Goal: Information Seeking & Learning: Learn about a topic

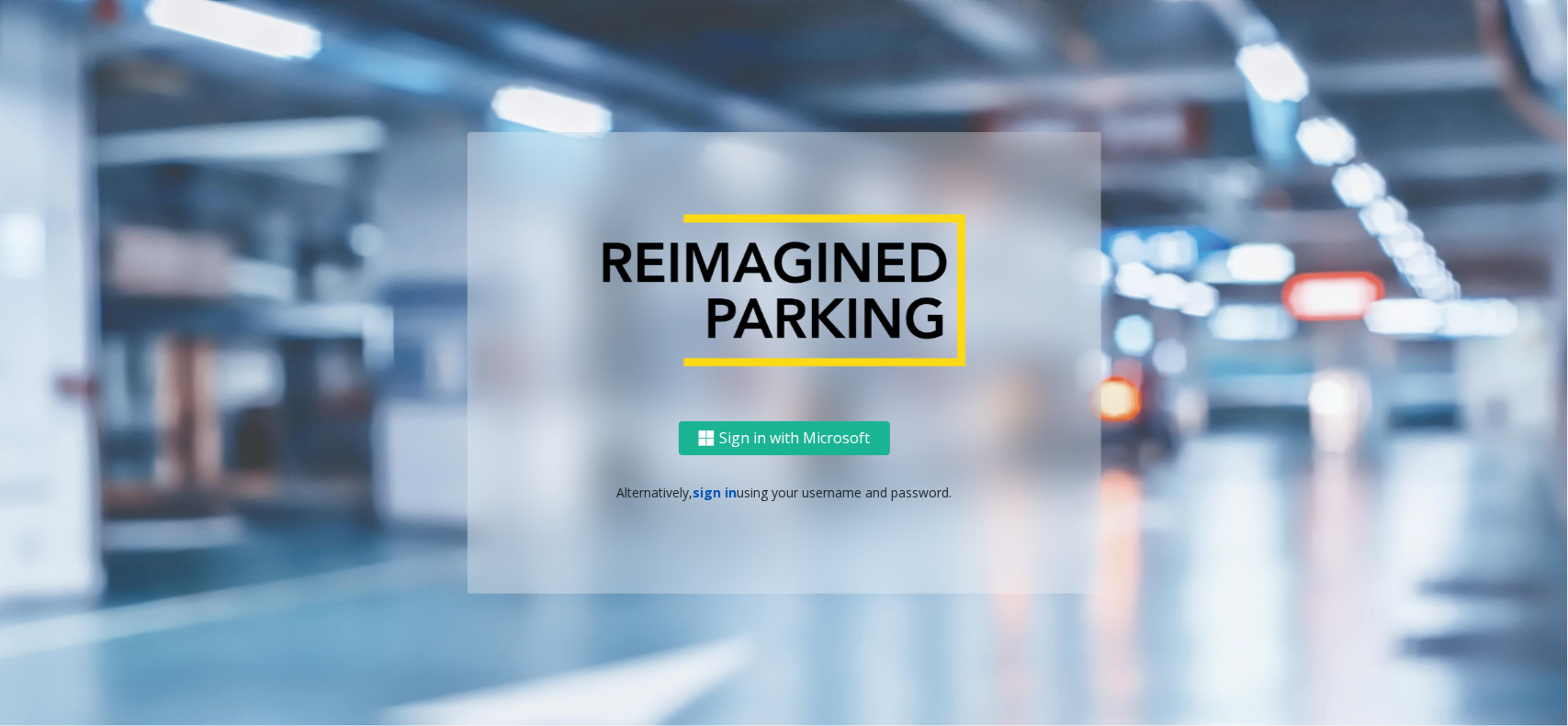
click at [708, 484] on link "sign in" at bounding box center [714, 493] width 44 height 17
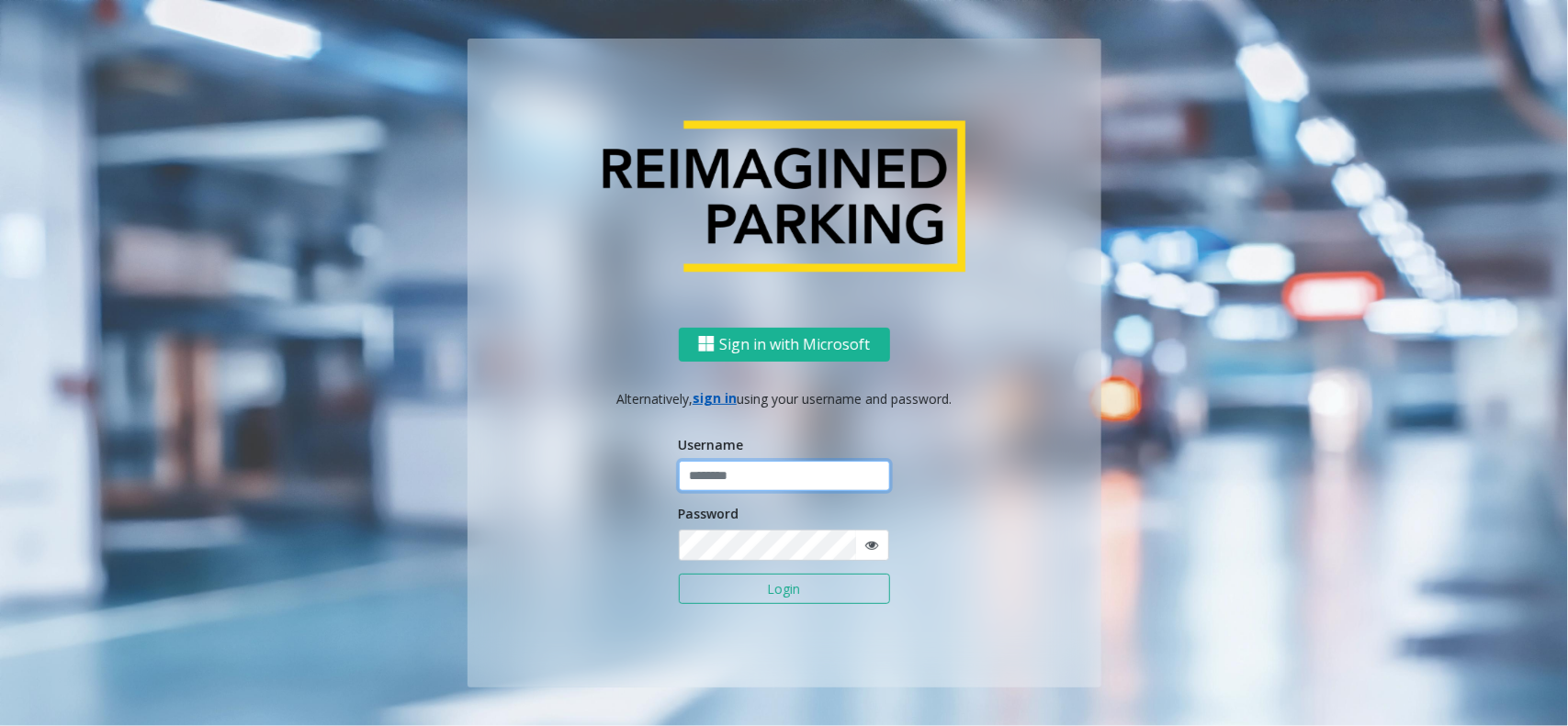
type input "******"
click at [708, 484] on input "******" at bounding box center [784, 476] width 211 height 31
click at [850, 424] on div "Sign in with Microsoft Alternatively, sign in using your username and password.…" at bounding box center [784, 506] width 634 height 361
click at [828, 584] on button "Login" at bounding box center [784, 590] width 211 height 31
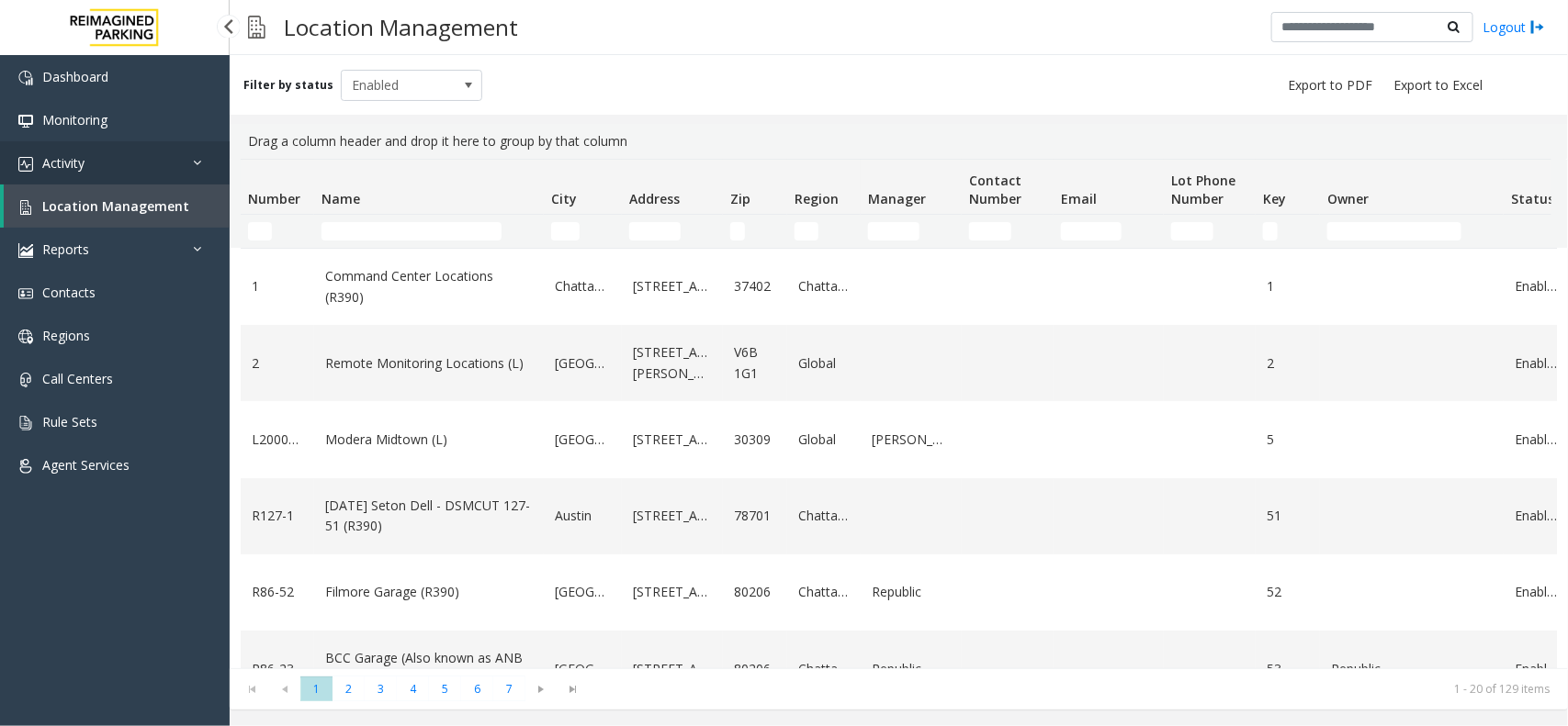
click at [139, 172] on link "Activity" at bounding box center [115, 163] width 229 height 43
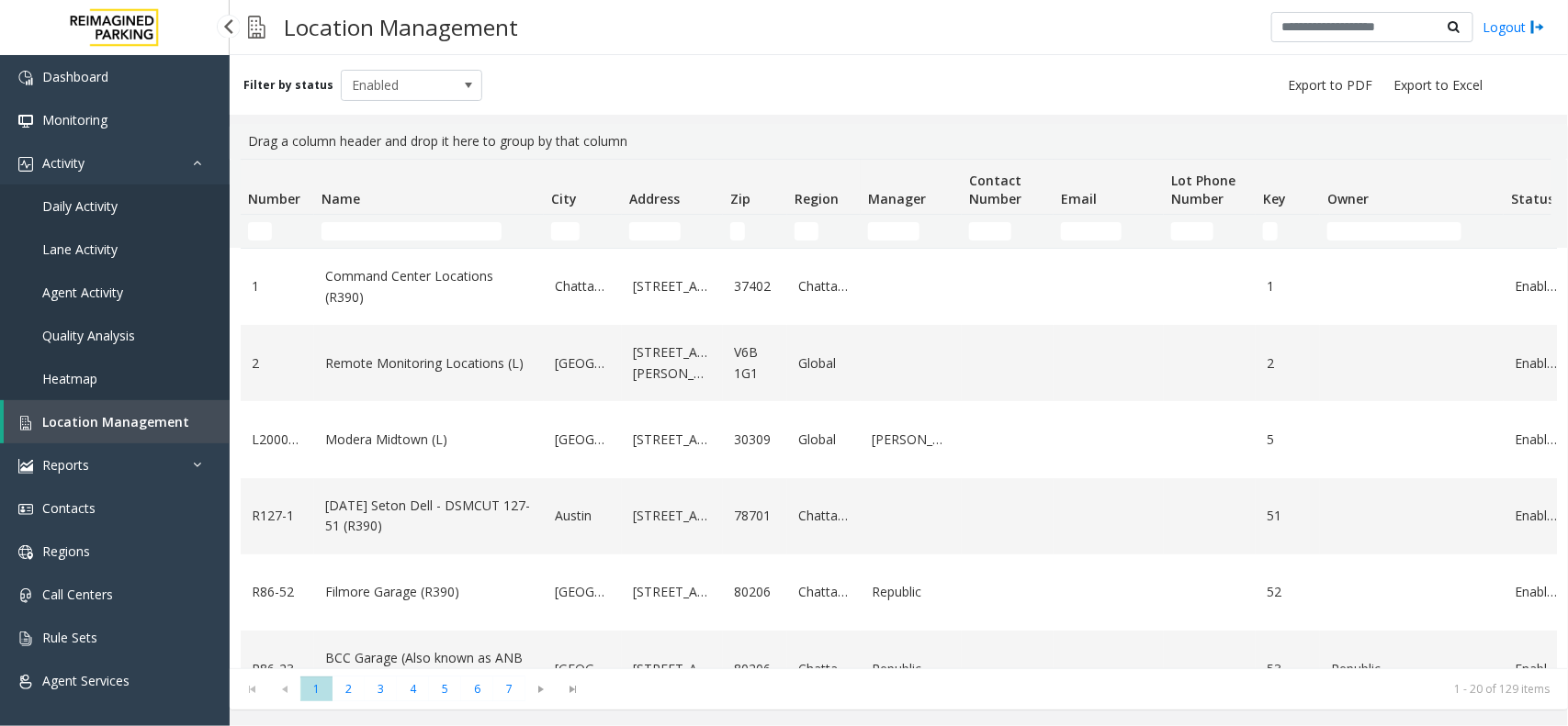
click at [524, 70] on div "Filter by status Enabled" at bounding box center [898, 85] width 1339 height 59
click at [113, 211] on span "Daily Activity" at bounding box center [79, 206] width 75 height 17
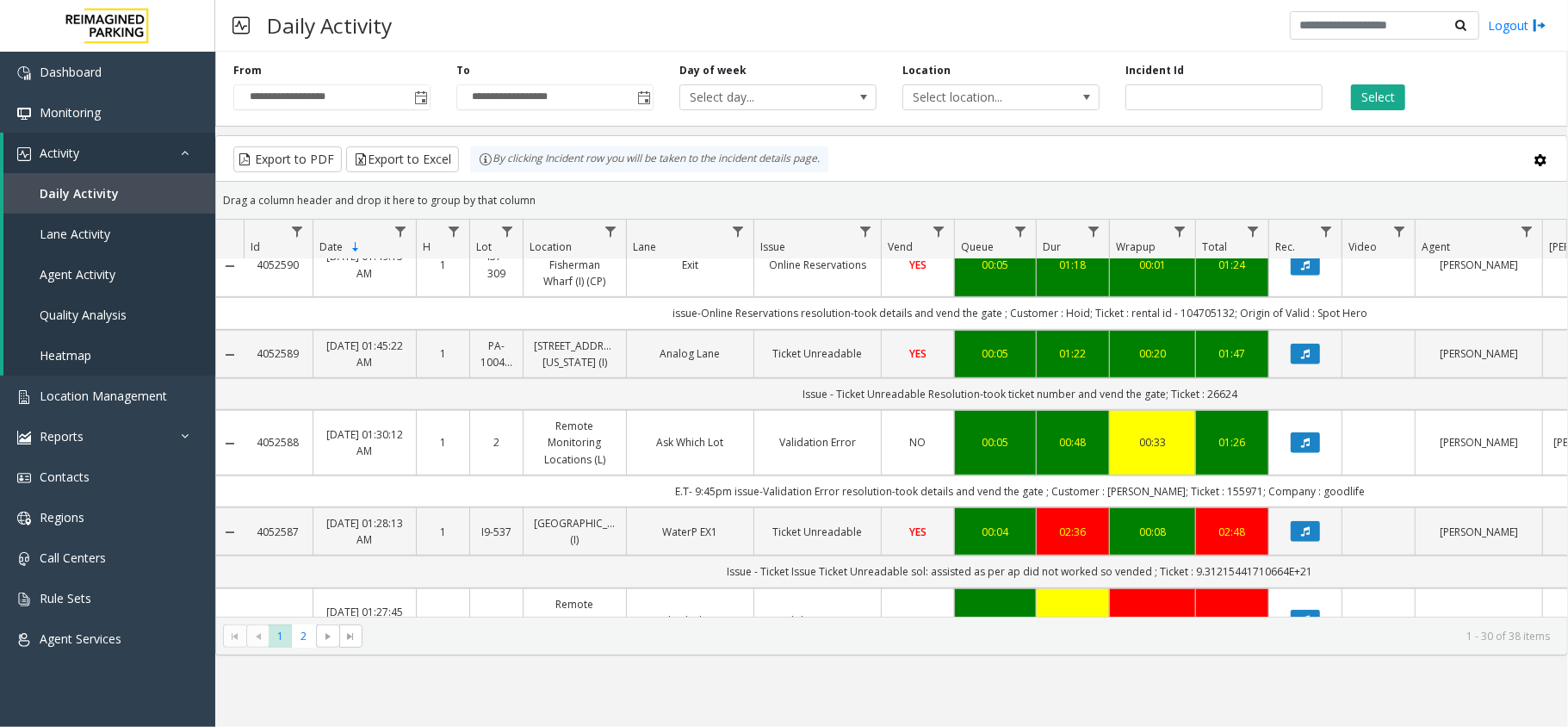
scroll to position [917, 0]
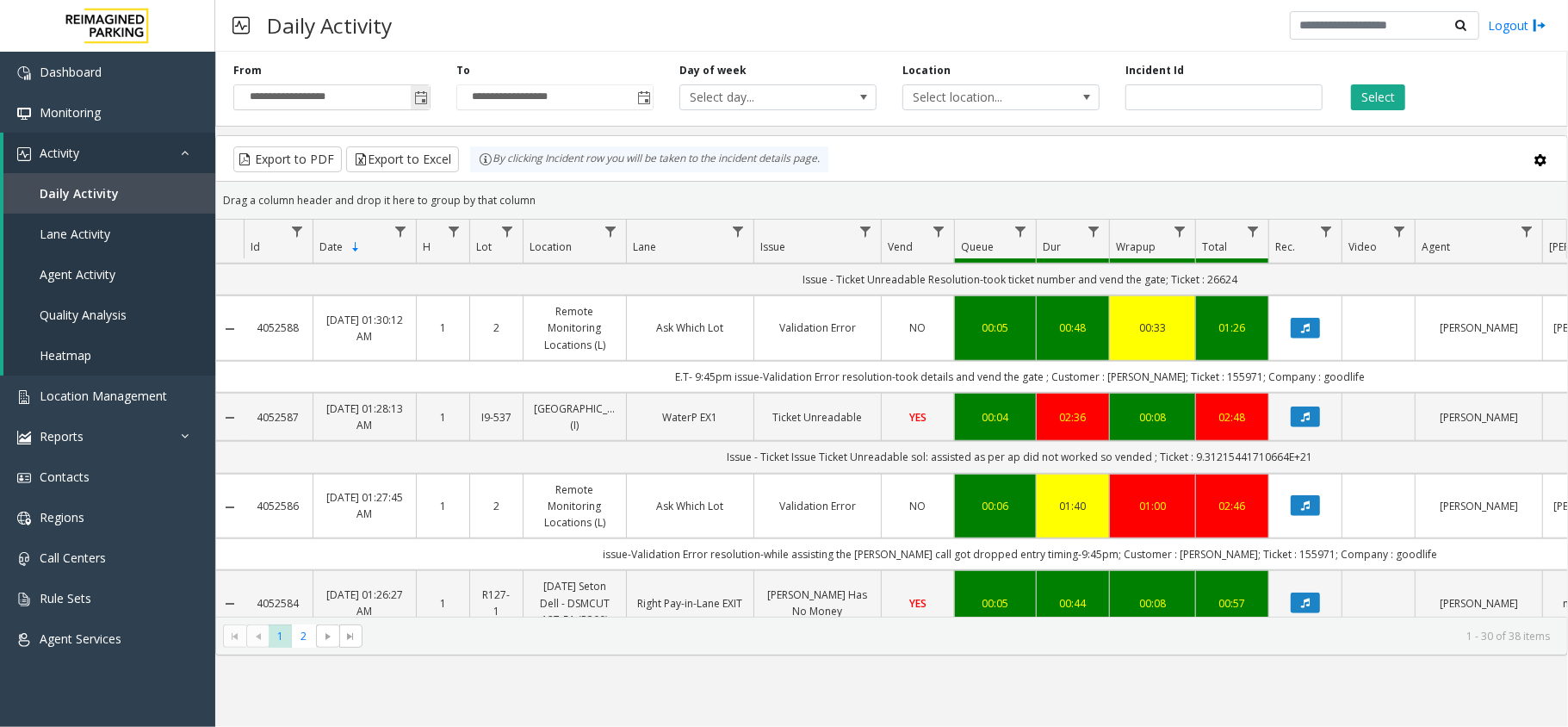
click at [418, 110] on span "Toggle popup" at bounding box center [420, 97] width 19 height 27
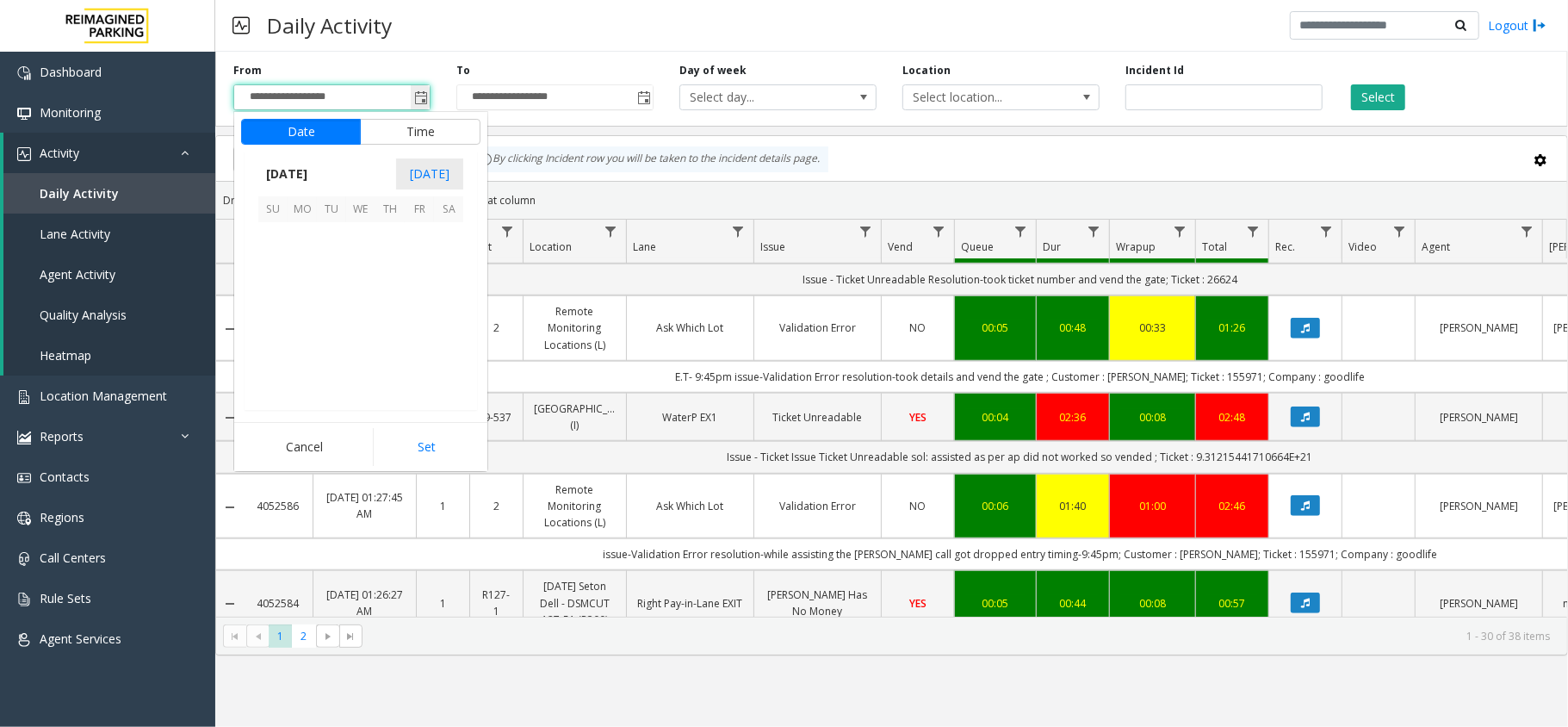
scroll to position [308765, 0]
click at [412, 230] on span "1" at bounding box center [419, 237] width 29 height 29
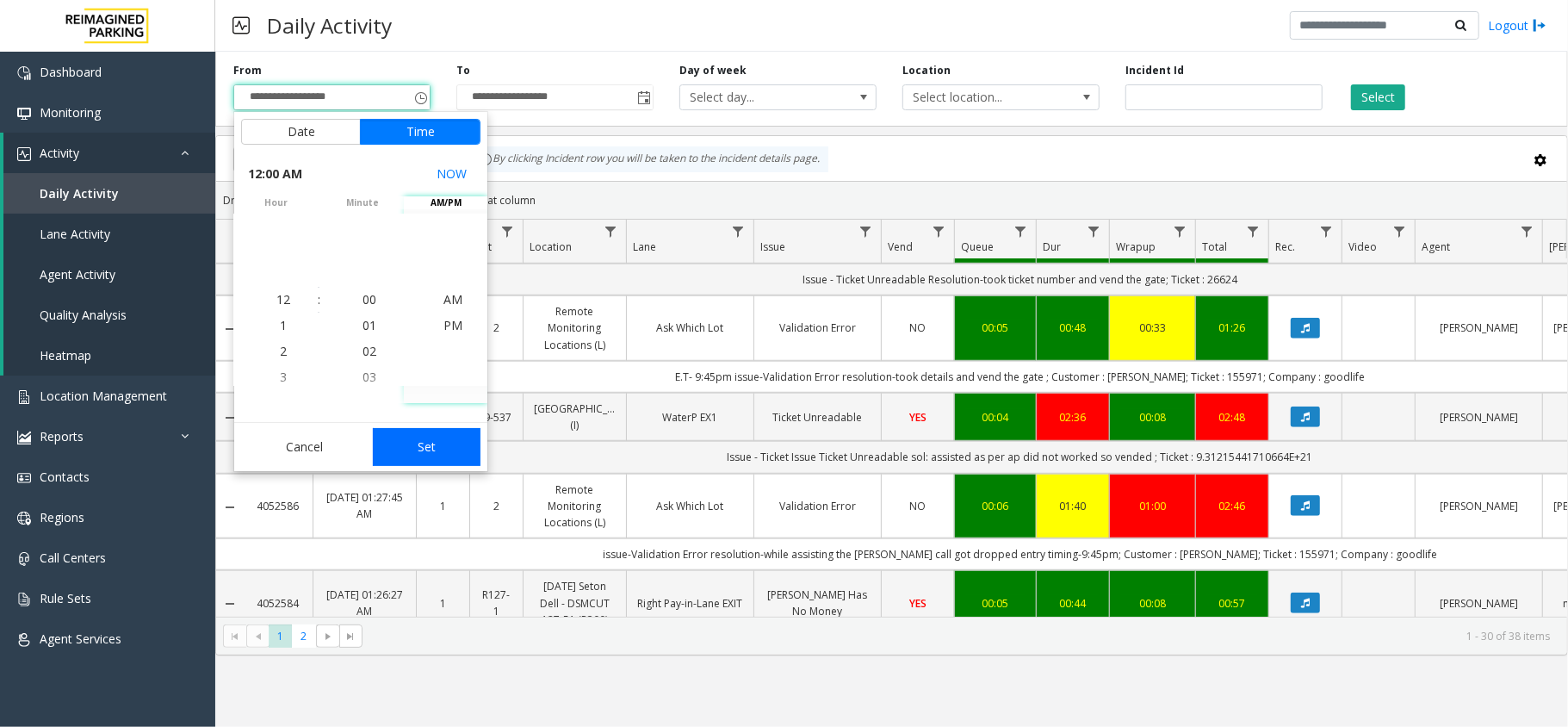
click at [466, 442] on button "Set" at bounding box center [426, 447] width 108 height 38
type input "**********"
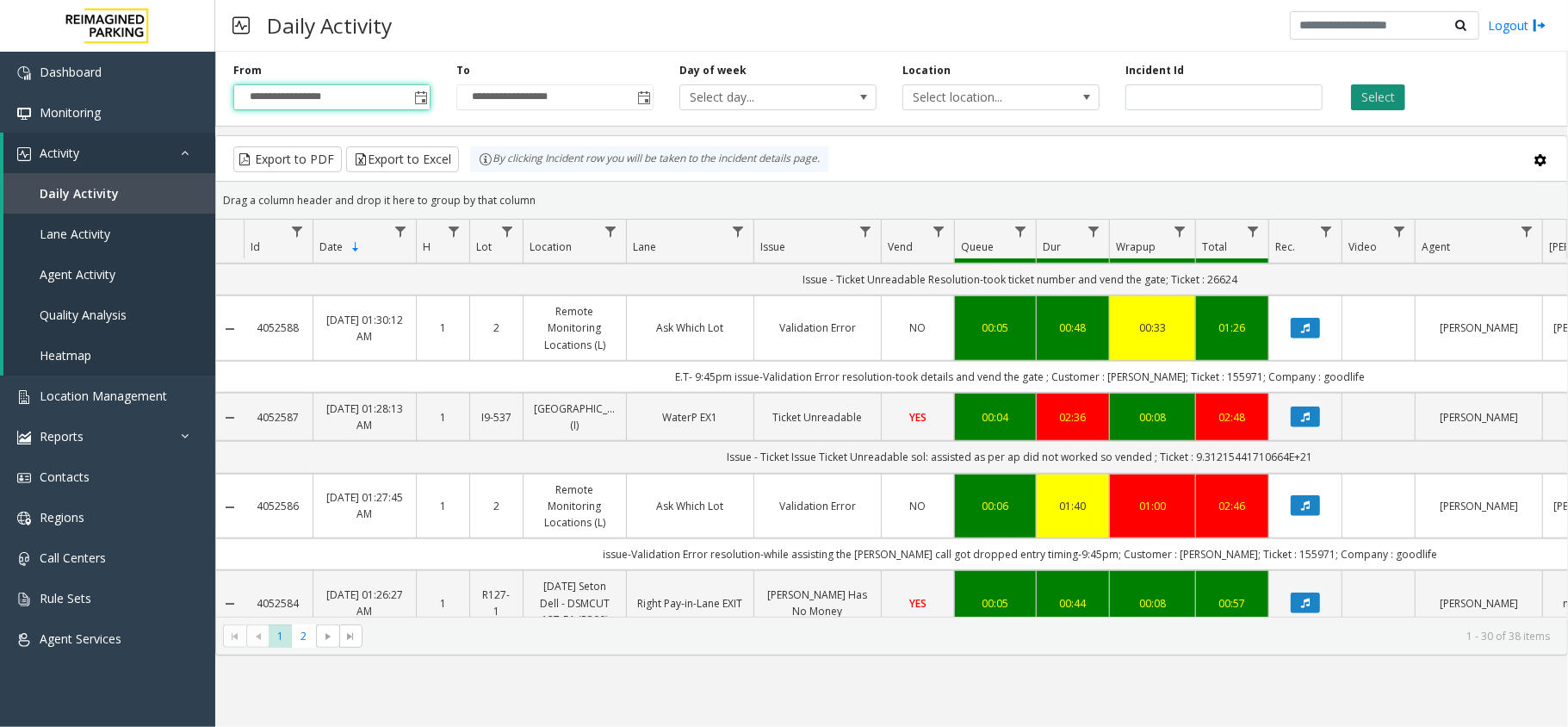
click at [1354, 95] on button "Select" at bounding box center [1378, 97] width 55 height 26
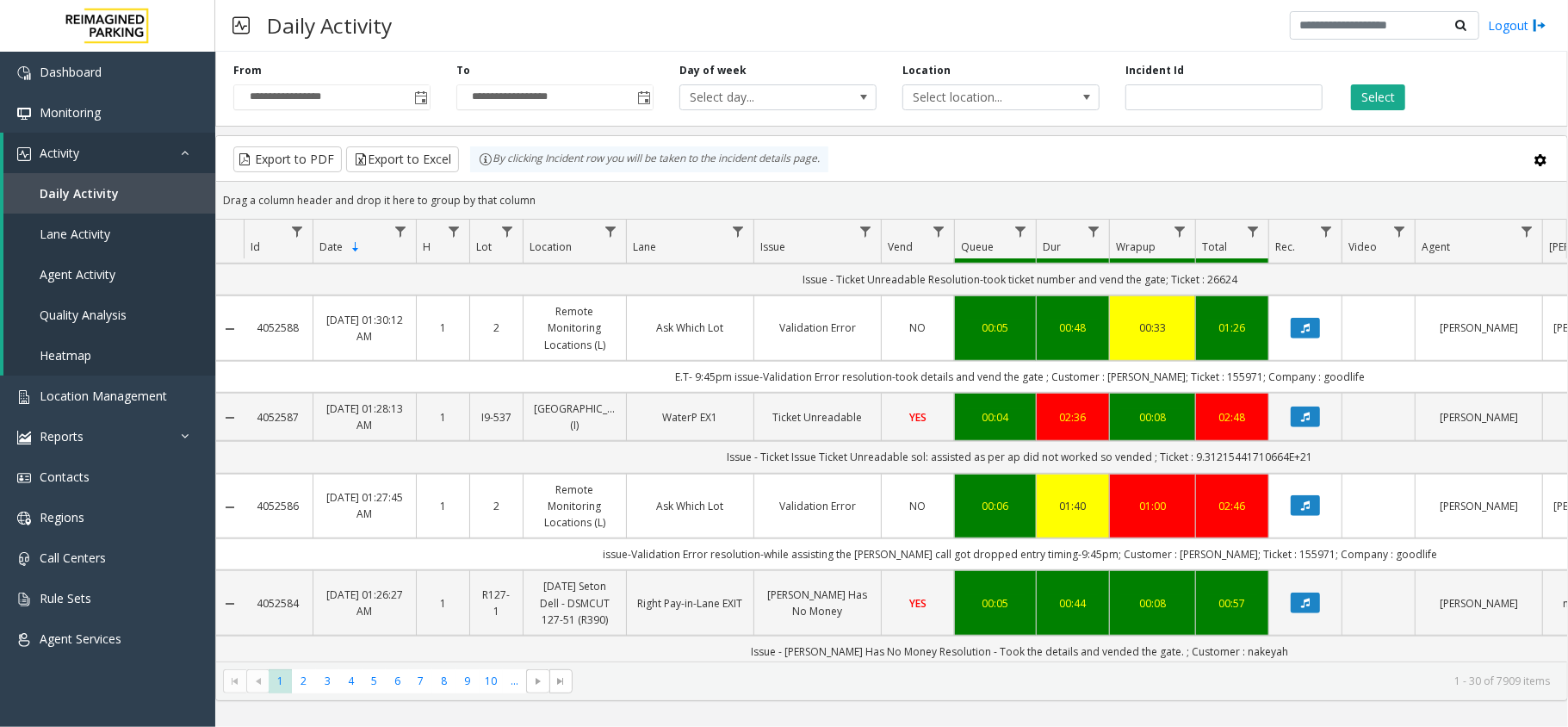
scroll to position [1033, 0]
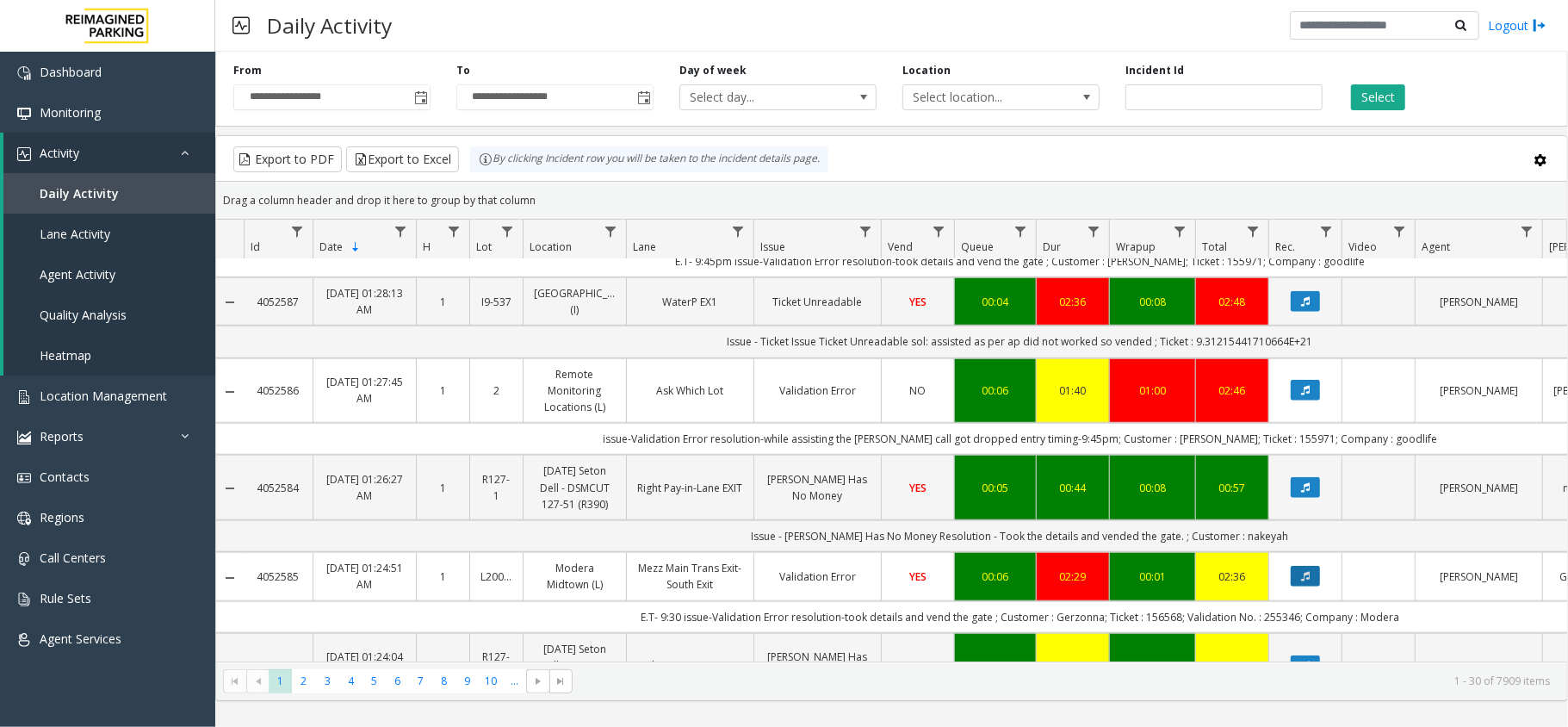
click at [1313, 566] on button "Data table" at bounding box center [1305, 576] width 29 height 21
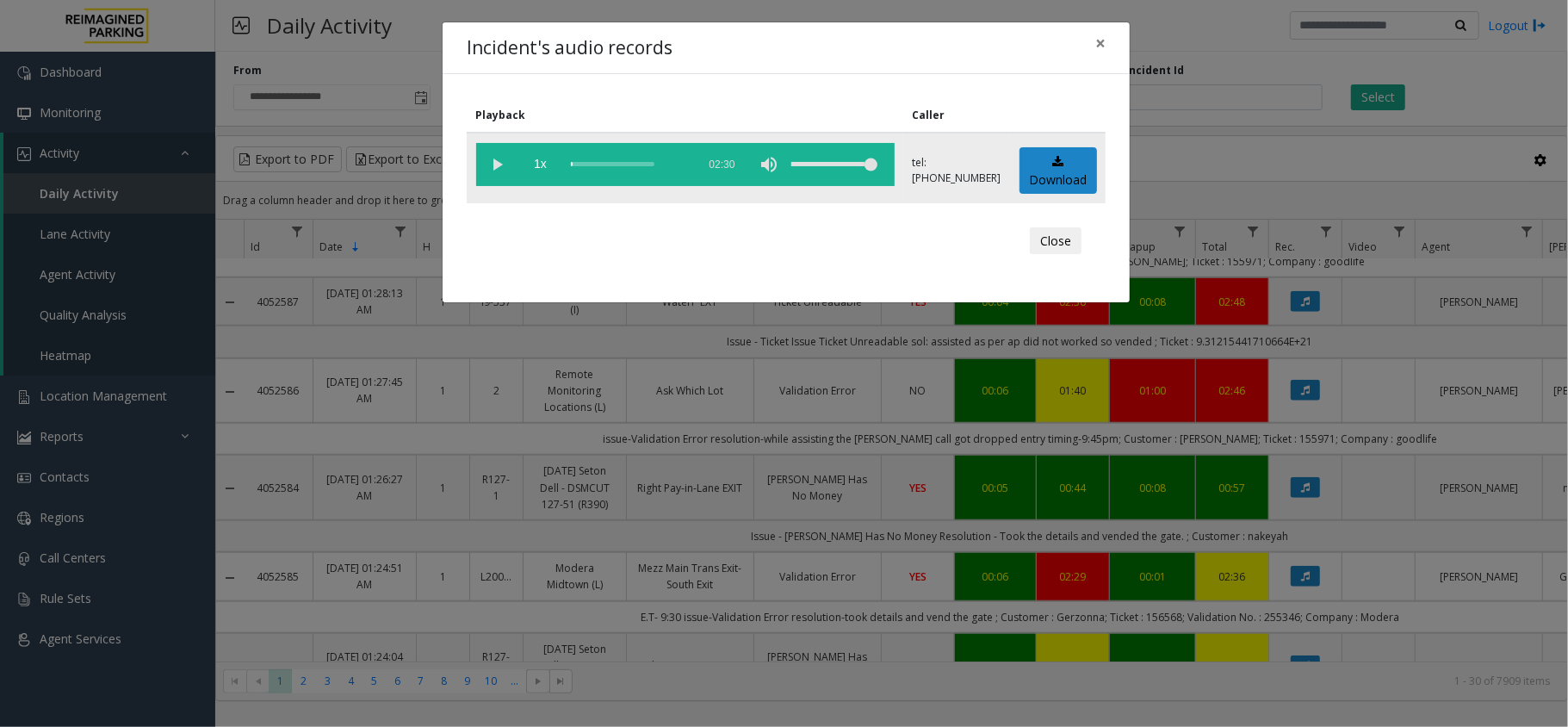
click at [493, 166] on vg-play-pause at bounding box center [497, 164] width 43 height 43
click at [1016, 681] on div "Incident's audio records × Playback Caller 1x 02:30 tel:+10000059004 Download C…" at bounding box center [784, 364] width 1568 height 727
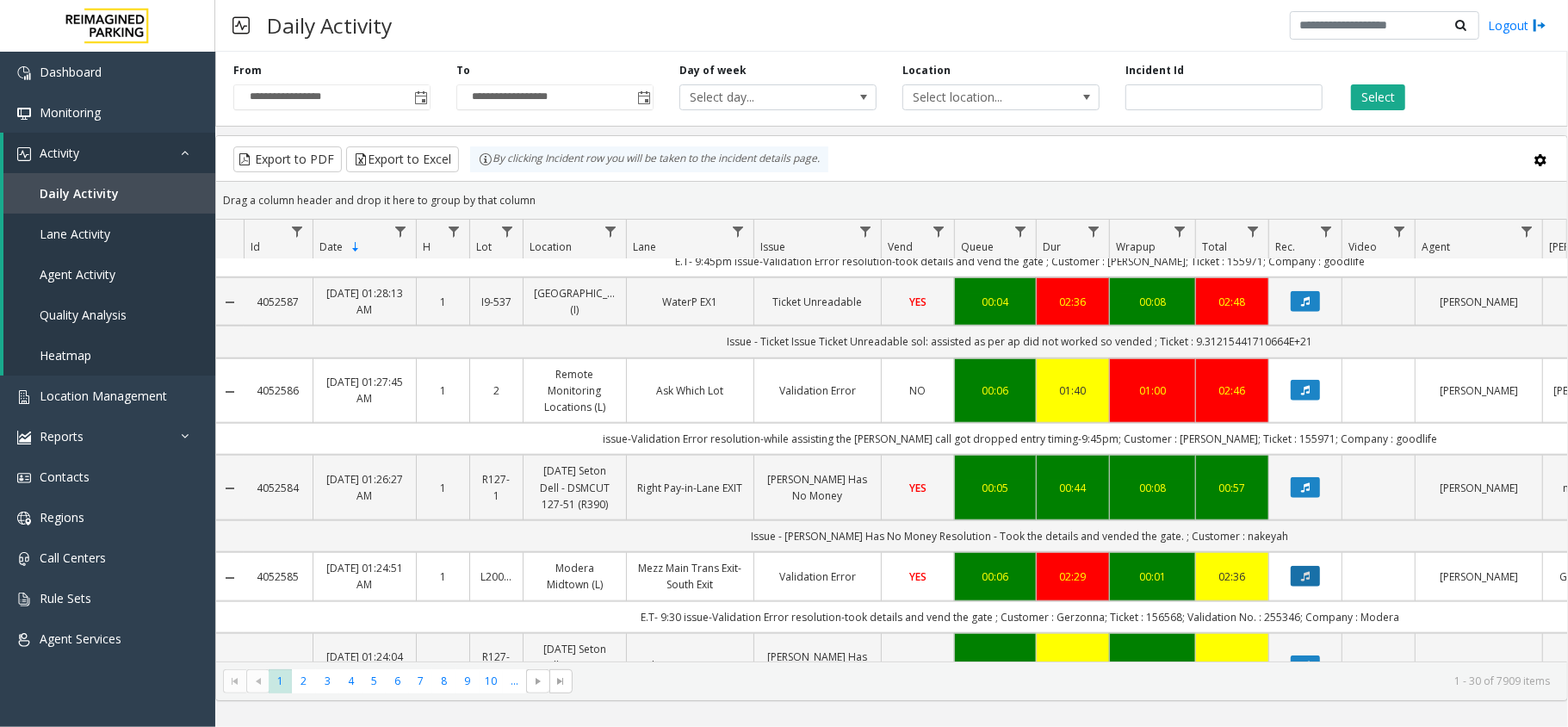
click at [1306, 570] on icon "Data table" at bounding box center [1305, 575] width 8 height 10
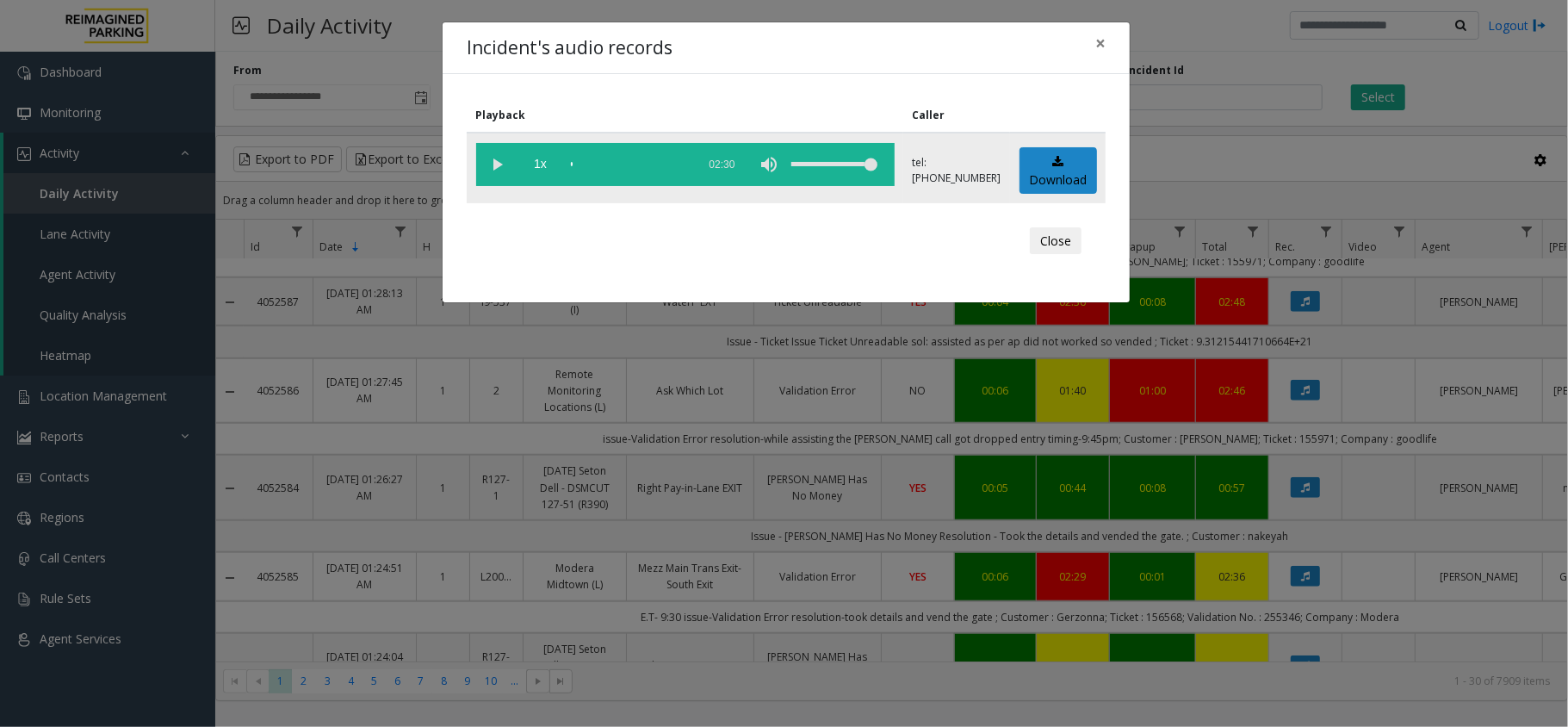
click at [499, 163] on vg-play-pause at bounding box center [497, 164] width 43 height 43
click at [1097, 681] on div "Incident's audio records × Playback Caller 1x 02:30 tel:+10000059004 Download C…" at bounding box center [784, 364] width 1568 height 727
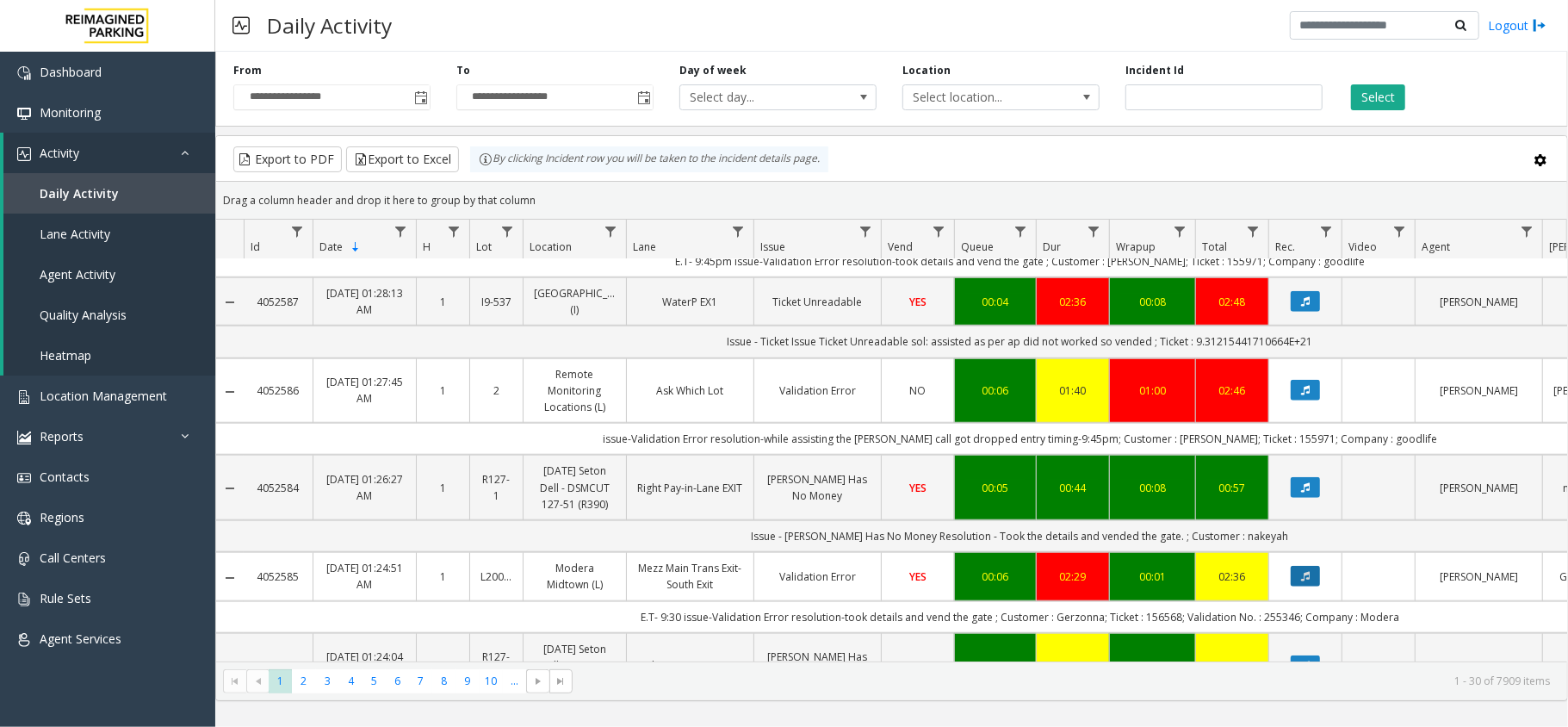
click at [1317, 566] on button "Data table" at bounding box center [1305, 576] width 29 height 21
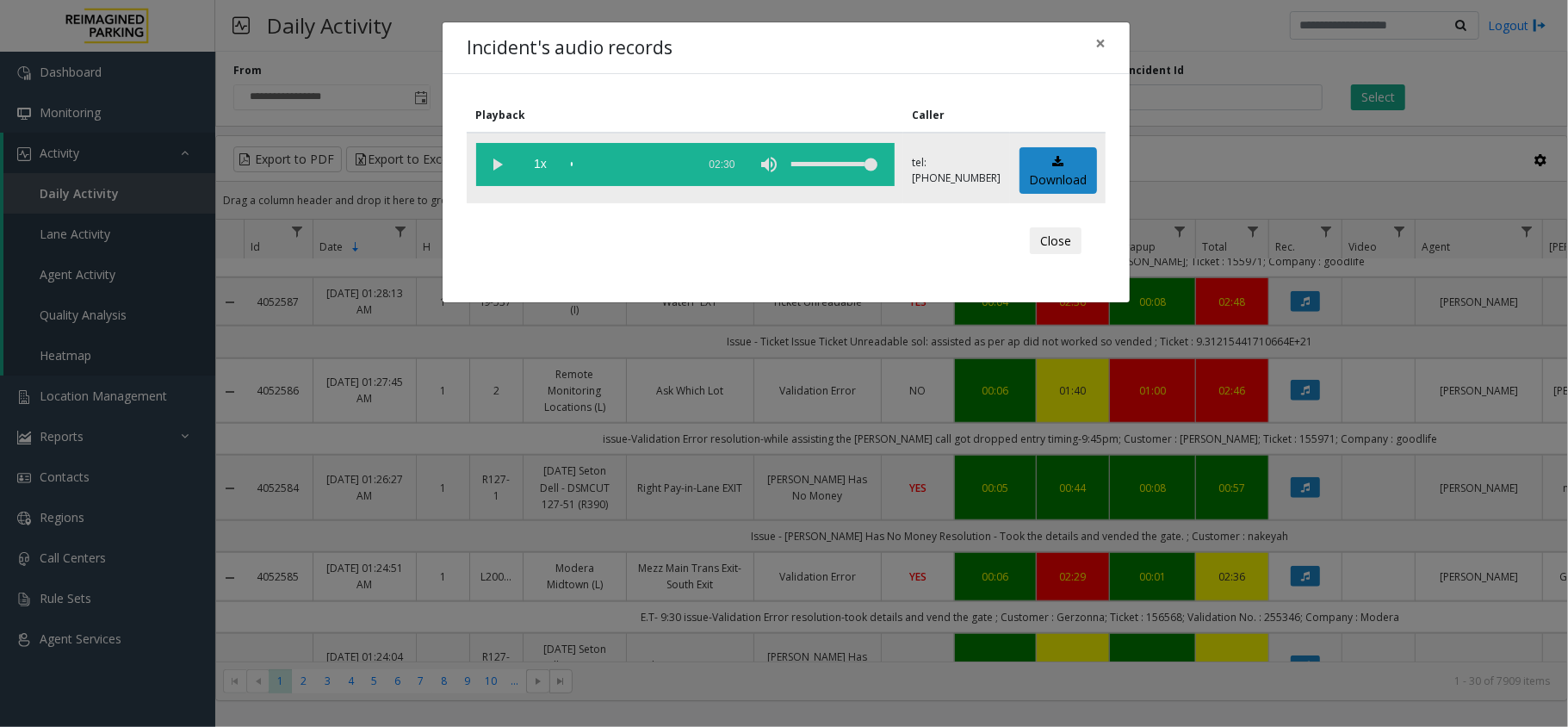
click at [607, 156] on div "scrub bar" at bounding box center [629, 164] width 118 height 43
click at [497, 160] on vg-play-pause at bounding box center [497, 164] width 43 height 43
click at [587, 163] on div "scrub bar" at bounding box center [629, 164] width 118 height 43
click at [577, 162] on div "scrub bar" at bounding box center [629, 164] width 118 height 43
click at [1064, 246] on button "Close" at bounding box center [1055, 241] width 52 height 27
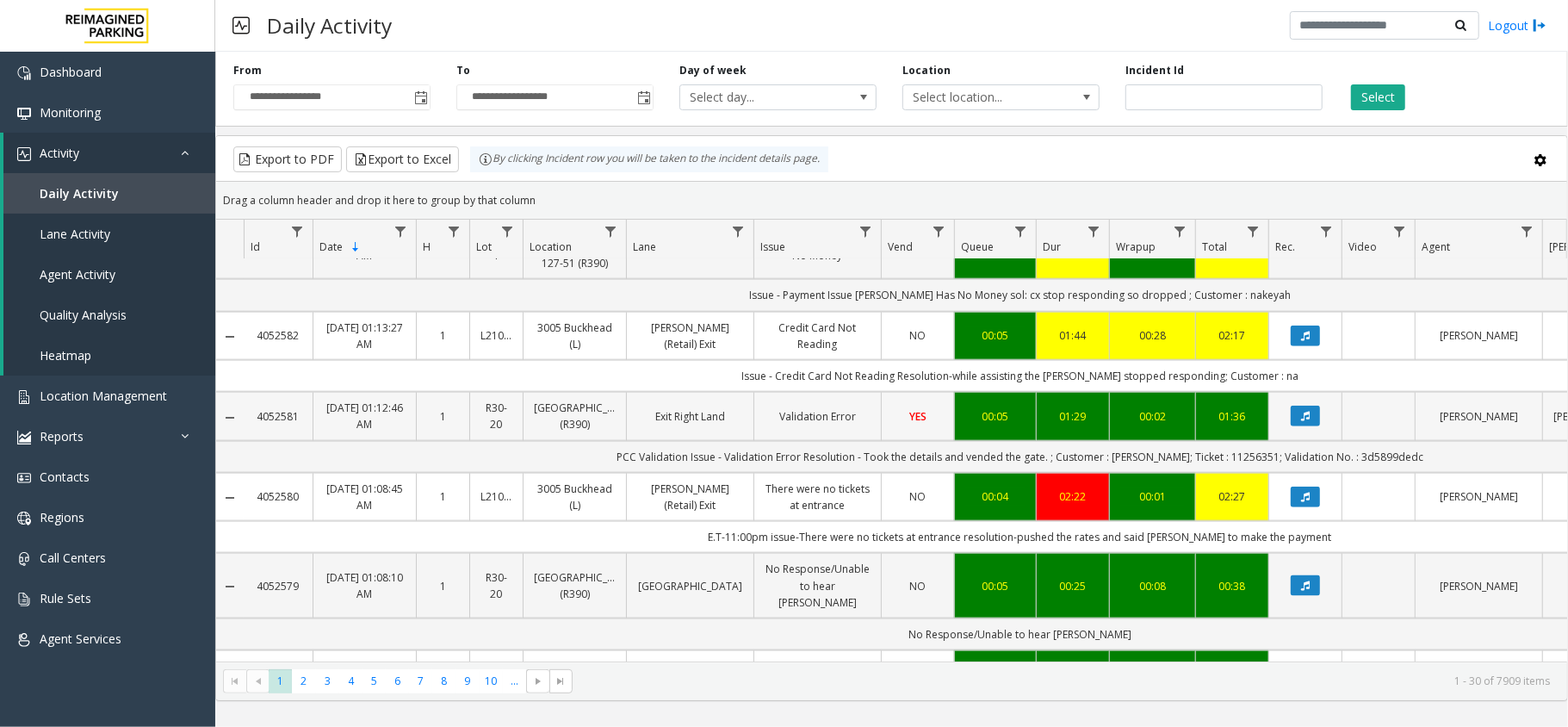
scroll to position [1492, 0]
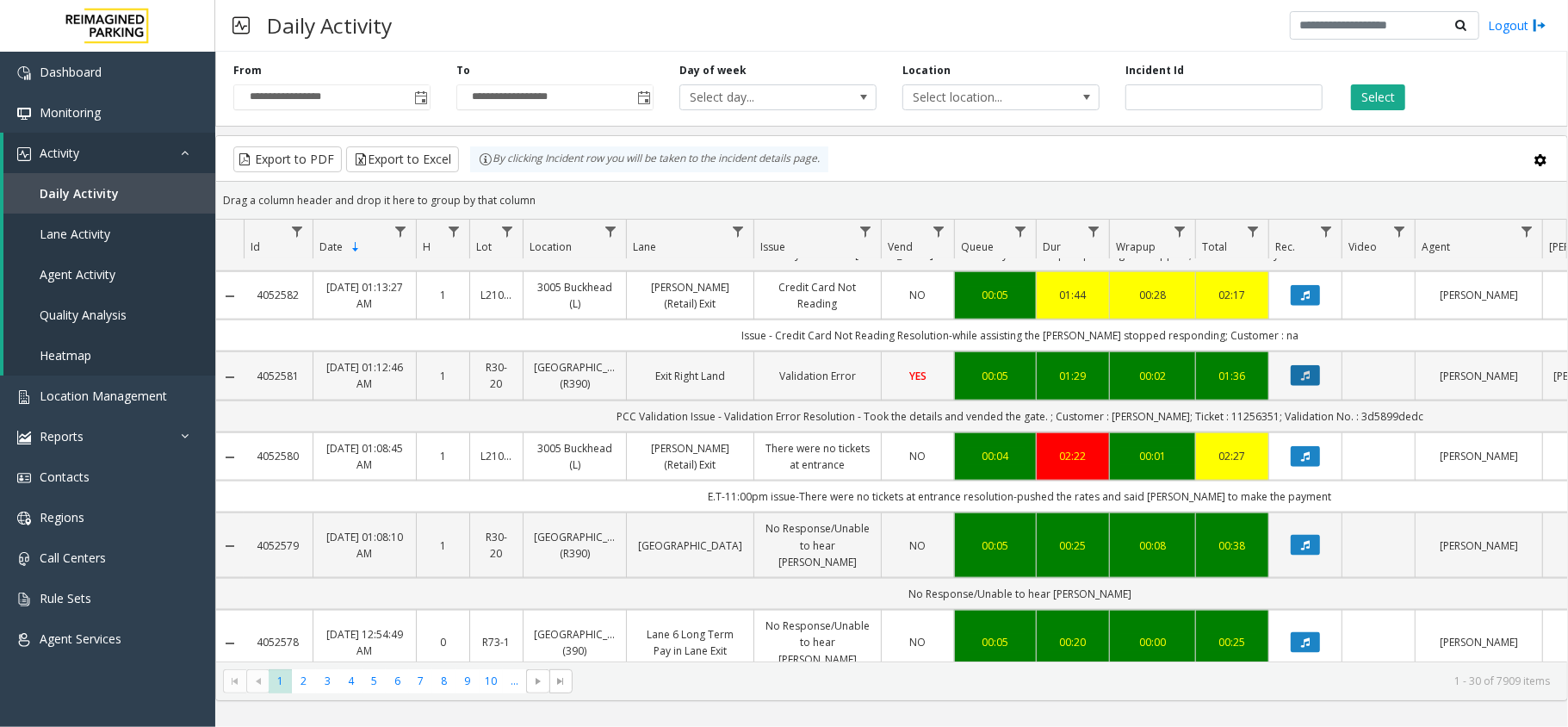
click at [1301, 370] on icon "Data table" at bounding box center [1305, 374] width 8 height 10
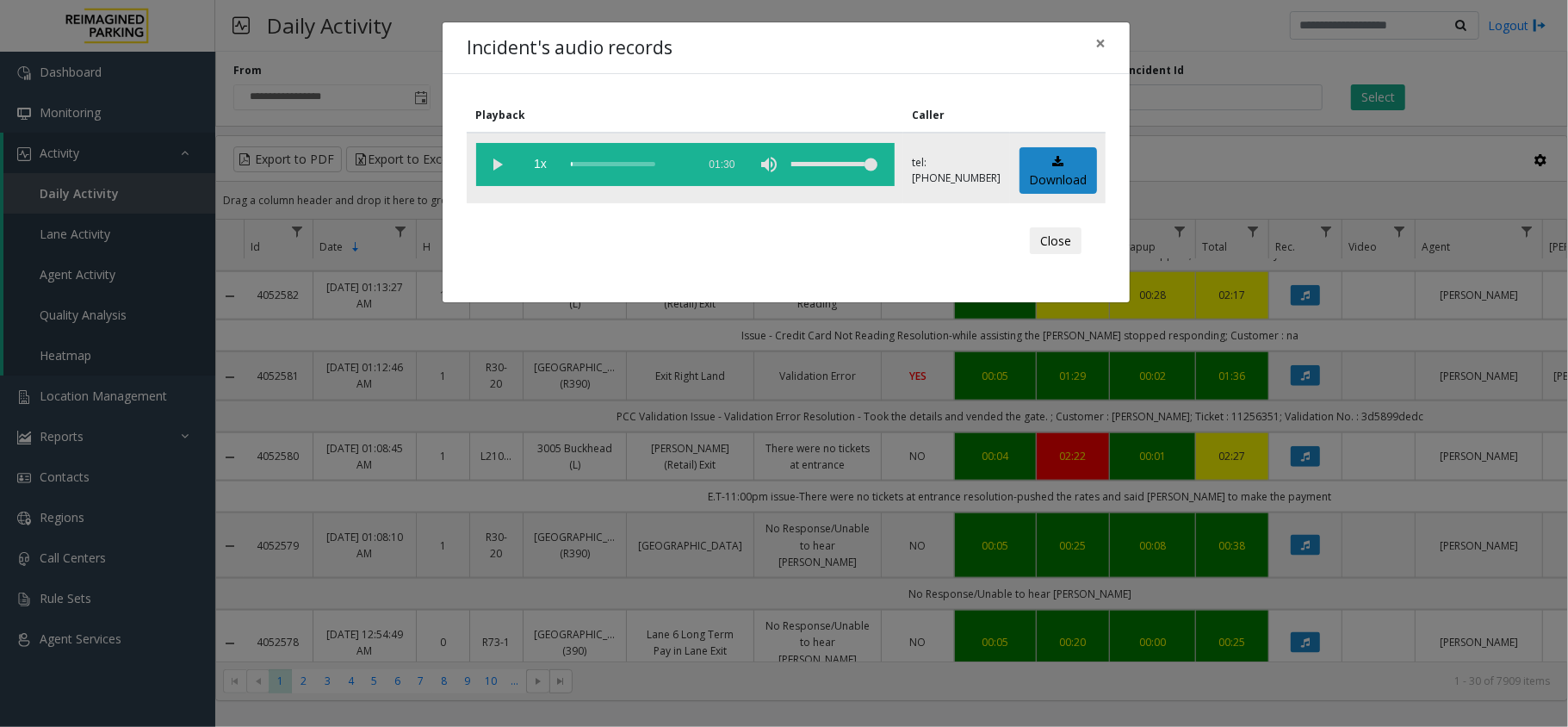
click at [499, 164] on vg-play-pause at bounding box center [497, 164] width 43 height 43
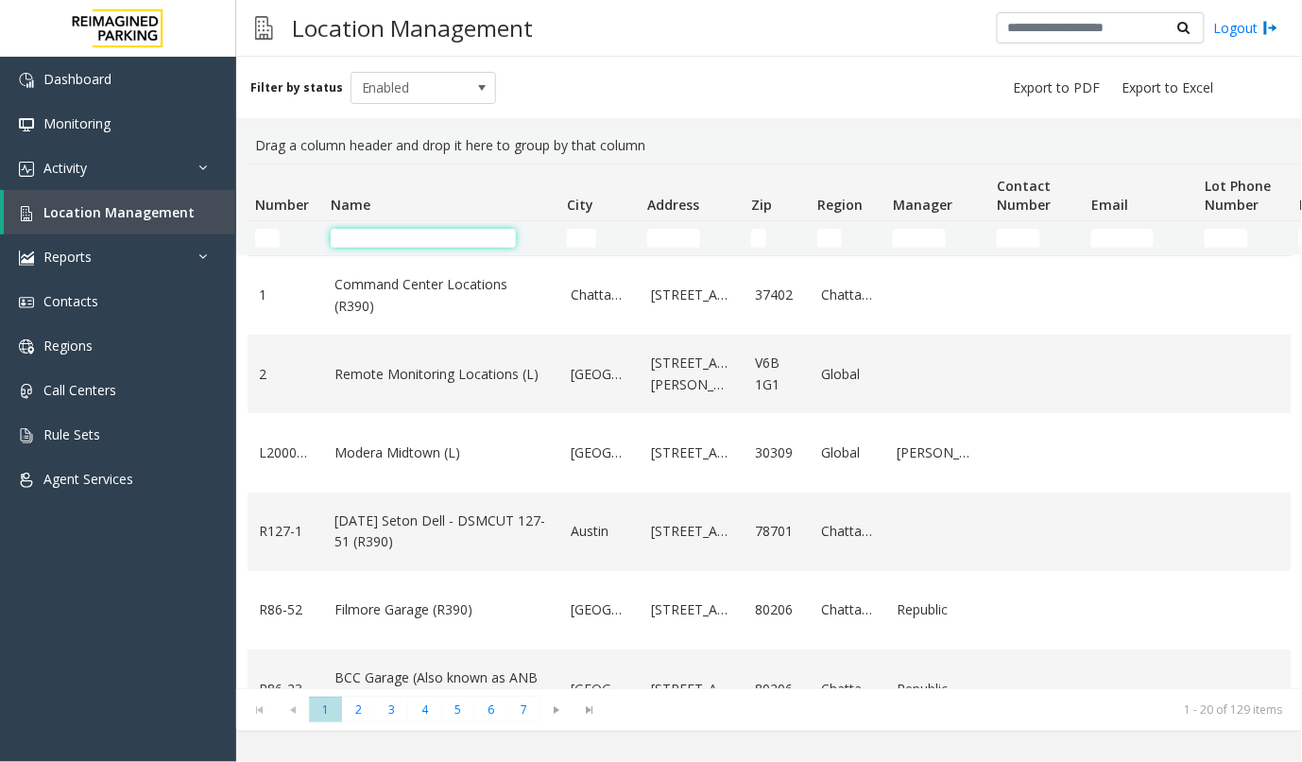
click at [355, 243] on input "Name Filter" at bounding box center [423, 238] width 185 height 19
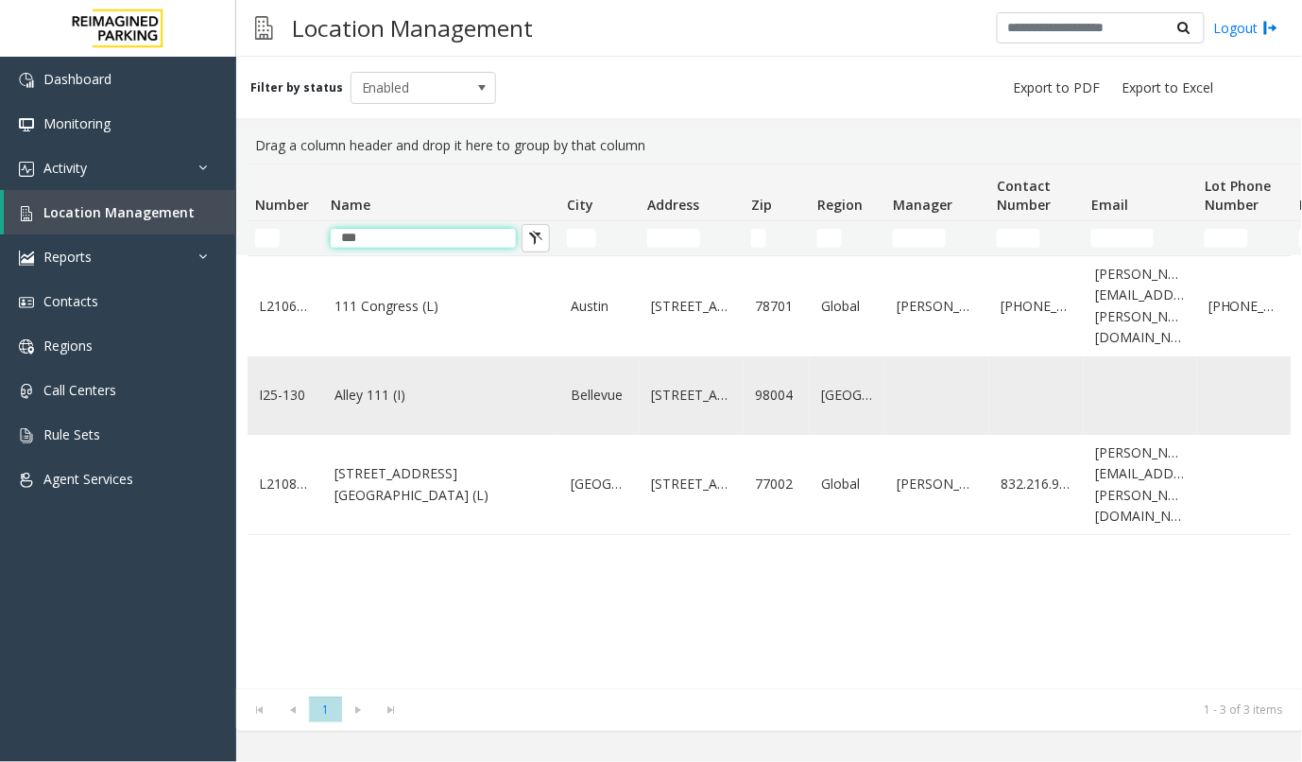
type input "***"
click at [378, 385] on link "Alley 111 (I)" at bounding box center [442, 395] width 214 height 21
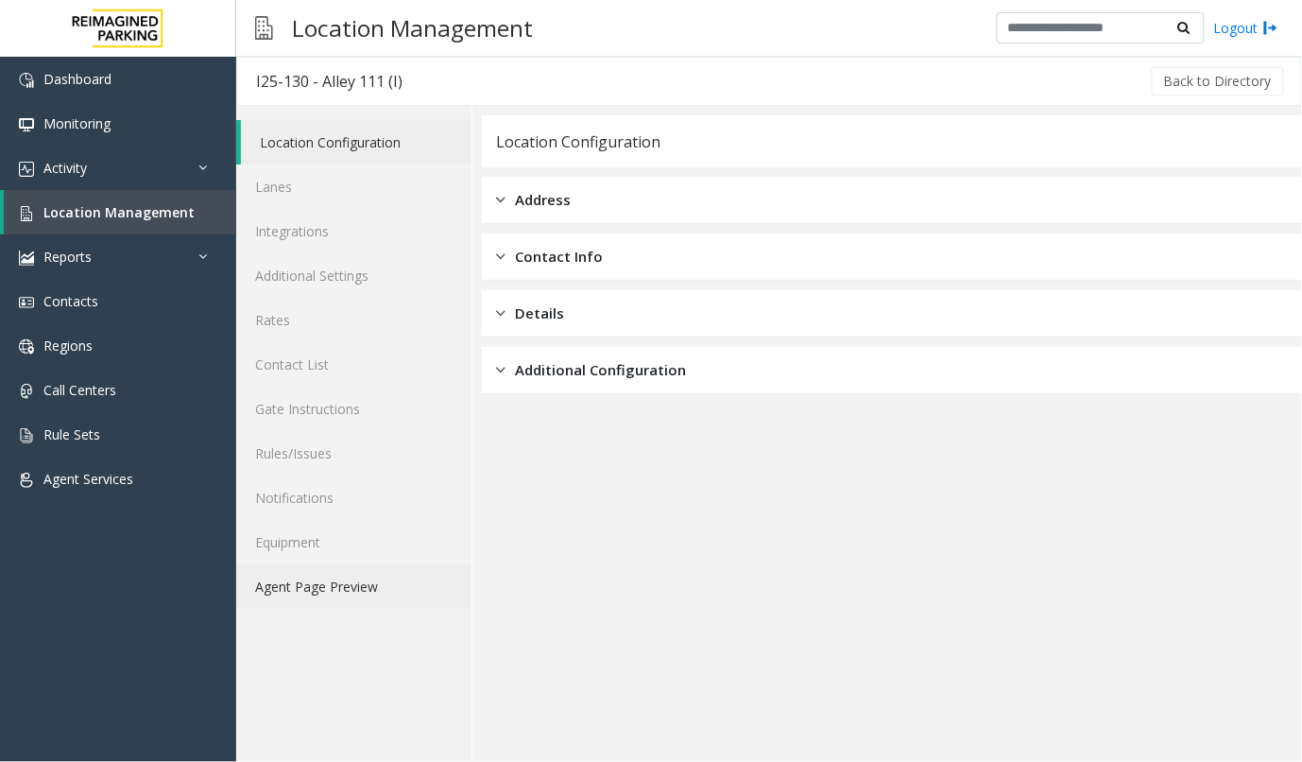
click at [370, 593] on link "Agent Page Preview" at bounding box center [353, 586] width 235 height 44
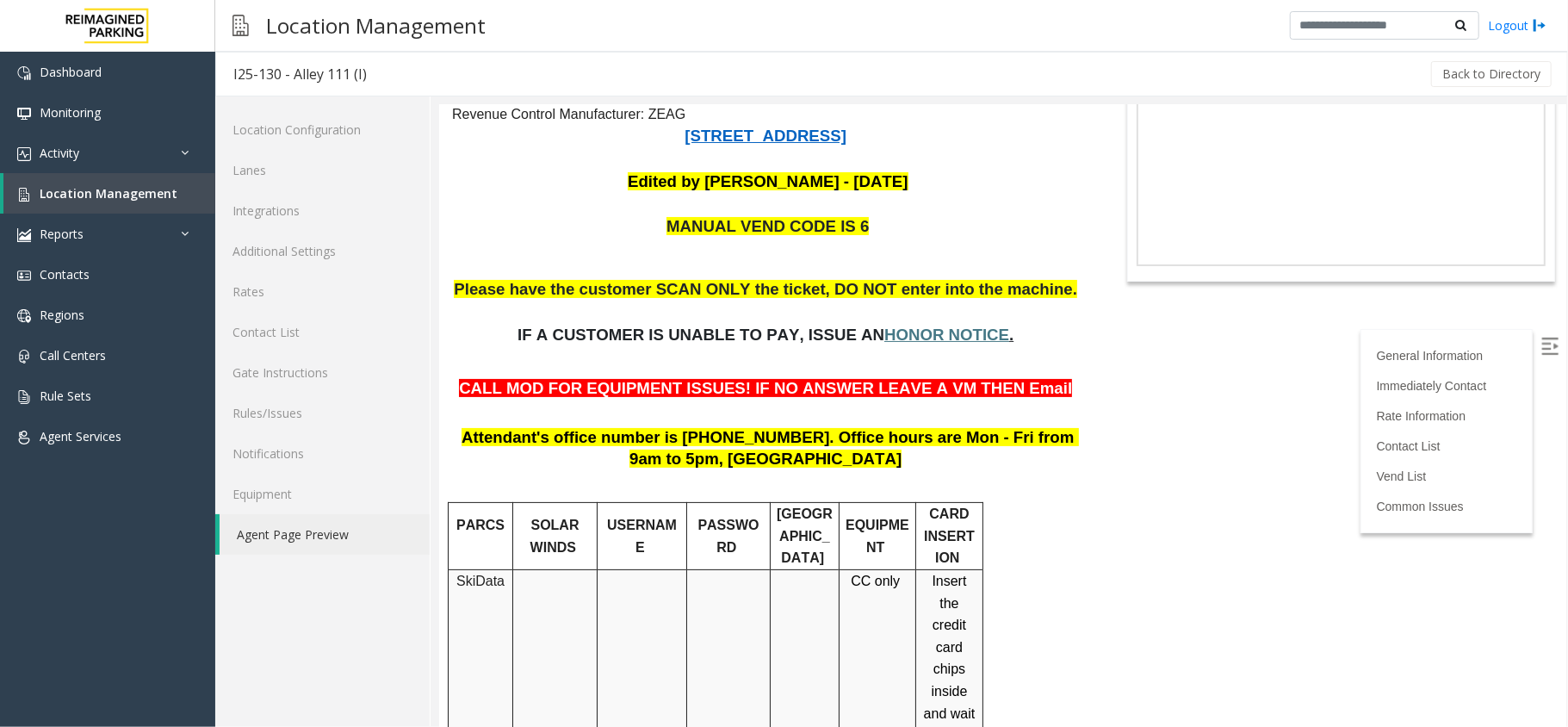
scroll to position [115, 0]
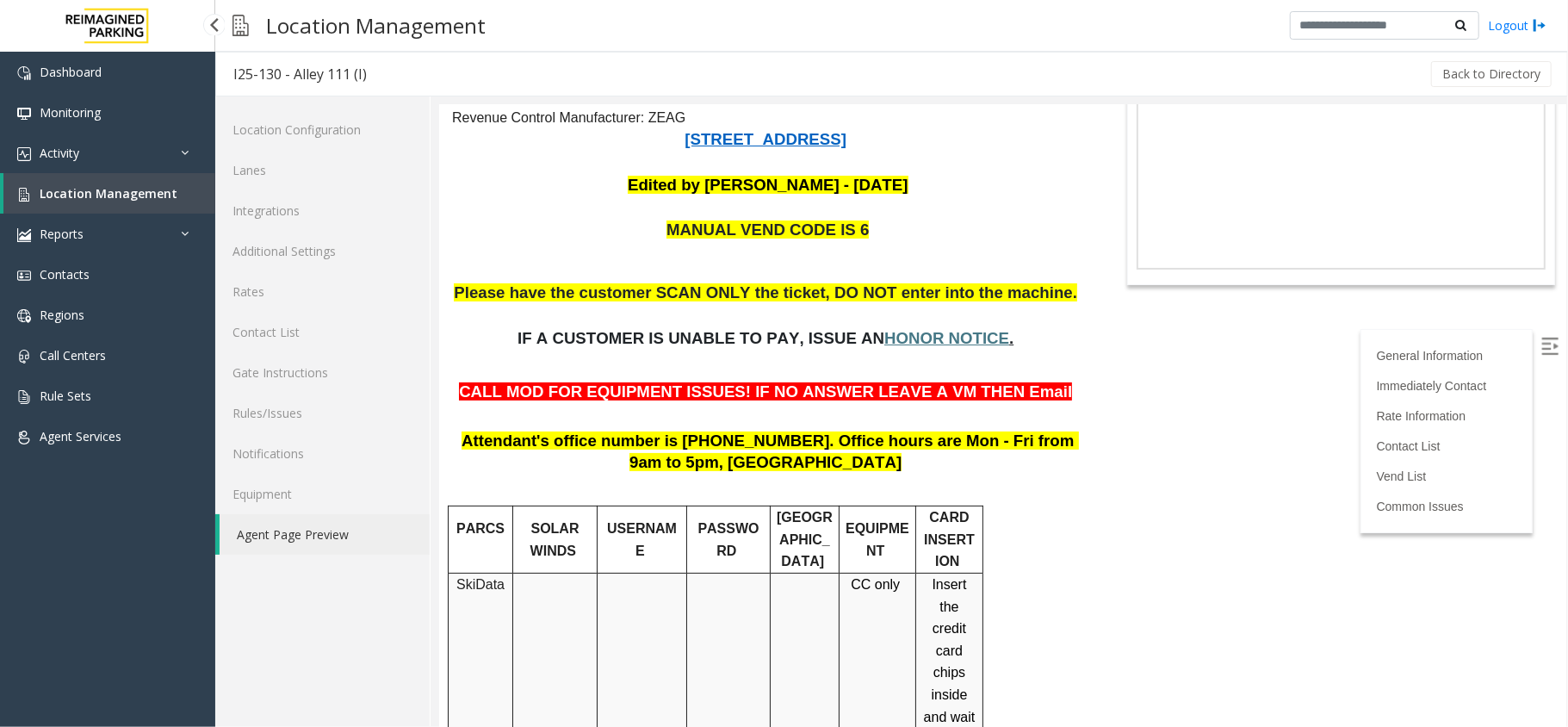
click at [58, 187] on span "Location Management" at bounding box center [108, 193] width 138 height 16
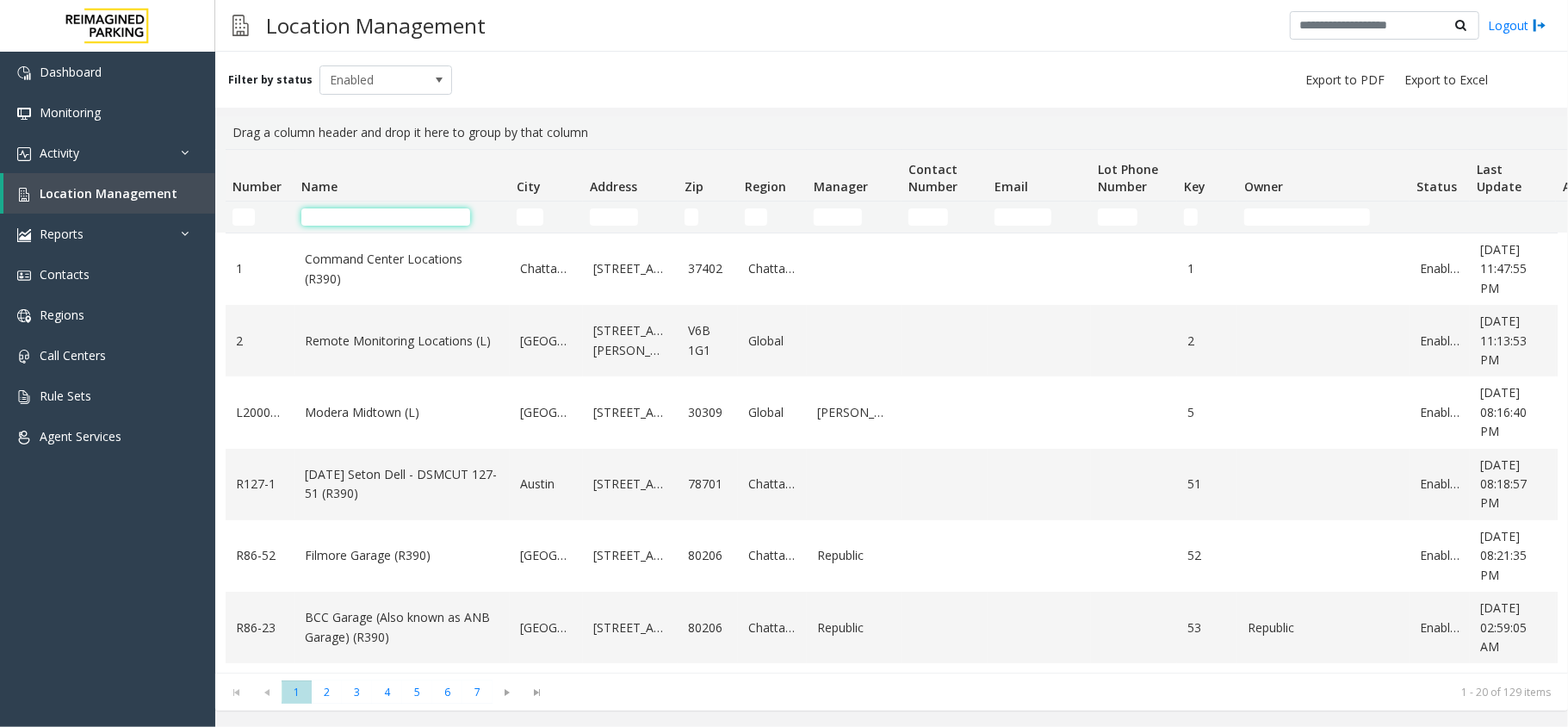
click at [308, 219] on input "Name Filter" at bounding box center [385, 217] width 169 height 17
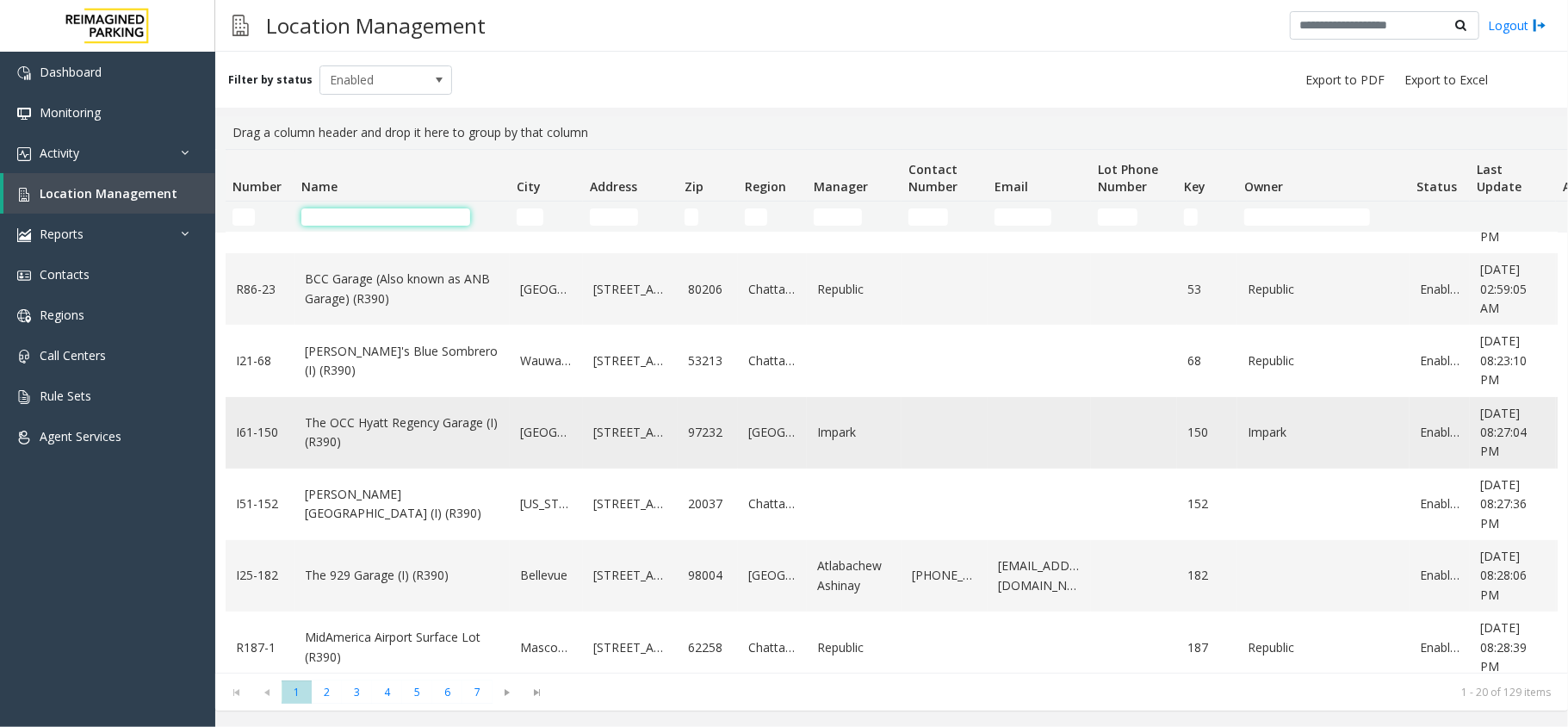
scroll to position [344, 0]
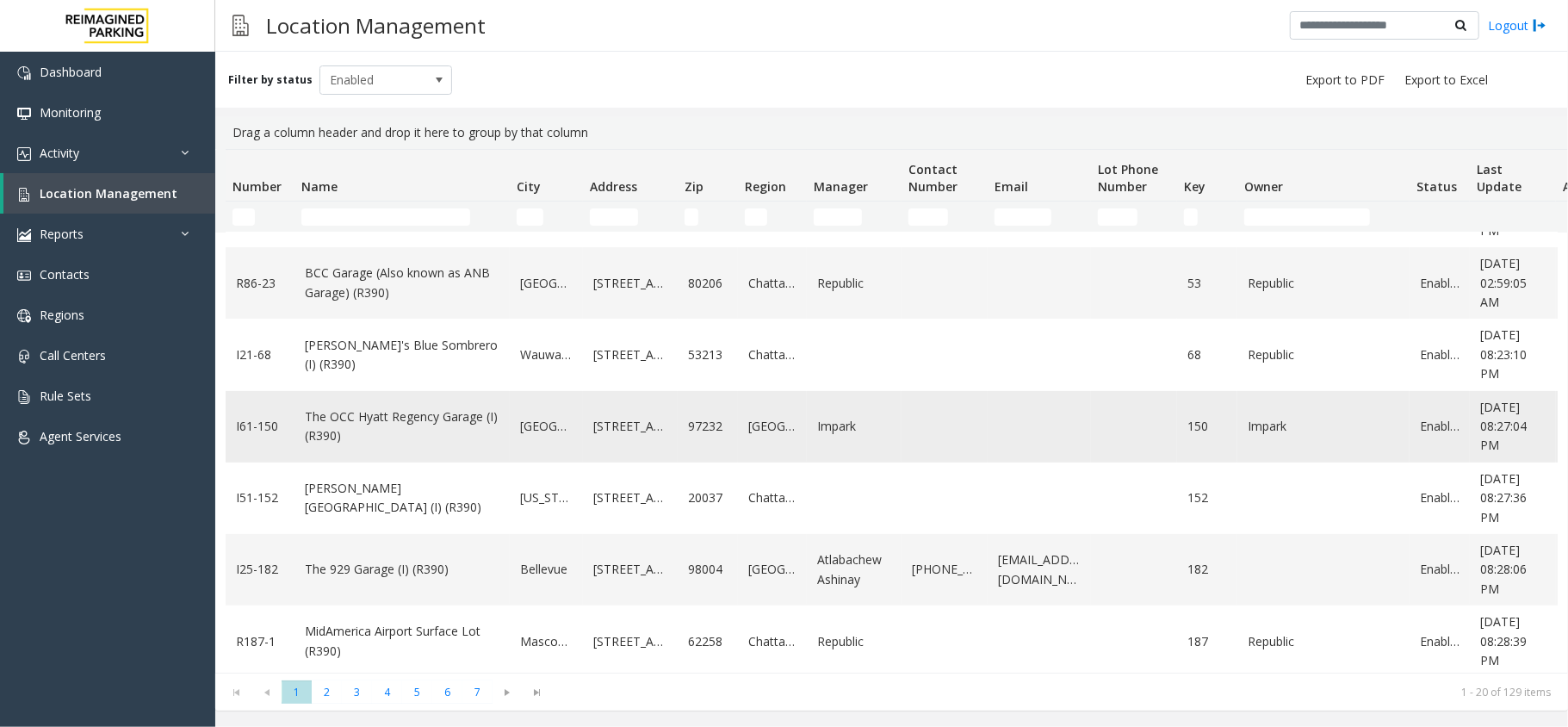
click at [349, 410] on link "The OCC Hyatt Regency Garage (I) (R390)" at bounding box center [403, 426] width 195 height 39
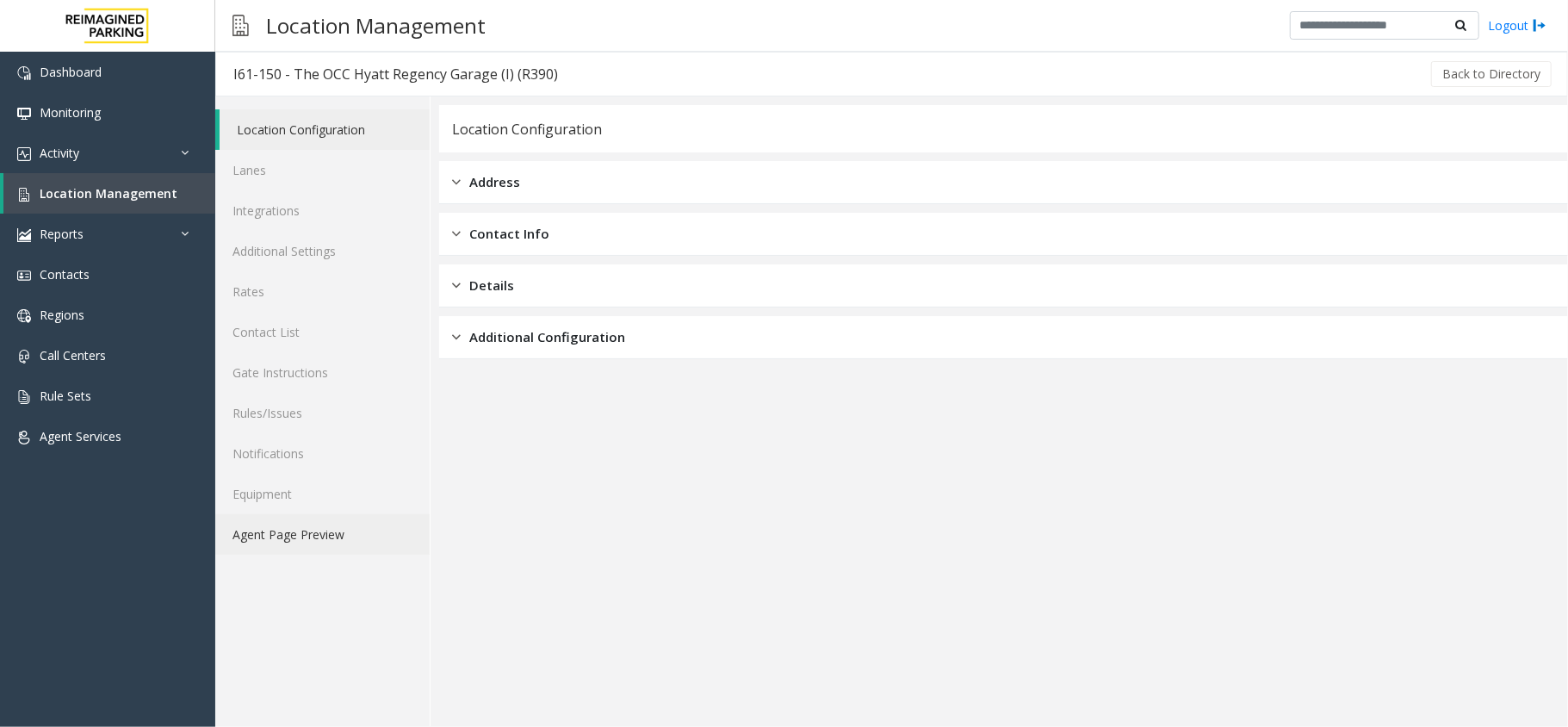
click at [377, 521] on link "Agent Page Preview" at bounding box center [322, 534] width 214 height 40
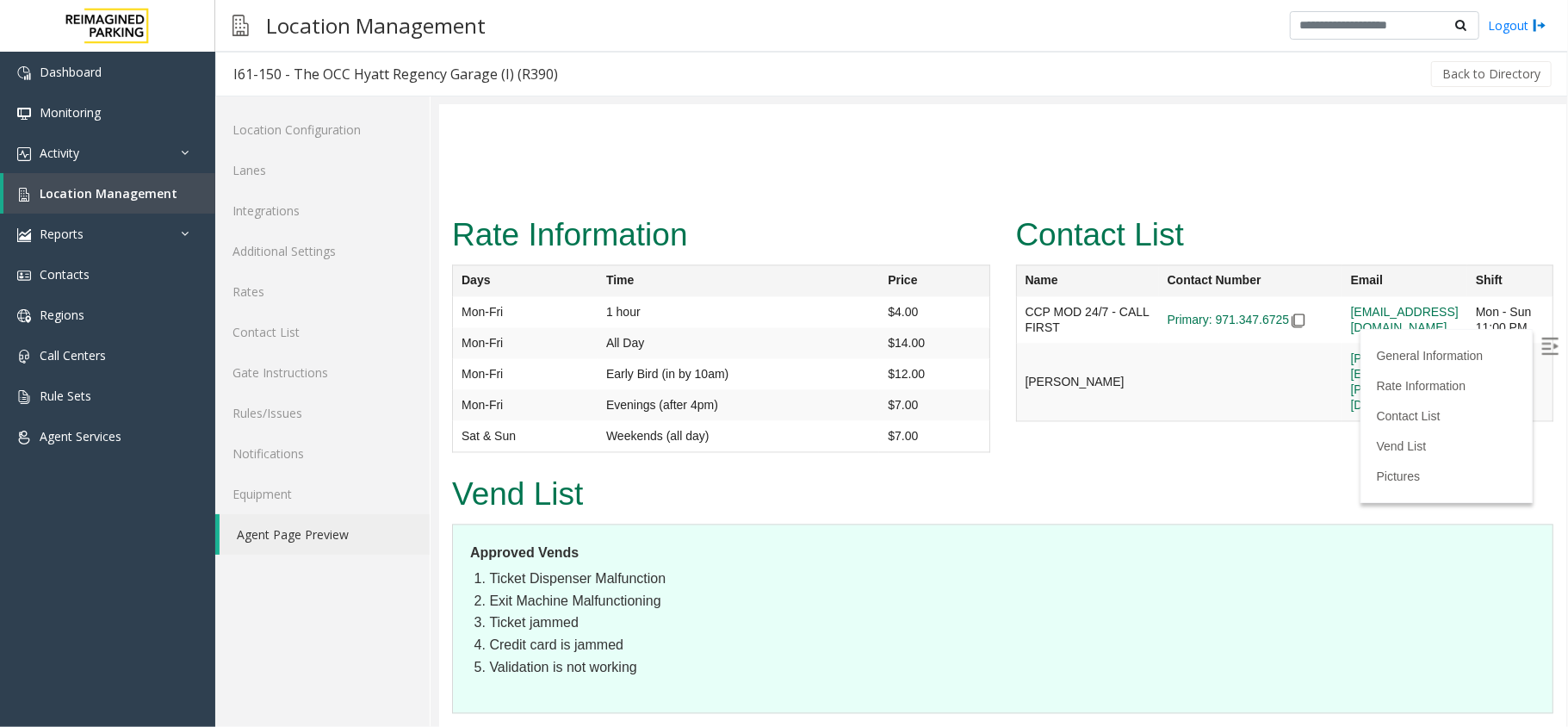
scroll to position [2411, 0]
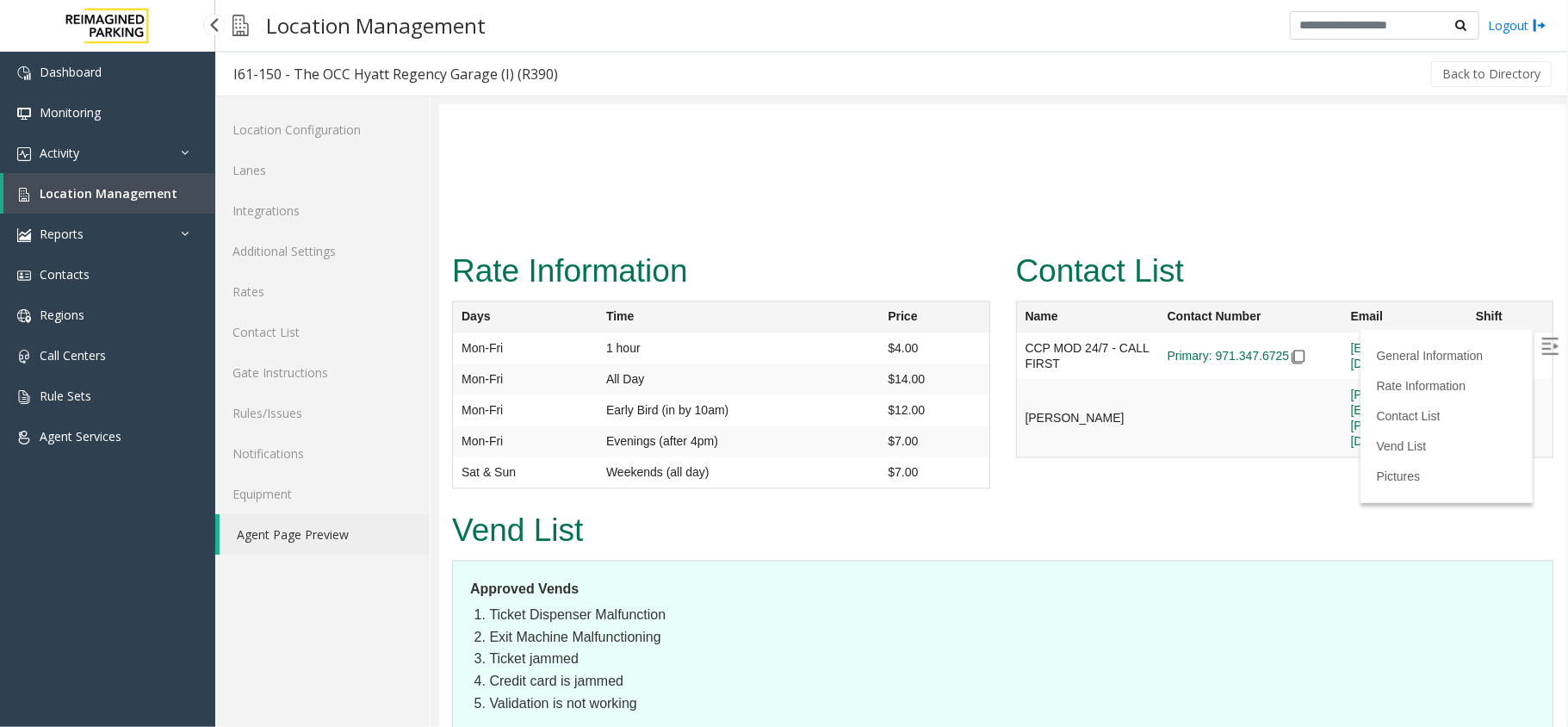
click at [138, 198] on span "Location Management" at bounding box center [108, 193] width 138 height 16
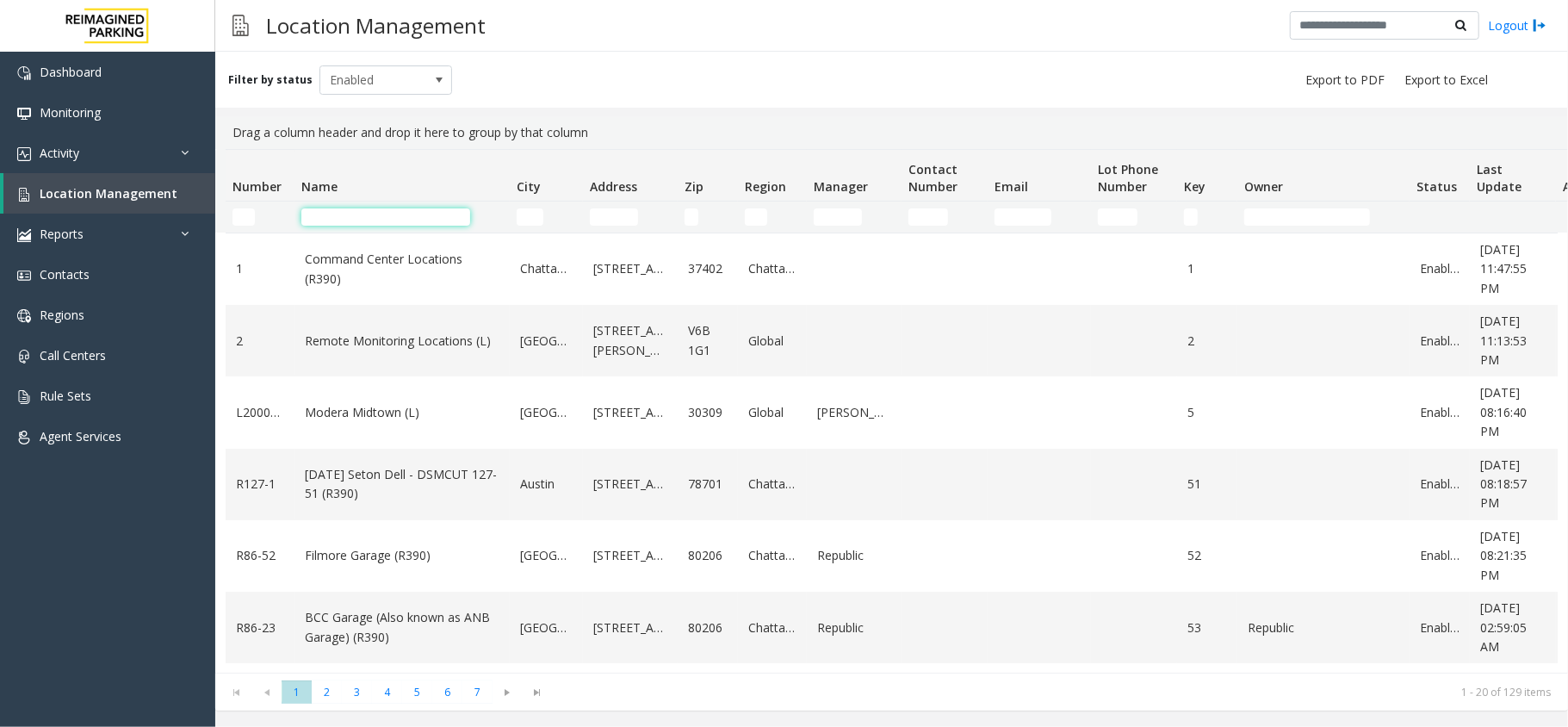
click at [342, 211] on input "Name Filter" at bounding box center [385, 217] width 169 height 17
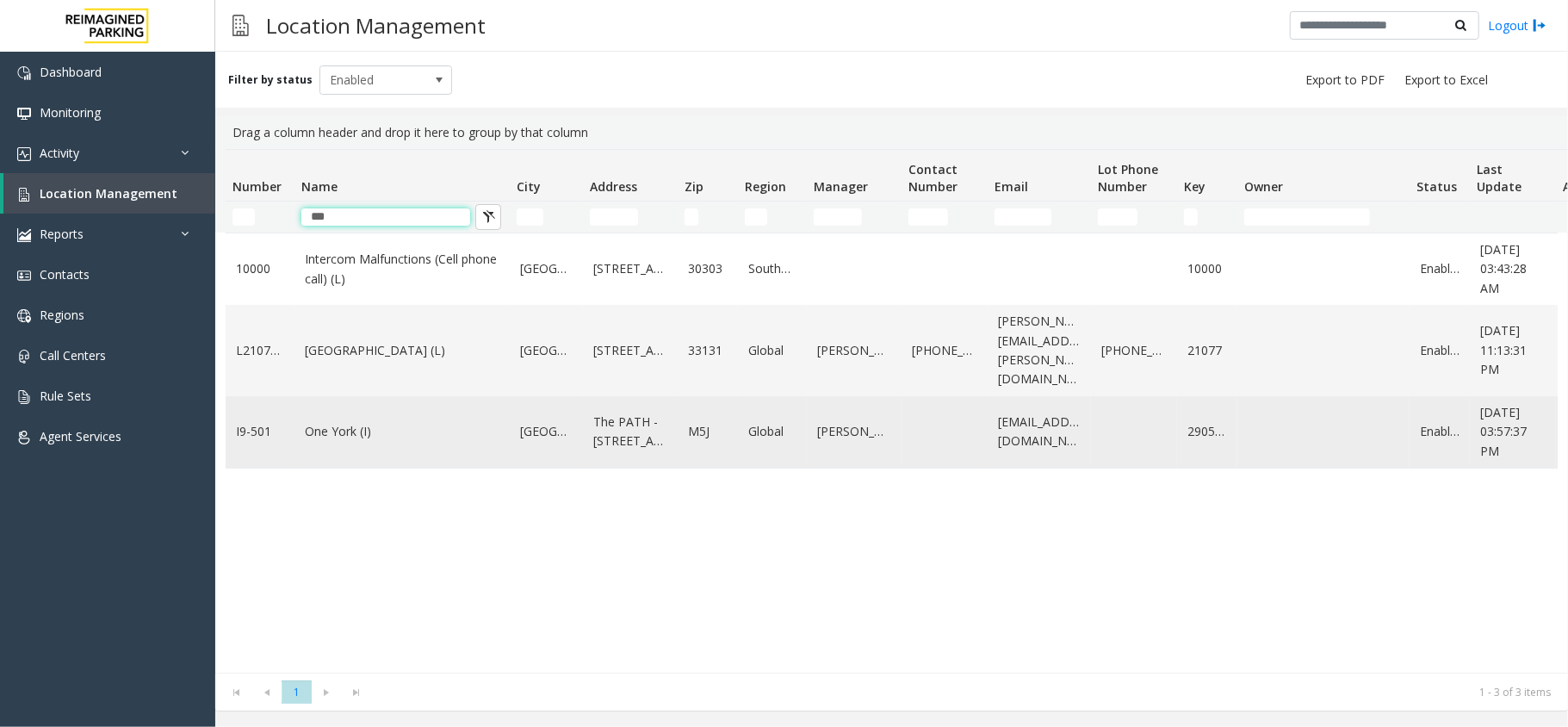
type input "***"
click at [346, 431] on link "One York (I)" at bounding box center [403, 431] width 195 height 19
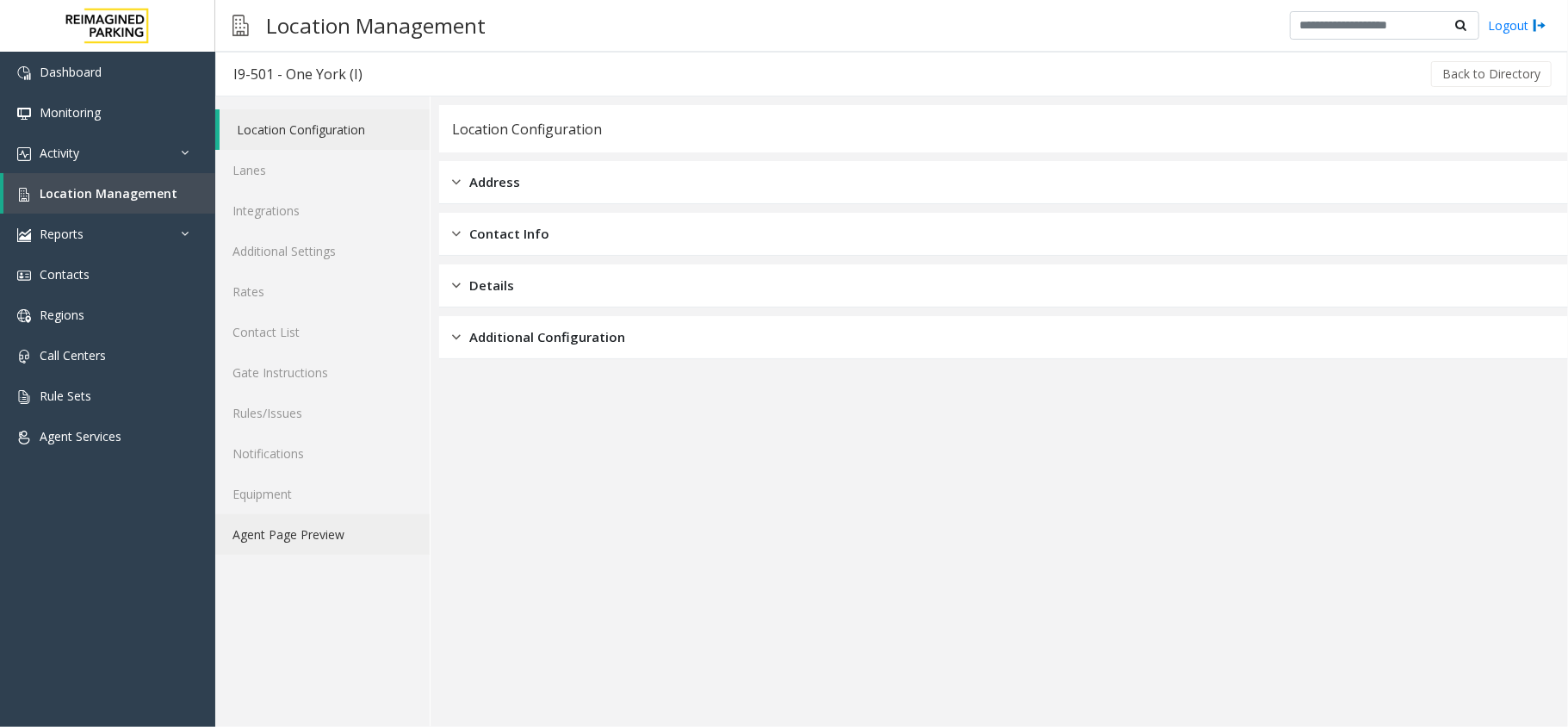
click at [319, 520] on link "Agent Page Preview" at bounding box center [322, 534] width 214 height 40
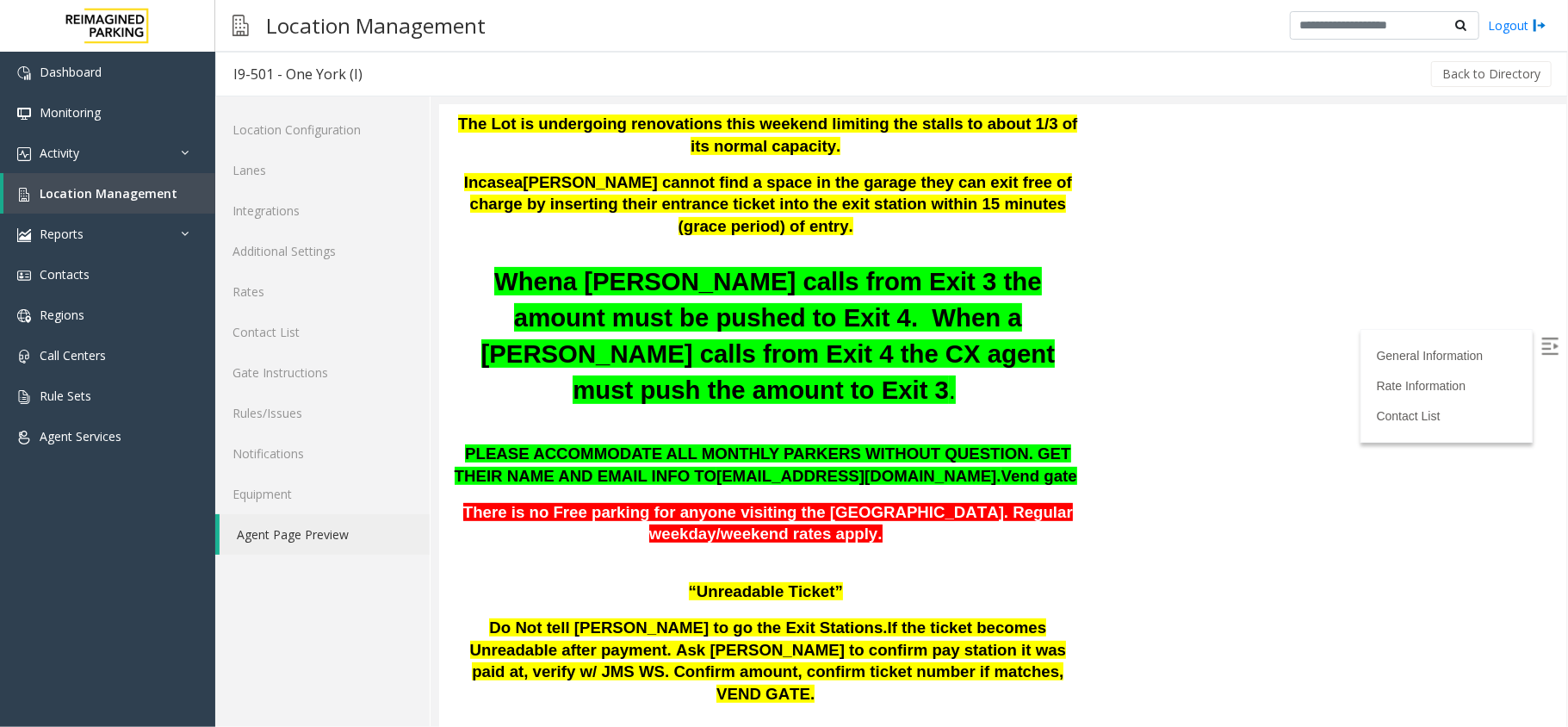
scroll to position [344, 0]
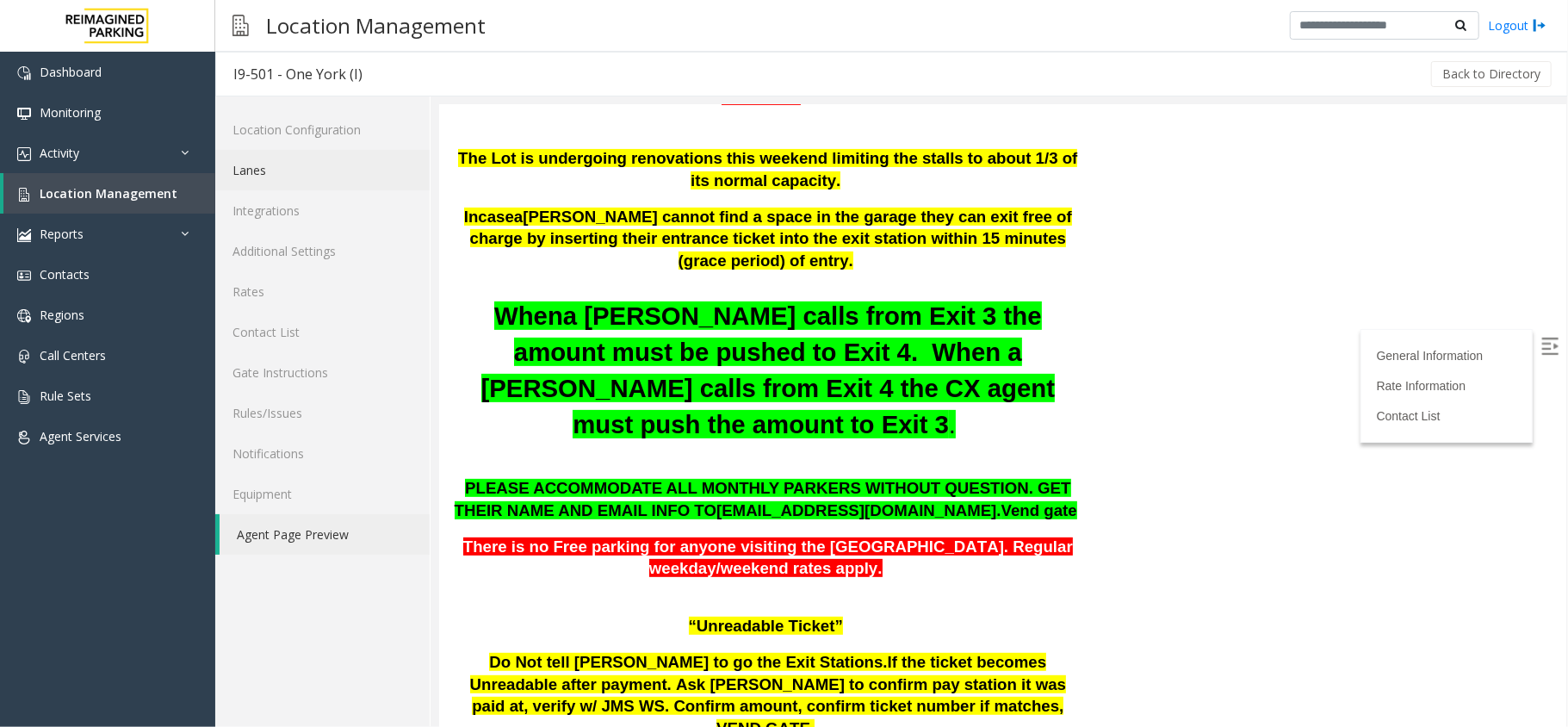
click at [259, 176] on link "Lanes" at bounding box center [322, 169] width 214 height 40
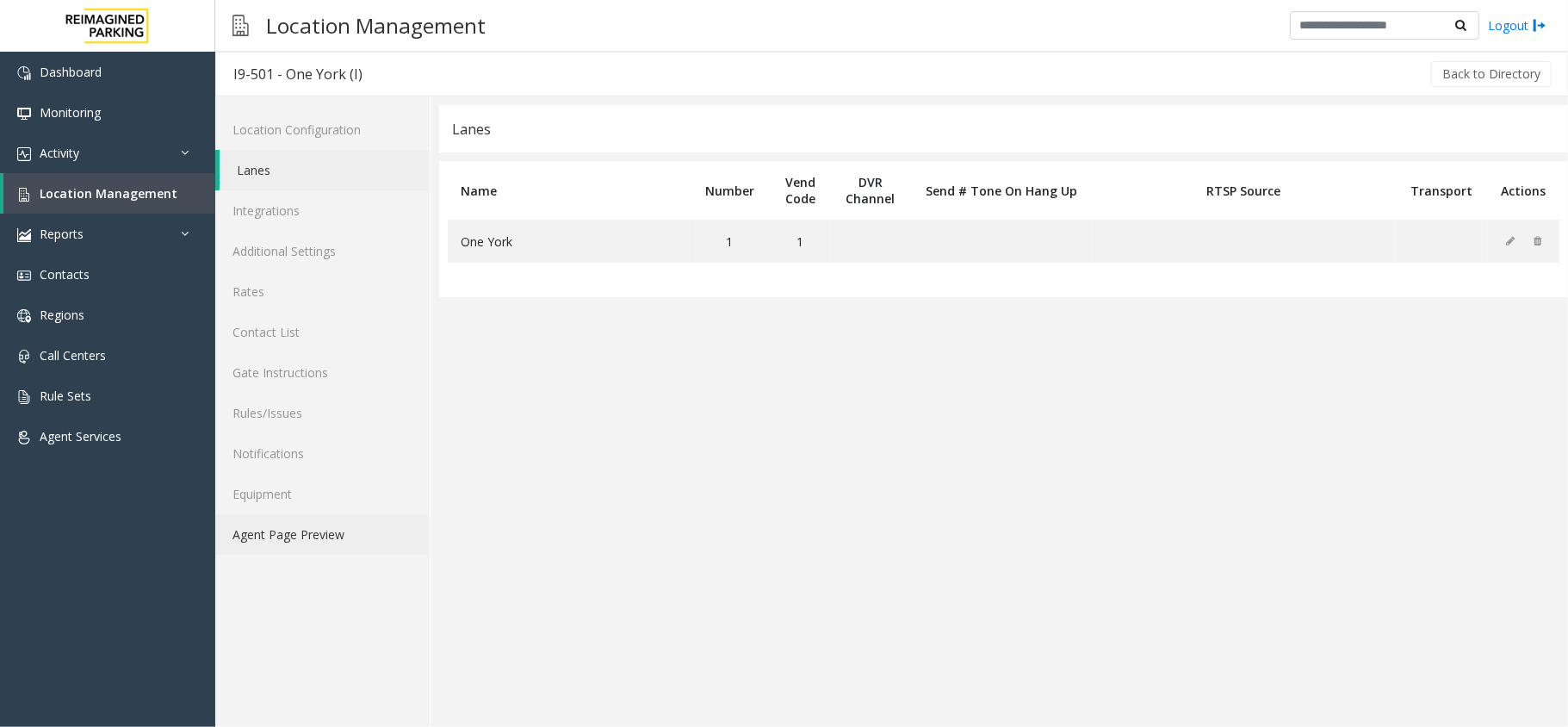
click at [345, 540] on link "Agent Page Preview" at bounding box center [322, 534] width 214 height 40
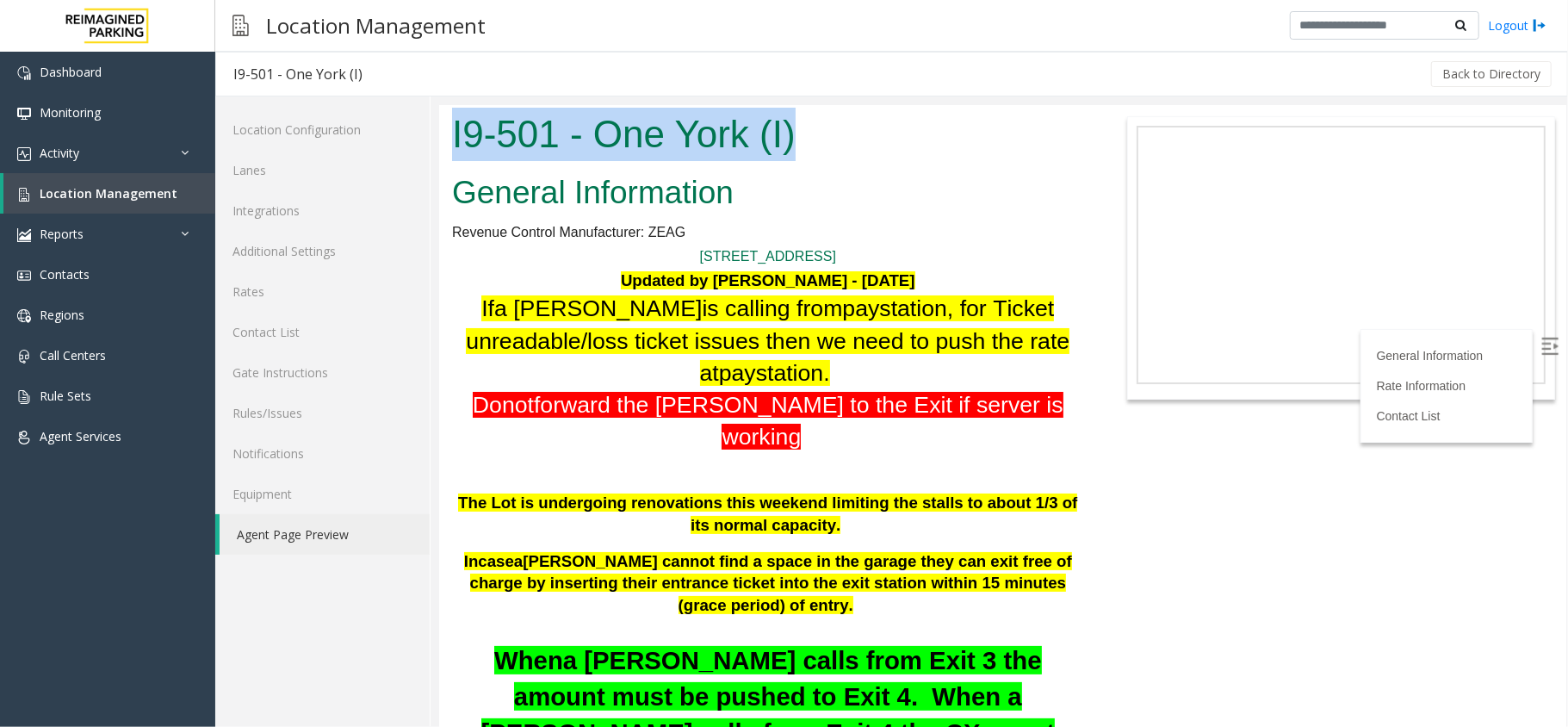
drag, startPoint x: 451, startPoint y: 133, endPoint x: 792, endPoint y: 137, distance: 341.0
click at [792, 137] on h1 "I9-501 - One York (I)" at bounding box center [767, 133] width 632 height 54
click at [902, 153] on h1 "I9-501 - One York (I)" at bounding box center [767, 133] width 632 height 54
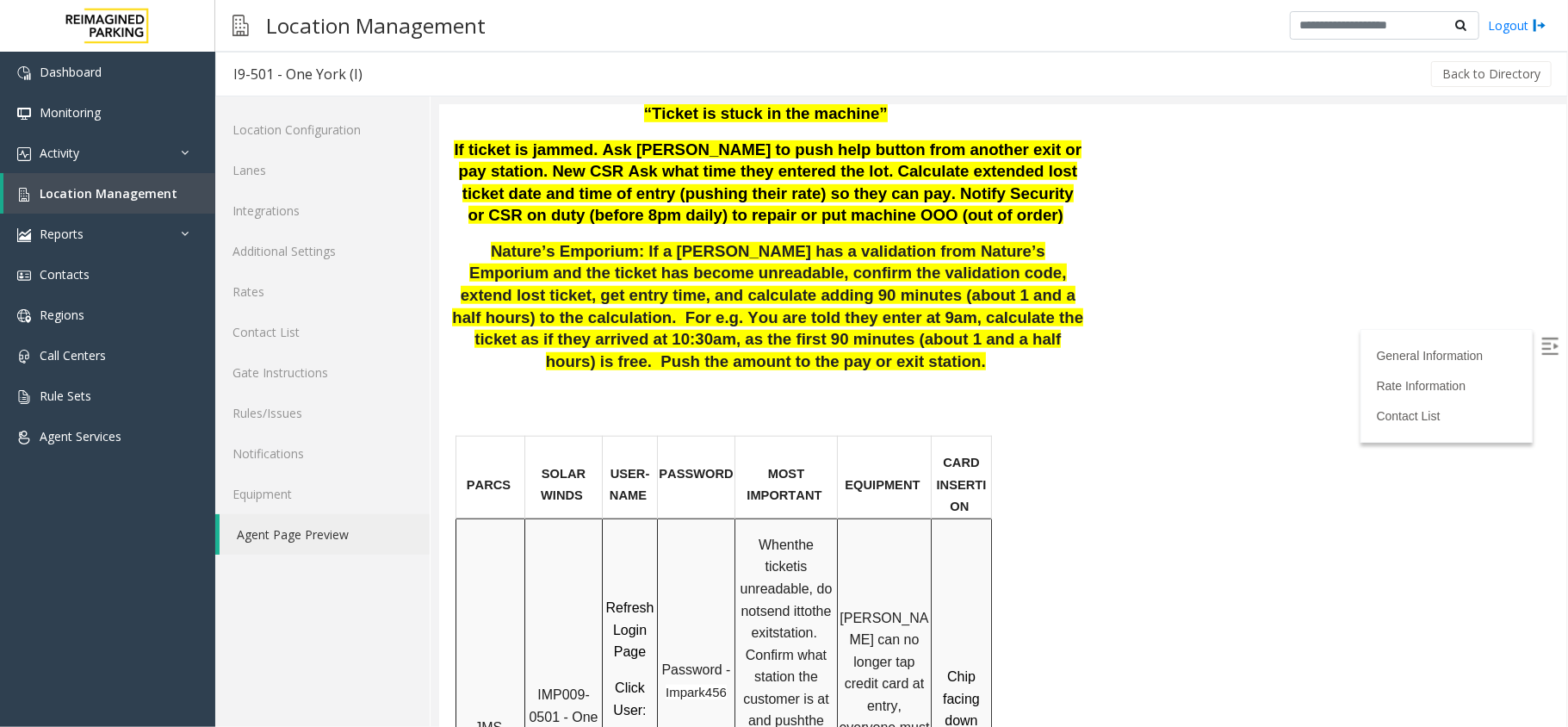
scroll to position [1033, 0]
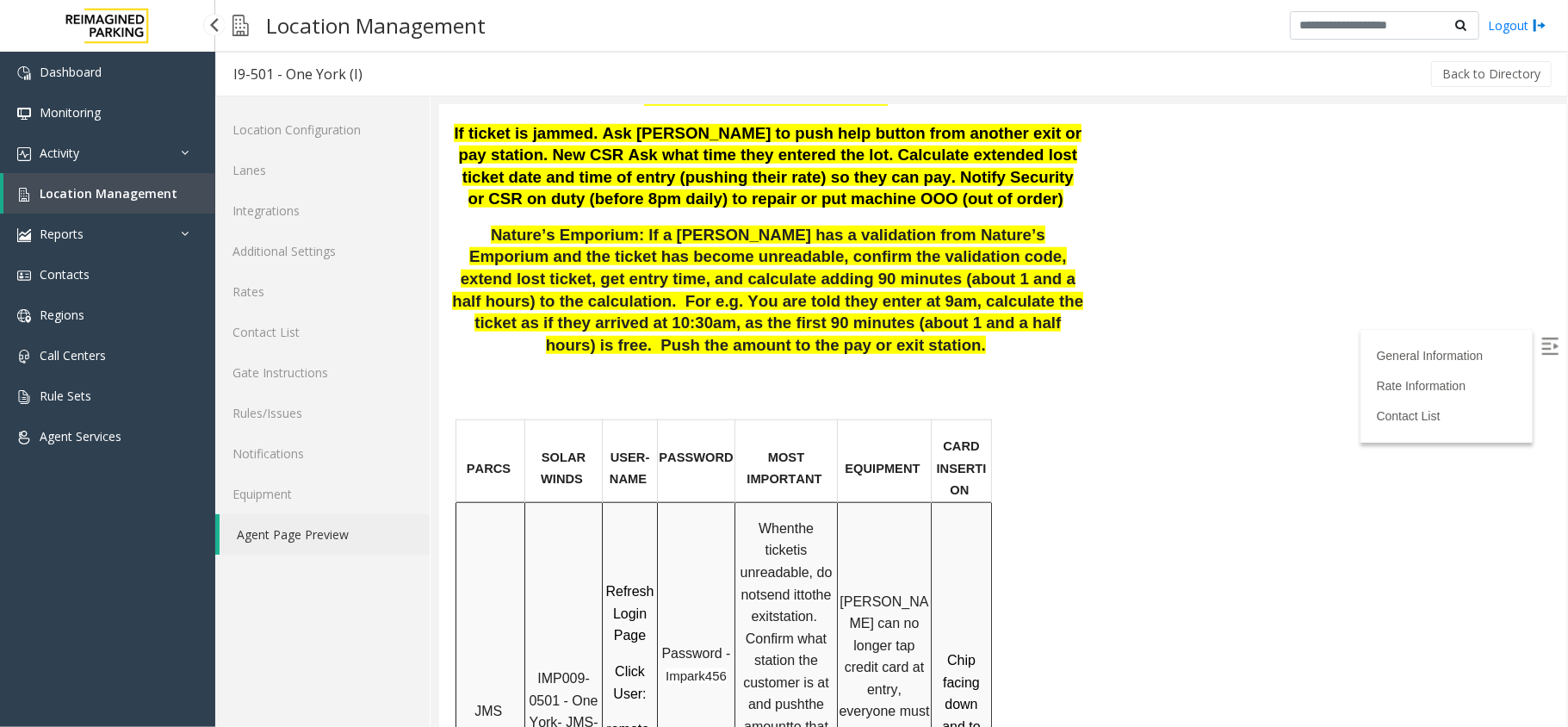
click at [105, 189] on span "Location Management" at bounding box center [108, 193] width 138 height 16
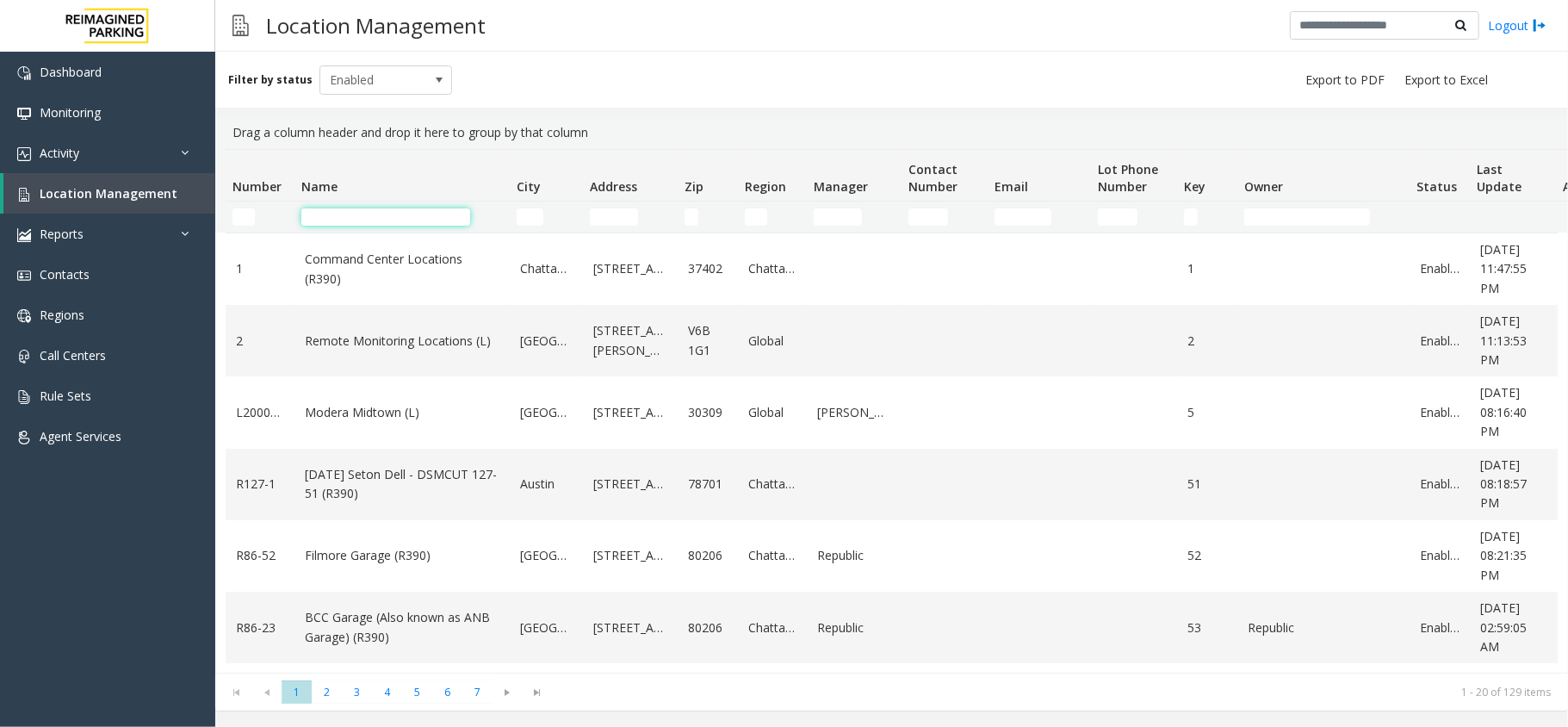
click at [342, 215] on input "Name Filter" at bounding box center [385, 217] width 169 height 17
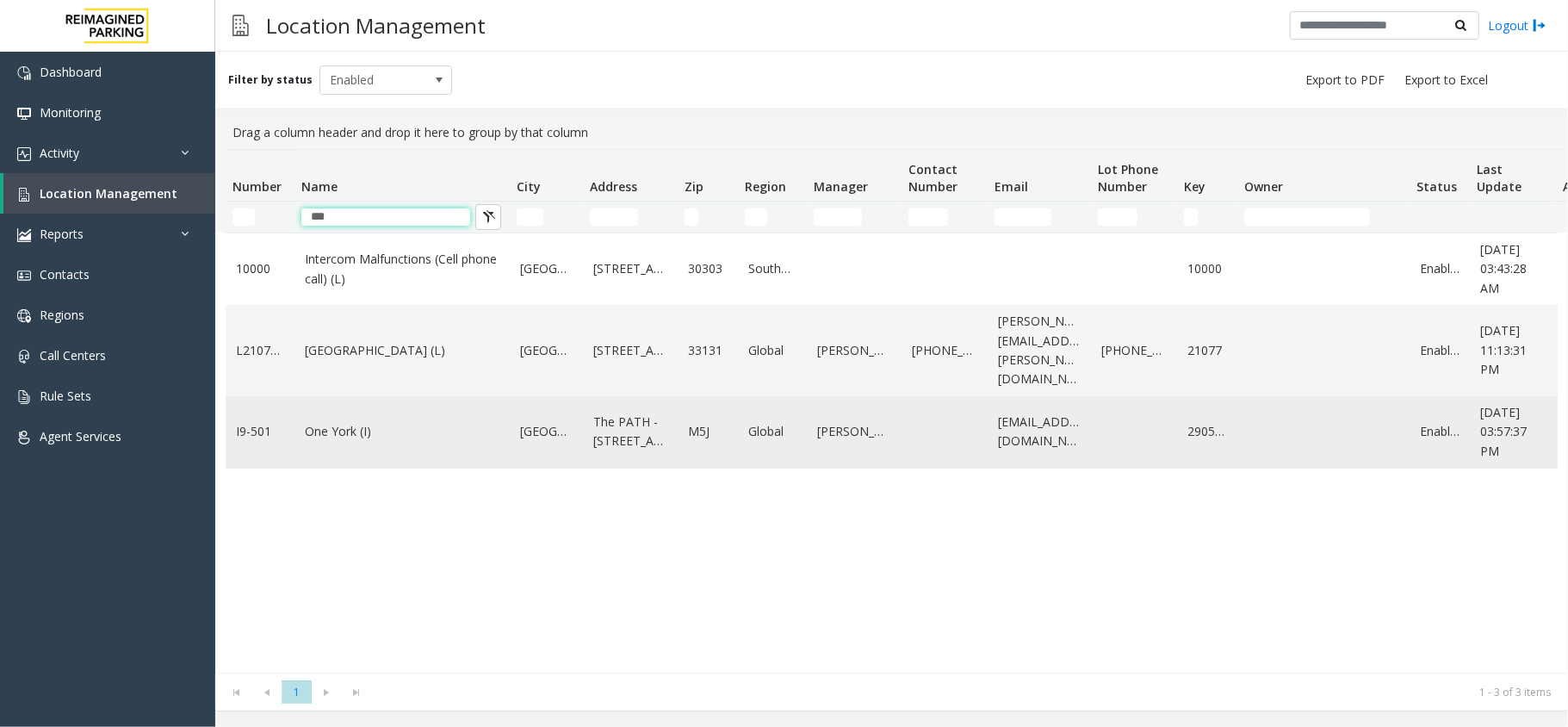
type input "***"
click at [310, 430] on link "One York (I)" at bounding box center [403, 431] width 195 height 19
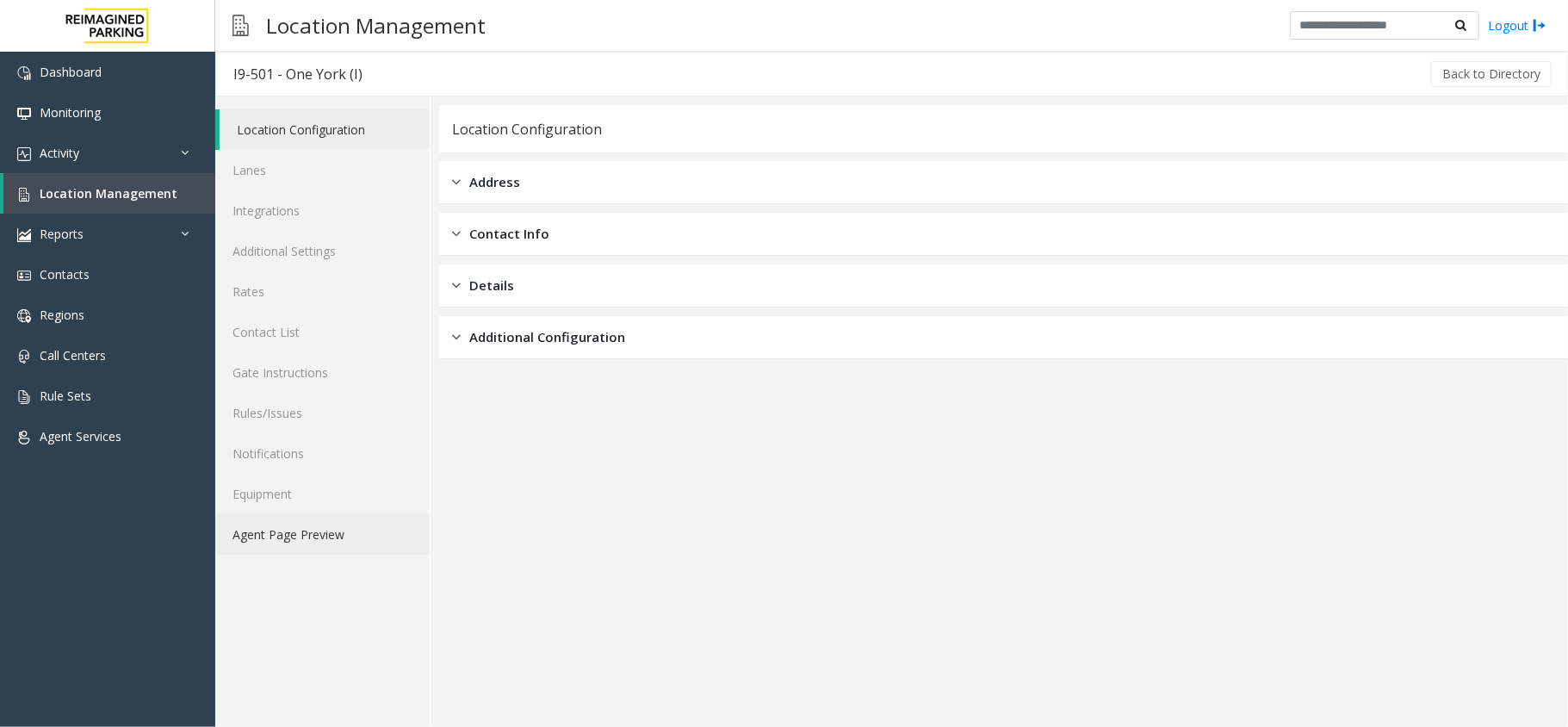
click at [296, 535] on link "Agent Page Preview" at bounding box center [322, 534] width 214 height 40
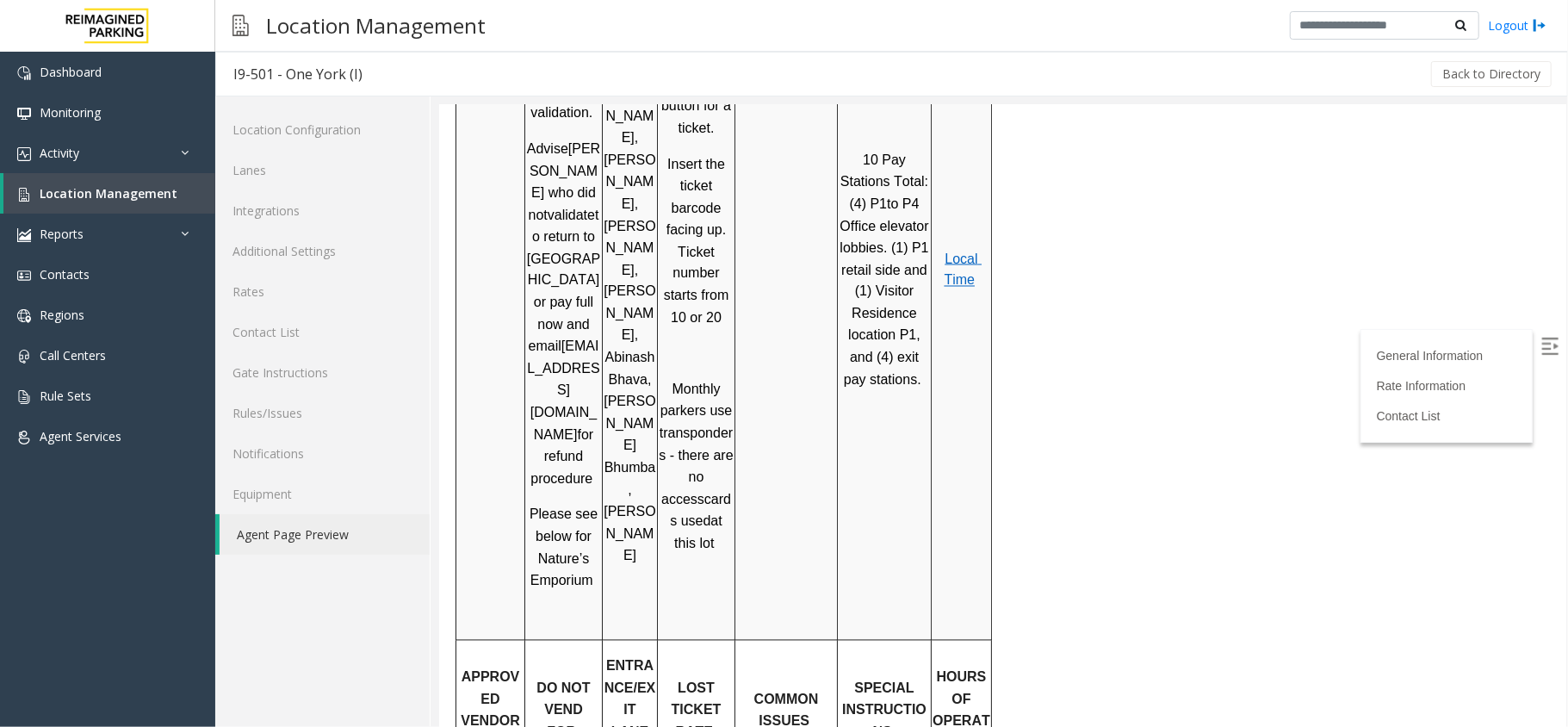
scroll to position [2295, 0]
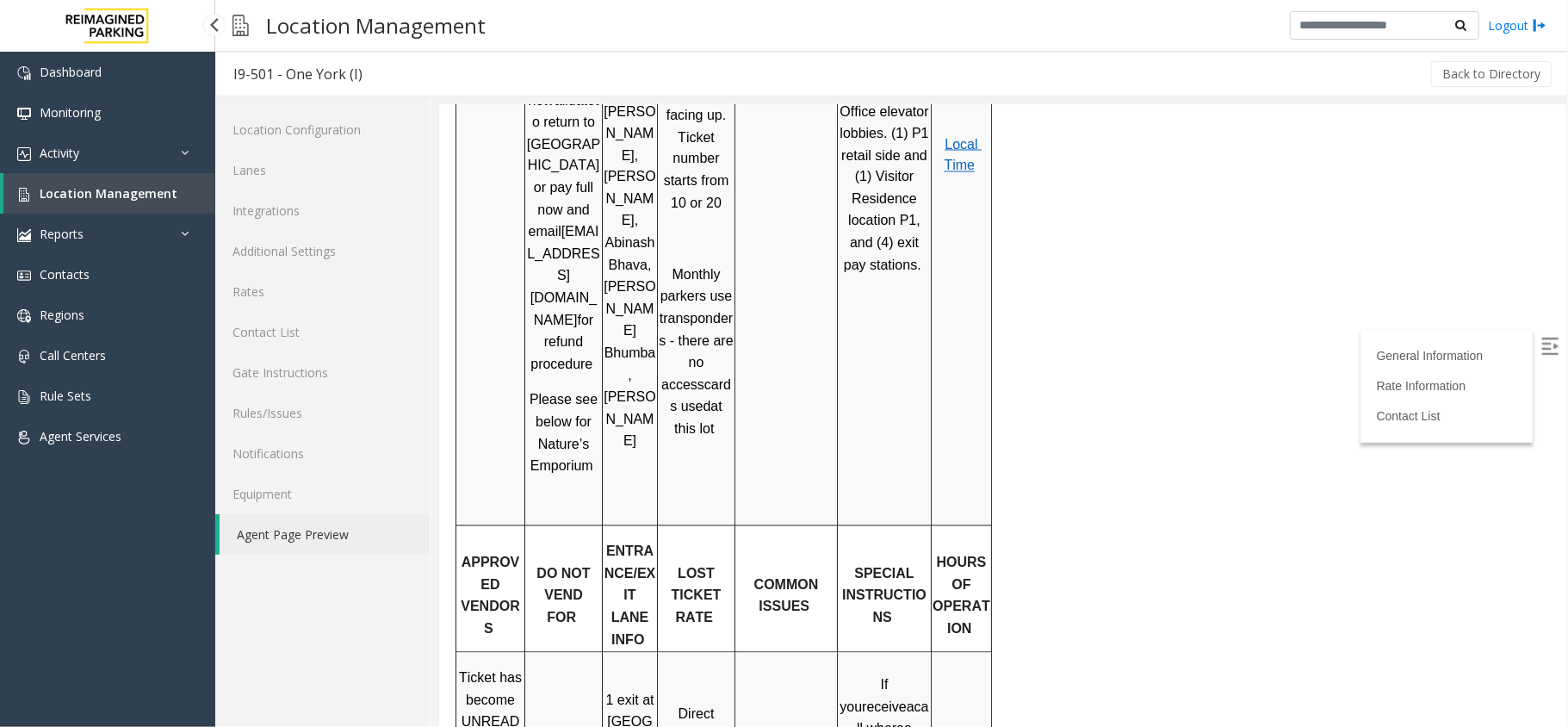
click at [172, 207] on link "Location Management" at bounding box center [109, 193] width 211 height 40
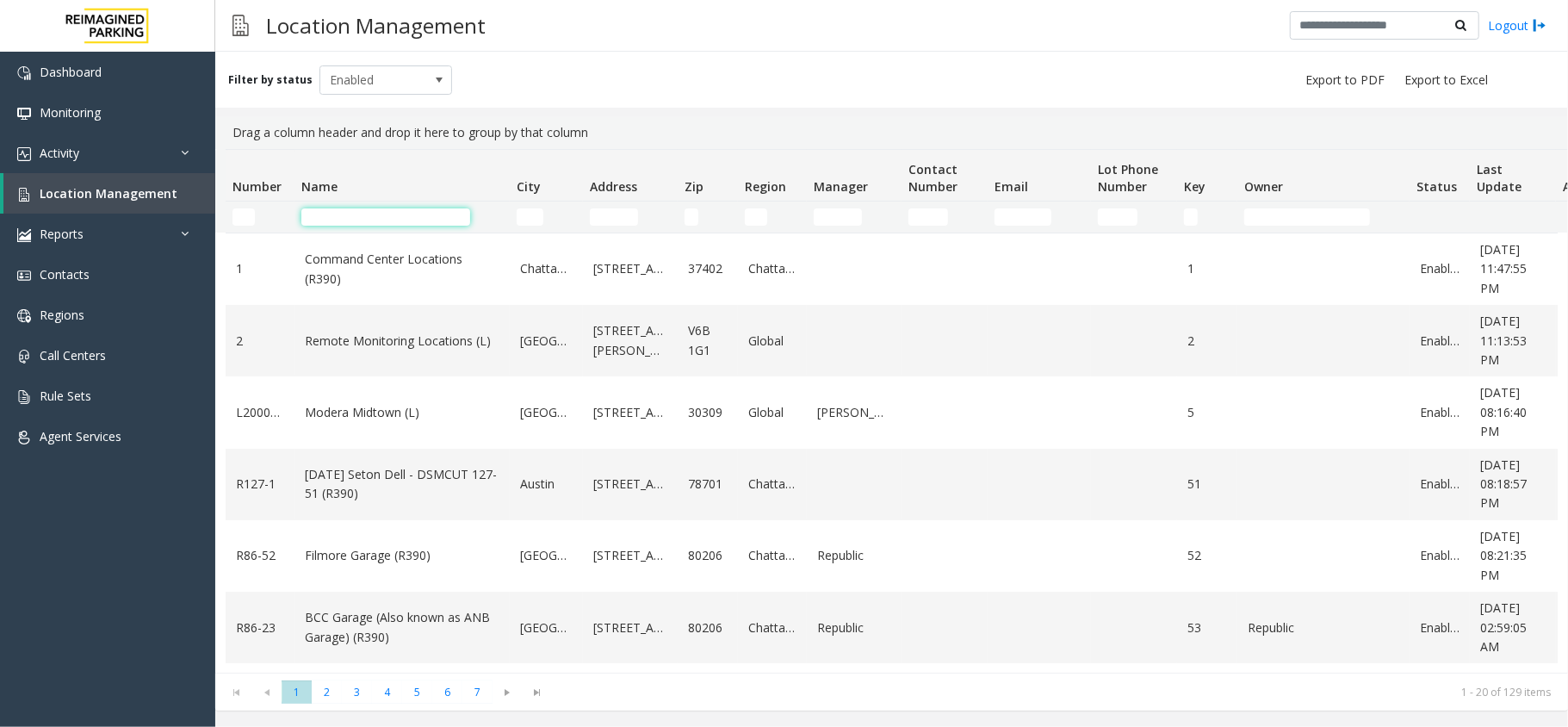
click at [369, 220] on input "Name Filter" at bounding box center [385, 217] width 169 height 17
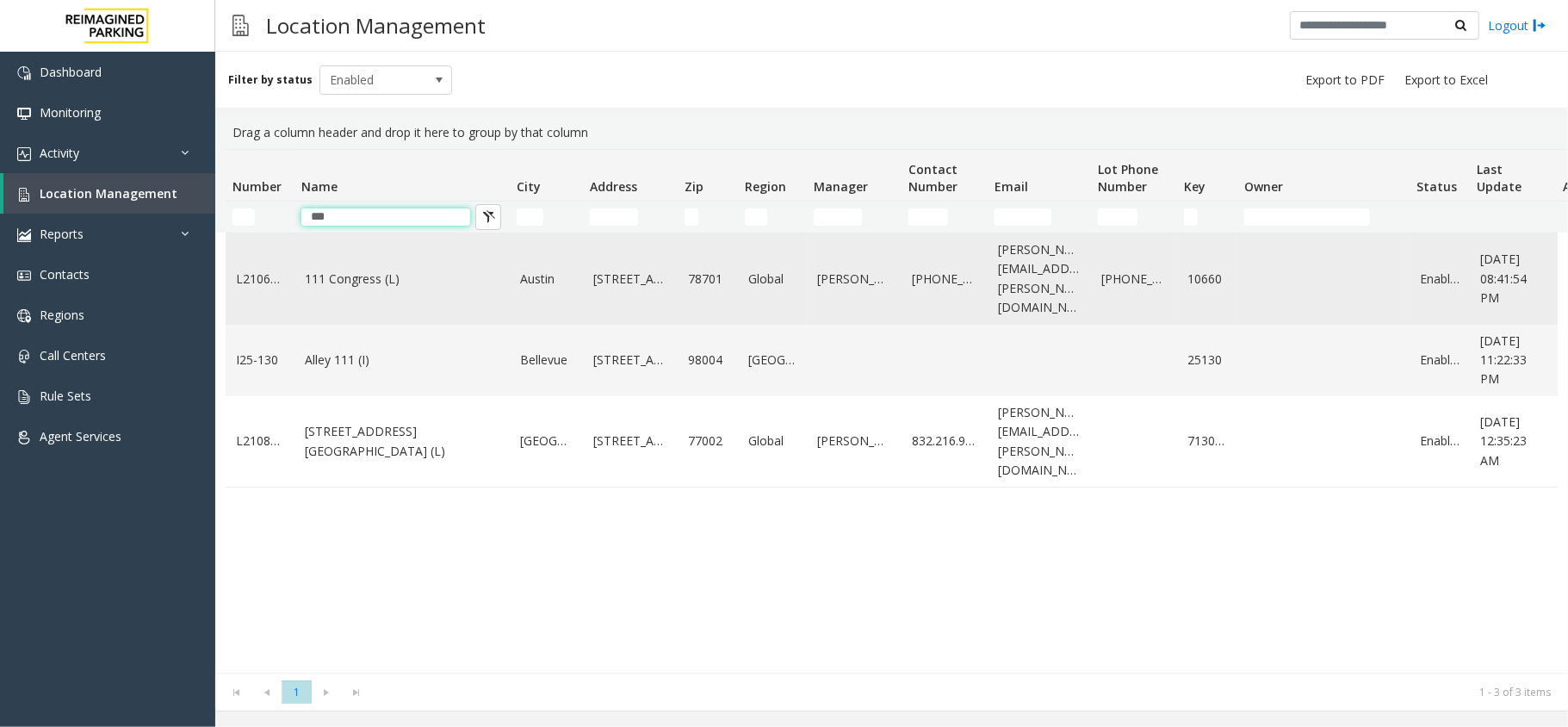
type input "***"
click at [367, 271] on link "111 Congress (L)" at bounding box center [403, 279] width 195 height 19
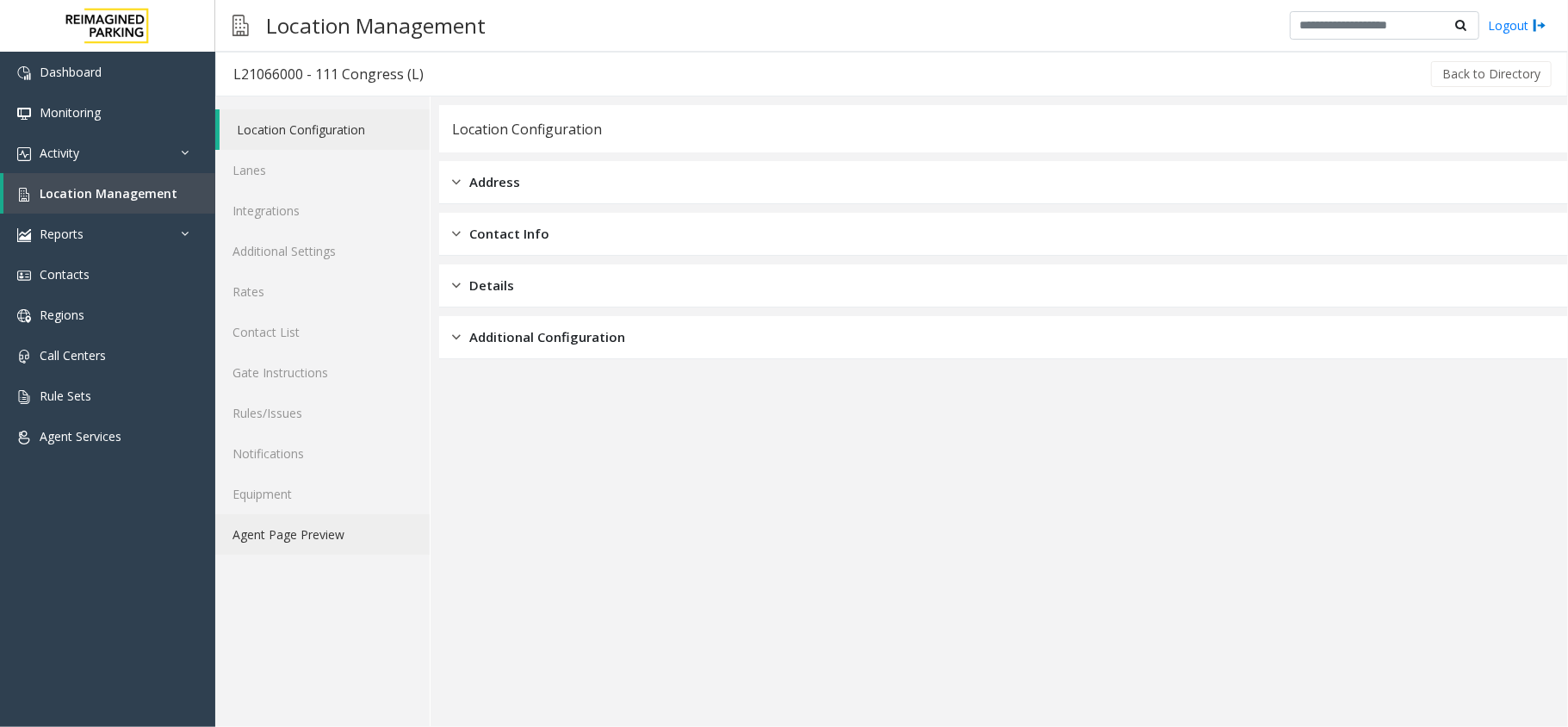
click at [360, 531] on link "Agent Page Preview" at bounding box center [322, 534] width 214 height 40
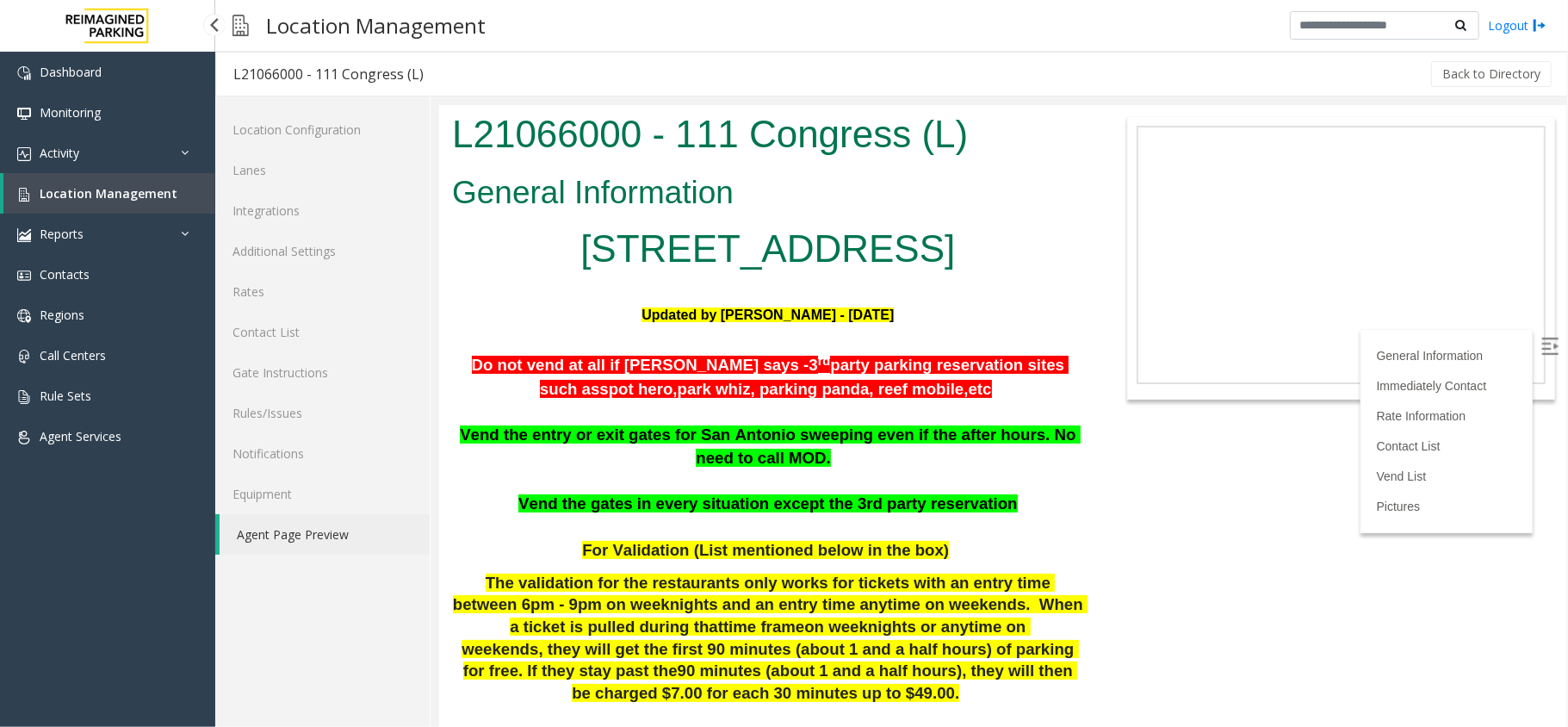
click at [136, 183] on link "Location Management" at bounding box center [109, 193] width 211 height 40
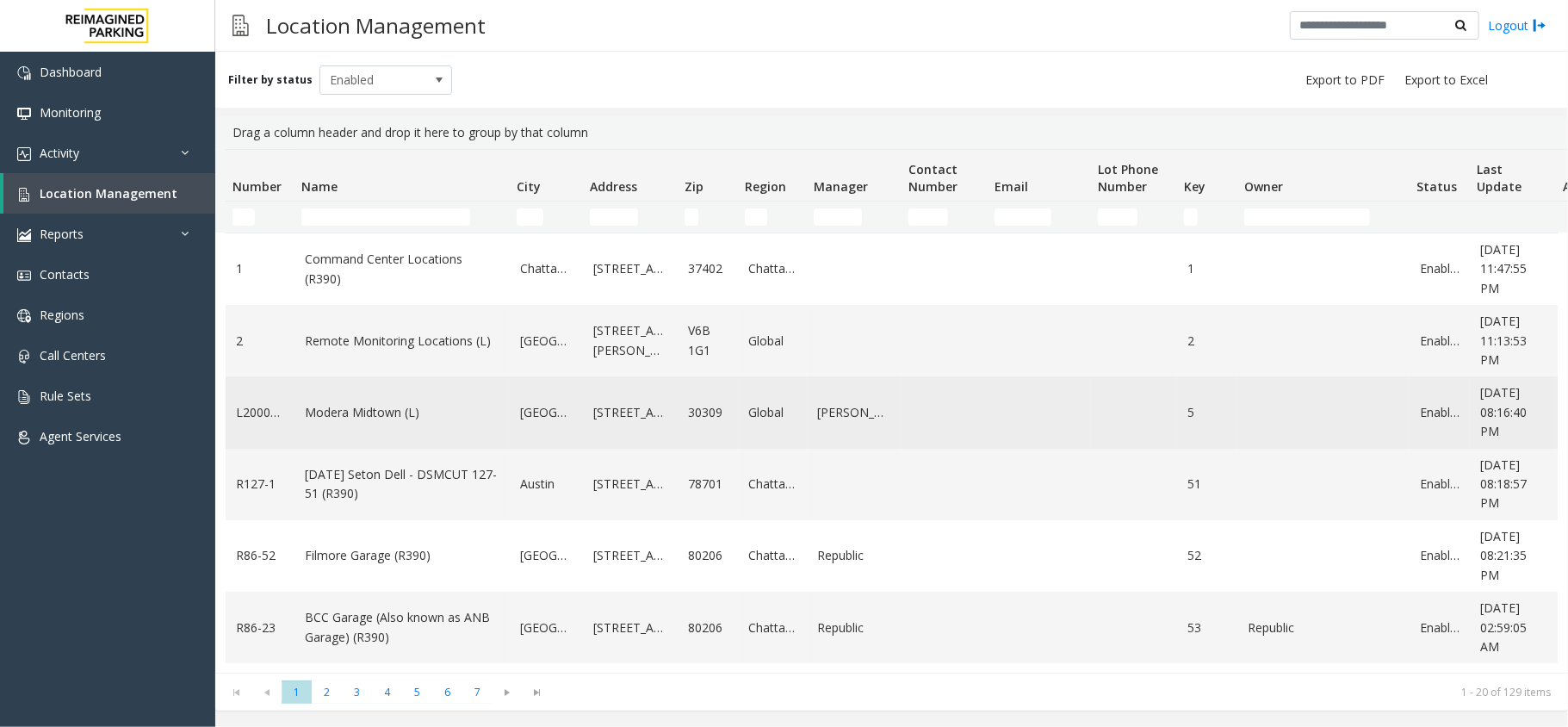
click at [364, 415] on link "Modera Midtown (L)" at bounding box center [403, 412] width 195 height 19
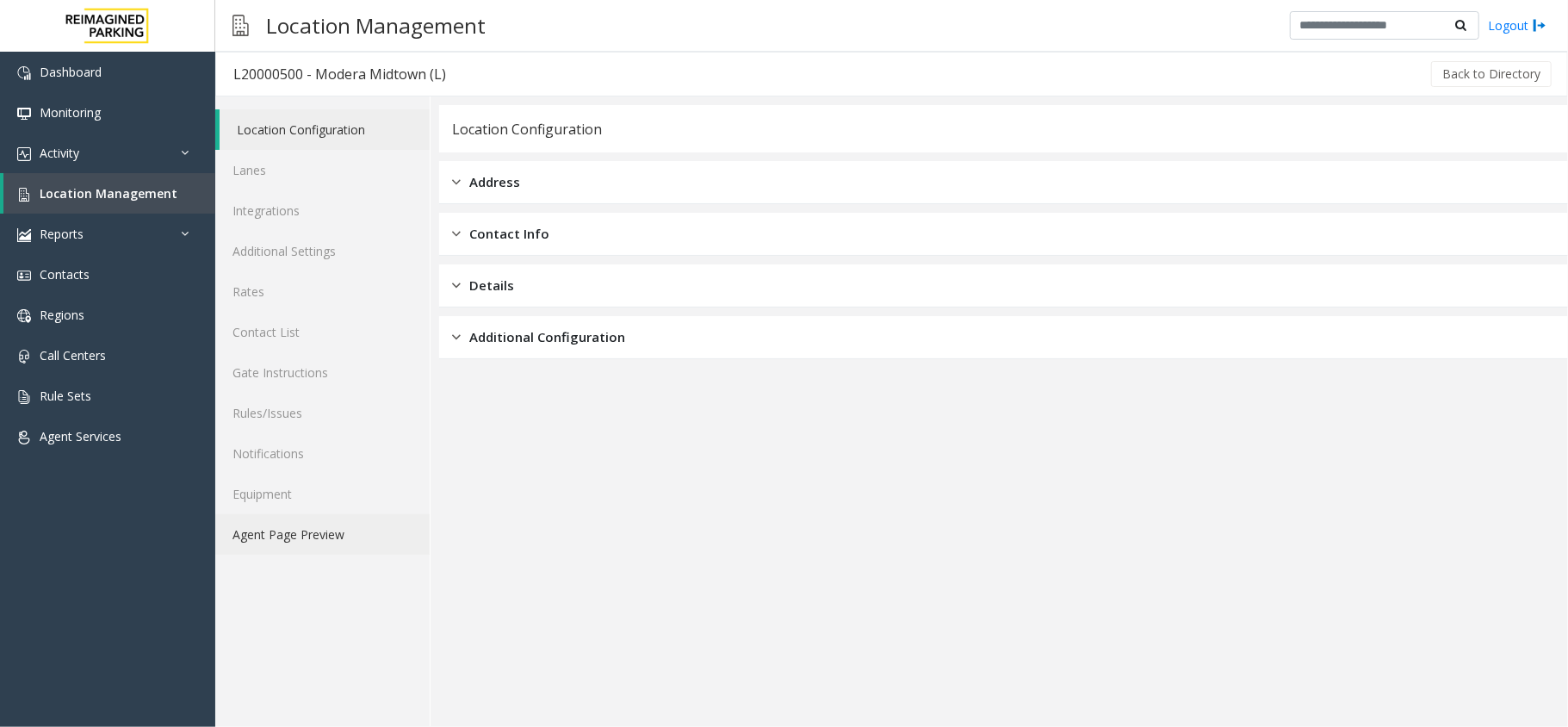
click at [303, 540] on link "Agent Page Preview" at bounding box center [322, 534] width 214 height 40
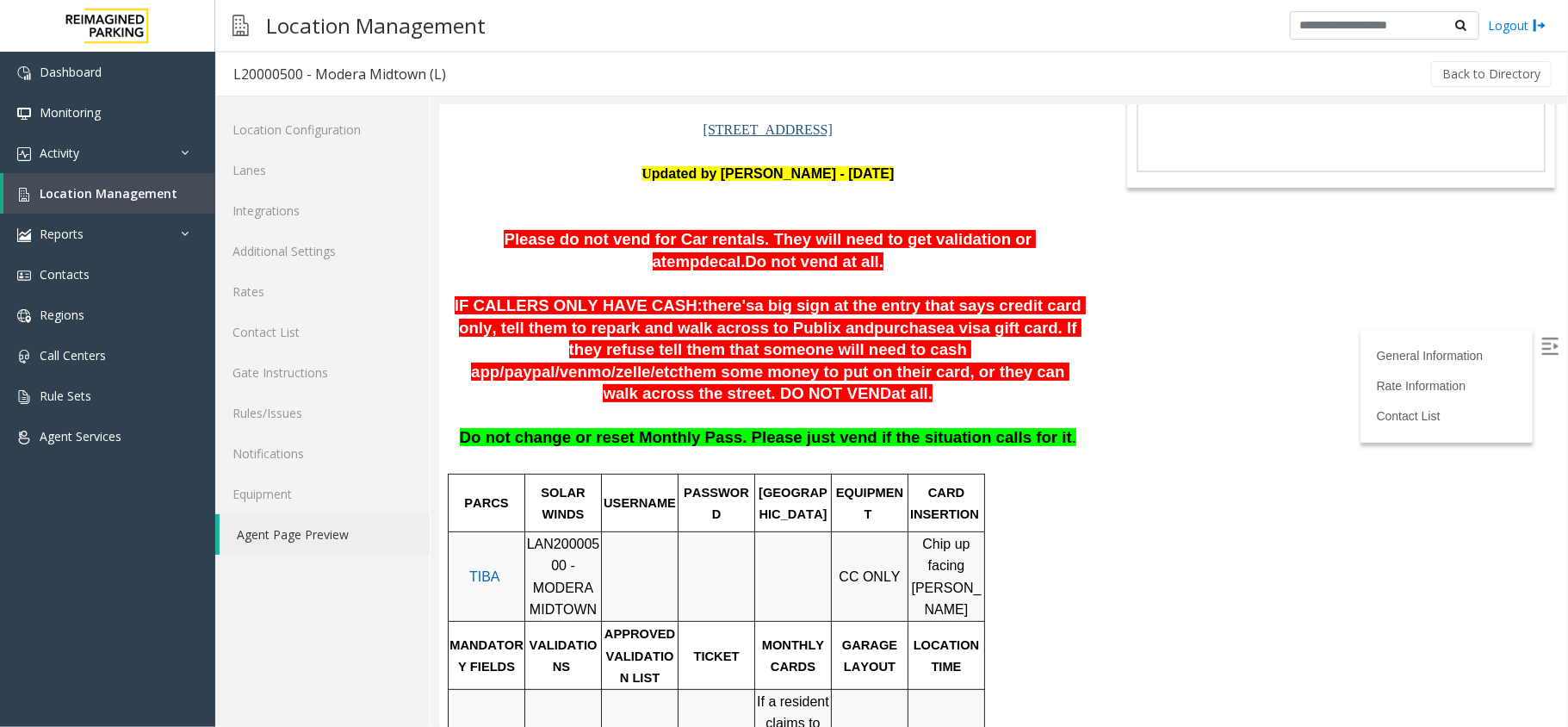
scroll to position [229, 0]
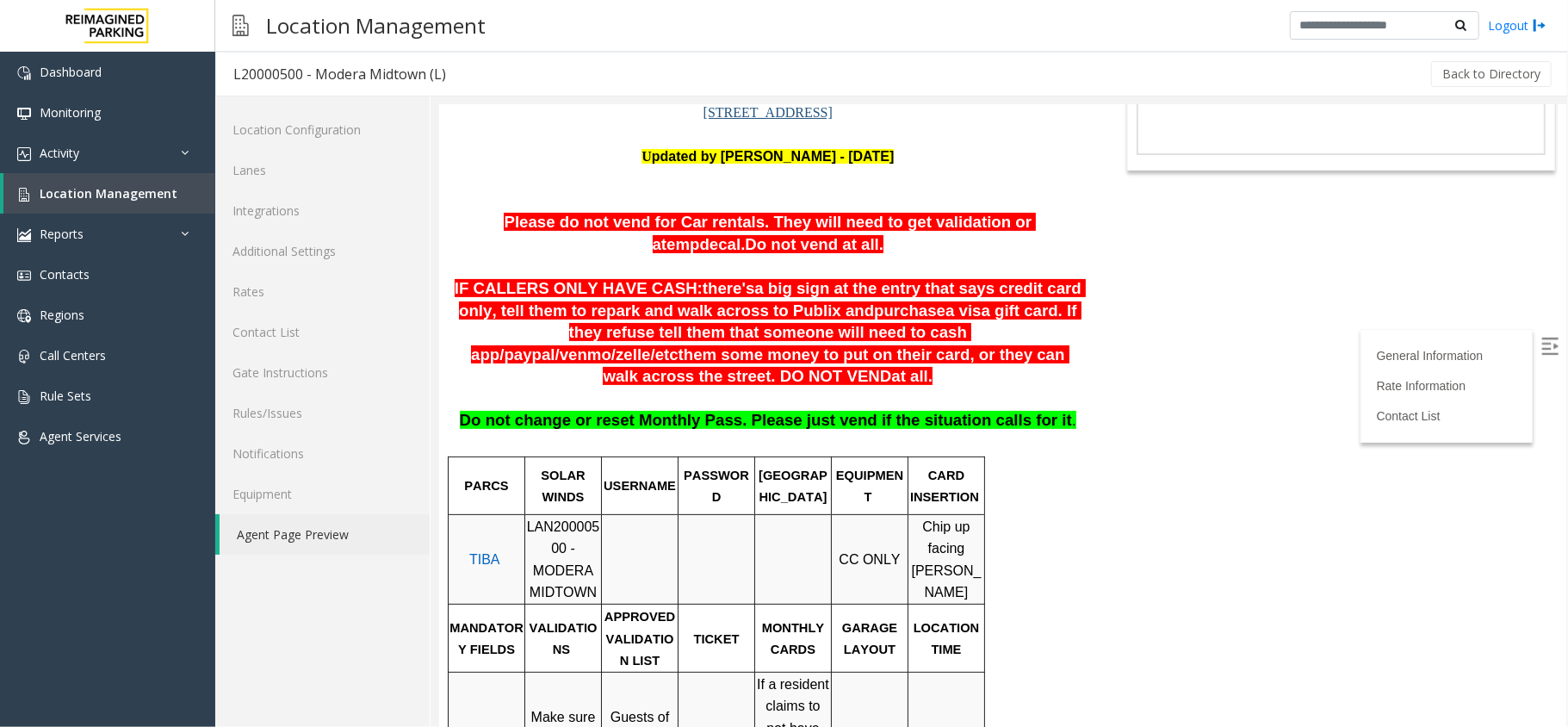
click at [569, 518] on span "LAN20000500 - MODERA MIDTOWN" at bounding box center [562, 558] width 73 height 81
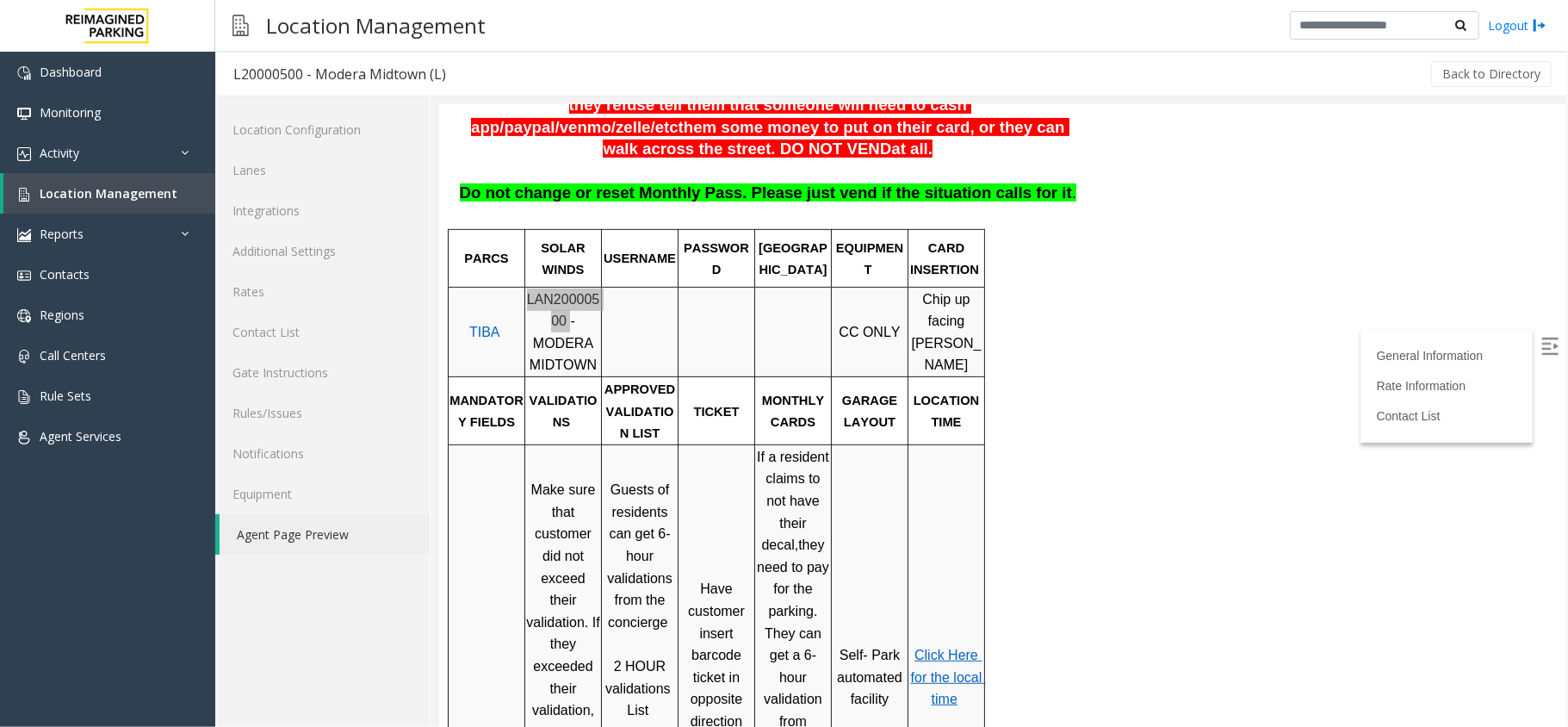
scroll to position [459, 0]
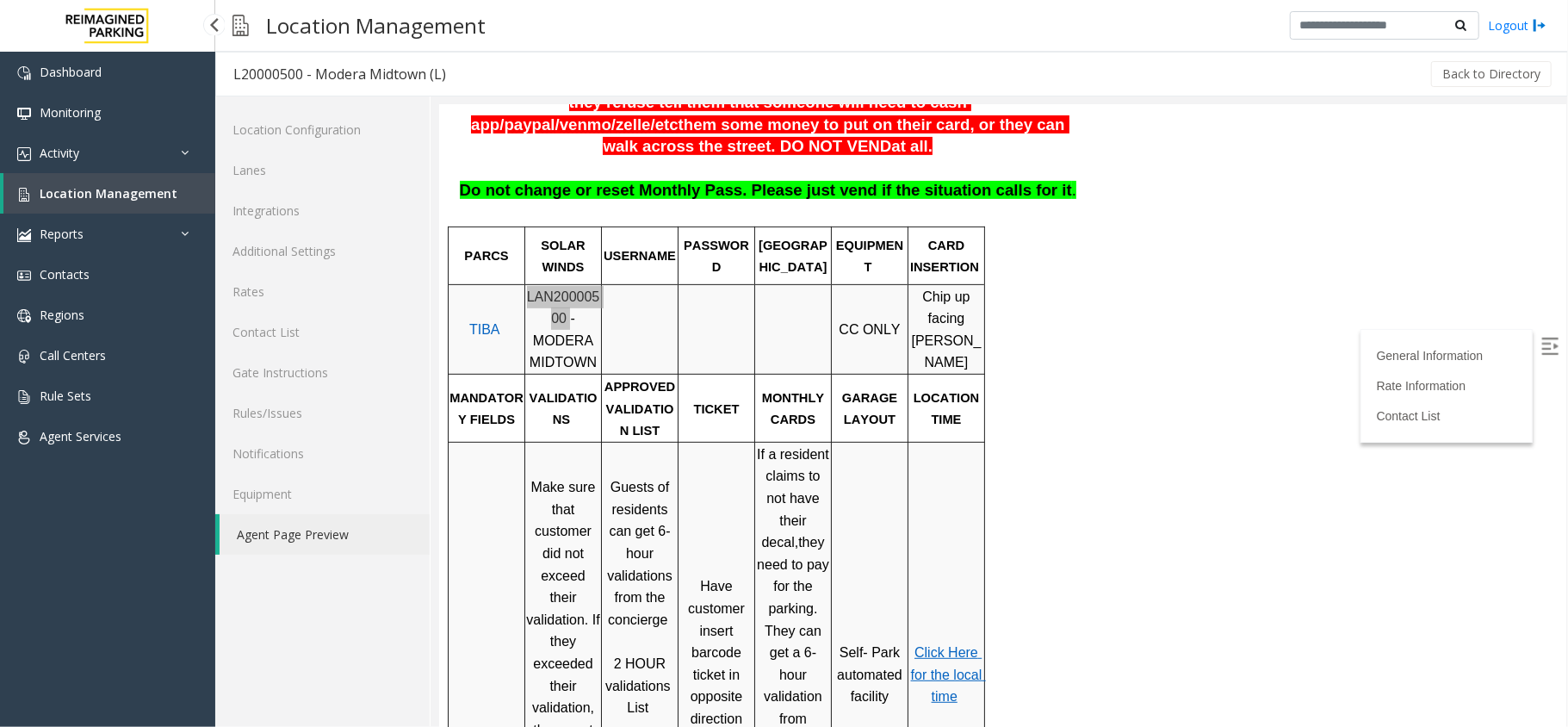
click at [107, 197] on span "Location Management" at bounding box center [108, 193] width 138 height 16
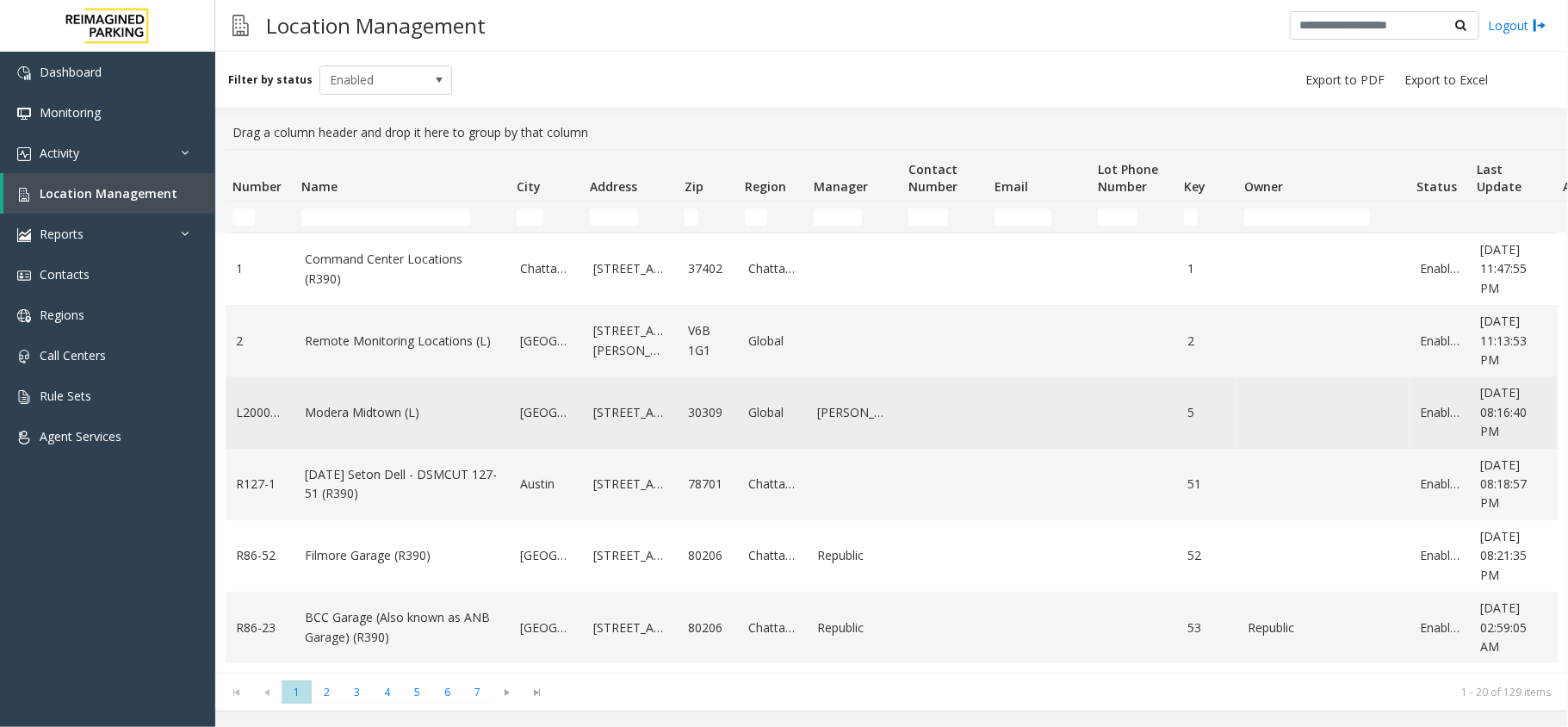
scroll to position [115, 0]
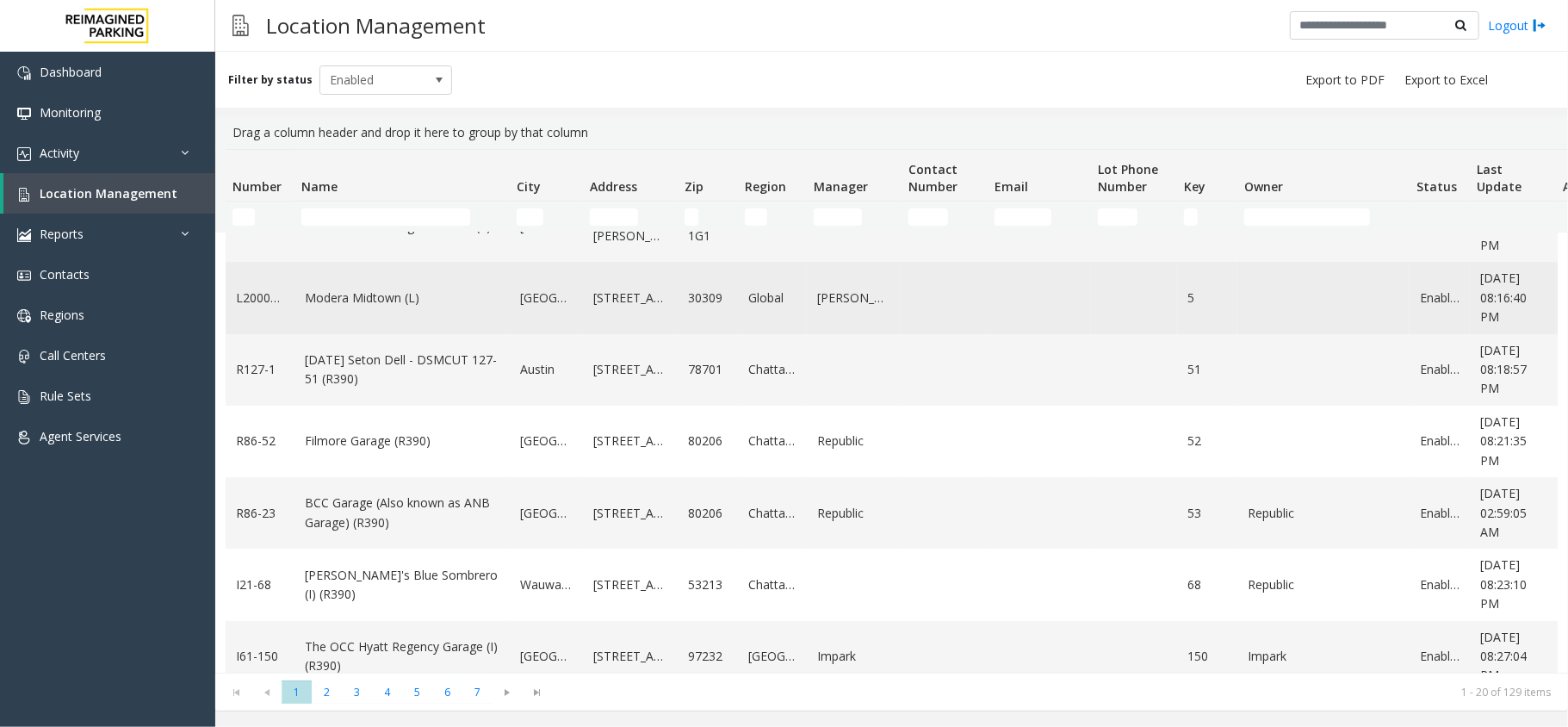
click at [362, 432] on link "Filmore Garage (R390)" at bounding box center [403, 440] width 195 height 19
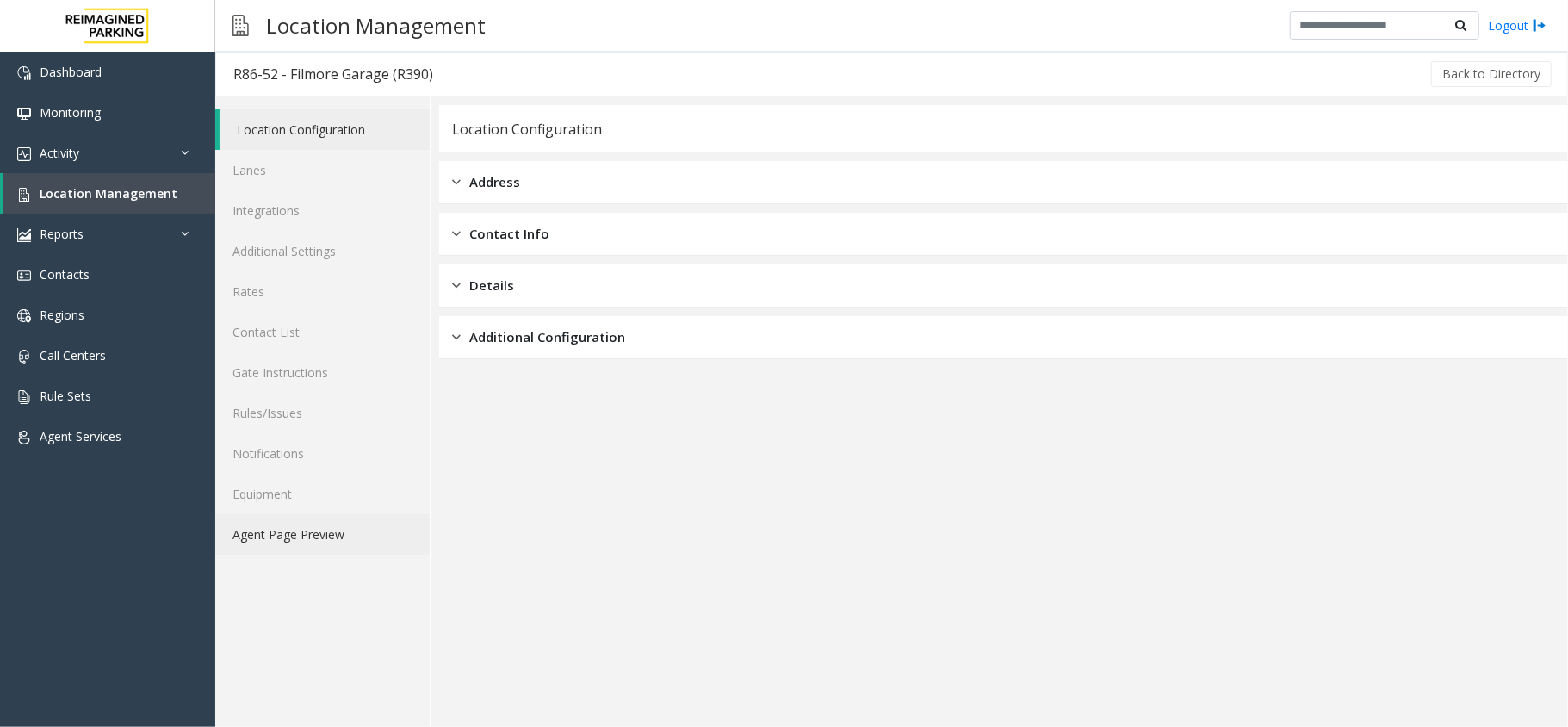
click at [265, 536] on link "Agent Page Preview" at bounding box center [322, 534] width 214 height 40
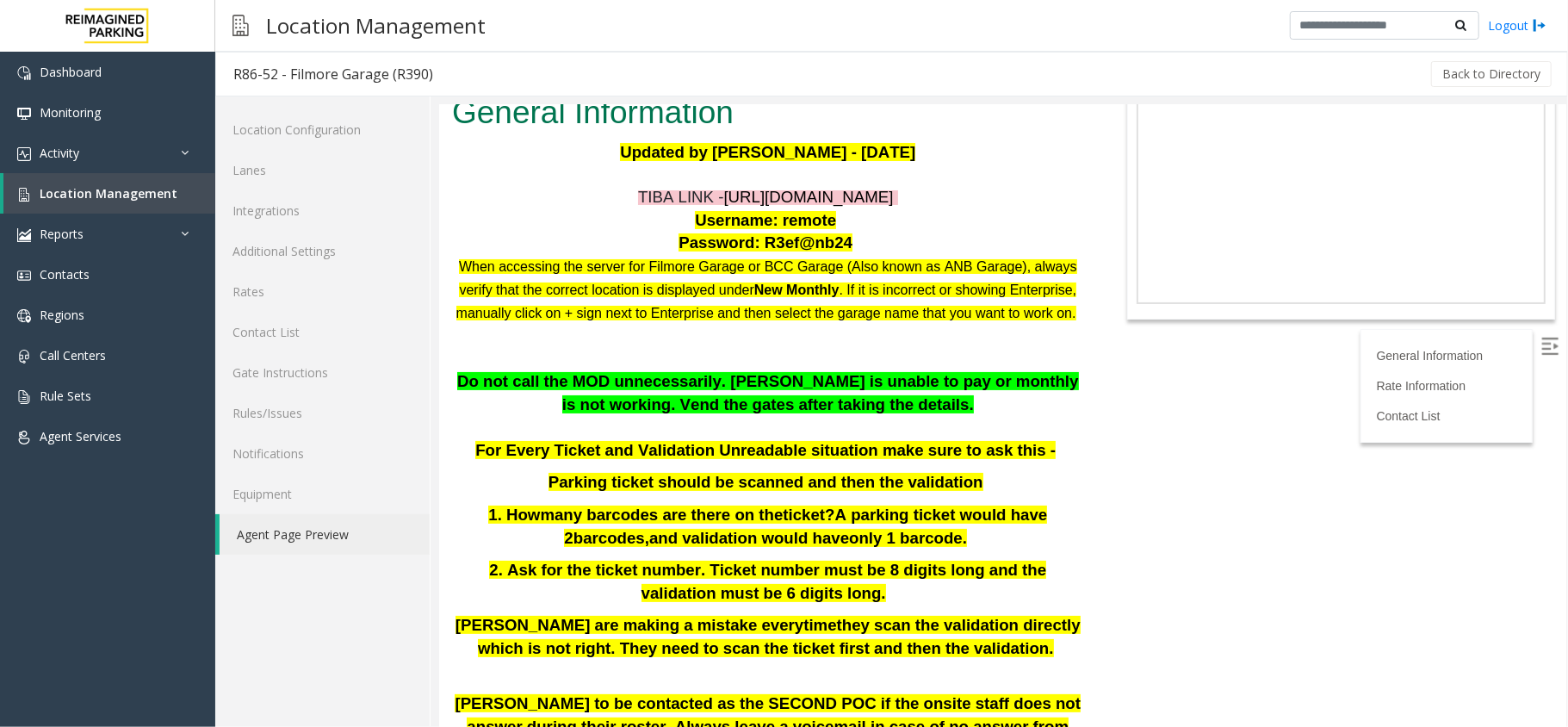
scroll to position [115, 0]
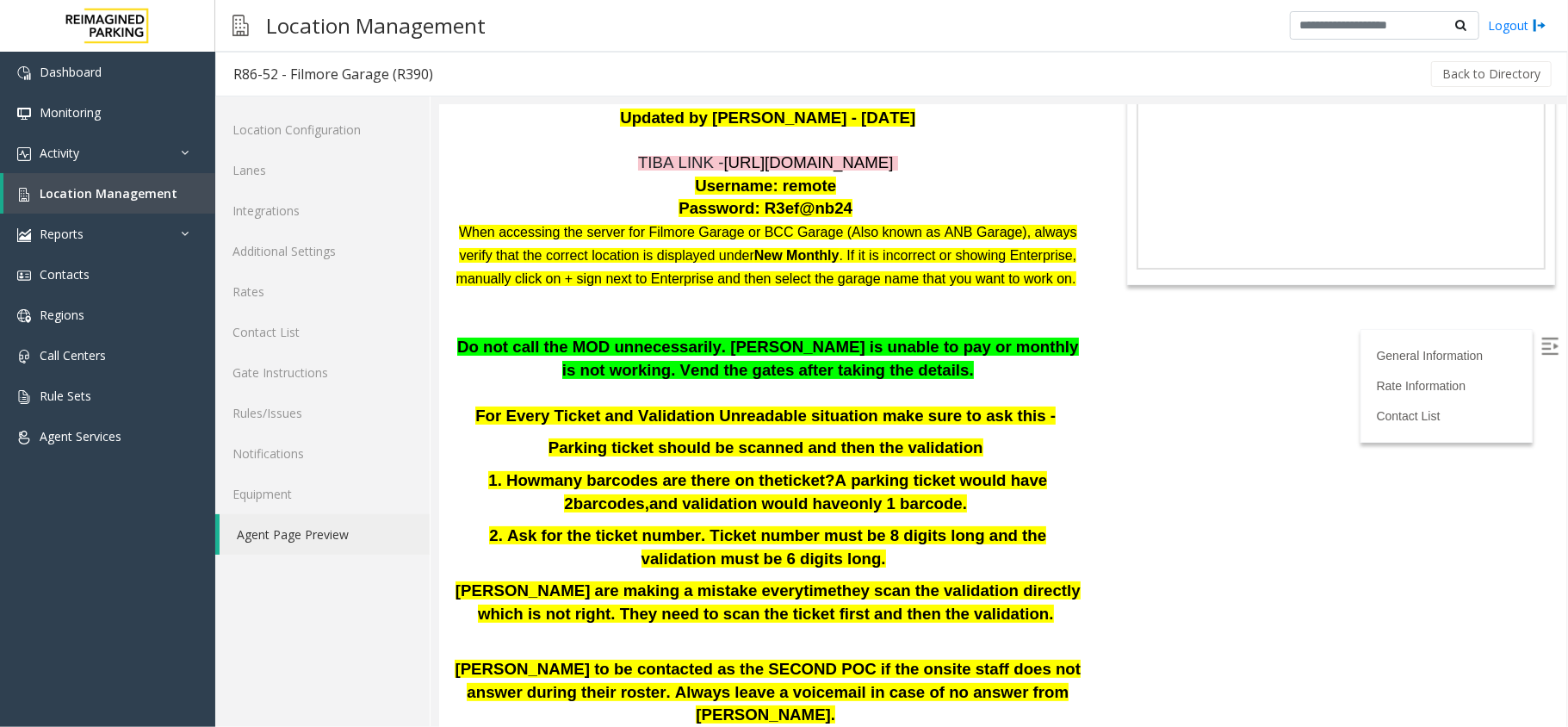
click at [868, 289] on p "When accessing the server for Filmore Garage or BCC Garage (Also known as ANB G…" at bounding box center [767, 254] width 632 height 69
click at [922, 312] on p at bounding box center [767, 301] width 632 height 24
click at [1053, 289] on p "When accessing the server for Filmore Garage or BCC Garage (Also known as ANB G…" at bounding box center [767, 254] width 632 height 69
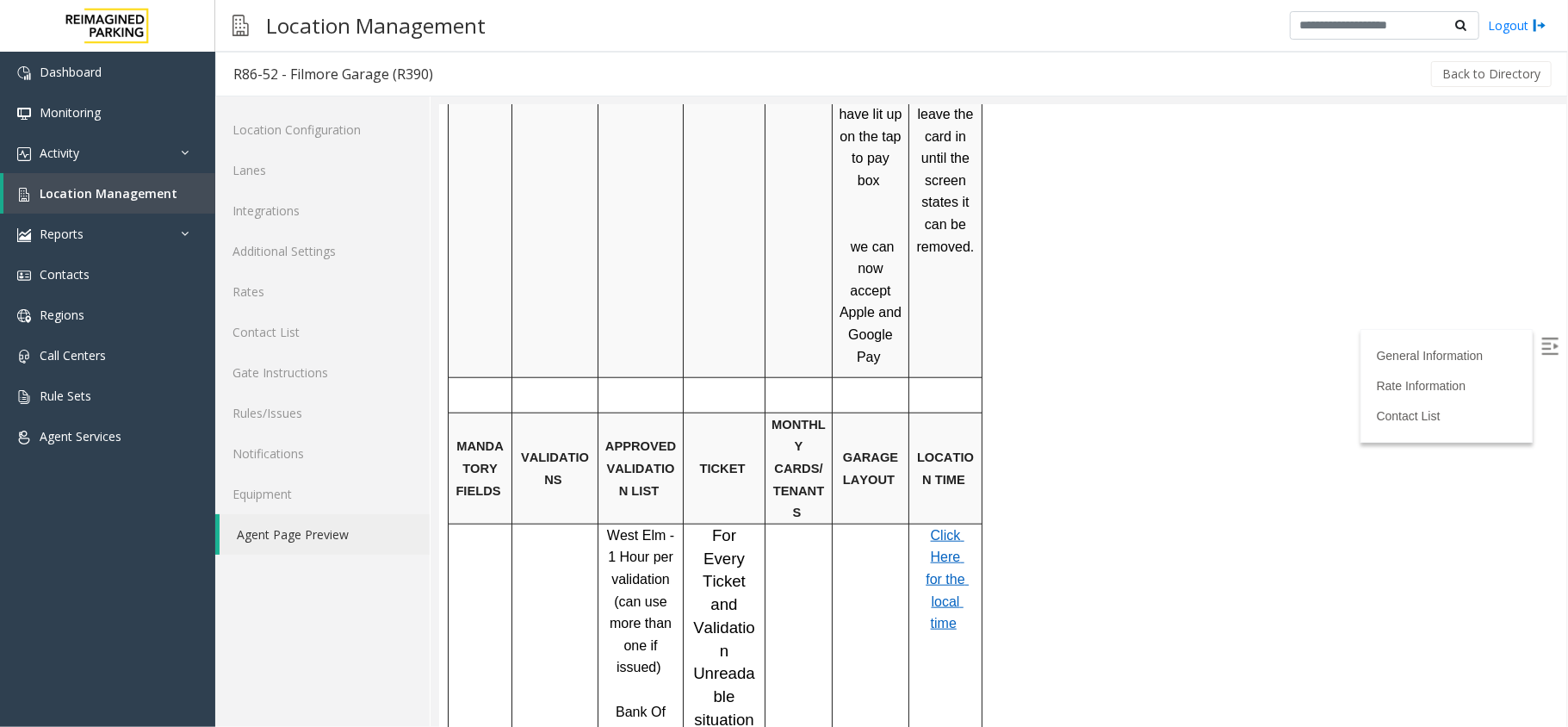
scroll to position [0, 0]
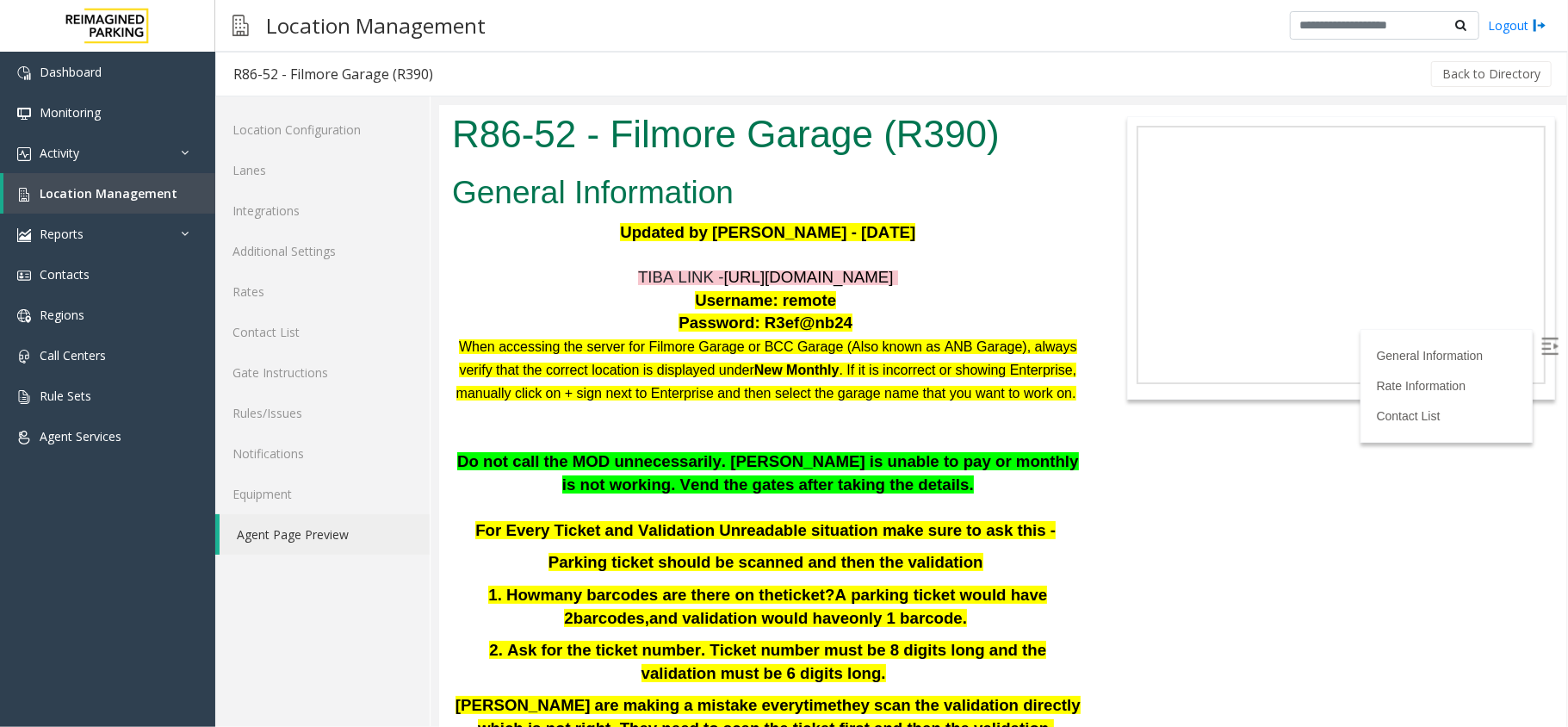
click at [882, 426] on p at bounding box center [767, 415] width 632 height 24
click at [923, 495] on p "Do not call the MOD unnecessarily. Parker is unable to pay or monthly is not wo…" at bounding box center [767, 472] width 632 height 46
click at [151, 197] on span "Location Management" at bounding box center [108, 193] width 138 height 16
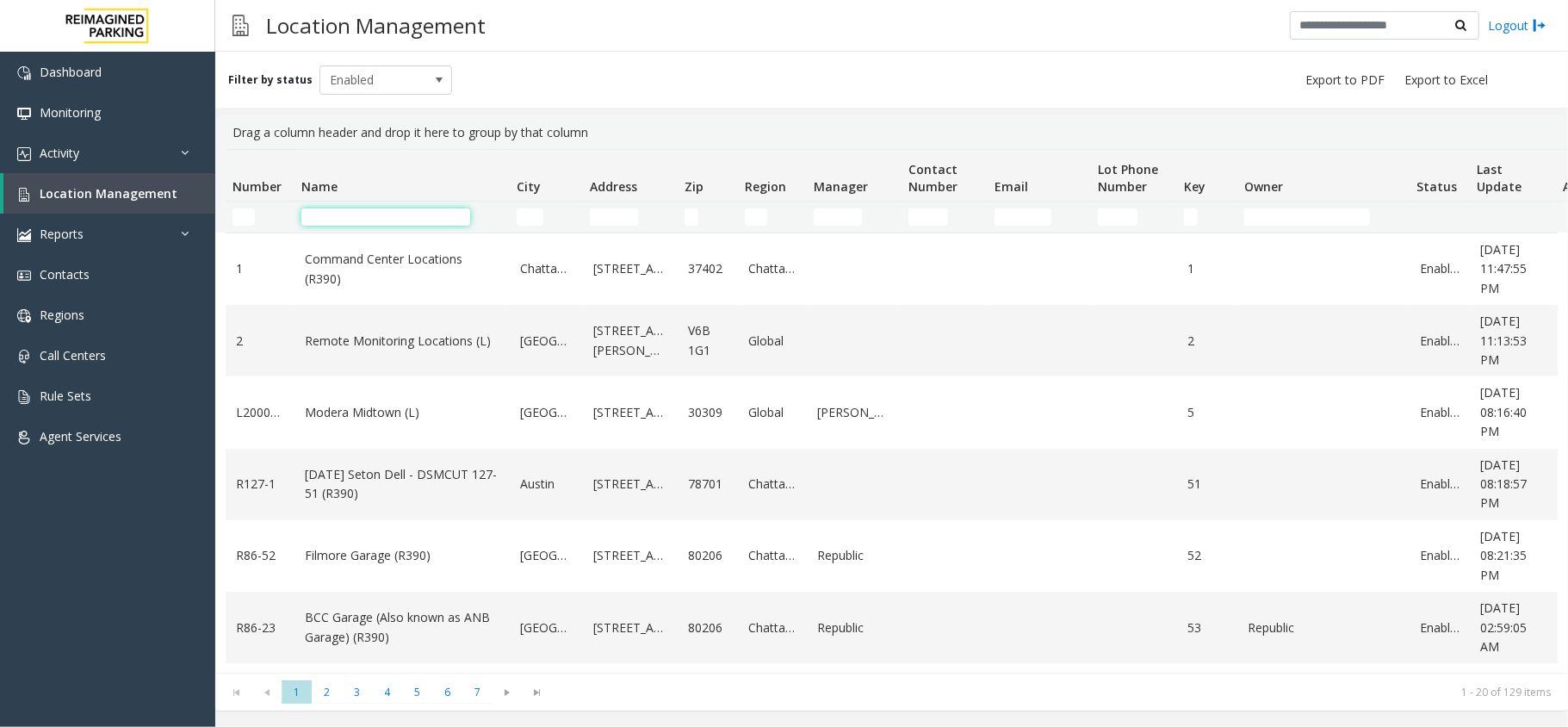
click at [348, 221] on input "Name Filter" at bounding box center [385, 217] width 169 height 17
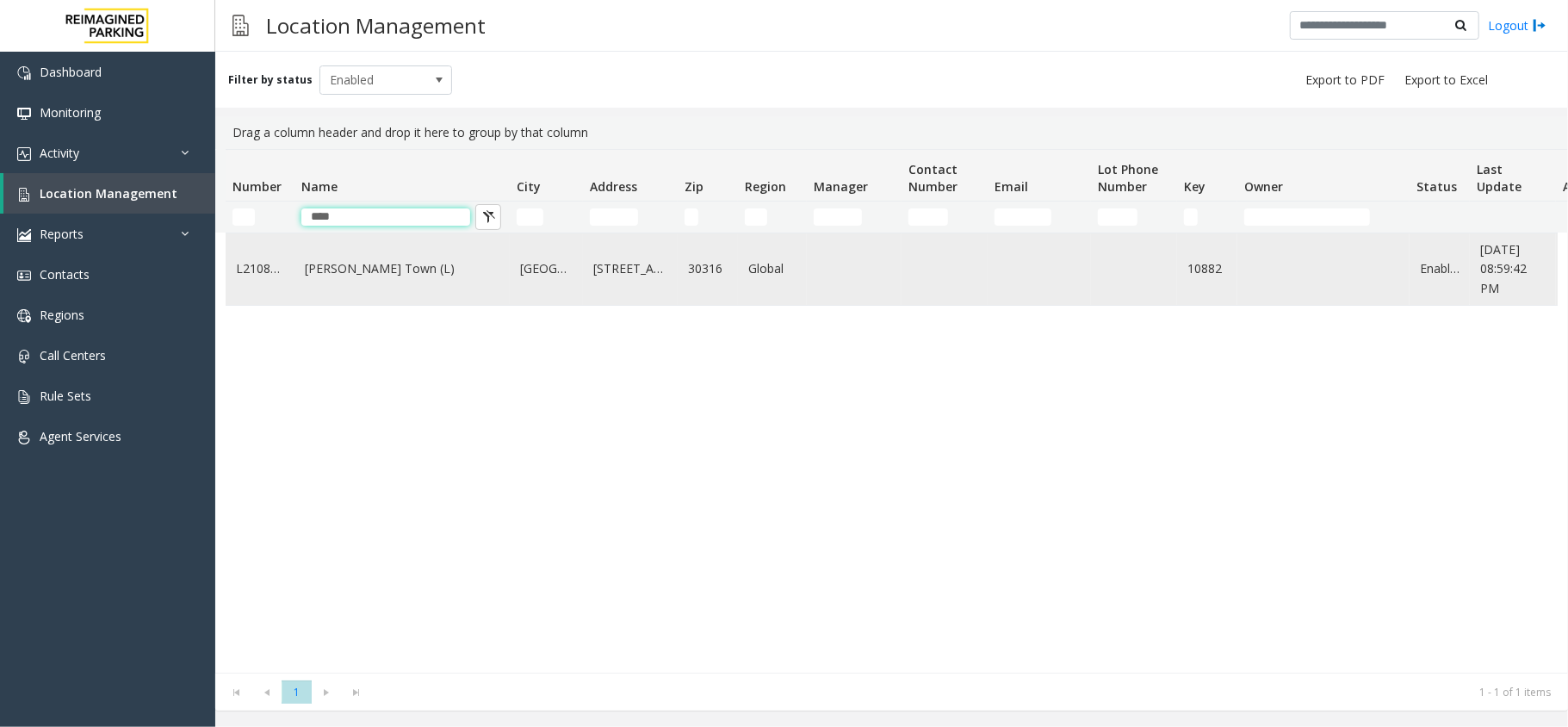
type input "****"
click at [381, 278] on link "[PERSON_NAME] Town (L)" at bounding box center [403, 268] width 195 height 19
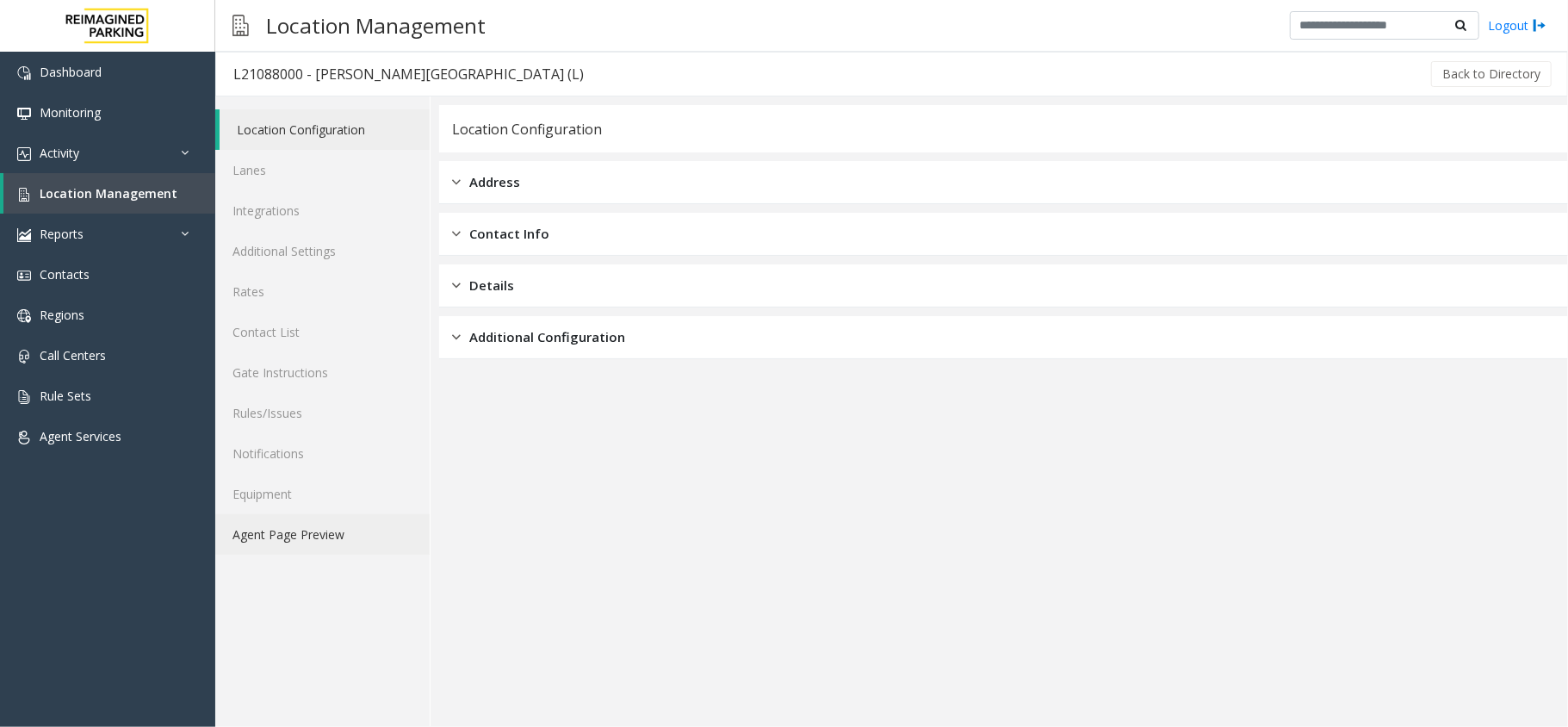
click at [257, 531] on link "Agent Page Preview" at bounding box center [322, 534] width 214 height 40
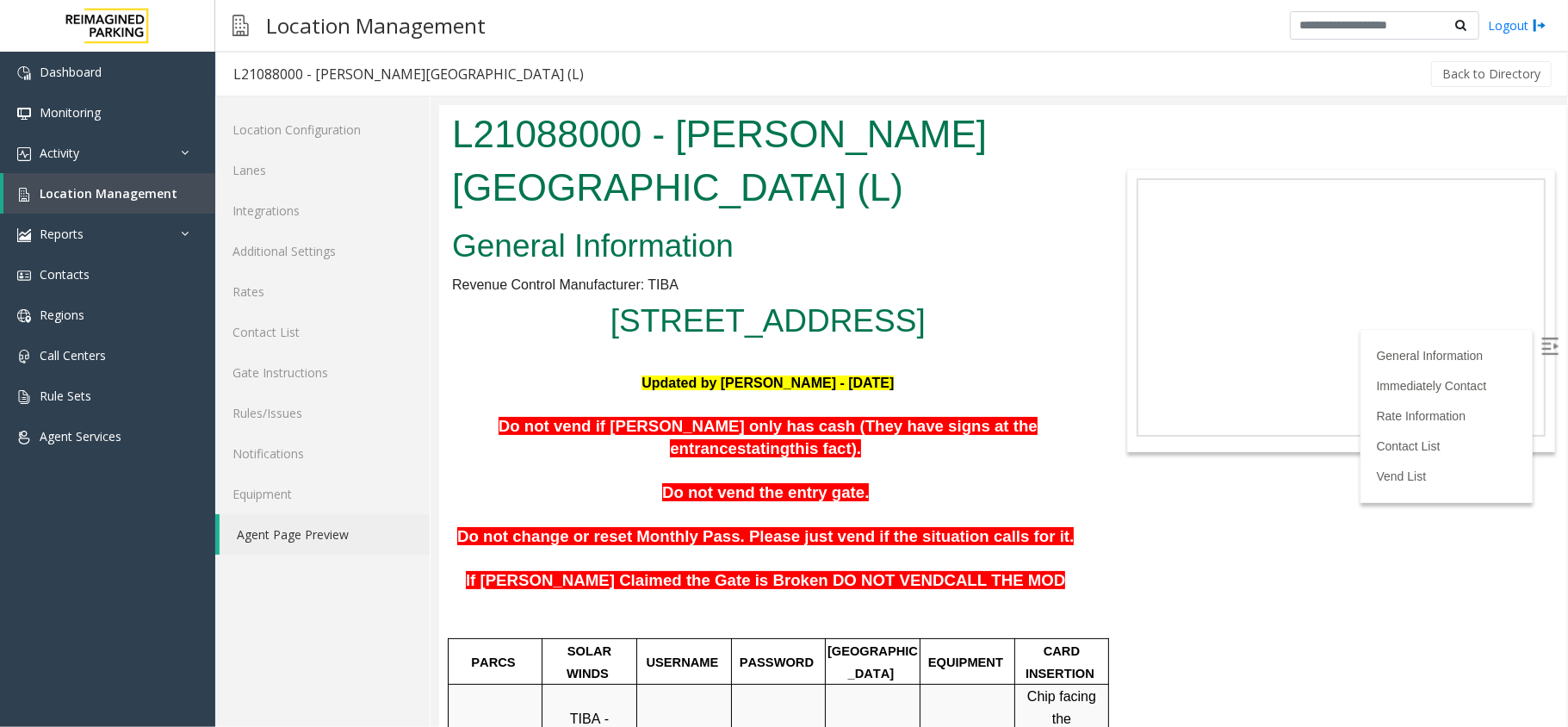
click at [1027, 367] on p at bounding box center [767, 360] width 632 height 23
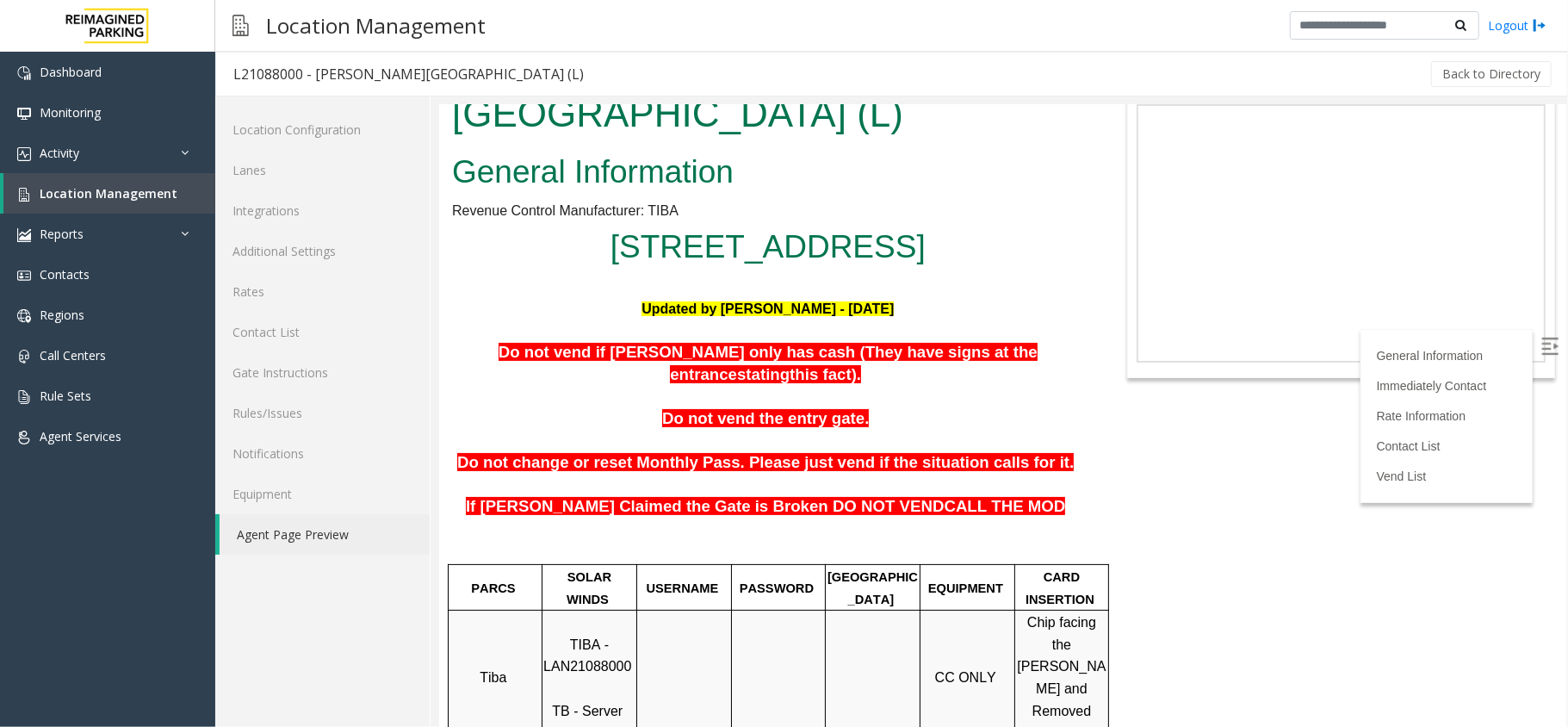
scroll to position [115, 0]
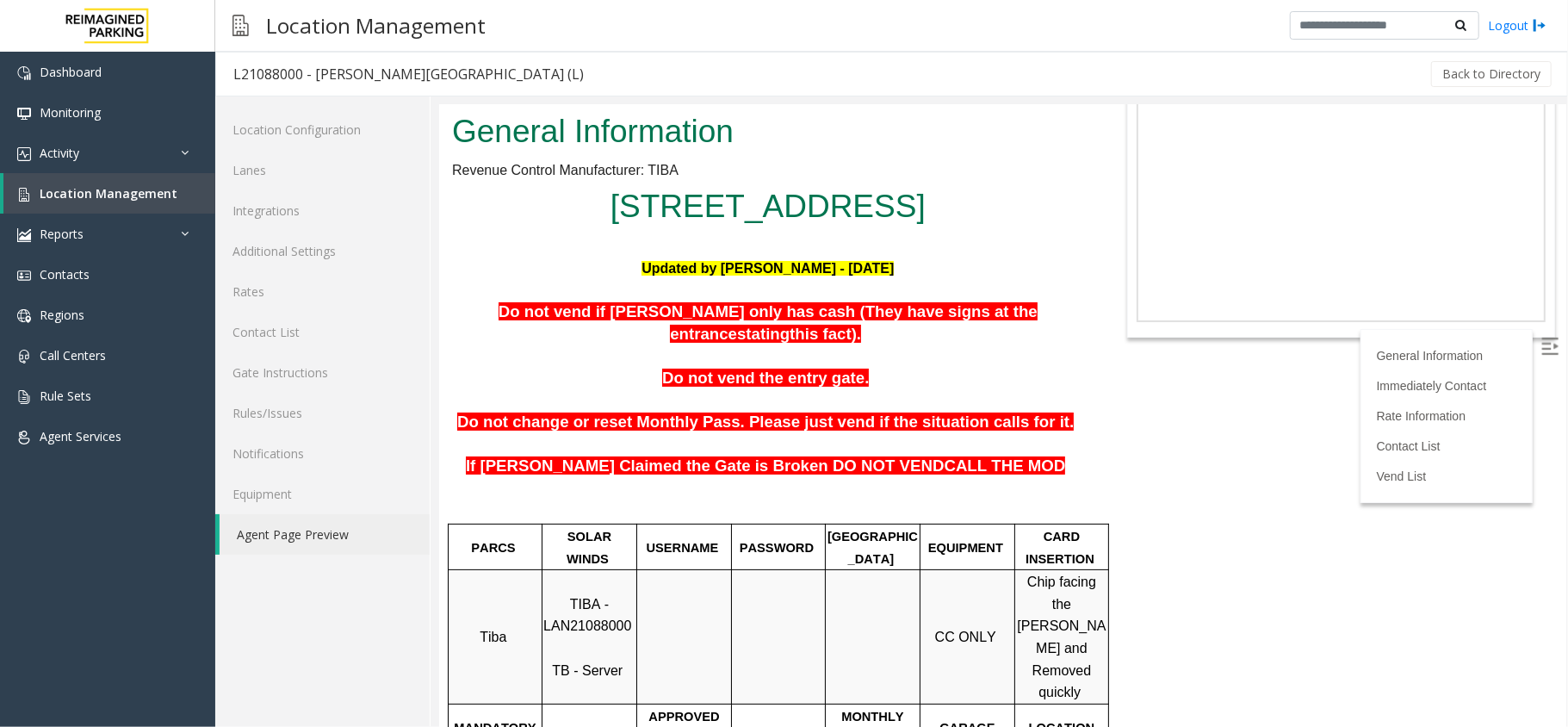
click at [572, 596] on span "TIBA - LAN21088000" at bounding box center [586, 614] width 87 height 37
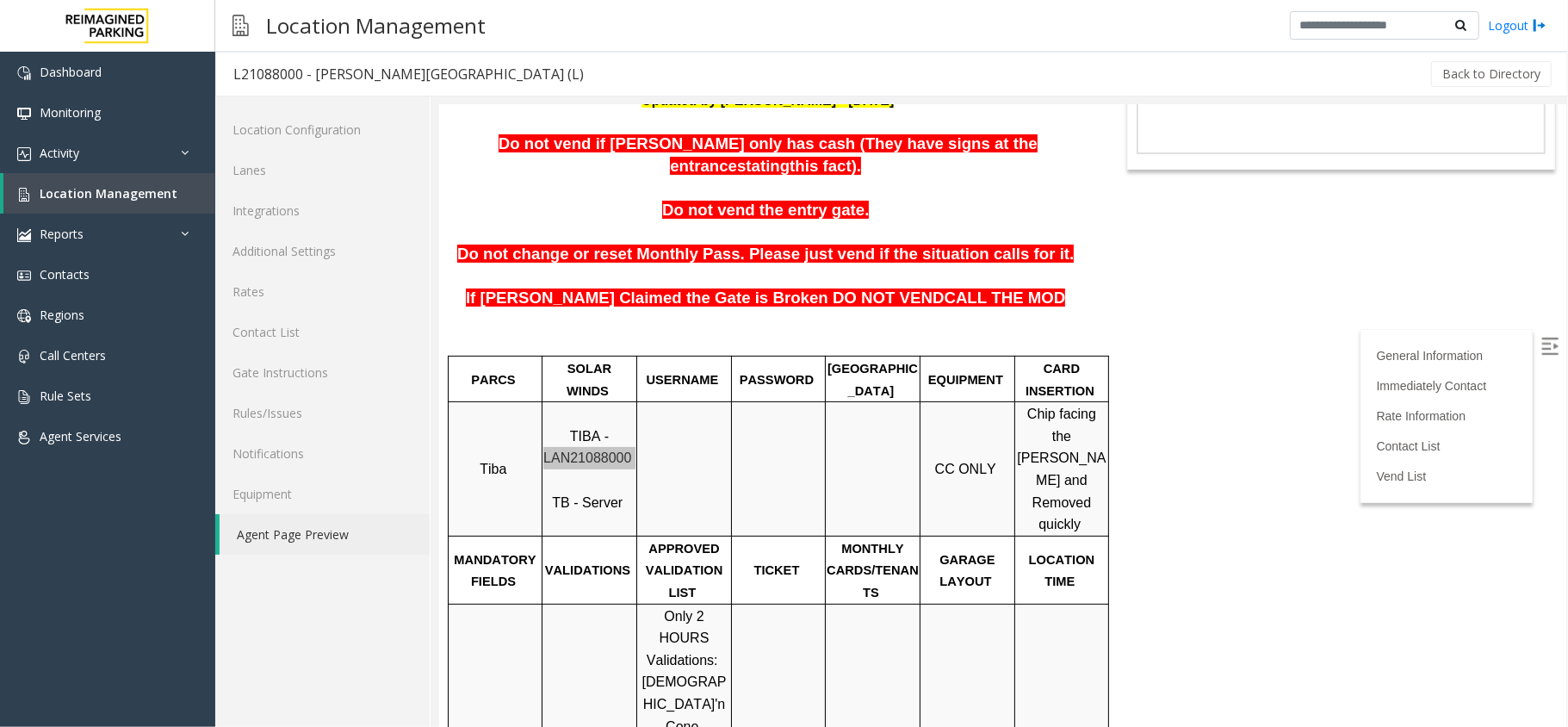
scroll to position [229, 0]
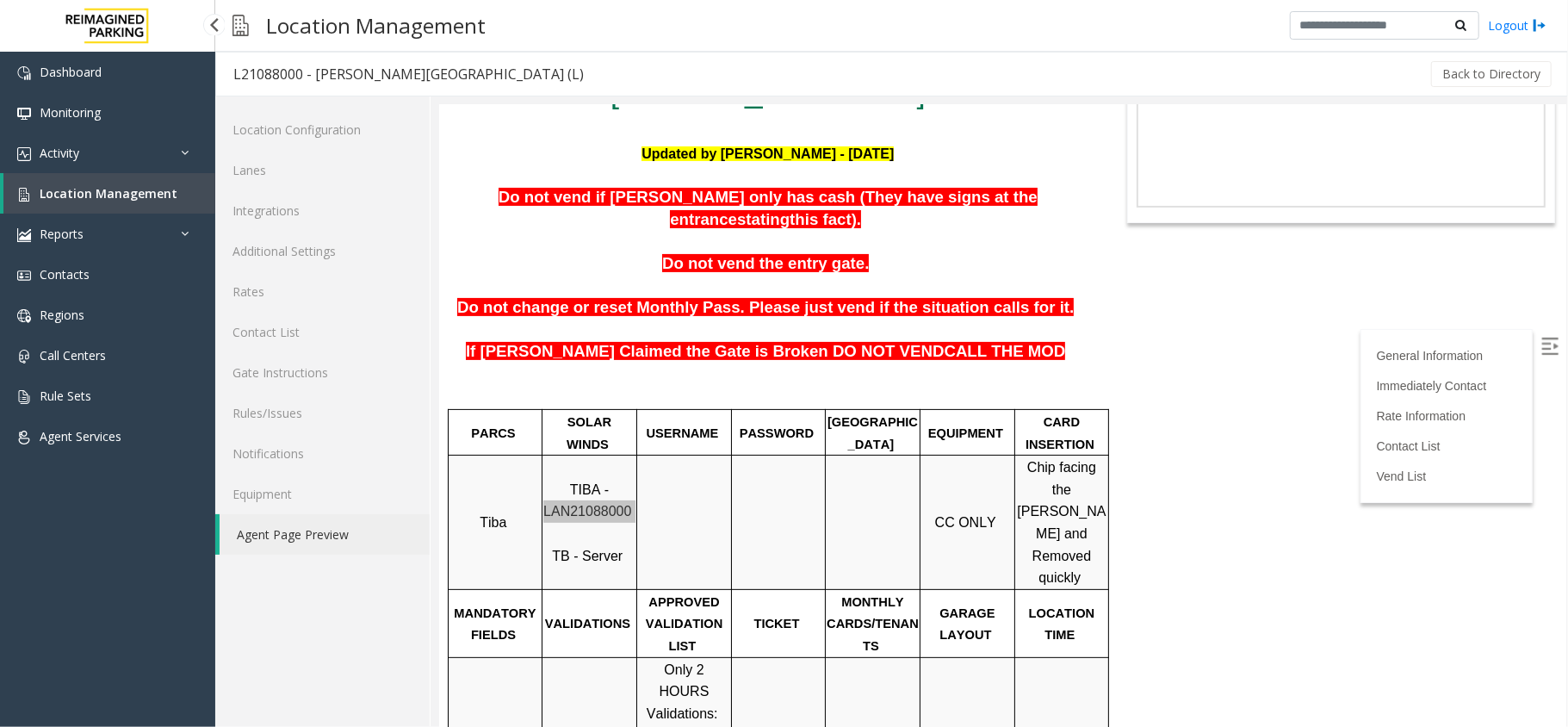
click at [153, 189] on span "Location Management" at bounding box center [108, 193] width 138 height 16
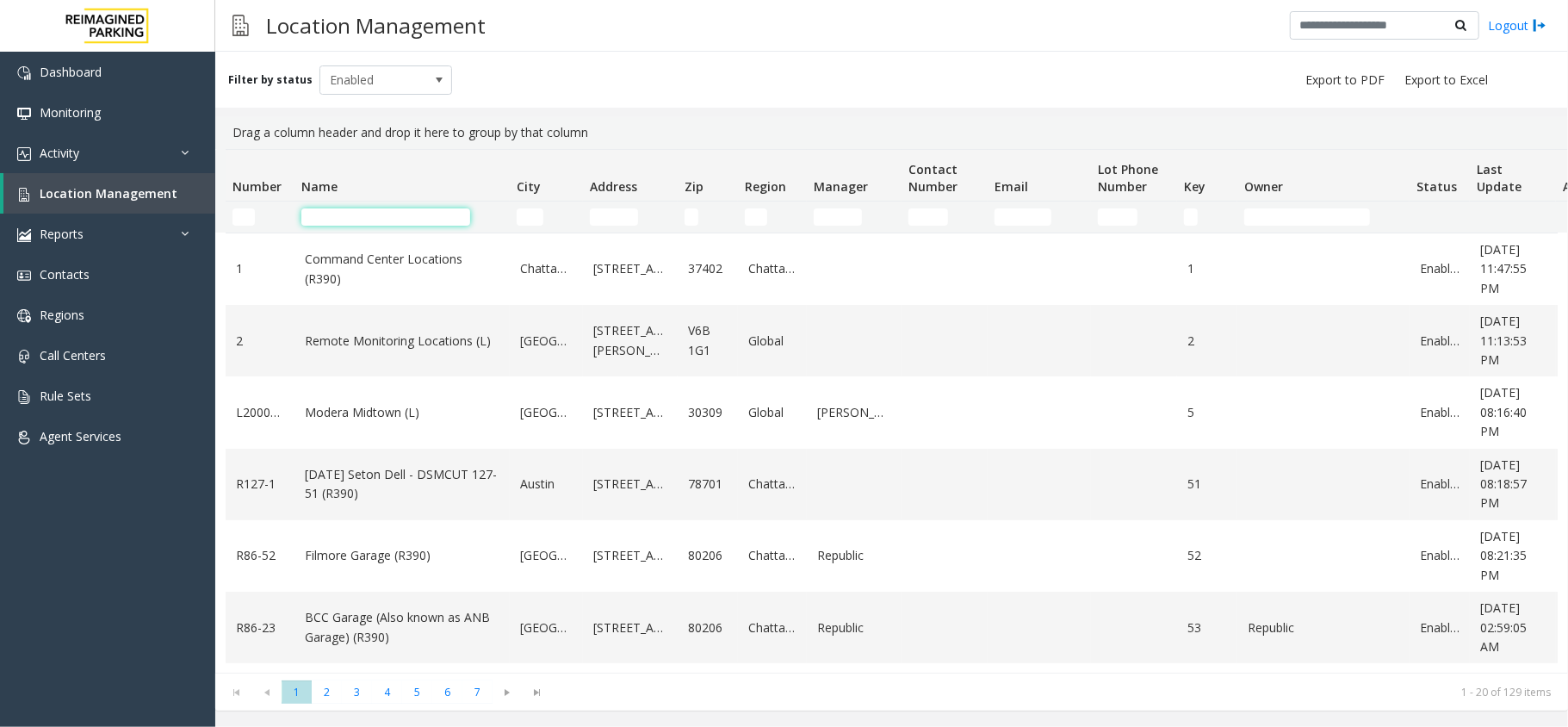
click at [325, 211] on input "Name Filter" at bounding box center [385, 217] width 169 height 17
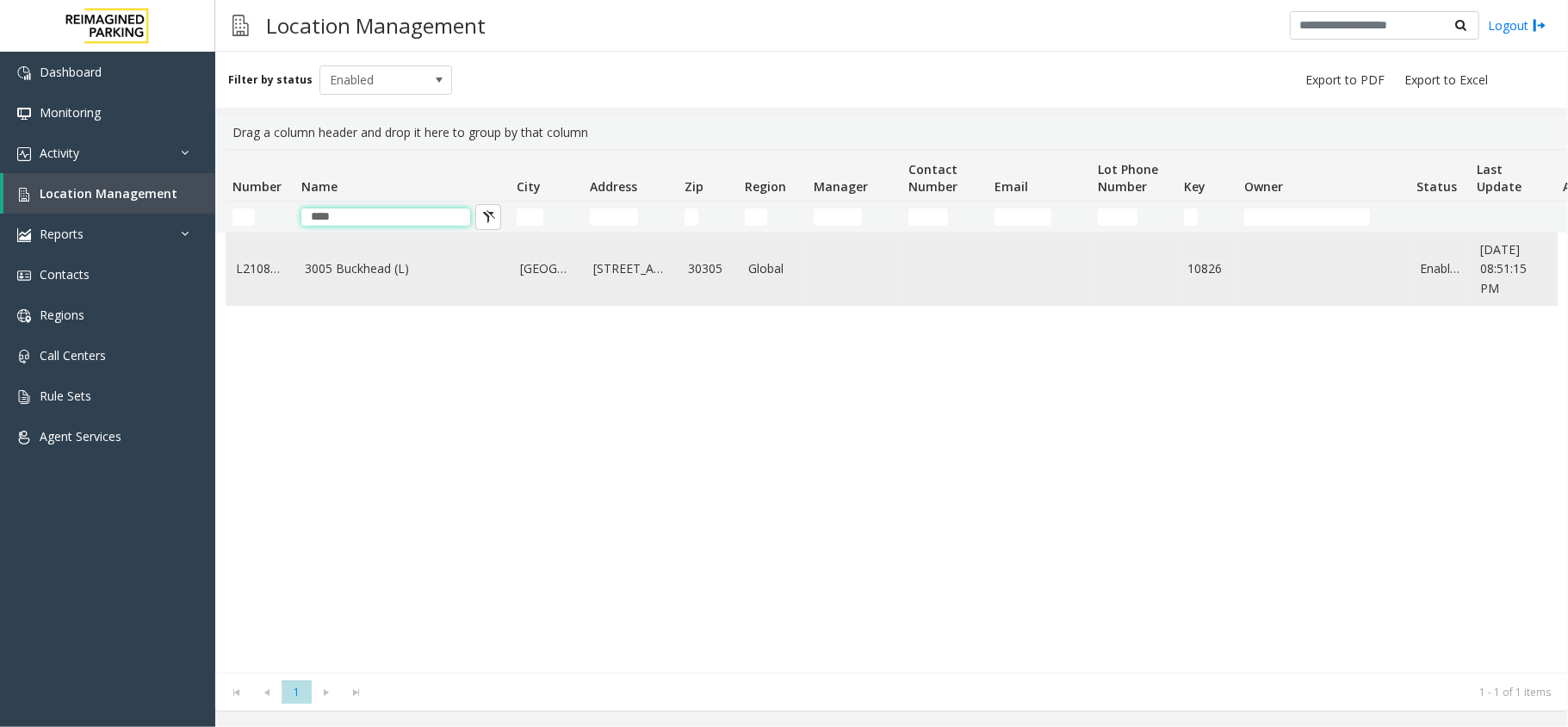
type input "****"
click at [350, 277] on link "3005 Buckhead (L)" at bounding box center [403, 268] width 195 height 19
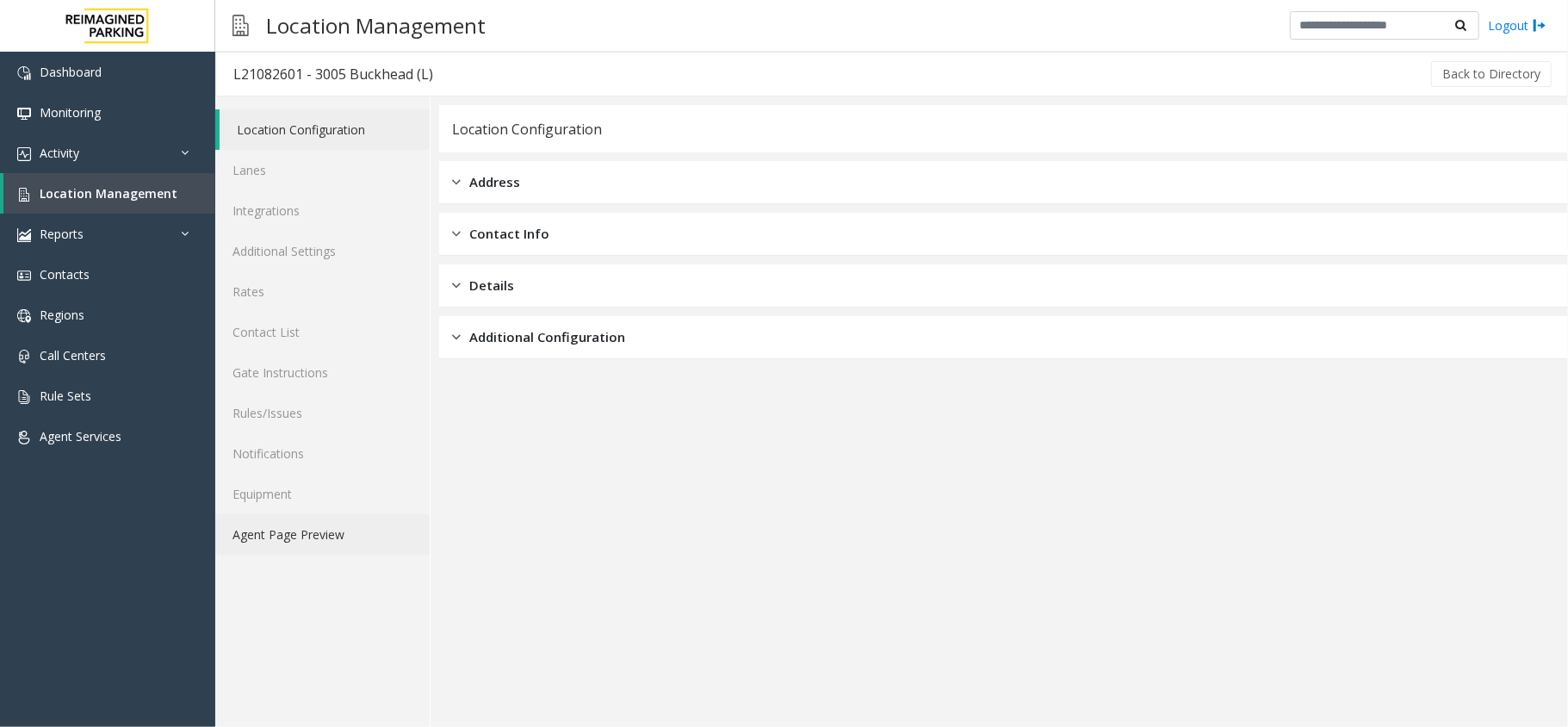
click at [323, 536] on link "Agent Page Preview" at bounding box center [322, 534] width 214 height 40
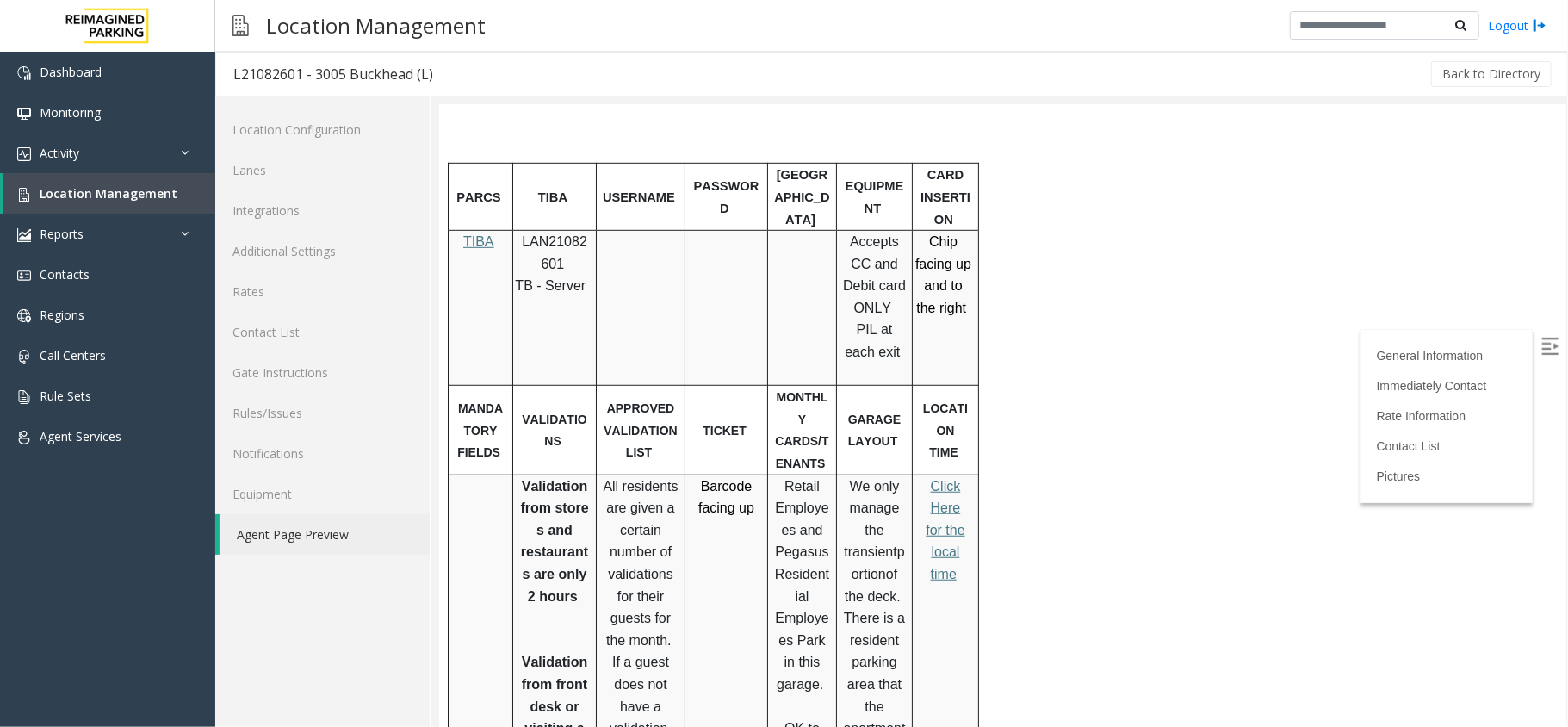
scroll to position [917, 0]
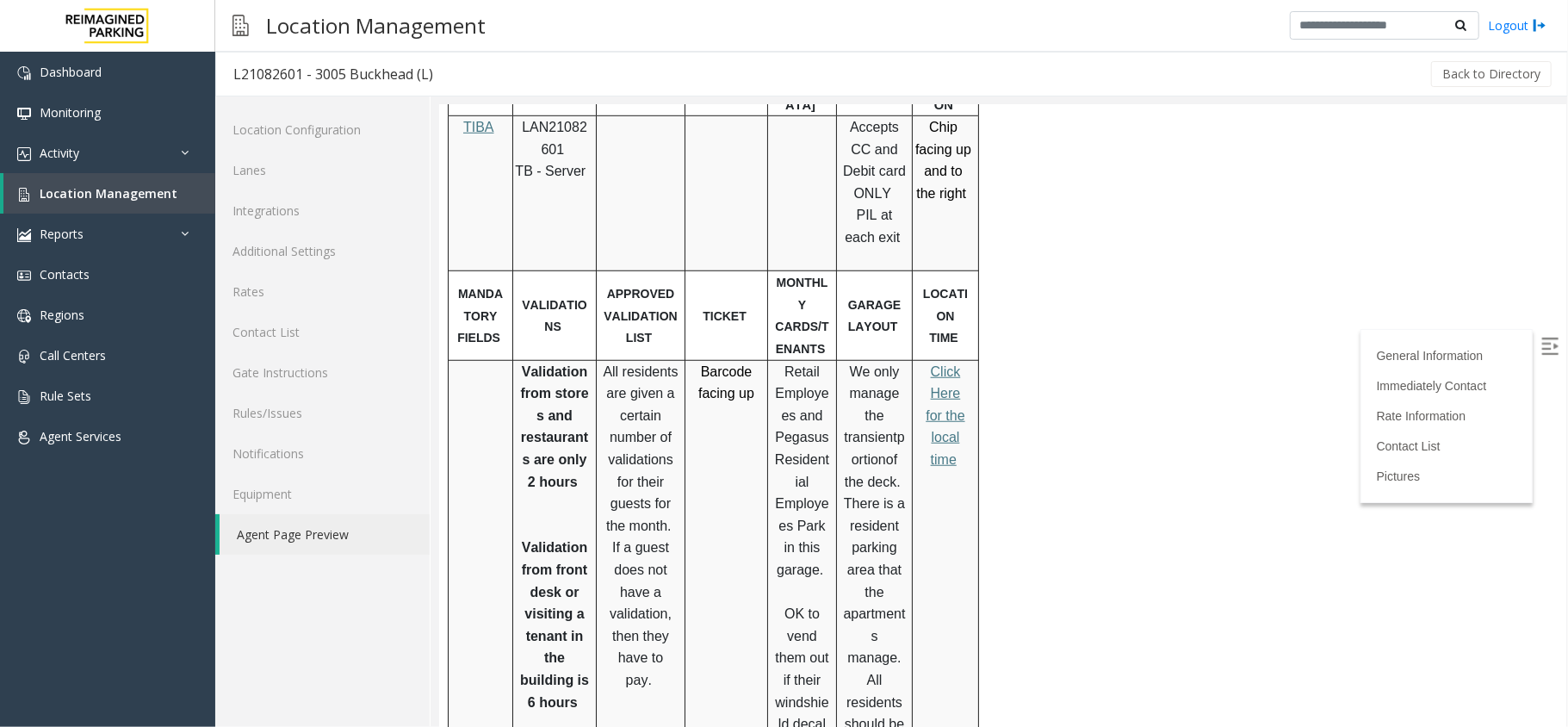
click at [1469, 352] on img at bounding box center [1549, 344] width 17 height 17
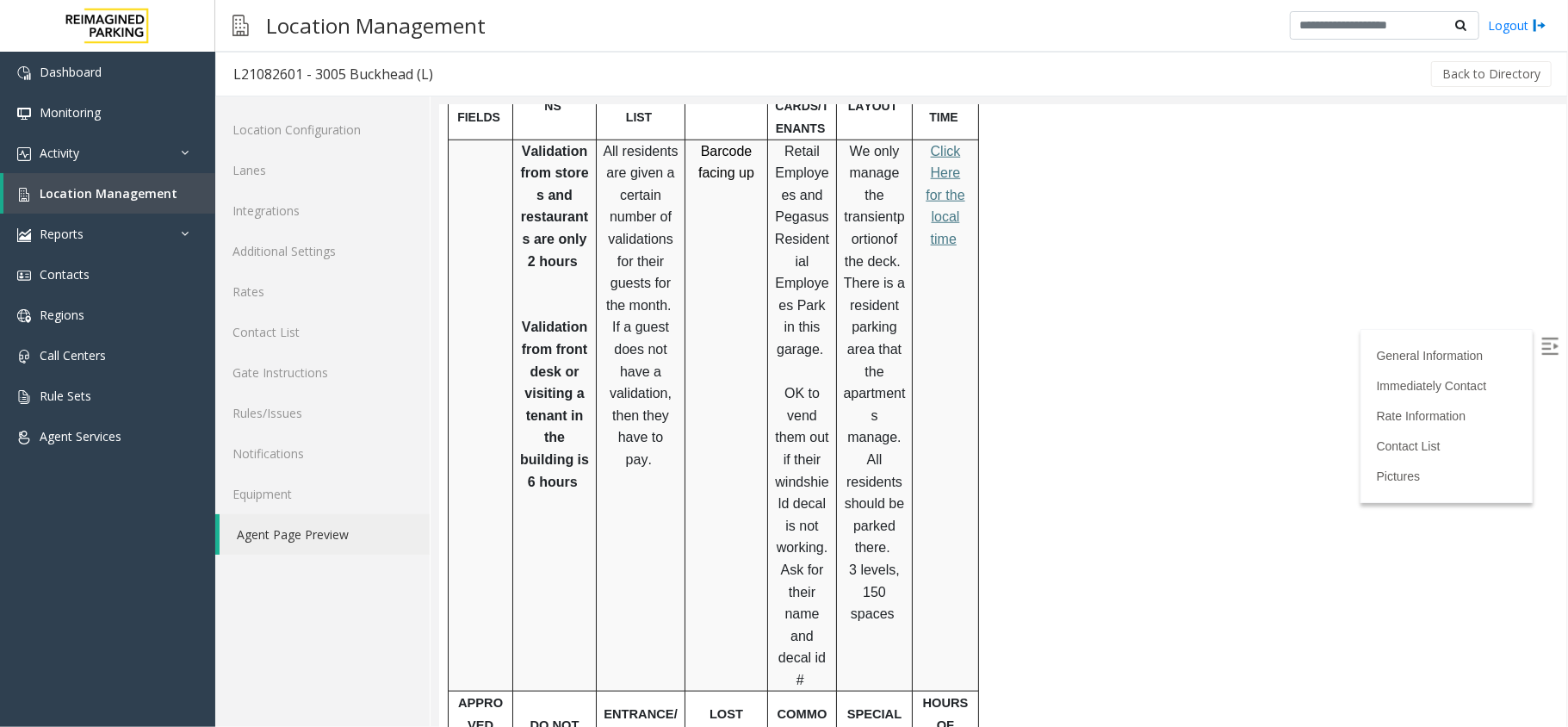
scroll to position [1148, 0]
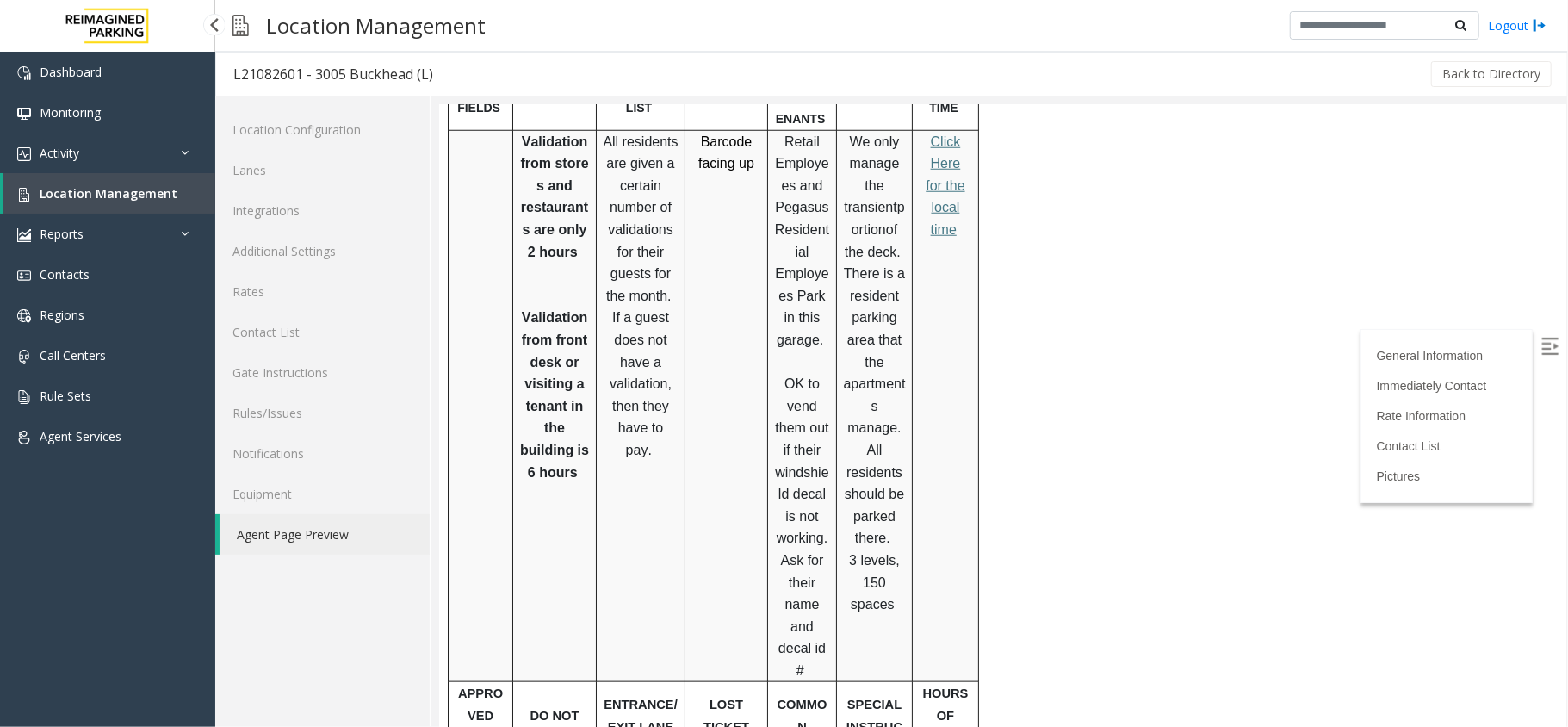
click at [135, 194] on span "Location Management" at bounding box center [108, 193] width 138 height 16
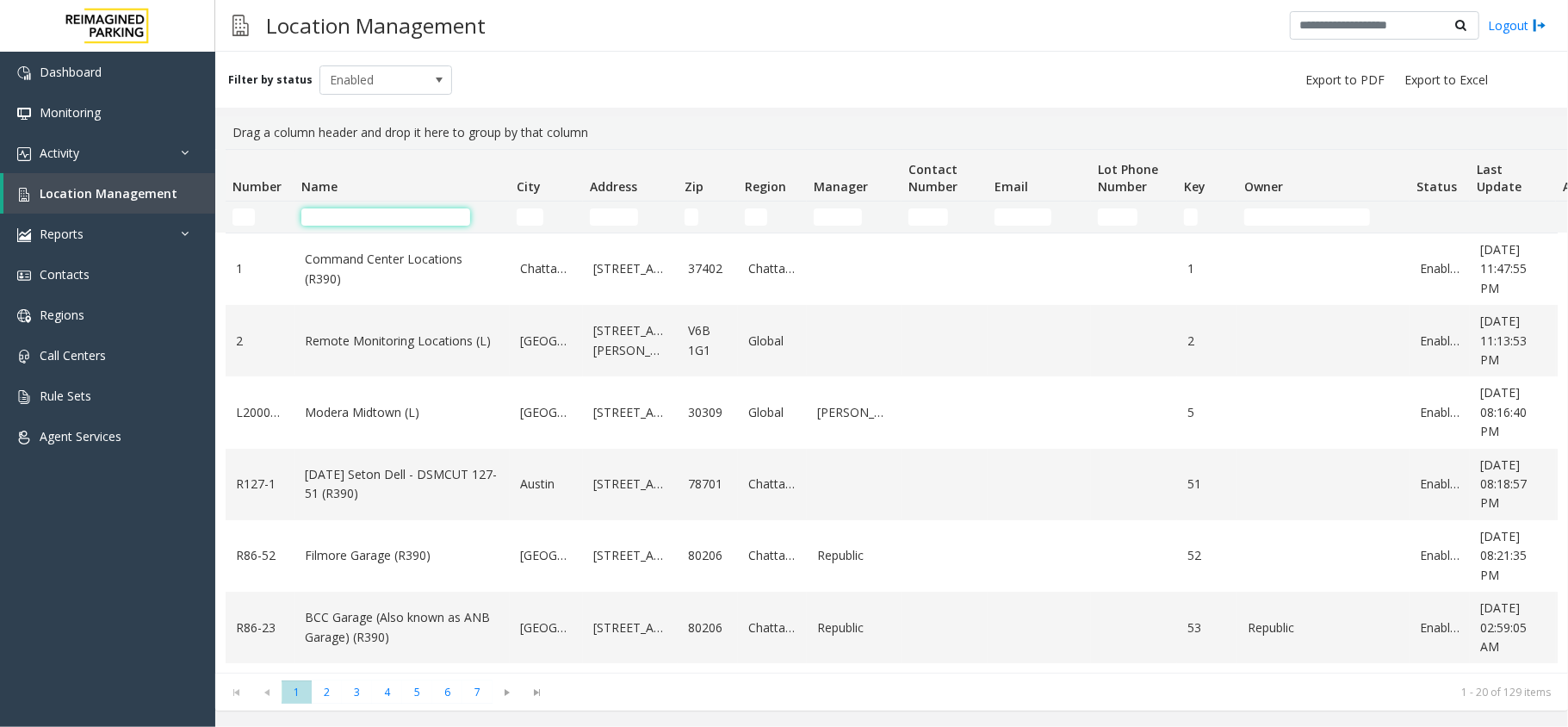
click at [331, 220] on input "Name Filter" at bounding box center [385, 217] width 169 height 17
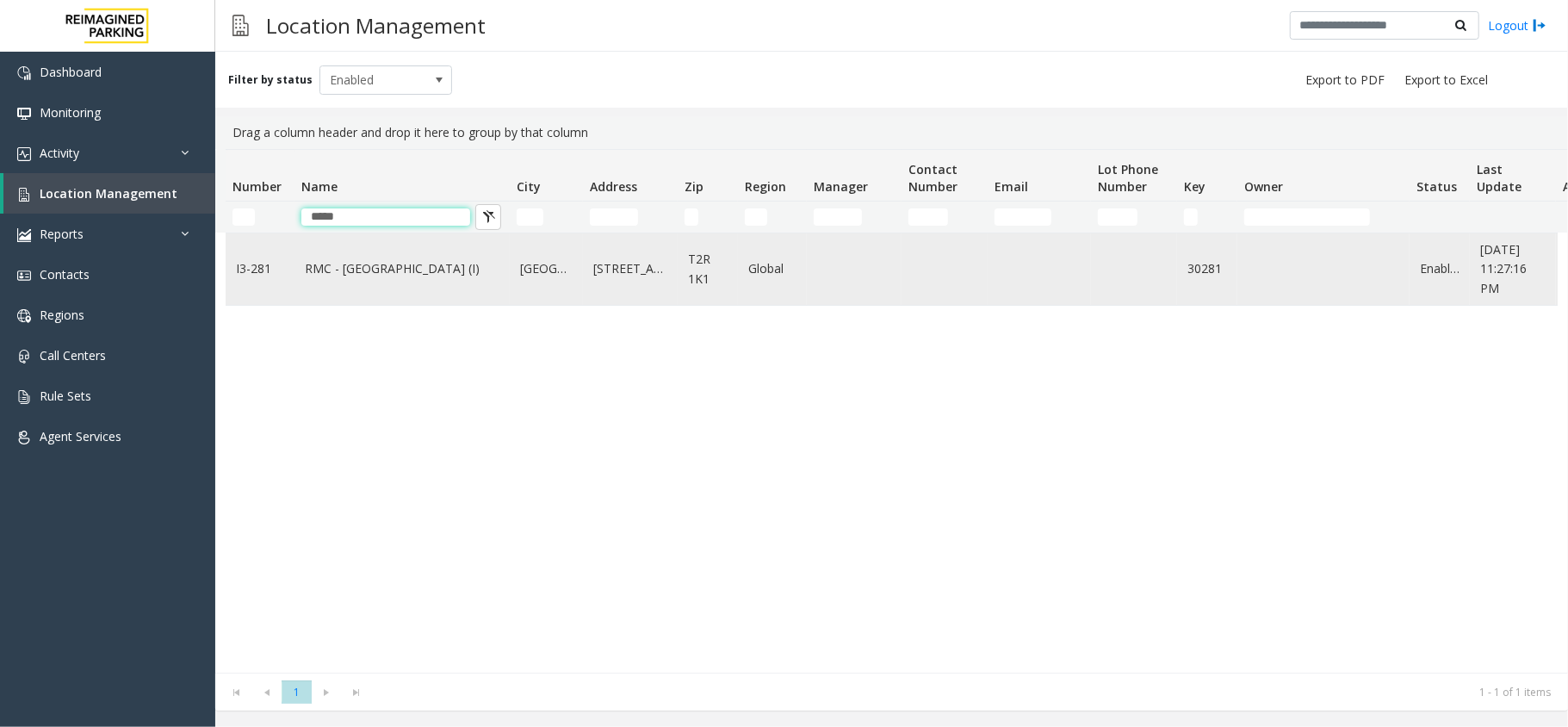
type input "*****"
click at [366, 260] on link "RMC - Mount Royal Village (I)" at bounding box center [403, 268] width 195 height 19
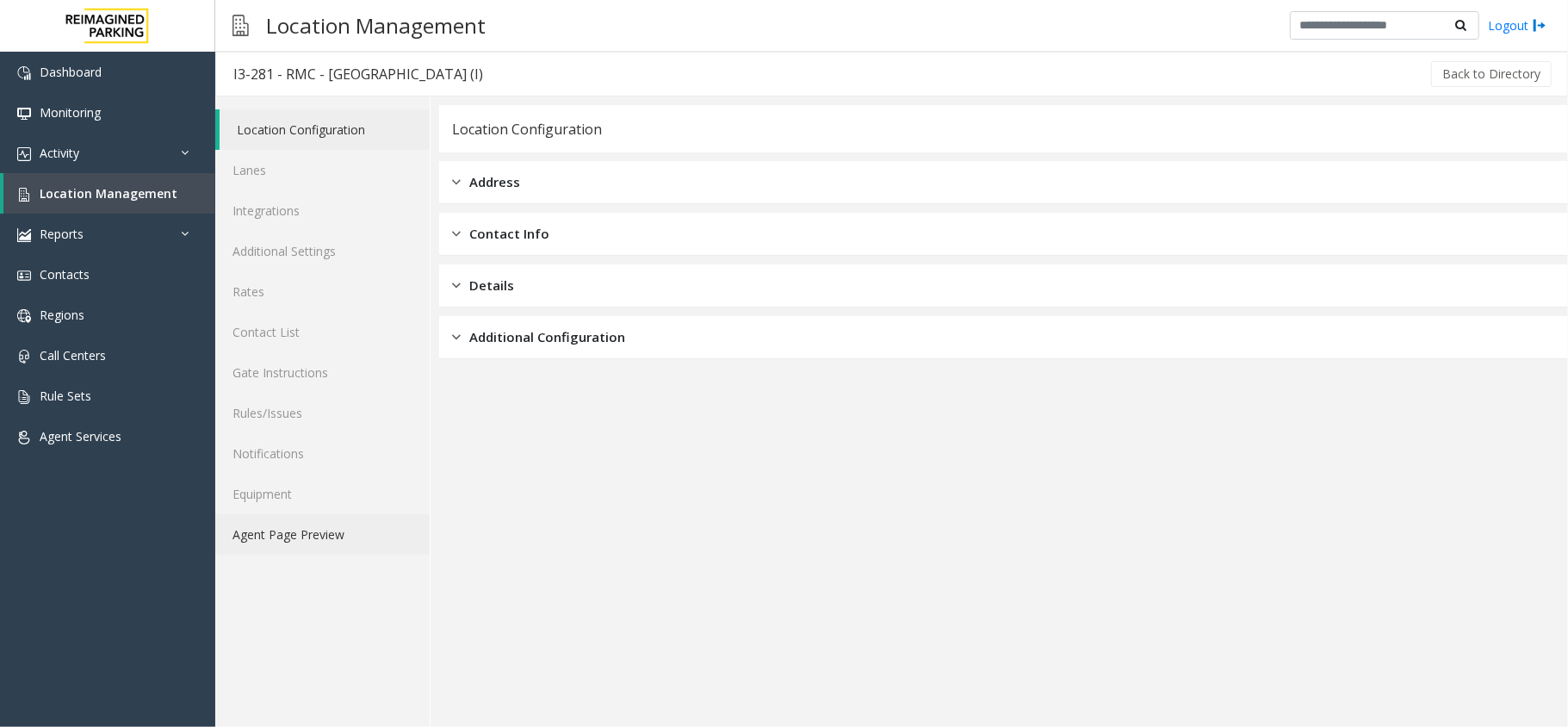
click at [349, 517] on link "Agent Page Preview" at bounding box center [322, 534] width 214 height 40
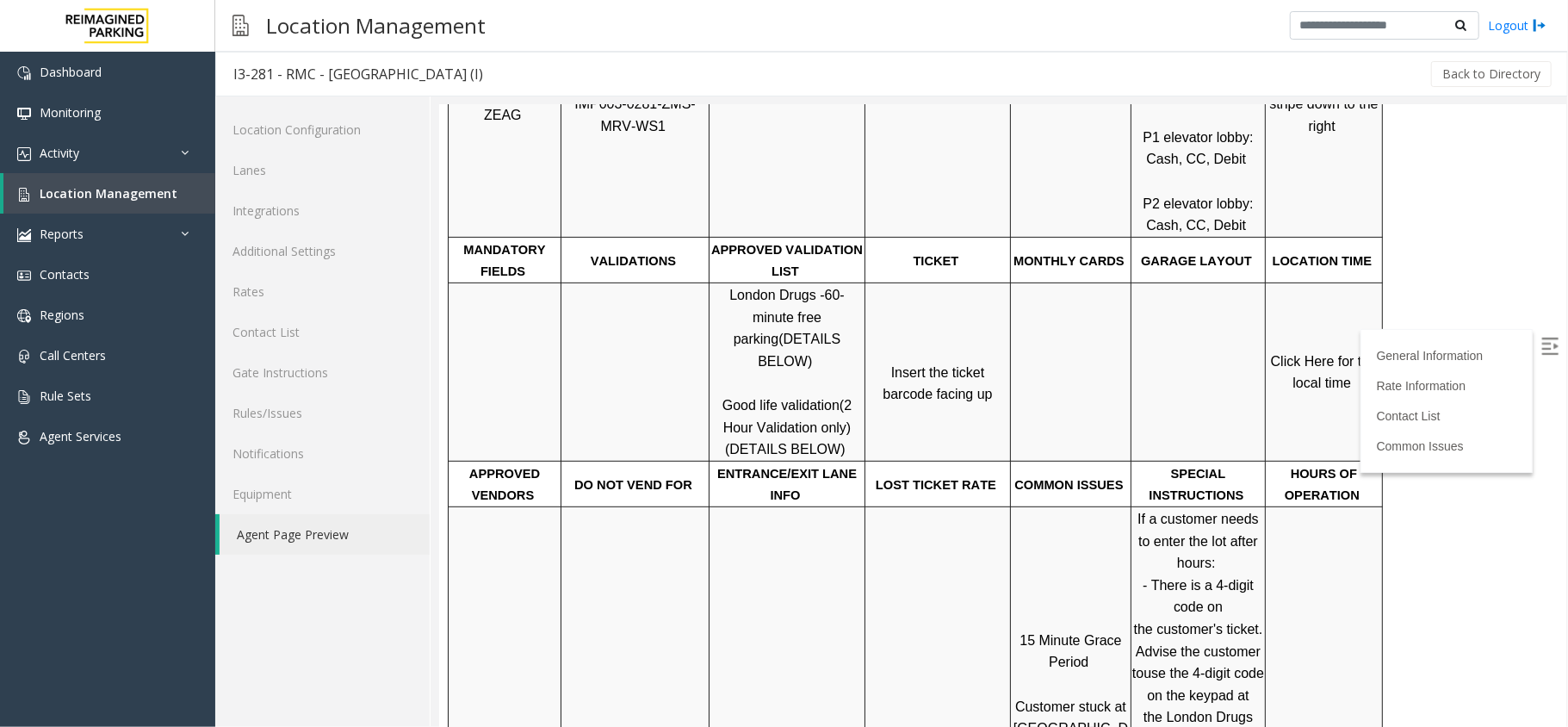
scroll to position [573, 0]
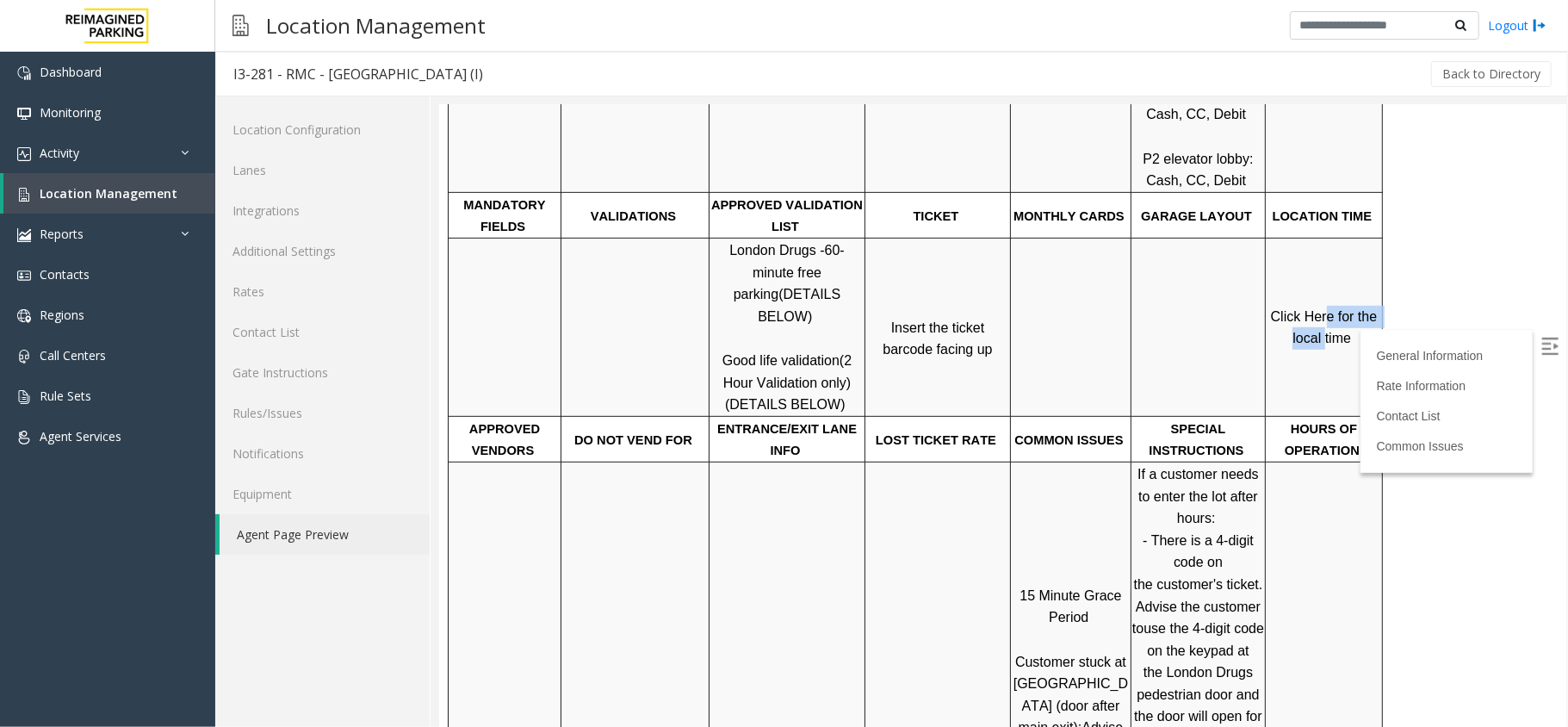
click at [1323, 305] on p "Click Here for the local time" at bounding box center [1323, 327] width 115 height 44
click at [1325, 309] on td "Click Here for the local time" at bounding box center [1323, 327] width 118 height 179
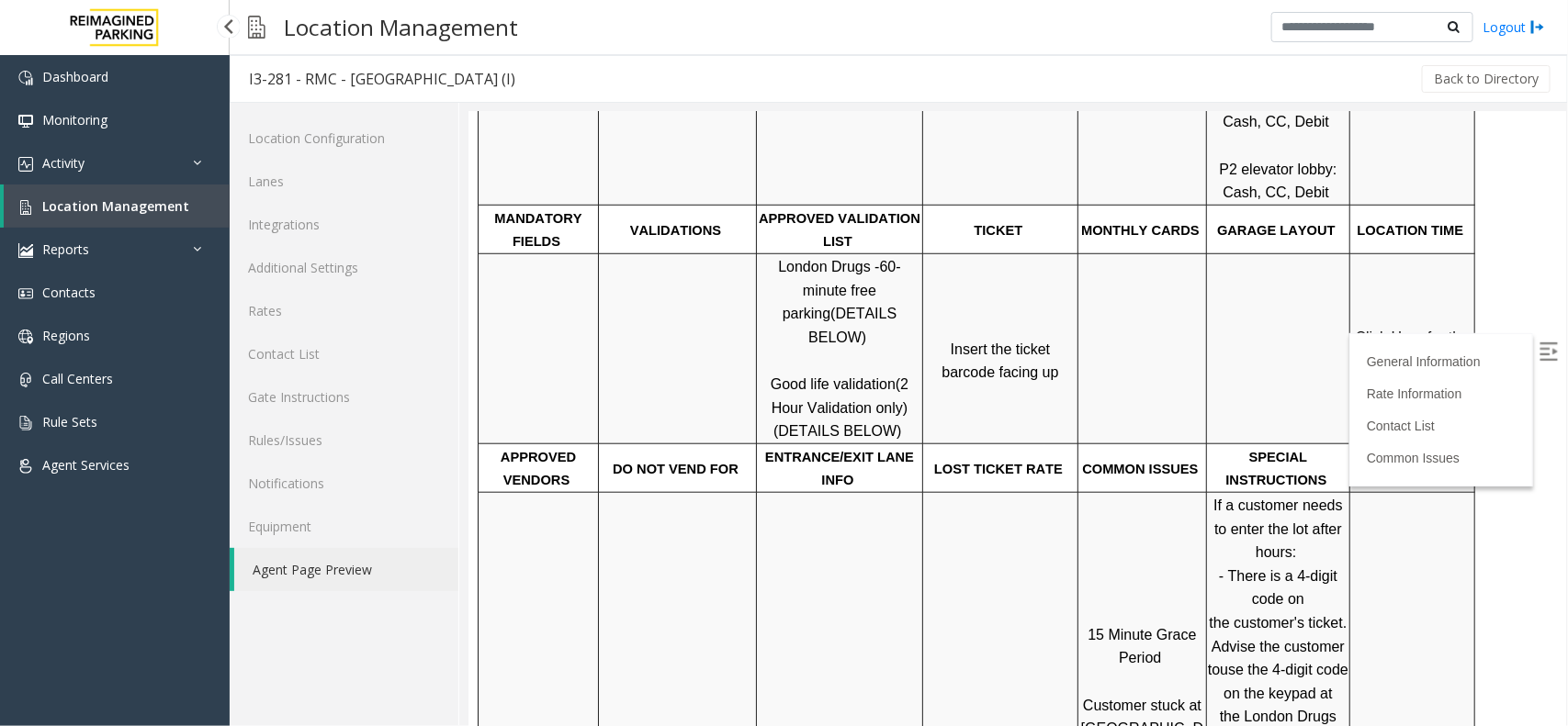
click at [168, 208] on span "Location Management" at bounding box center [115, 206] width 147 height 17
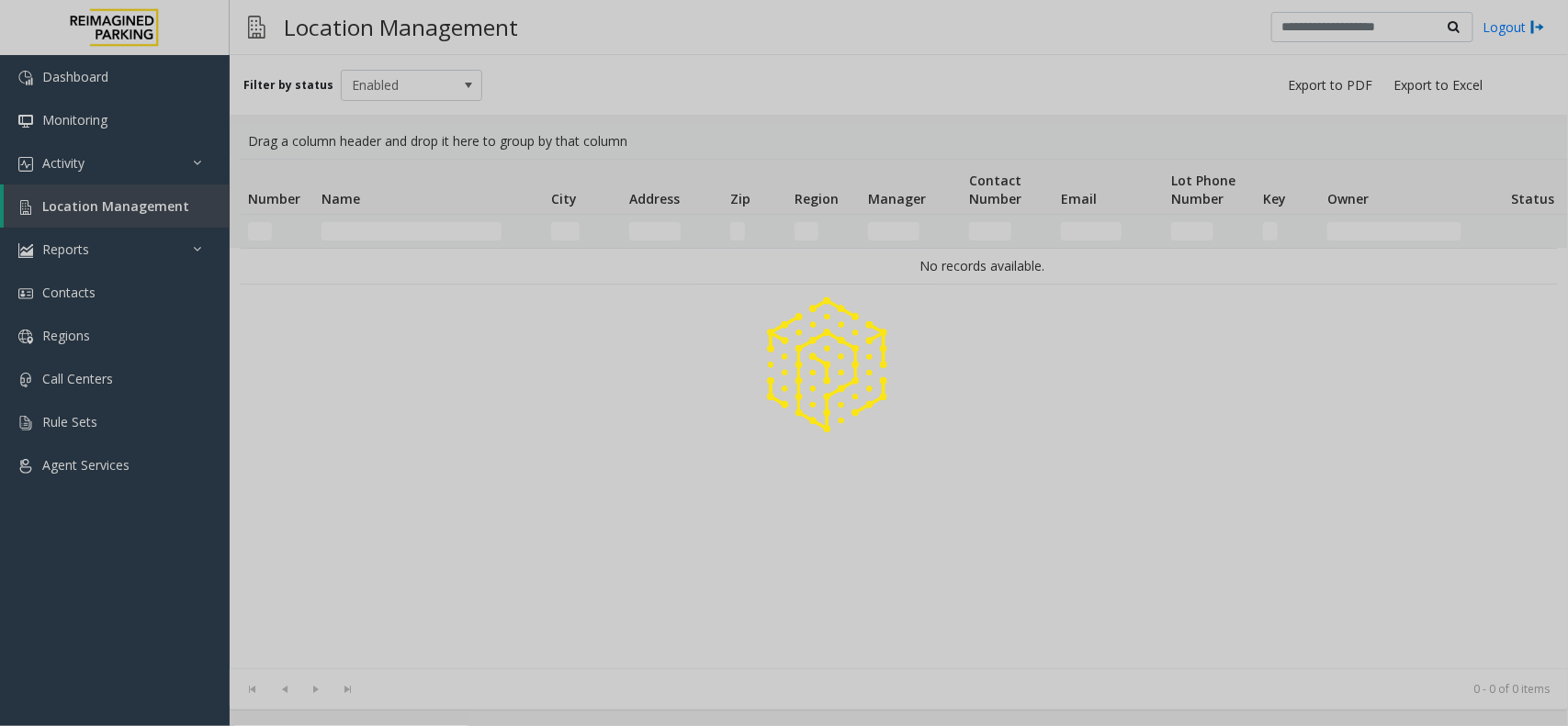
click at [344, 226] on div at bounding box center [784, 363] width 1568 height 726
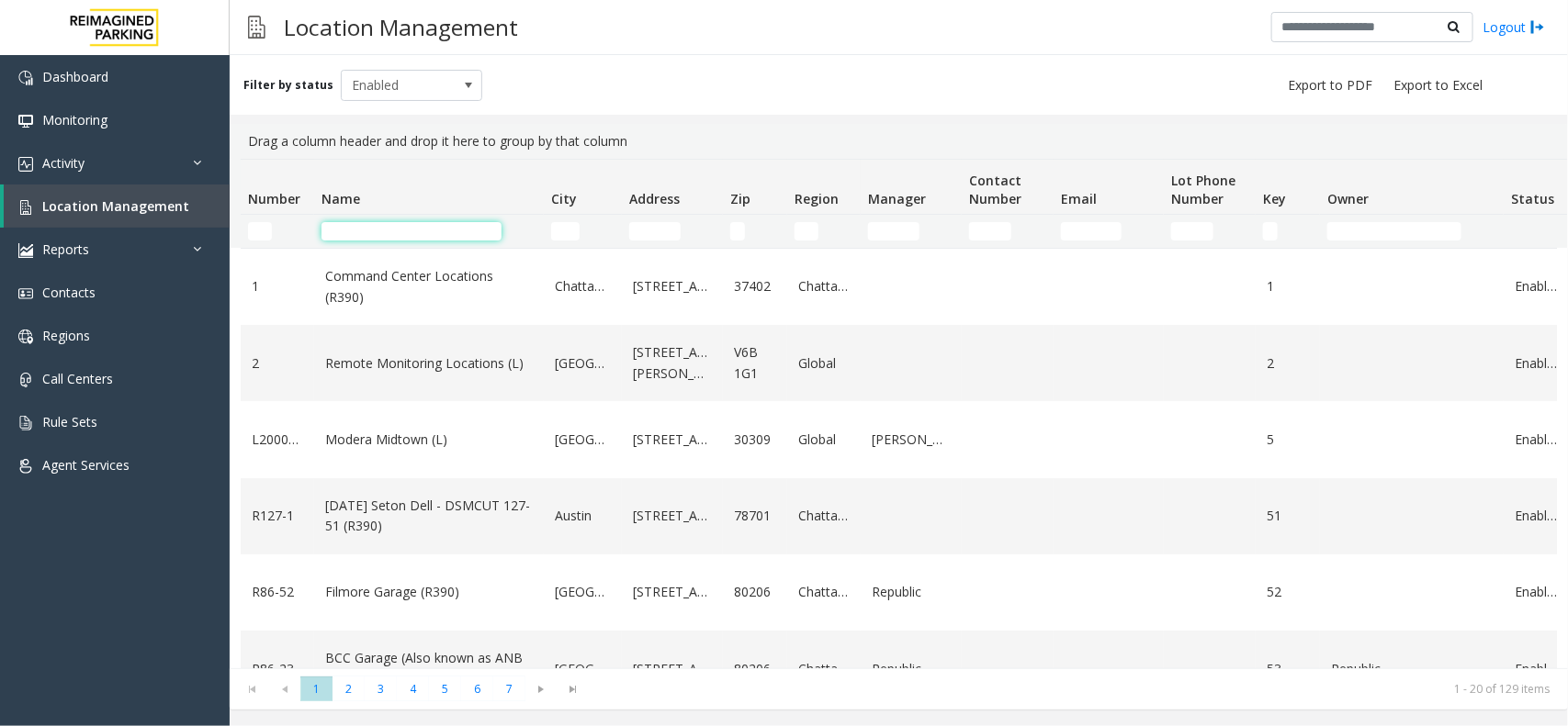
click at [344, 226] on input "Name Filter" at bounding box center [411, 231] width 180 height 18
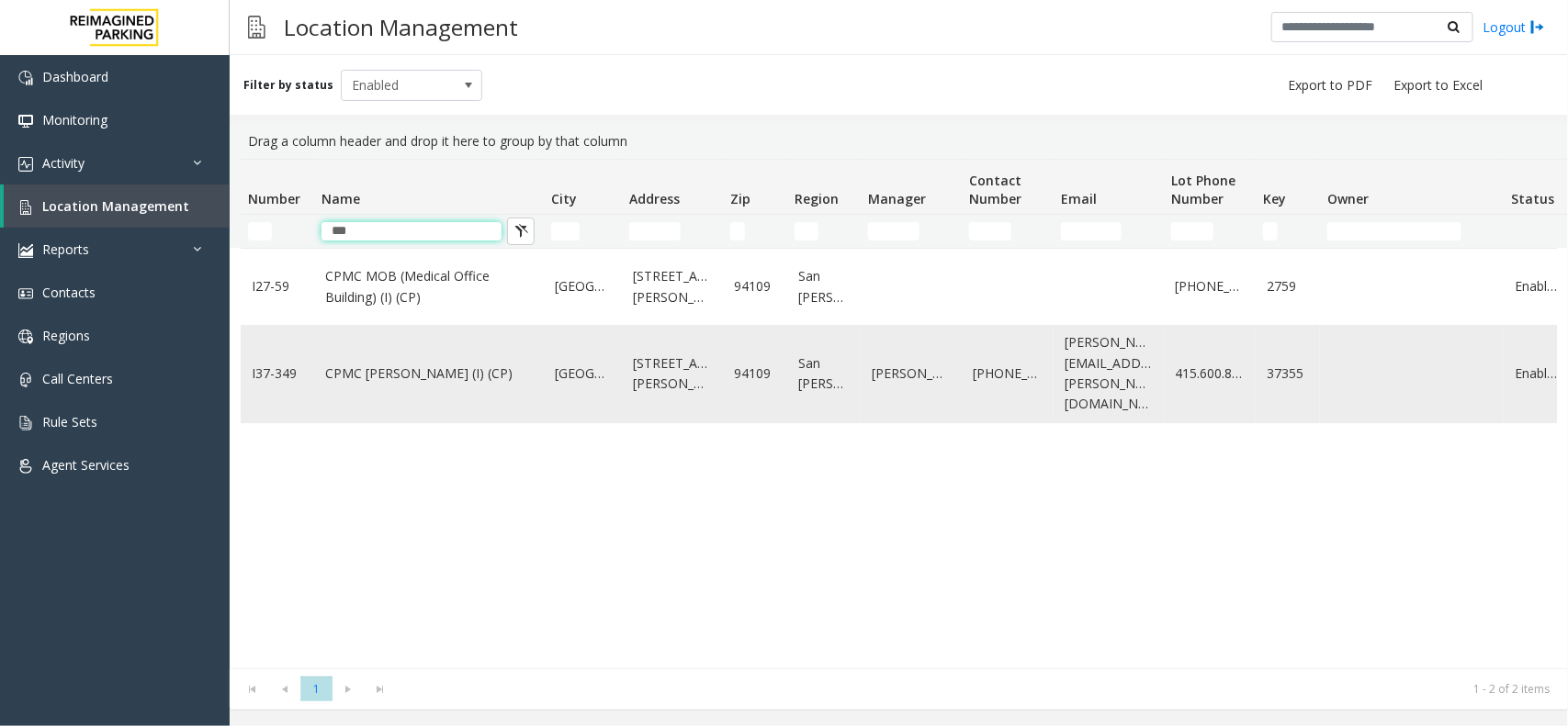
type input "***"
click at [374, 363] on link "CPMC Van Ness (I) (CP)" at bounding box center [430, 373] width 208 height 20
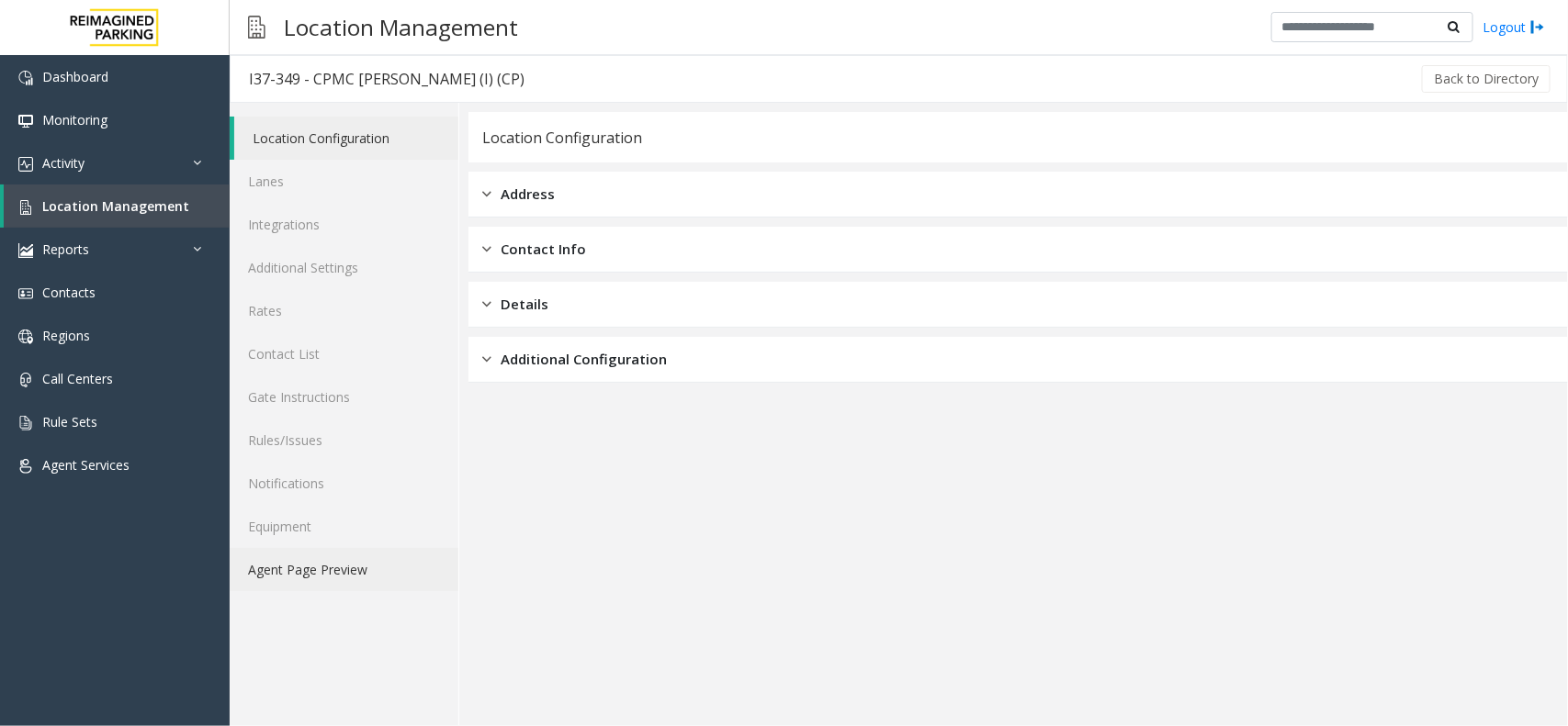
click at [355, 566] on link "Agent Page Preview" at bounding box center [343, 570] width 228 height 43
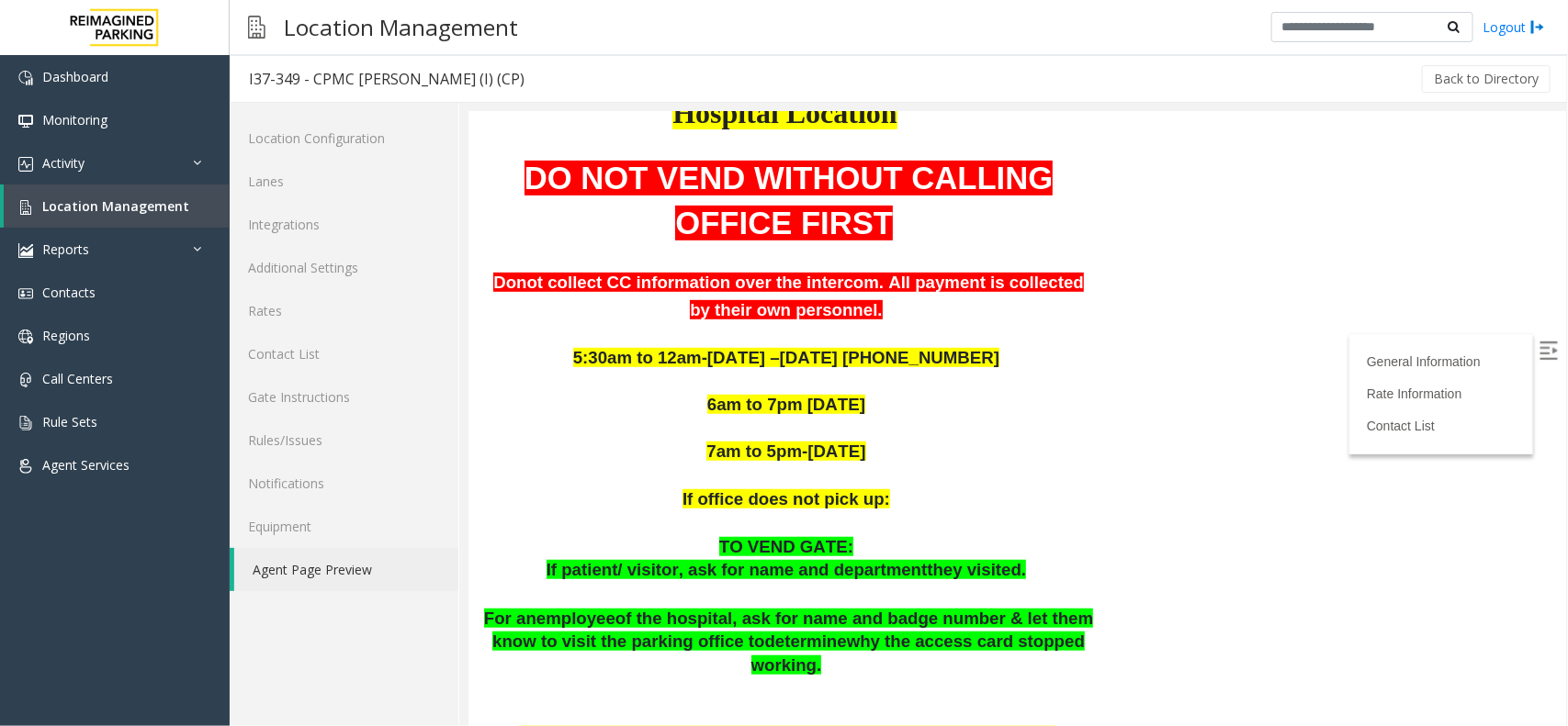
scroll to position [459, 0]
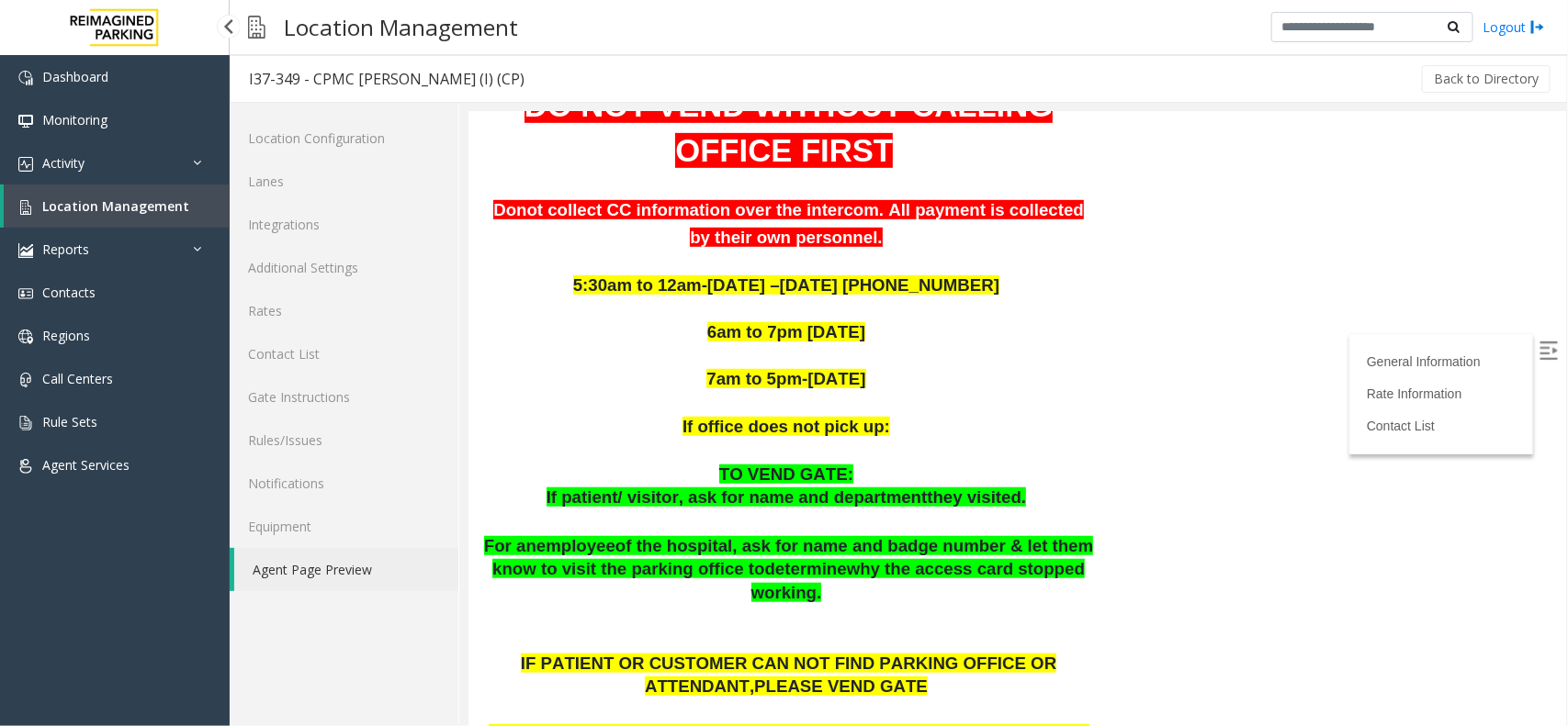
click at [160, 209] on span "Location Management" at bounding box center [115, 206] width 147 height 17
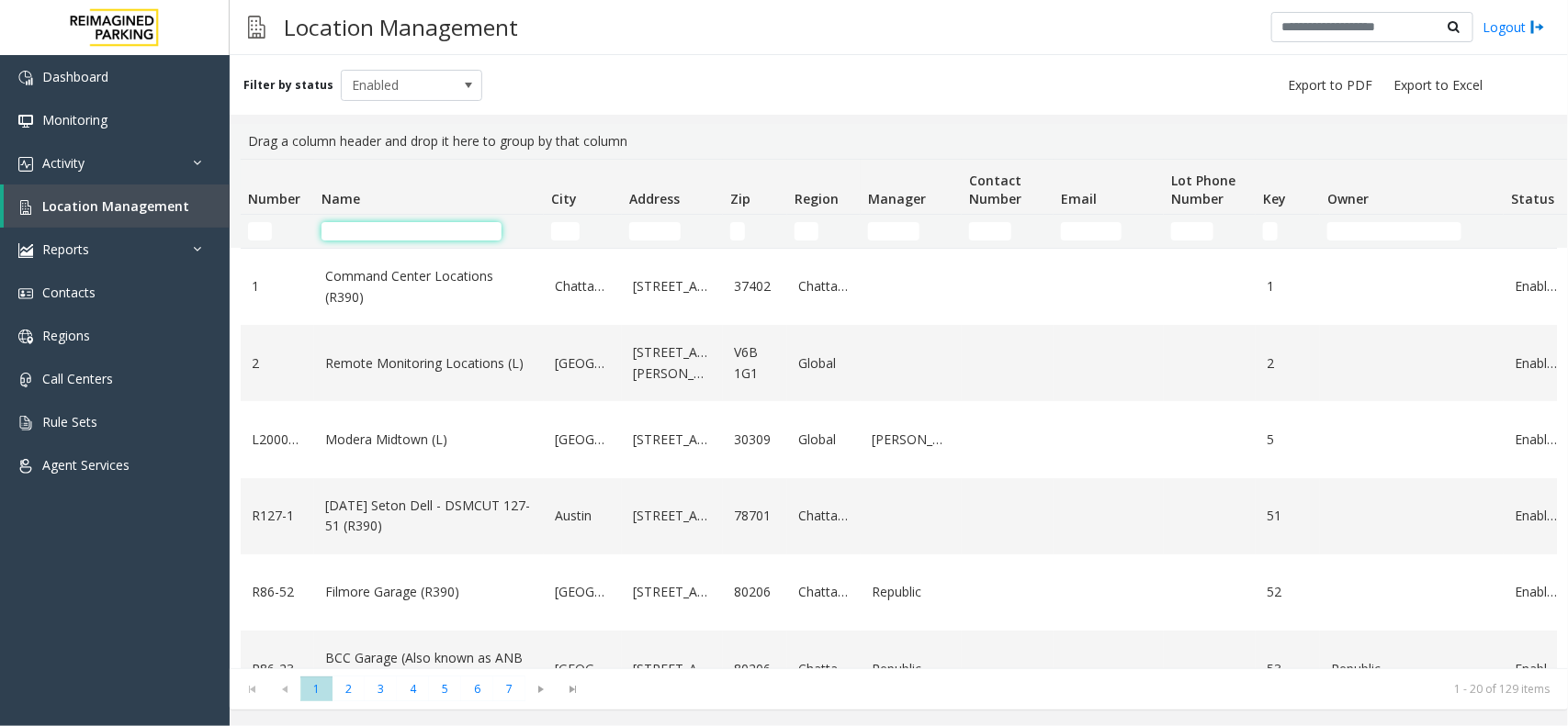
click at [386, 231] on input "Name Filter" at bounding box center [411, 231] width 180 height 18
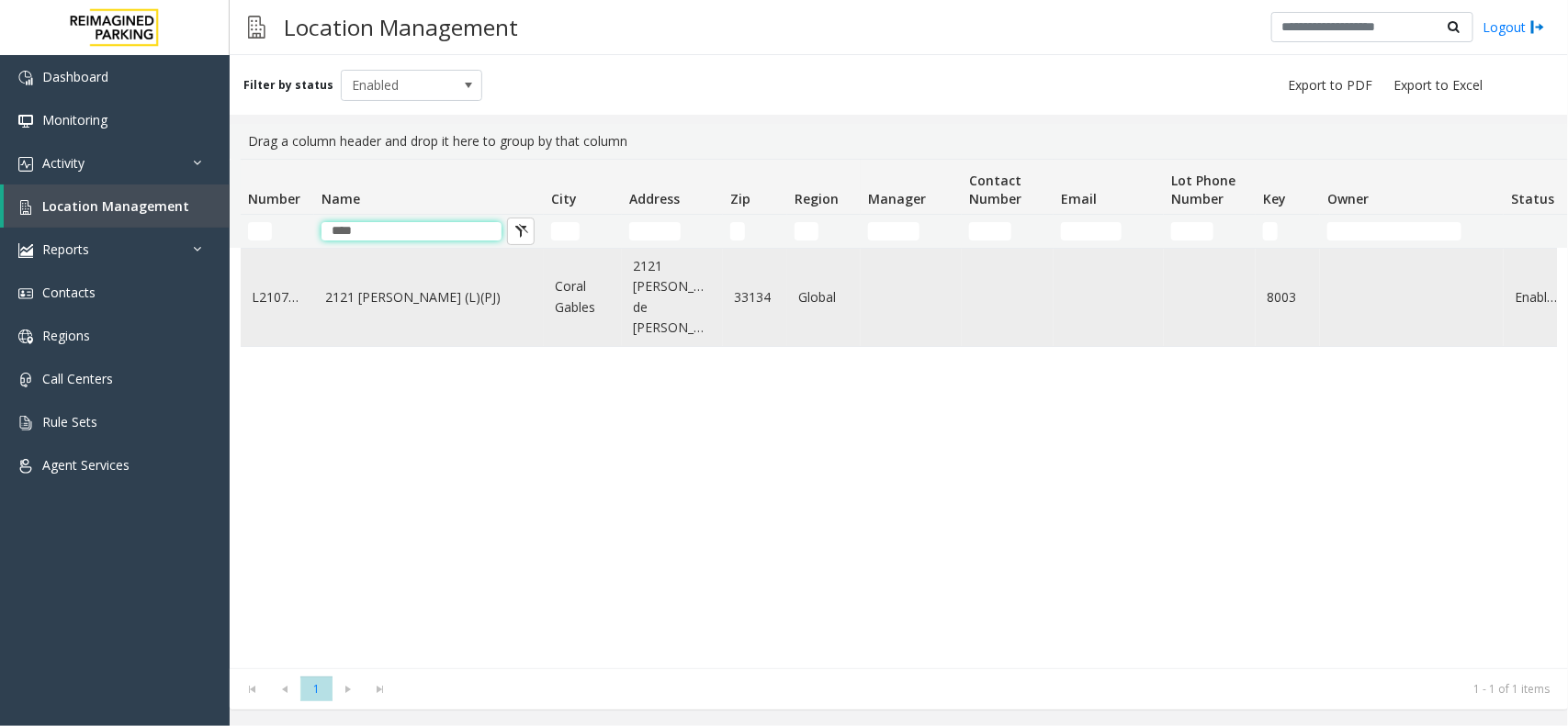
type input "****"
click at [384, 288] on link "2121 Ponce (L)(PJ)" at bounding box center [430, 297] width 208 height 20
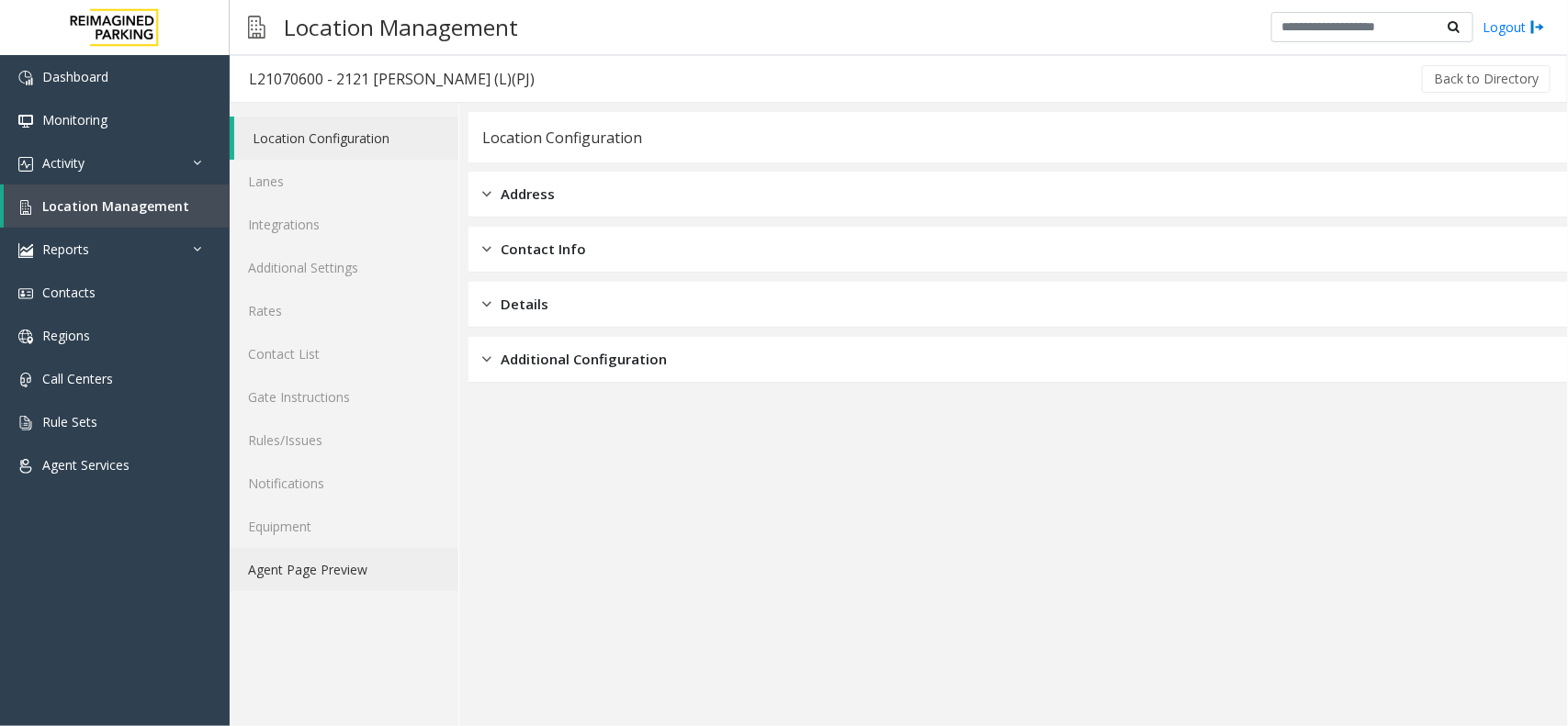
click at [345, 571] on link "Agent Page Preview" at bounding box center [343, 570] width 228 height 43
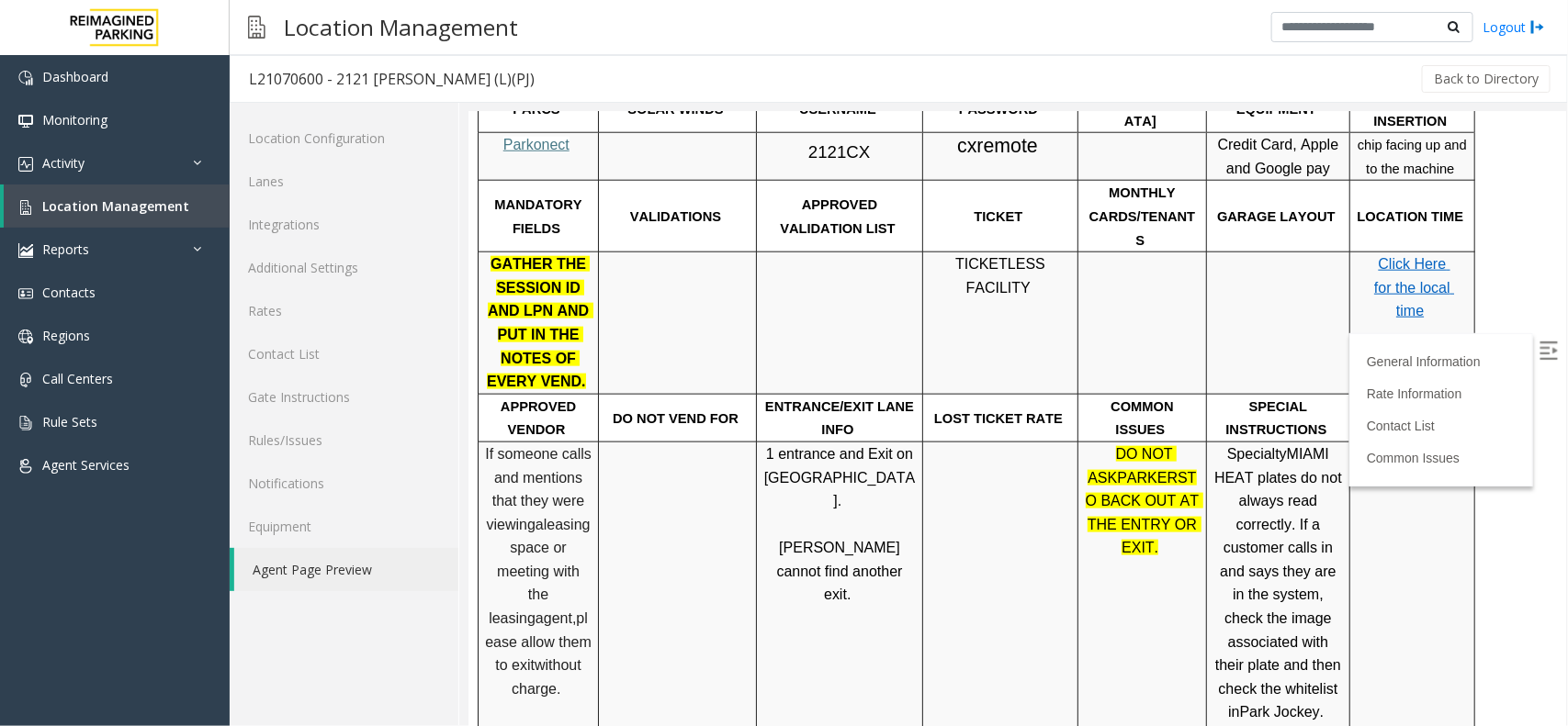
scroll to position [886, 0]
click at [1539, 343] on img at bounding box center [1548, 350] width 18 height 18
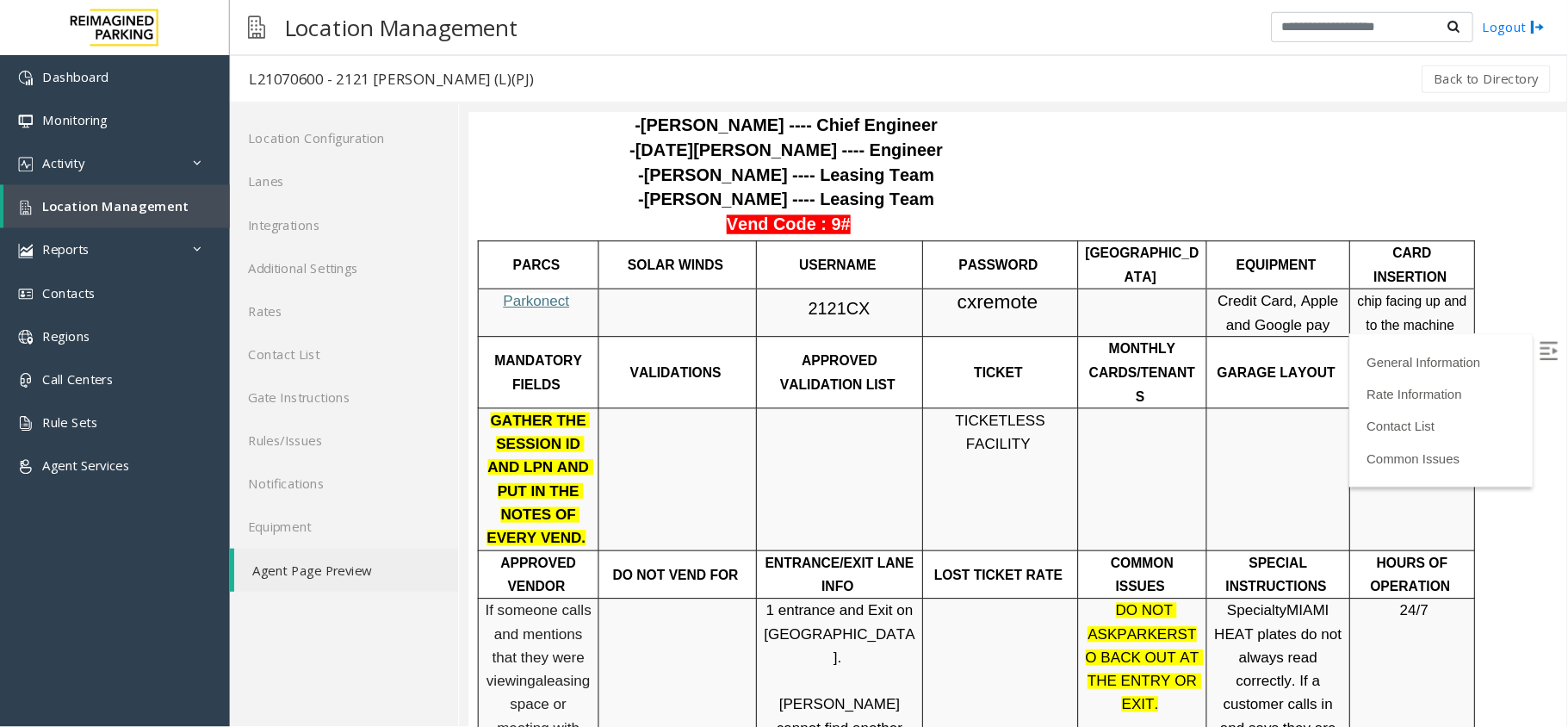
scroll to position [723, 0]
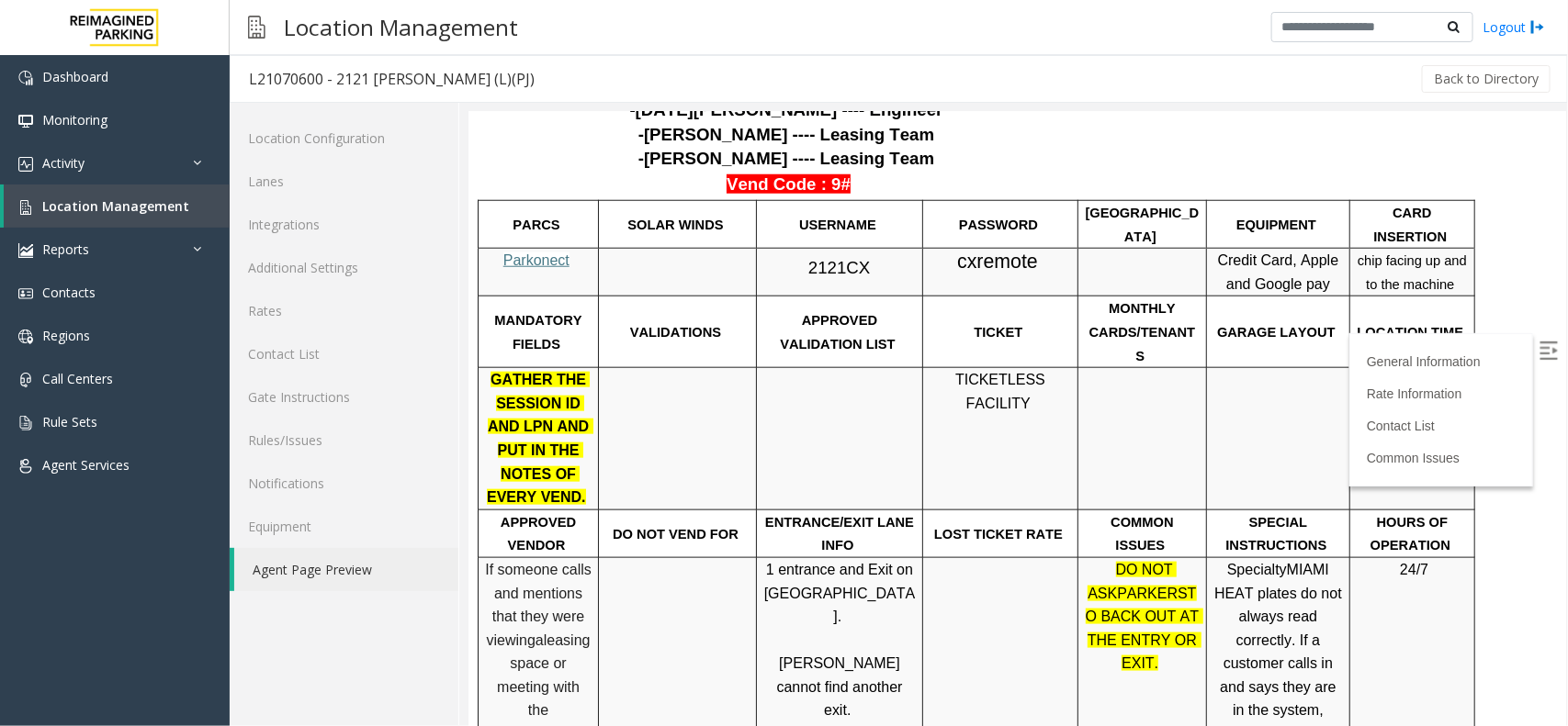
click at [533, 252] on span "Parkonect" at bounding box center [536, 259] width 66 height 16
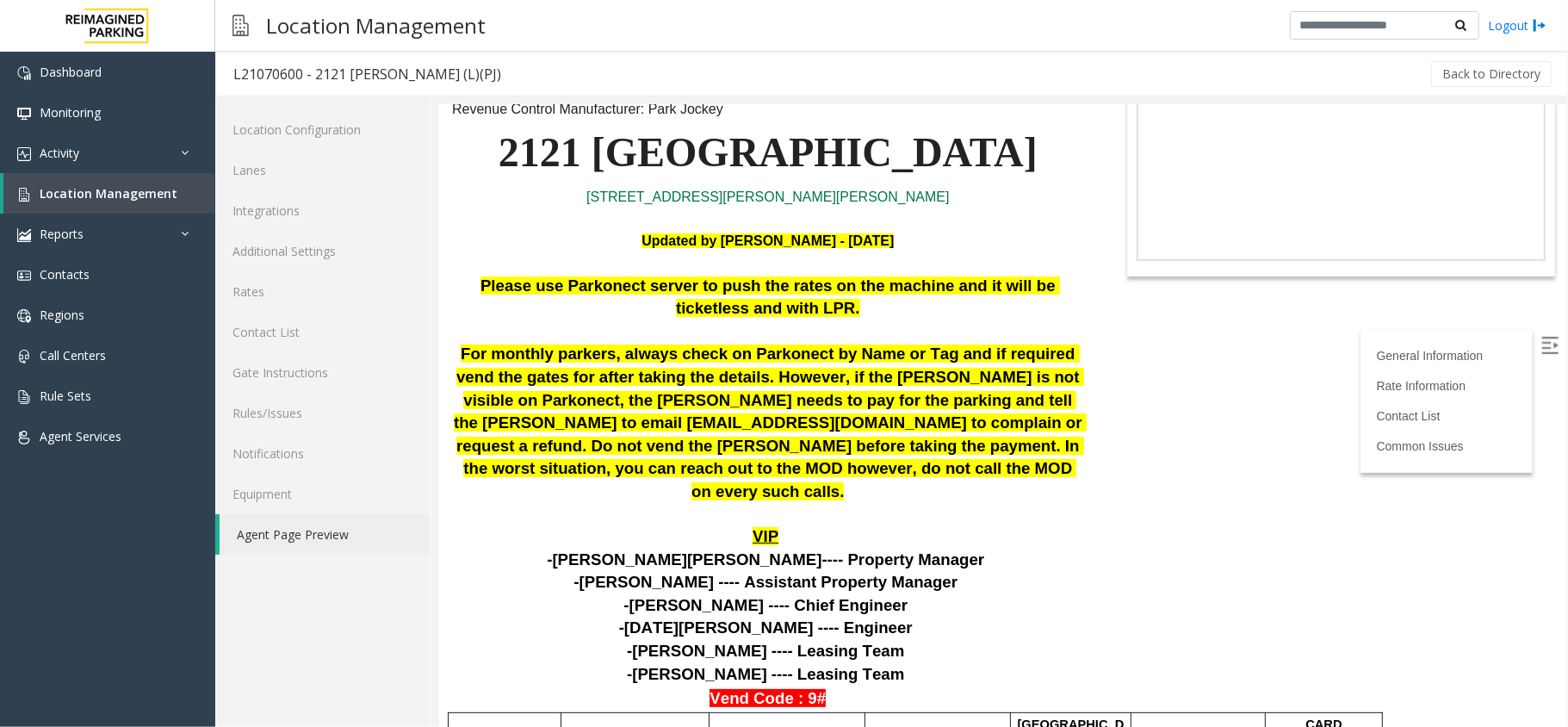
scroll to position [229, 0]
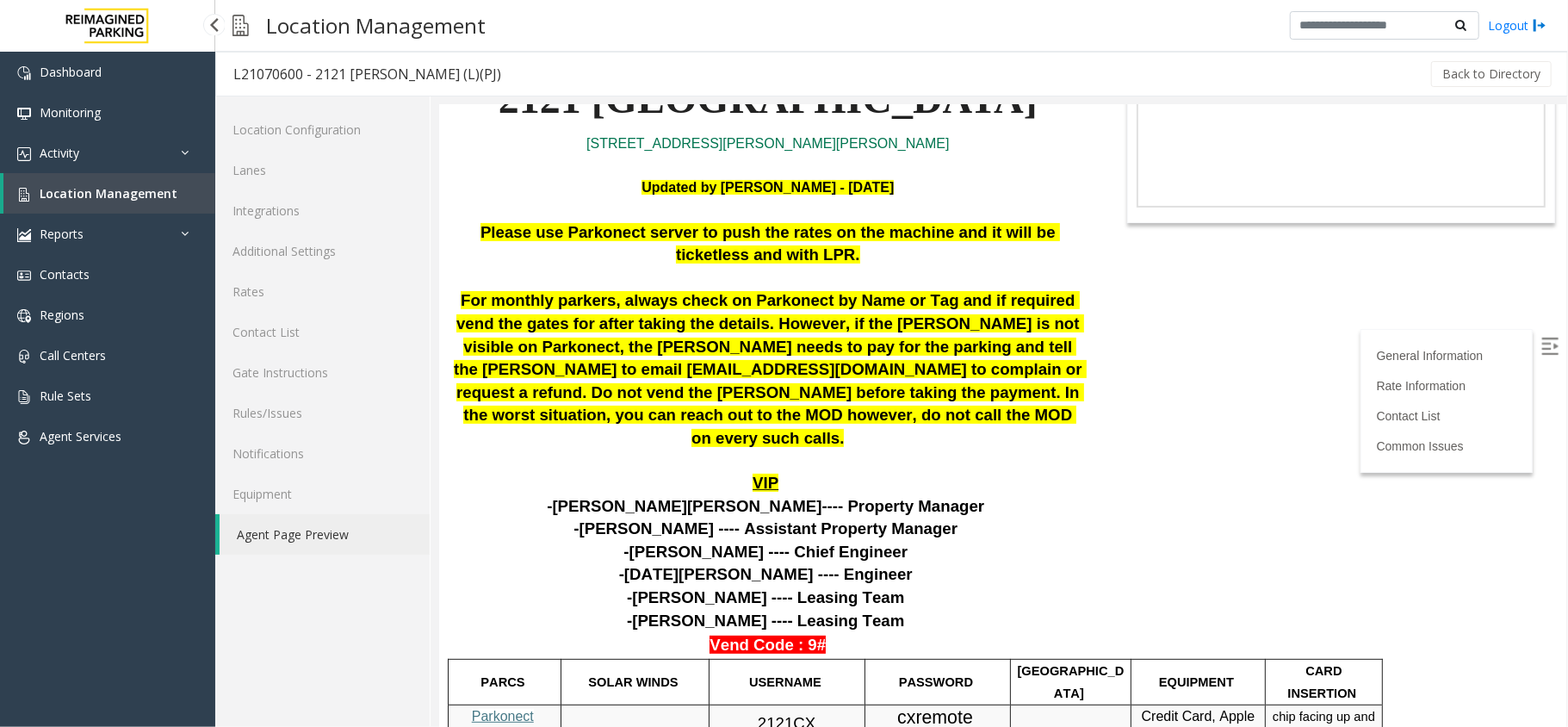
click at [160, 197] on span "Location Management" at bounding box center [108, 193] width 138 height 16
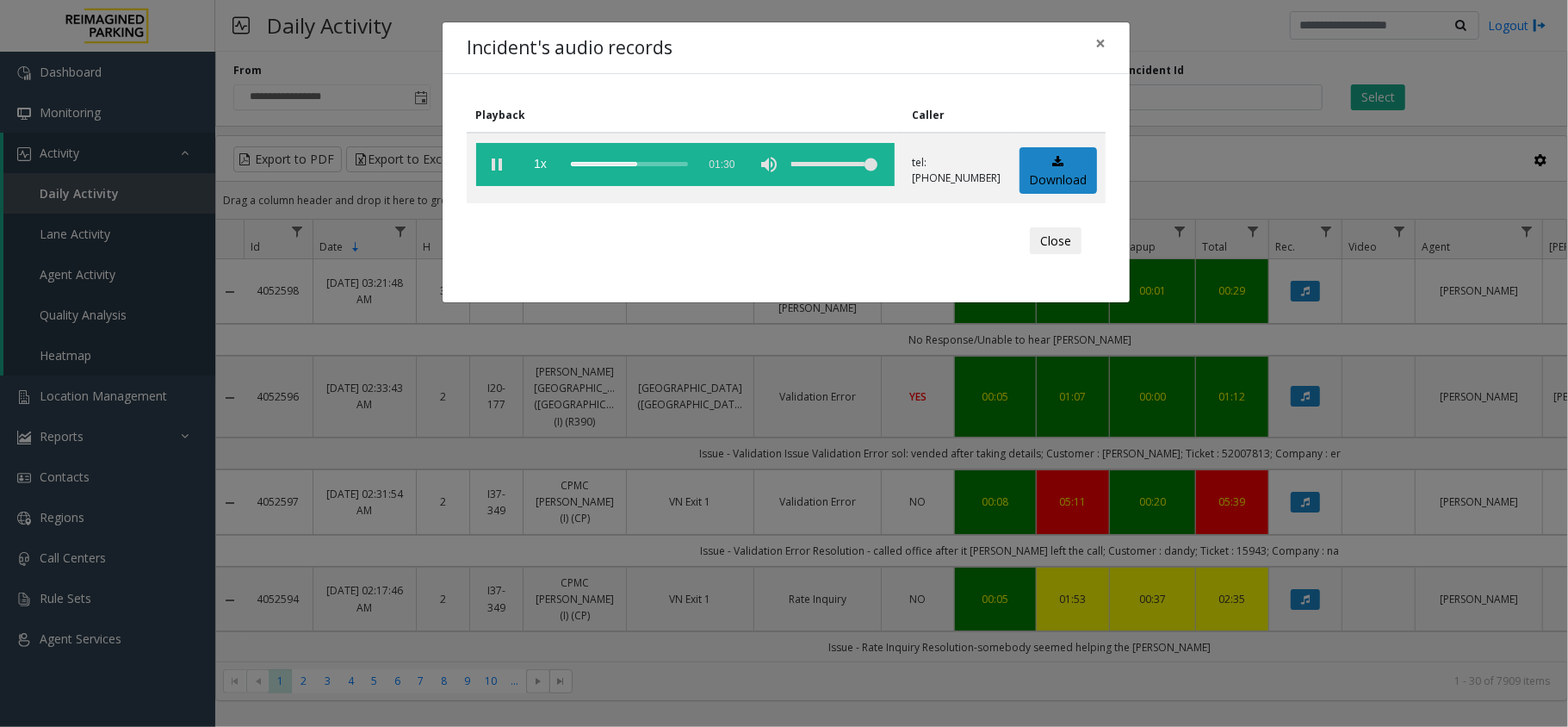
scroll to position [1492, 0]
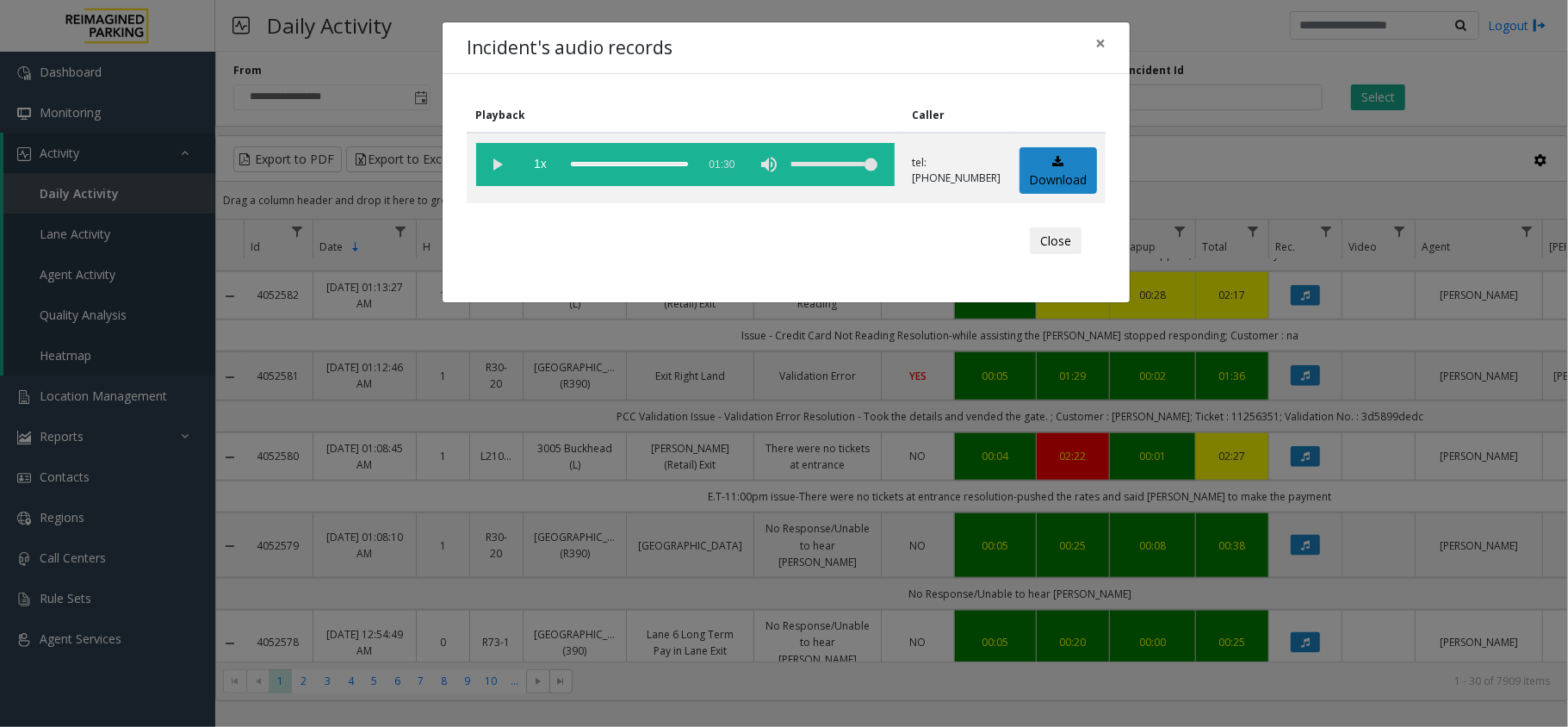
click at [708, 399] on div "Incident's audio records × Playback Caller 1x 01:30 tel:+10300709004 Download C…" at bounding box center [784, 364] width 1568 height 727
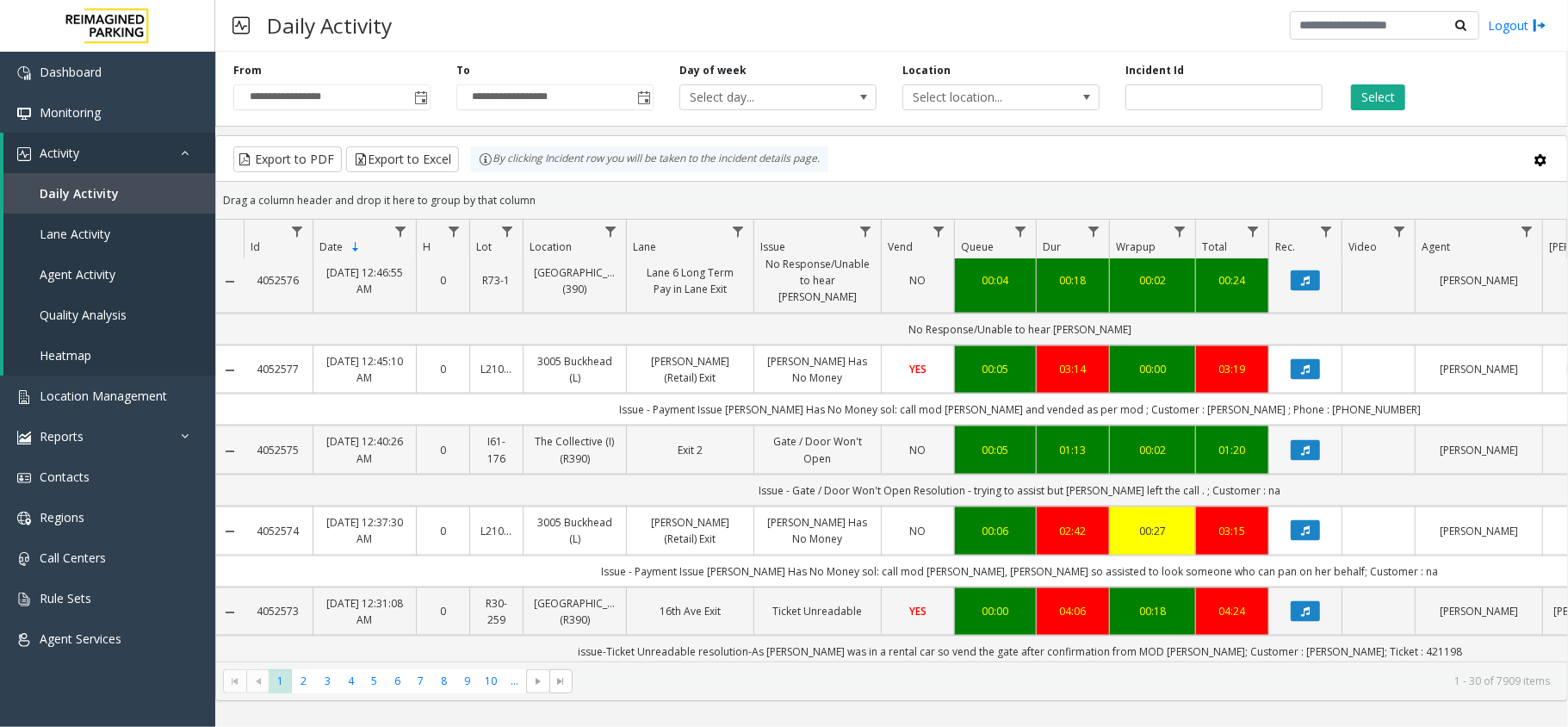
scroll to position [2066, 0]
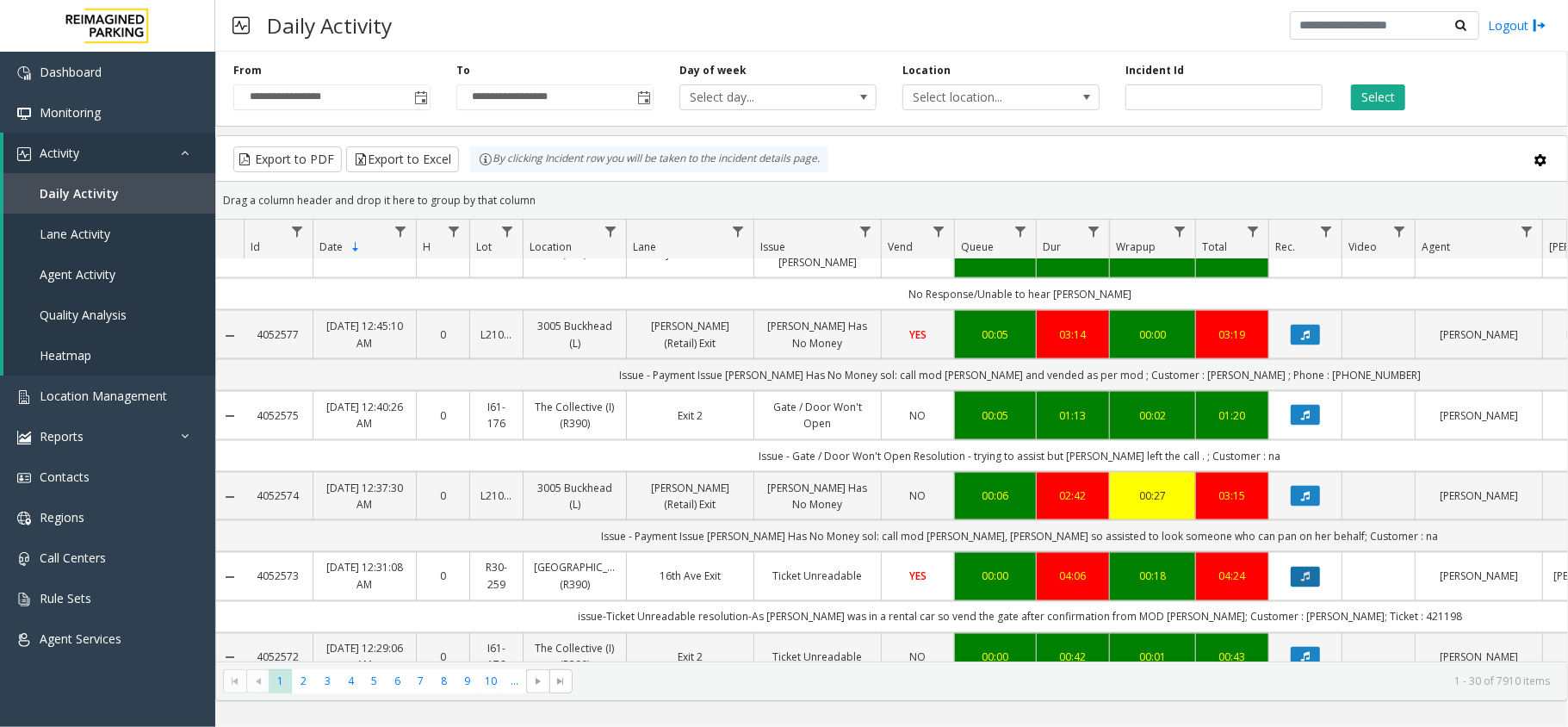
click at [1296, 567] on button "Data table" at bounding box center [1305, 577] width 29 height 21
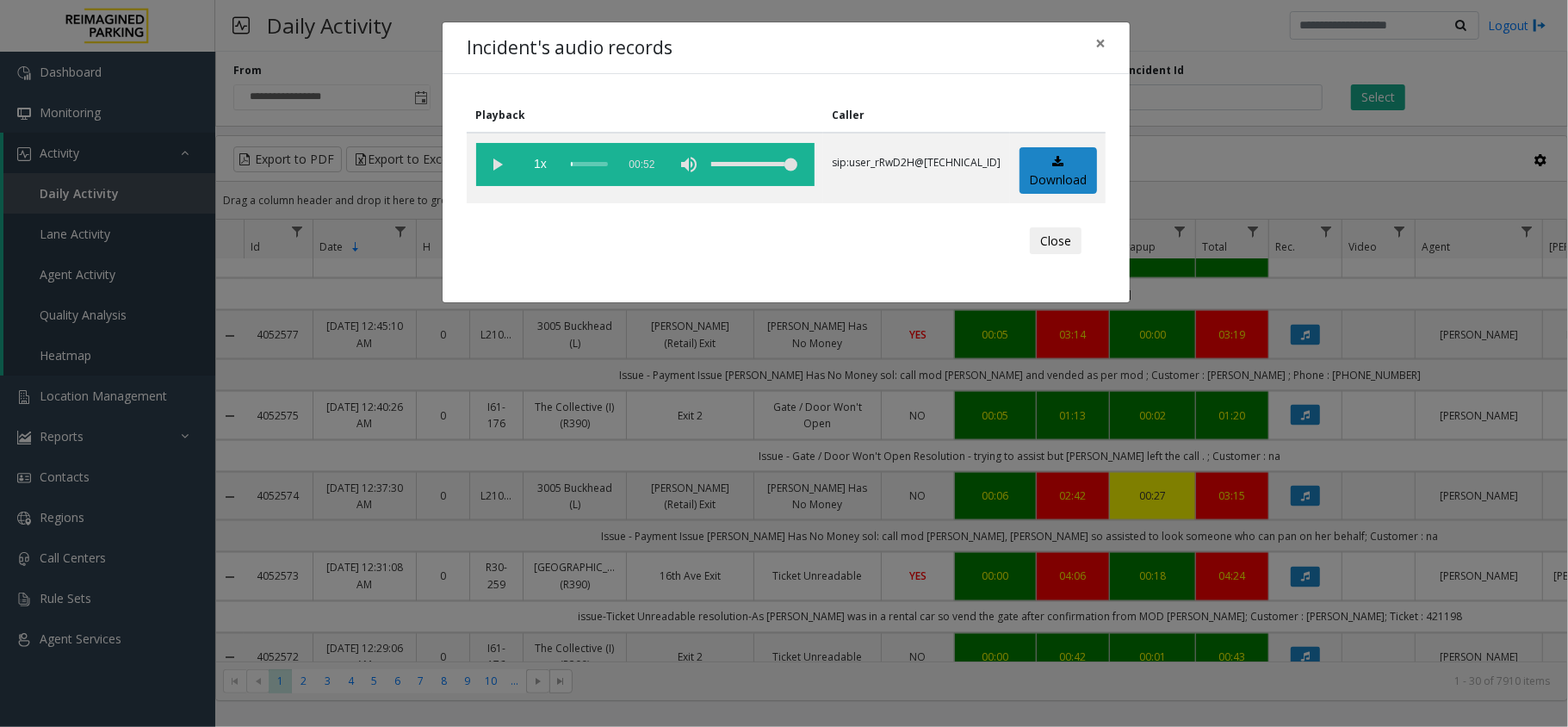
click at [865, 116] on th "Caller" at bounding box center [916, 116] width 187 height 35
click at [489, 165] on vg-play-pause at bounding box center [497, 164] width 43 height 43
click at [1057, 248] on button "Close" at bounding box center [1055, 241] width 52 height 27
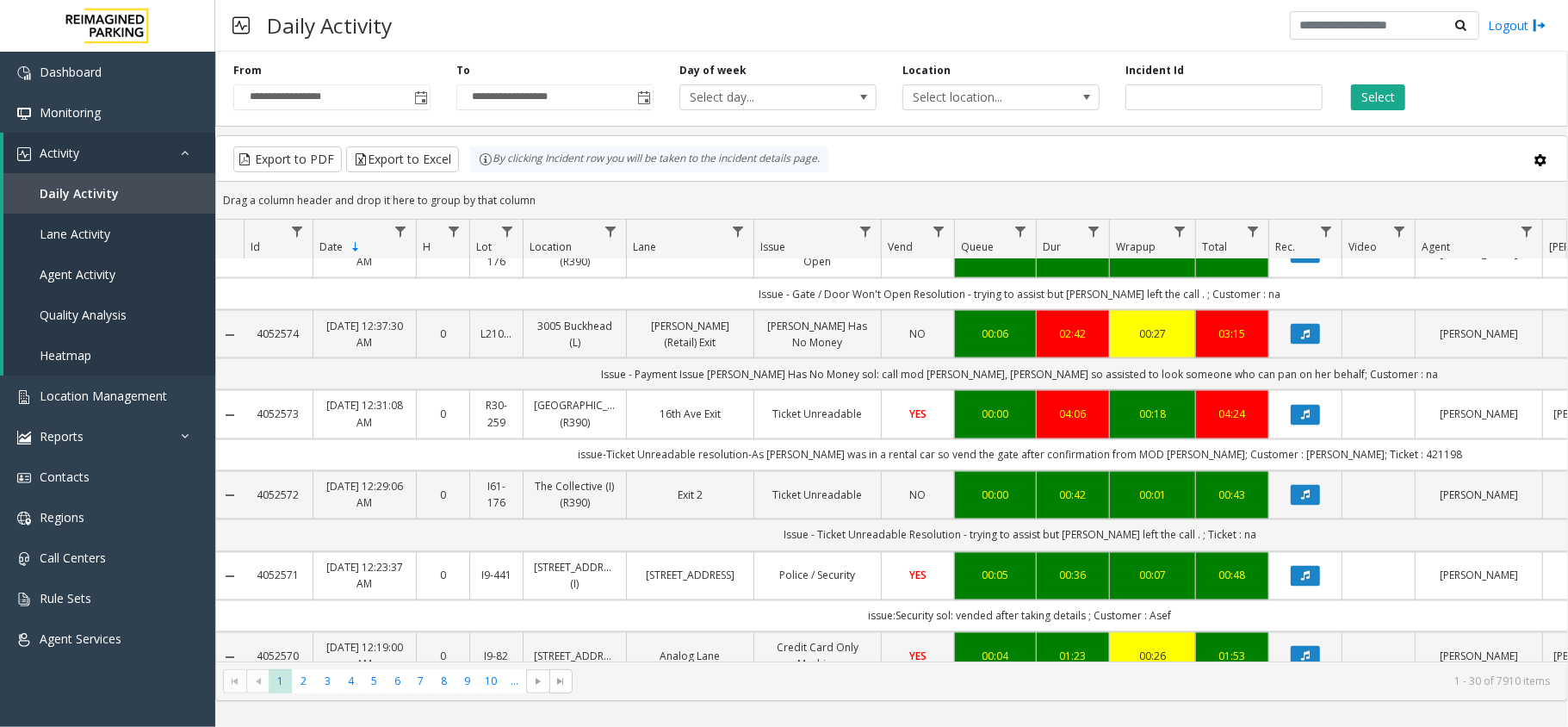
scroll to position [2248, 0]
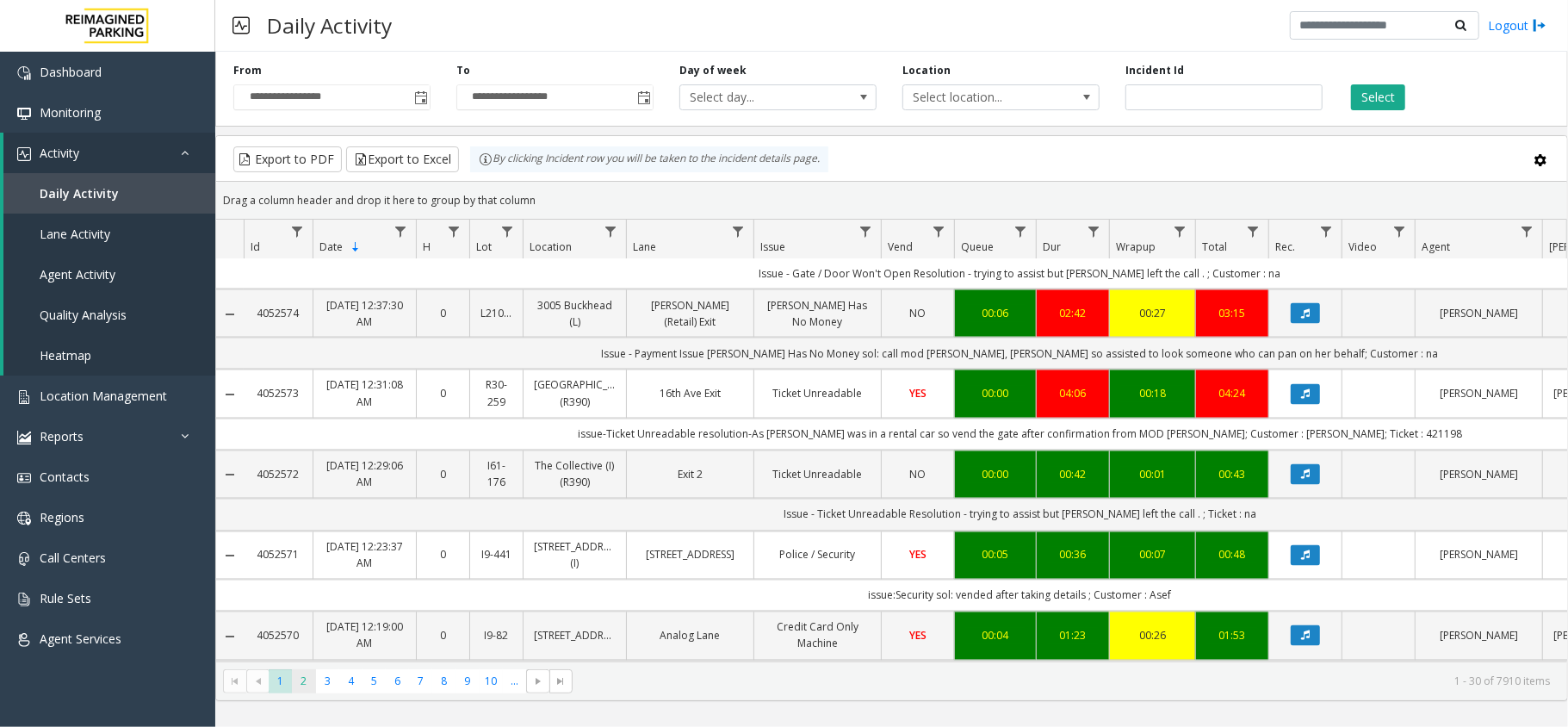
click at [311, 686] on span "2" at bounding box center [303, 681] width 24 height 24
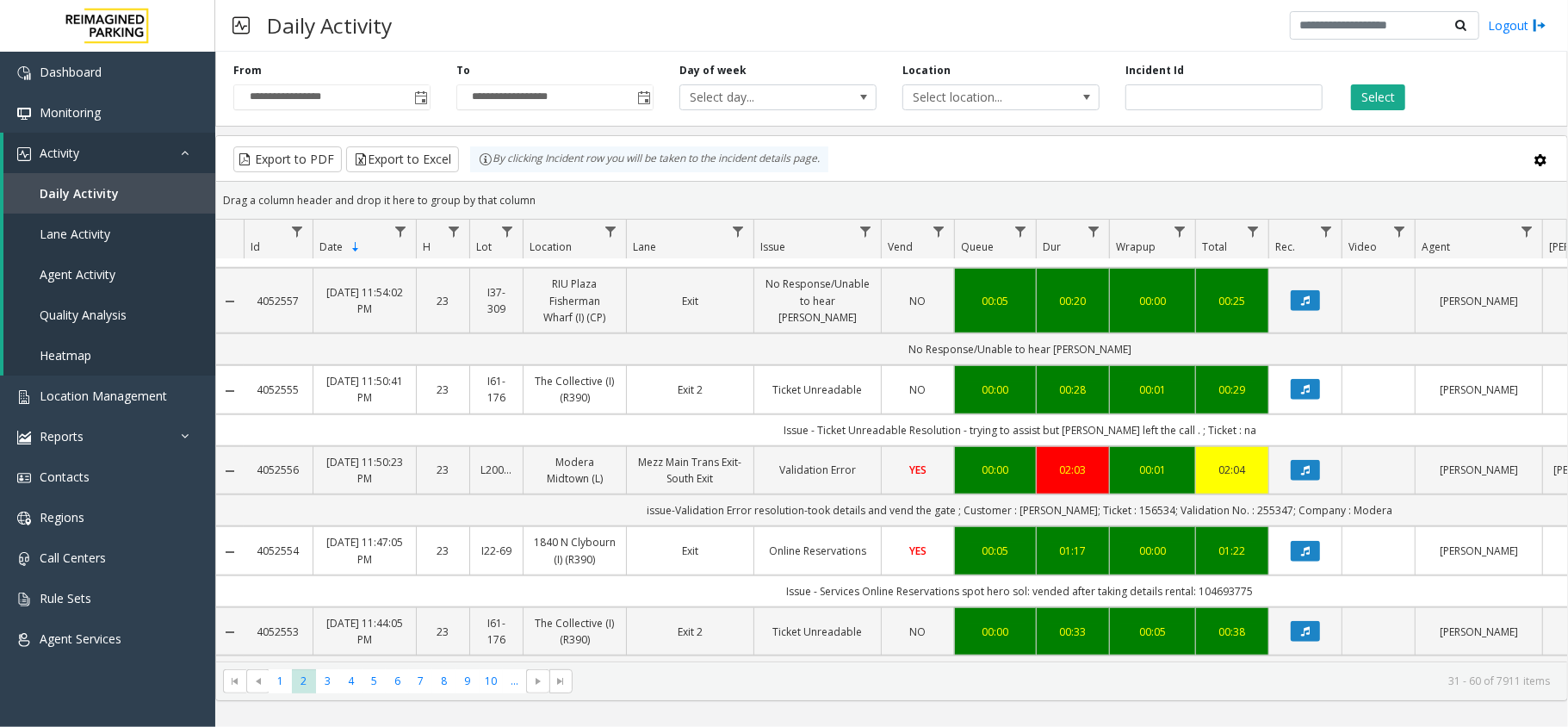
scroll to position [1033, 0]
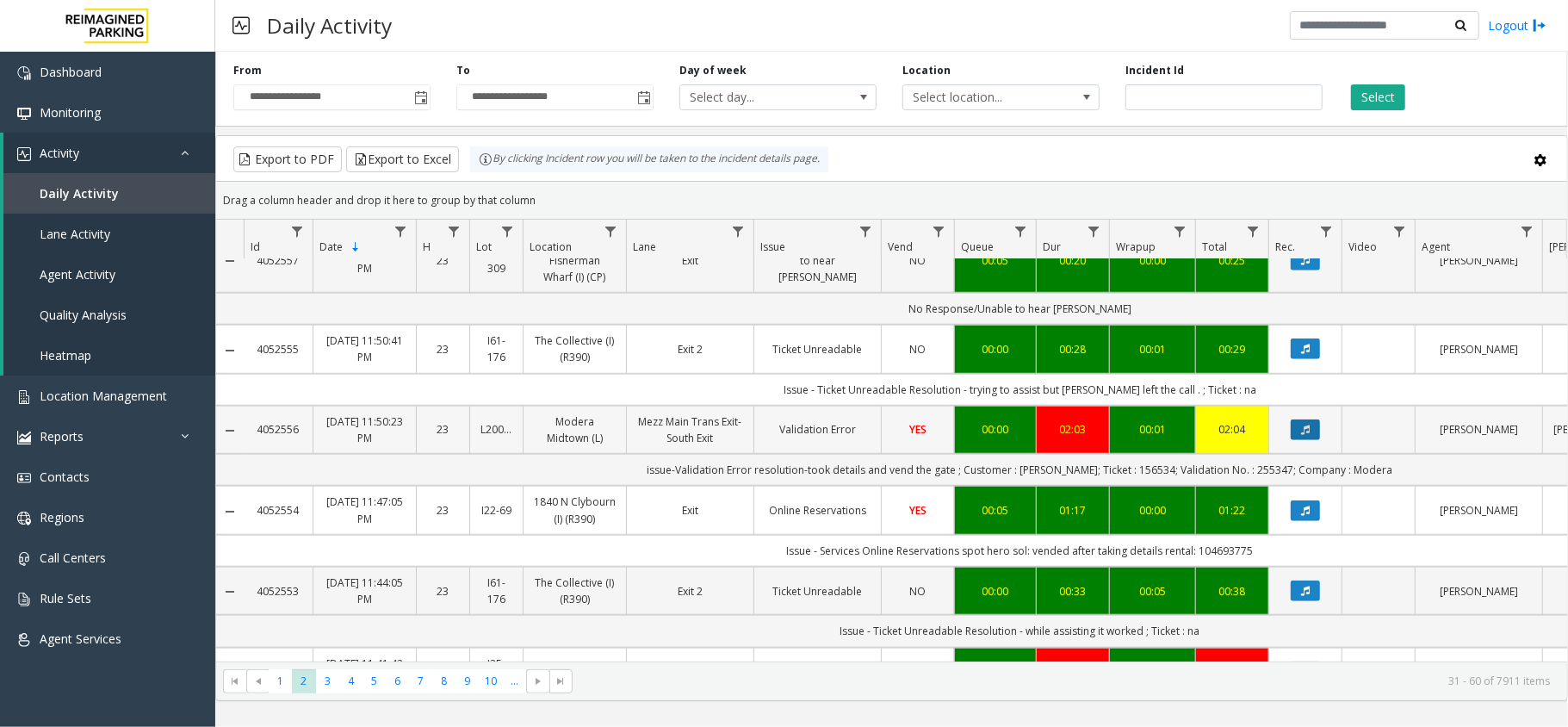
click at [1313, 428] on button "Data table" at bounding box center [1305, 429] width 29 height 21
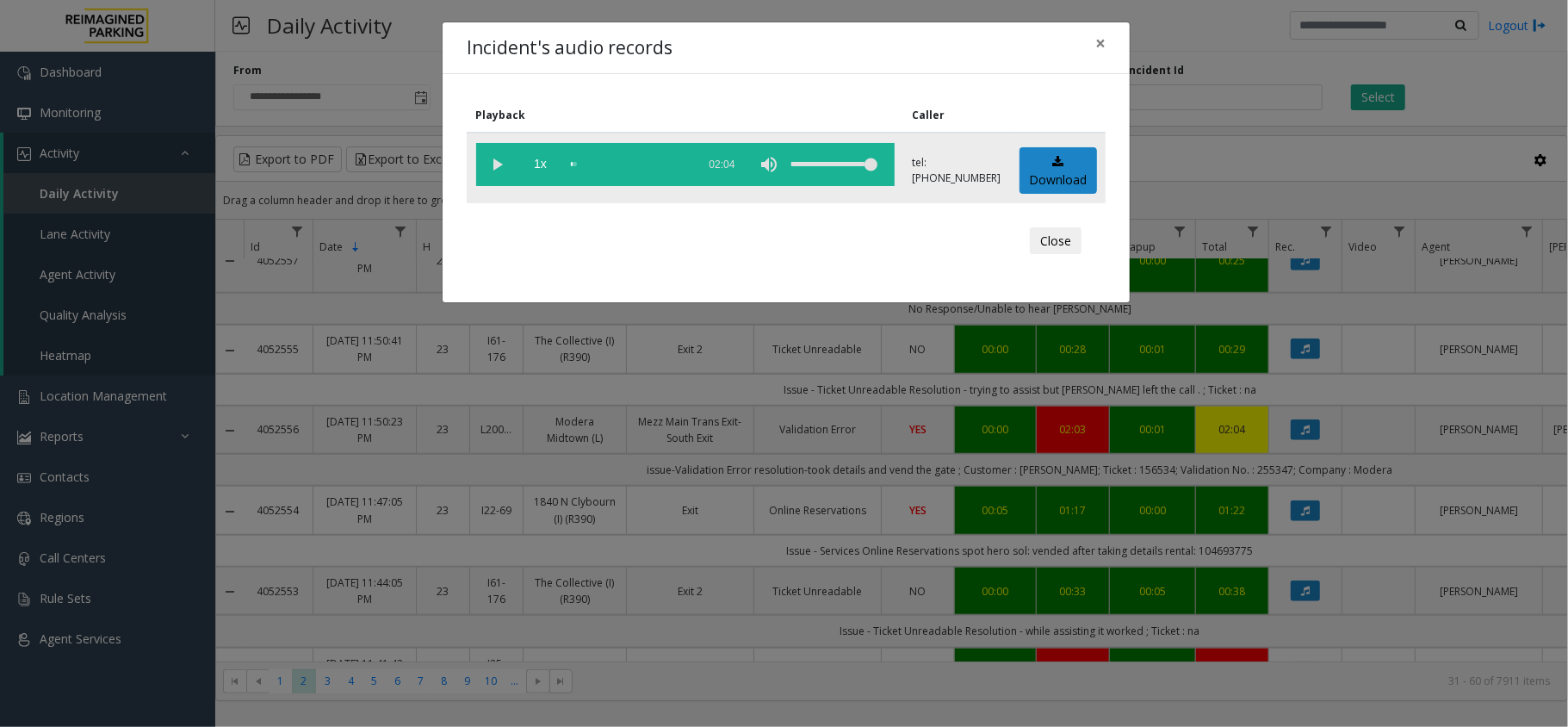
click at [494, 164] on vg-play-pause at bounding box center [497, 164] width 43 height 43
click at [1056, 242] on button "Close" at bounding box center [1055, 241] width 52 height 27
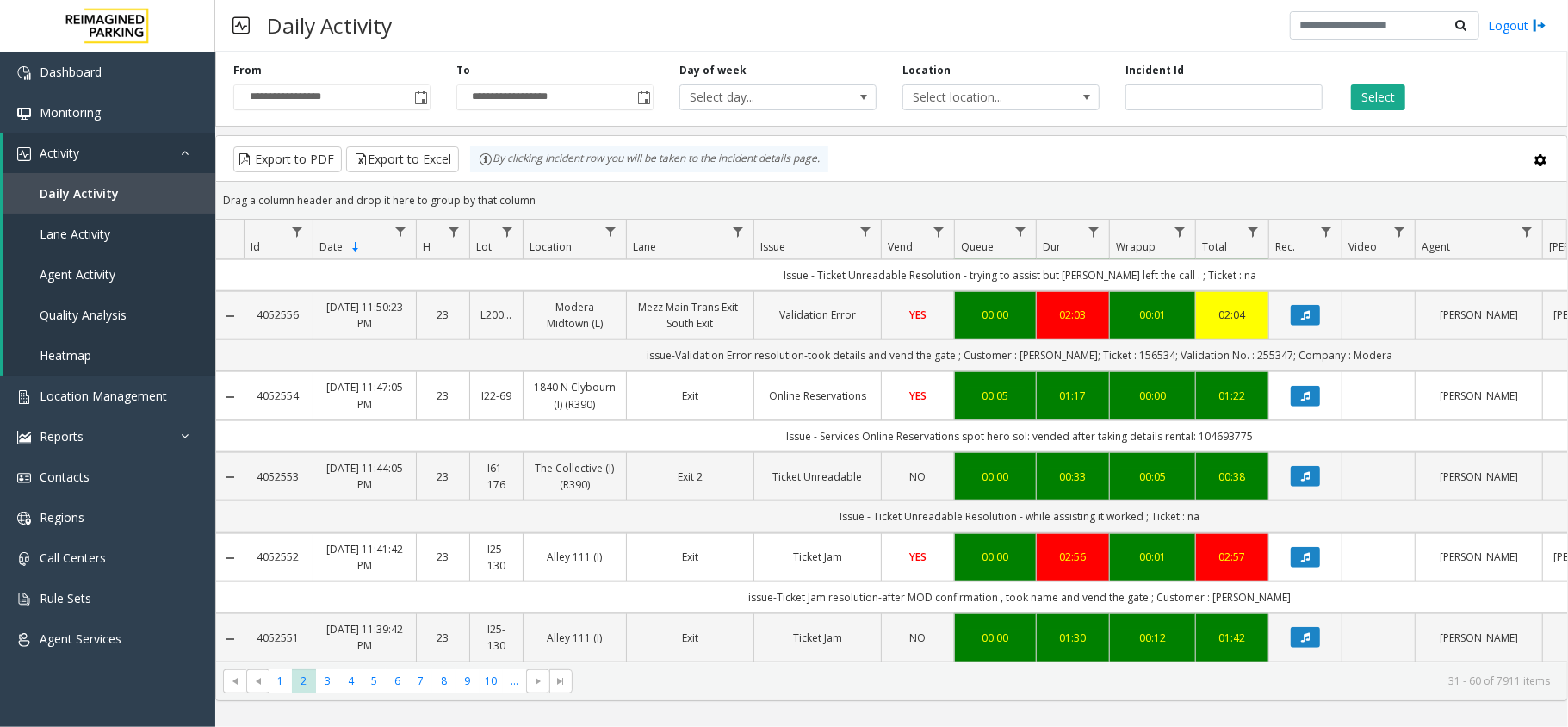
scroll to position [1262, 0]
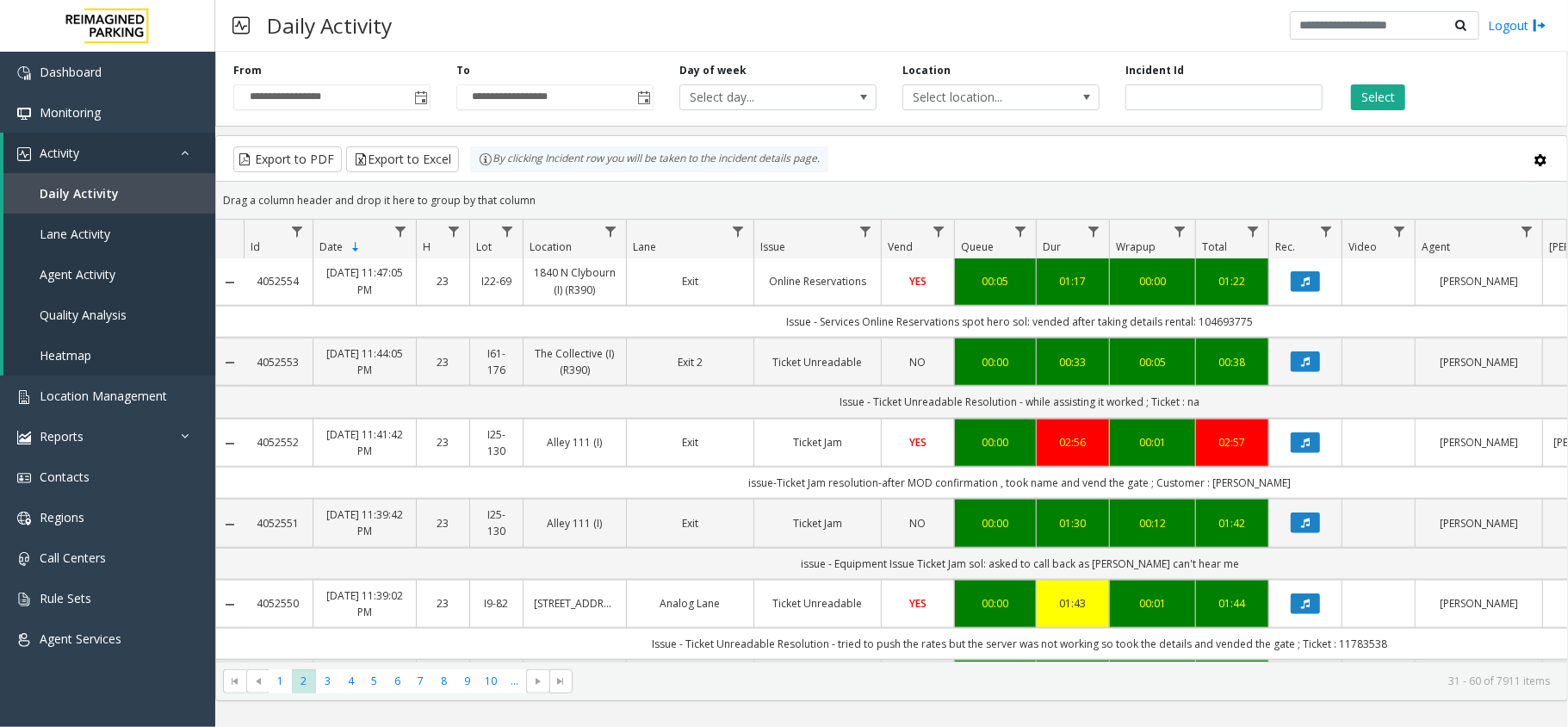
scroll to position [1377, 0]
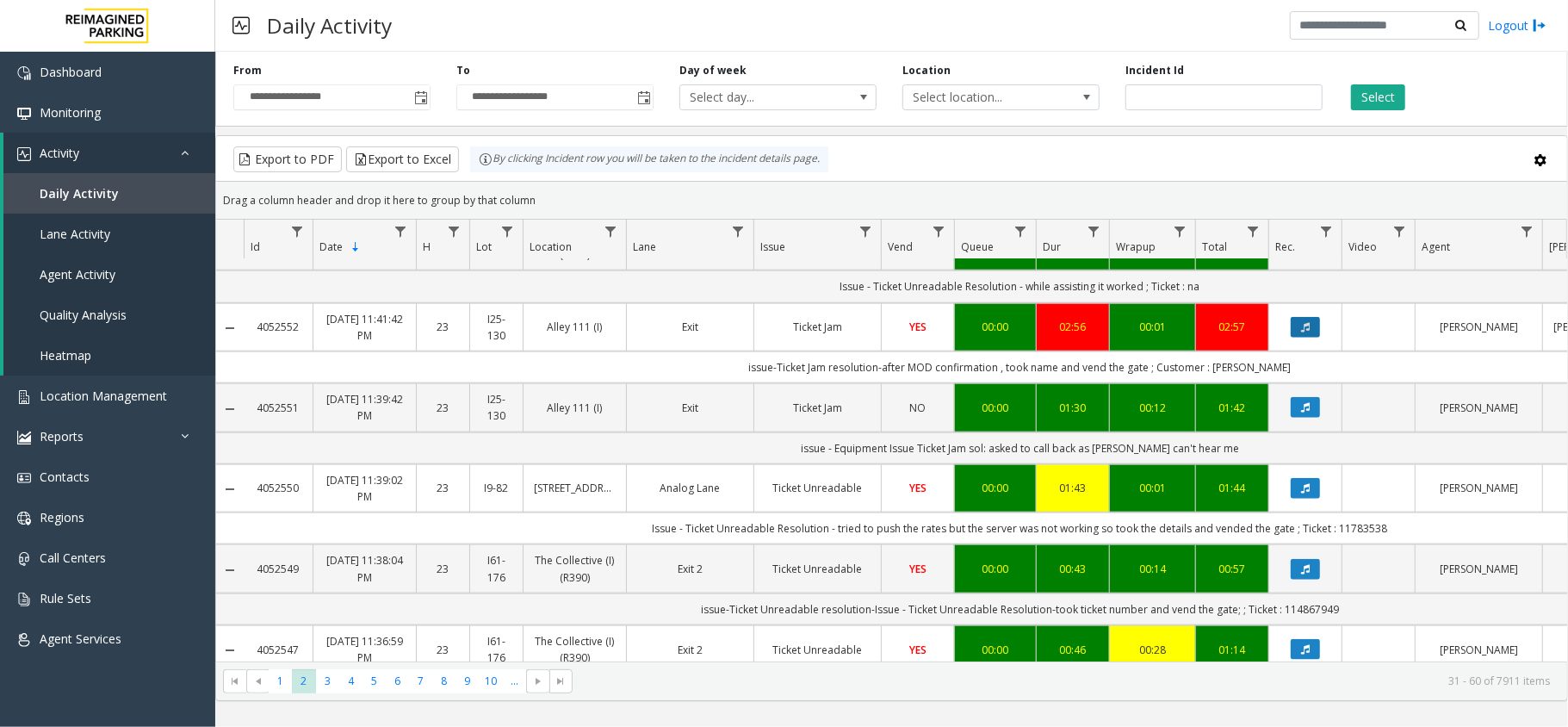
click at [1299, 328] on button "Data table" at bounding box center [1305, 327] width 29 height 21
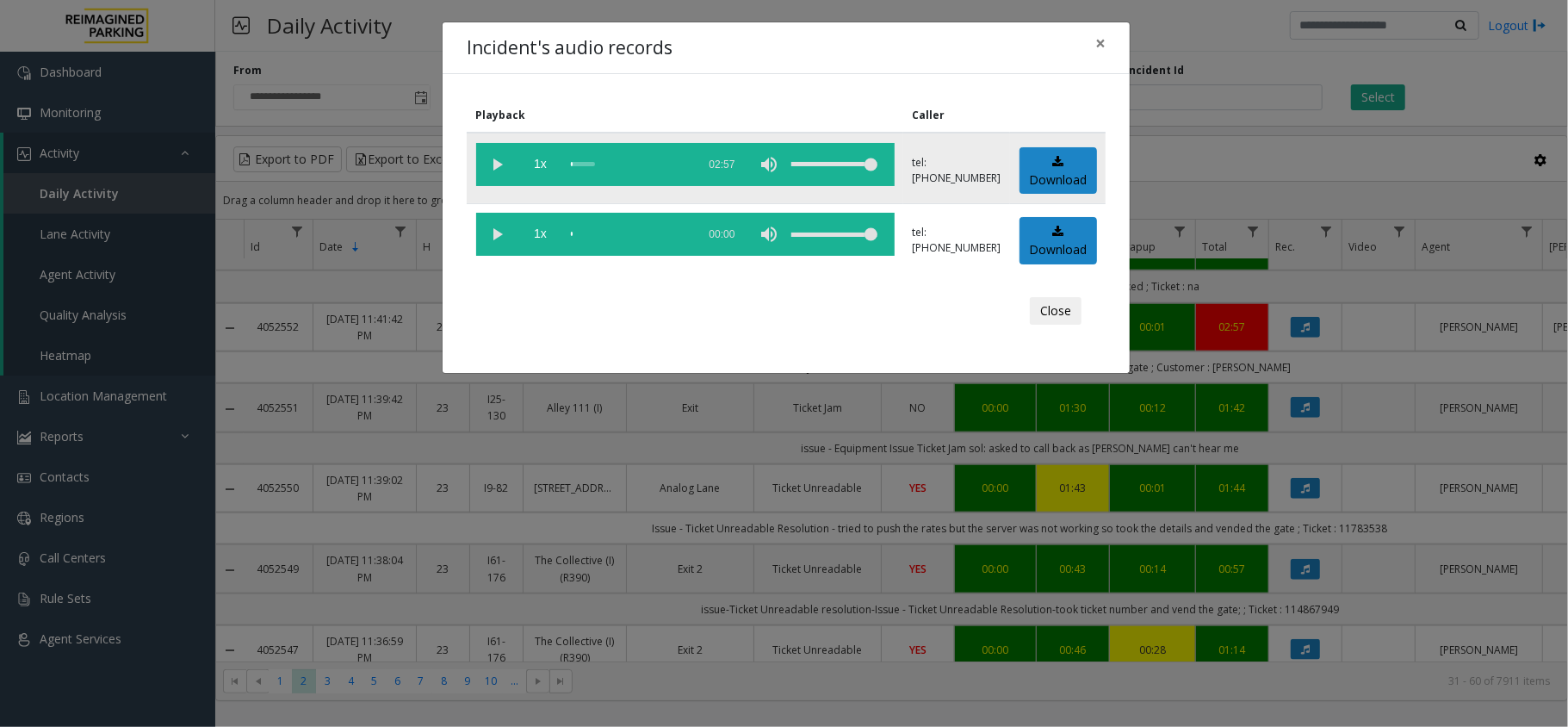
click at [494, 169] on vg-play-pause at bounding box center [497, 164] width 43 height 43
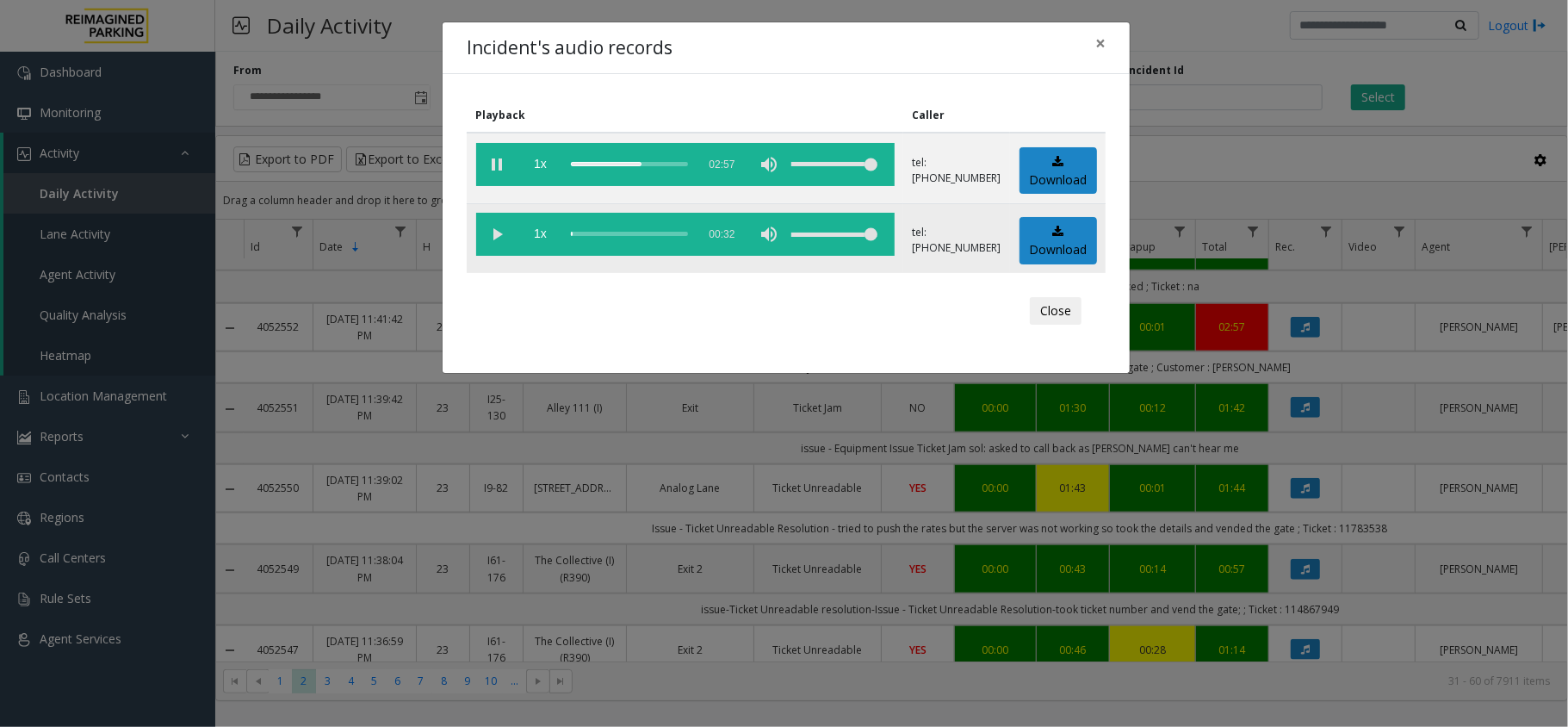
click at [499, 236] on vg-play-pause at bounding box center [497, 233] width 43 height 43
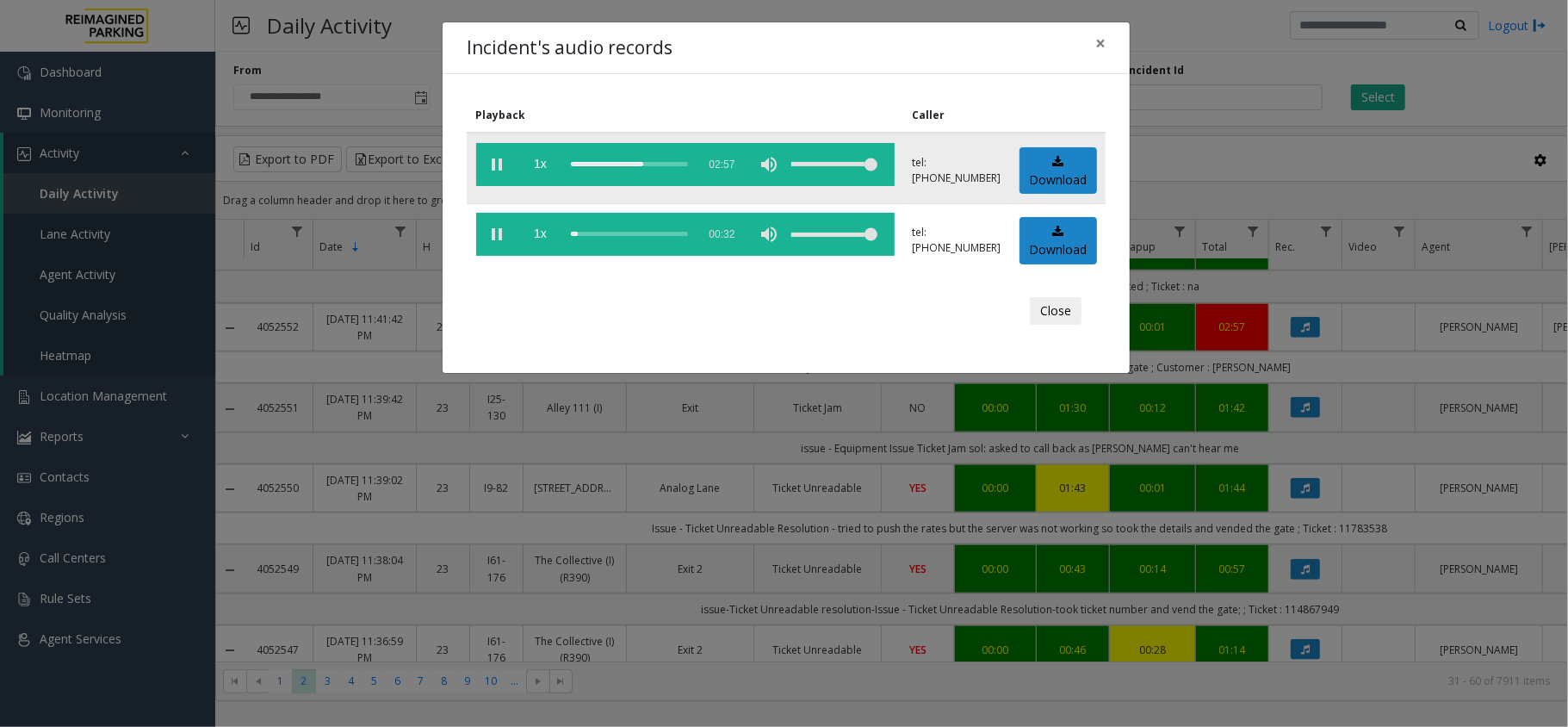
click at [497, 162] on vg-play-pause at bounding box center [497, 164] width 43 height 43
click at [497, 164] on vg-play-pause at bounding box center [497, 164] width 43 height 43
click at [651, 162] on div "scrub bar" at bounding box center [629, 164] width 118 height 43
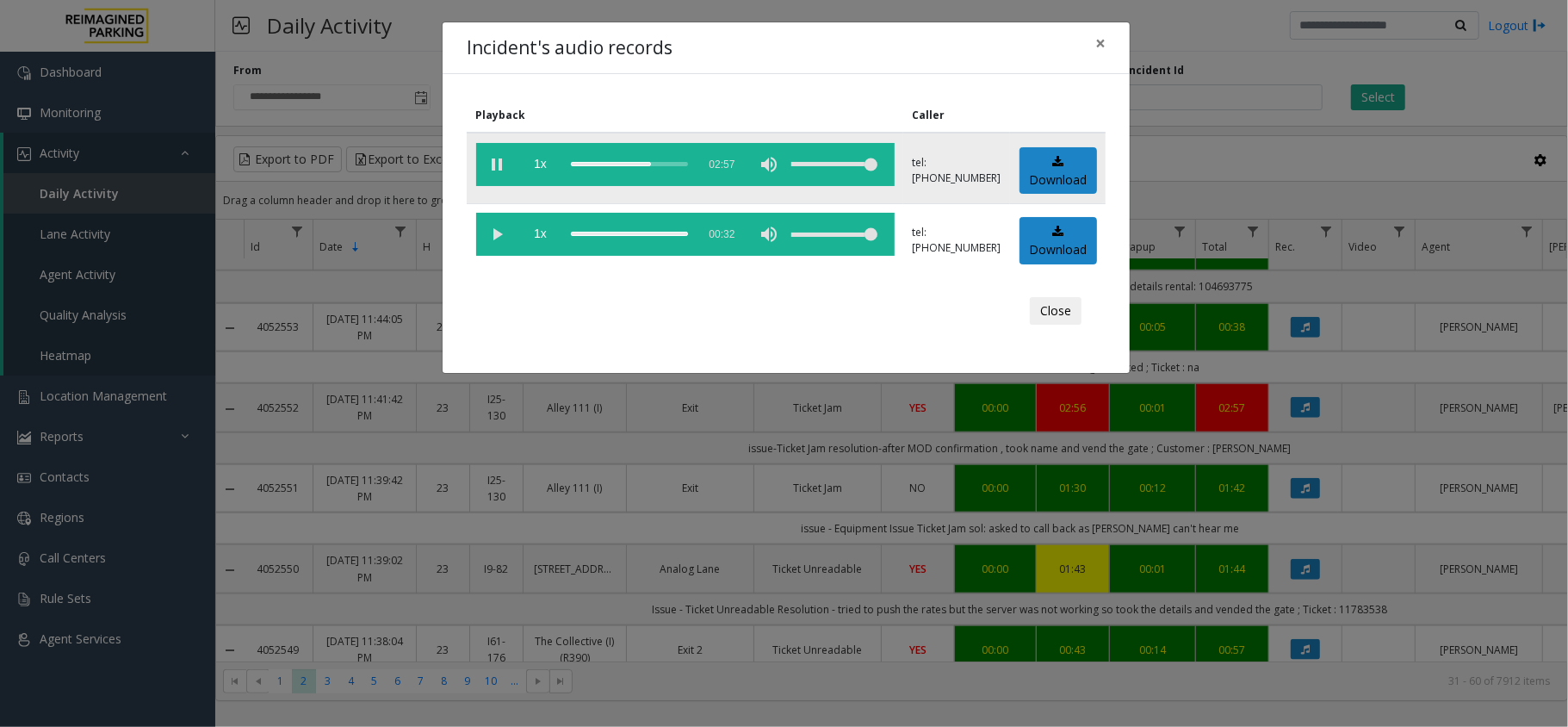
click at [661, 163] on div "scrub bar" at bounding box center [629, 164] width 118 height 43
click at [665, 159] on div "scrub bar" at bounding box center [629, 164] width 118 height 43
click at [671, 163] on div "scrub bar" at bounding box center [629, 164] width 118 height 43
click at [676, 163] on div "scrub bar" at bounding box center [629, 164] width 118 height 43
click at [1065, 312] on button "Close" at bounding box center [1055, 311] width 52 height 27
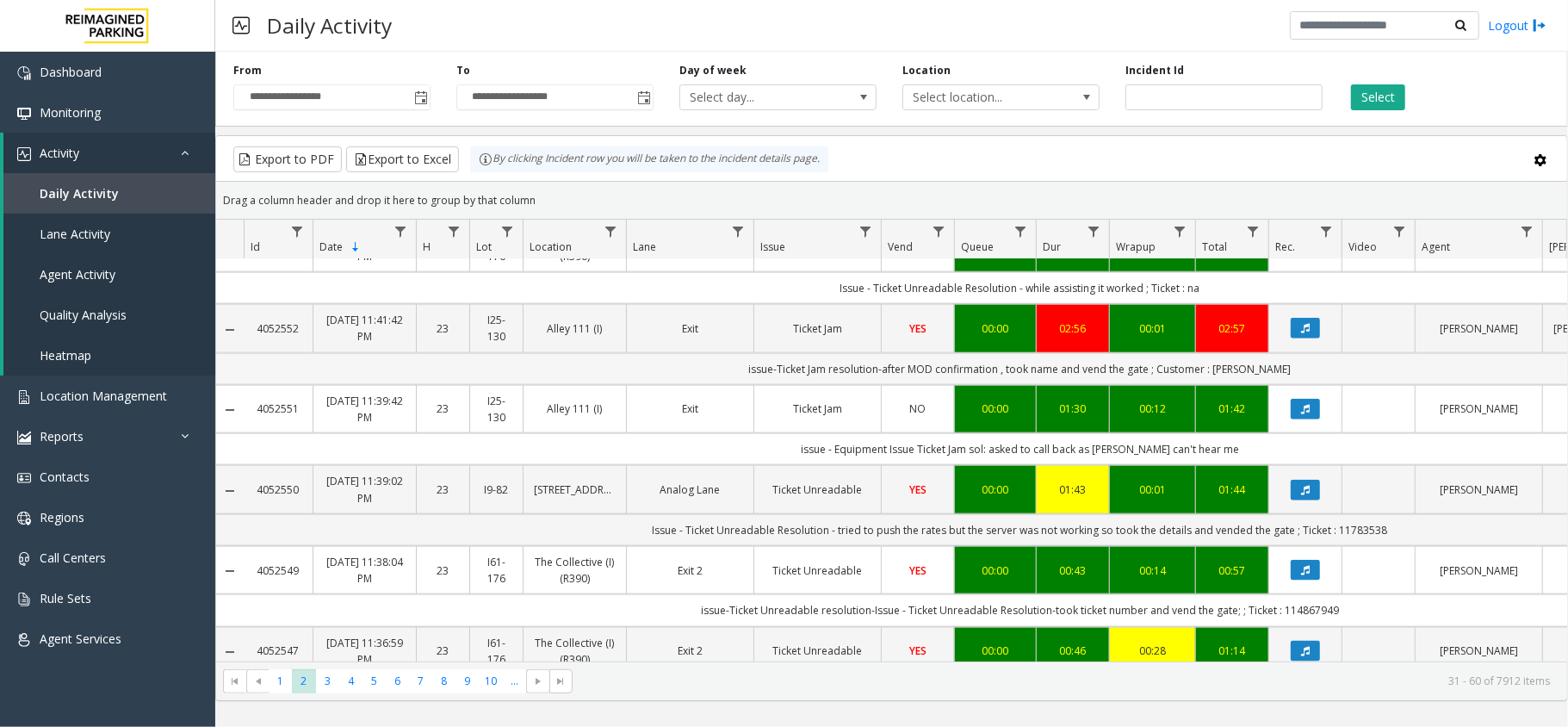
scroll to position [1492, 0]
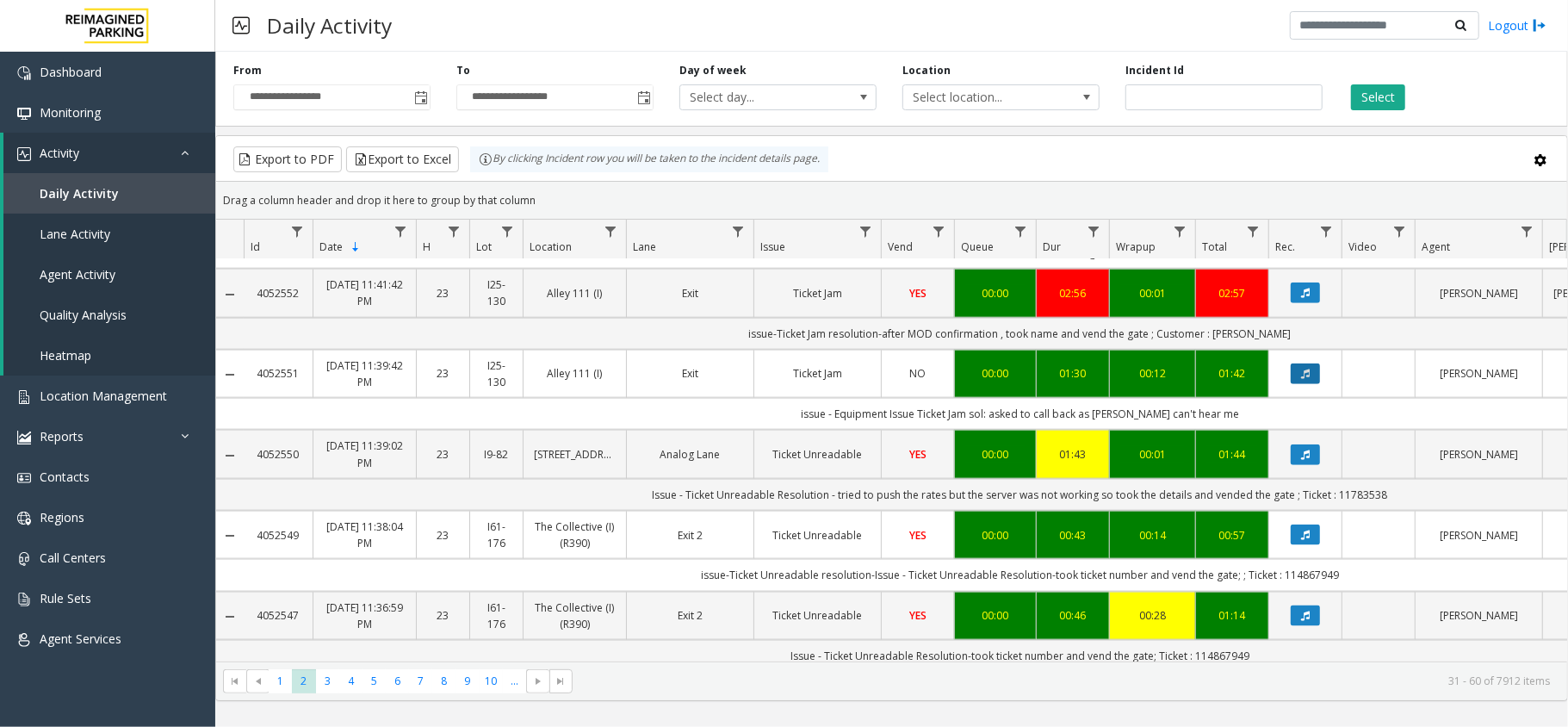
click at [1296, 379] on button "Data table" at bounding box center [1305, 374] width 29 height 21
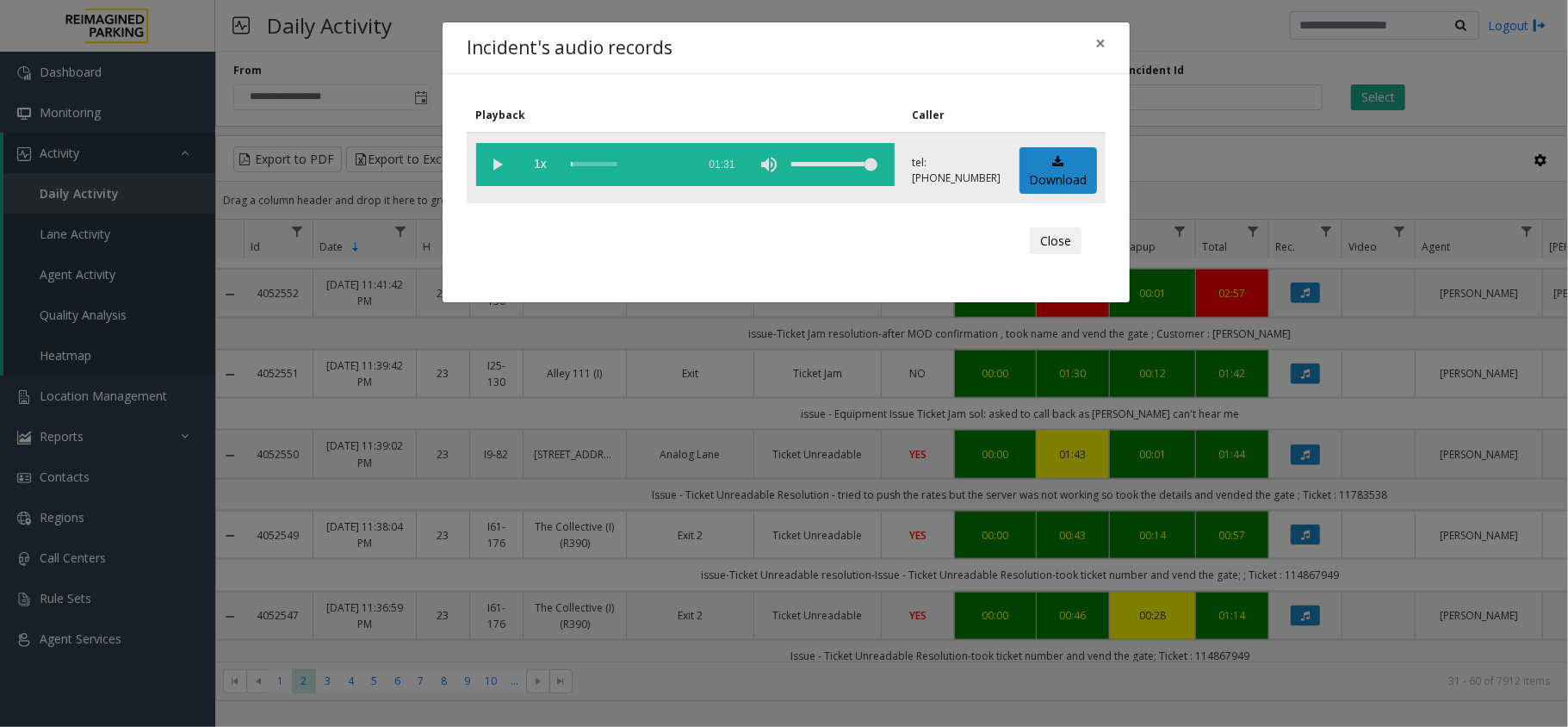
click at [497, 159] on vg-play-pause at bounding box center [497, 164] width 43 height 43
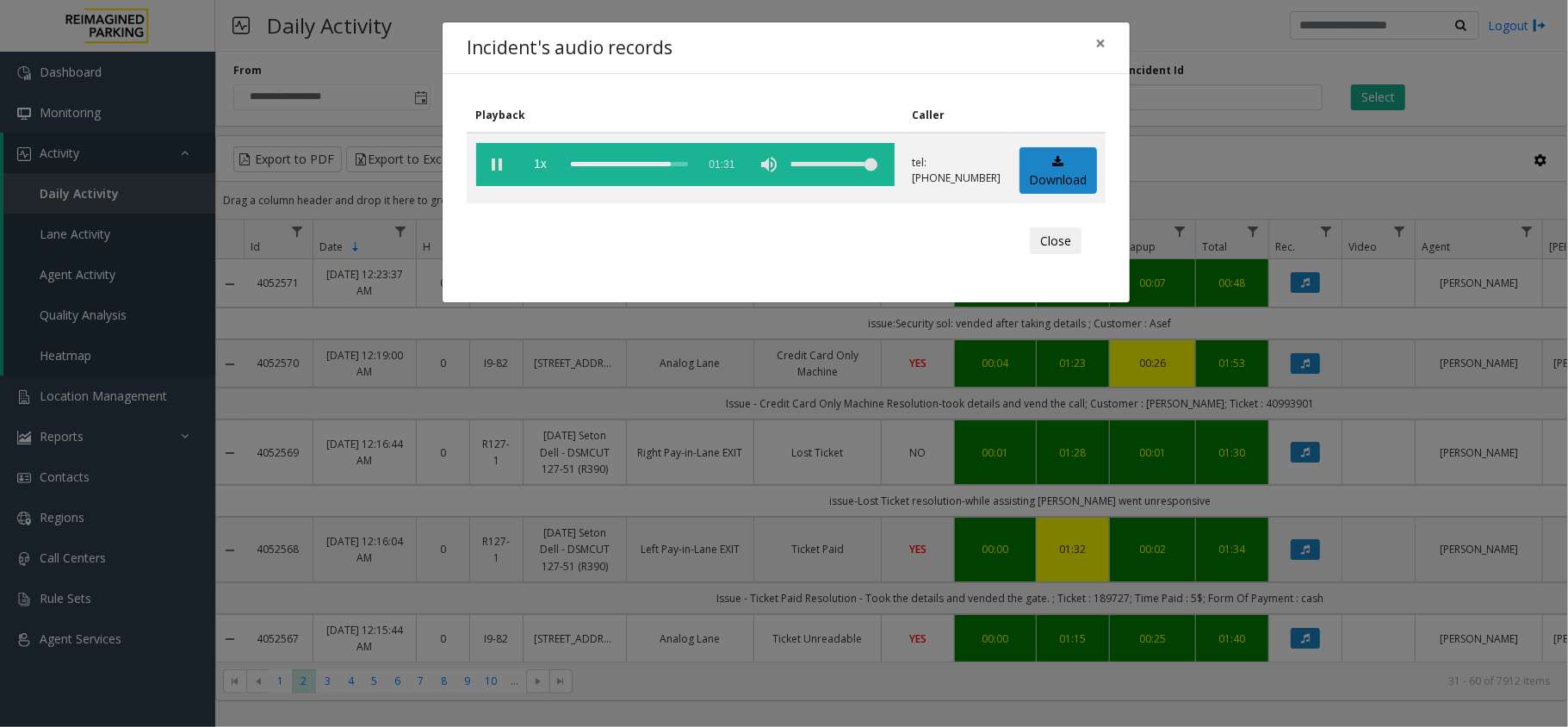
scroll to position [1492, 0]
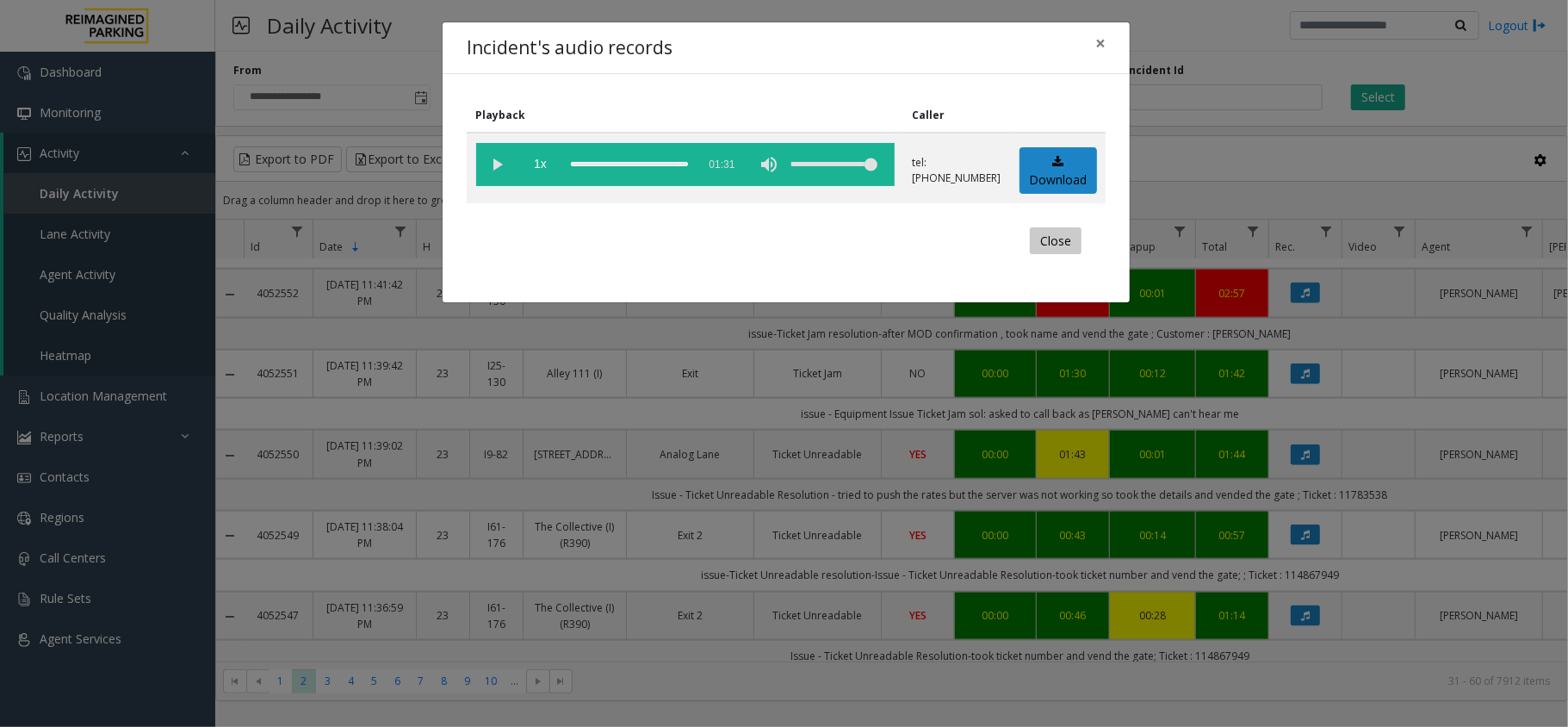
click at [1054, 246] on button "Close" at bounding box center [1055, 241] width 52 height 27
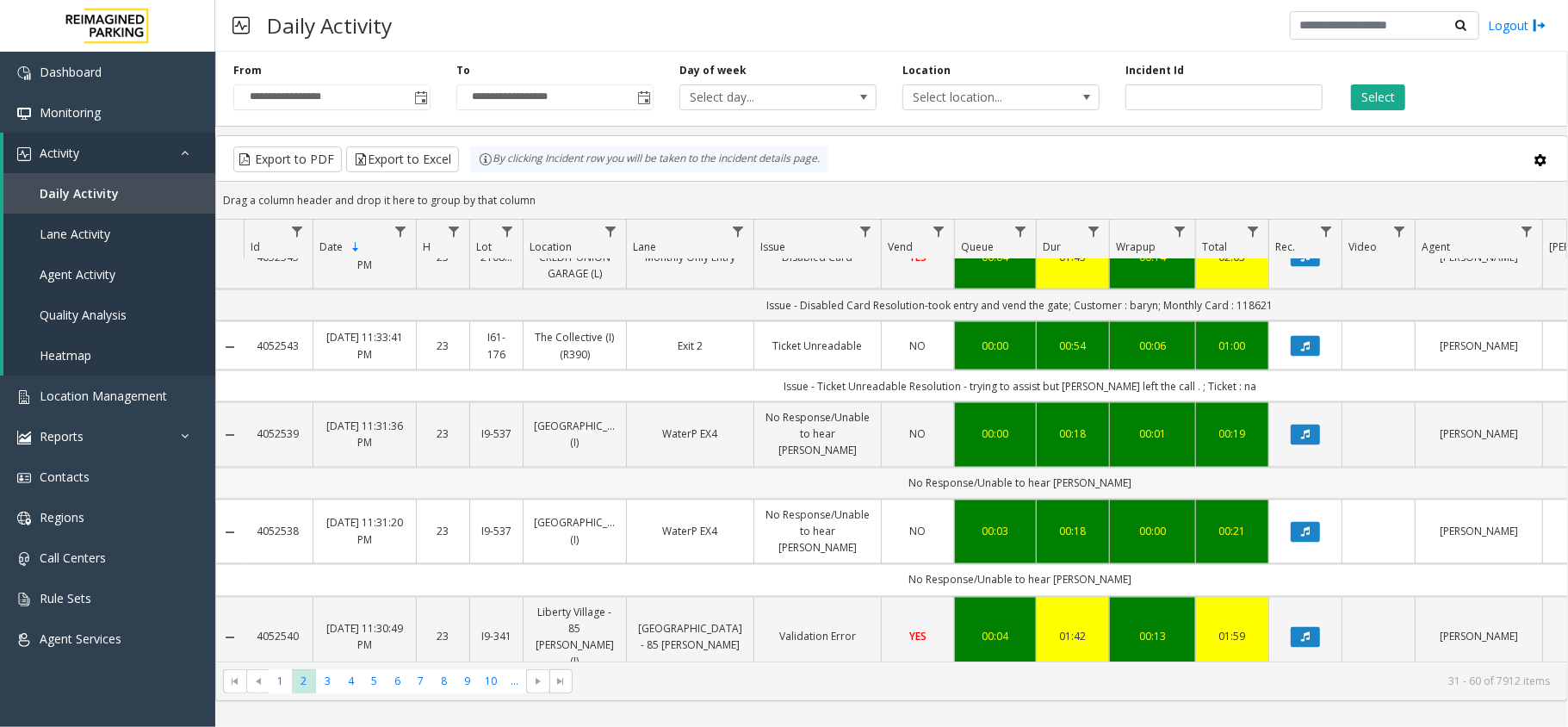
scroll to position [2232, 0]
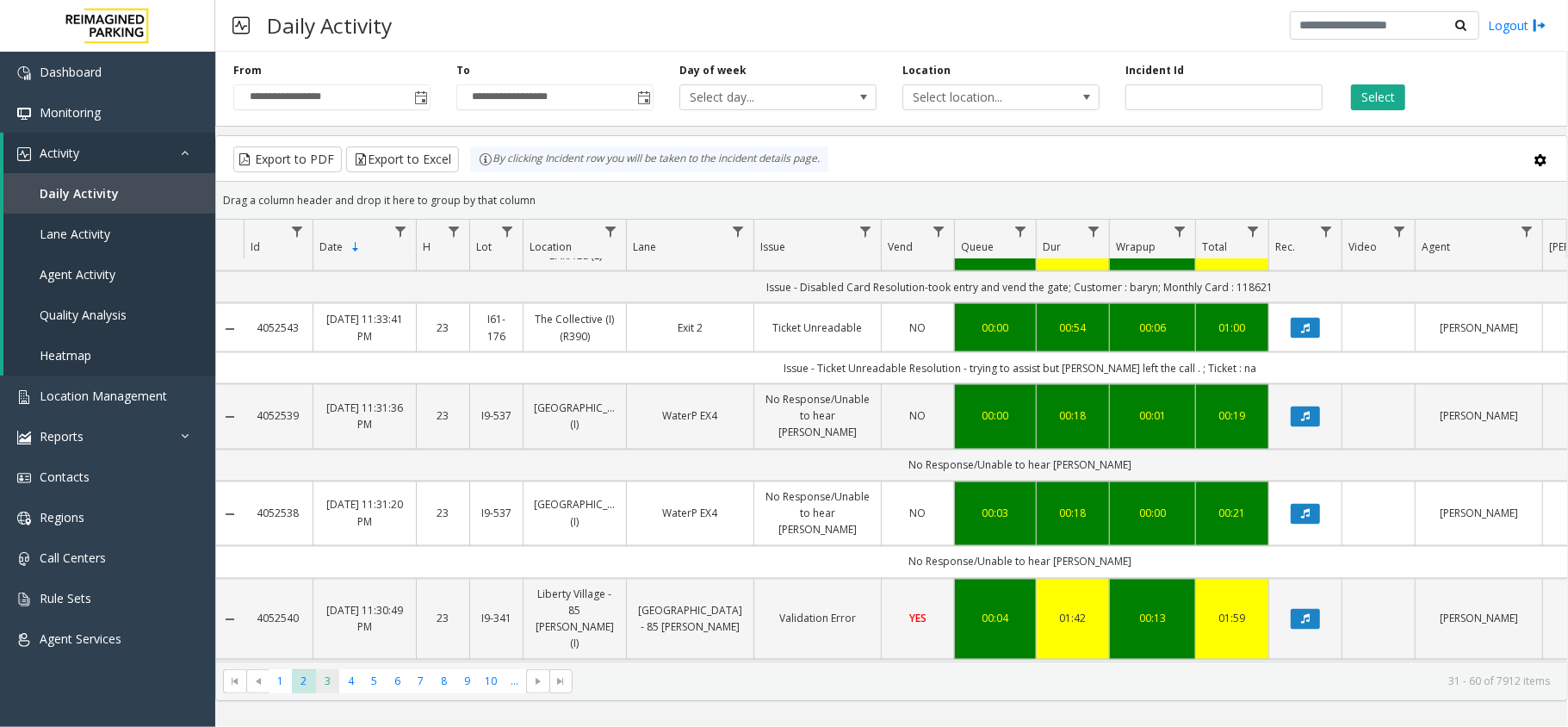
click at [333, 680] on span "3" at bounding box center [328, 681] width 24 height 24
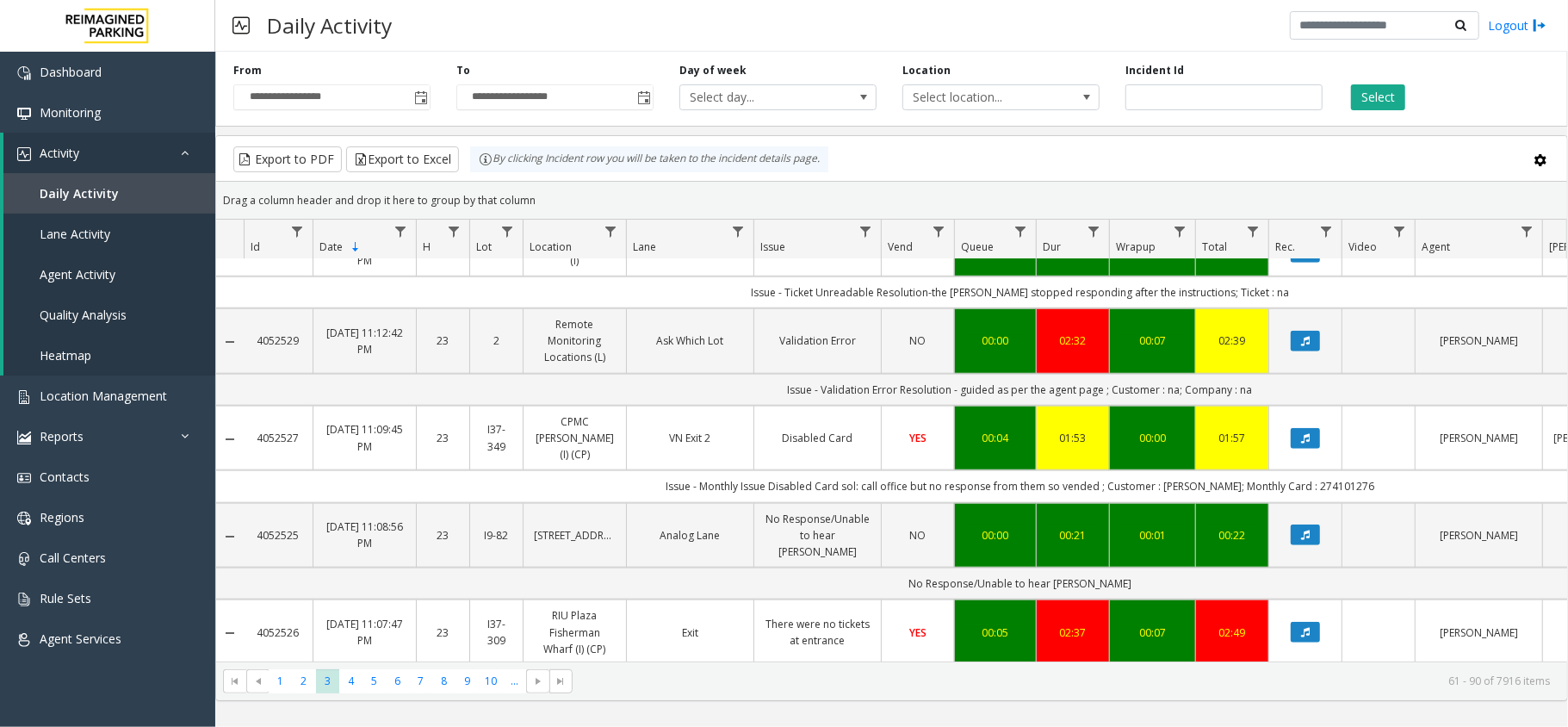
scroll to position [1148, 0]
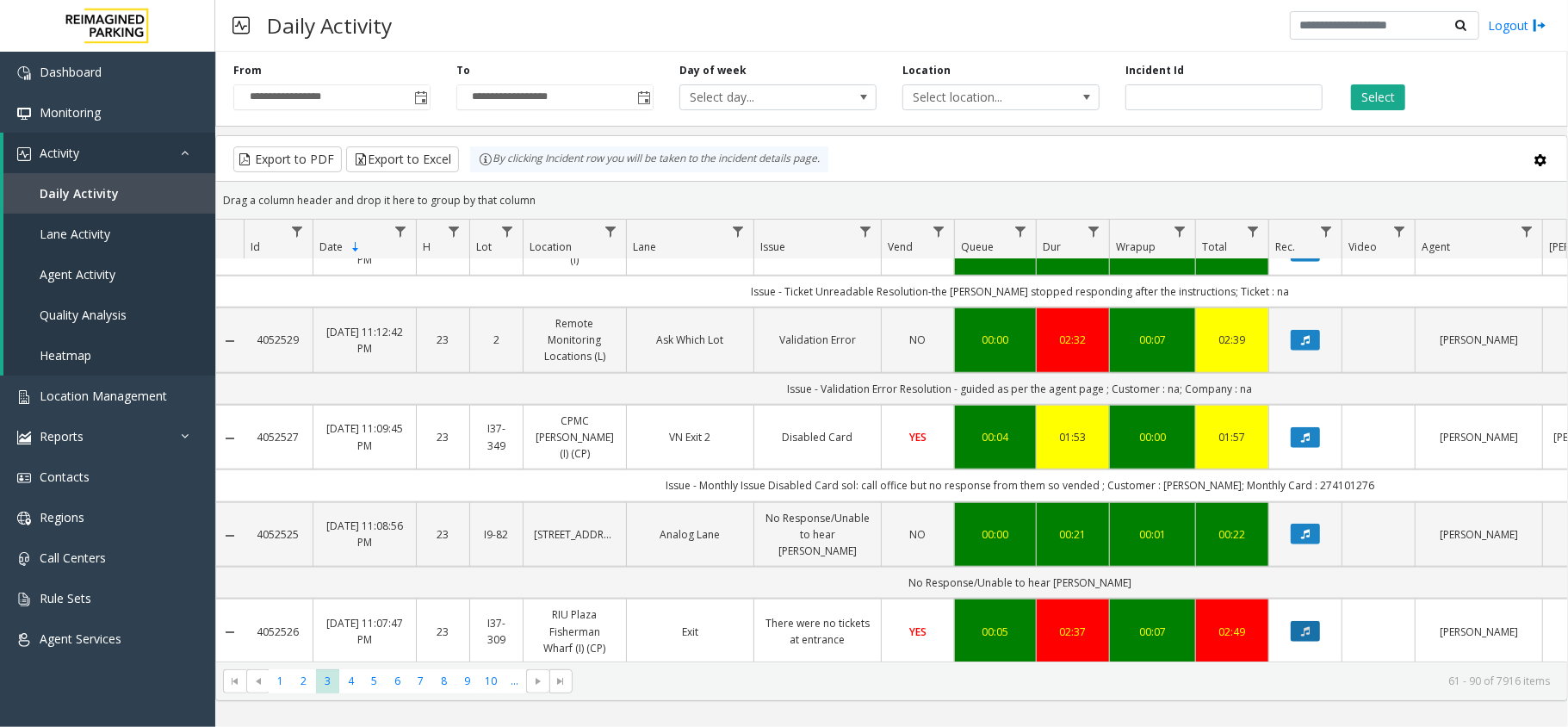
click at [1309, 626] on icon "Data table" at bounding box center [1305, 630] width 8 height 10
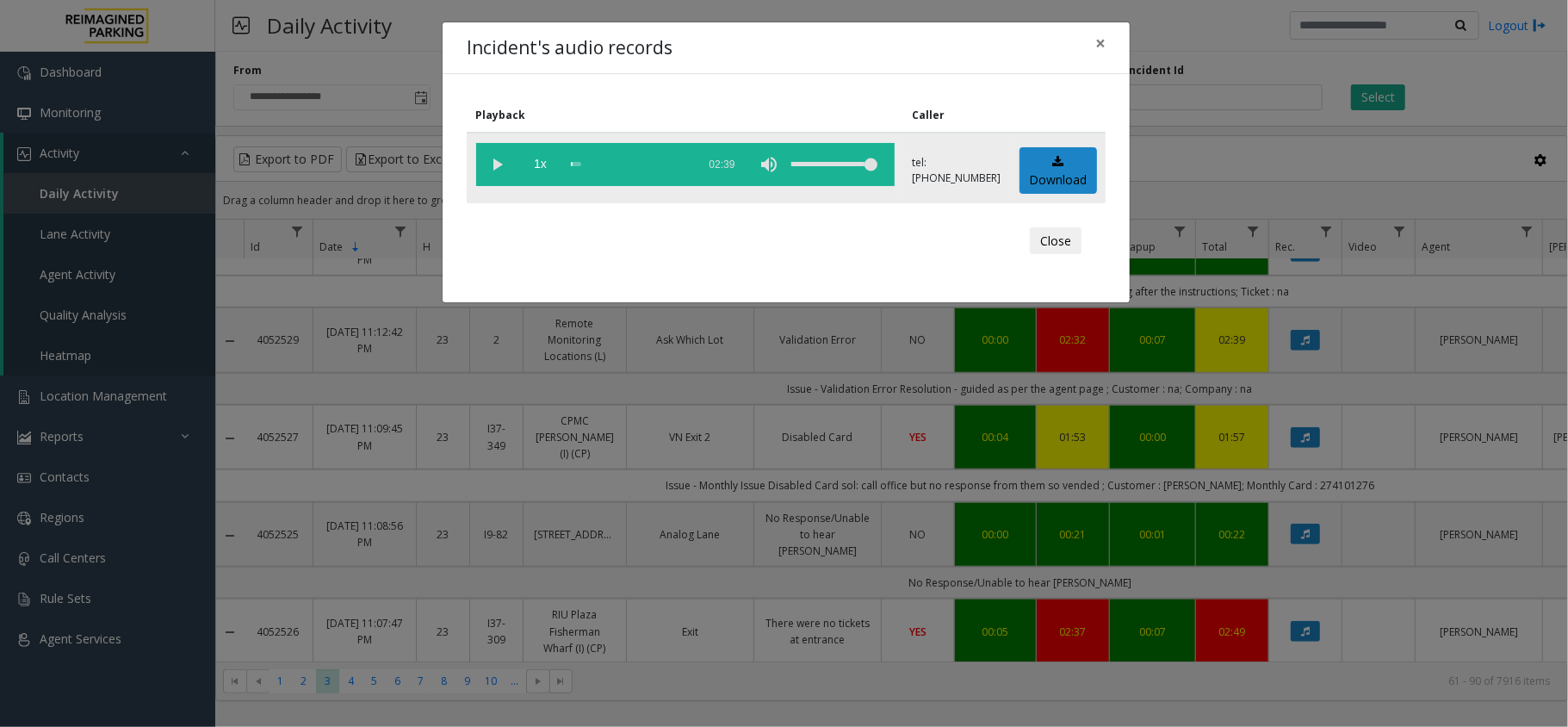
click at [494, 164] on vg-play-pause at bounding box center [497, 164] width 43 height 43
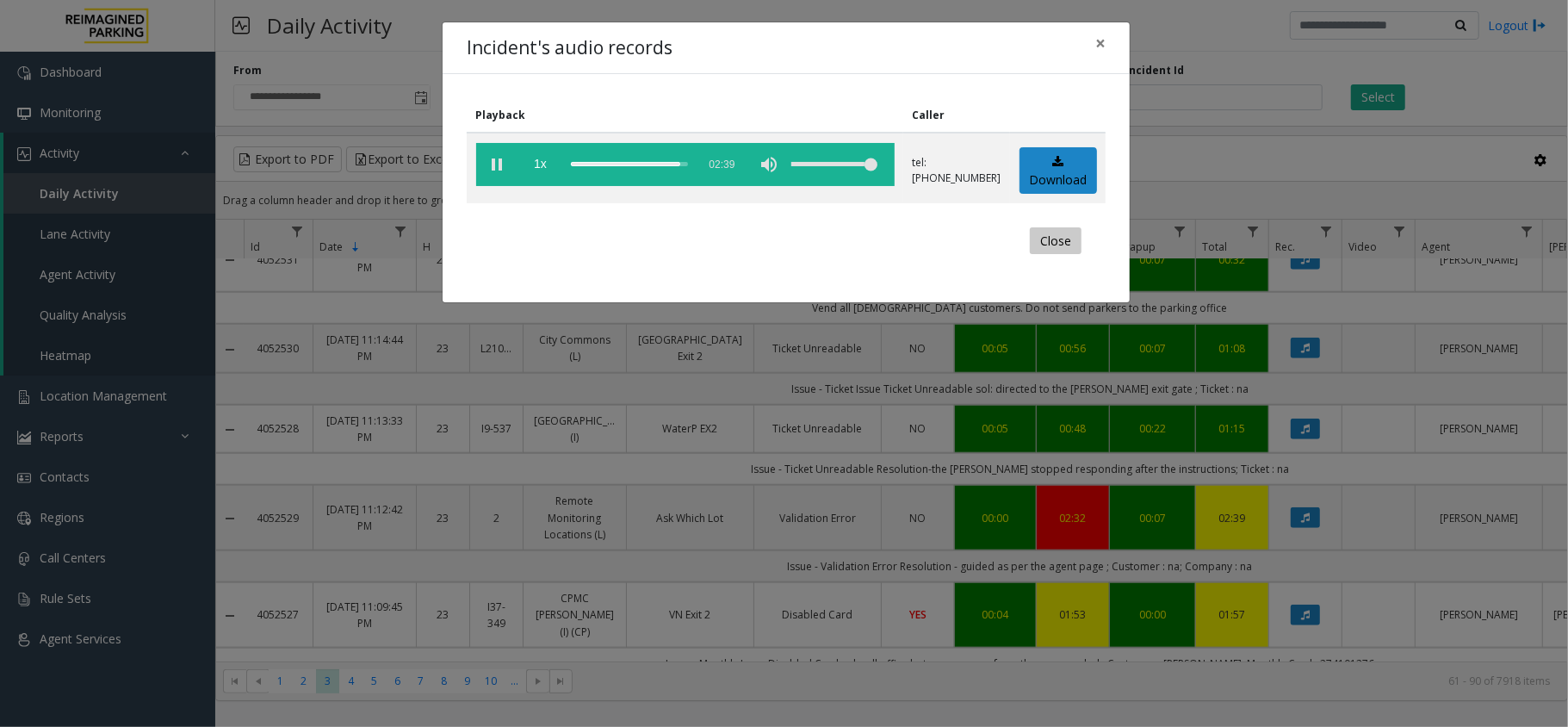
click at [1068, 250] on button "Close" at bounding box center [1055, 241] width 52 height 27
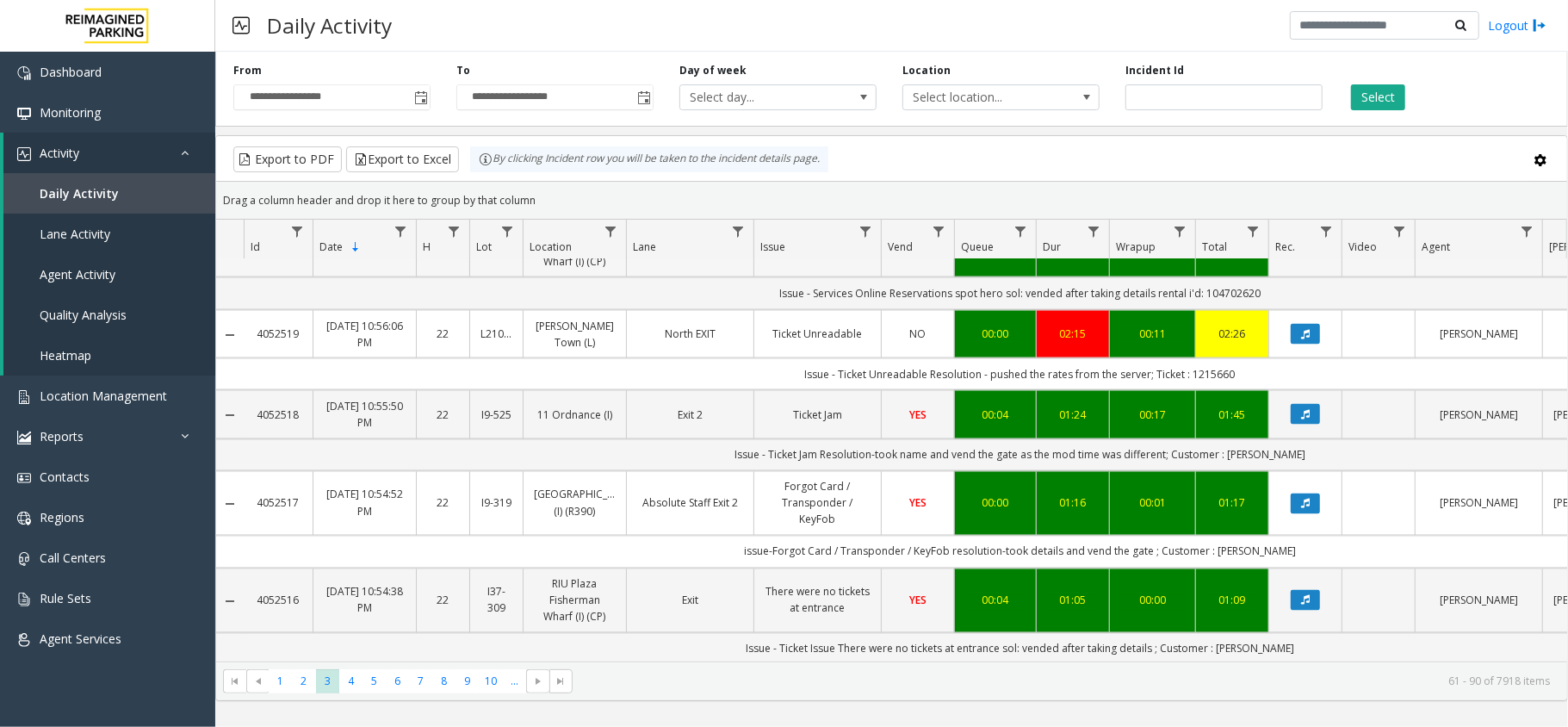
scroll to position [2281, 0]
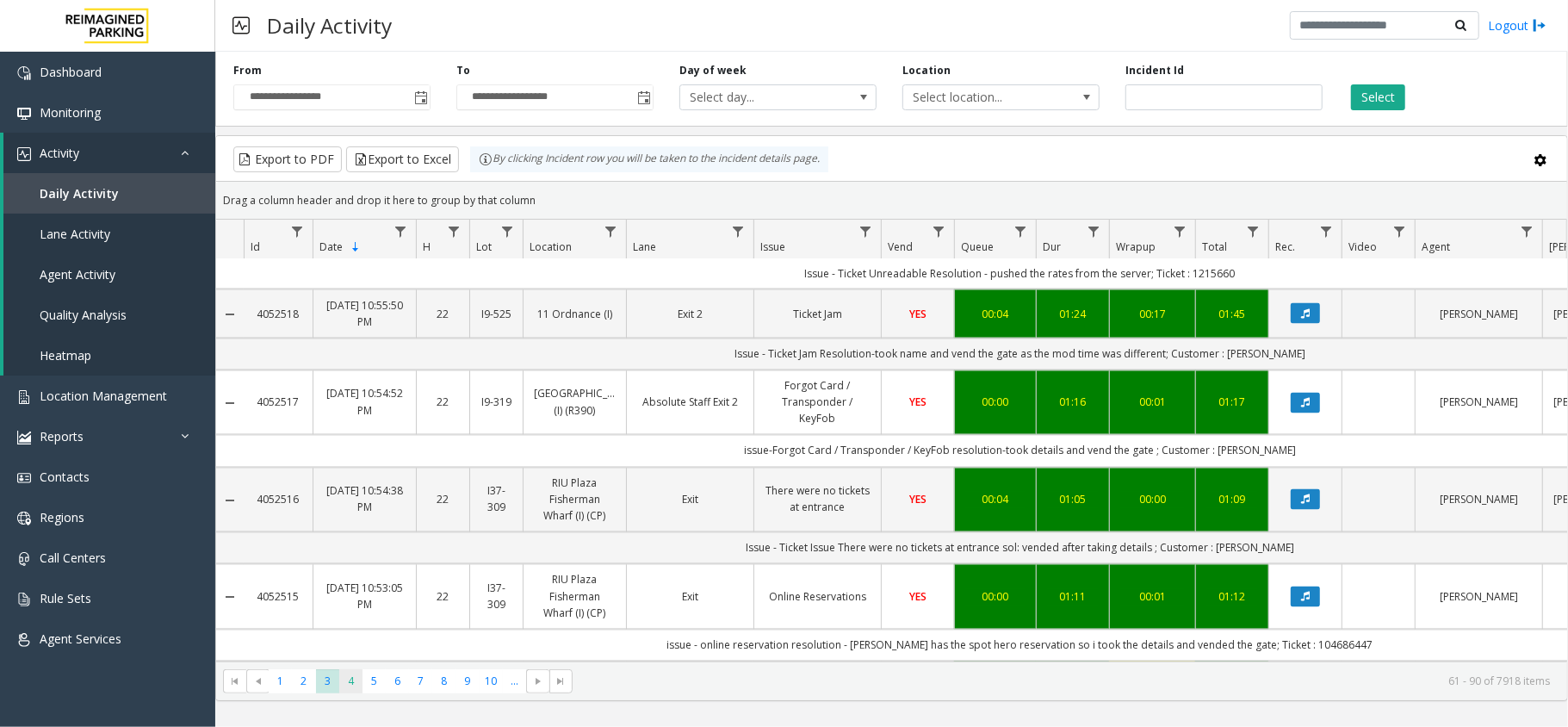
click at [345, 689] on span "4" at bounding box center [351, 681] width 24 height 24
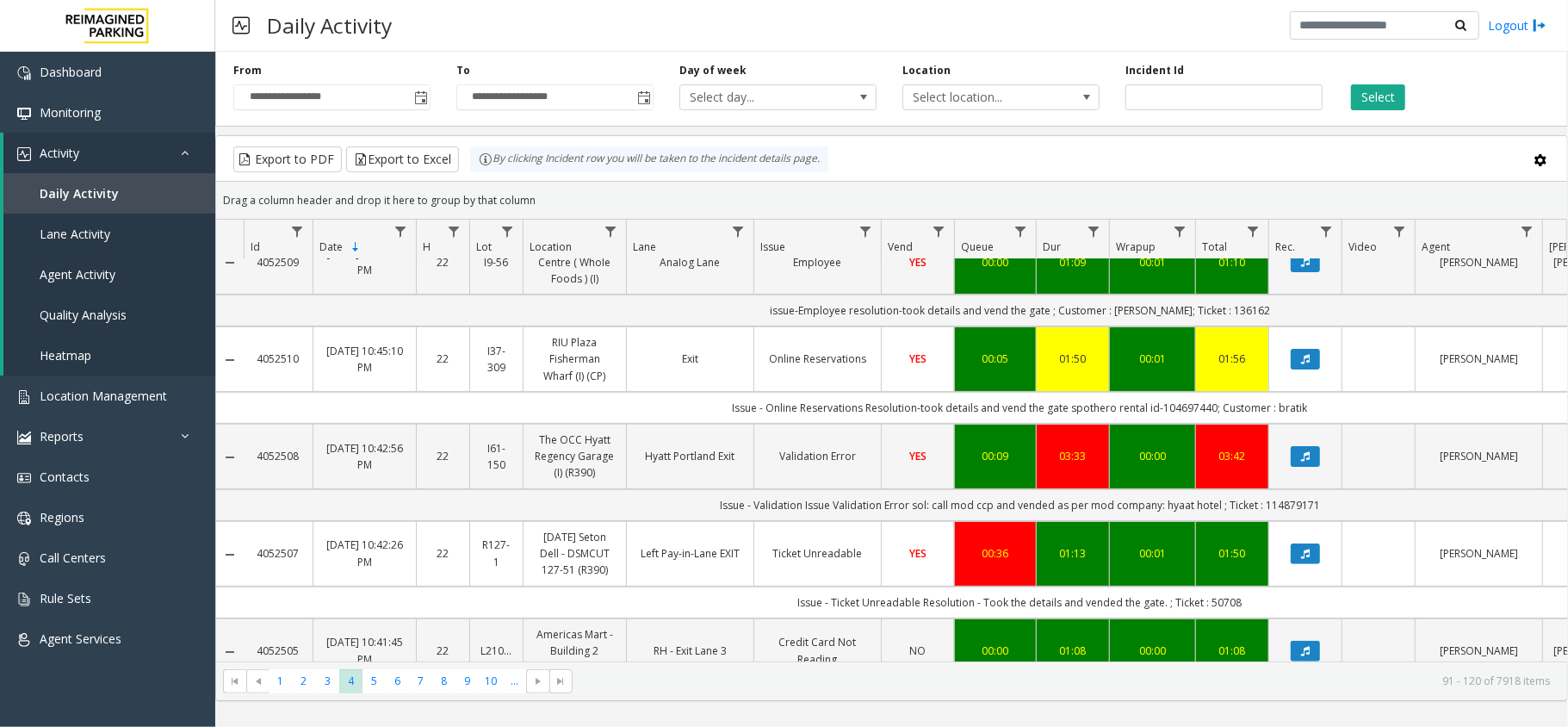
scroll to position [344, 0]
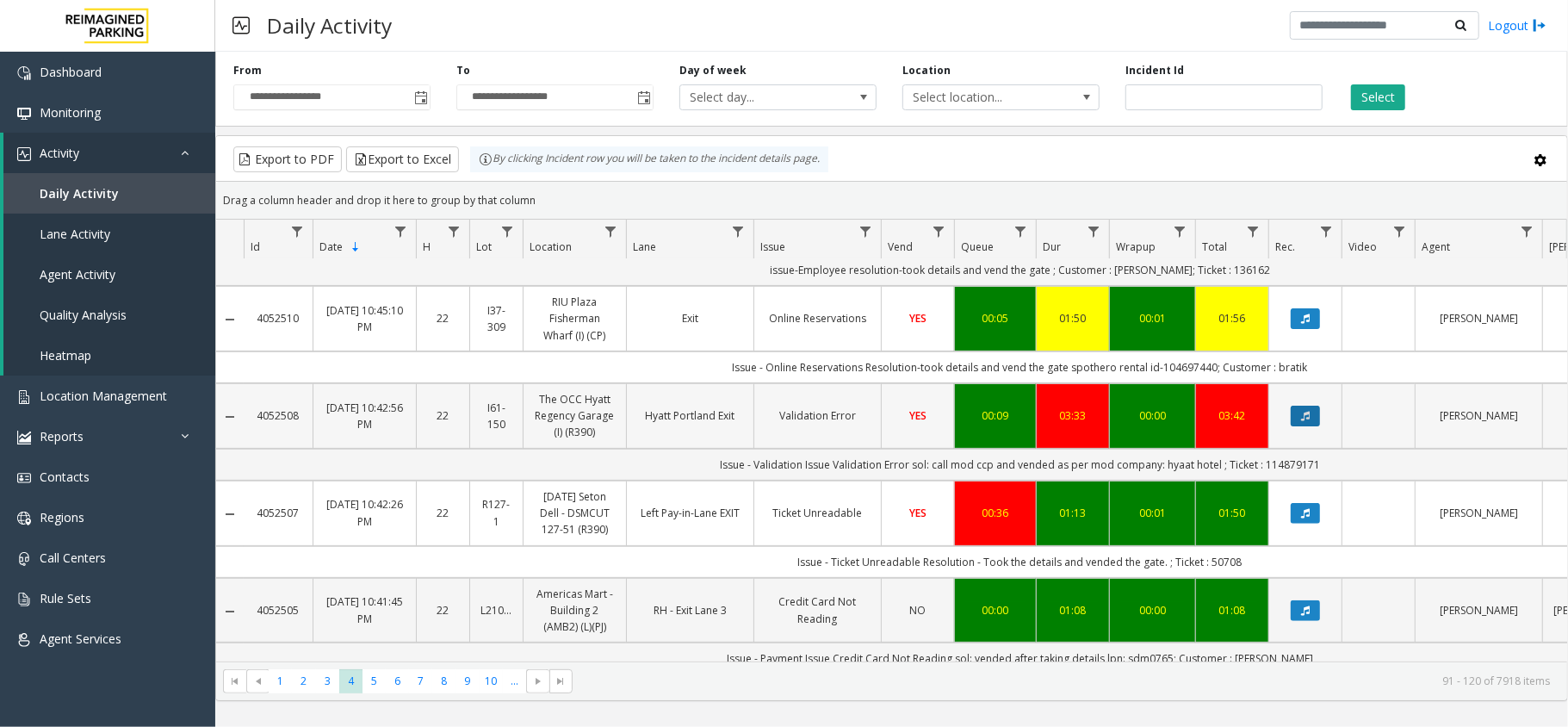
click at [1308, 421] on icon "Data table" at bounding box center [1305, 415] width 8 height 10
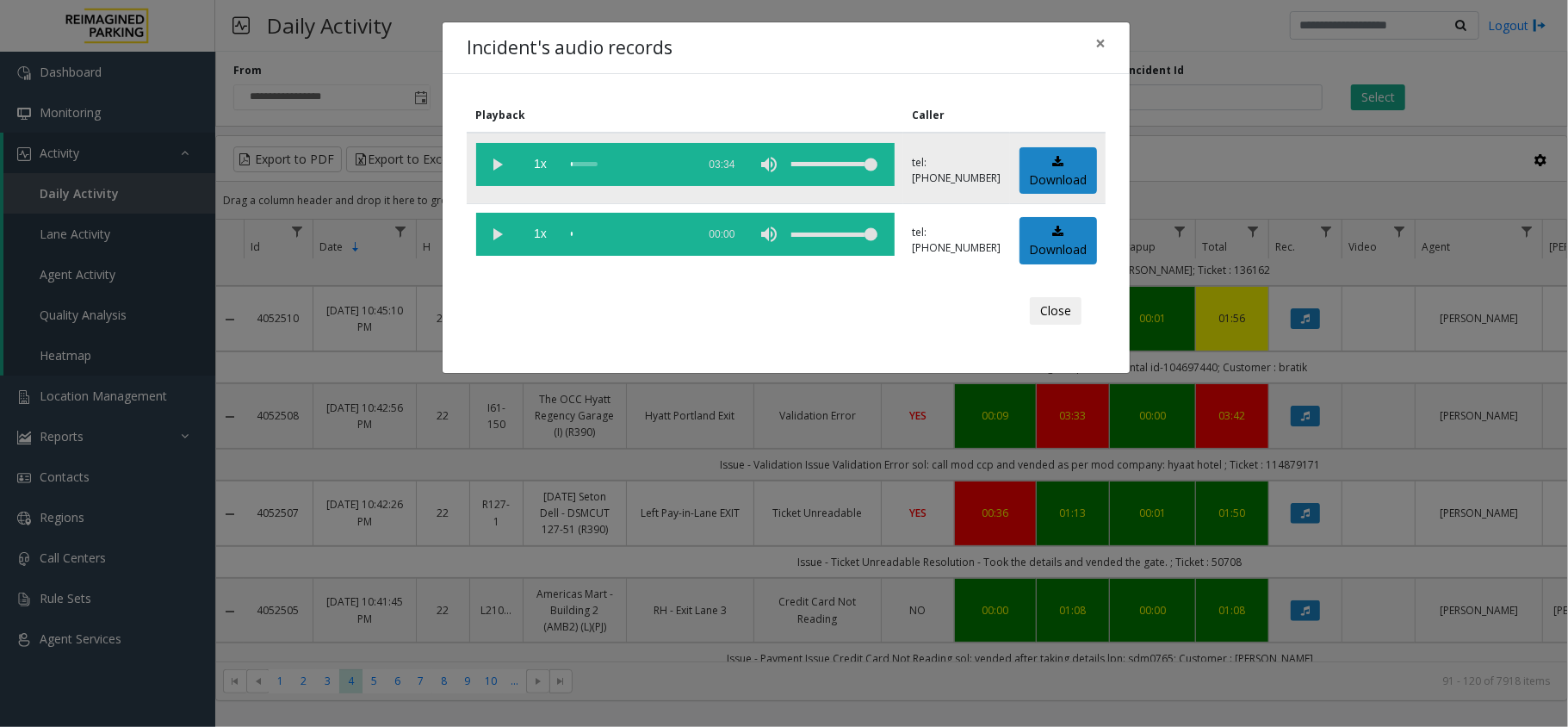
click at [497, 165] on vg-play-pause at bounding box center [497, 164] width 43 height 43
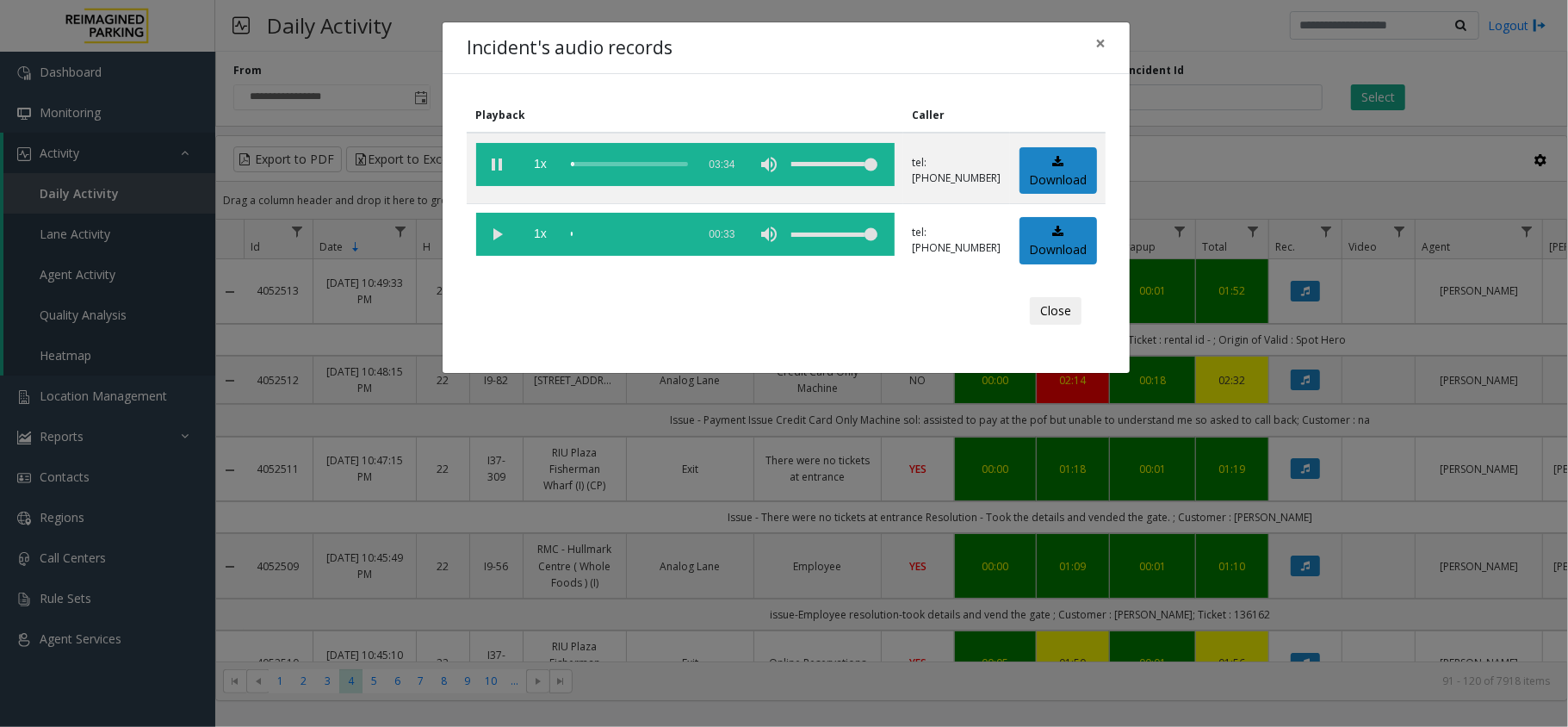
scroll to position [344, 0]
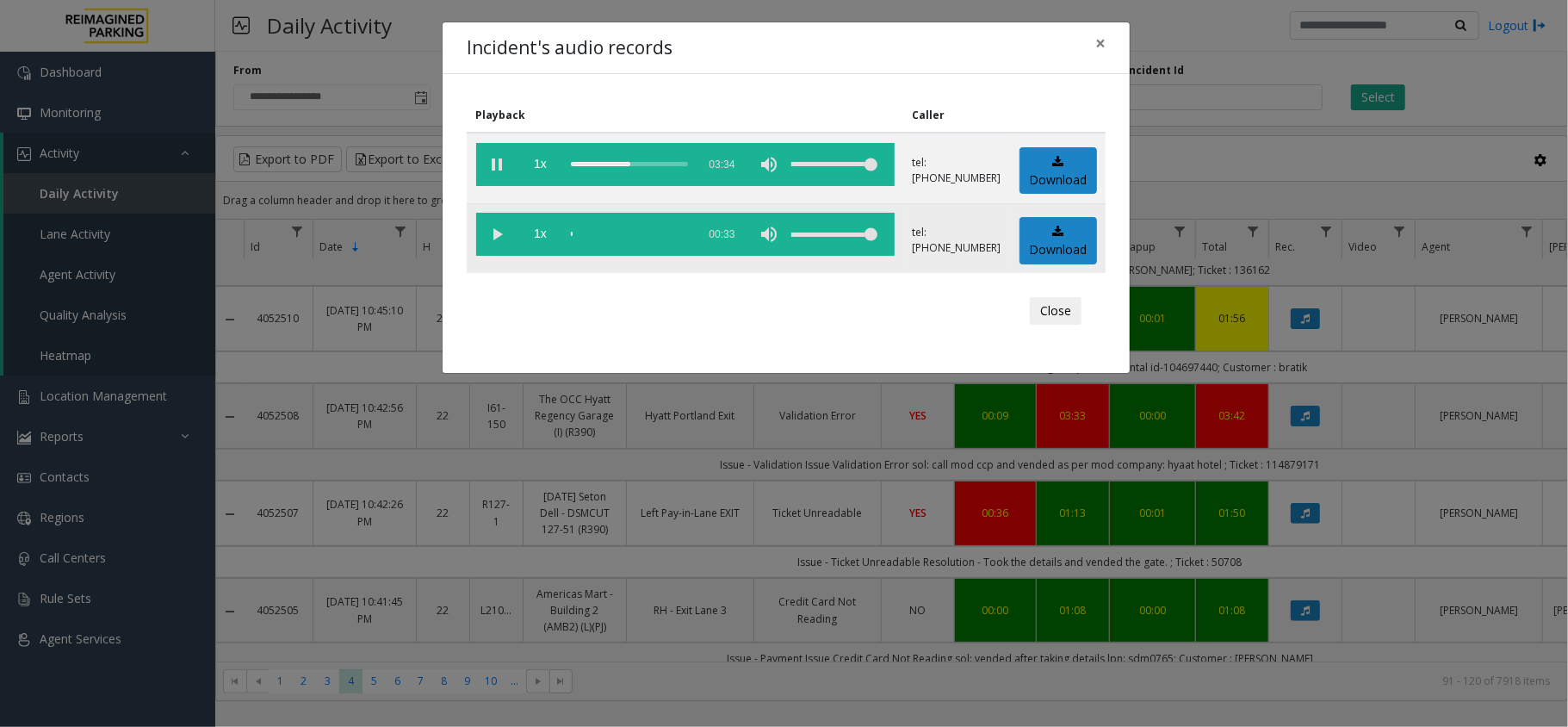
click at [501, 234] on vg-play-pause at bounding box center [497, 233] width 43 height 43
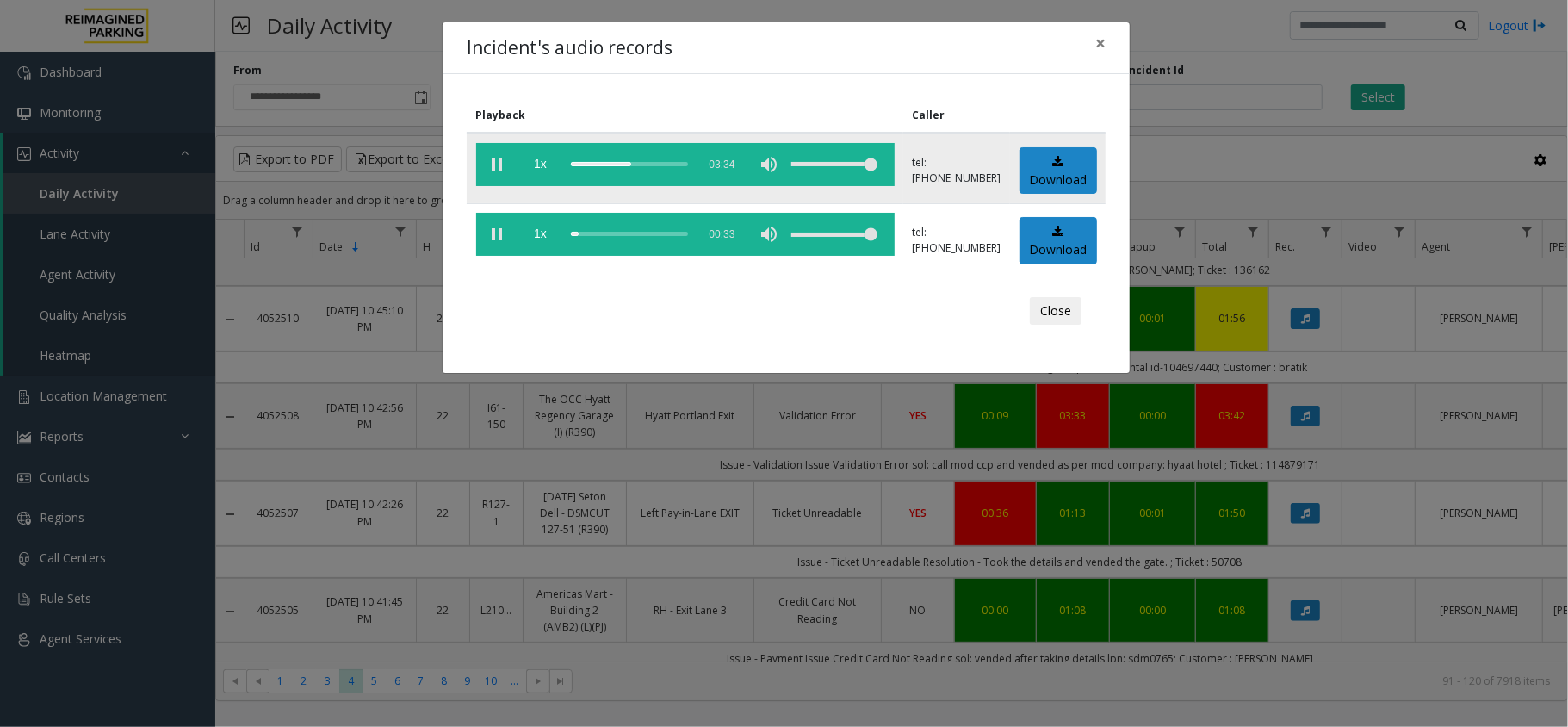
click at [505, 165] on vg-play-pause at bounding box center [497, 164] width 43 height 43
click at [493, 156] on vg-play-pause at bounding box center [497, 164] width 43 height 43
click at [644, 163] on div "scrub bar" at bounding box center [629, 164] width 118 height 43
click at [1102, 46] on span "×" at bounding box center [1100, 43] width 10 height 24
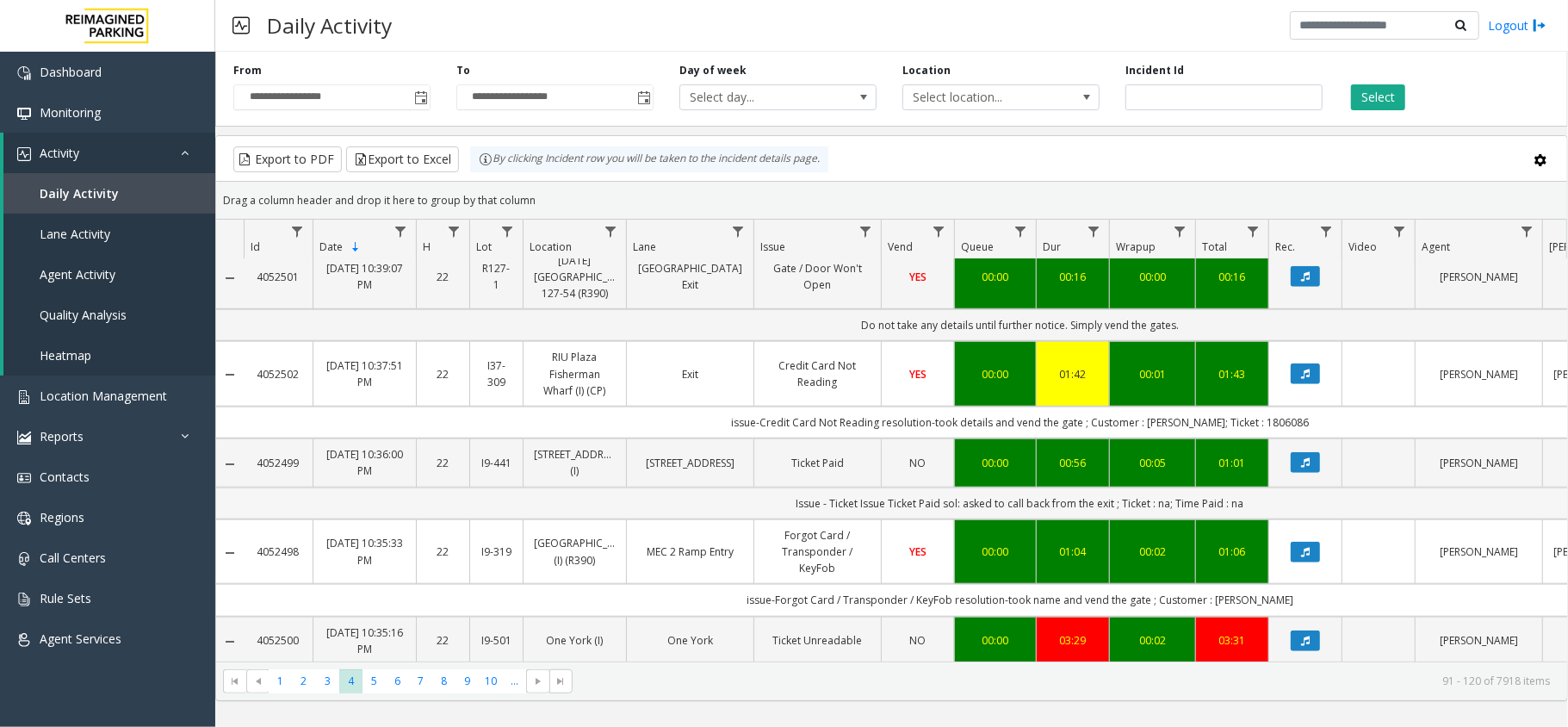
scroll to position [1148, 0]
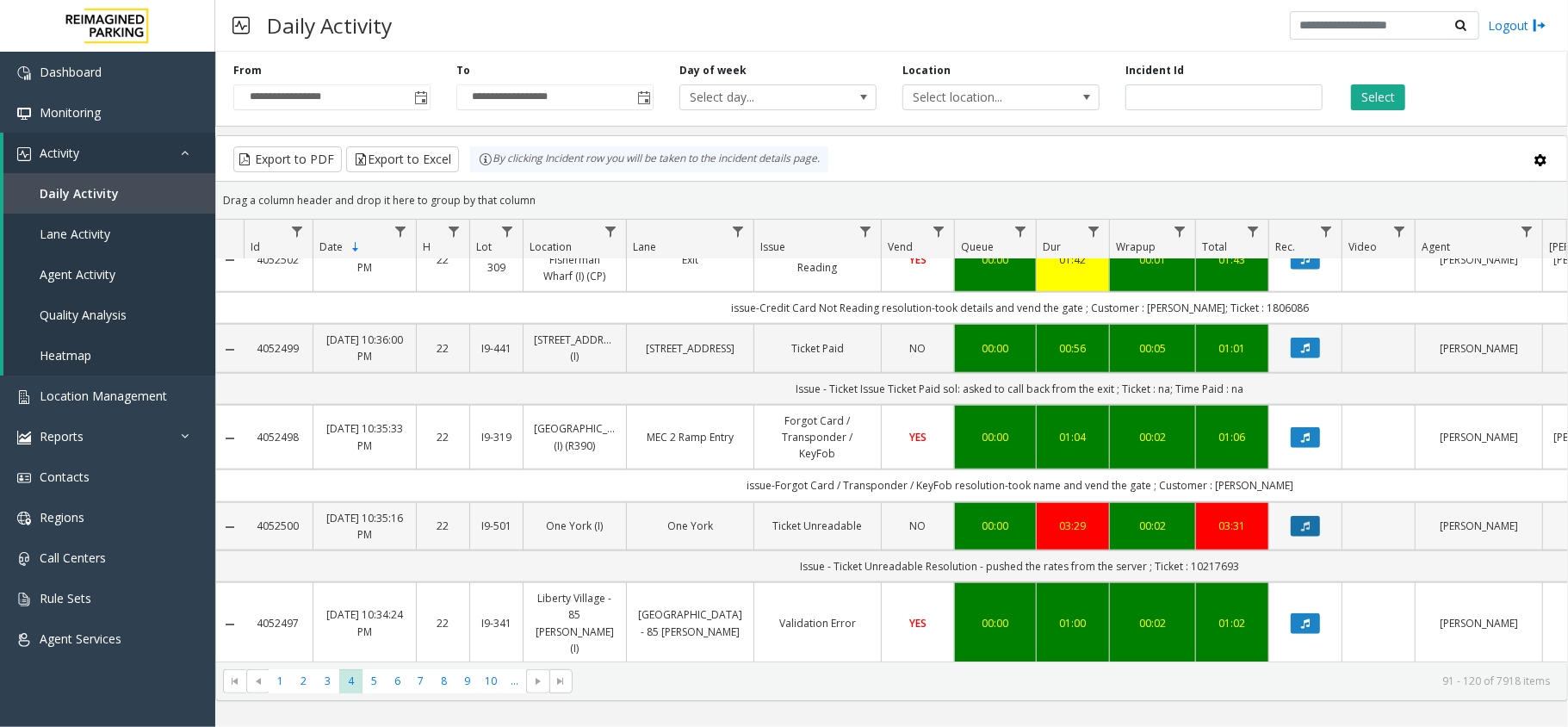
click at [1308, 531] on icon "Data table" at bounding box center [1305, 526] width 8 height 10
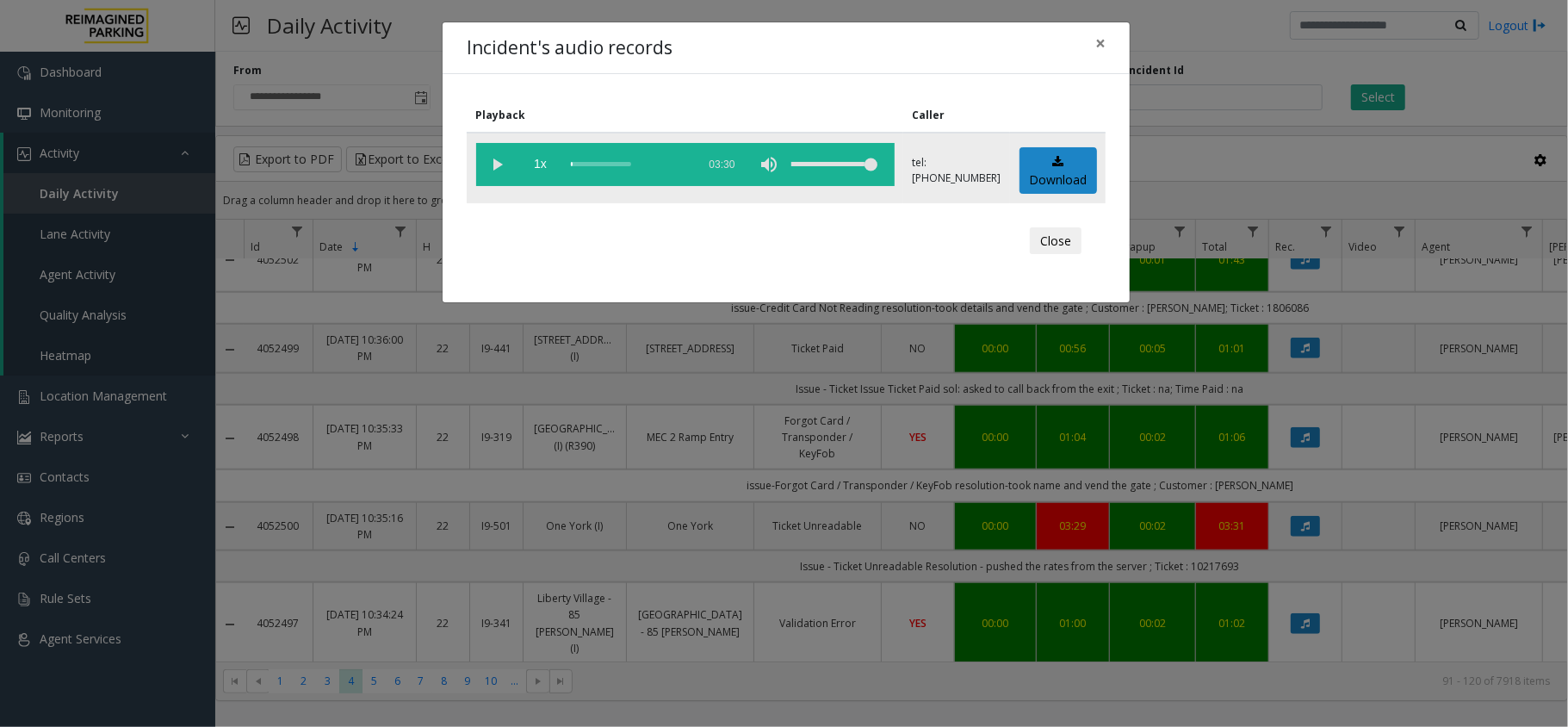
click at [496, 160] on vg-play-pause at bounding box center [497, 164] width 43 height 43
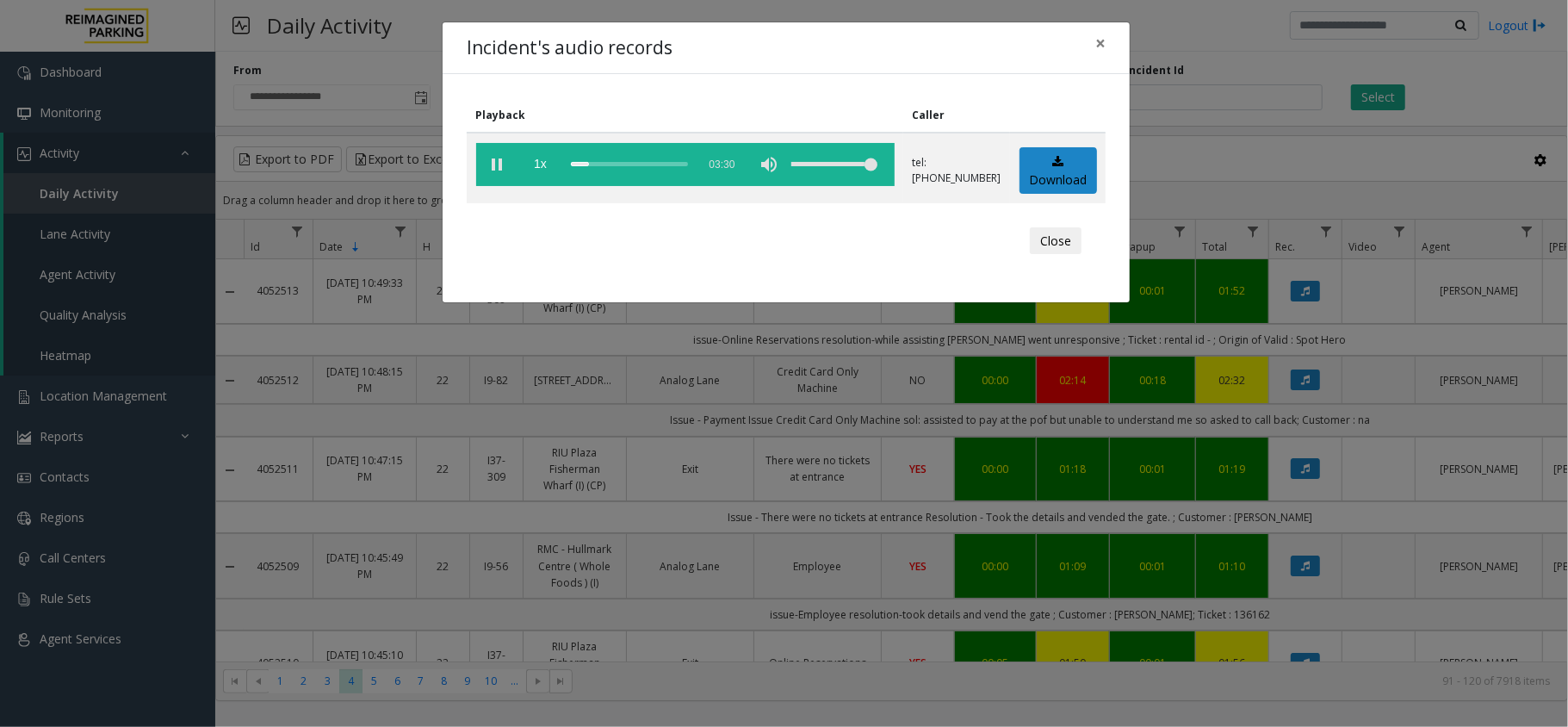
scroll to position [1148, 0]
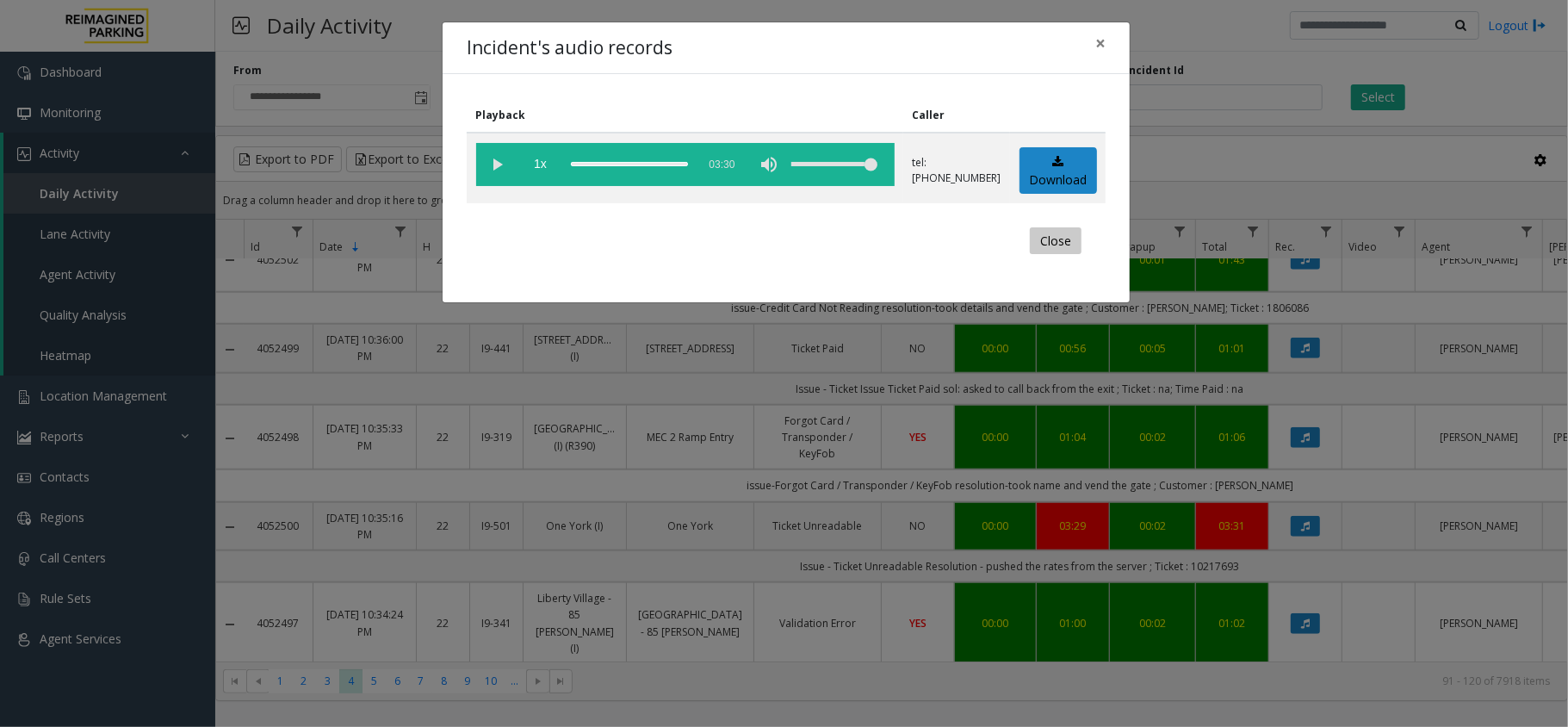
click at [1040, 241] on button "Close" at bounding box center [1055, 241] width 52 height 27
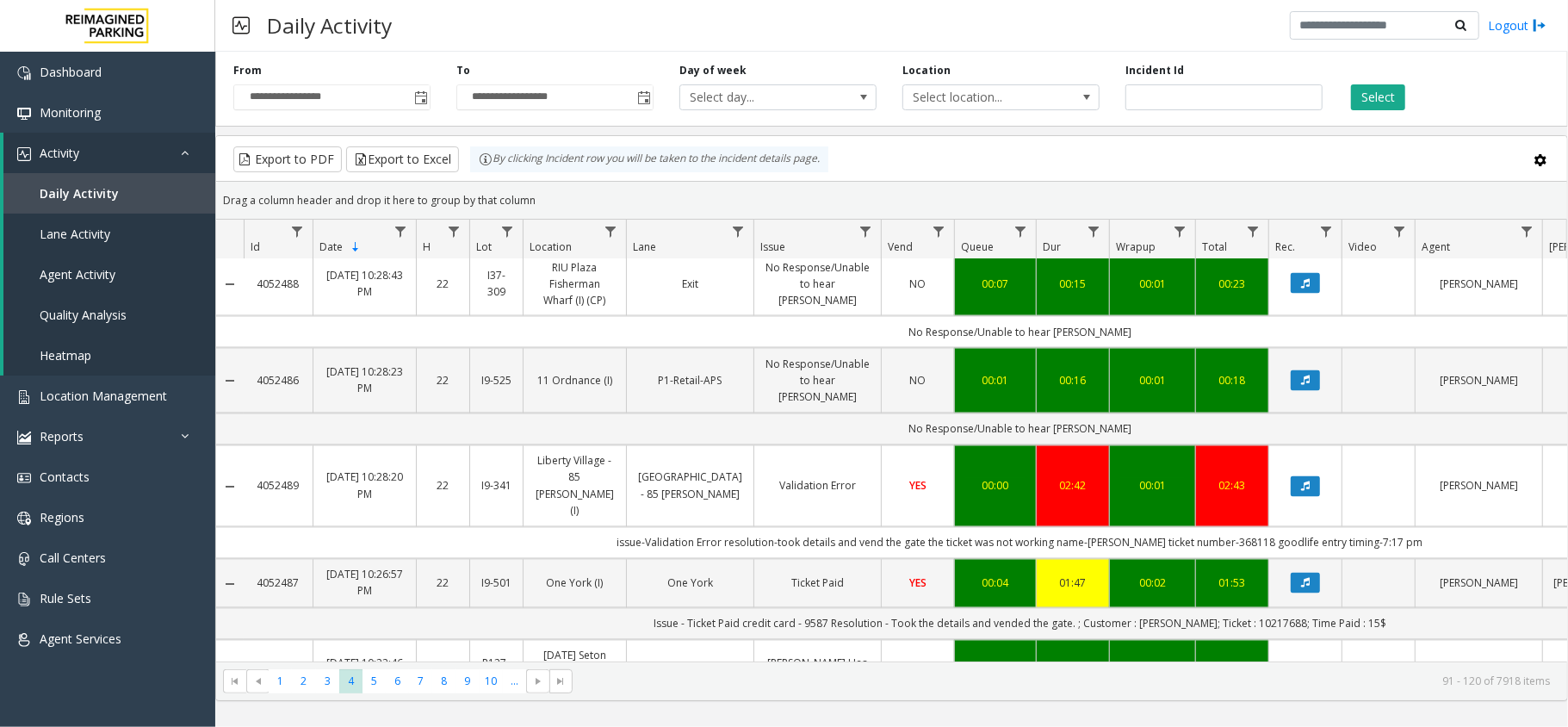
scroll to position [2295, 0]
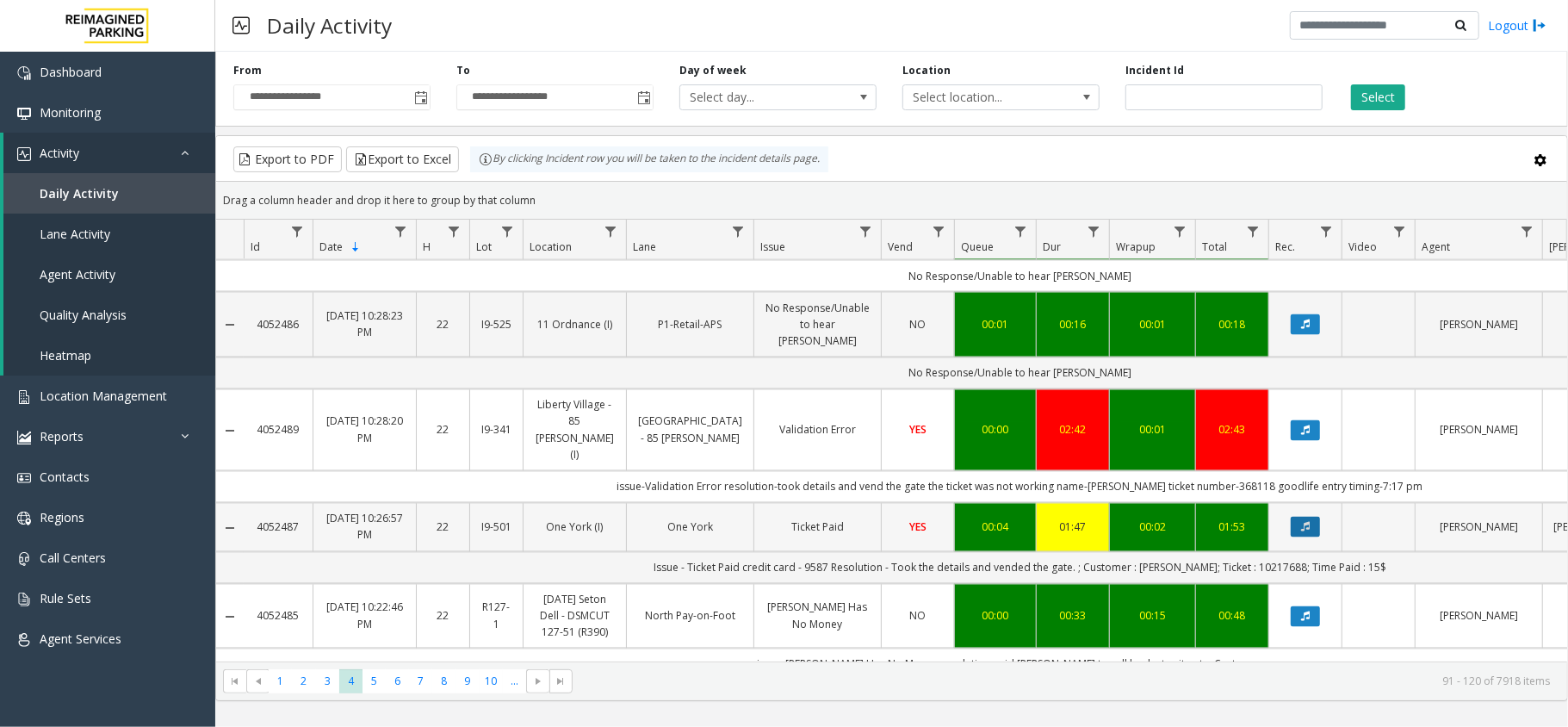
click at [1312, 517] on button "Data table" at bounding box center [1305, 527] width 29 height 21
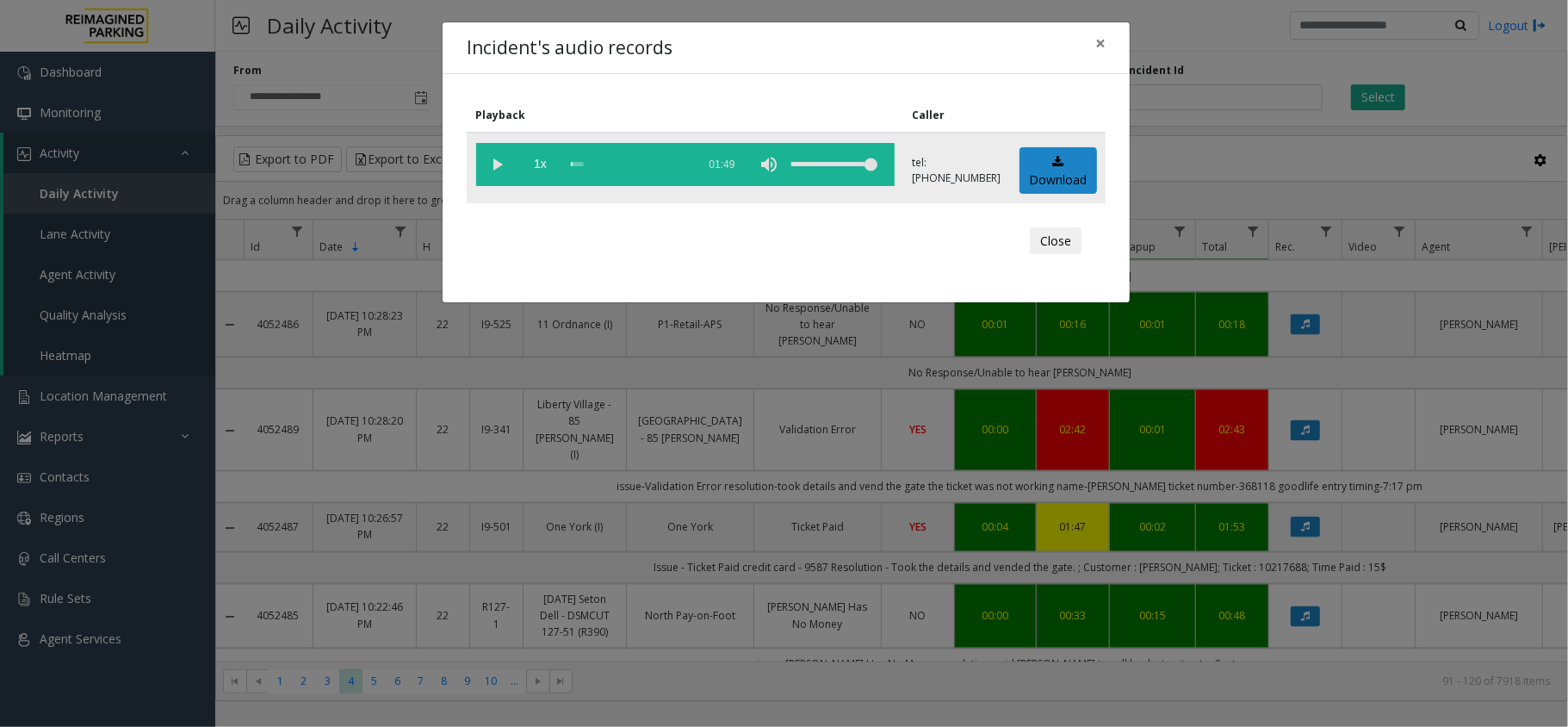
click at [491, 165] on vg-play-pause at bounding box center [497, 164] width 43 height 43
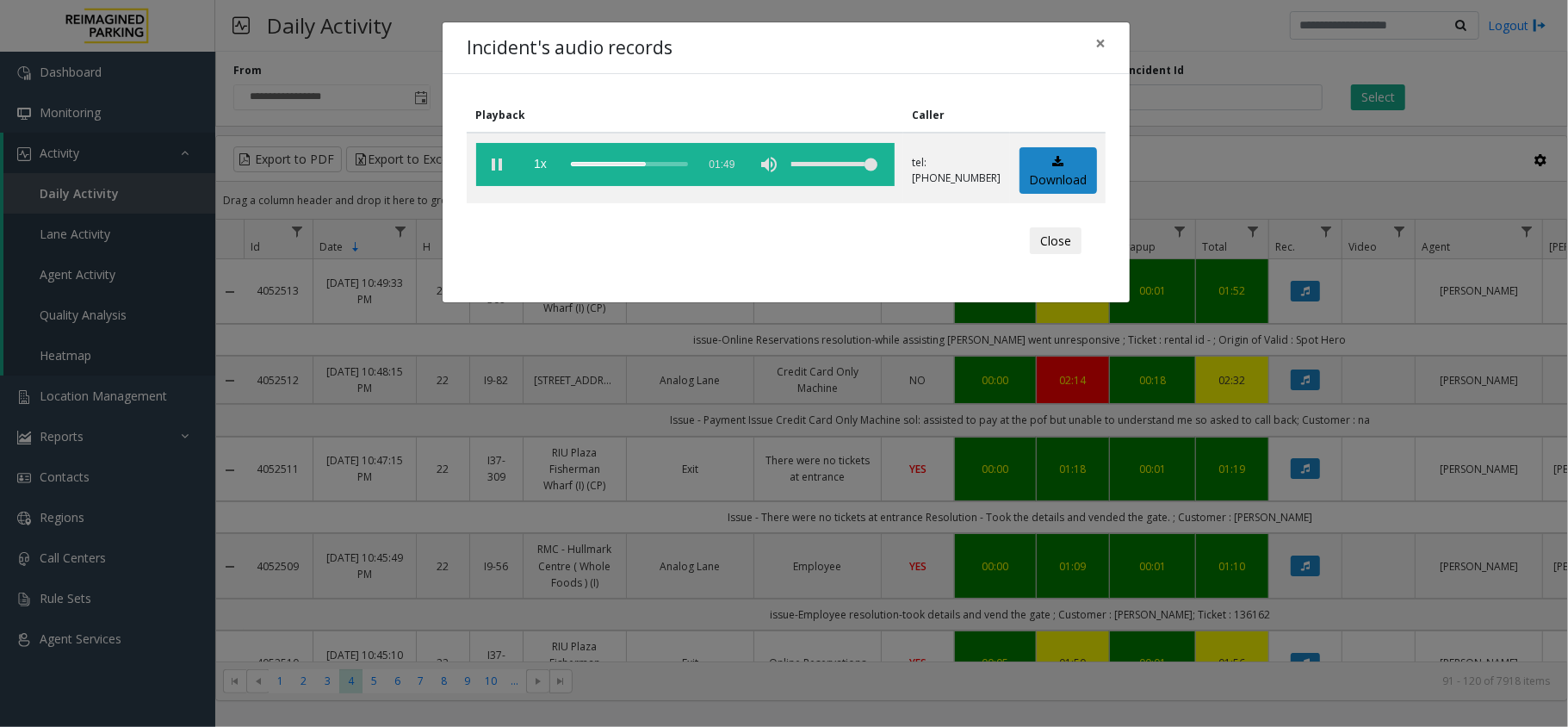
scroll to position [2295, 0]
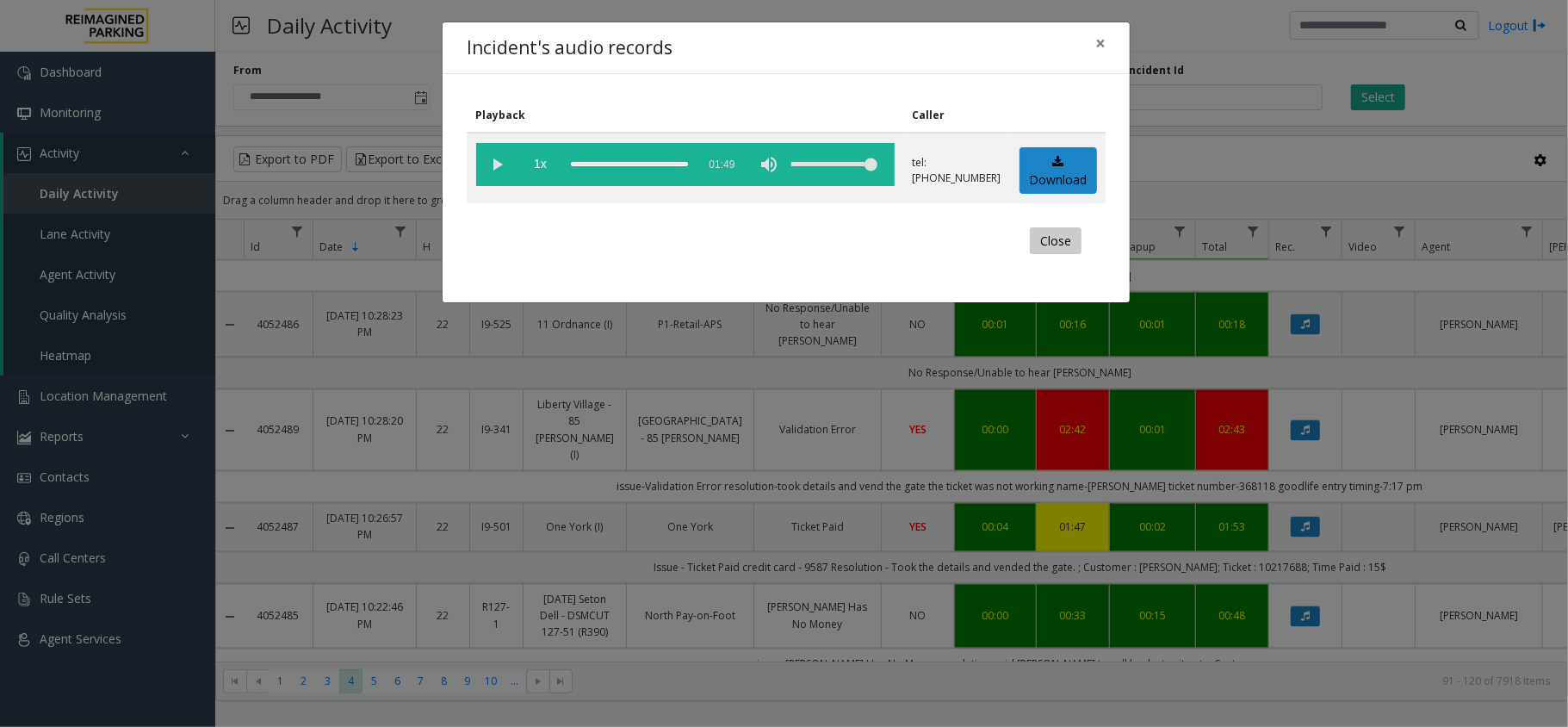
click at [1048, 242] on button "Close" at bounding box center [1055, 241] width 52 height 27
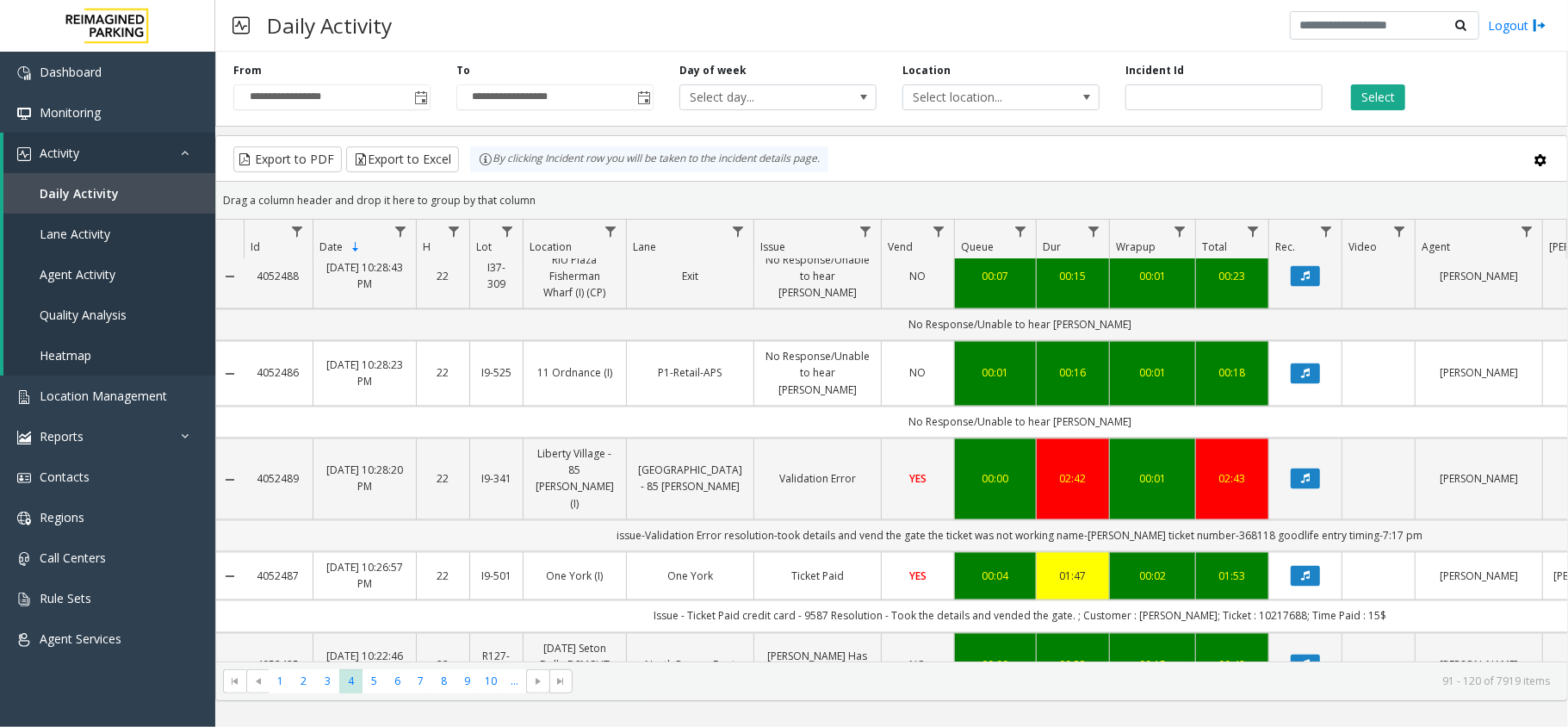
scroll to position [2364, 0]
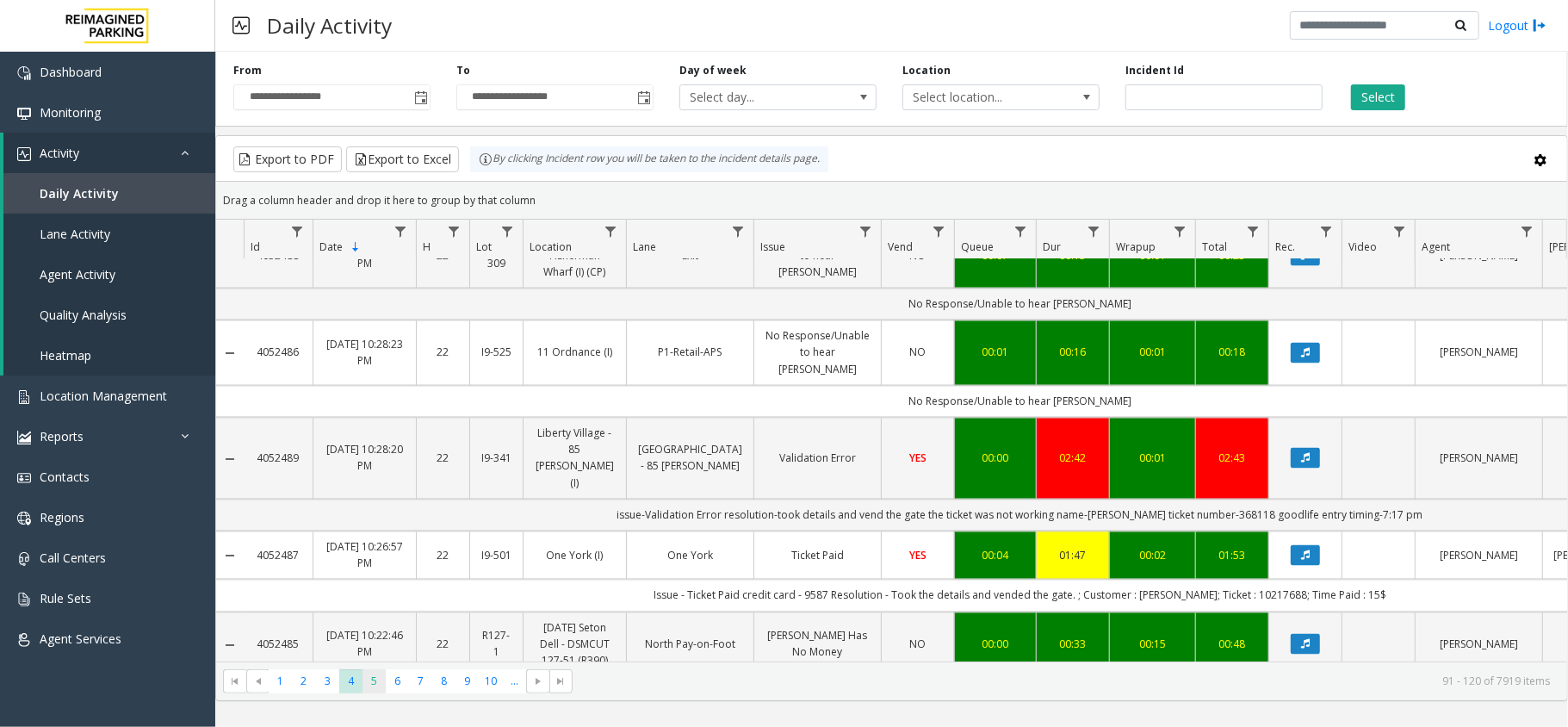
click at [376, 685] on span "5" at bounding box center [374, 681] width 24 height 24
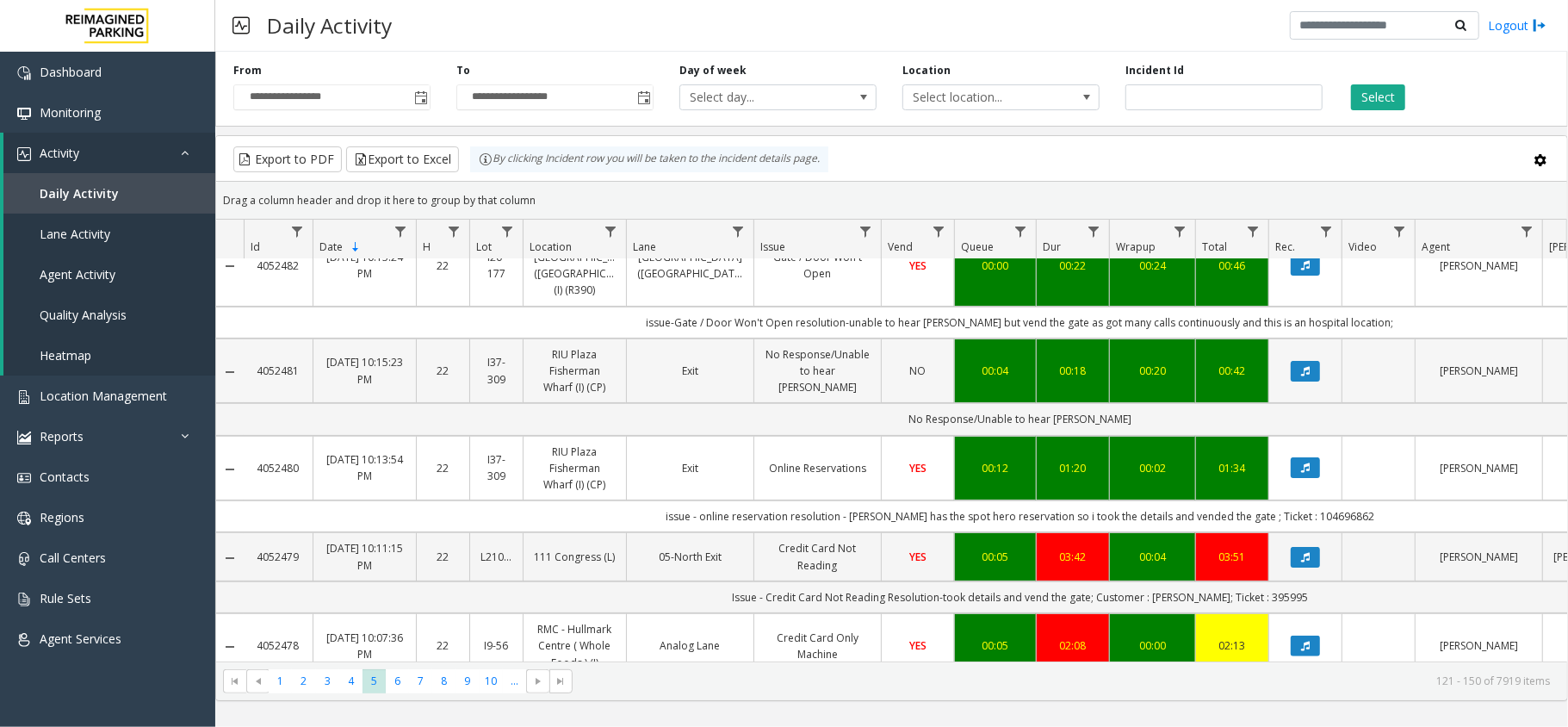
scroll to position [229, 0]
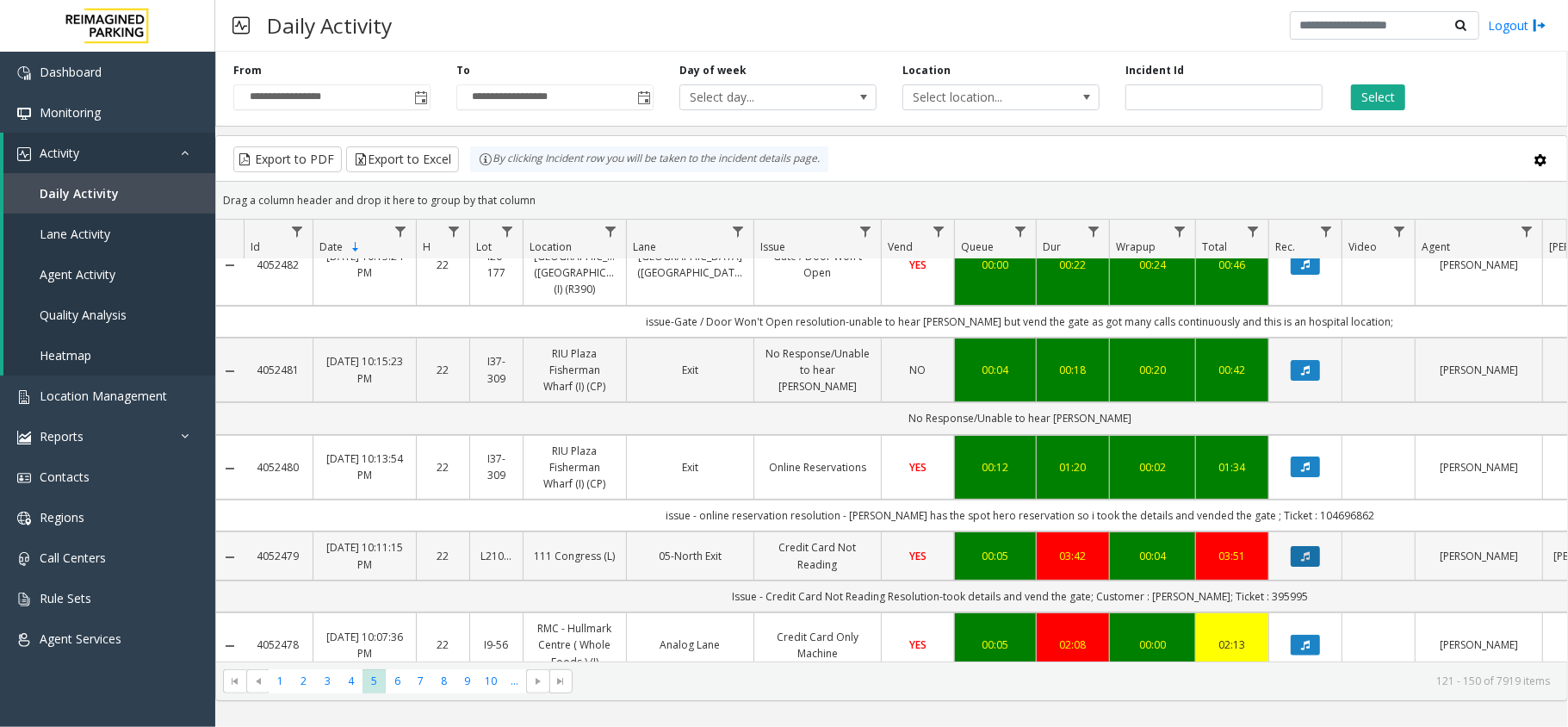
click at [1310, 546] on button "Data table" at bounding box center [1305, 556] width 29 height 21
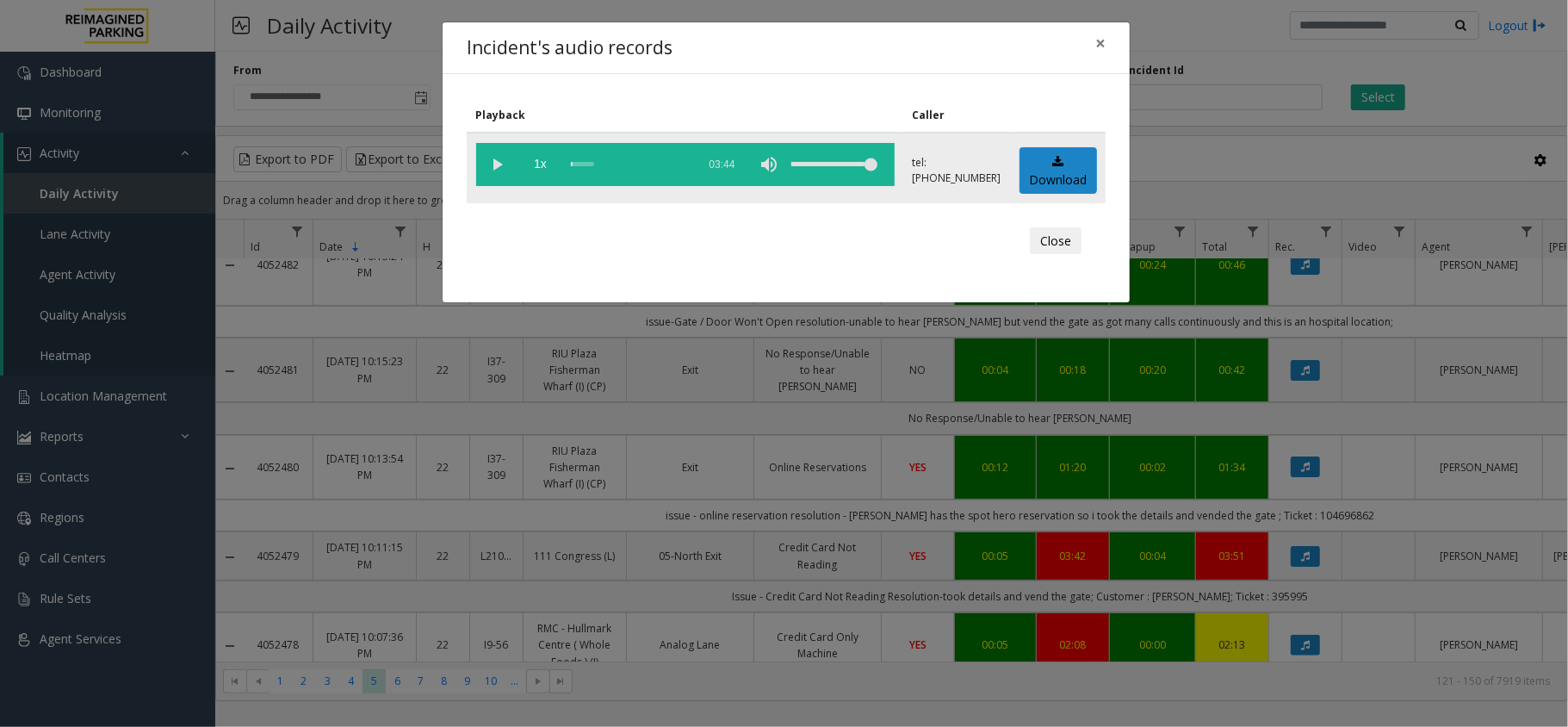
click at [490, 165] on vg-play-pause at bounding box center [497, 164] width 43 height 43
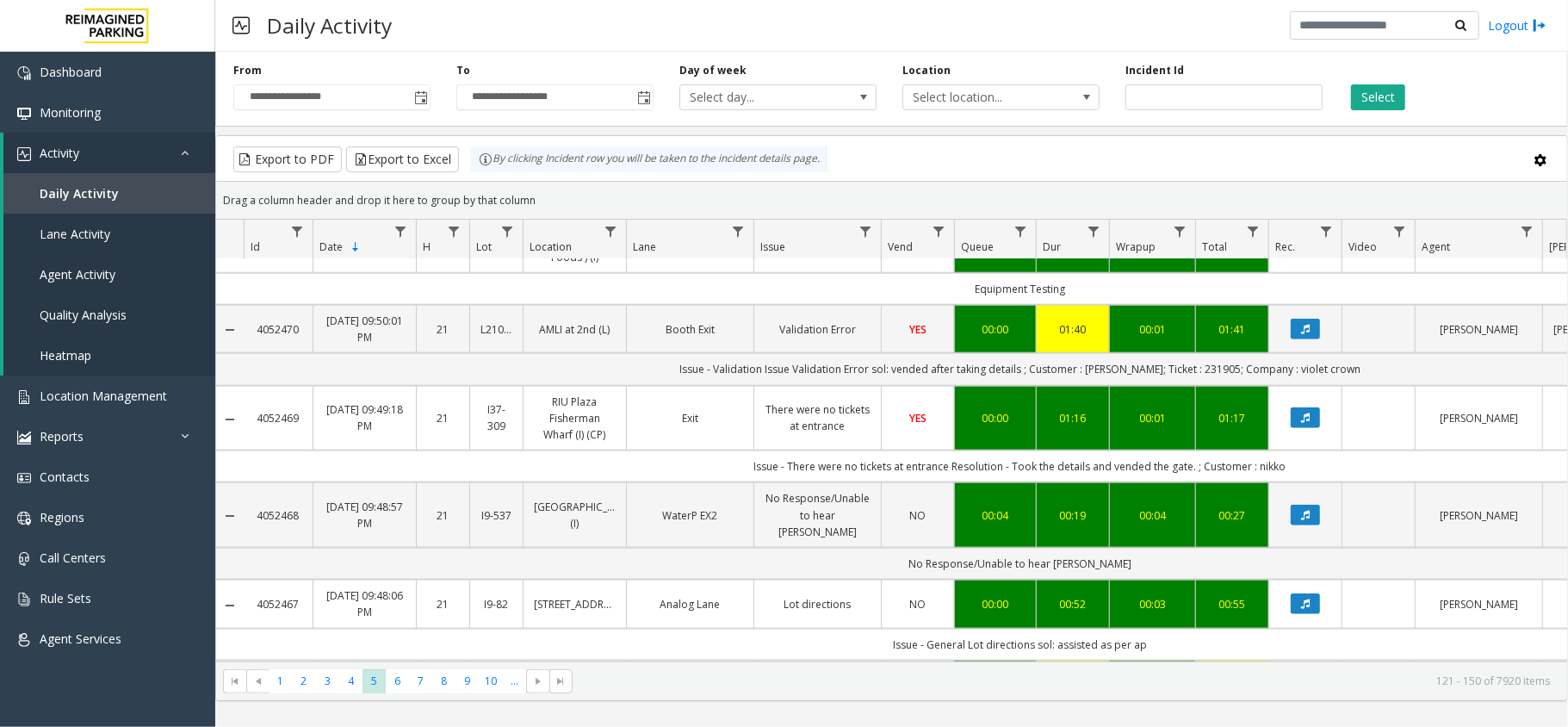
scroll to position [1262, 0]
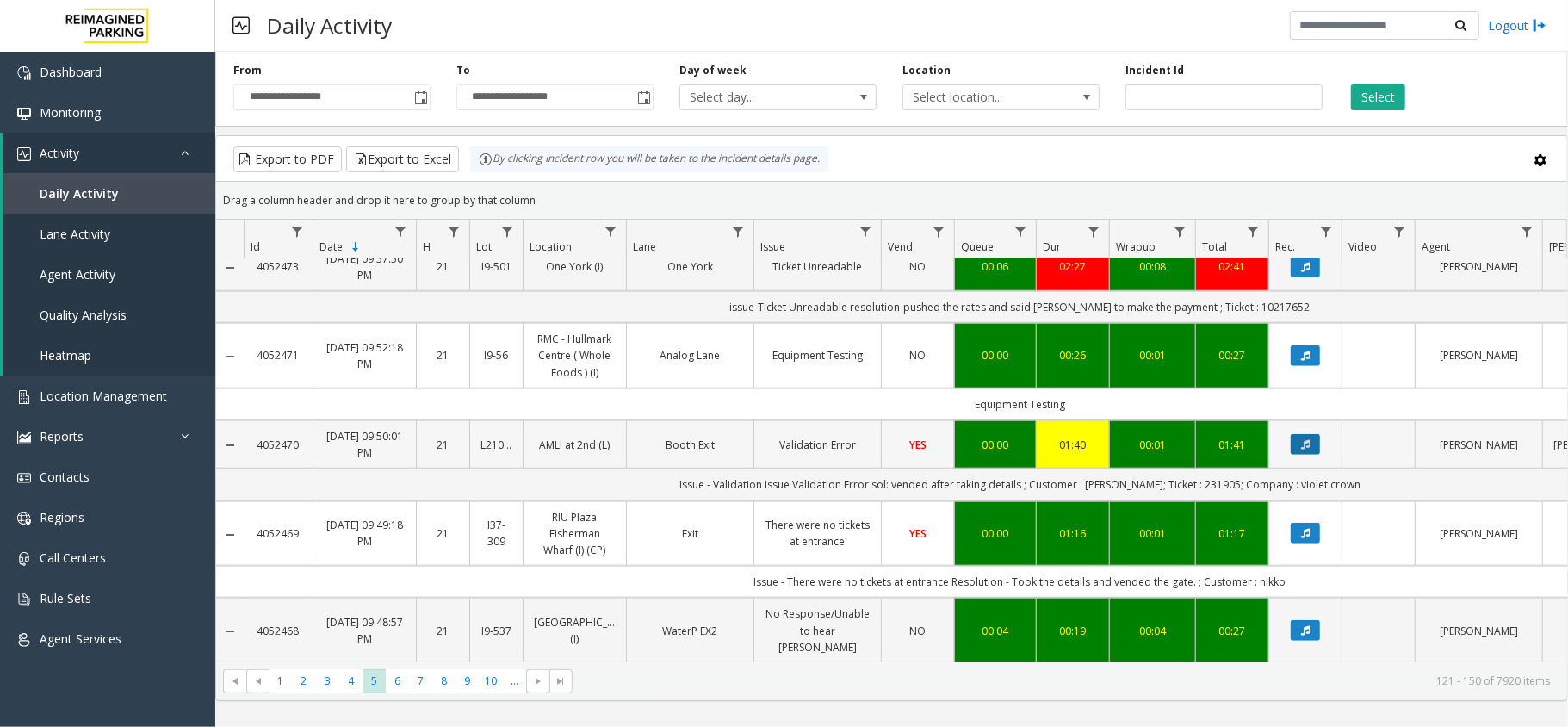
click at [1296, 434] on button "Data table" at bounding box center [1305, 444] width 29 height 21
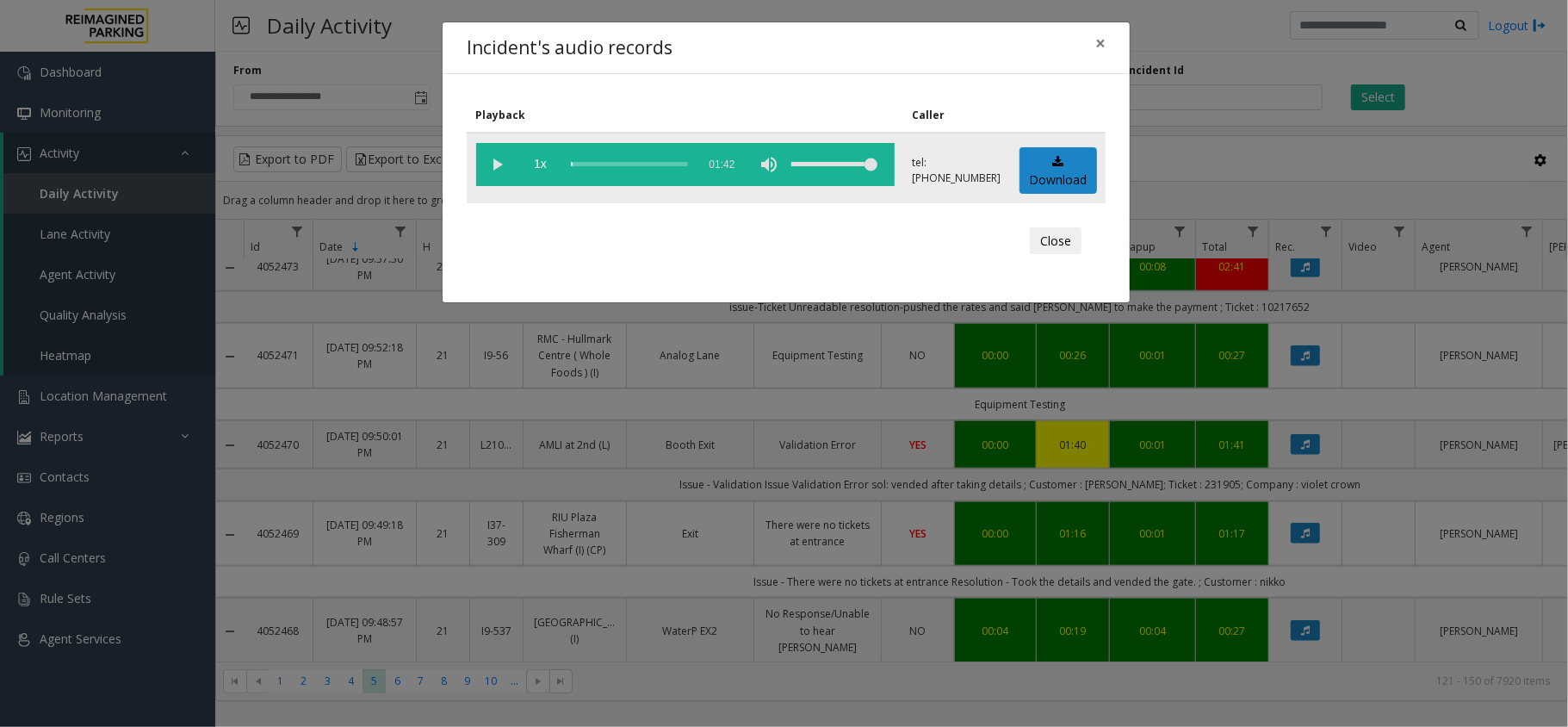
click at [497, 172] on vg-play-pause at bounding box center [497, 164] width 43 height 43
click at [1064, 244] on button "Close" at bounding box center [1055, 241] width 52 height 27
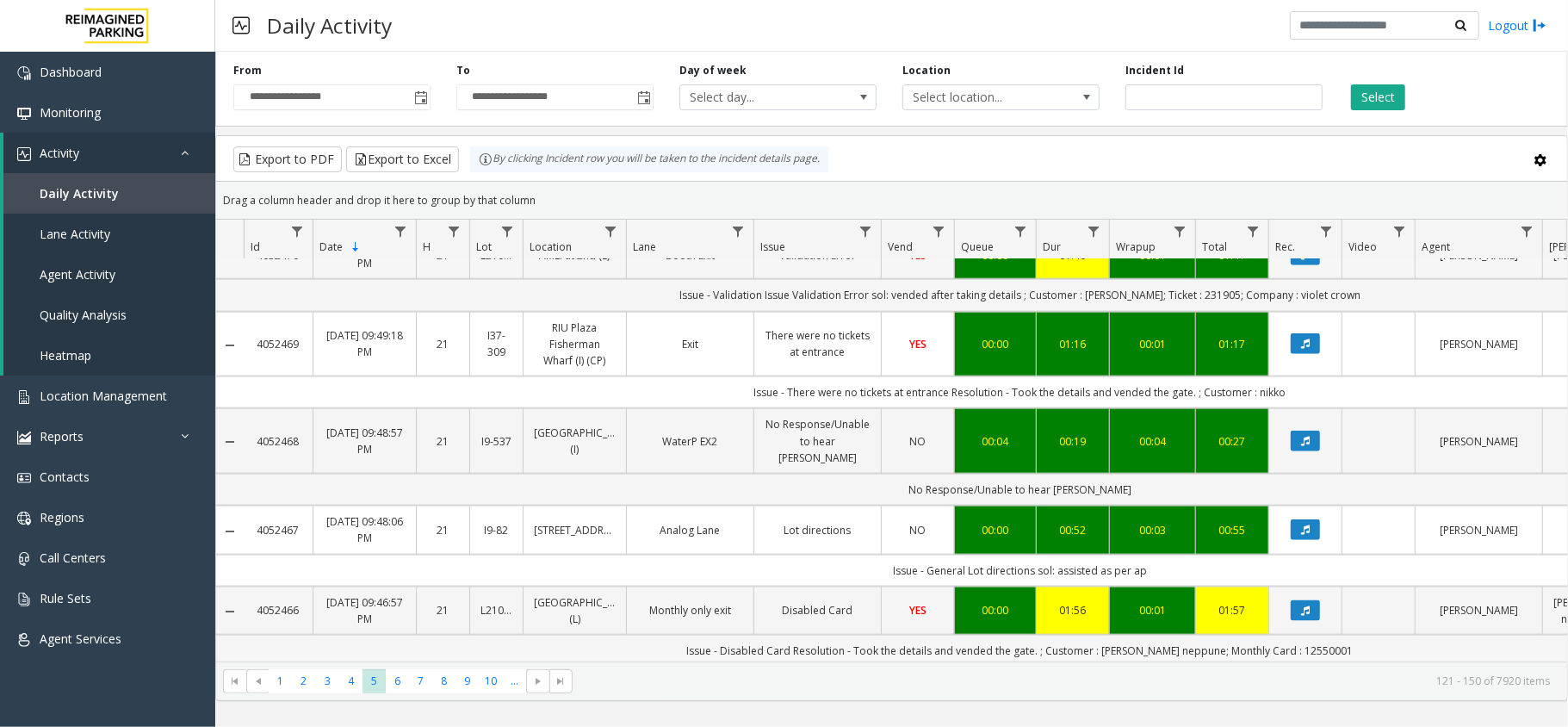
scroll to position [1492, 0]
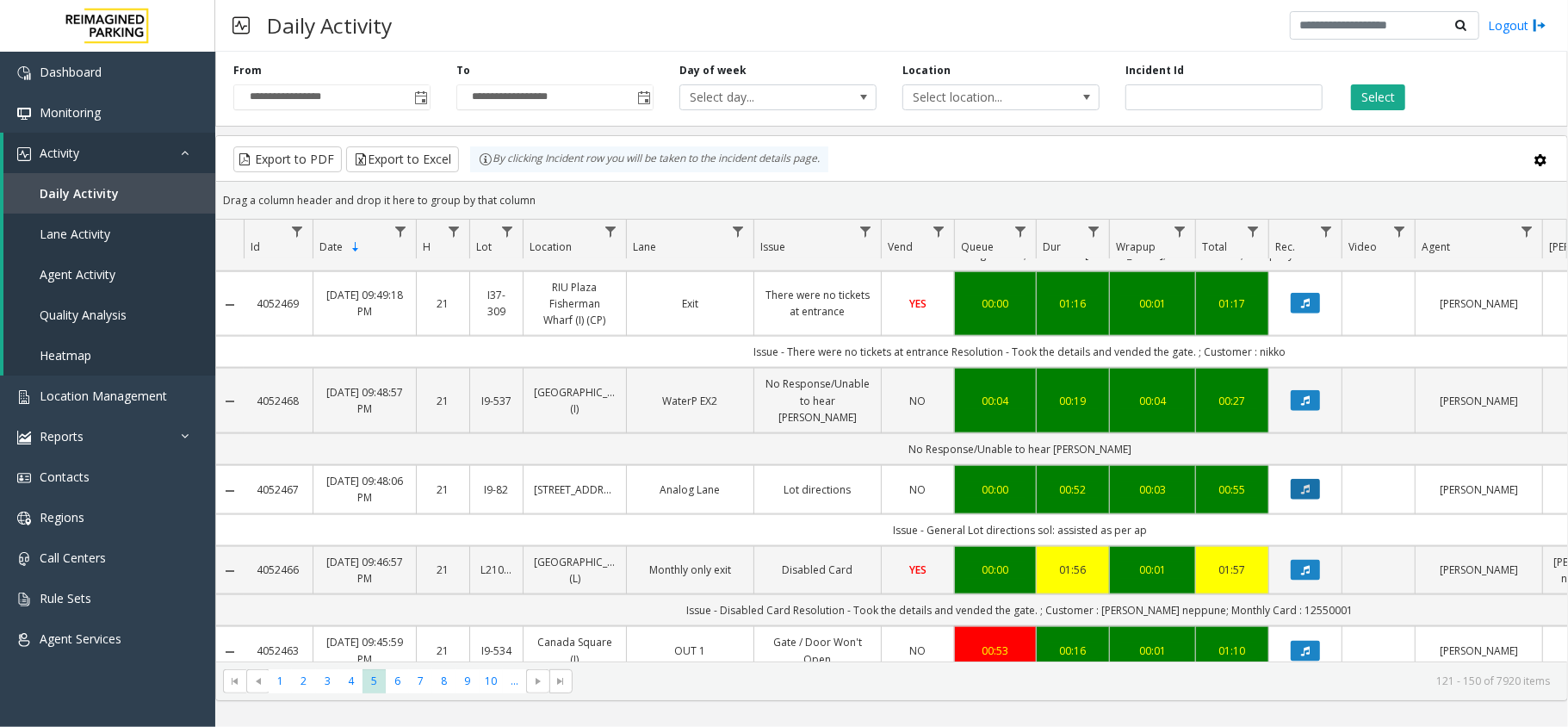
click at [1308, 484] on icon "Data table" at bounding box center [1305, 488] width 8 height 10
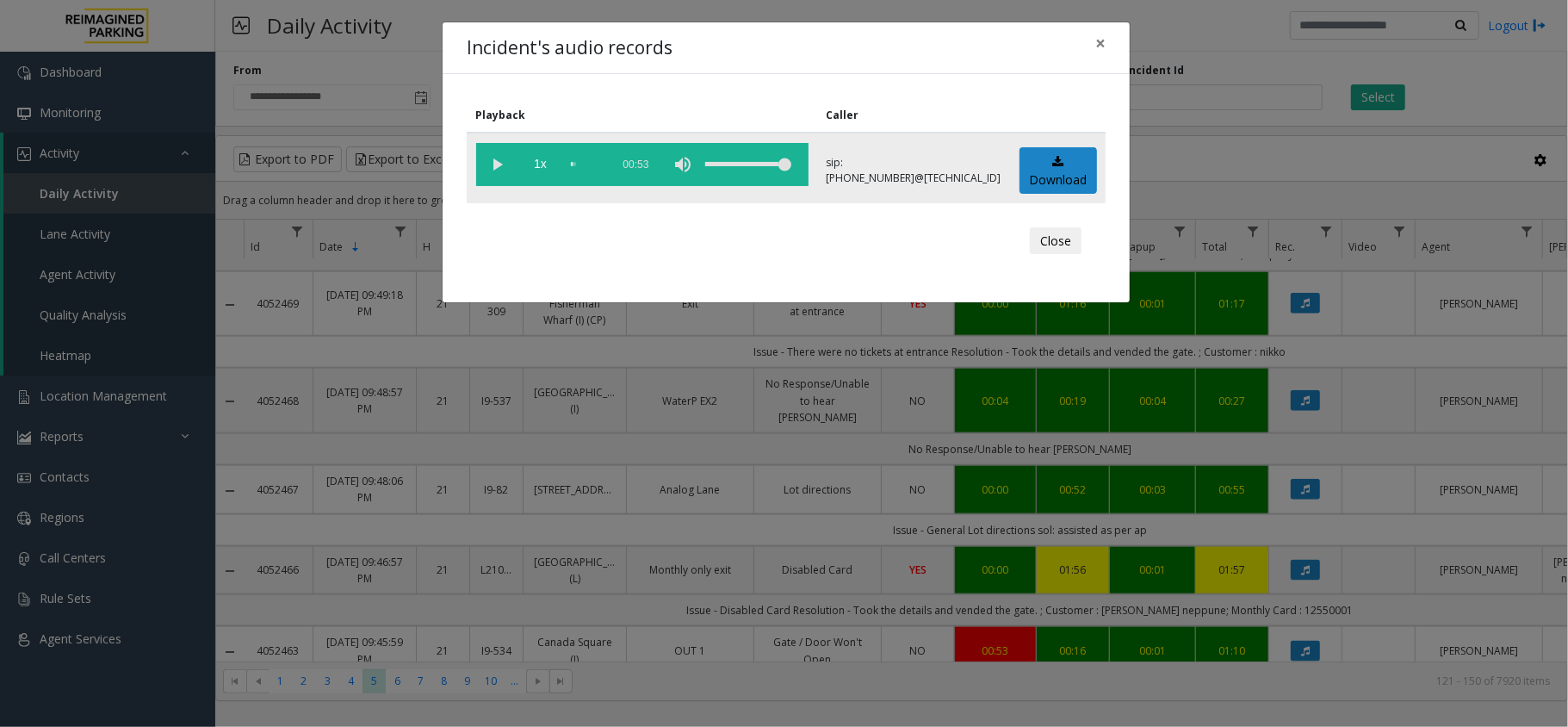
click at [487, 163] on vg-play-pause at bounding box center [497, 164] width 43 height 43
click at [1052, 241] on button "Close" at bounding box center [1055, 241] width 52 height 27
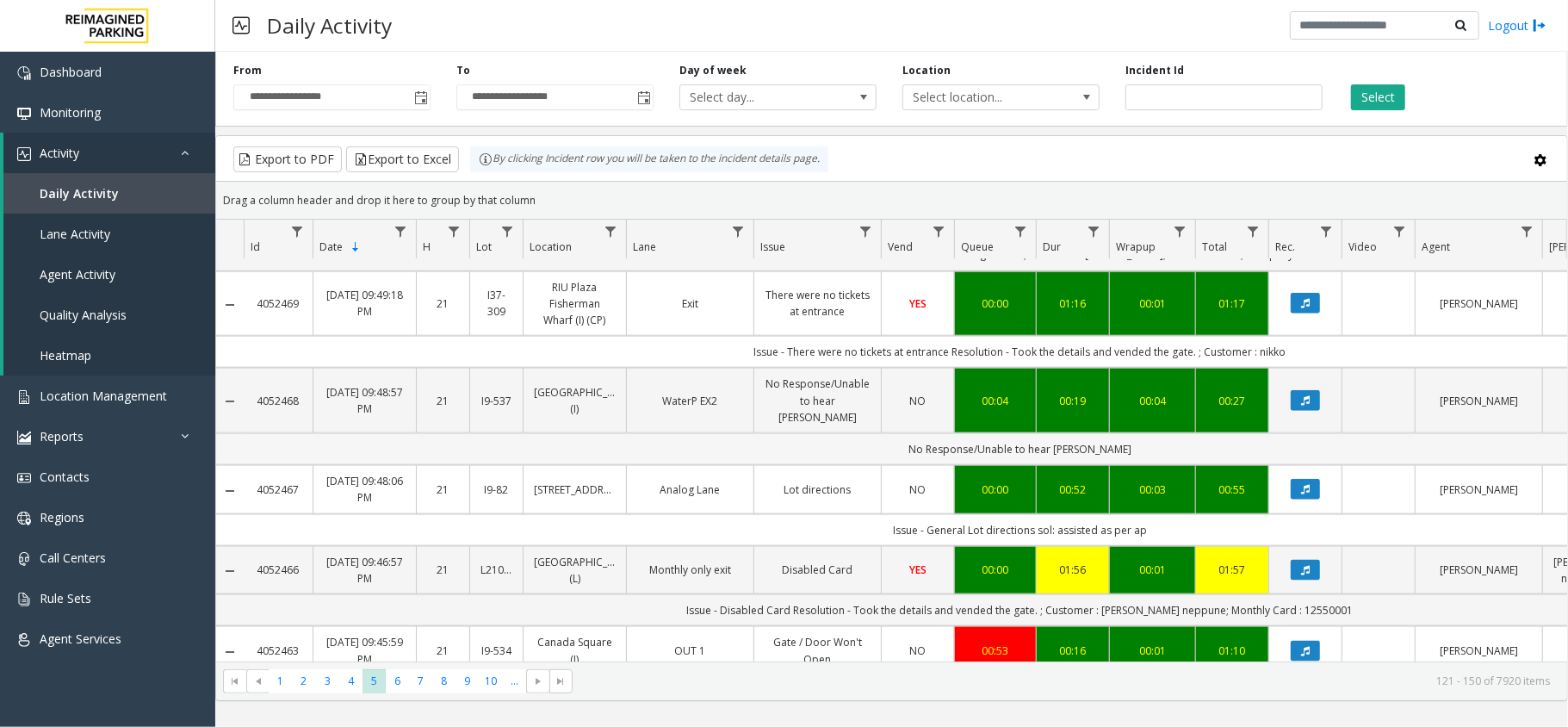
scroll to position [1606, 0]
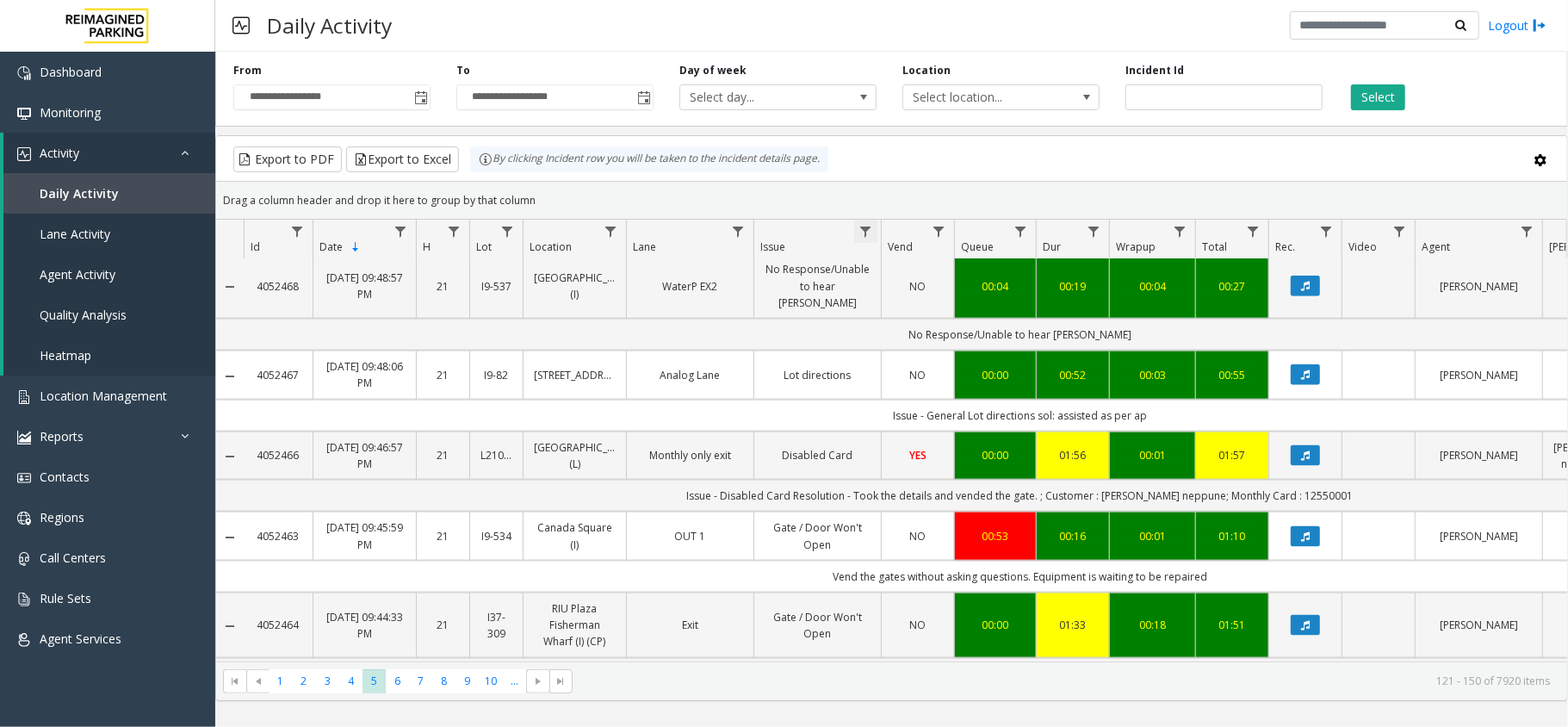
click at [871, 228] on span "Data table" at bounding box center [865, 231] width 14 height 14
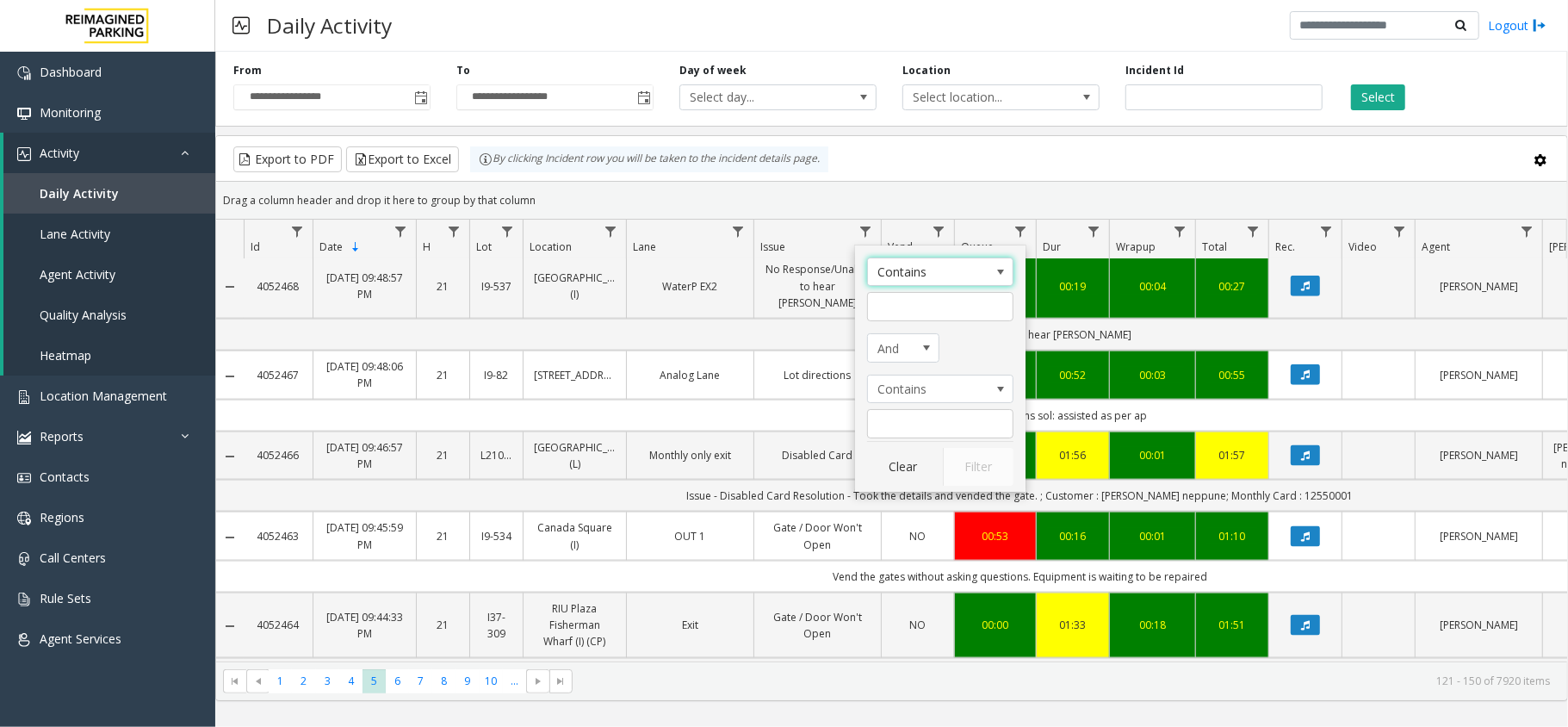
click at [996, 272] on span "Issue Filter Operators" at bounding box center [999, 271] width 14 height 14
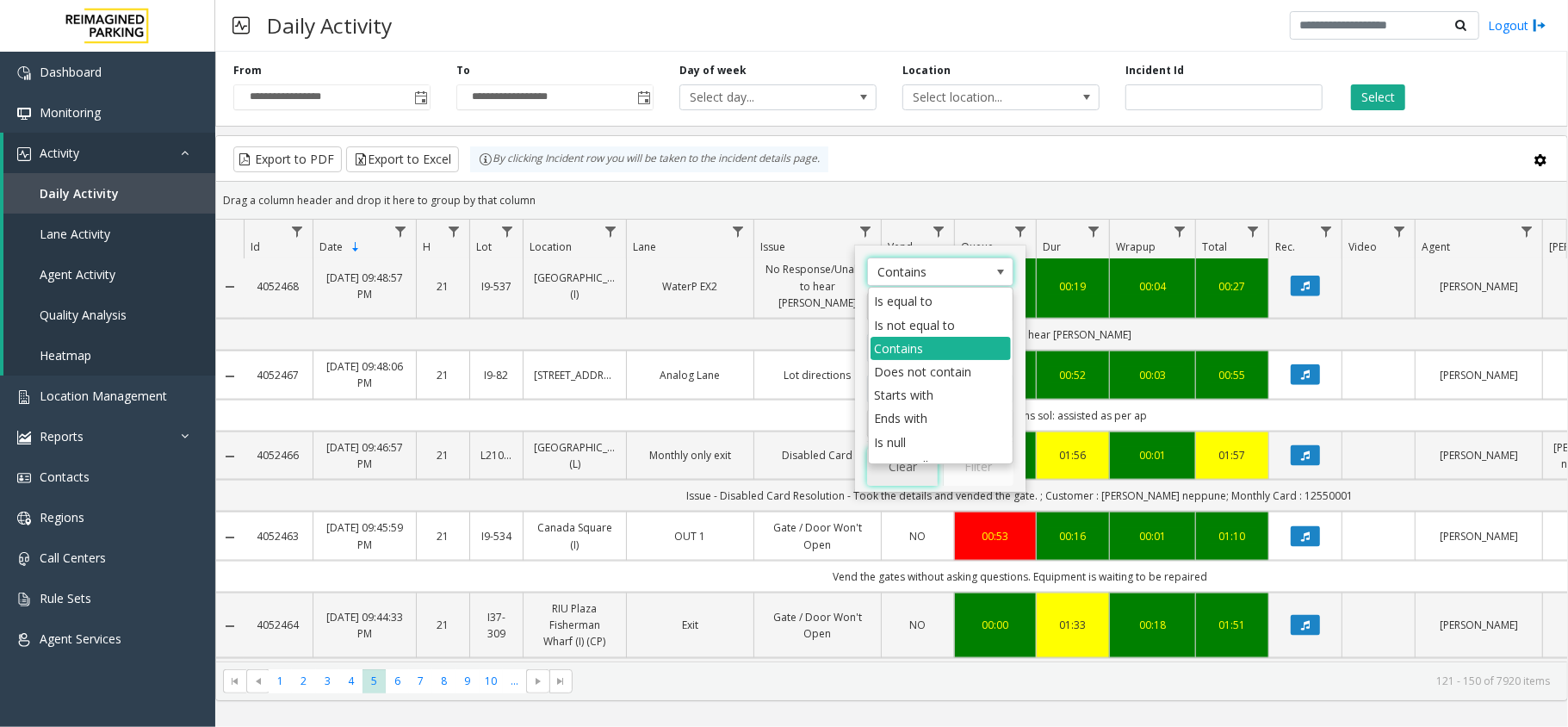
click at [907, 476] on button "Clear" at bounding box center [902, 466] width 70 height 38
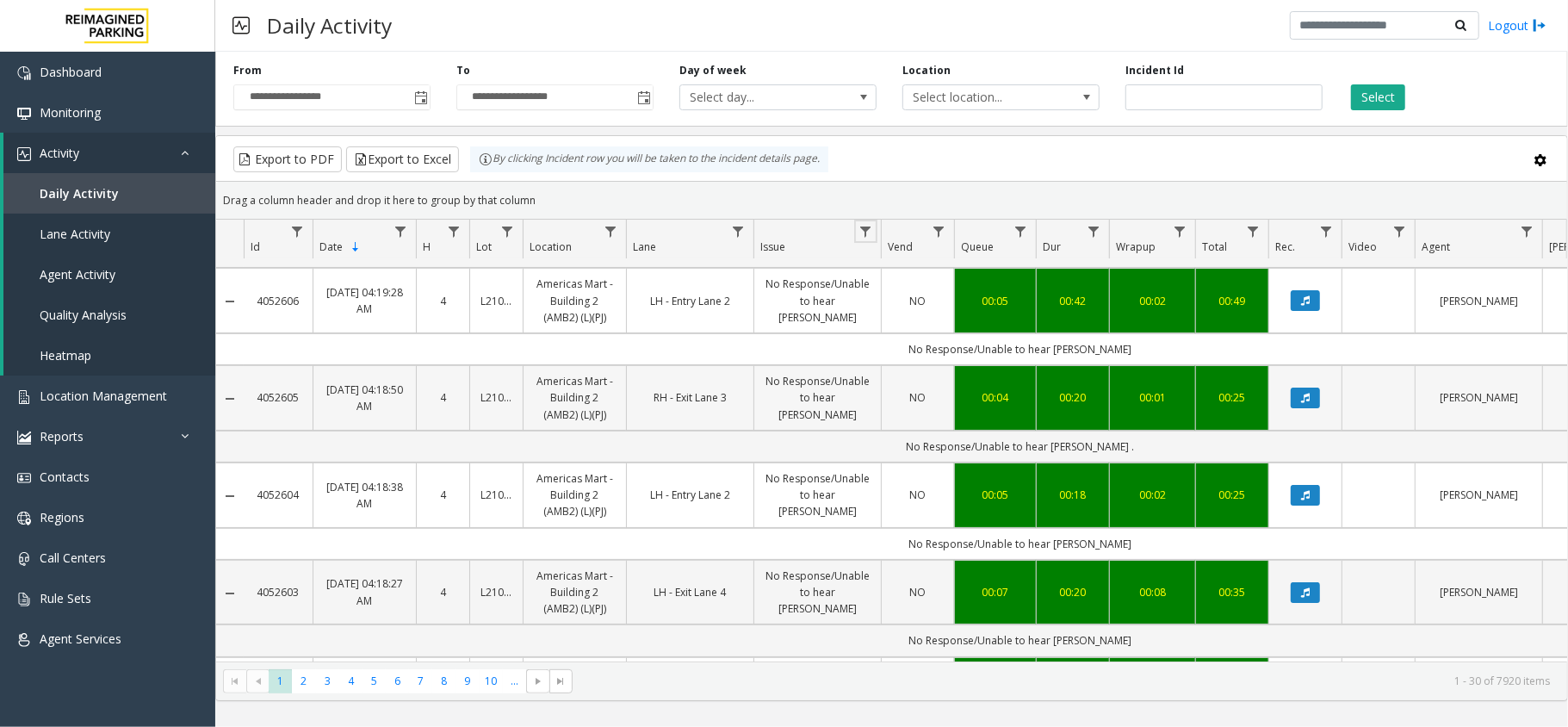
scroll to position [229, 0]
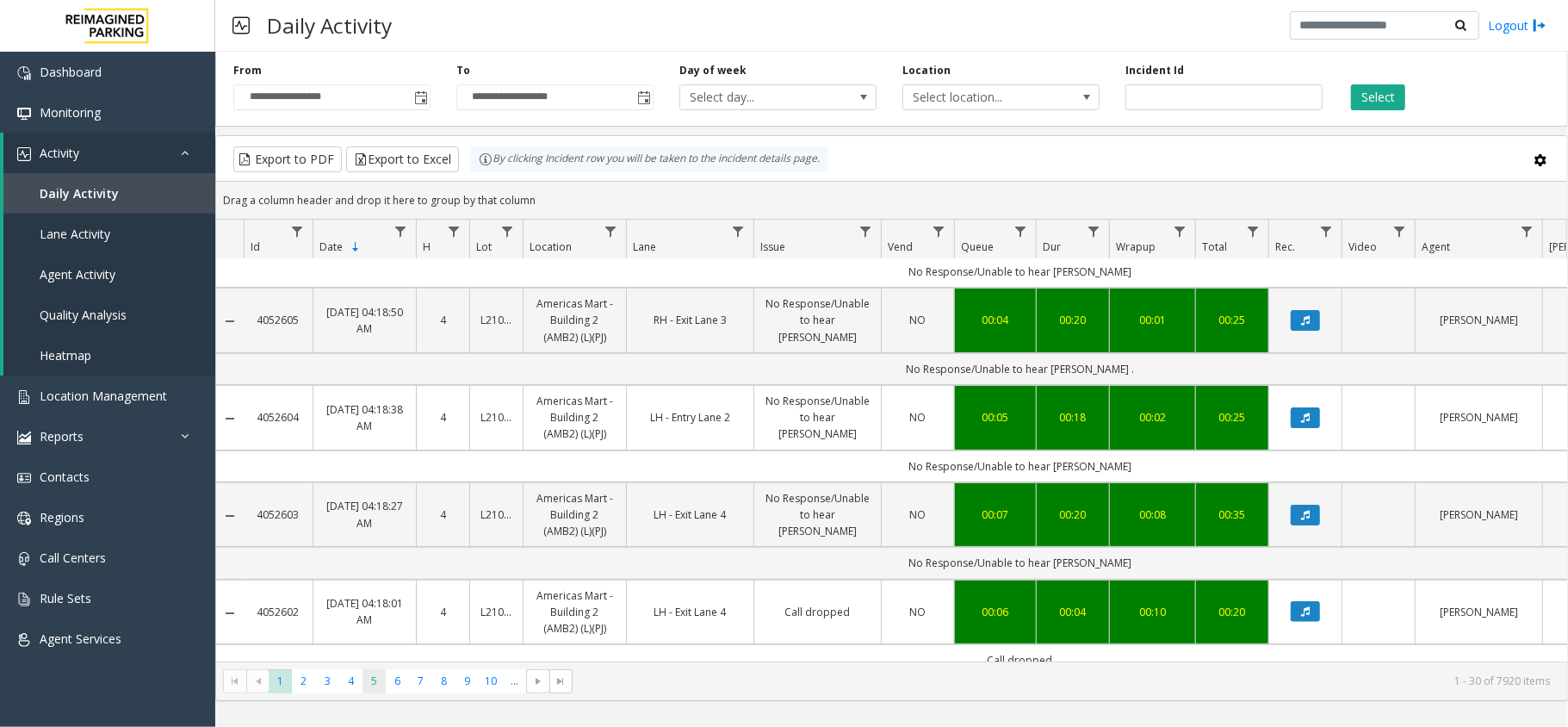
click at [376, 679] on span "5" at bounding box center [374, 681] width 24 height 24
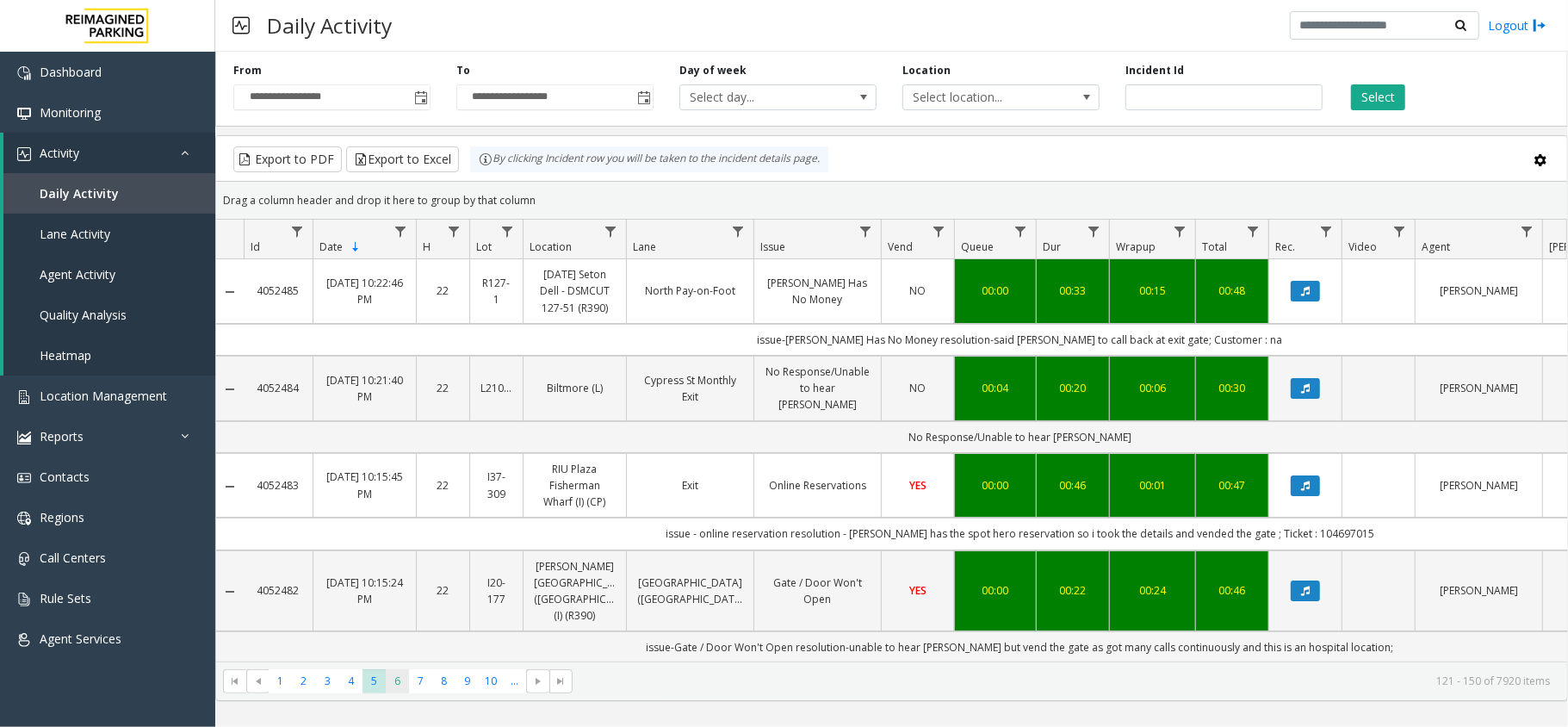
click at [398, 686] on span "6" at bounding box center [397, 681] width 24 height 24
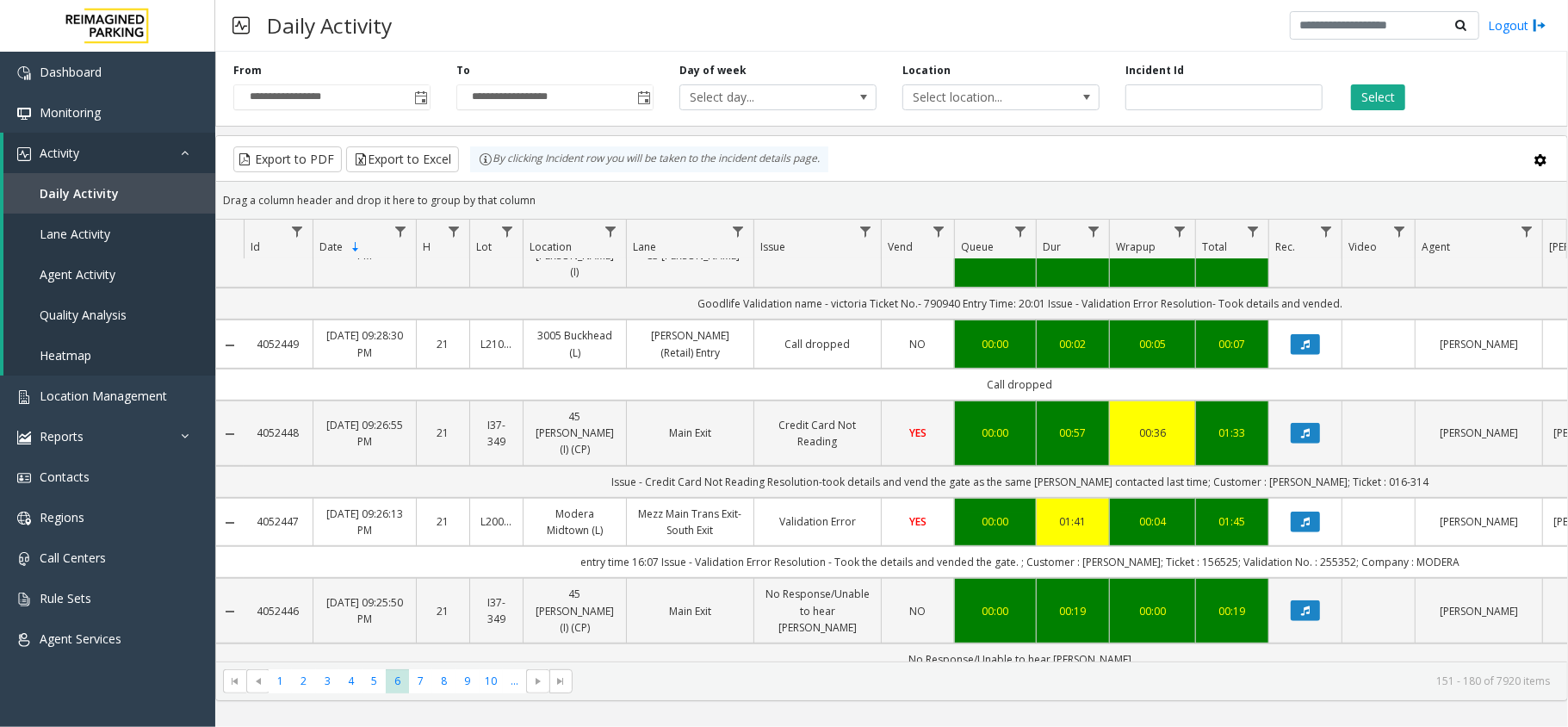
scroll to position [573, 0]
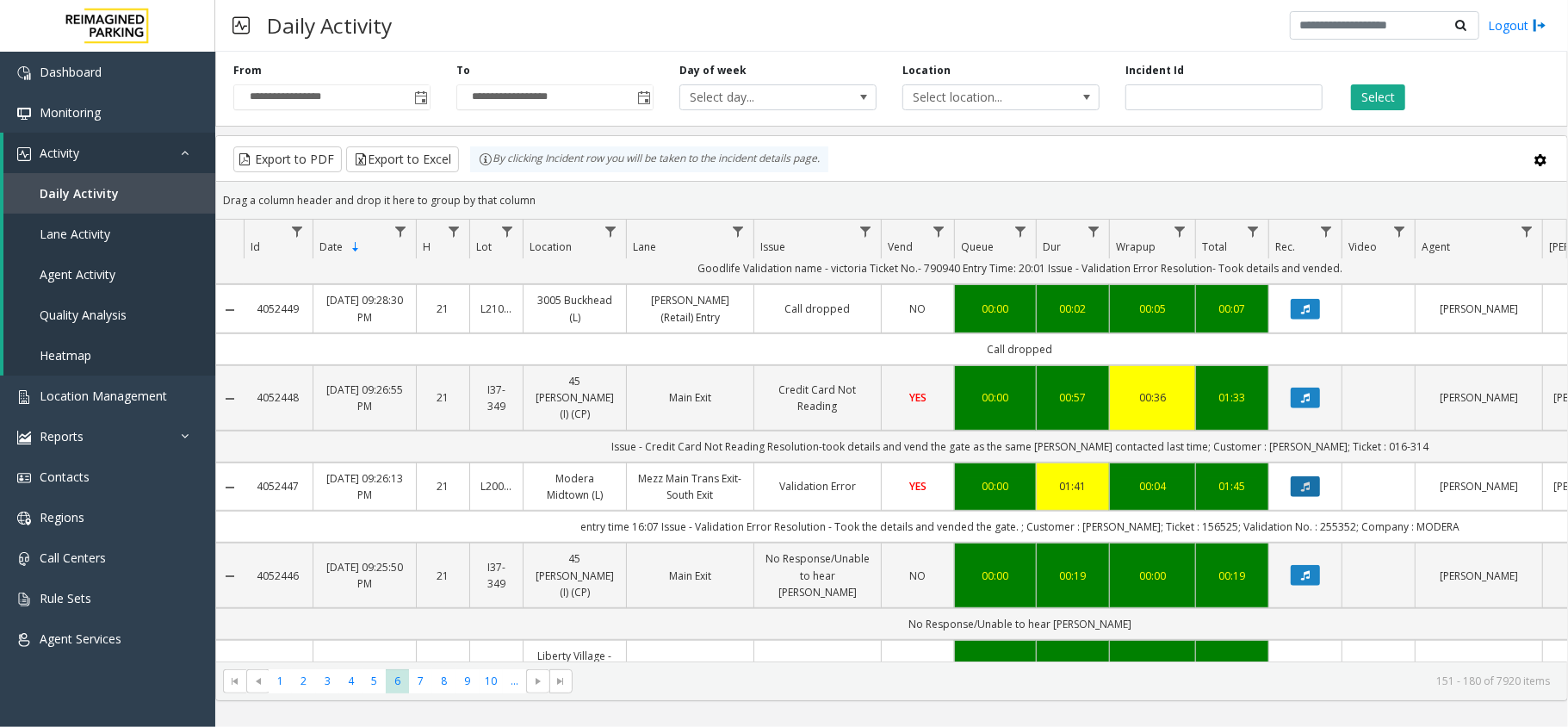
click at [1303, 476] on button "Data table" at bounding box center [1305, 486] width 29 height 21
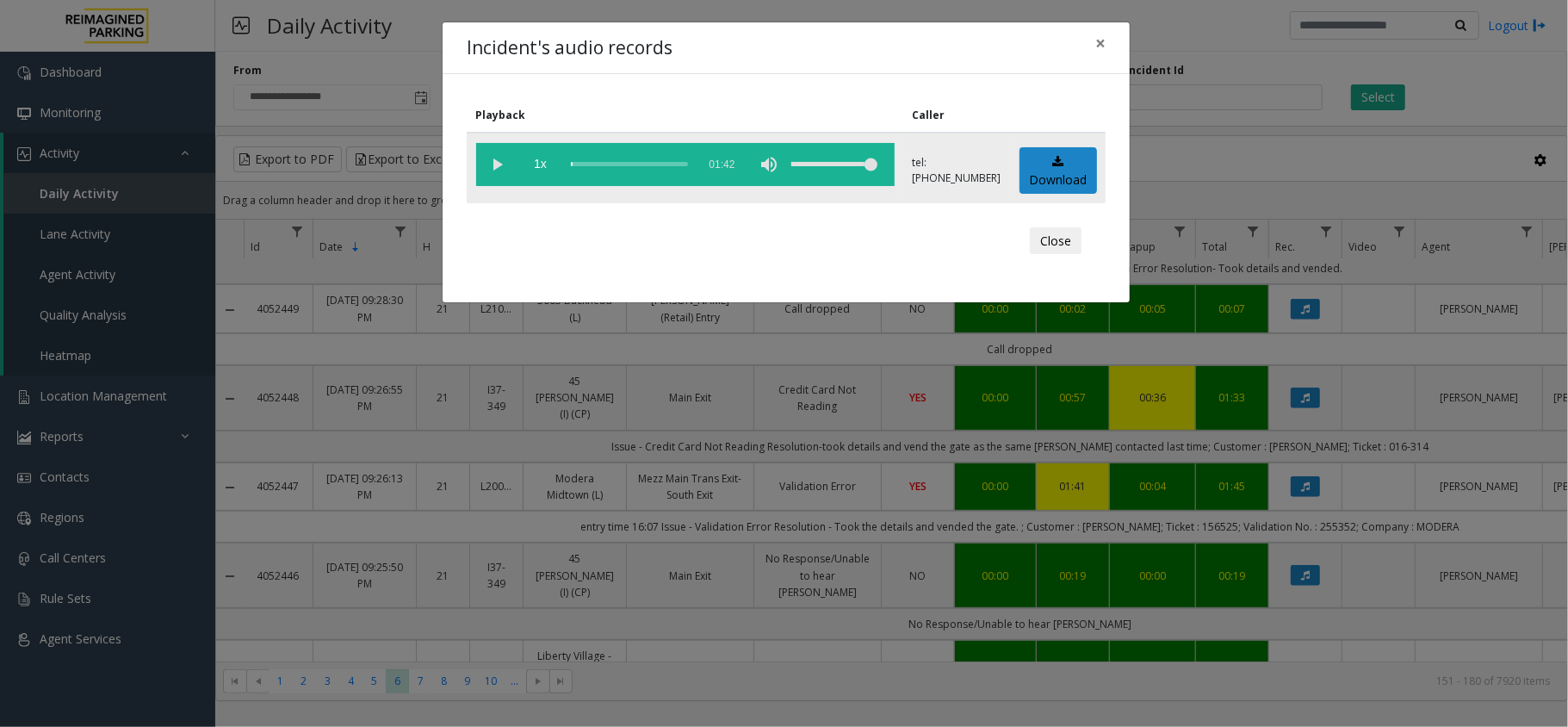
click at [487, 162] on vg-play-pause at bounding box center [497, 164] width 43 height 43
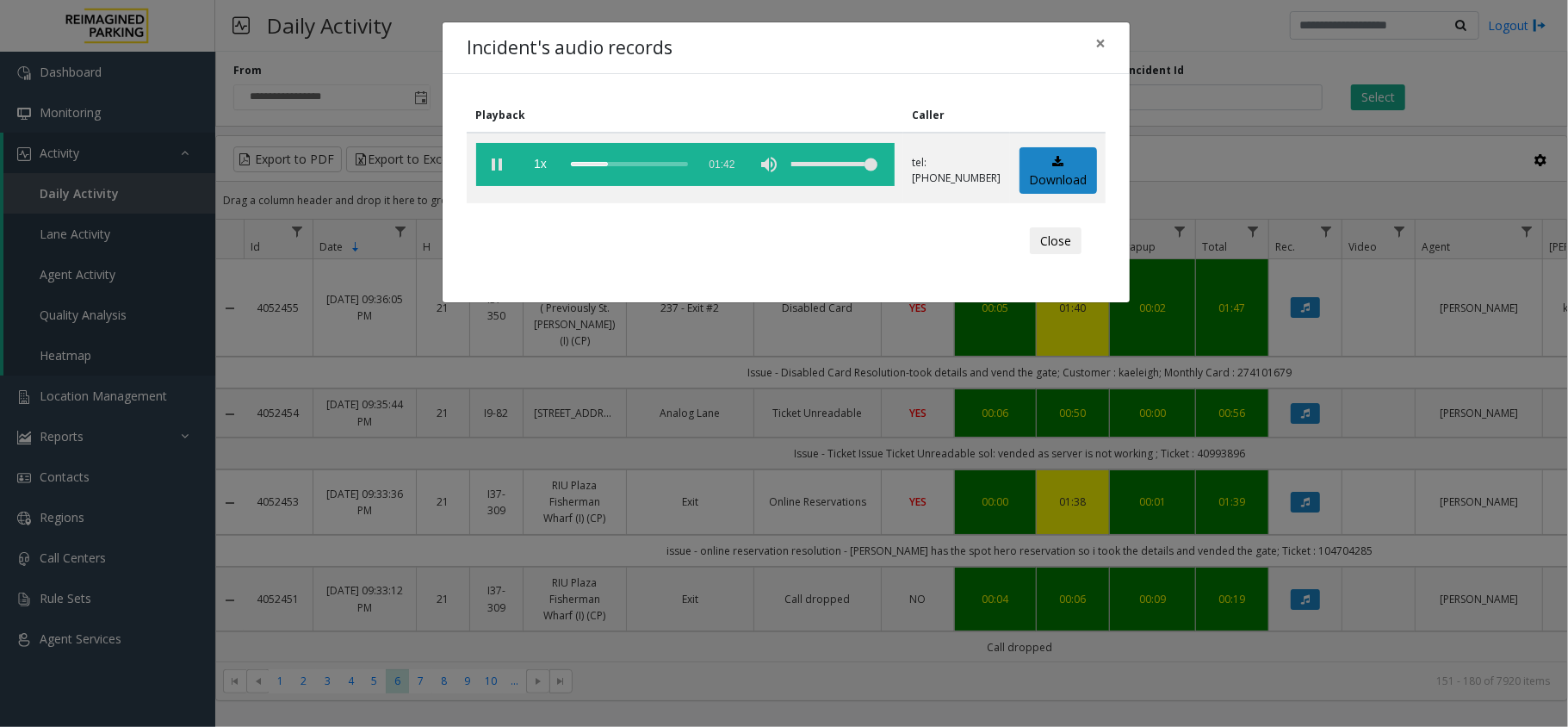
scroll to position [573, 0]
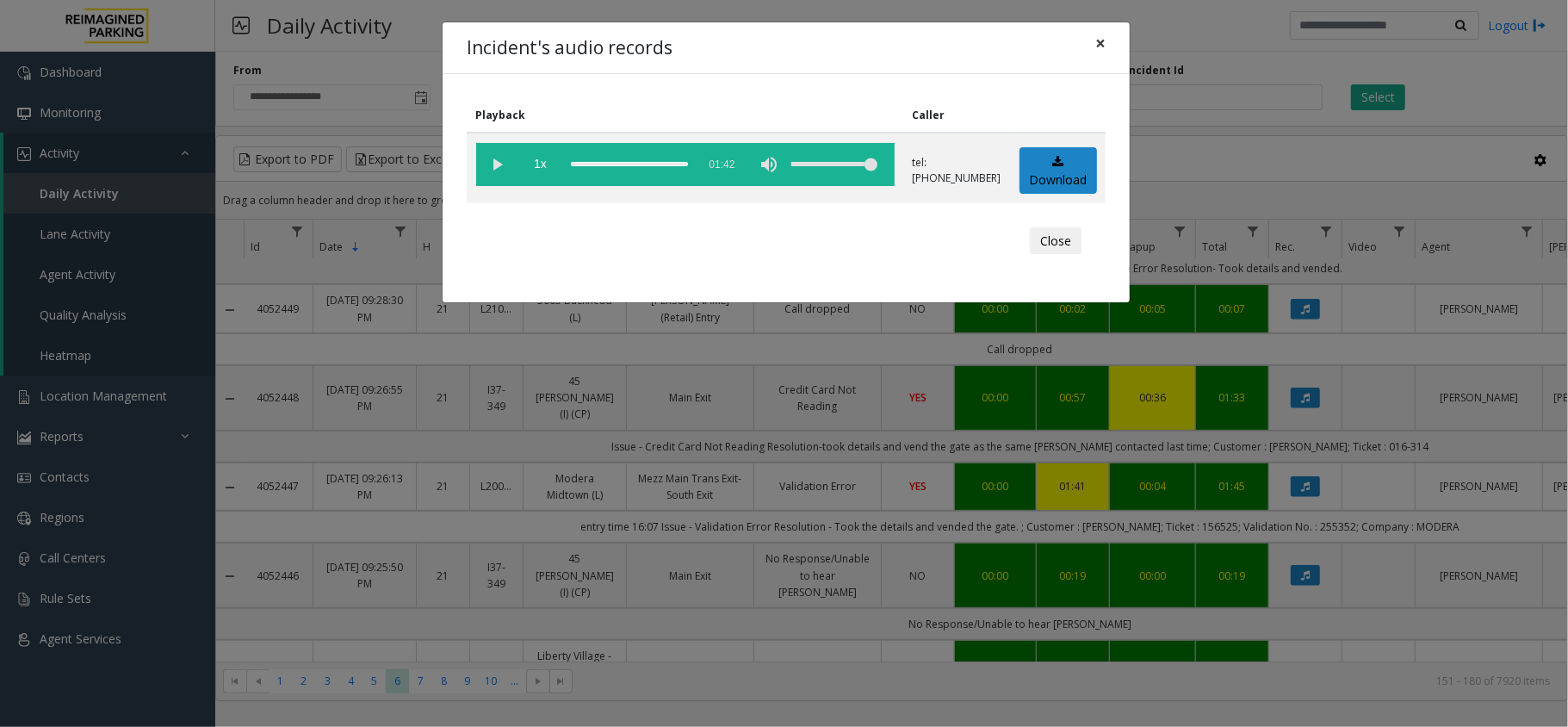
click at [1107, 45] on button "×" at bounding box center [1101, 44] width 35 height 42
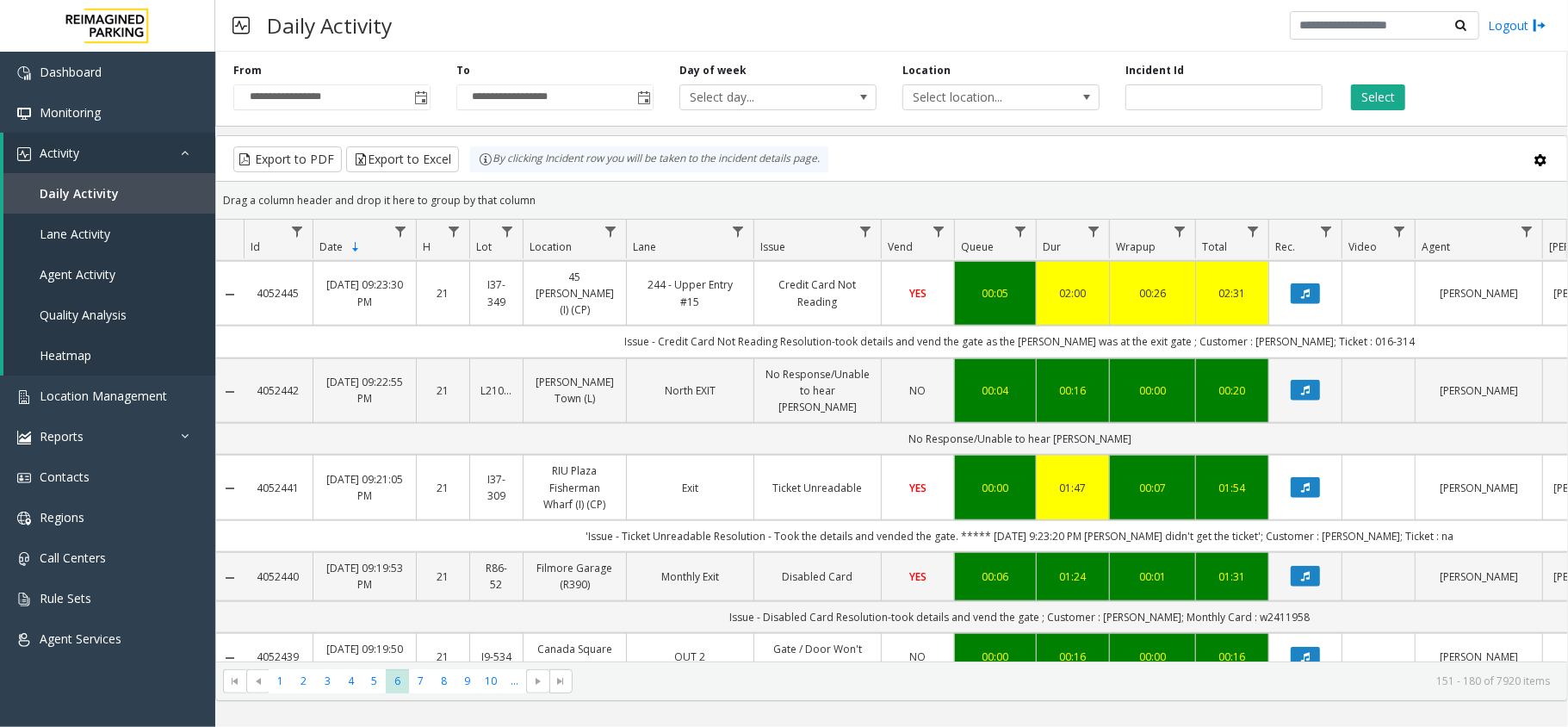
scroll to position [1148, 0]
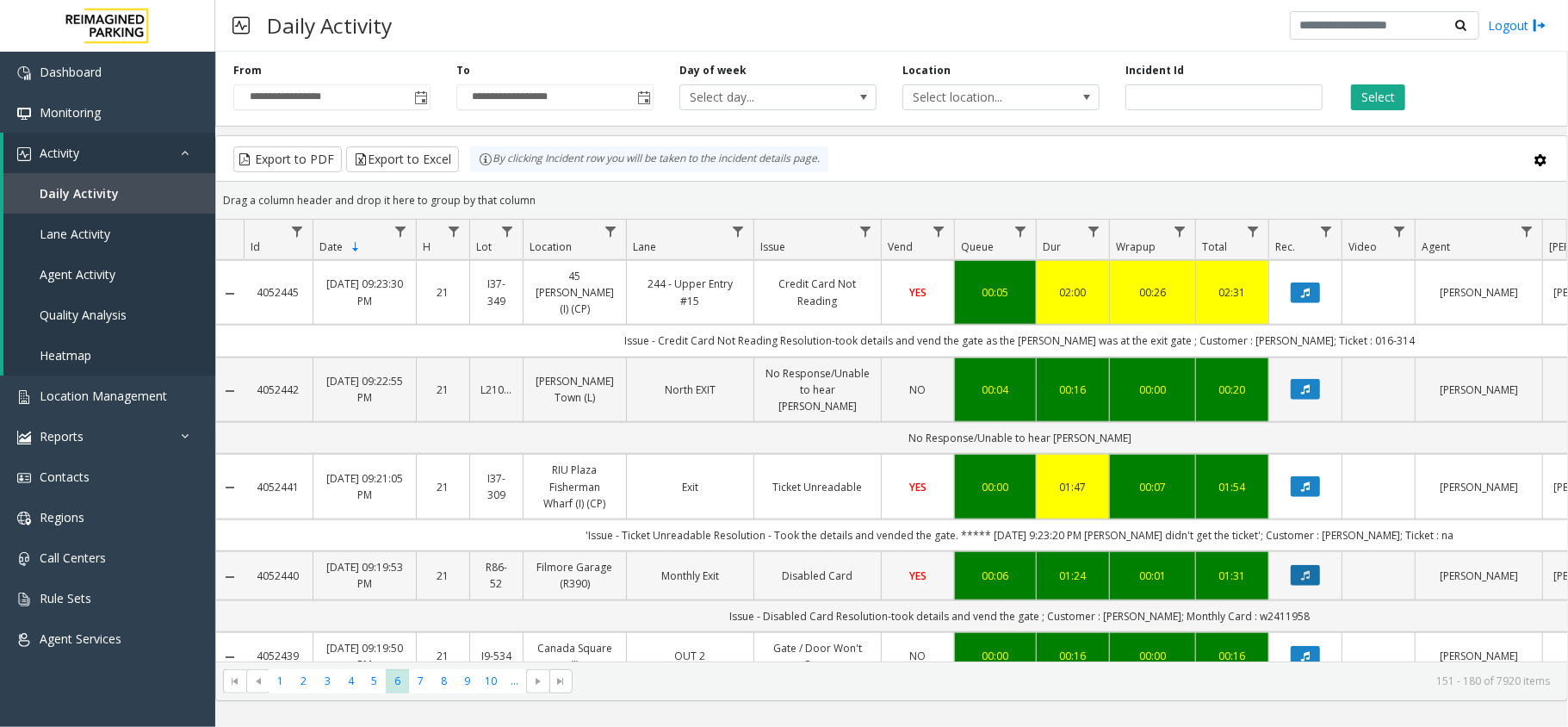
click at [1299, 565] on button "Data table" at bounding box center [1305, 575] width 29 height 21
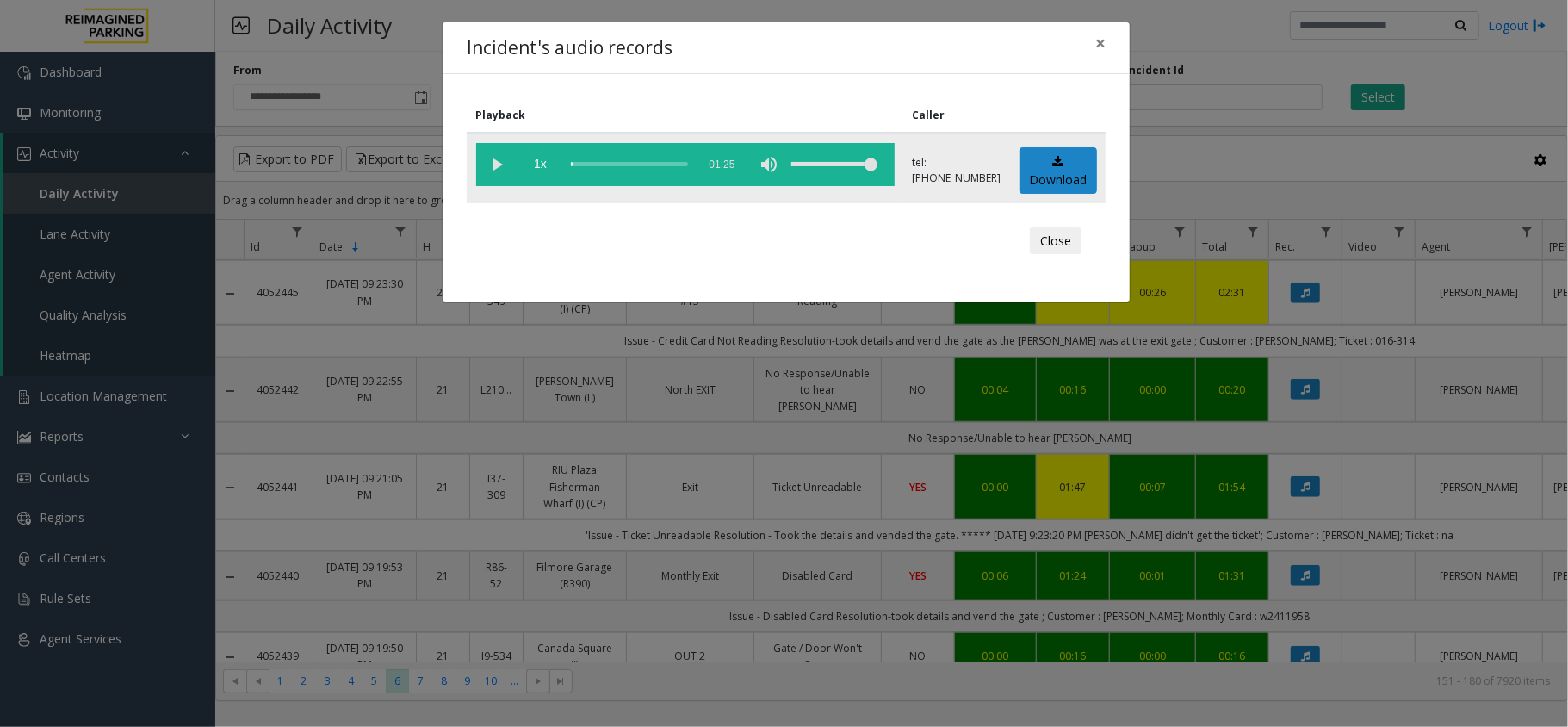
click at [500, 163] on vg-play-pause at bounding box center [497, 164] width 43 height 43
click at [1050, 249] on button "Close" at bounding box center [1055, 241] width 52 height 27
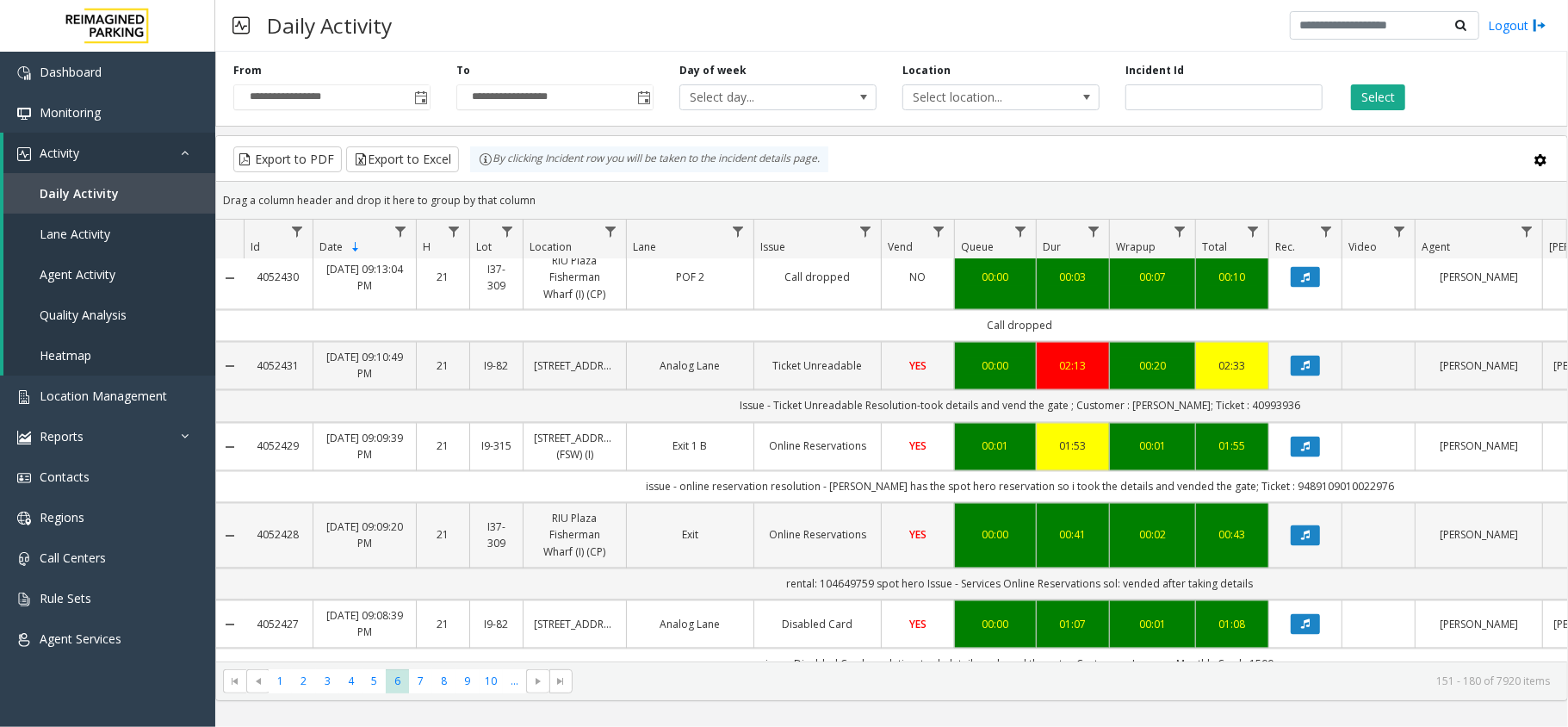
scroll to position [2298, 0]
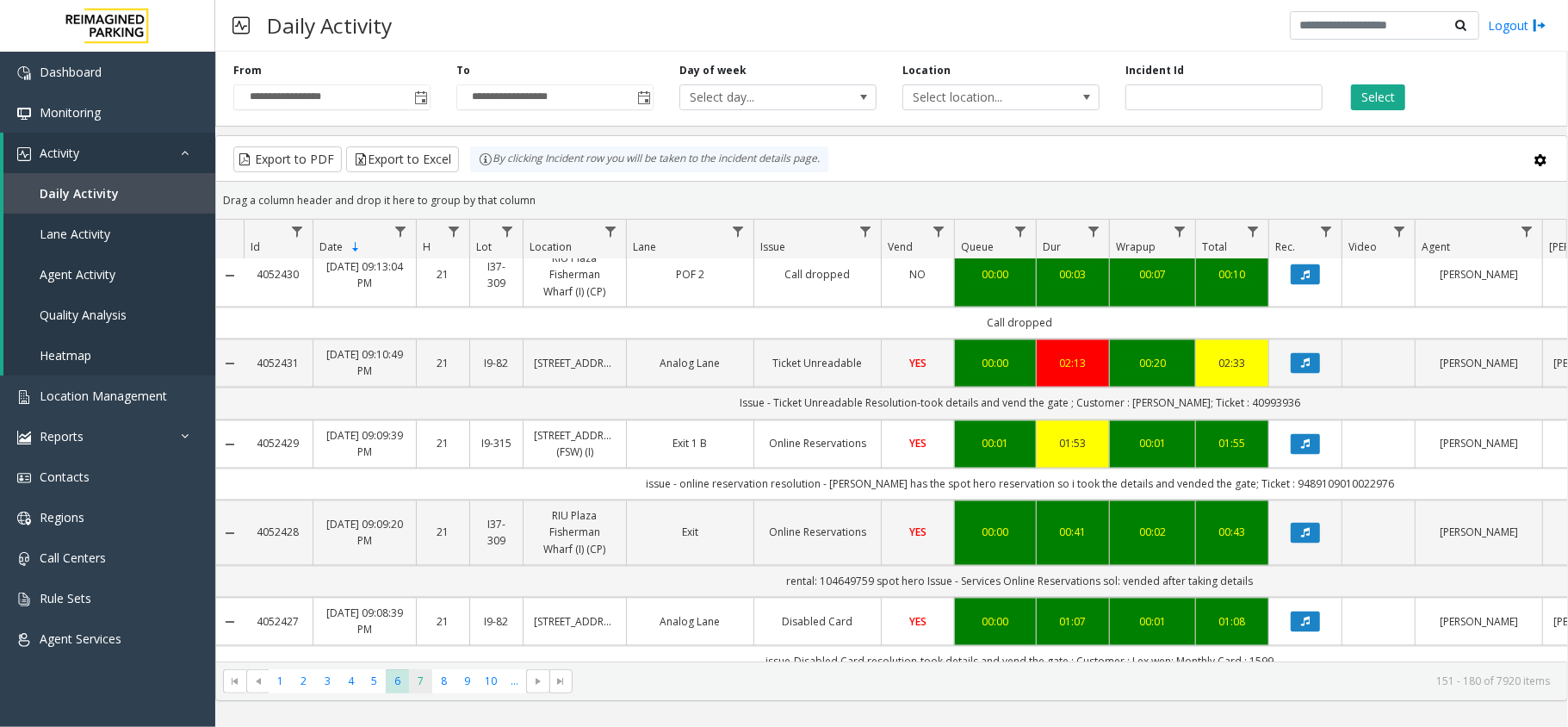
click at [412, 683] on span "7" at bounding box center [421, 681] width 24 height 24
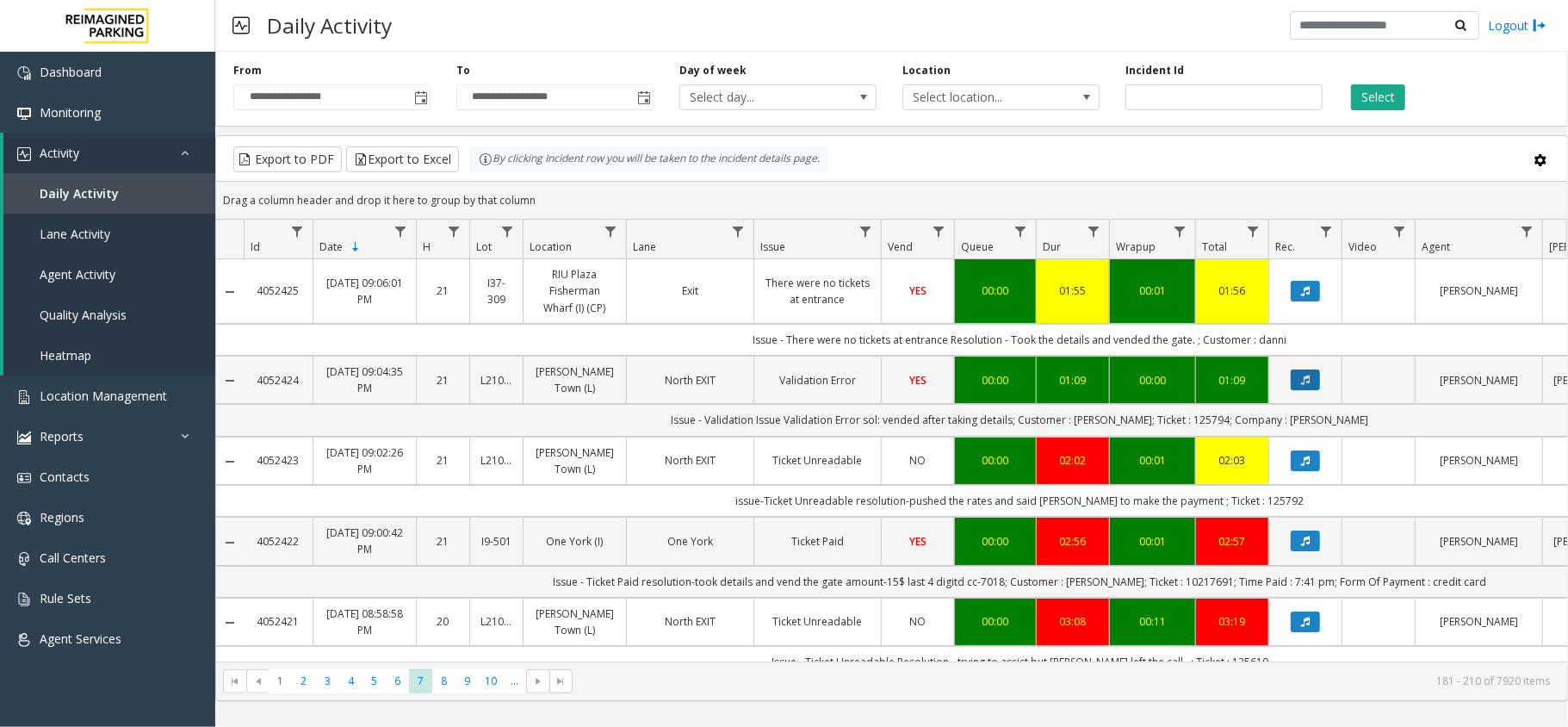
click at [1296, 389] on button "Data table" at bounding box center [1305, 379] width 29 height 21
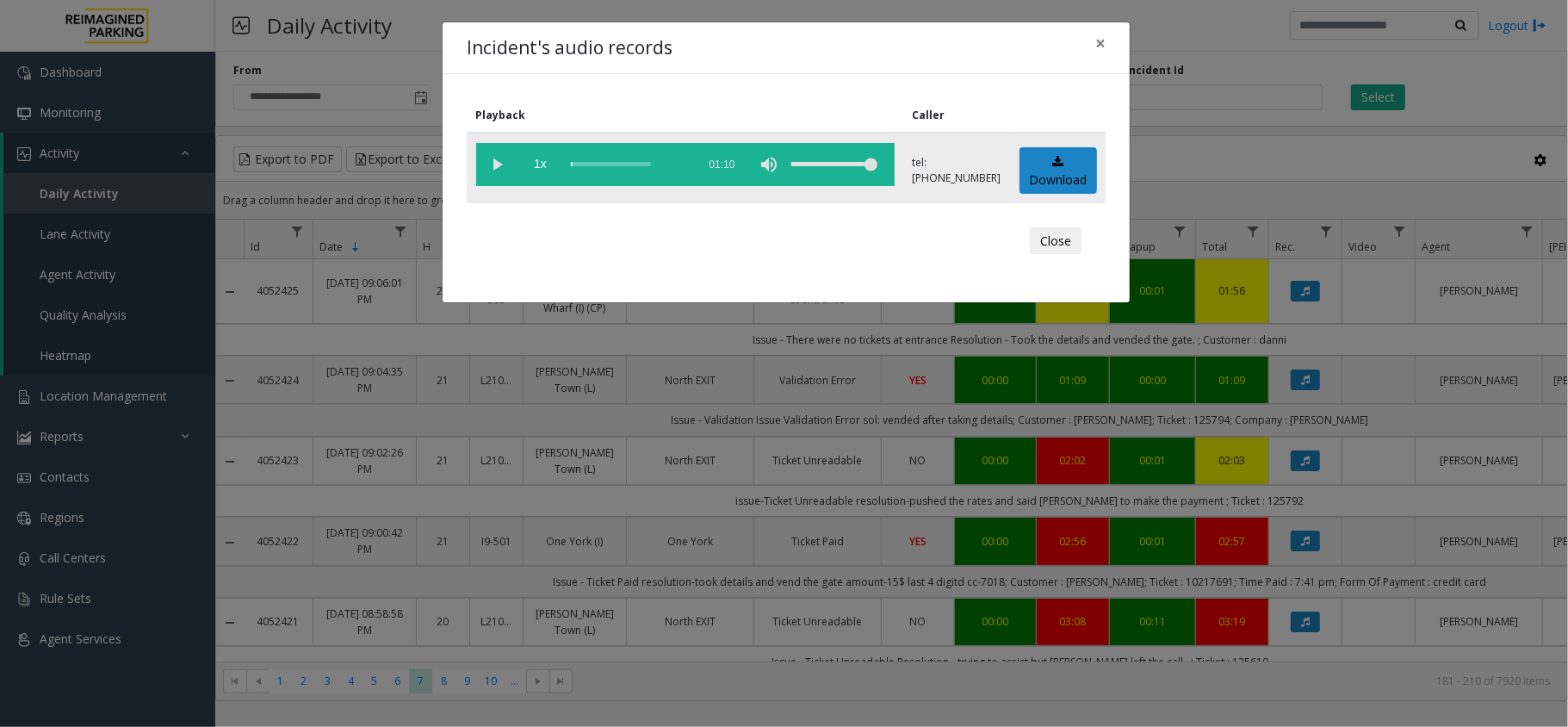
drag, startPoint x: 497, startPoint y: 167, endPoint x: 490, endPoint y: 163, distance: 8.1
click at [497, 167] on vg-play-pause at bounding box center [497, 164] width 43 height 43
click at [1059, 240] on button "Close" at bounding box center [1055, 241] width 52 height 27
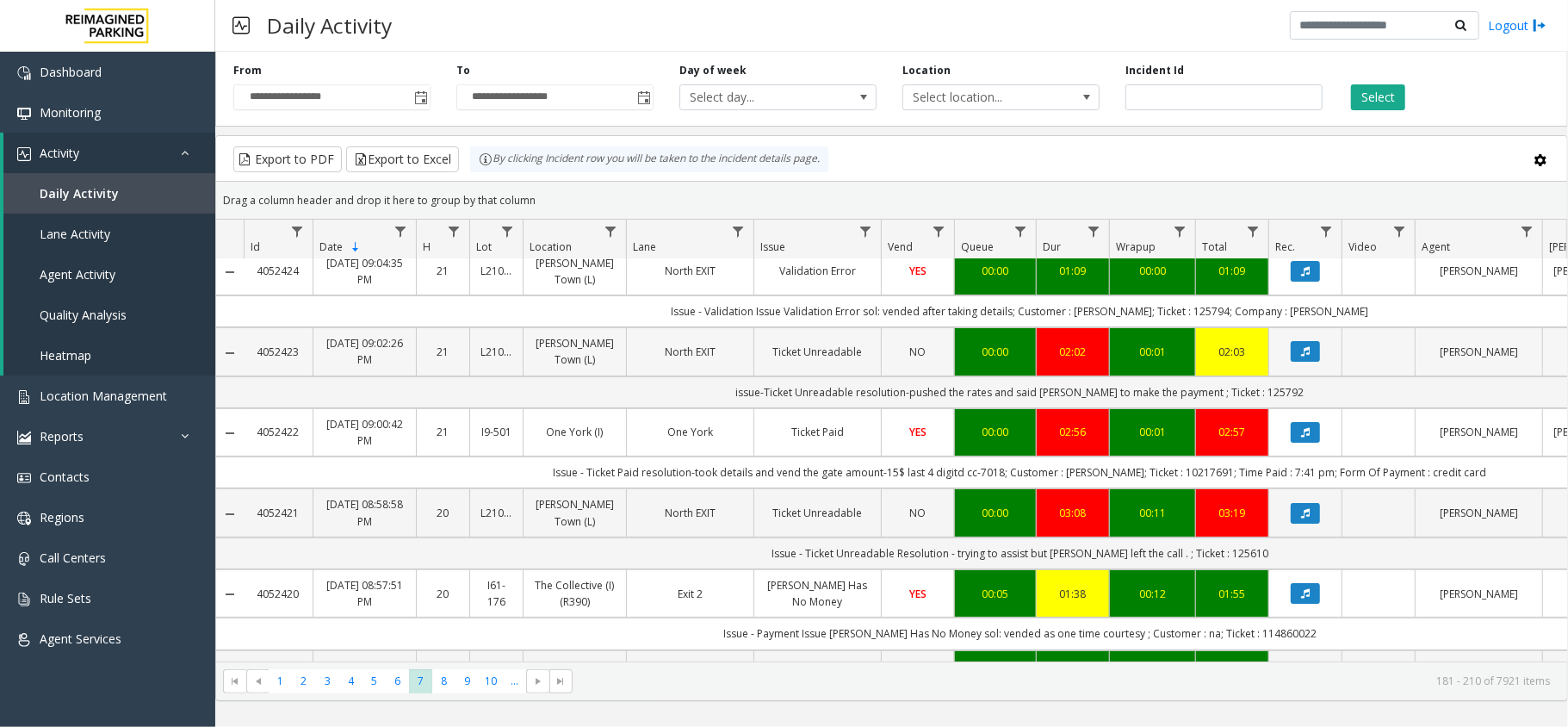
scroll to position [229, 0]
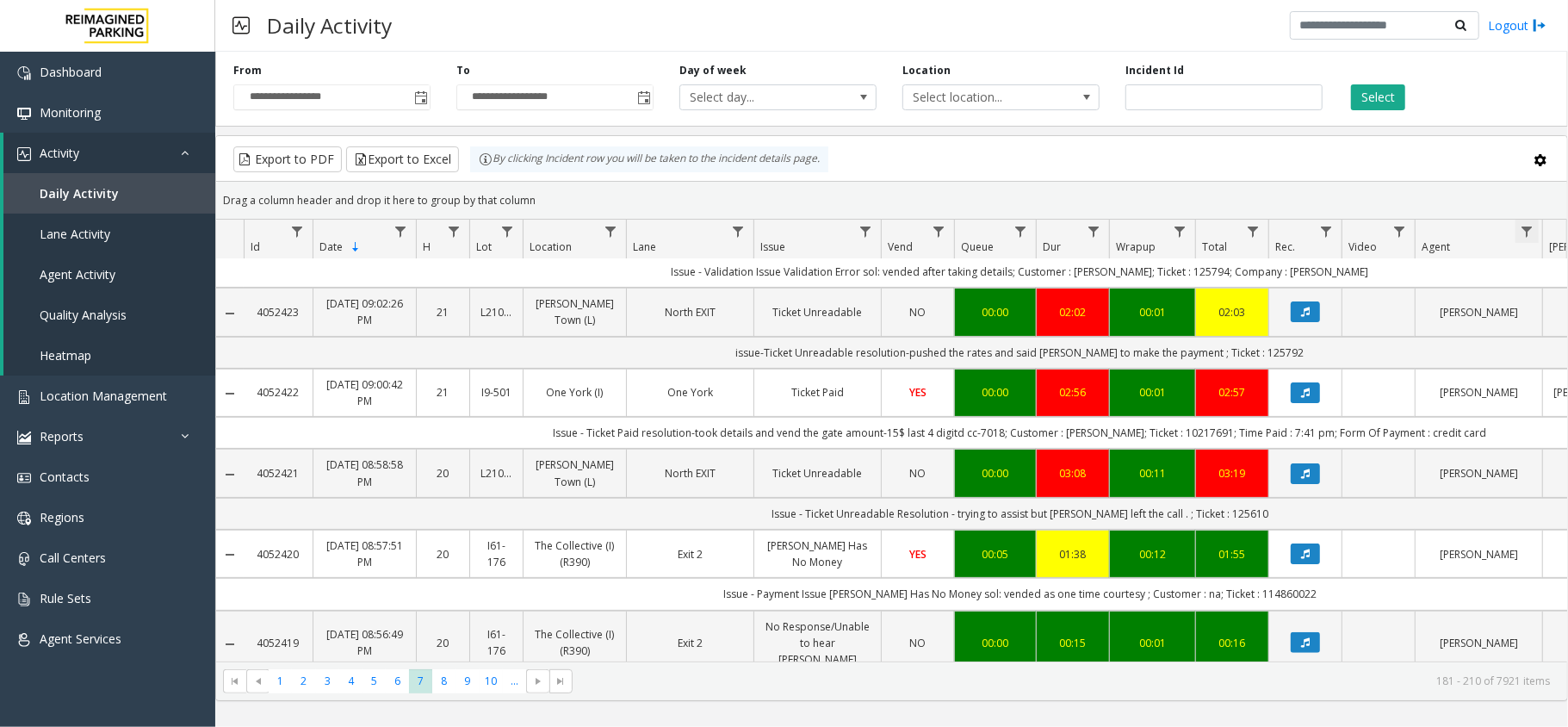
click at [1529, 232] on span "Data table" at bounding box center [1526, 231] width 14 height 14
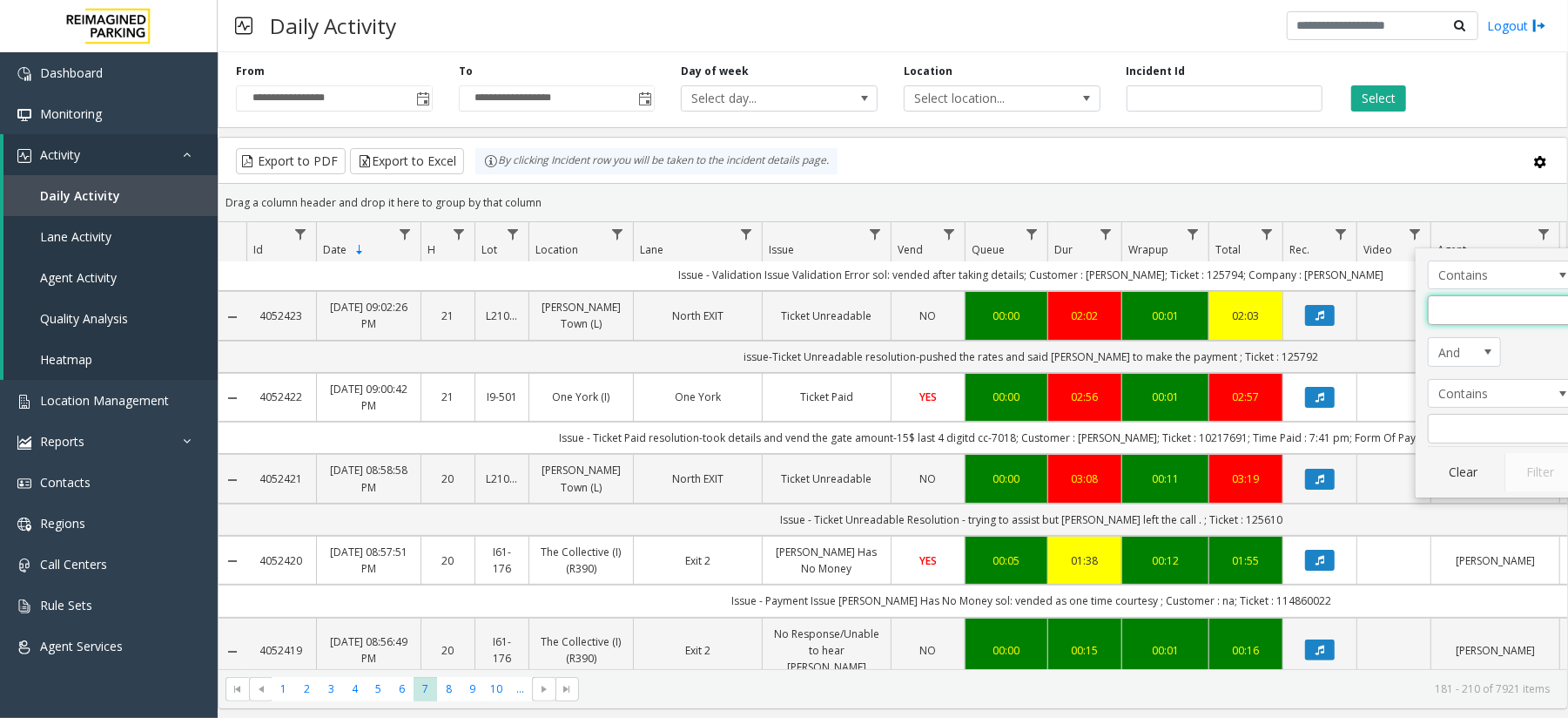
click at [1501, 312] on input "Agent Filter" at bounding box center [1502, 310] width 148 height 29
type input "*****"
click button "Filter" at bounding box center [1539, 472] width 71 height 39
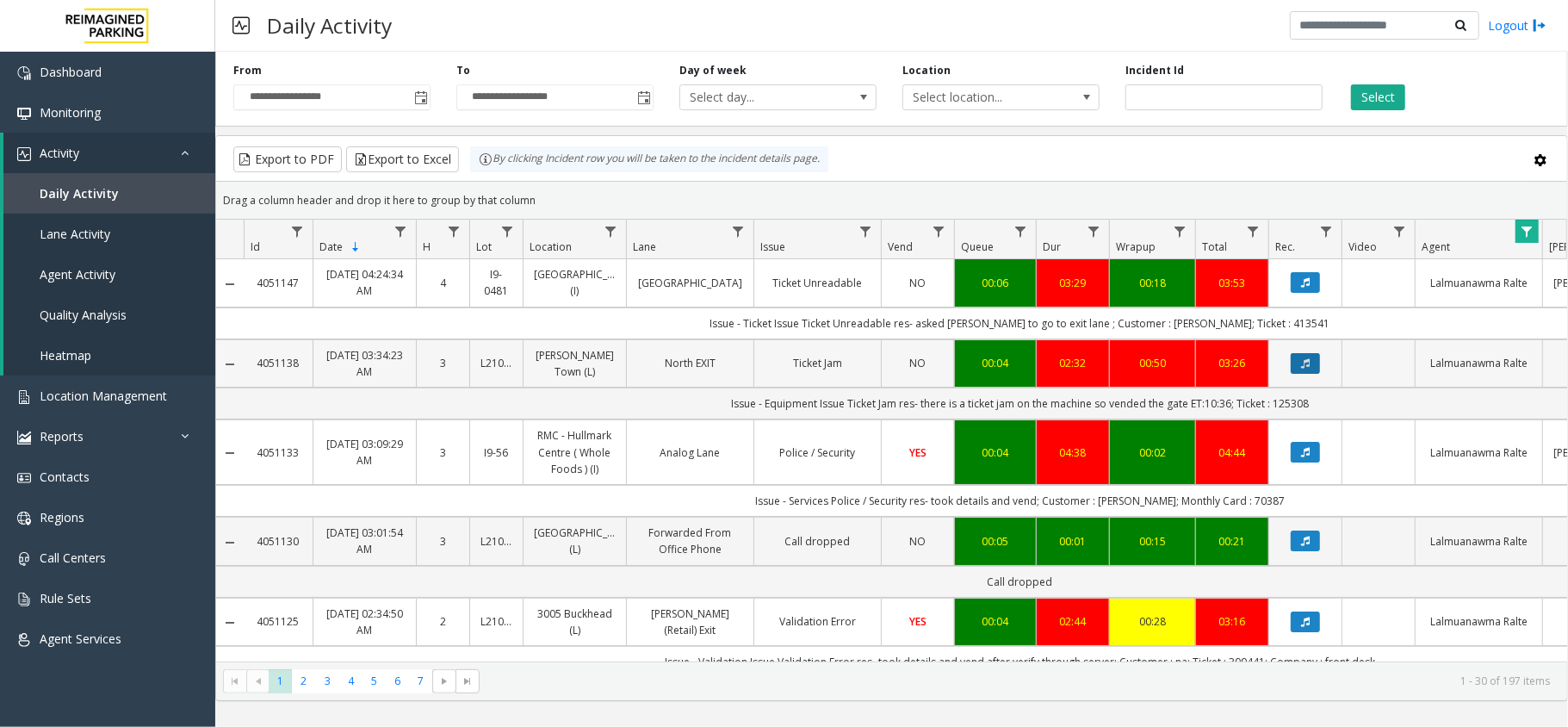
click at [1304, 368] on icon "Data table" at bounding box center [1305, 363] width 8 height 10
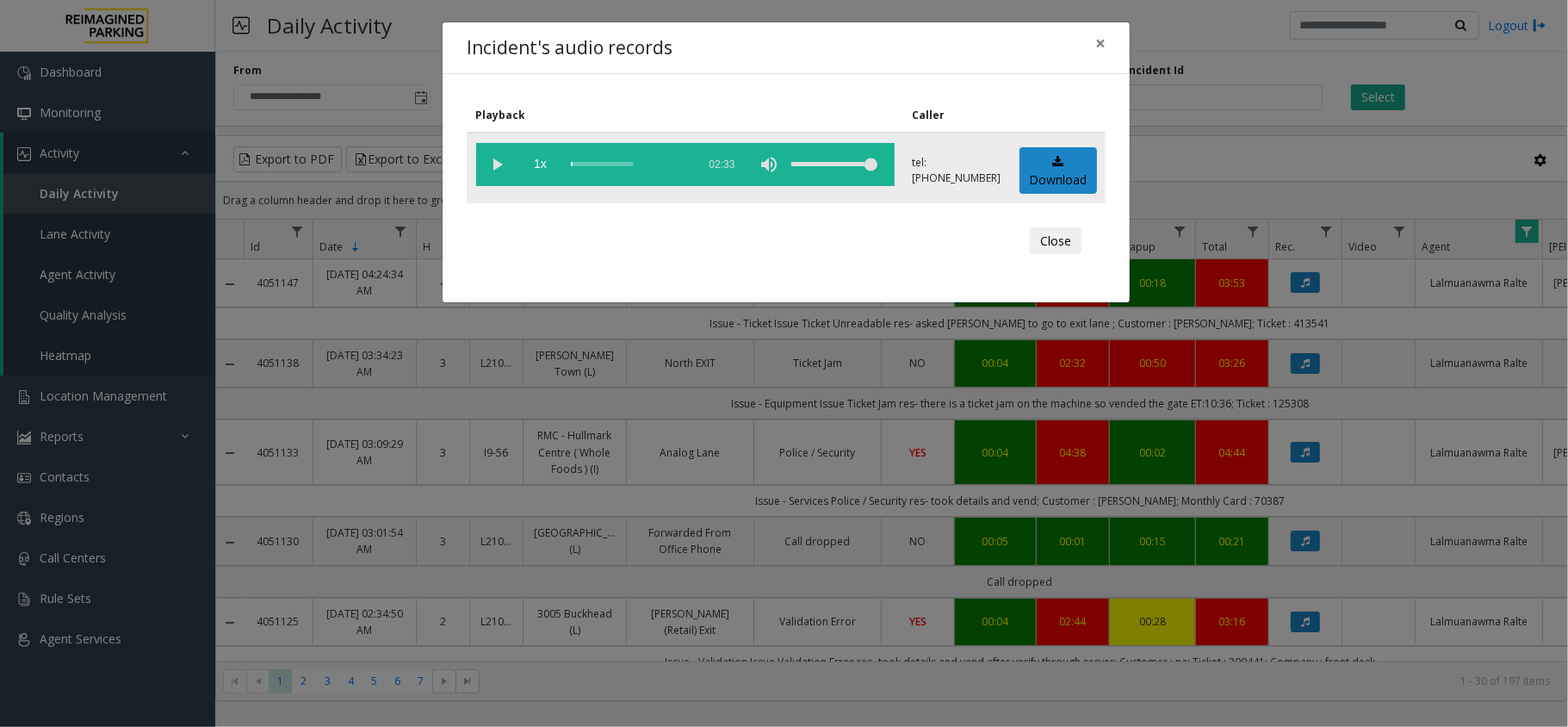
click at [496, 169] on vg-play-pause at bounding box center [497, 164] width 43 height 43
click at [1107, 686] on div "Incident's audio records × Playback Caller 1x 02:33 tel:[PHONE_NUMBER] Download…" at bounding box center [784, 364] width 1568 height 727
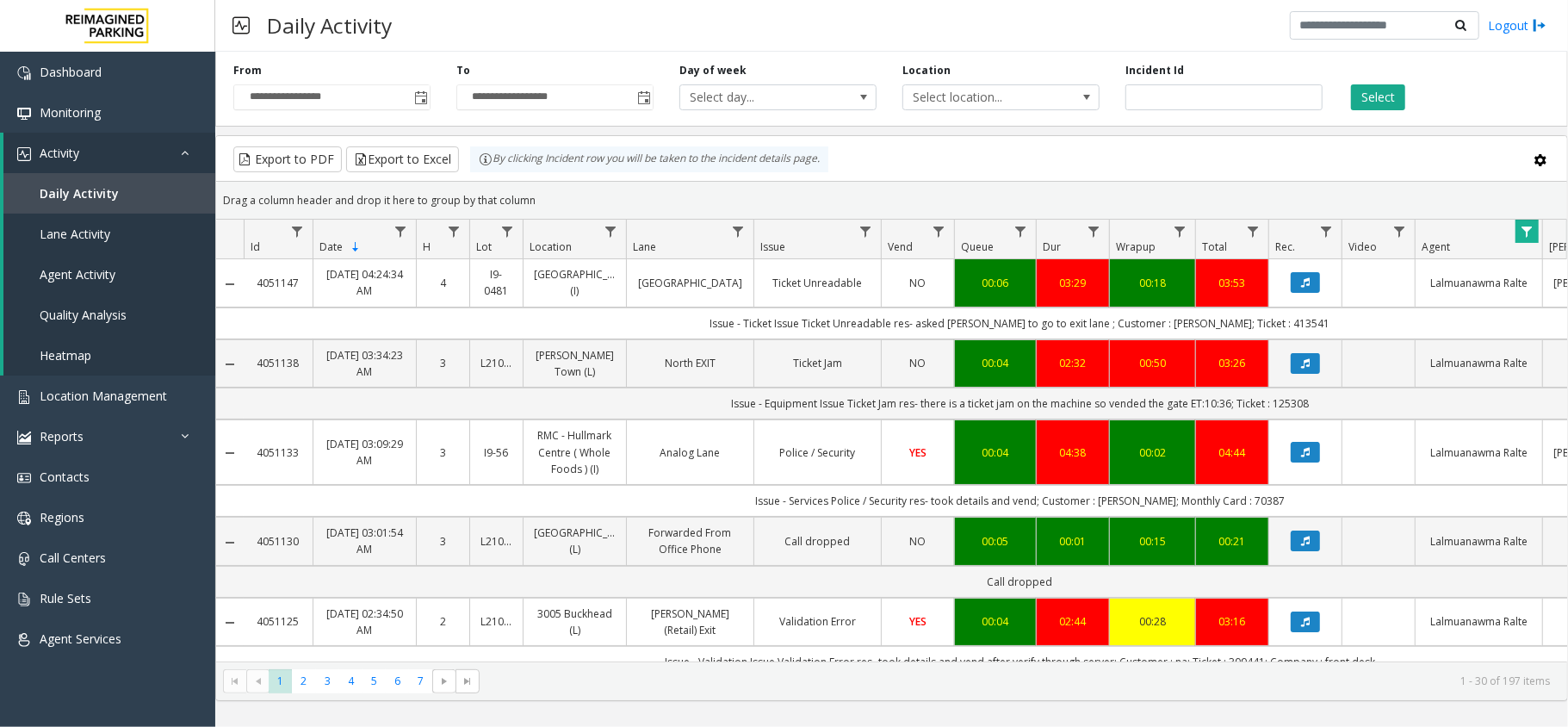
scroll to position [115, 0]
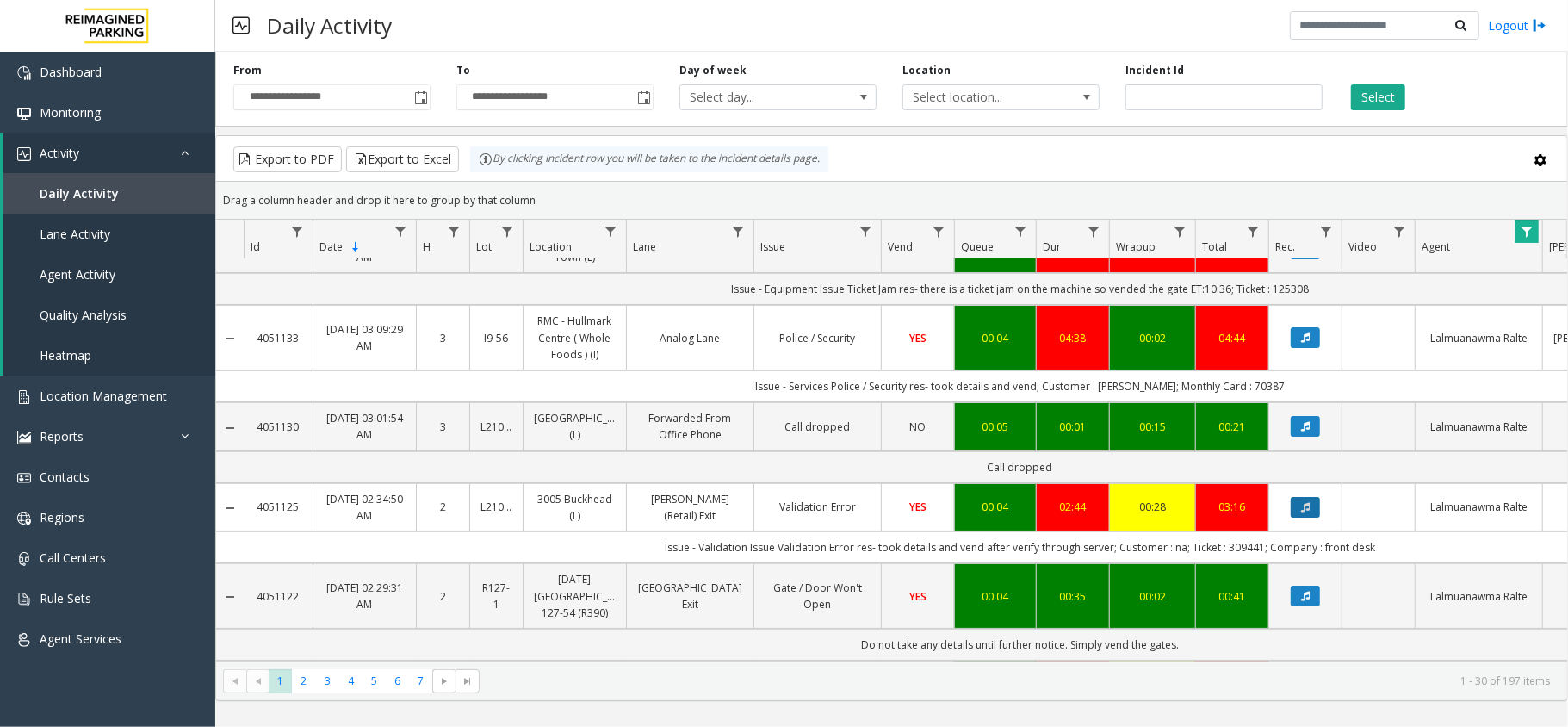
click at [1310, 517] on button "Data table" at bounding box center [1305, 507] width 29 height 21
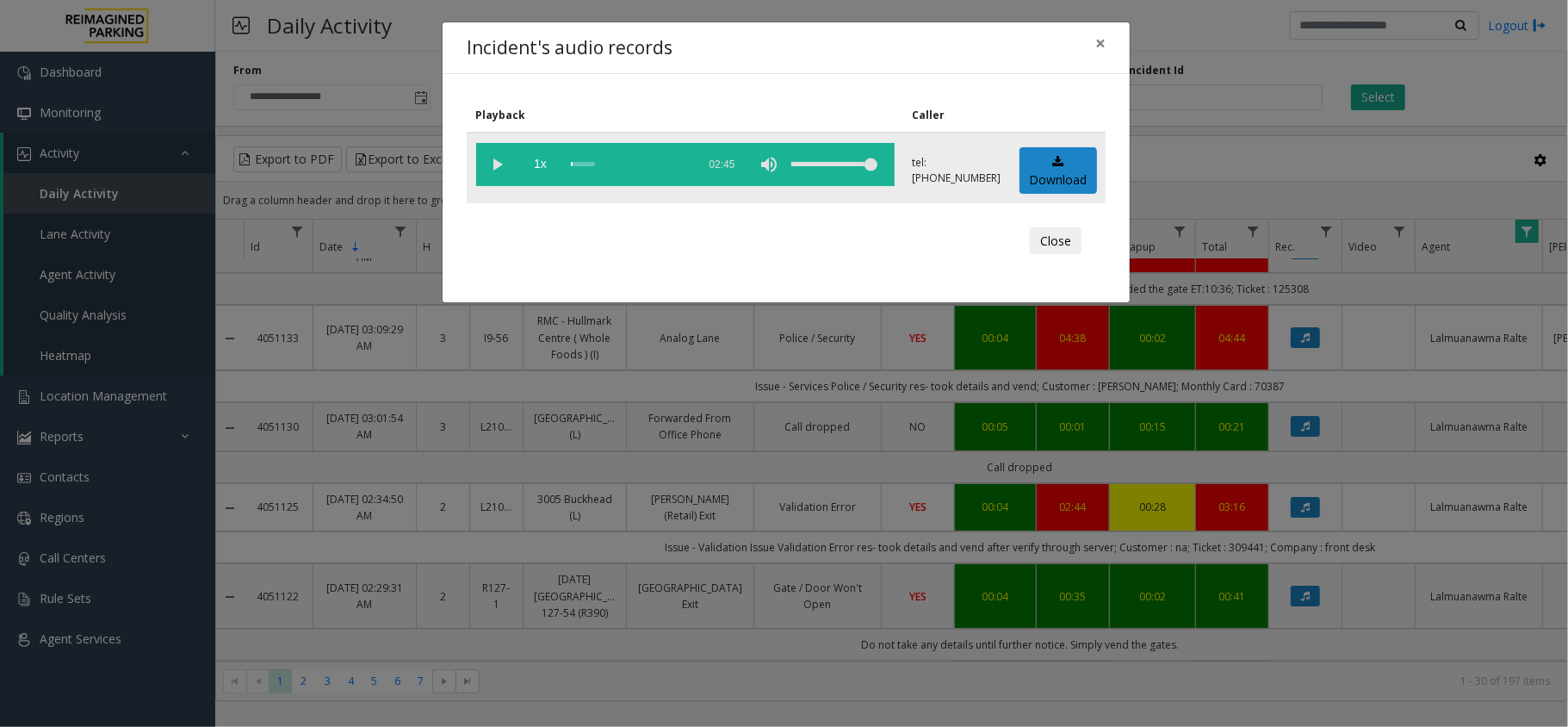
click at [489, 165] on vg-play-pause at bounding box center [497, 164] width 43 height 43
click at [1054, 242] on button "Close" at bounding box center [1055, 241] width 52 height 27
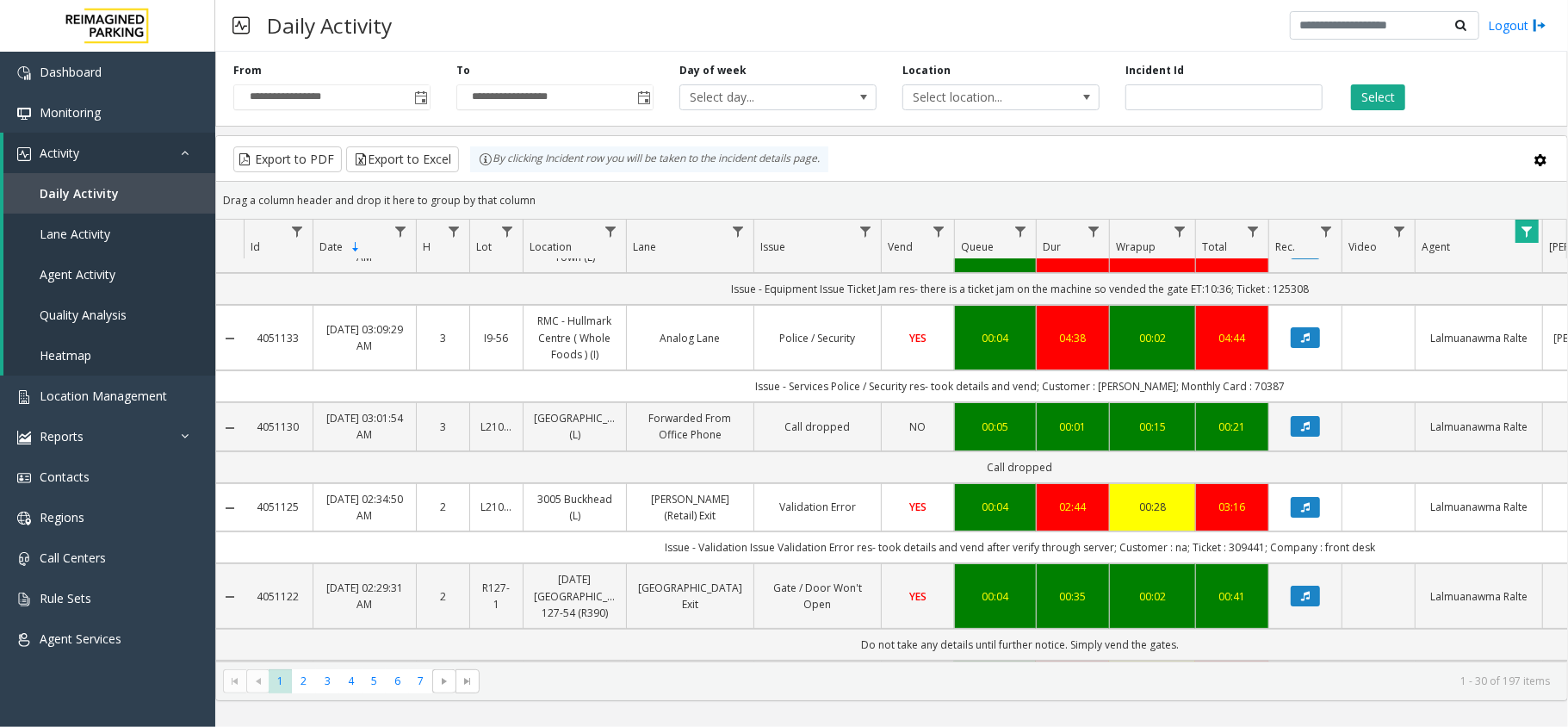
click at [1527, 231] on span "Data table" at bounding box center [1526, 231] width 14 height 14
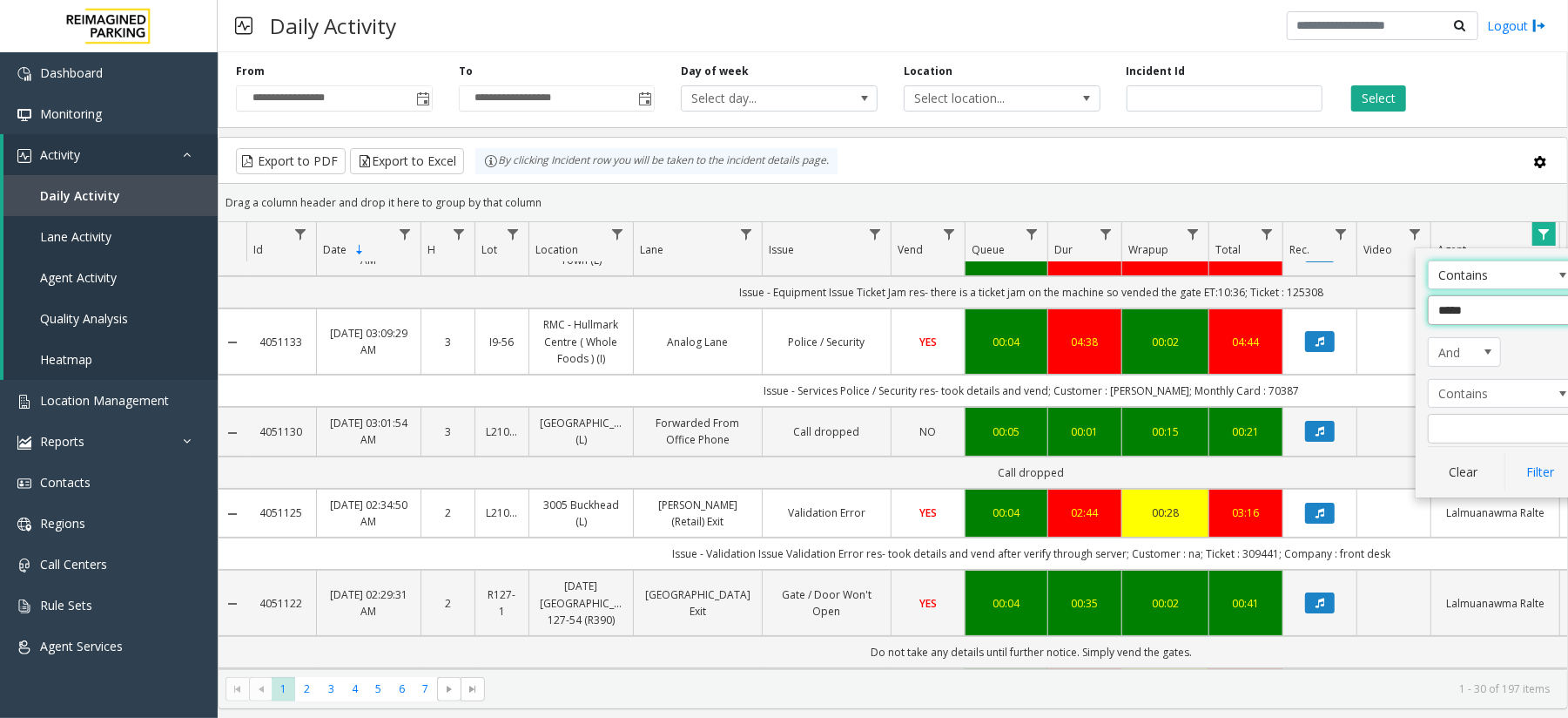
click at [1526, 309] on input "*****" at bounding box center [1502, 310] width 148 height 29
type input "*"
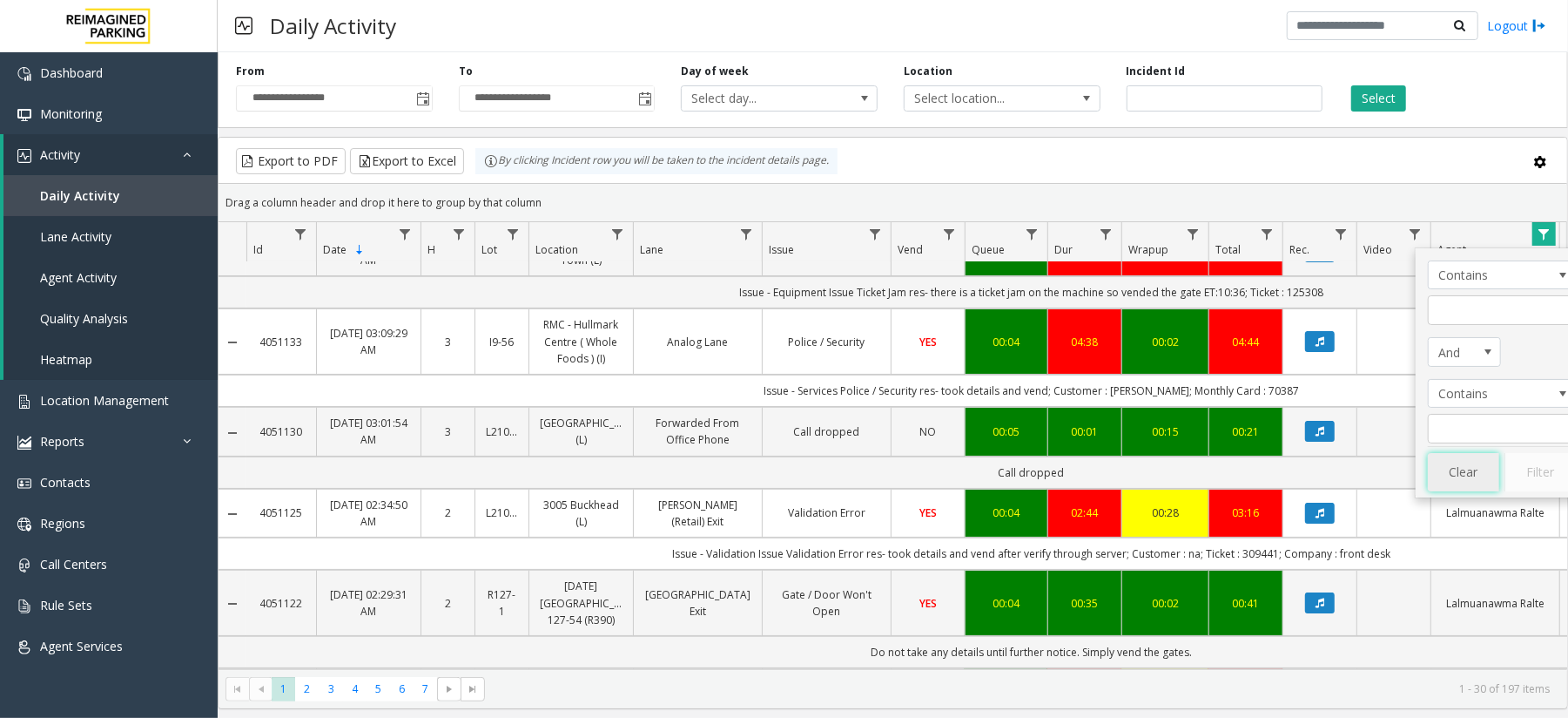
click at [1471, 470] on button "Clear" at bounding box center [1463, 472] width 71 height 39
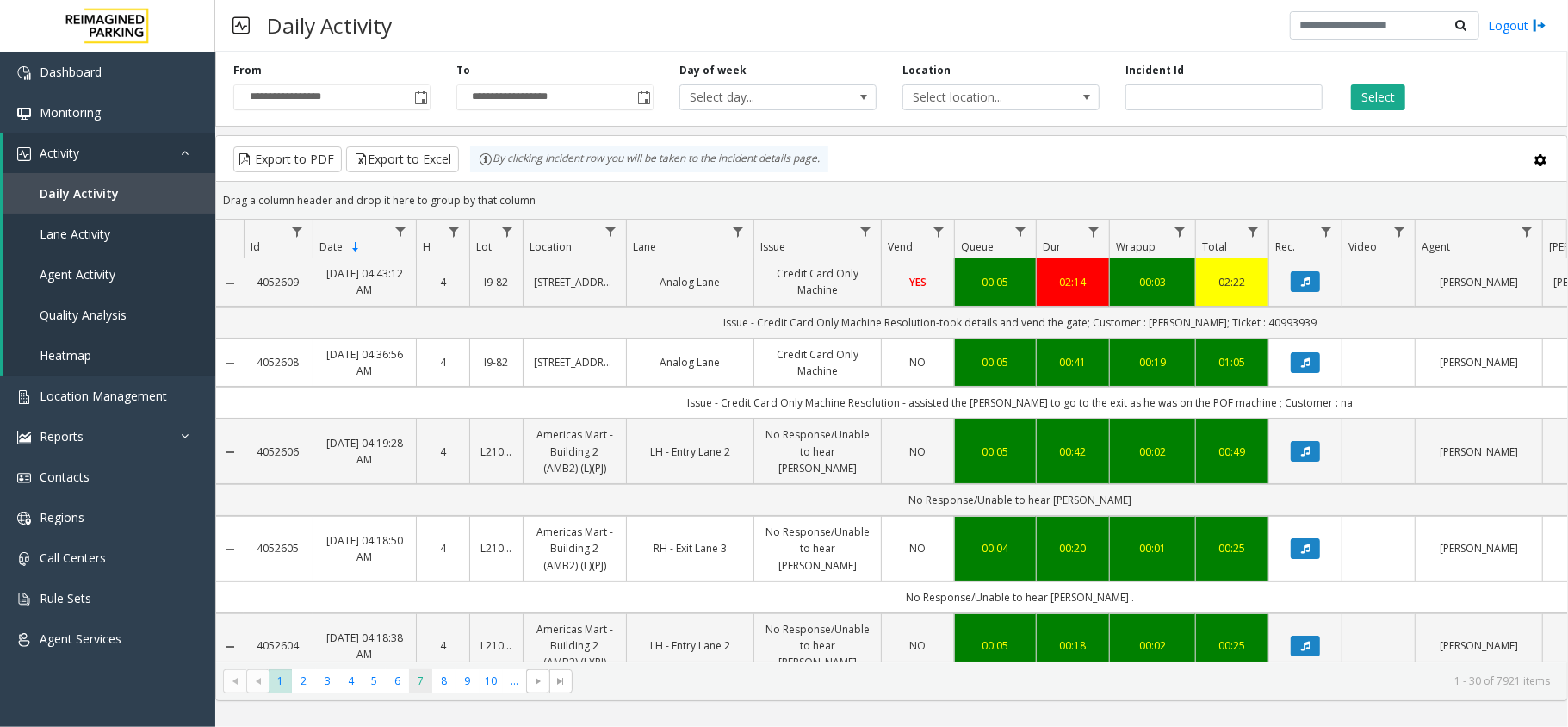
click at [425, 689] on span "7" at bounding box center [421, 681] width 24 height 24
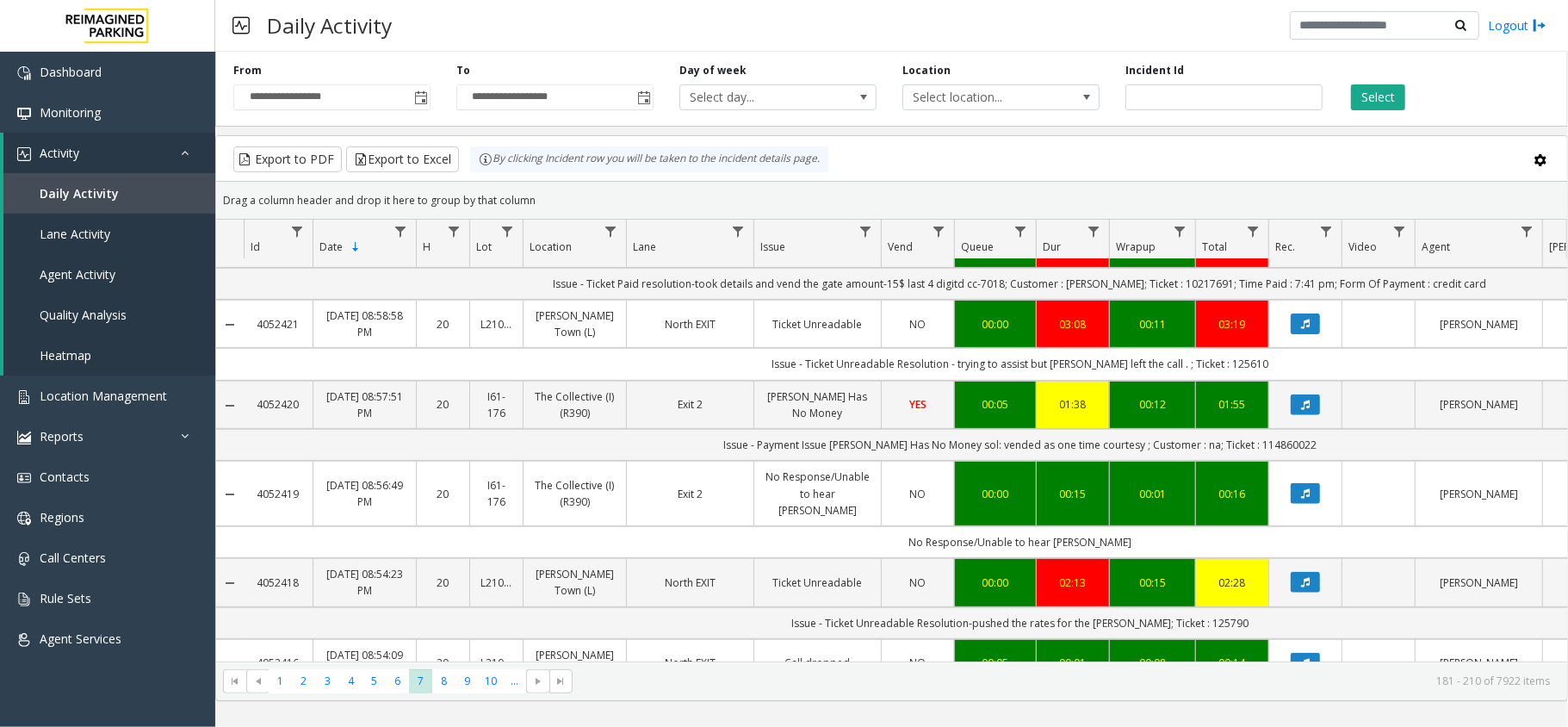
scroll to position [573, 0]
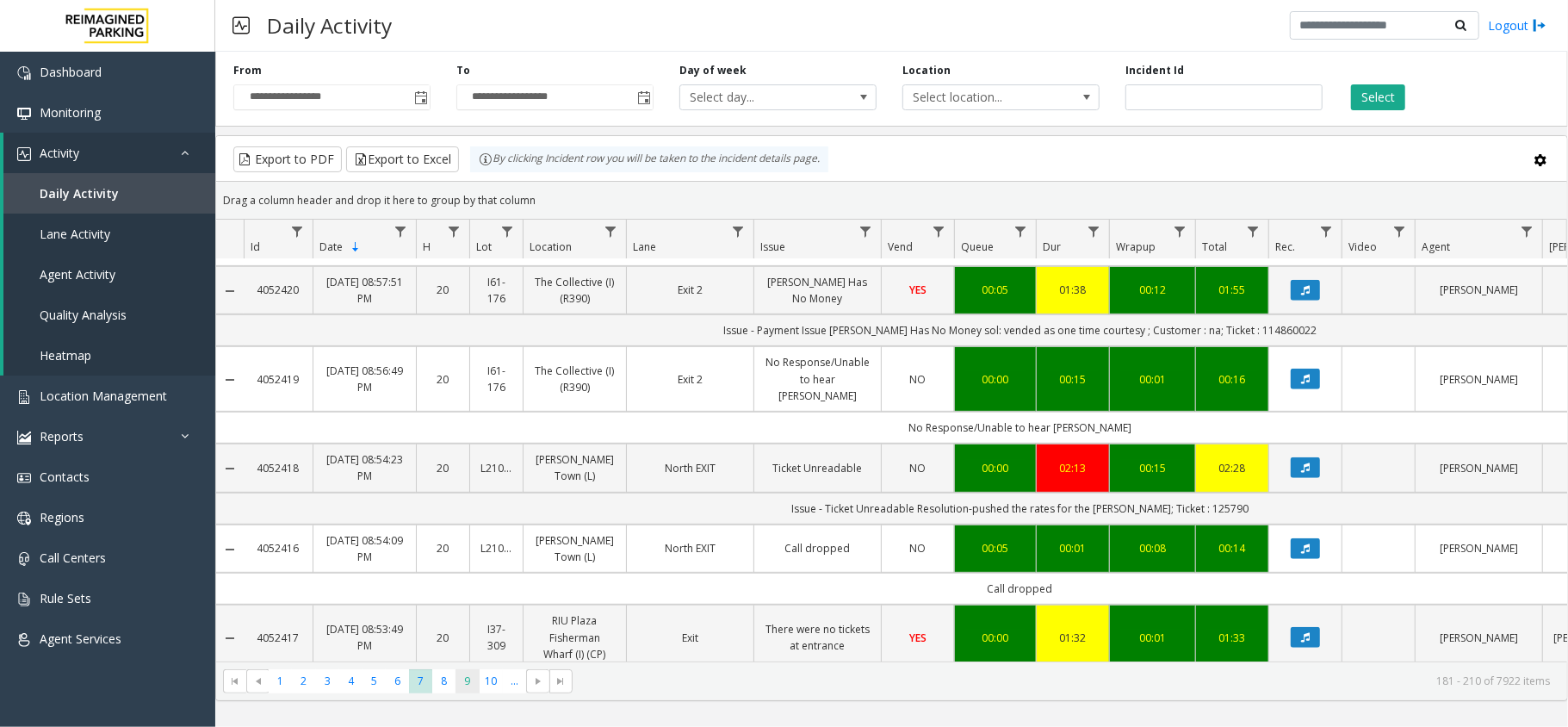
click at [461, 687] on span "9" at bounding box center [467, 681] width 24 height 24
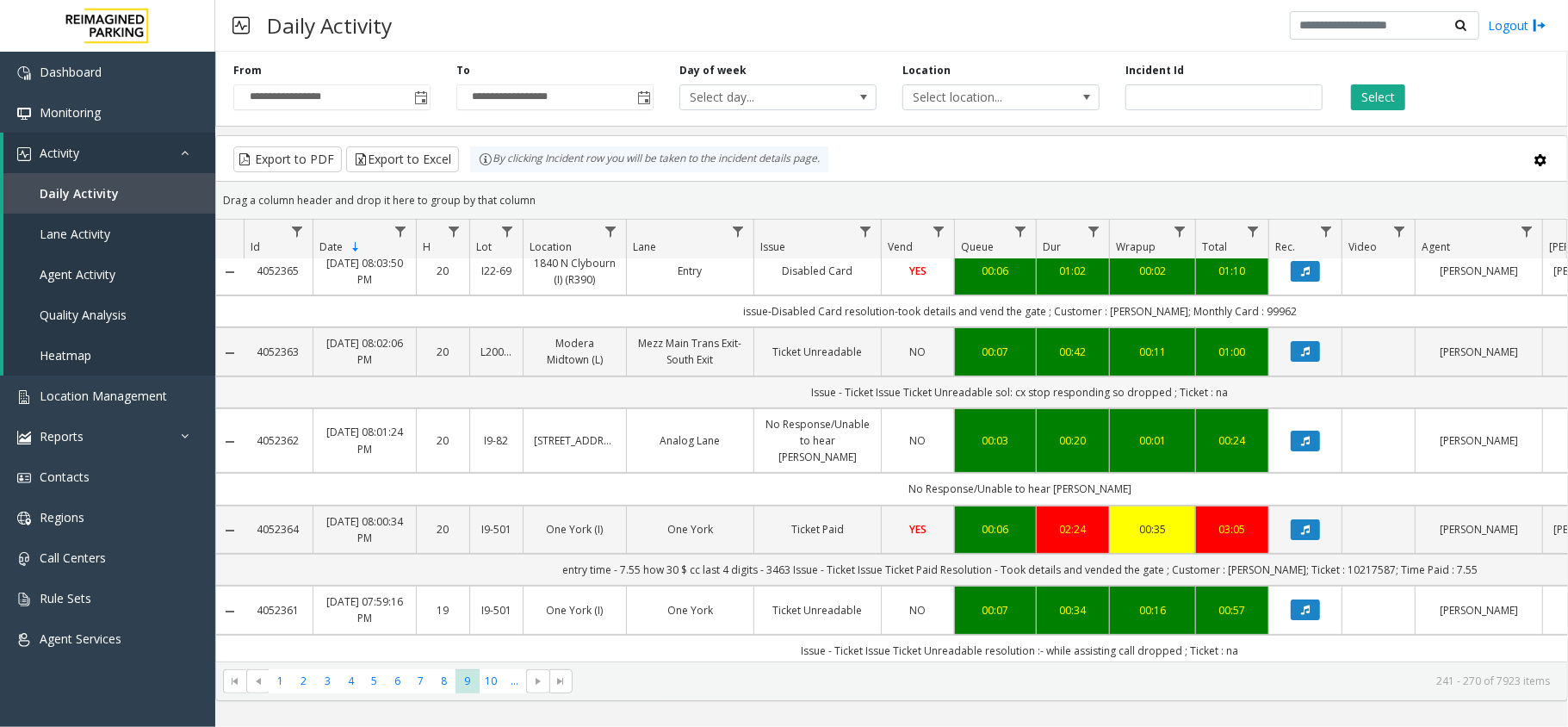
scroll to position [229, 0]
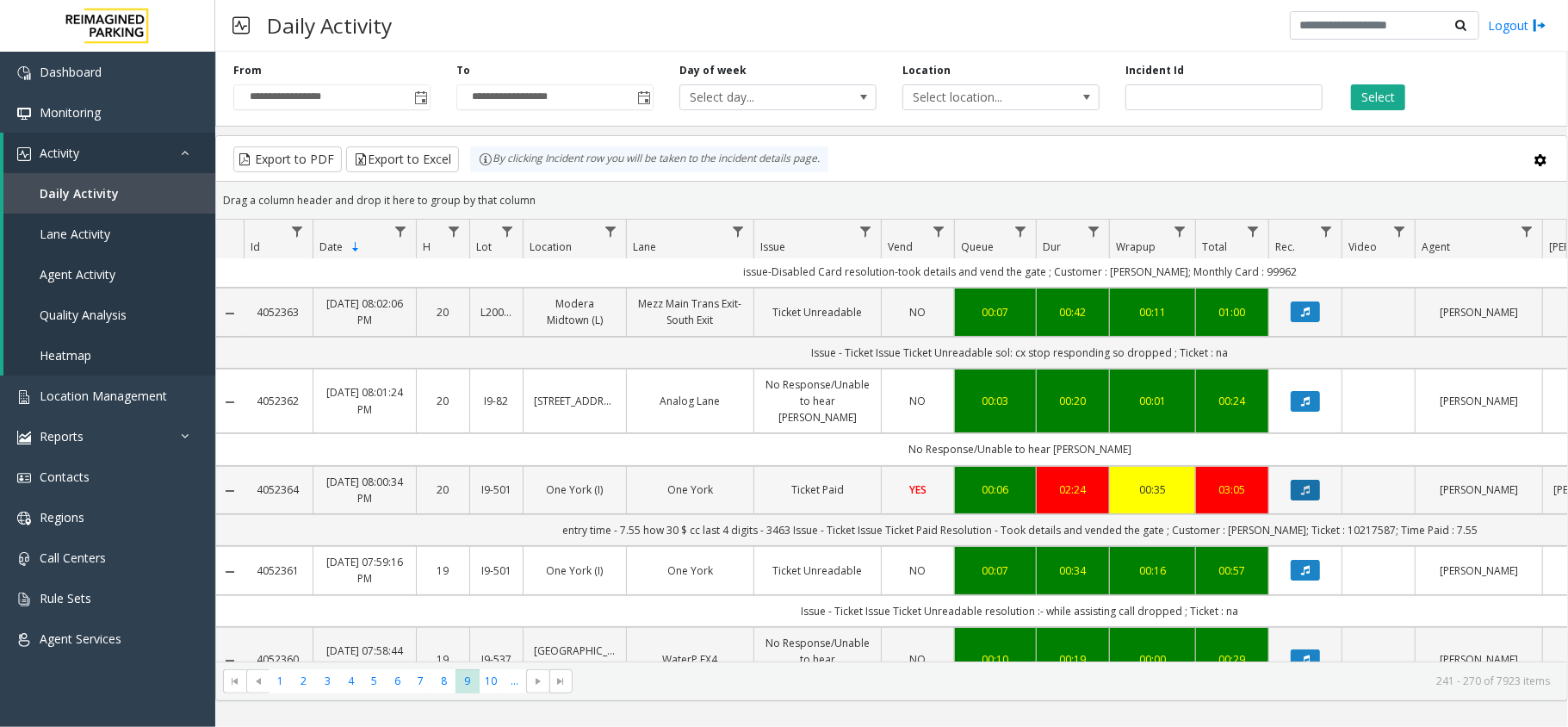
click at [1296, 484] on button "Data table" at bounding box center [1305, 489] width 29 height 21
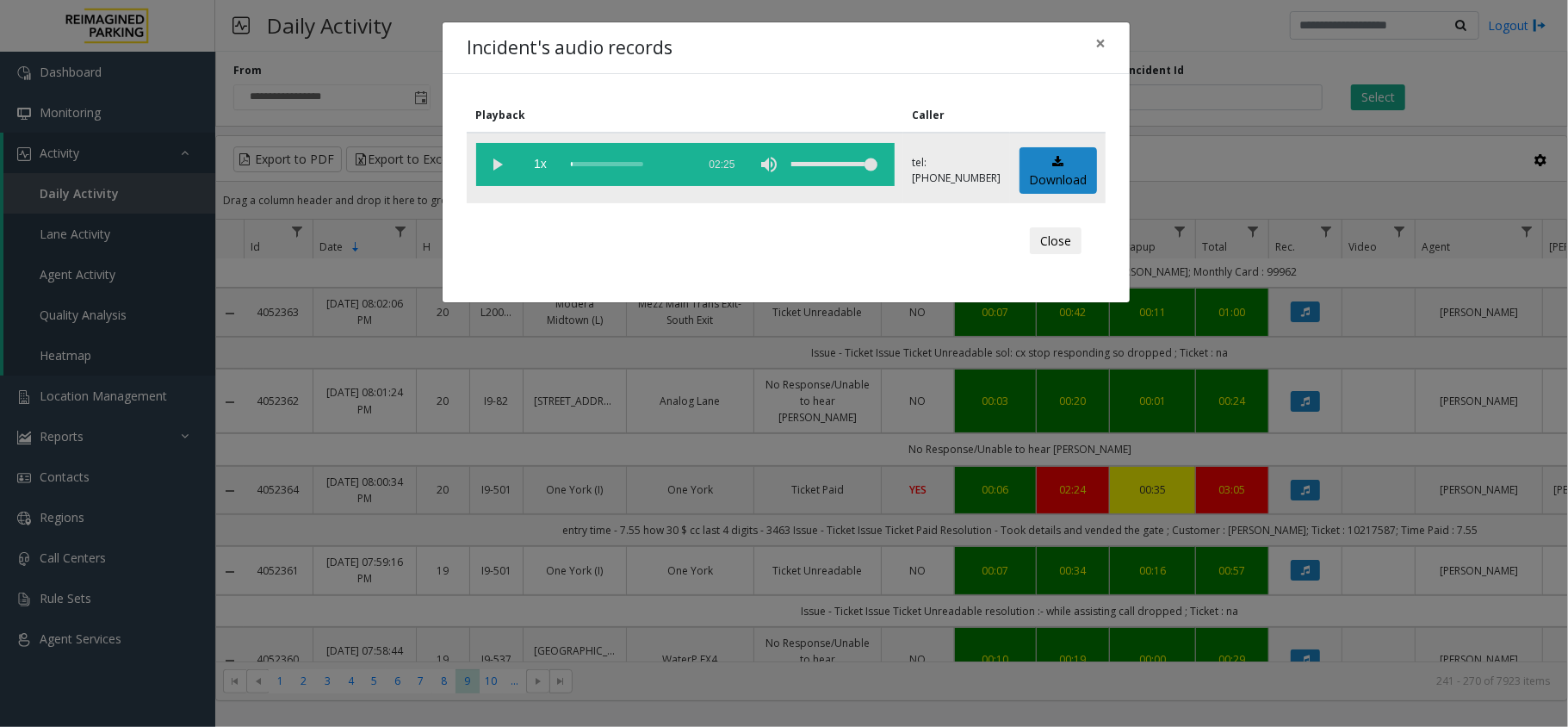
click at [507, 169] on vg-play-pause at bounding box center [497, 164] width 43 height 43
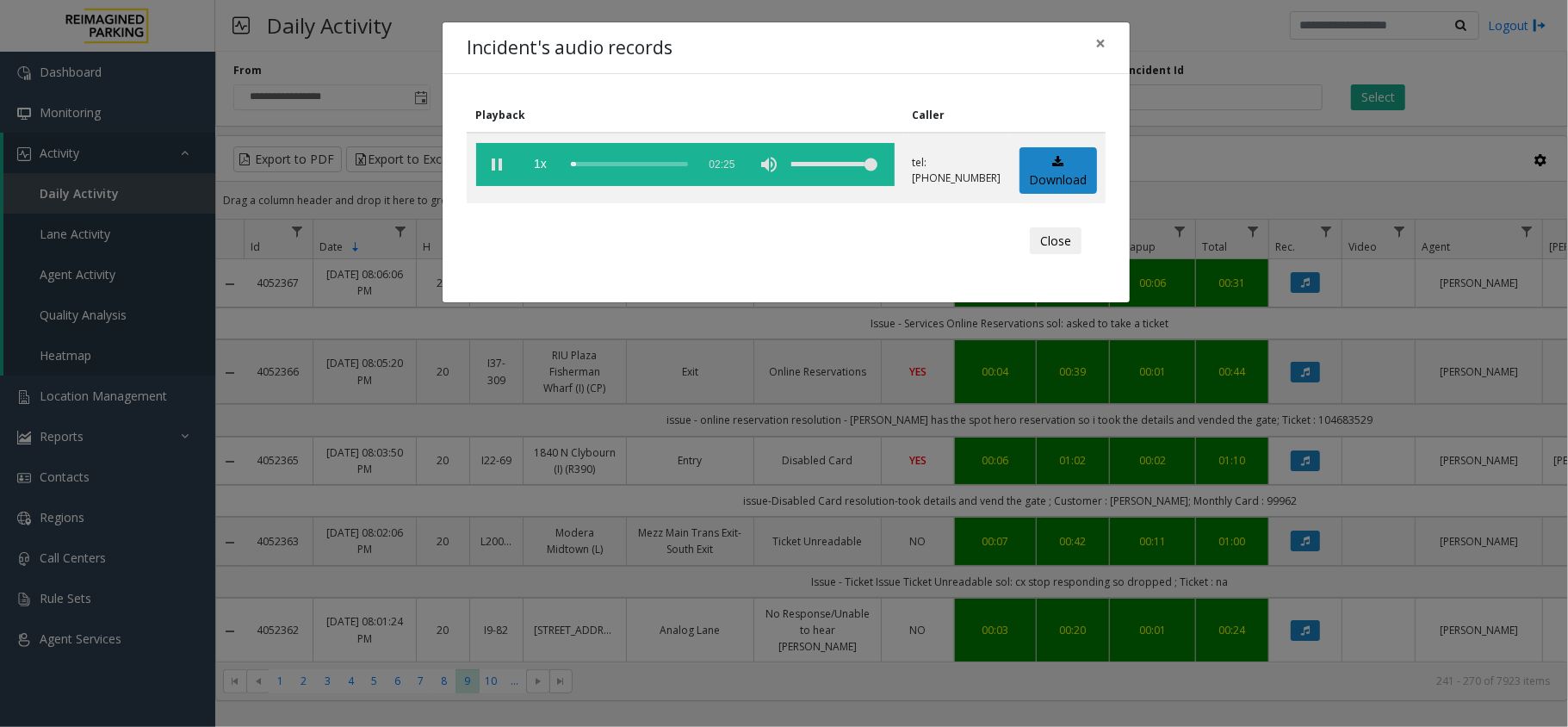
scroll to position [229, 0]
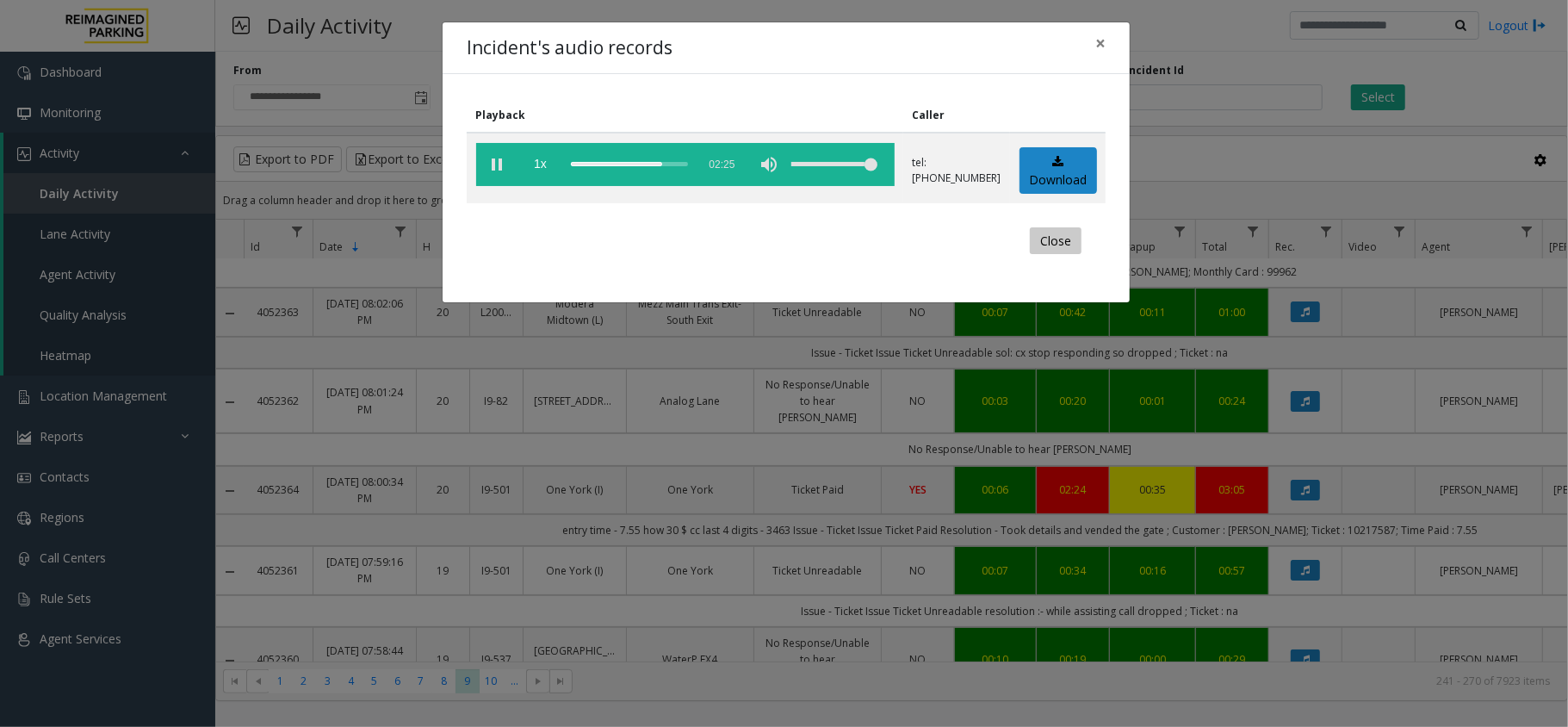
click at [1037, 244] on button "Close" at bounding box center [1055, 241] width 52 height 27
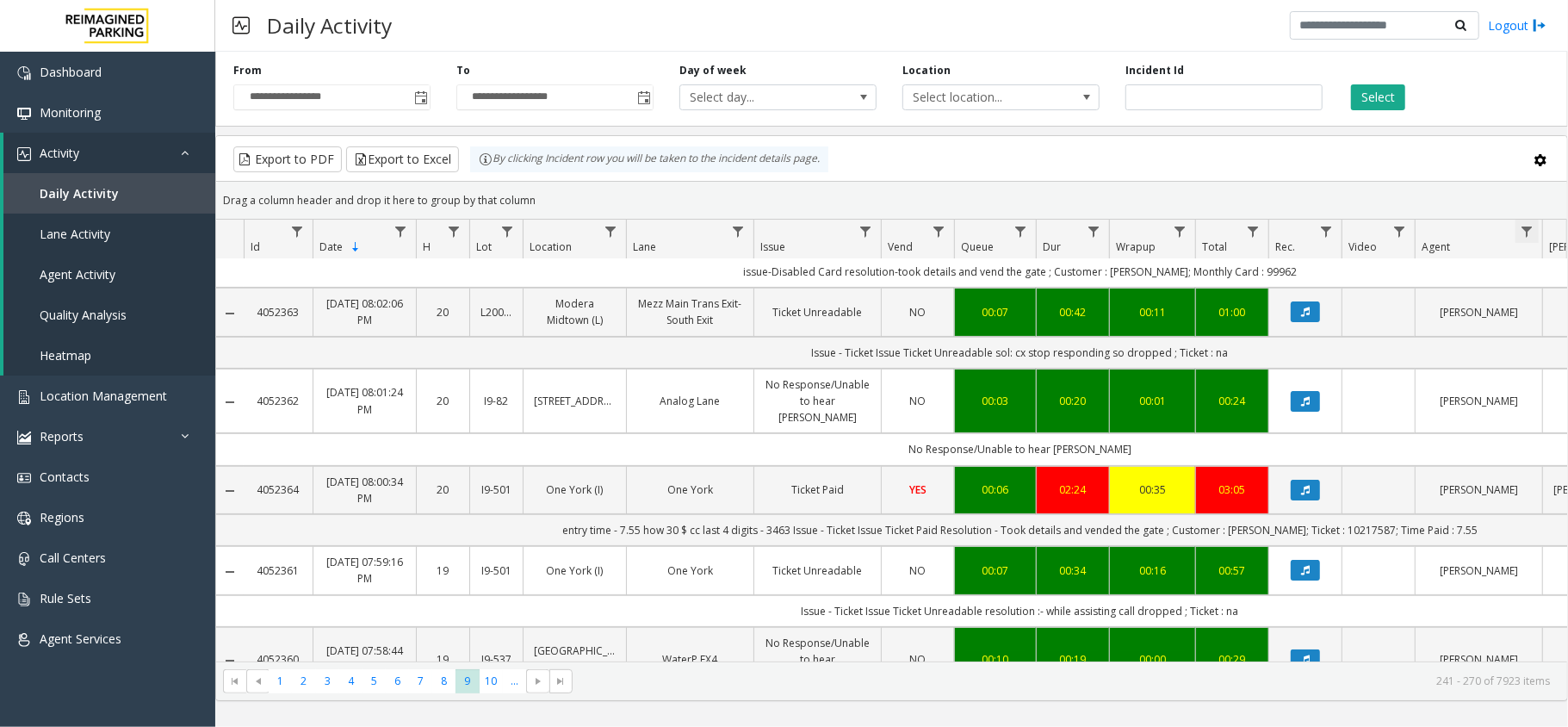
click at [1524, 238] on span "Data table" at bounding box center [1526, 231] width 14 height 14
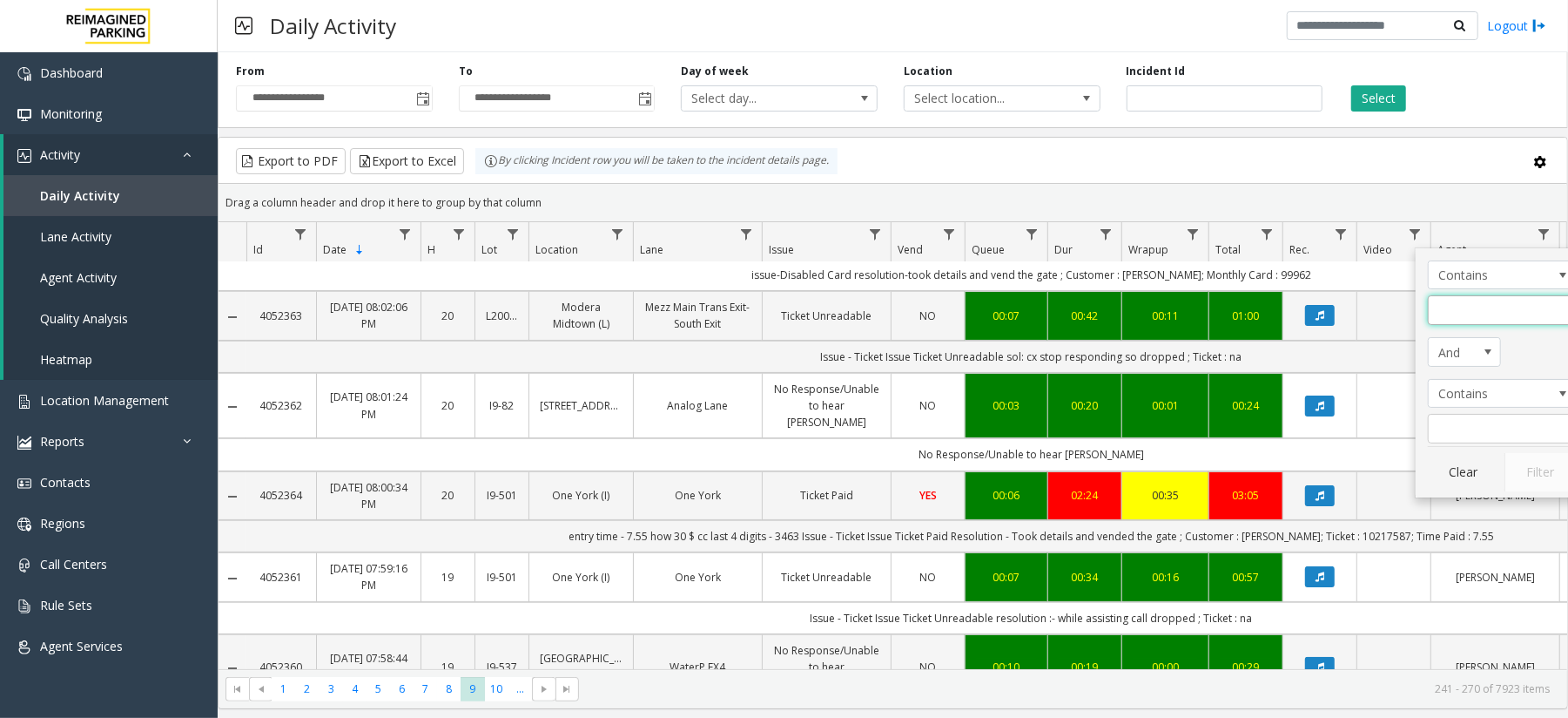
click at [1528, 313] on input "Agent Filter" at bounding box center [1502, 310] width 148 height 29
type input "*****"
click button "Filter" at bounding box center [1539, 472] width 71 height 39
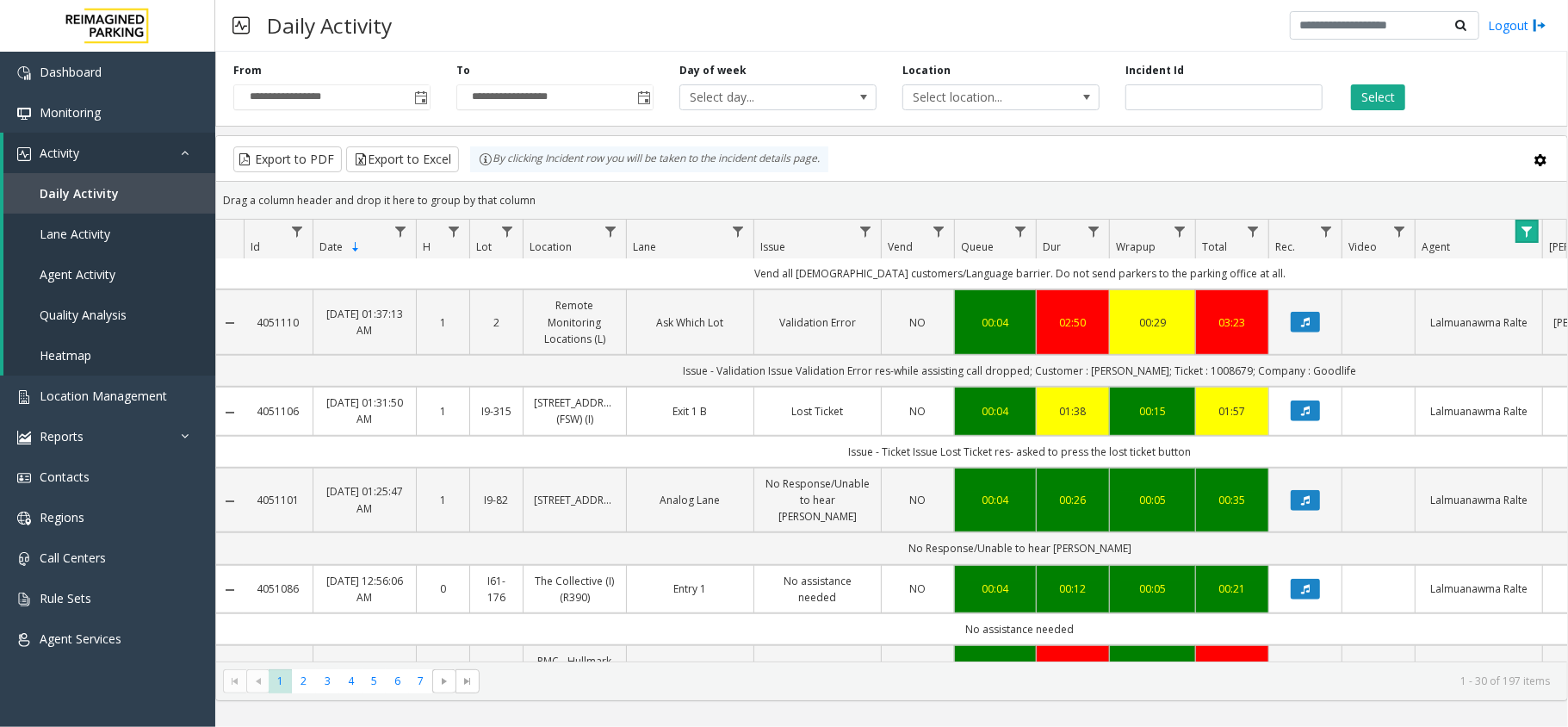
scroll to position [689, 0]
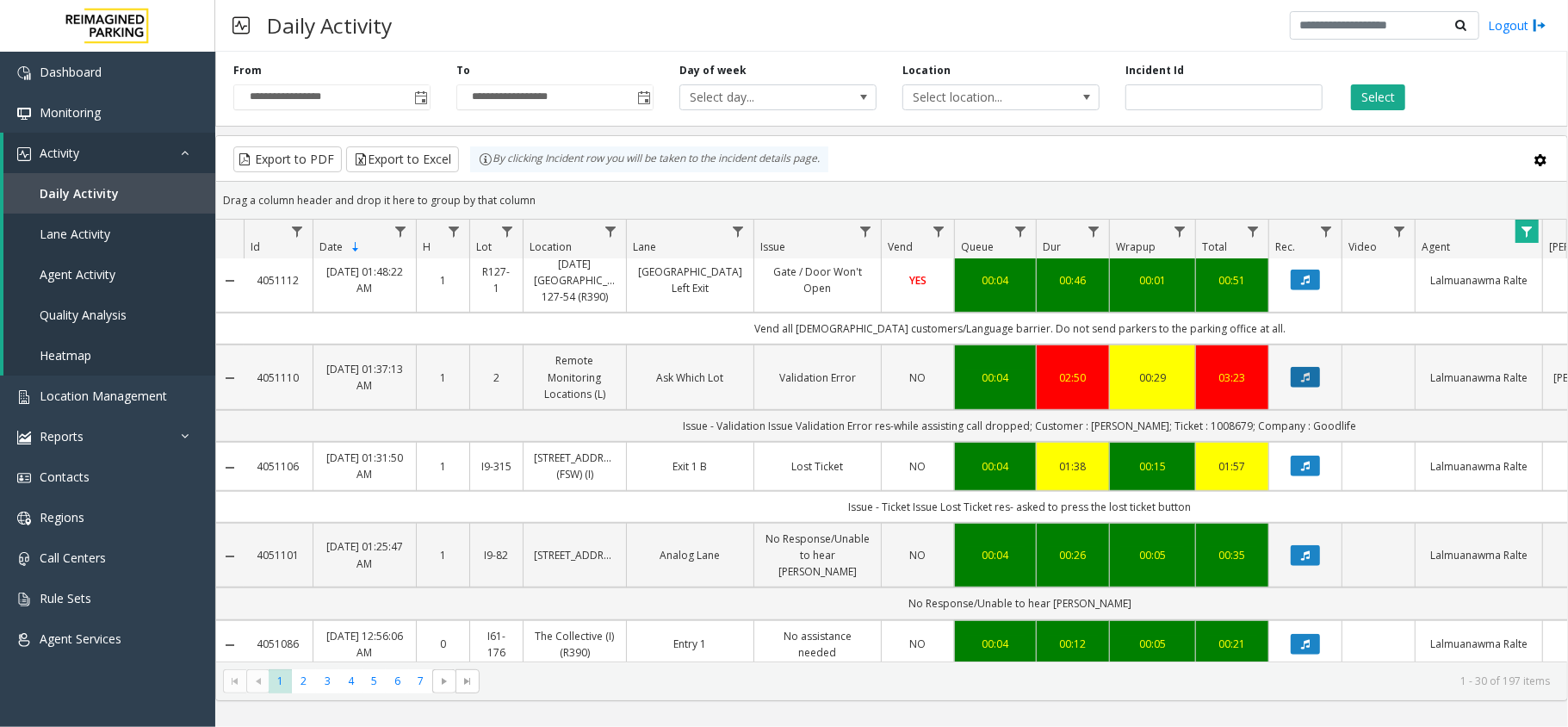
click at [1310, 387] on button "Data table" at bounding box center [1305, 377] width 29 height 21
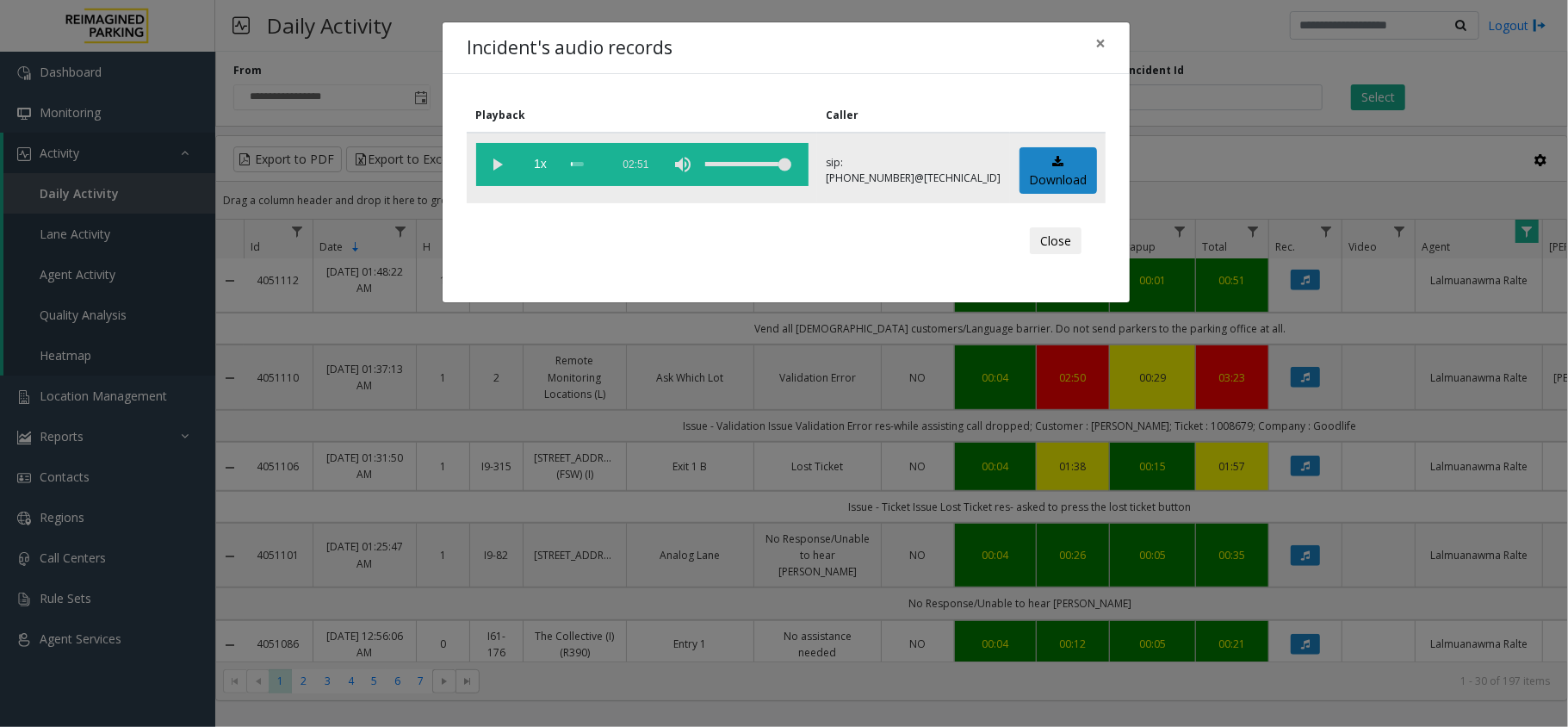
click at [493, 164] on vg-play-pause at bounding box center [497, 164] width 43 height 43
click at [1054, 685] on div "Incident's audio records × Playback Caller 1x 02:51 sip:000002900114038023199@6…" at bounding box center [784, 364] width 1568 height 727
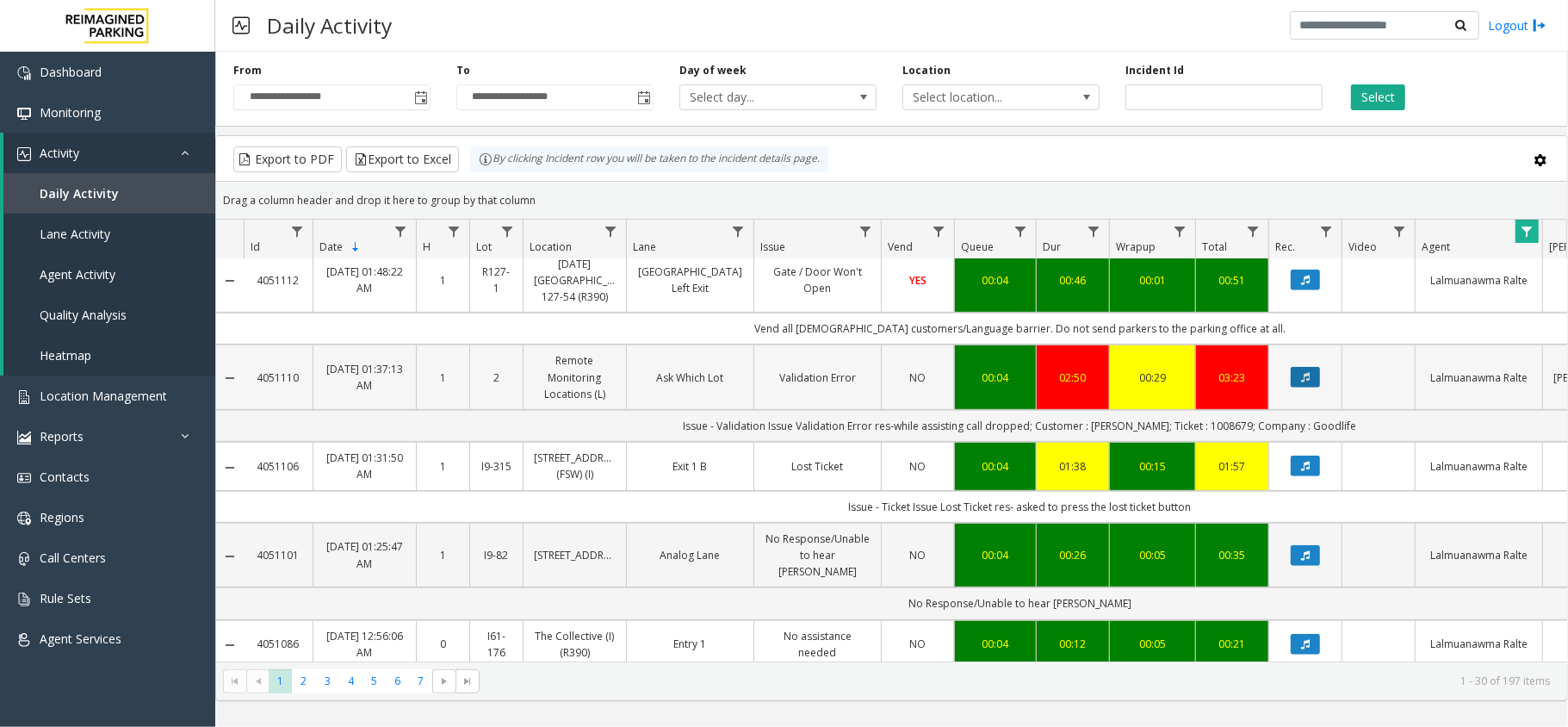
click at [1306, 383] on icon "Data table" at bounding box center [1305, 376] width 8 height 10
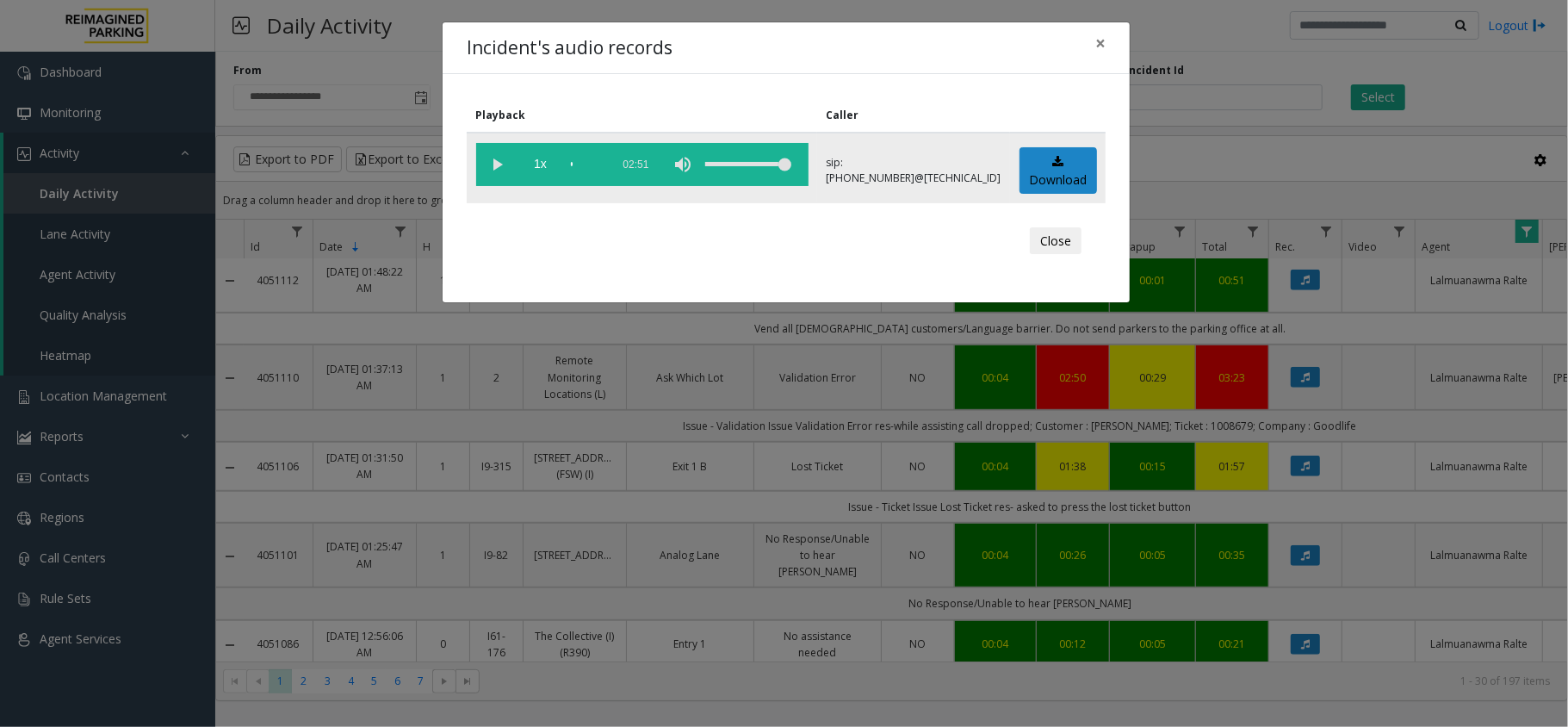
click at [497, 160] on vg-play-pause at bounding box center [497, 164] width 43 height 43
click at [538, 166] on span "1x" at bounding box center [540, 164] width 43 height 43
click at [538, 166] on span "1.5x" at bounding box center [540, 164] width 43 height 43
click at [541, 166] on span "2x" at bounding box center [540, 164] width 43 height 43
click at [541, 166] on span "0.5x" at bounding box center [540, 164] width 43 height 43
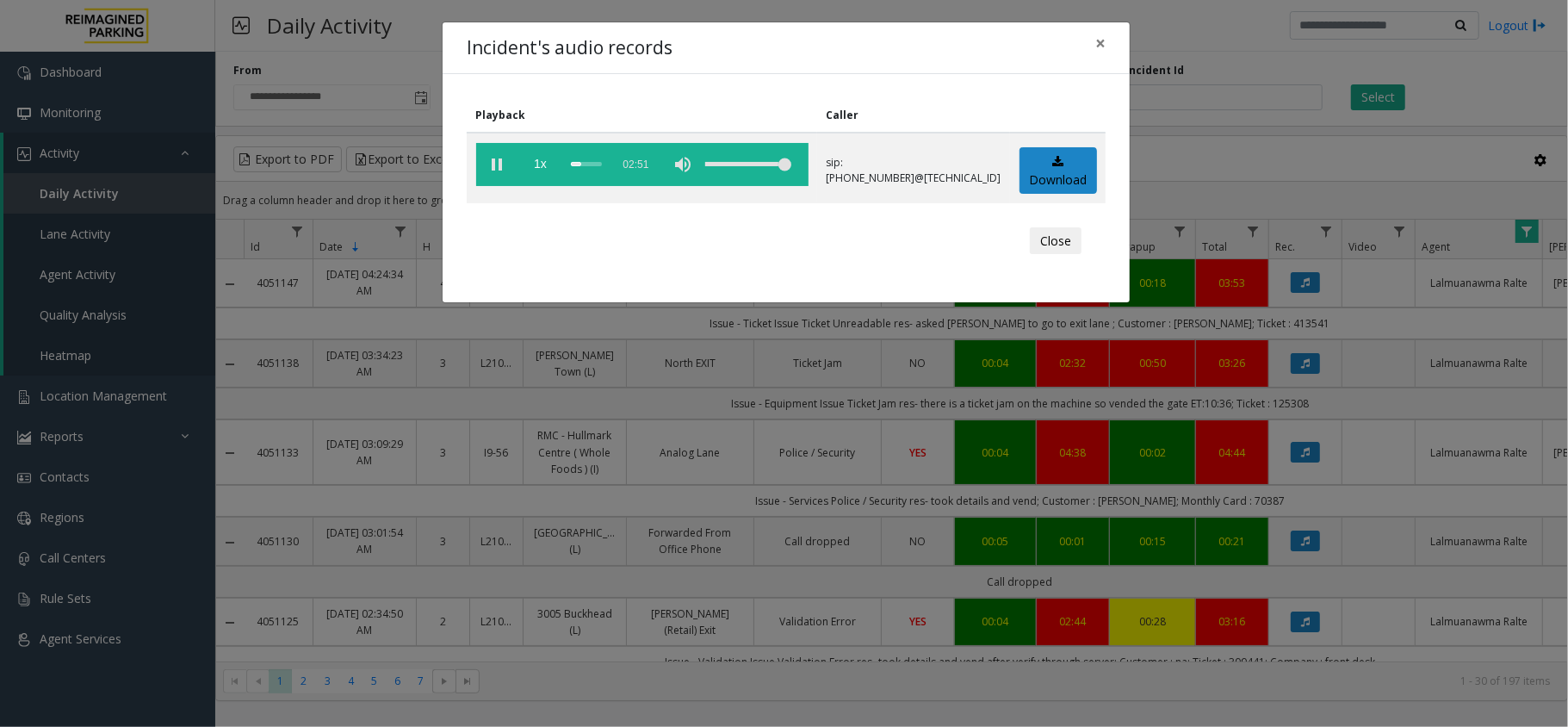
scroll to position [689, 0]
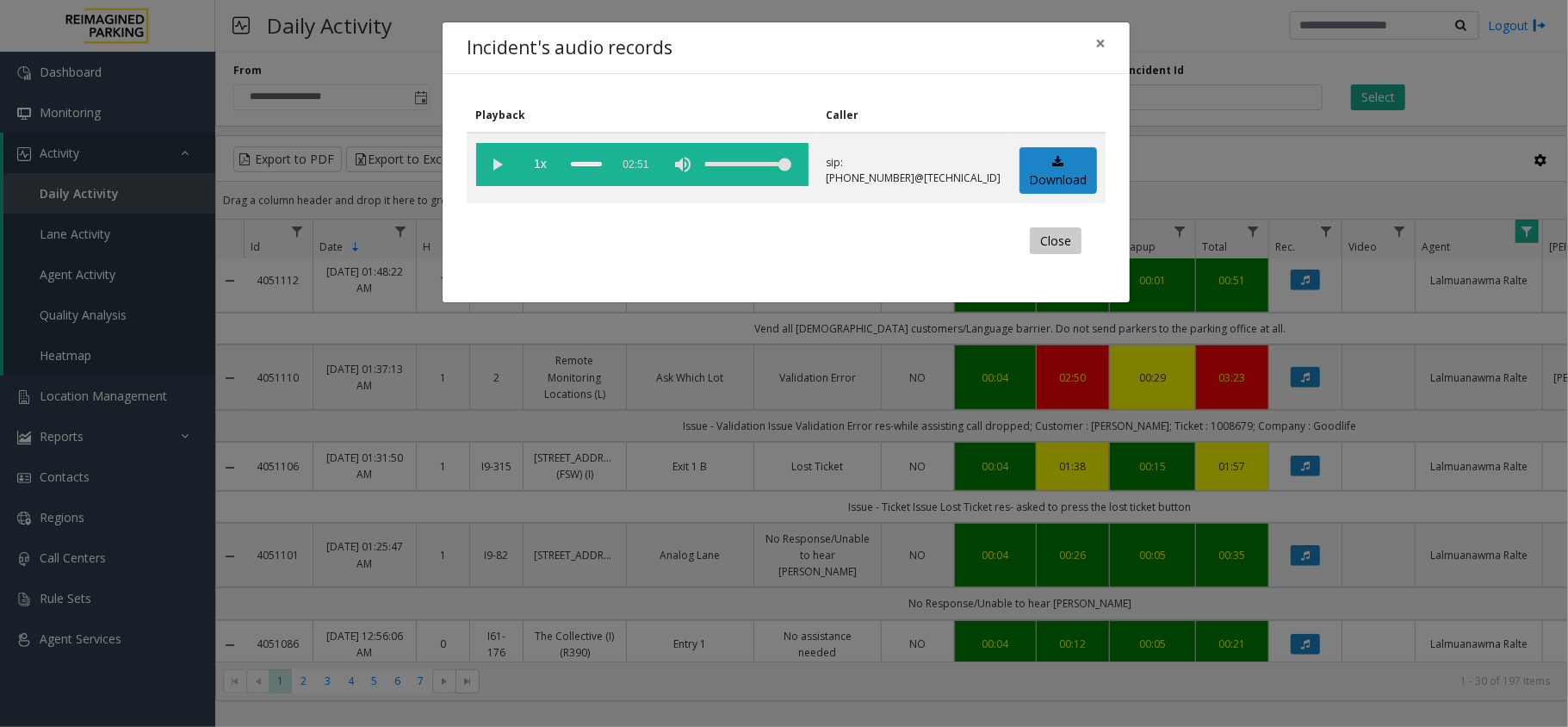
click at [1040, 241] on button "Close" at bounding box center [1055, 241] width 52 height 27
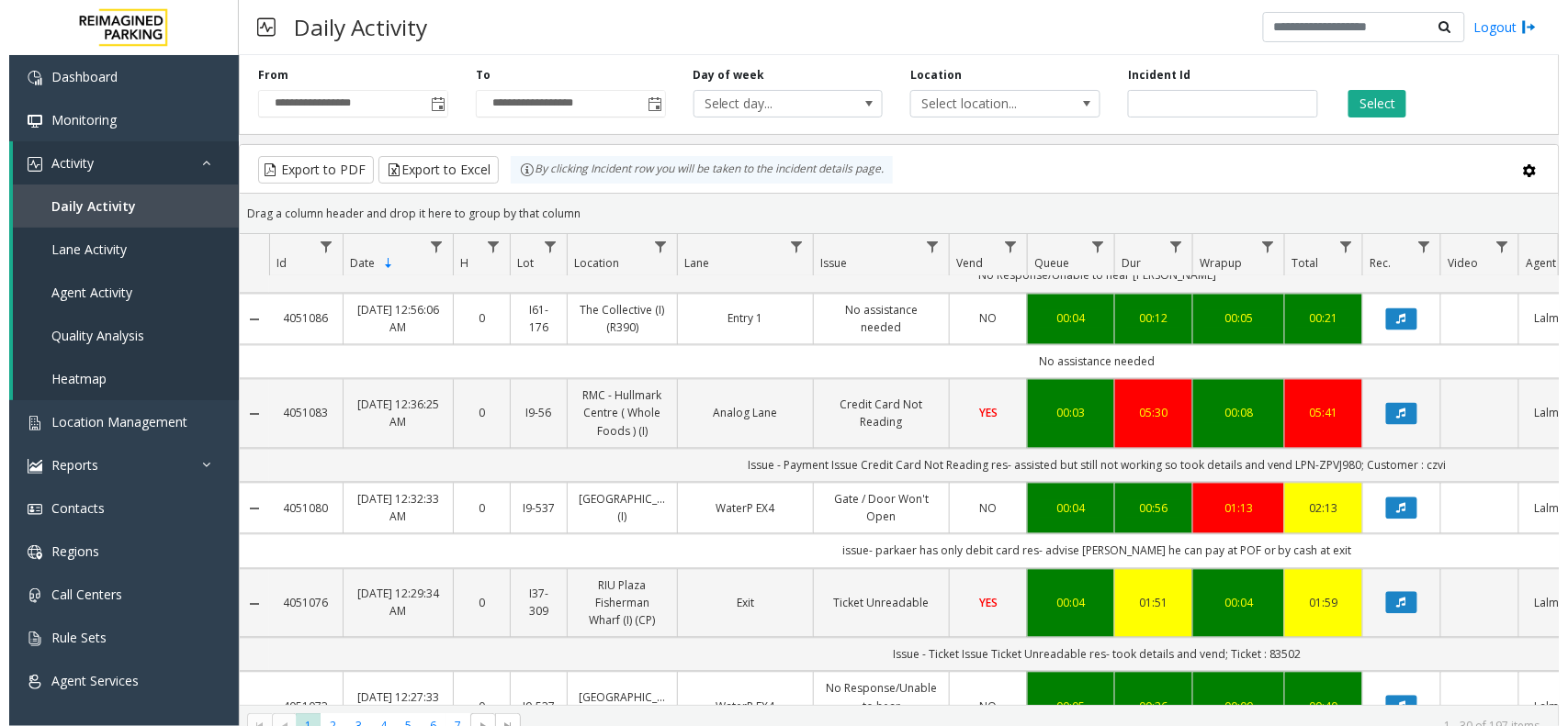
scroll to position [1102, 0]
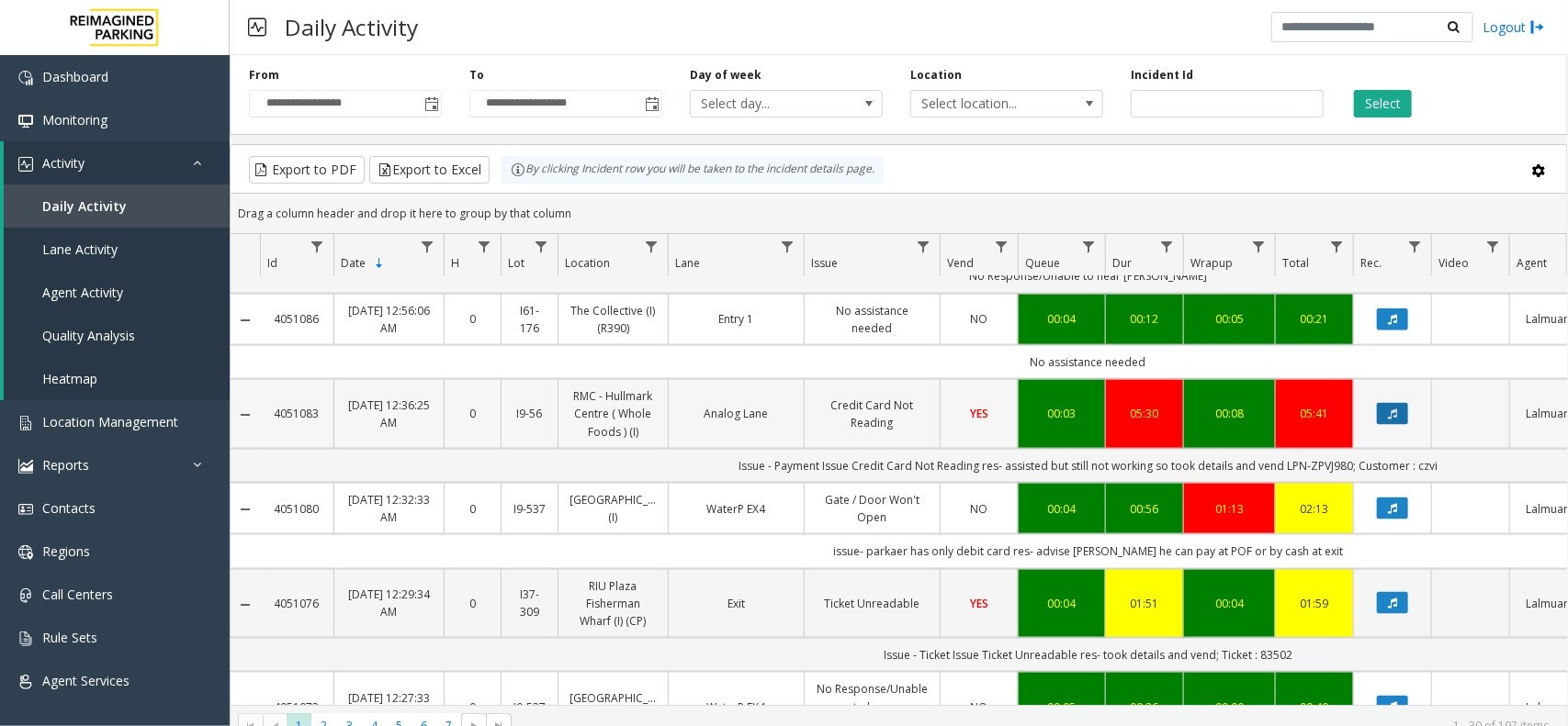
click at [1393, 426] on button "Data table" at bounding box center [1392, 414] width 31 height 22
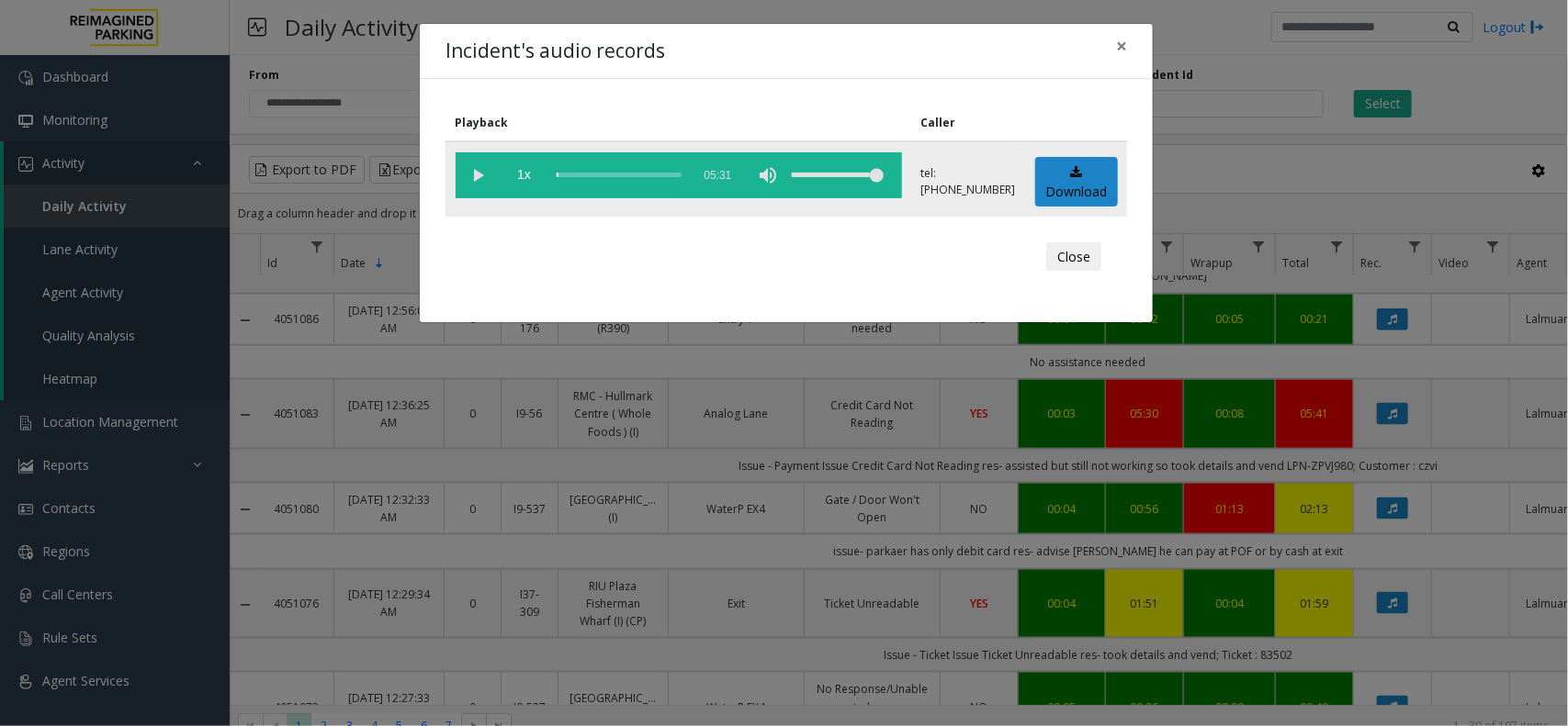
click at [477, 173] on vg-play-pause at bounding box center [478, 175] width 46 height 46
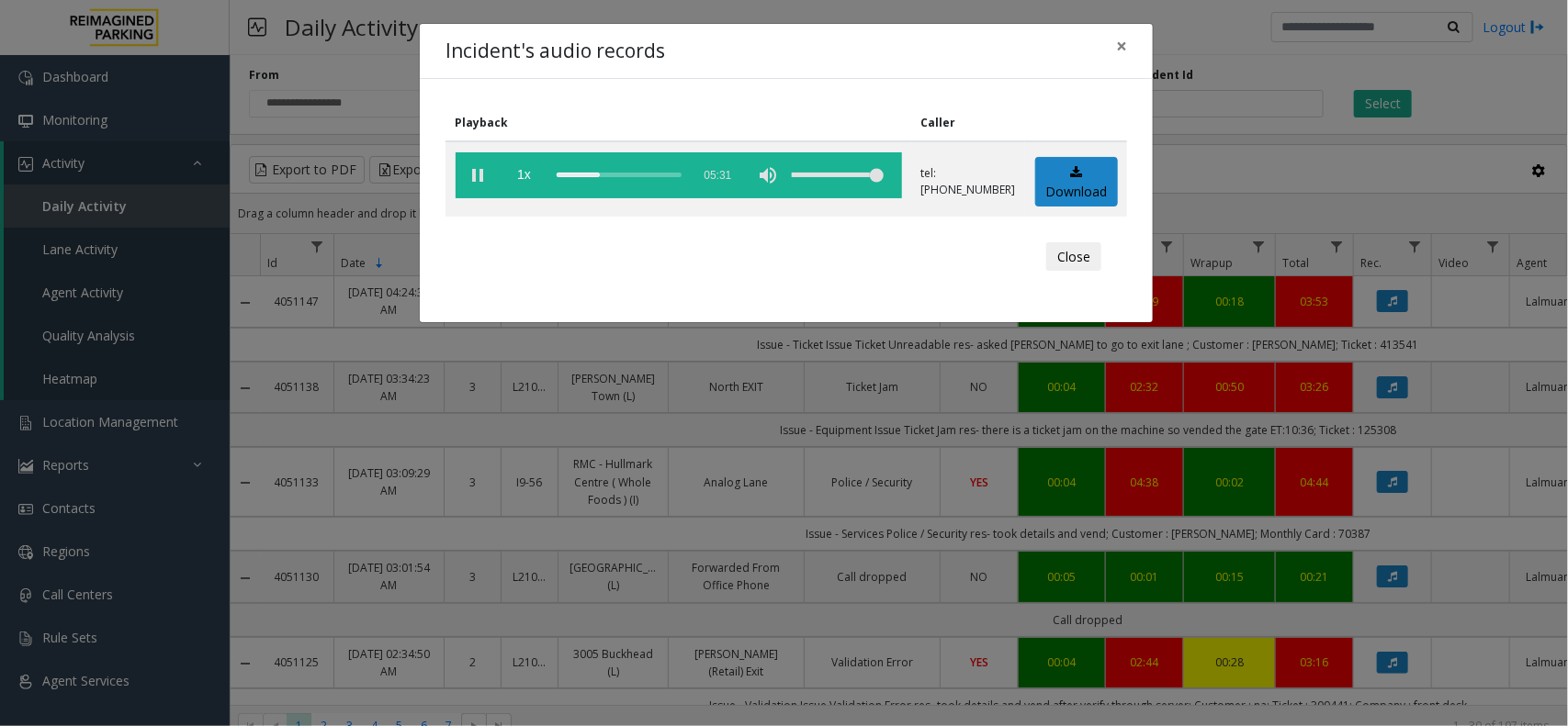
scroll to position [1102, 0]
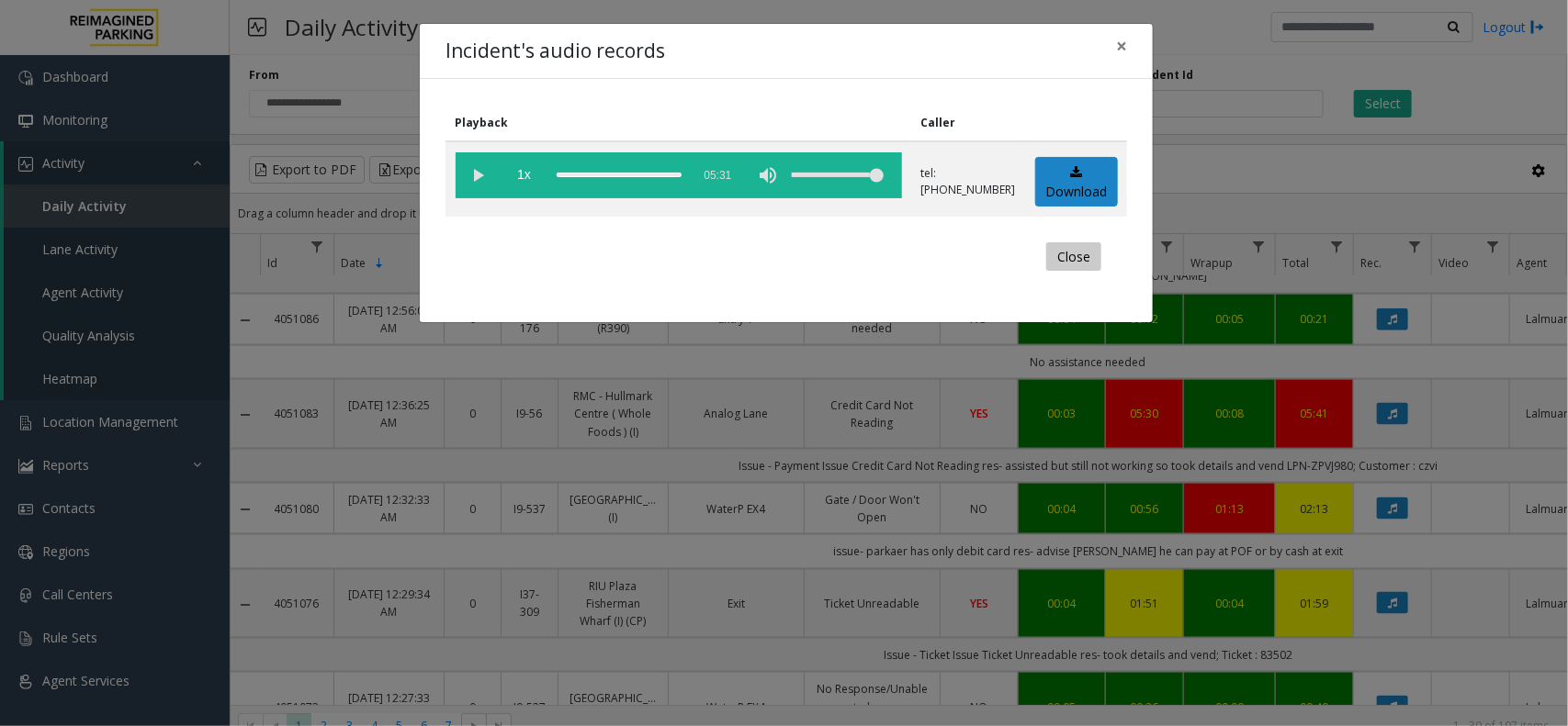
click at [1077, 259] on button "Close" at bounding box center [1073, 257] width 55 height 29
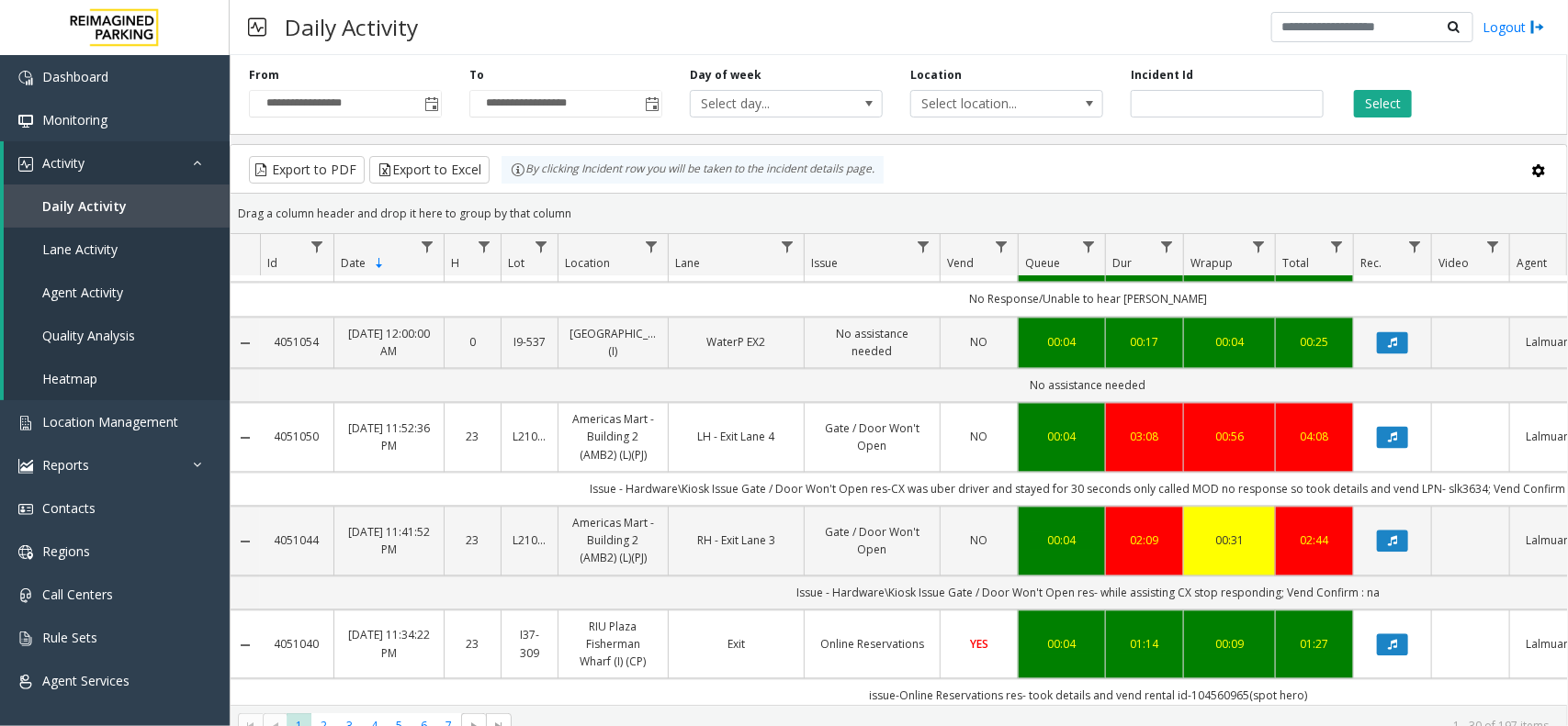
scroll to position [1791, 0]
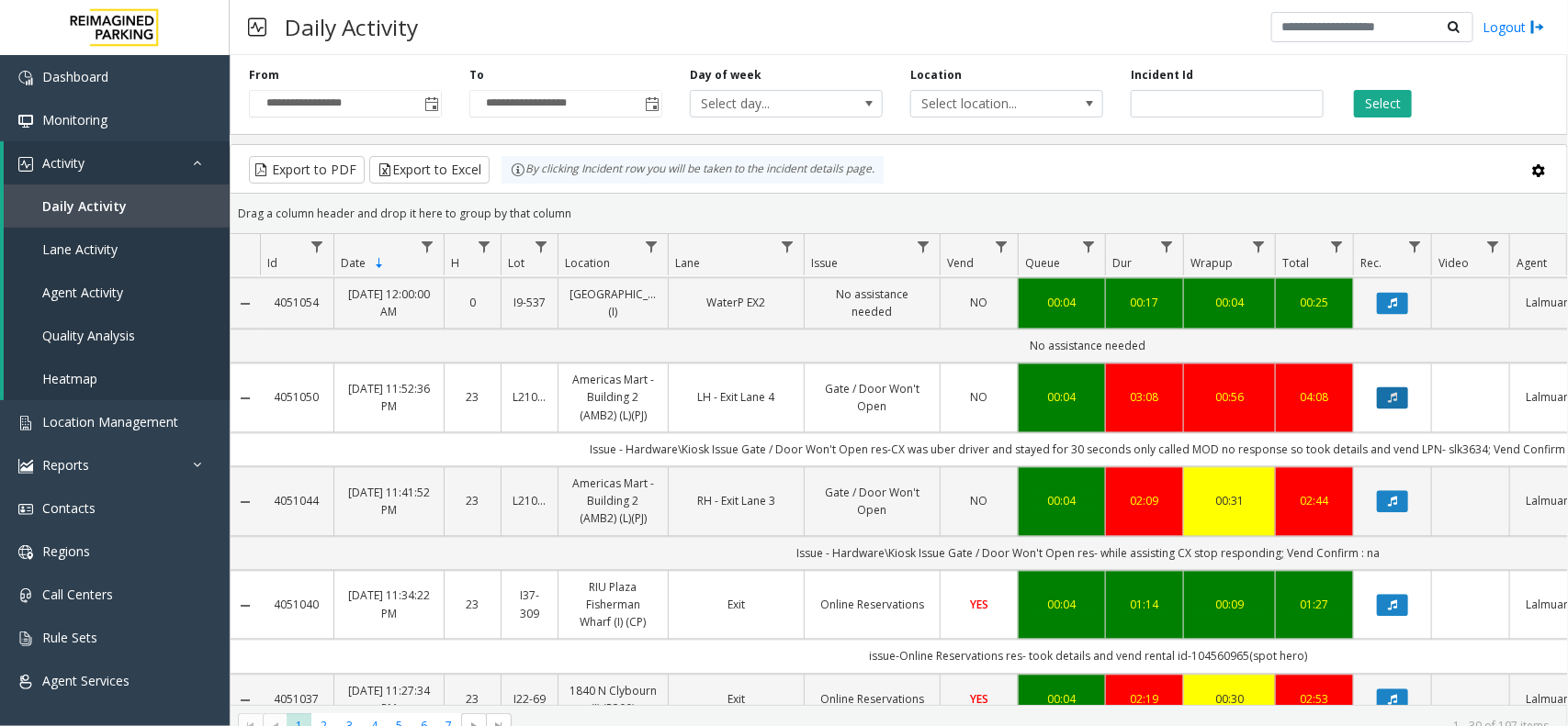
click at [1388, 403] on icon "Data table" at bounding box center [1392, 397] width 9 height 11
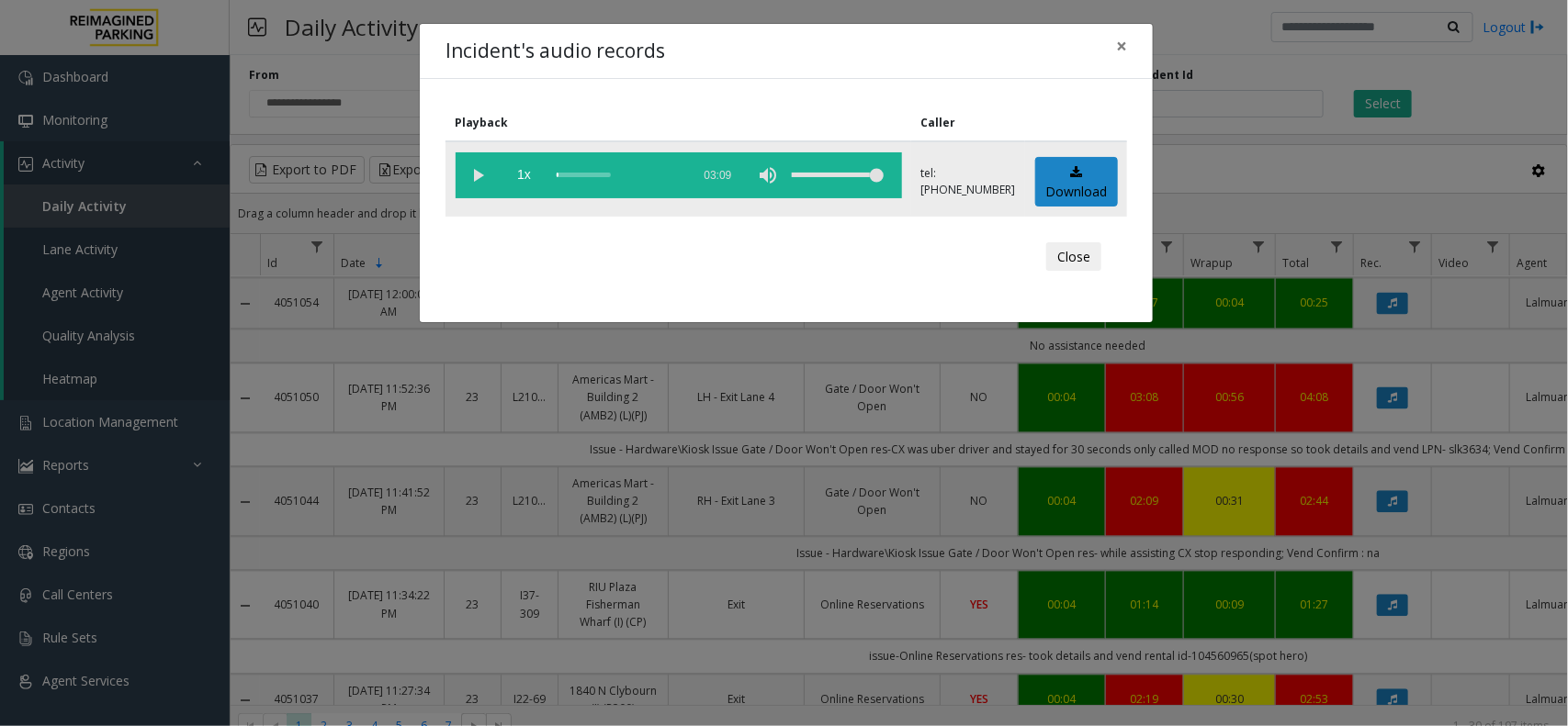
click at [479, 179] on vg-play-pause at bounding box center [478, 175] width 46 height 46
click at [1076, 256] on button "Close" at bounding box center [1073, 257] width 55 height 29
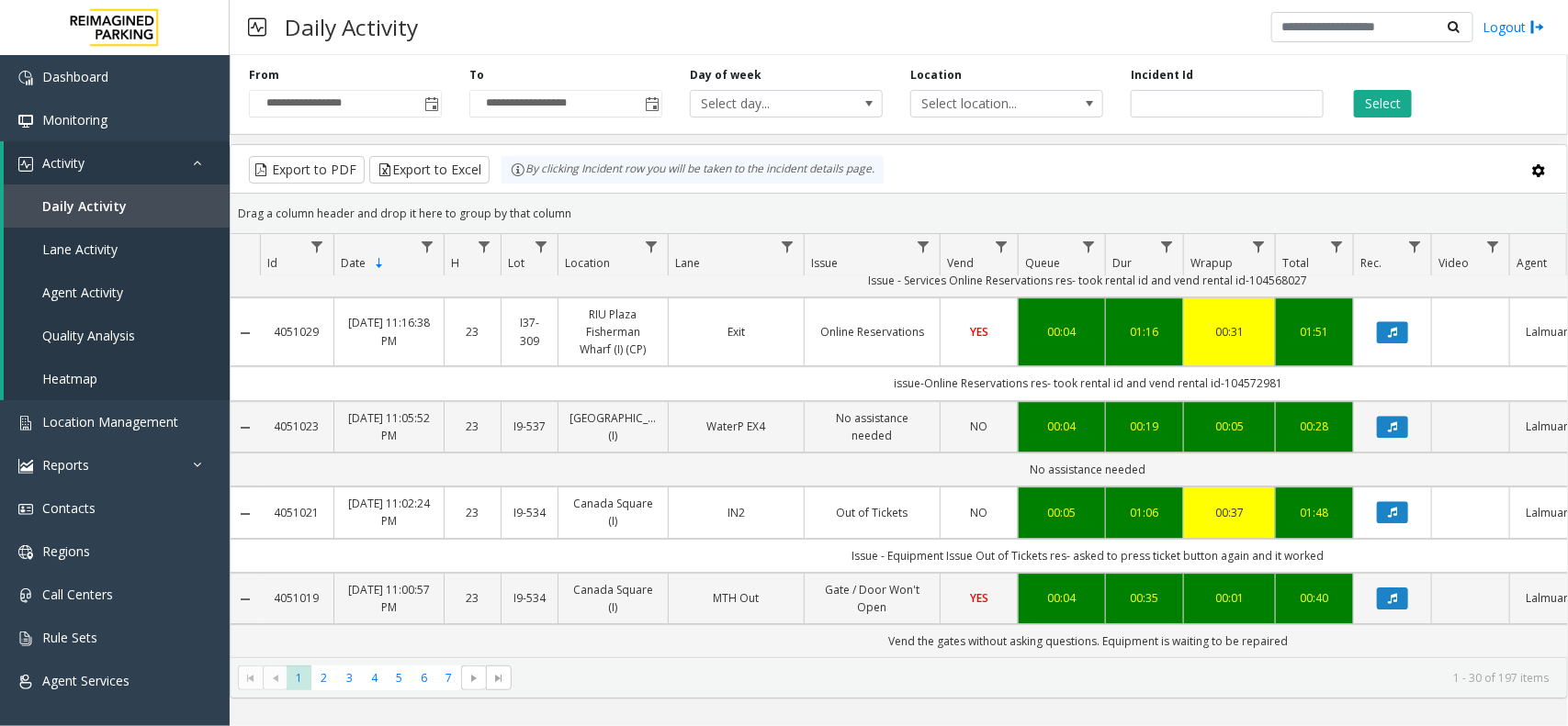
scroll to position [2486, 0]
click at [451, 684] on span "7" at bounding box center [449, 678] width 25 height 25
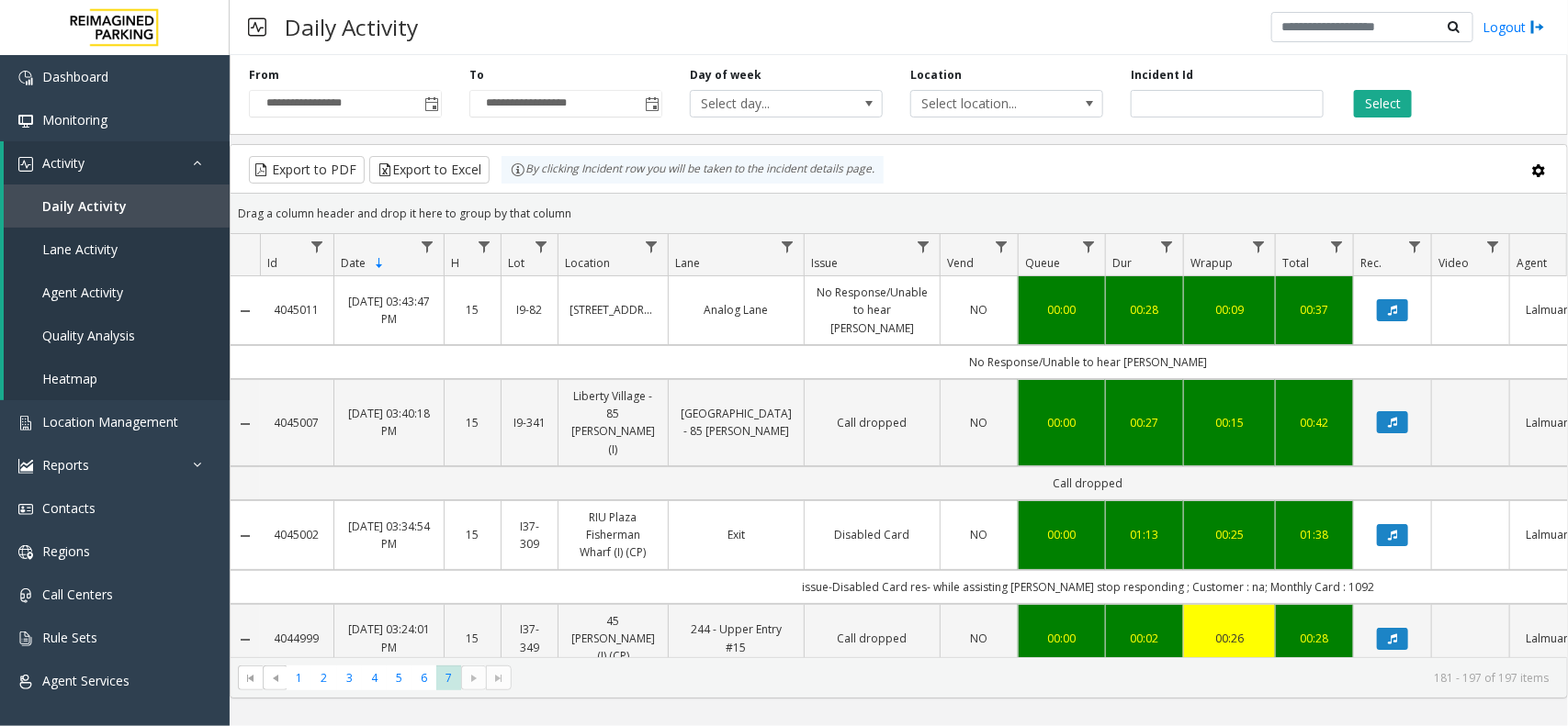
click at [473, 677] on kendo-pager-next-buttons at bounding box center [485, 678] width 50 height 25
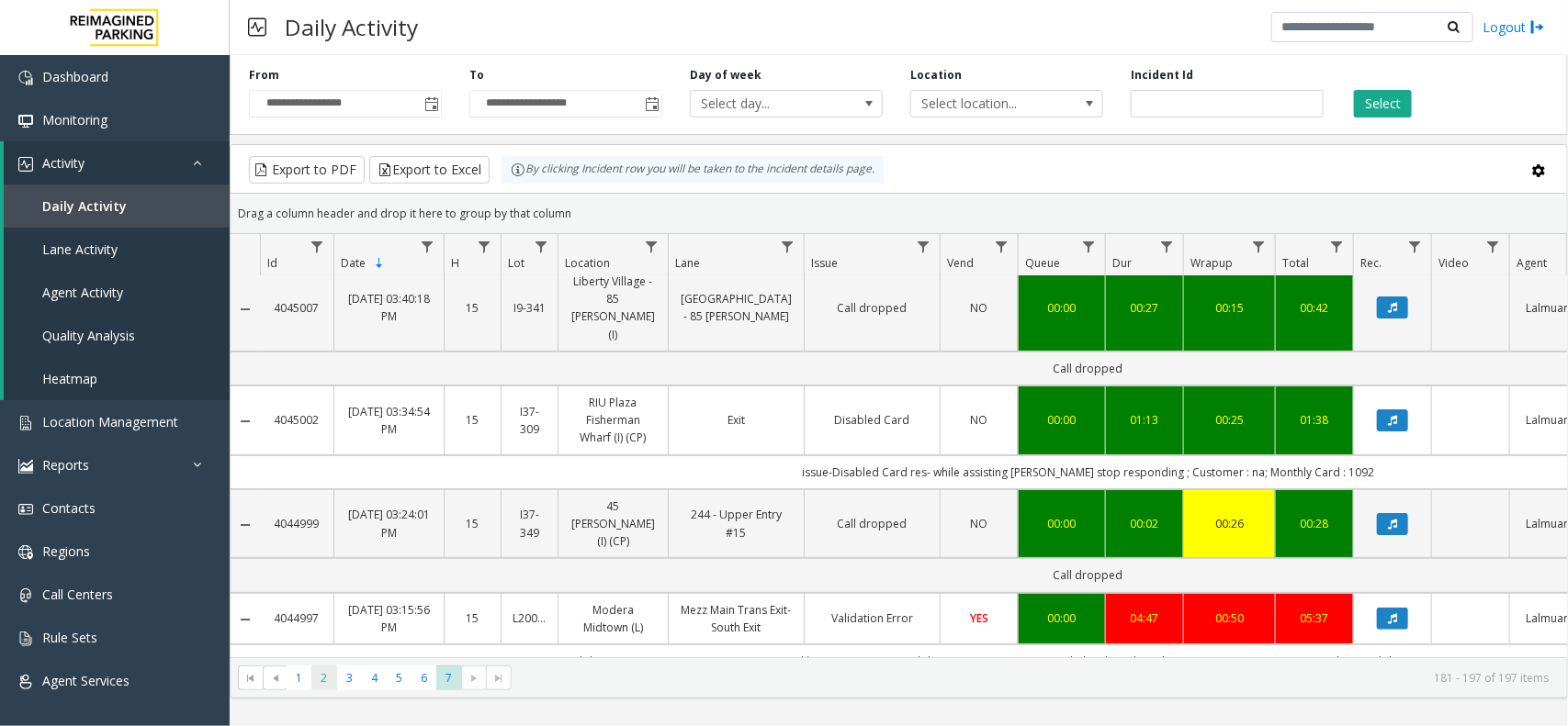
click at [315, 675] on span "2" at bounding box center [324, 678] width 25 height 25
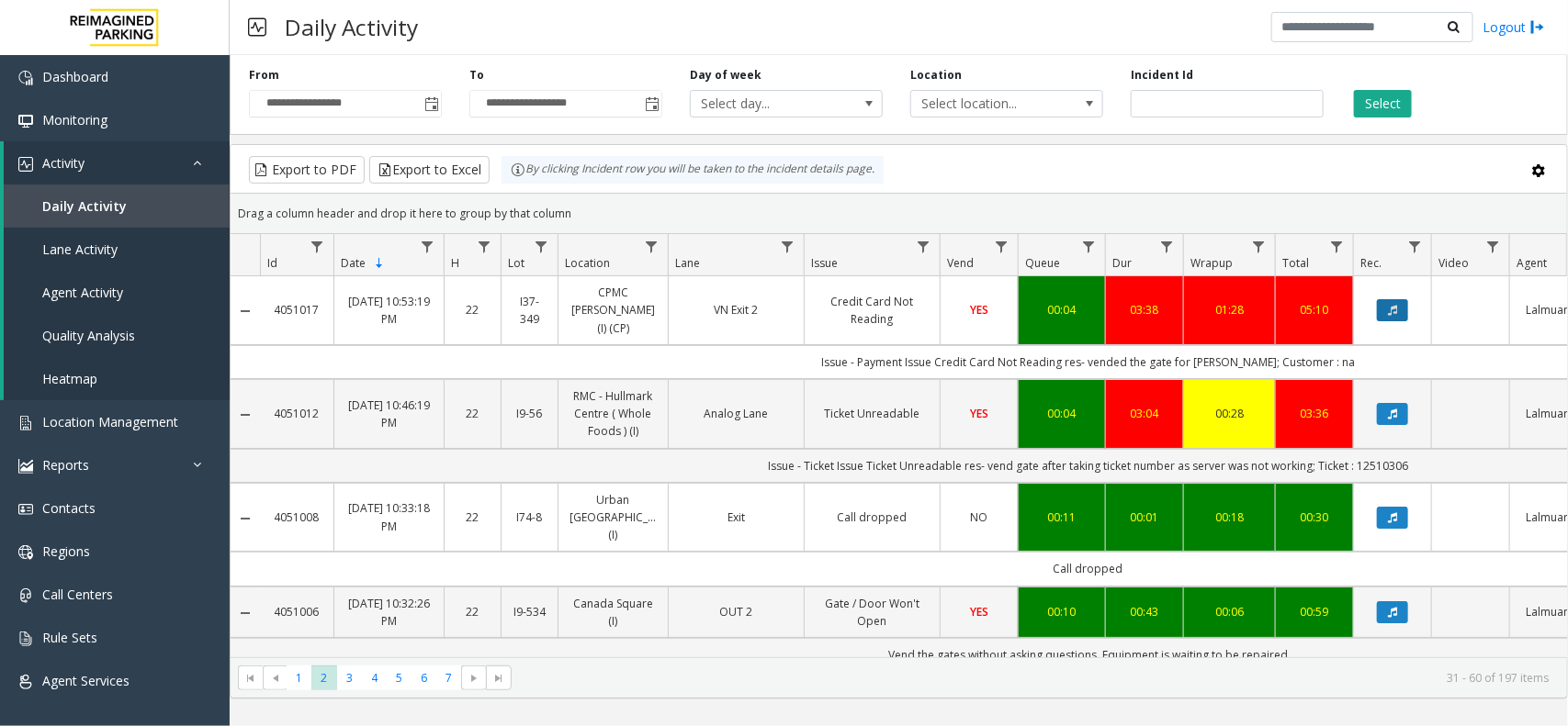
click at [1385, 299] on button "Data table" at bounding box center [1392, 310] width 31 height 22
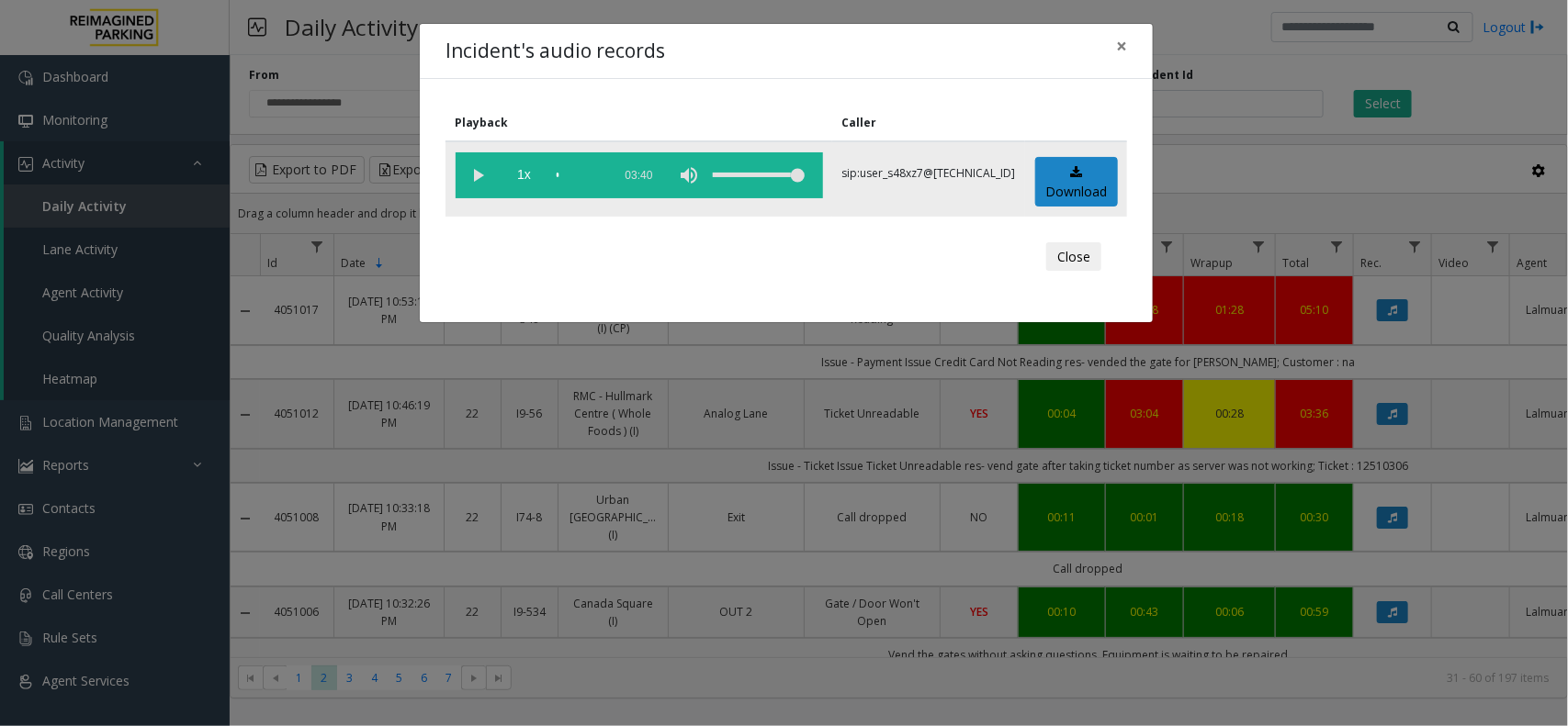
click at [475, 172] on vg-play-pause at bounding box center [478, 175] width 46 height 46
click at [1076, 255] on button "Close" at bounding box center [1073, 257] width 55 height 29
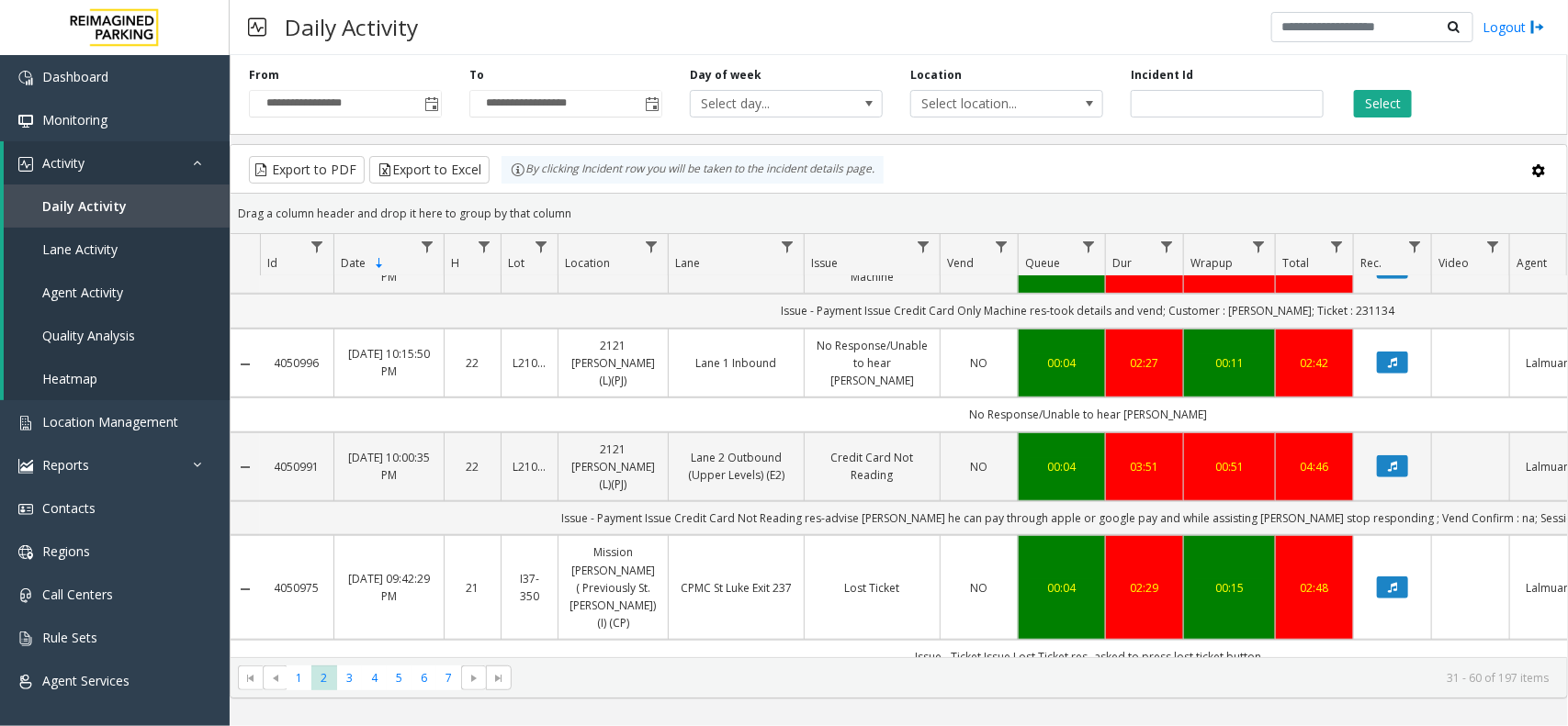
scroll to position [574, 0]
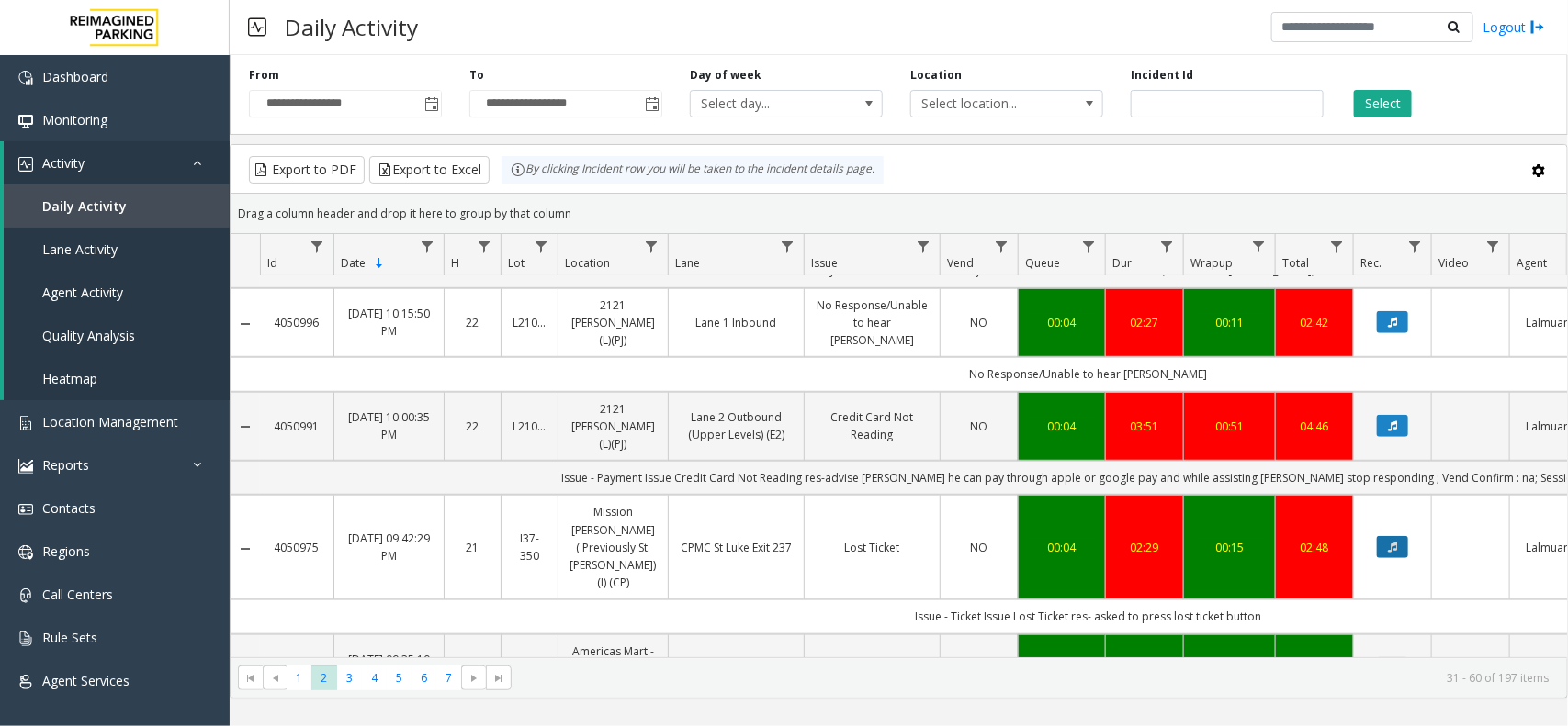
click at [1393, 542] on icon "Data table" at bounding box center [1392, 547] width 9 height 11
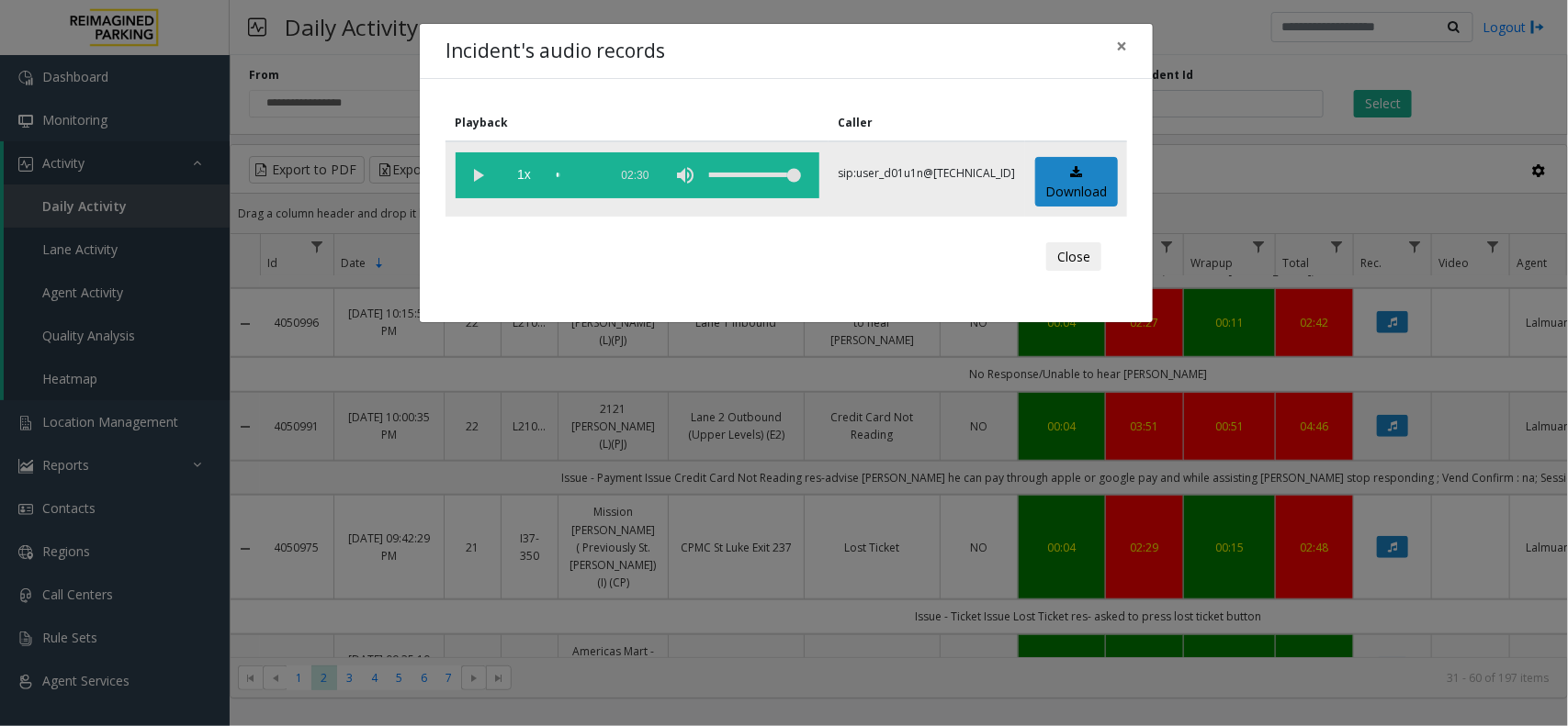
click at [477, 175] on vg-play-pause at bounding box center [478, 175] width 46 height 46
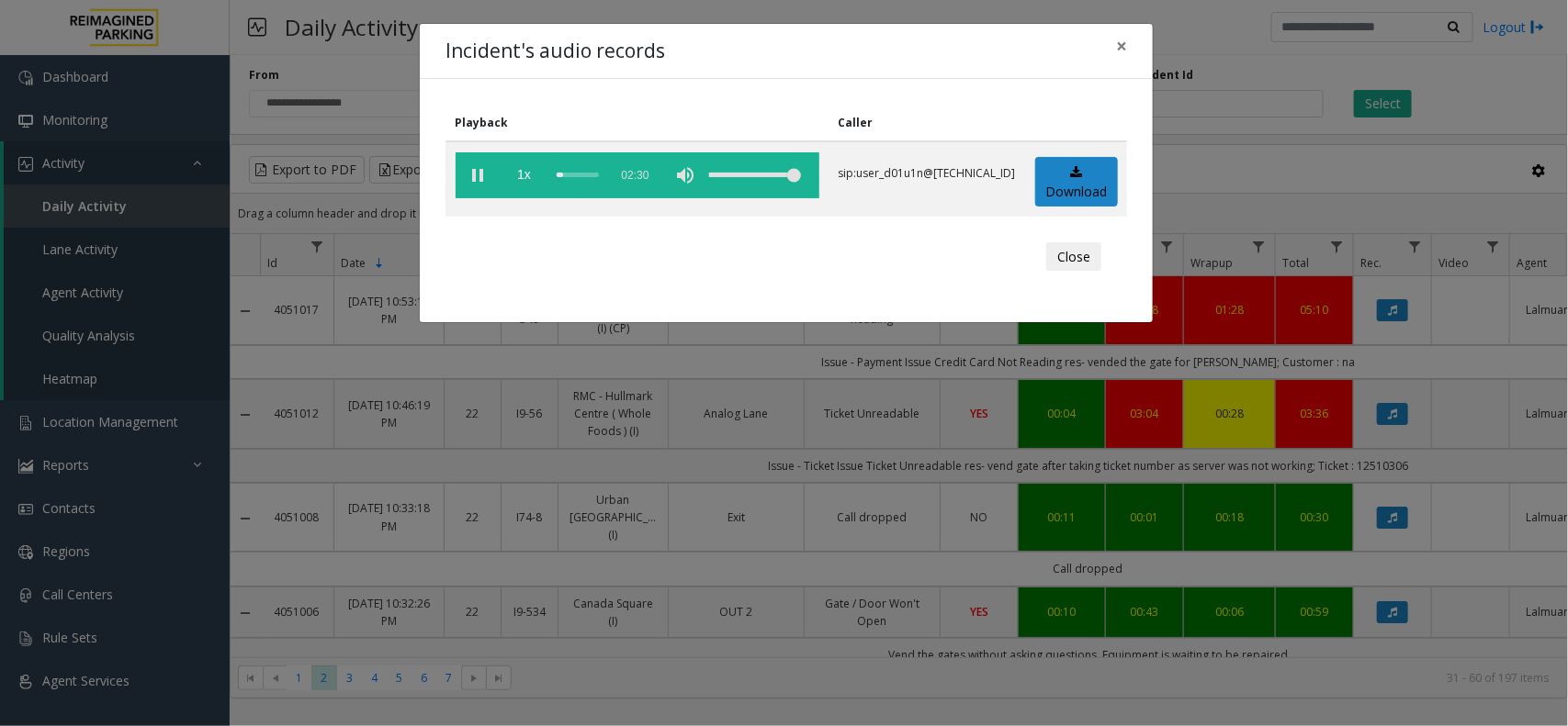
scroll to position [574, 0]
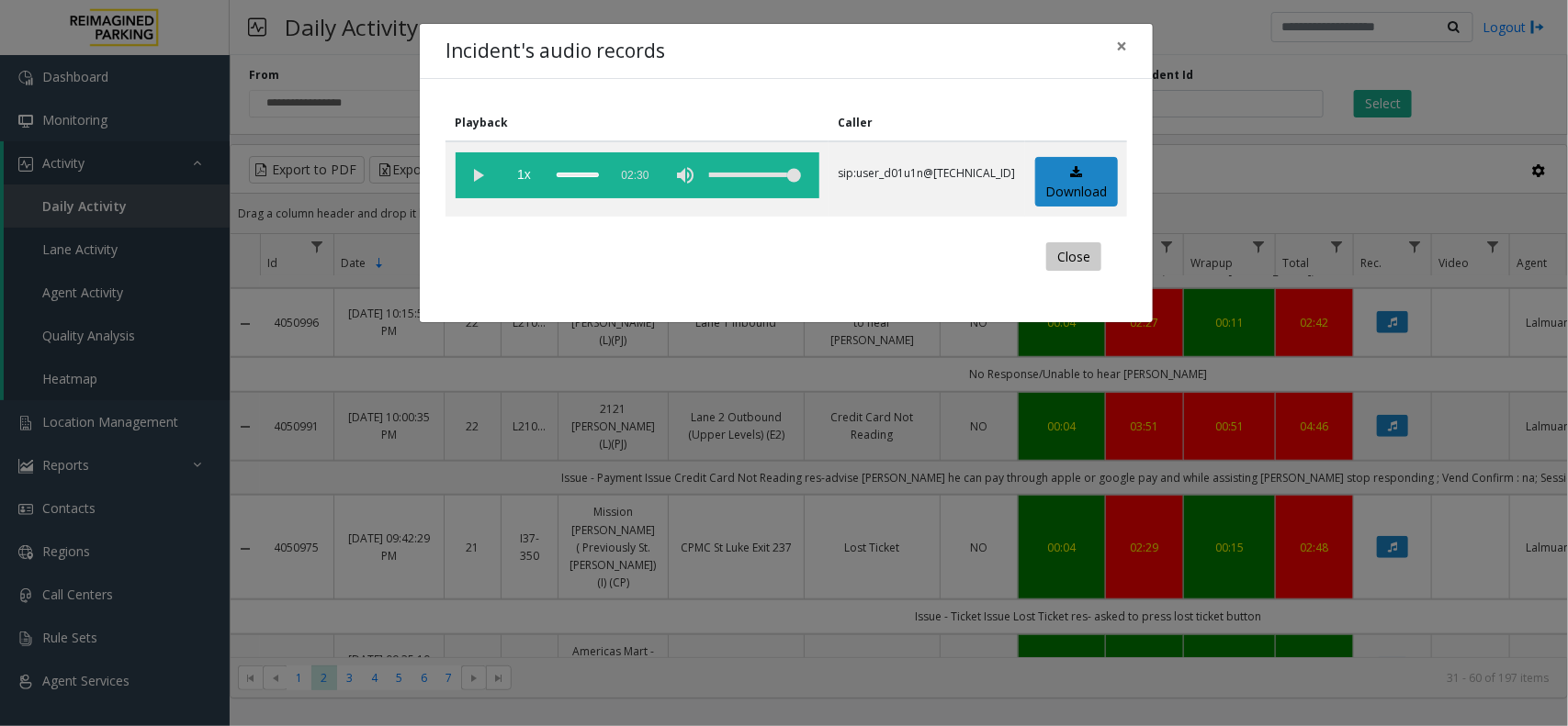
click at [1082, 259] on button "Close" at bounding box center [1073, 257] width 55 height 29
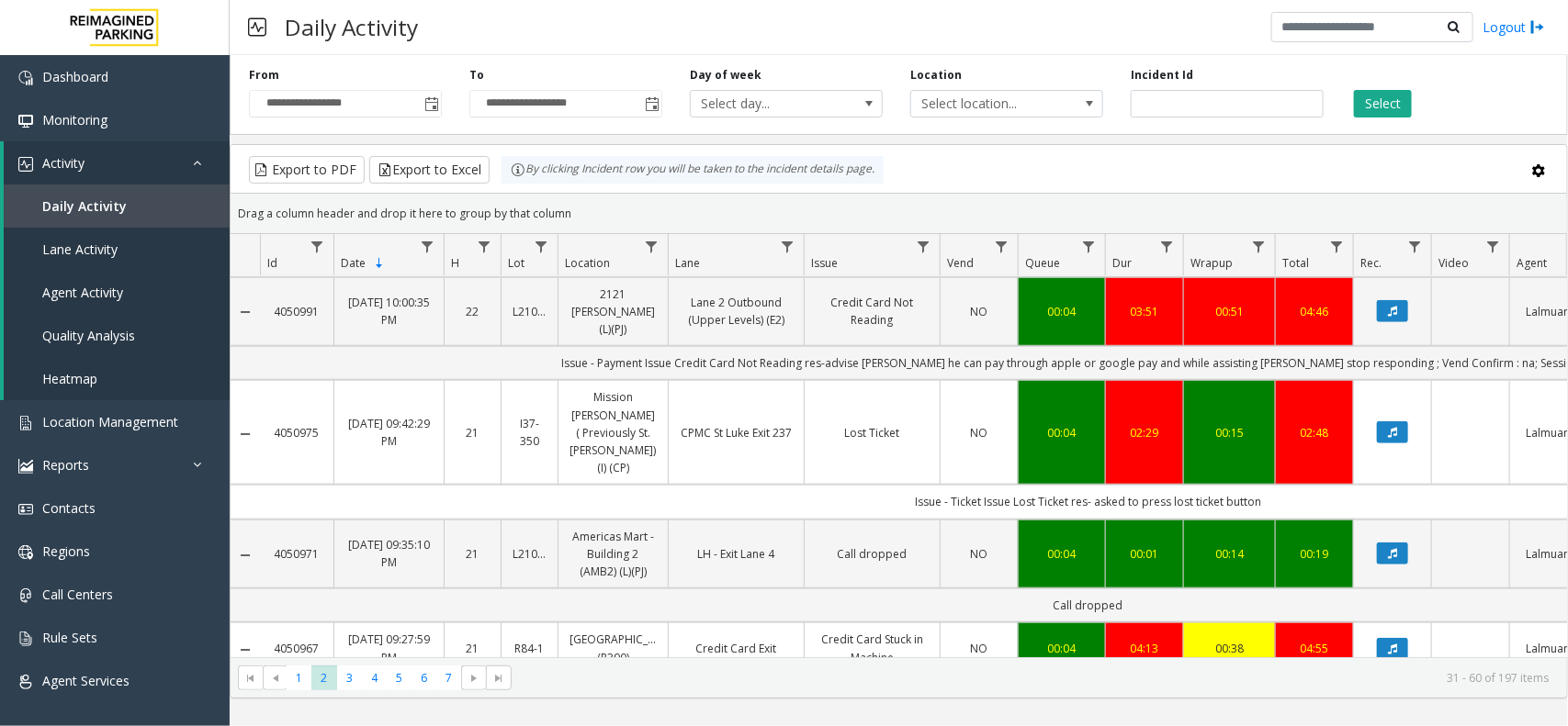
scroll to position [804, 0]
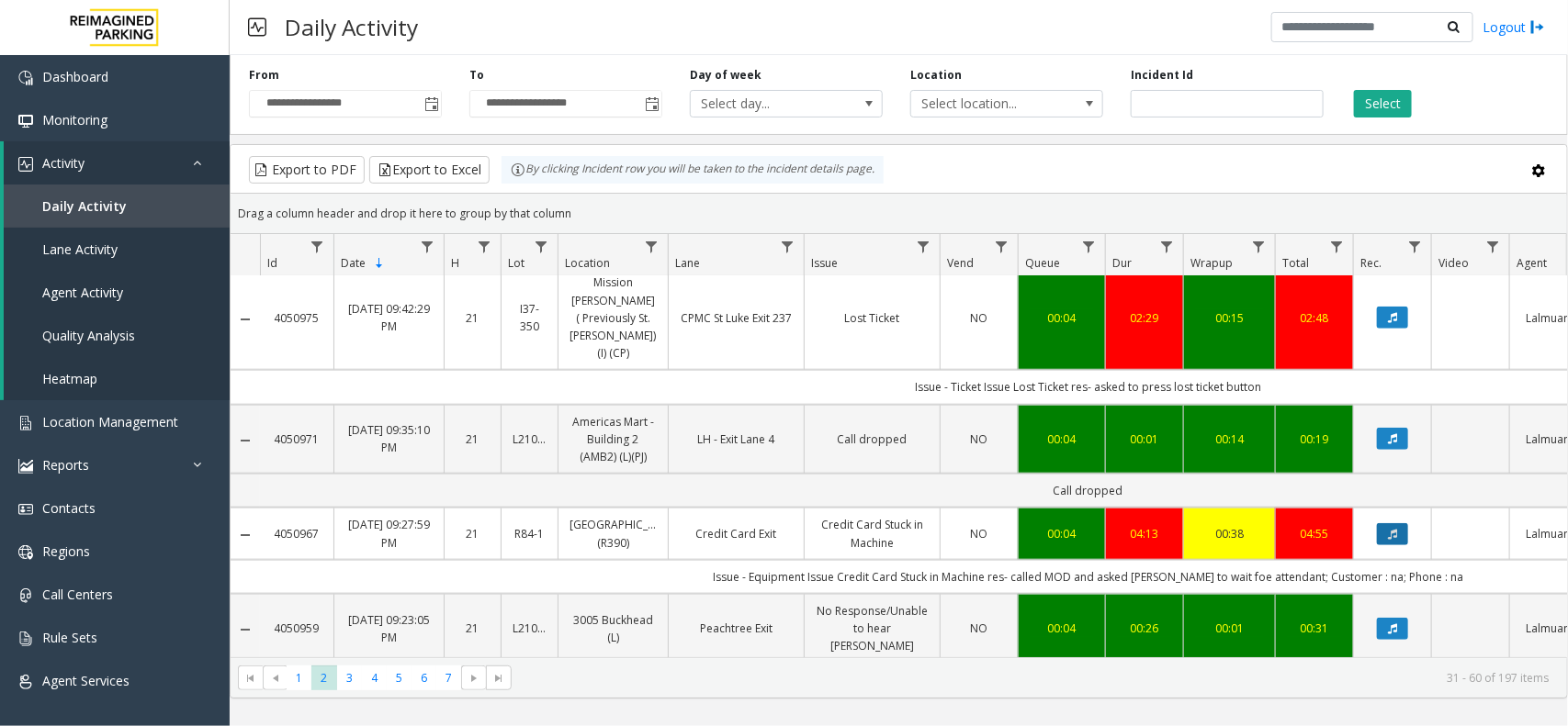
click at [1392, 529] on icon "Data table" at bounding box center [1392, 534] width 9 height 11
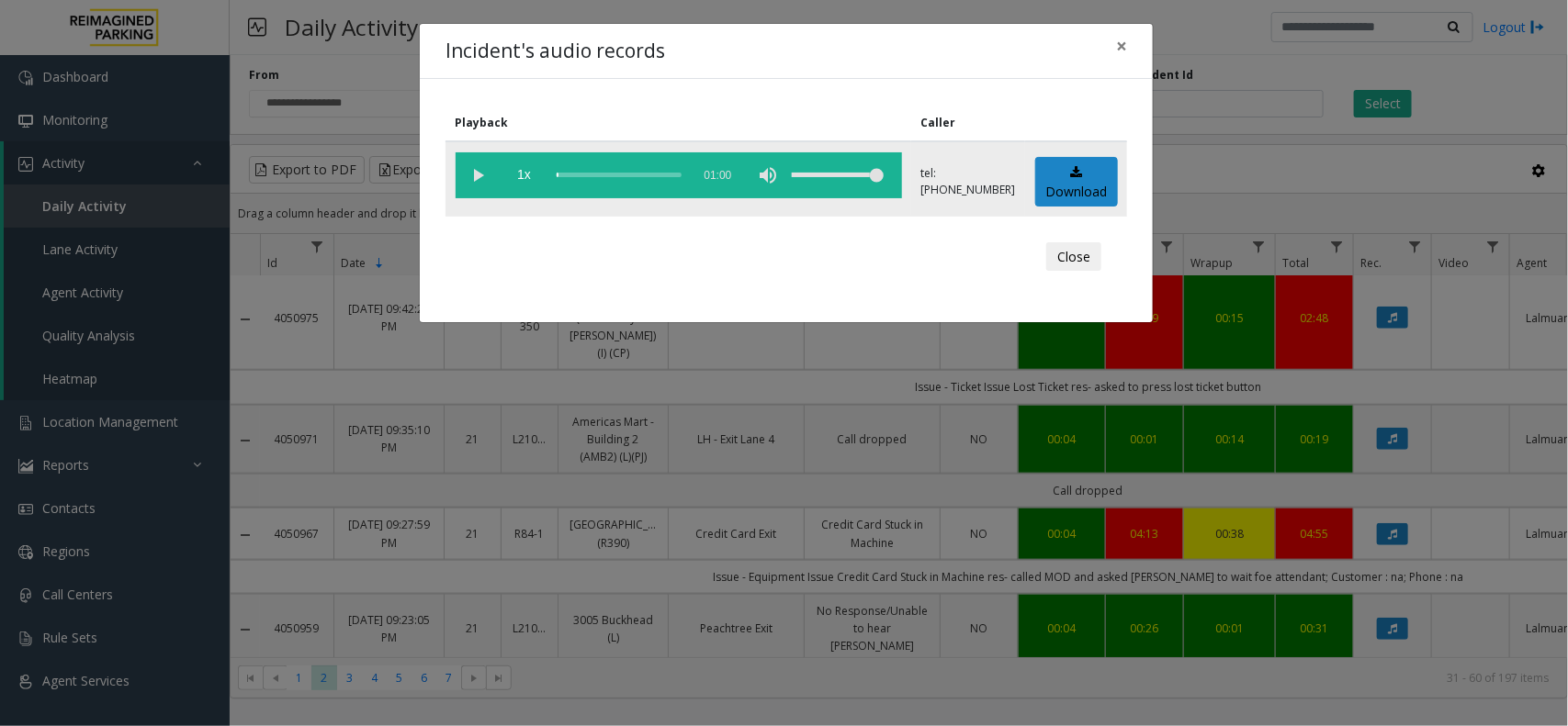
click at [475, 177] on vg-play-pause at bounding box center [478, 175] width 46 height 46
click at [1066, 256] on button "Close" at bounding box center [1073, 257] width 55 height 29
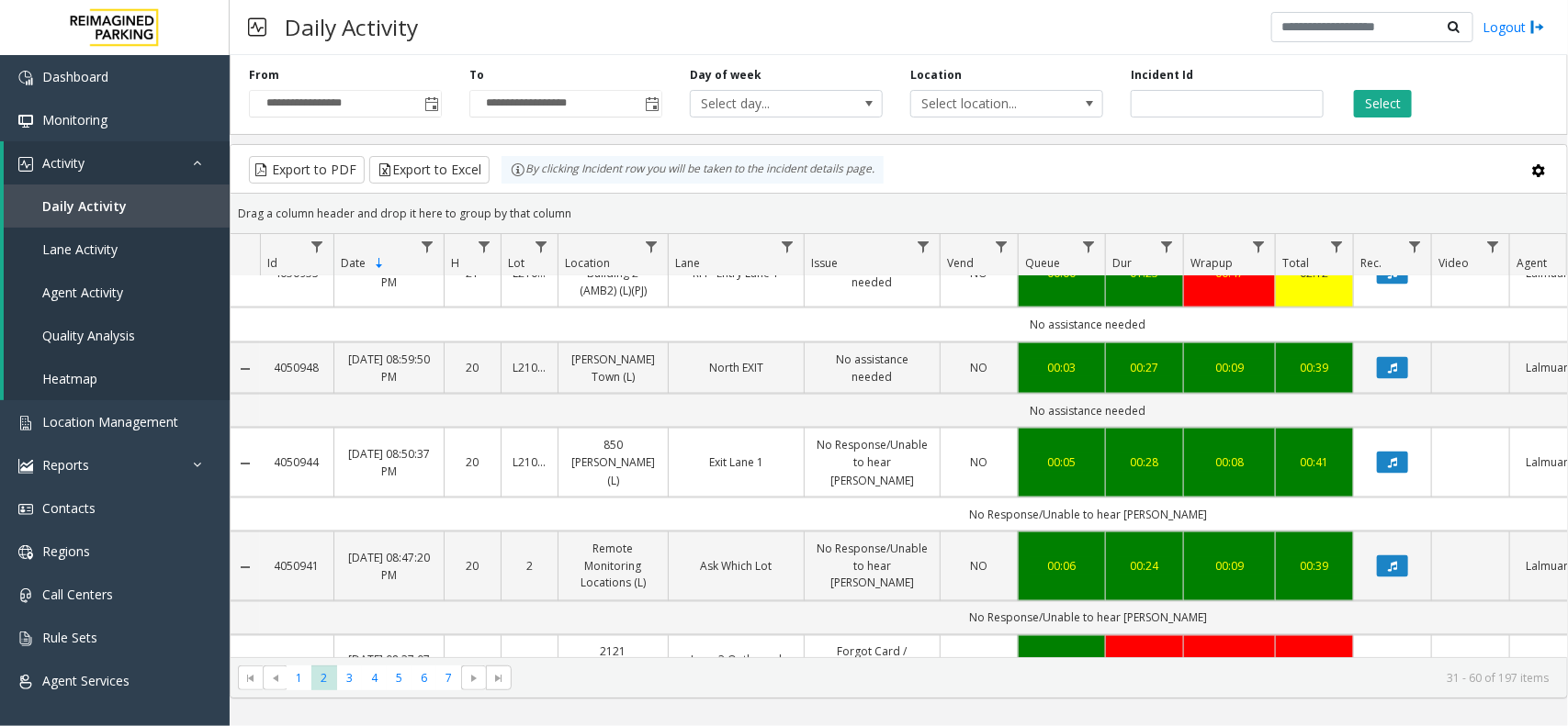
scroll to position [1377, 0]
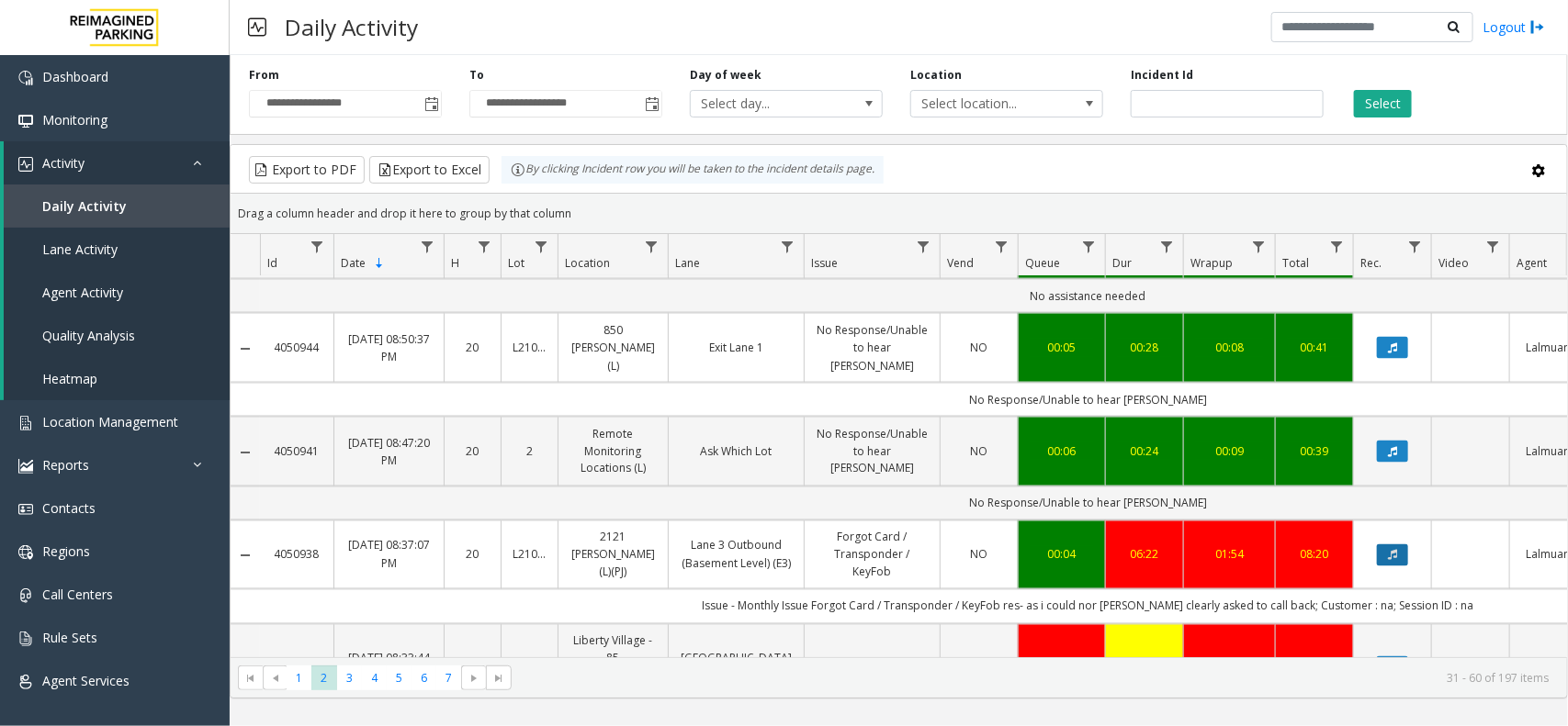
click at [1397, 550] on icon "Data table" at bounding box center [1392, 555] width 9 height 11
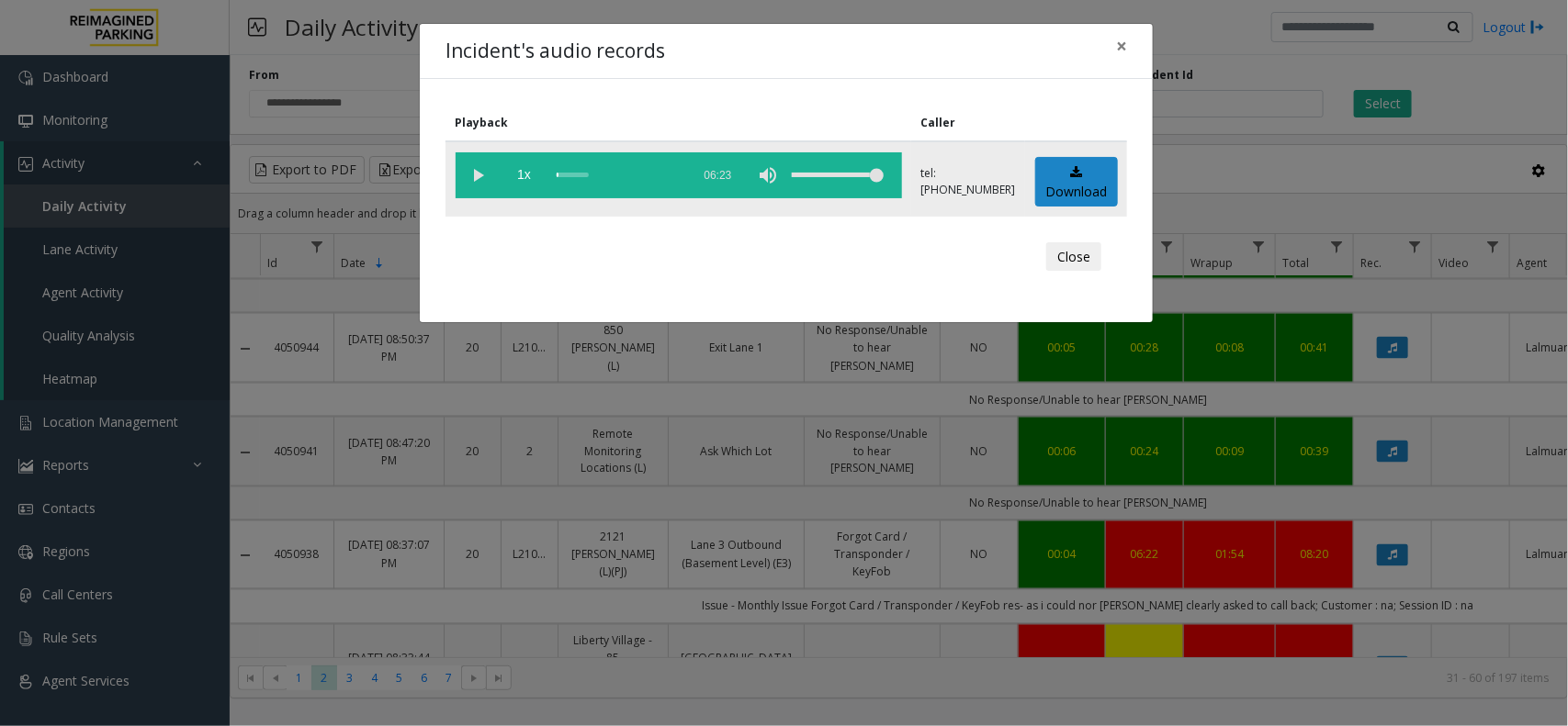
click at [478, 175] on vg-play-pause at bounding box center [478, 175] width 46 height 46
click at [869, 175] on div "volume level" at bounding box center [838, 175] width 91 height 46
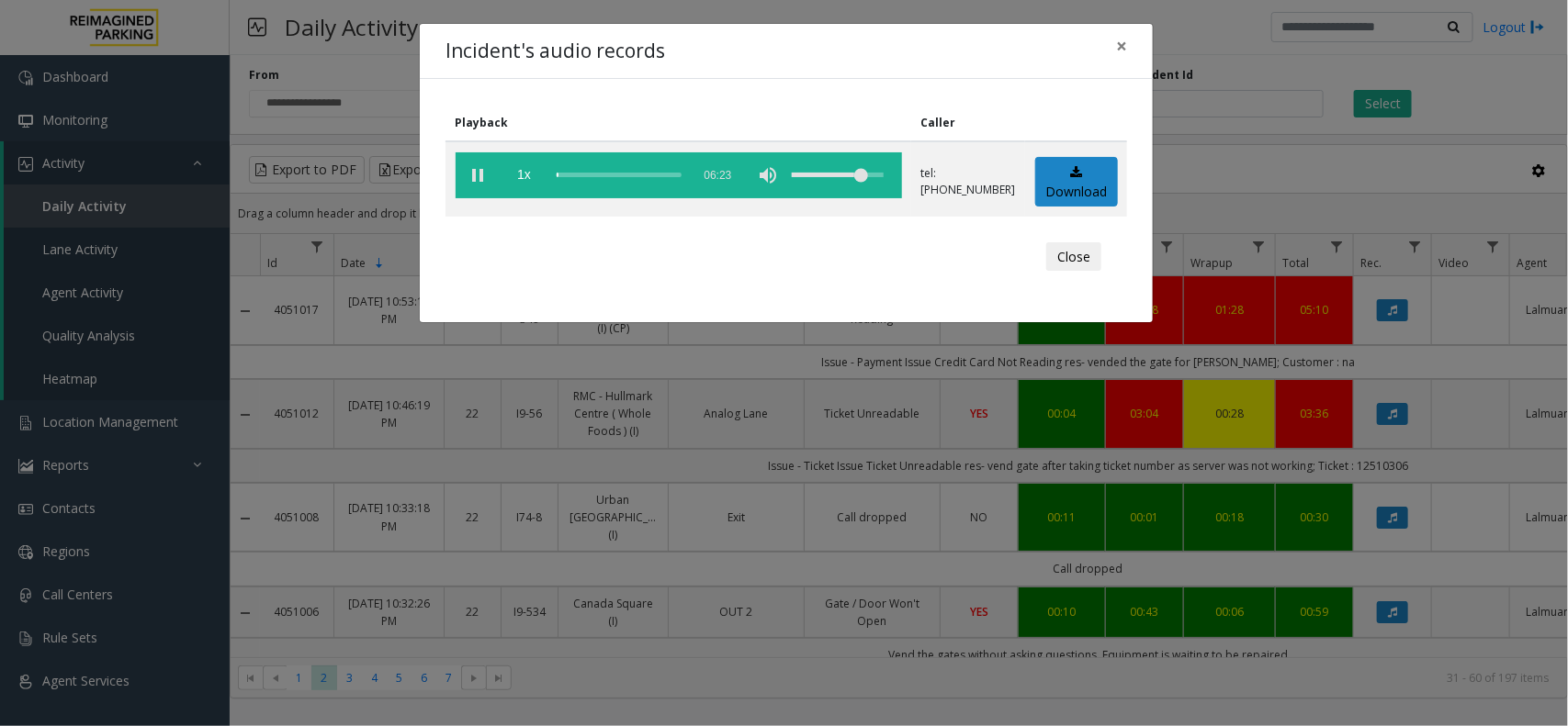
scroll to position [1377, 0]
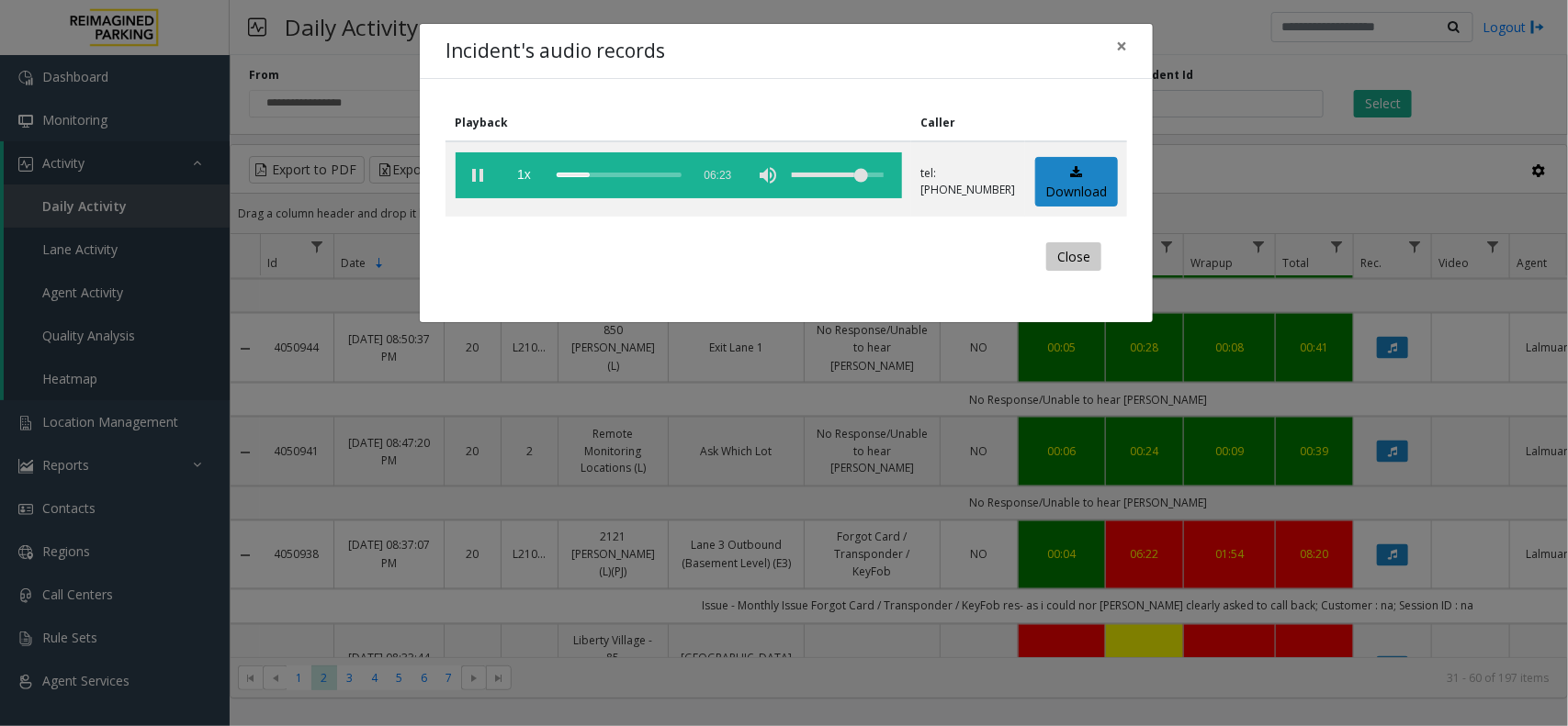
click at [1063, 250] on button "Close" at bounding box center [1073, 257] width 55 height 29
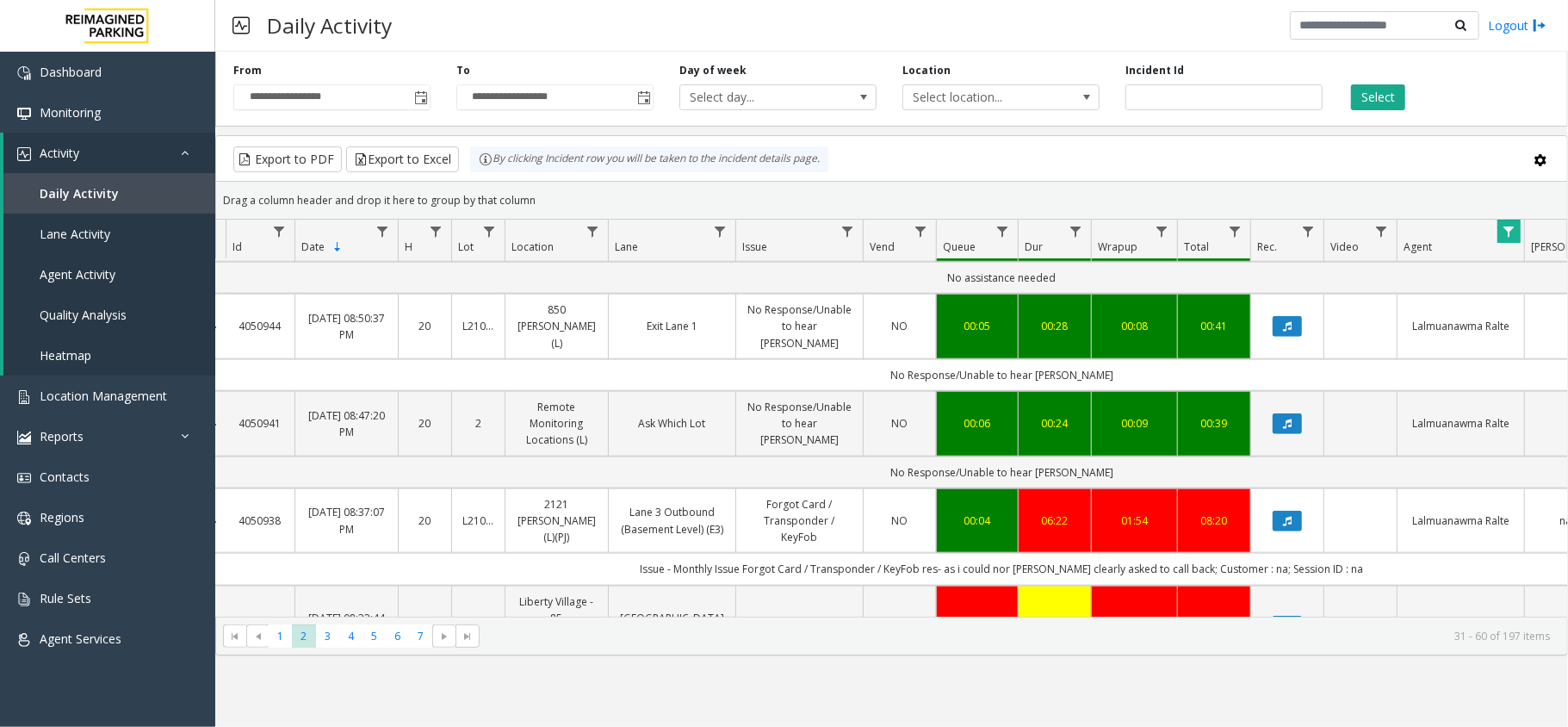
scroll to position [1291, 18]
click at [1469, 238] on span "Data table" at bounding box center [1508, 231] width 14 height 14
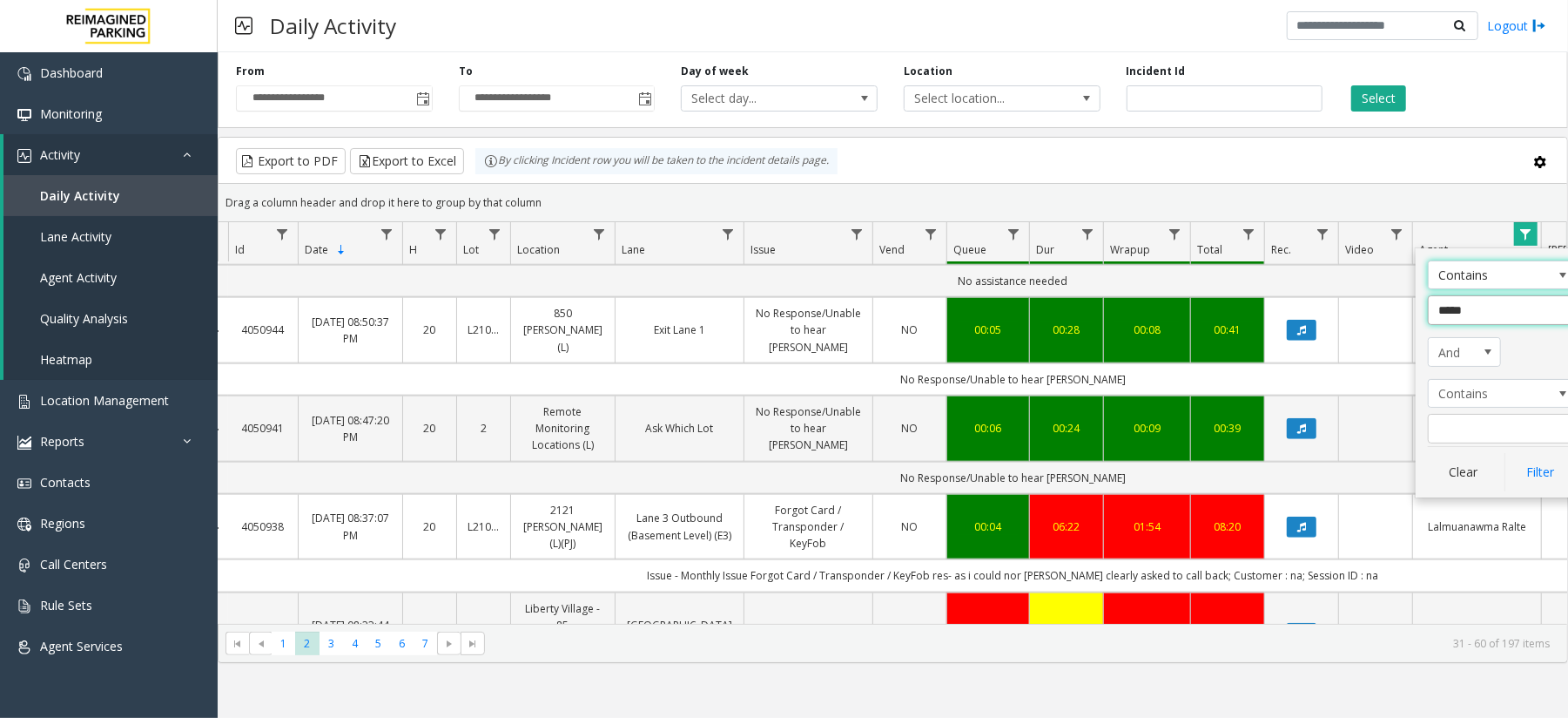
click at [1469, 314] on input "*****" at bounding box center [1502, 310] width 148 height 29
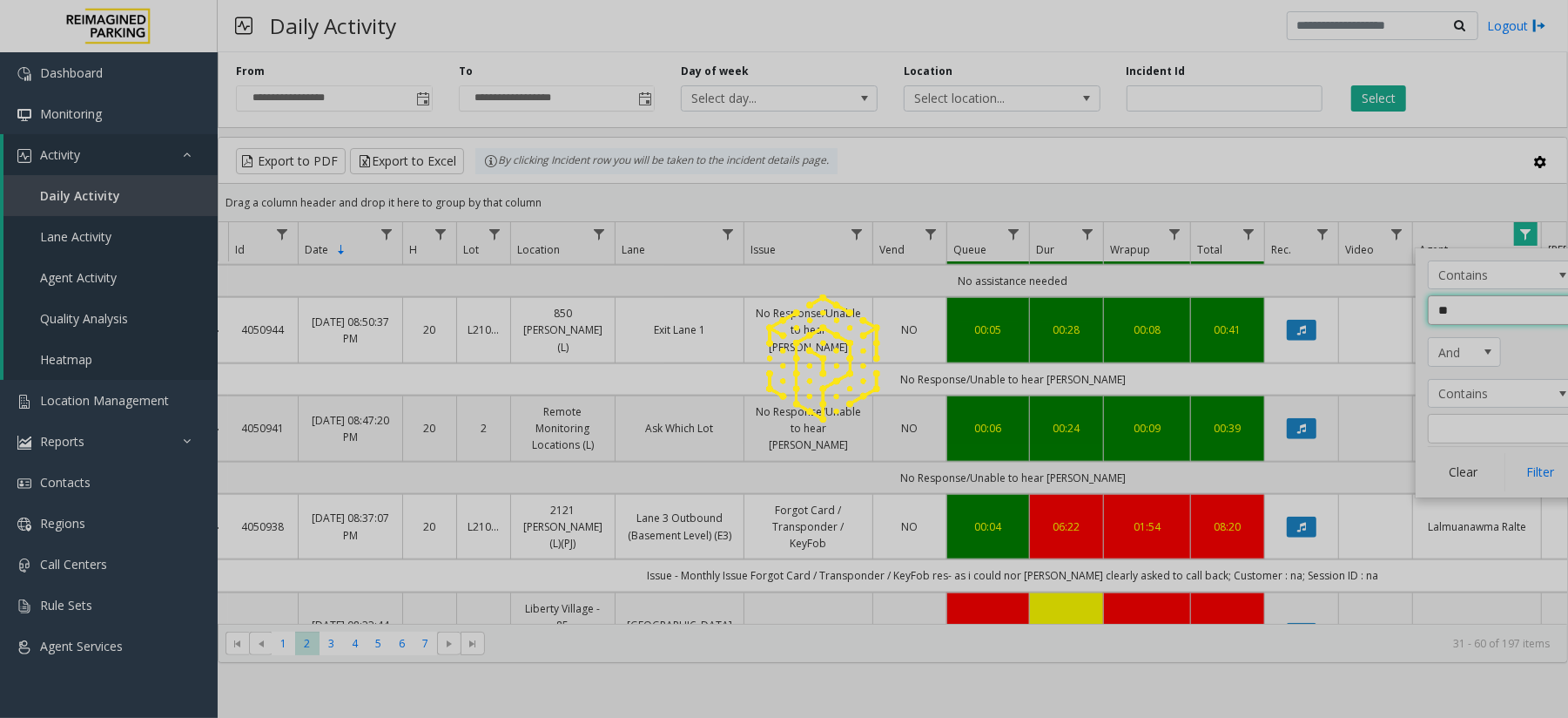
type input "*"
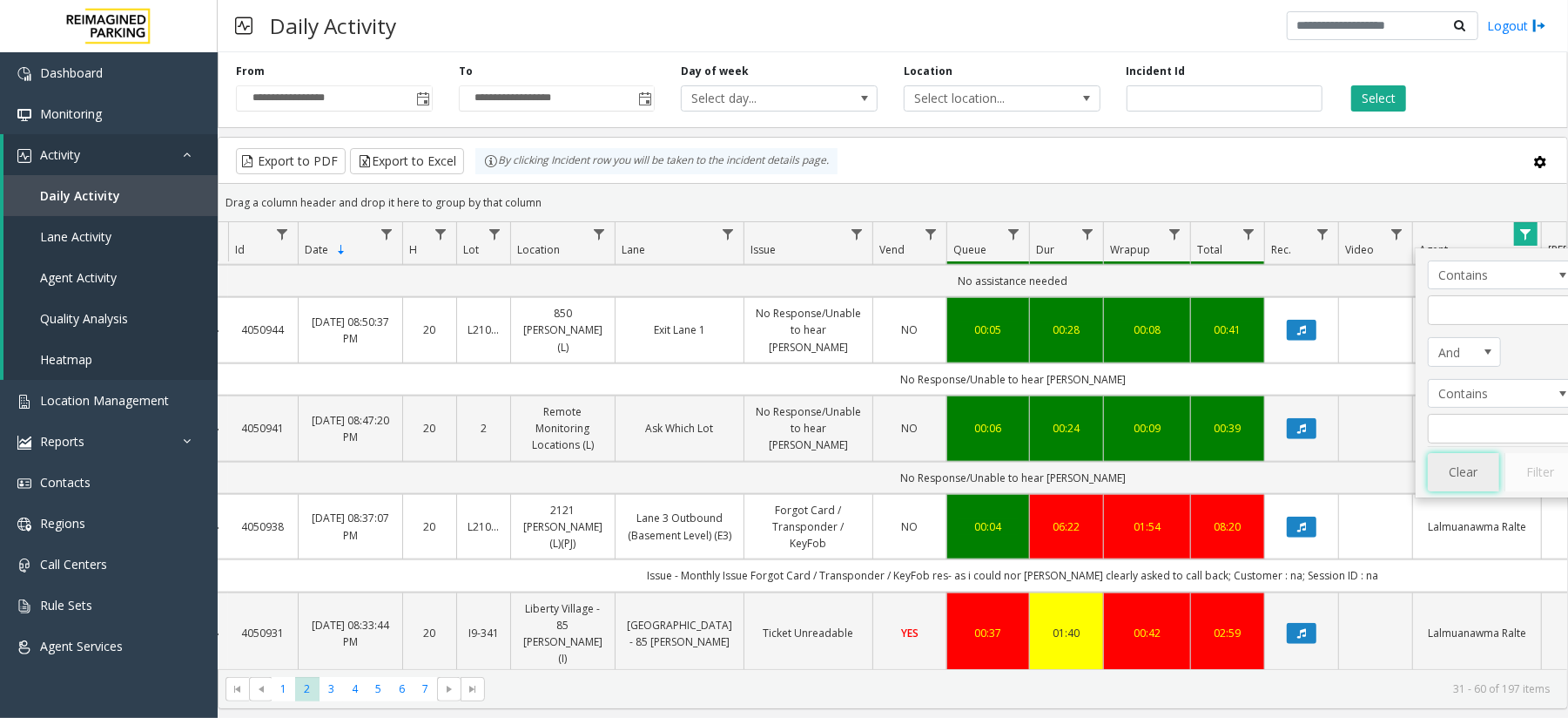
click at [1474, 471] on button "Clear" at bounding box center [1463, 472] width 71 height 39
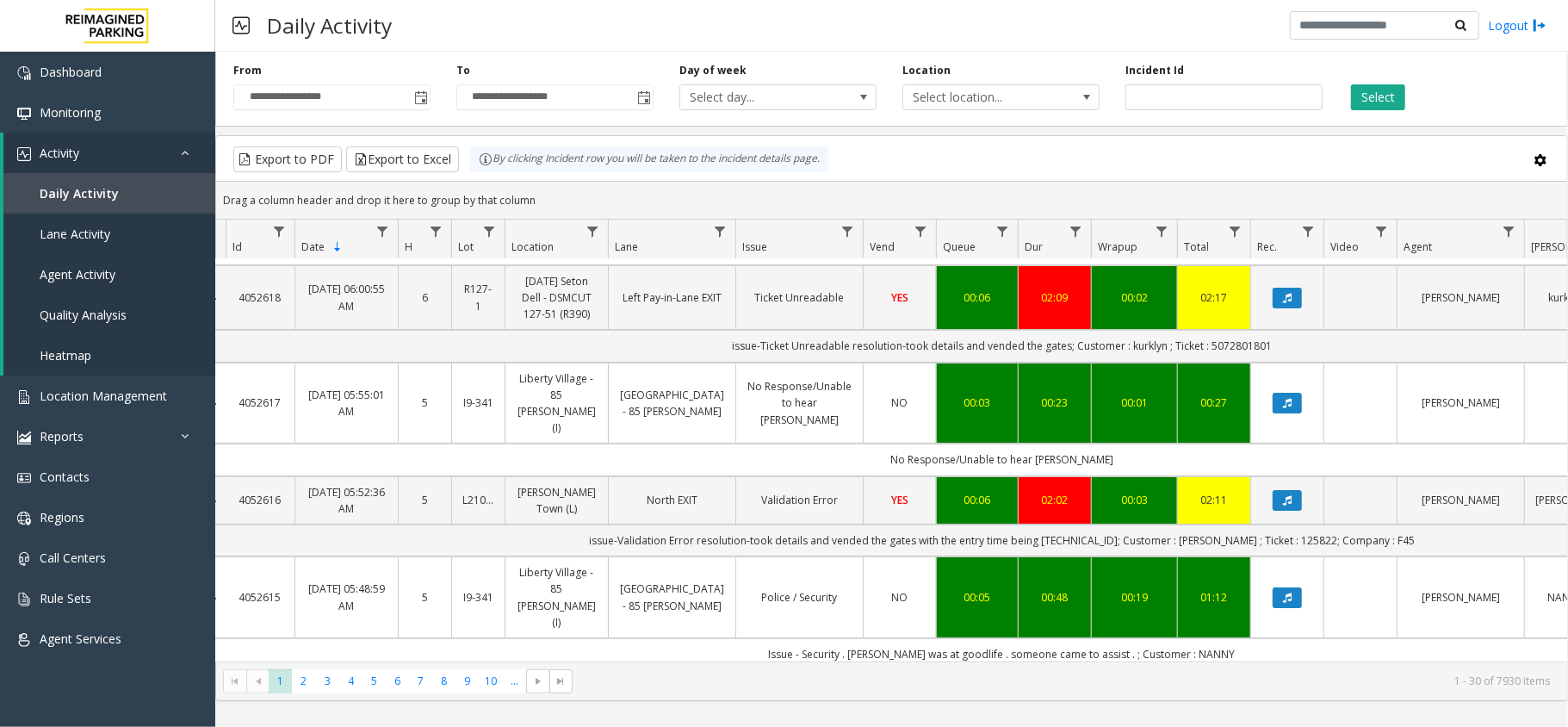
scroll to position [115, 18]
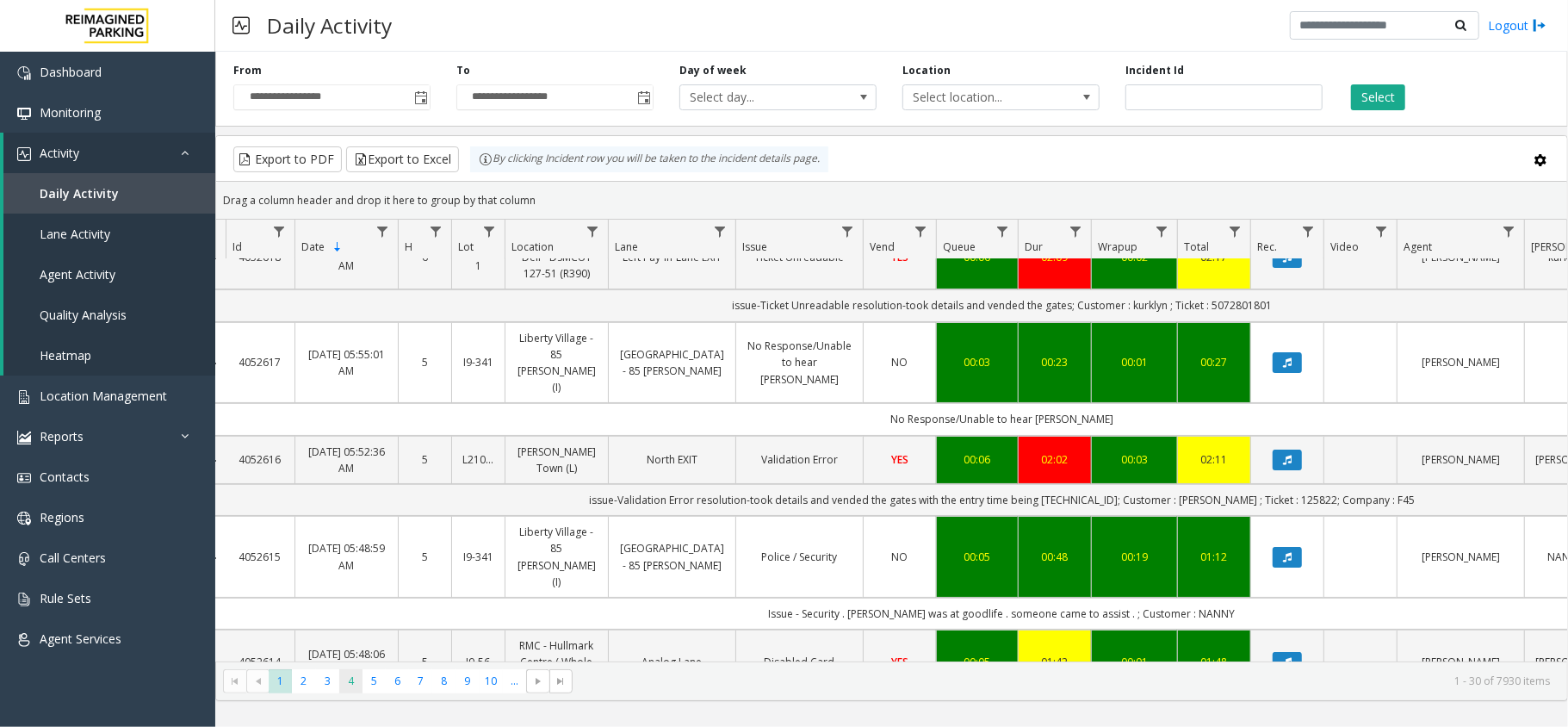
click at [342, 681] on span "4" at bounding box center [351, 681] width 24 height 24
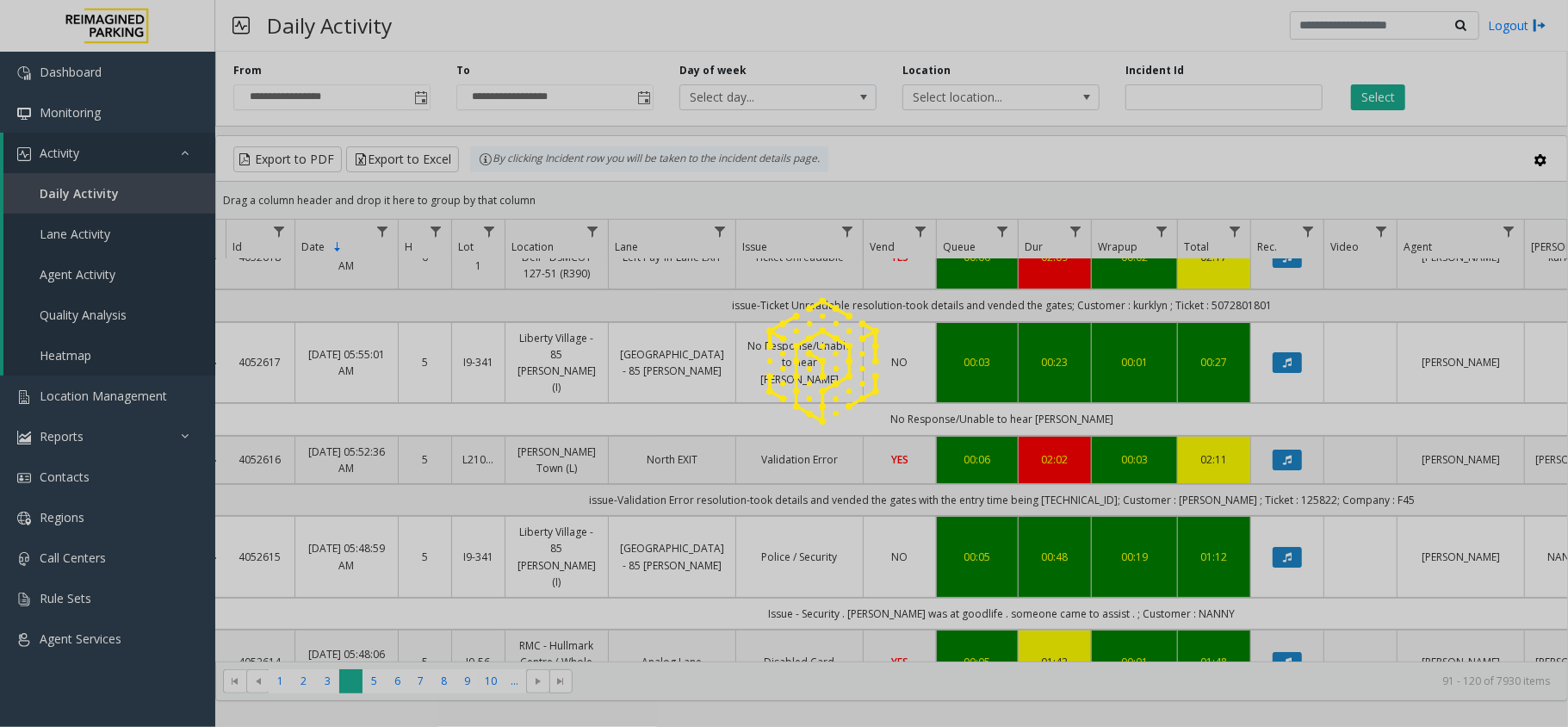
scroll to position [0, 18]
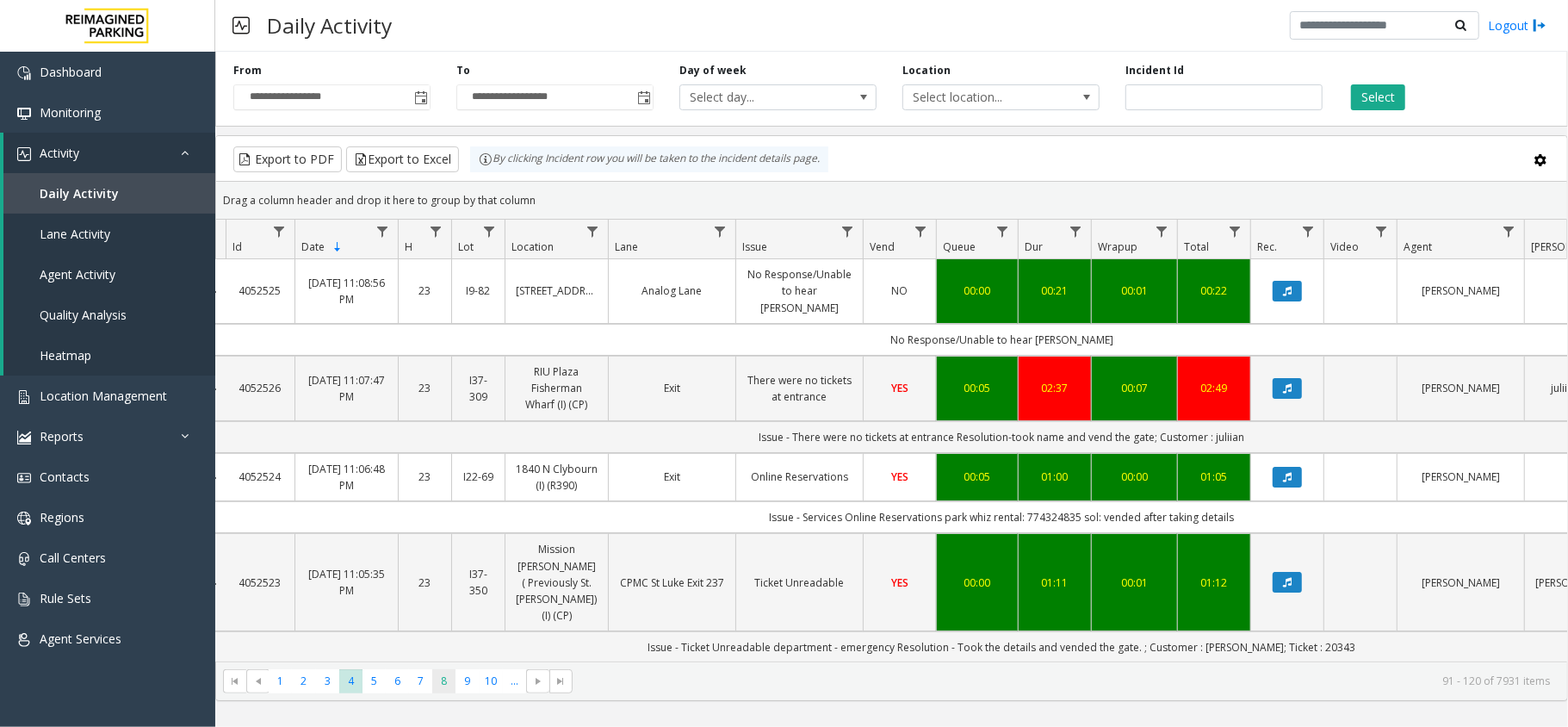
click at [452, 681] on span "8" at bounding box center [444, 681] width 24 height 24
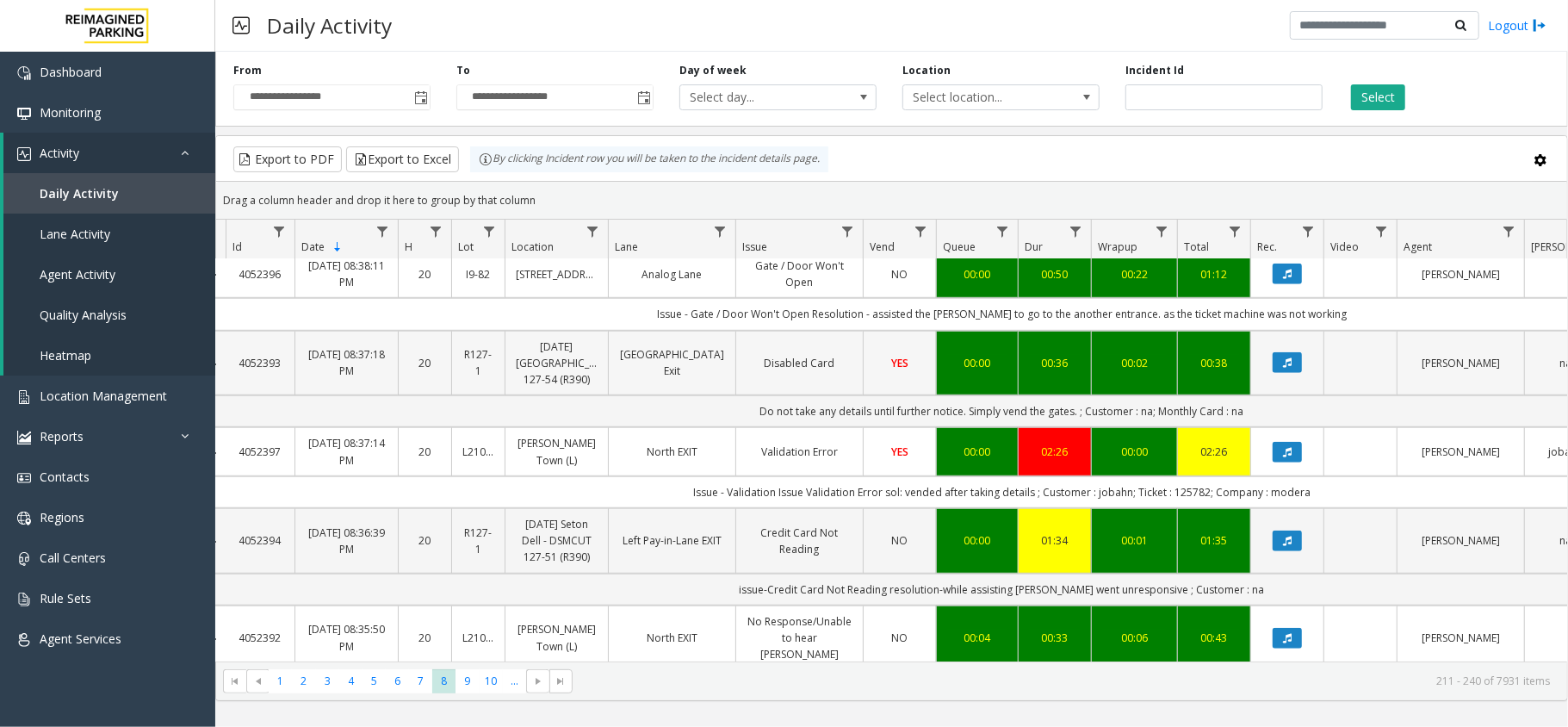
scroll to position [917, 18]
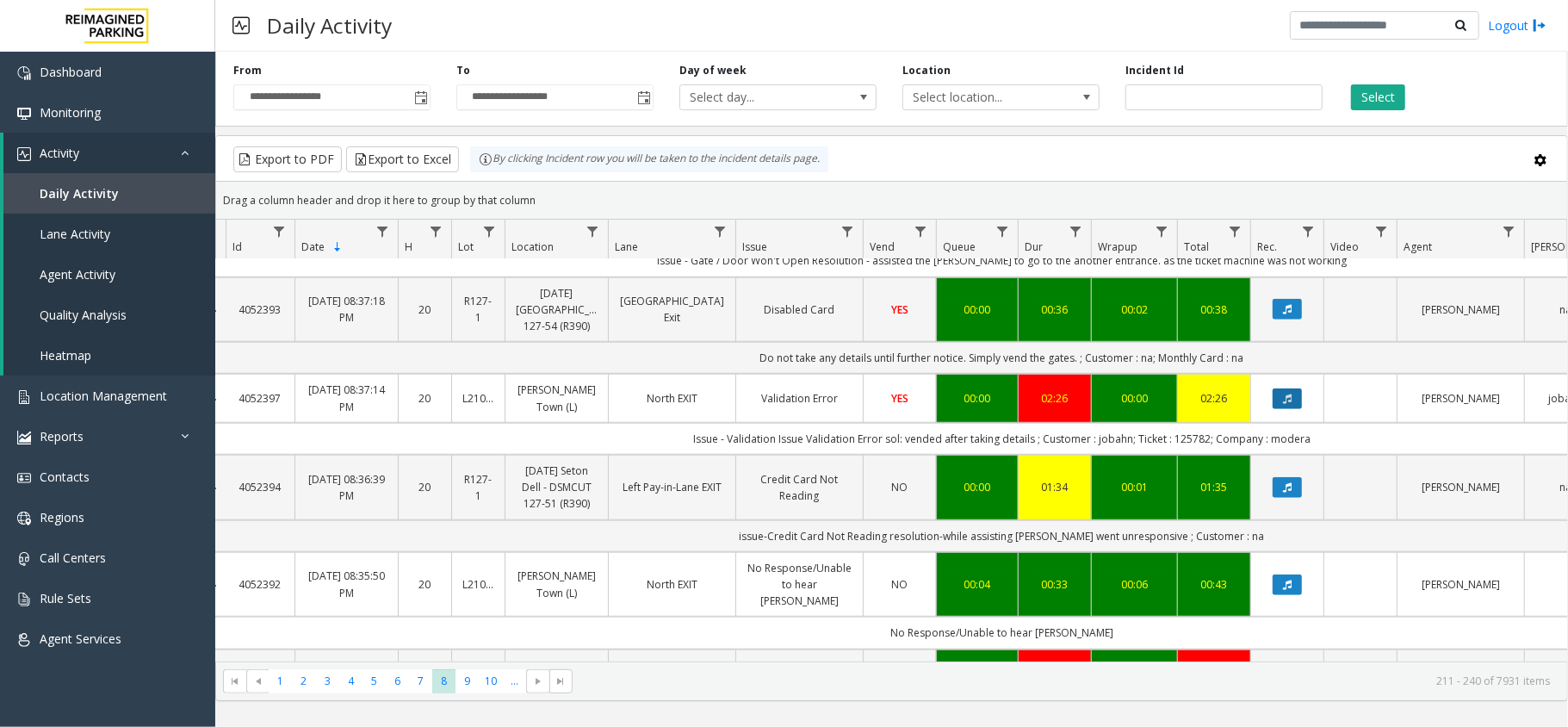
click at [1291, 404] on icon "Data table" at bounding box center [1286, 398] width 8 height 10
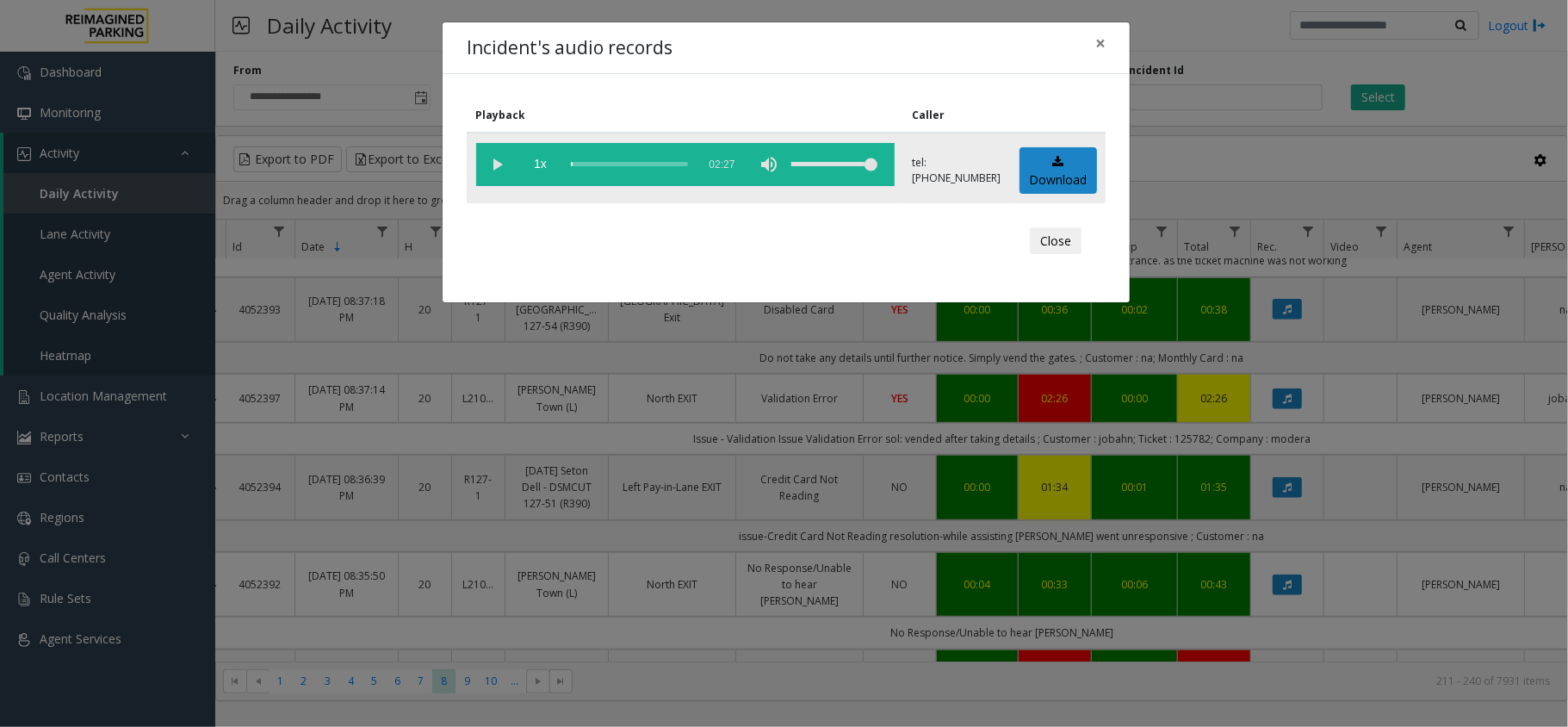
click at [493, 157] on vg-play-pause at bounding box center [497, 164] width 43 height 43
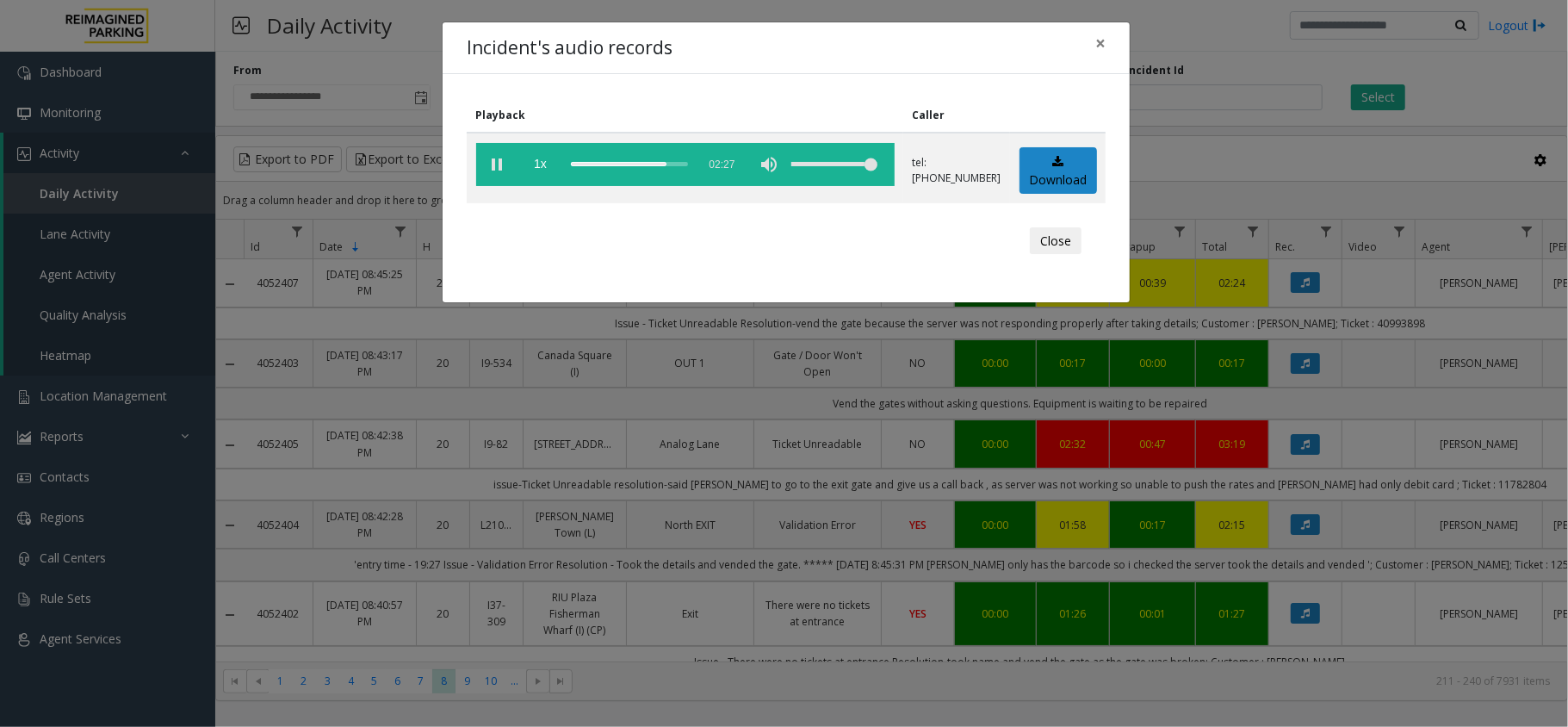
scroll to position [917, 18]
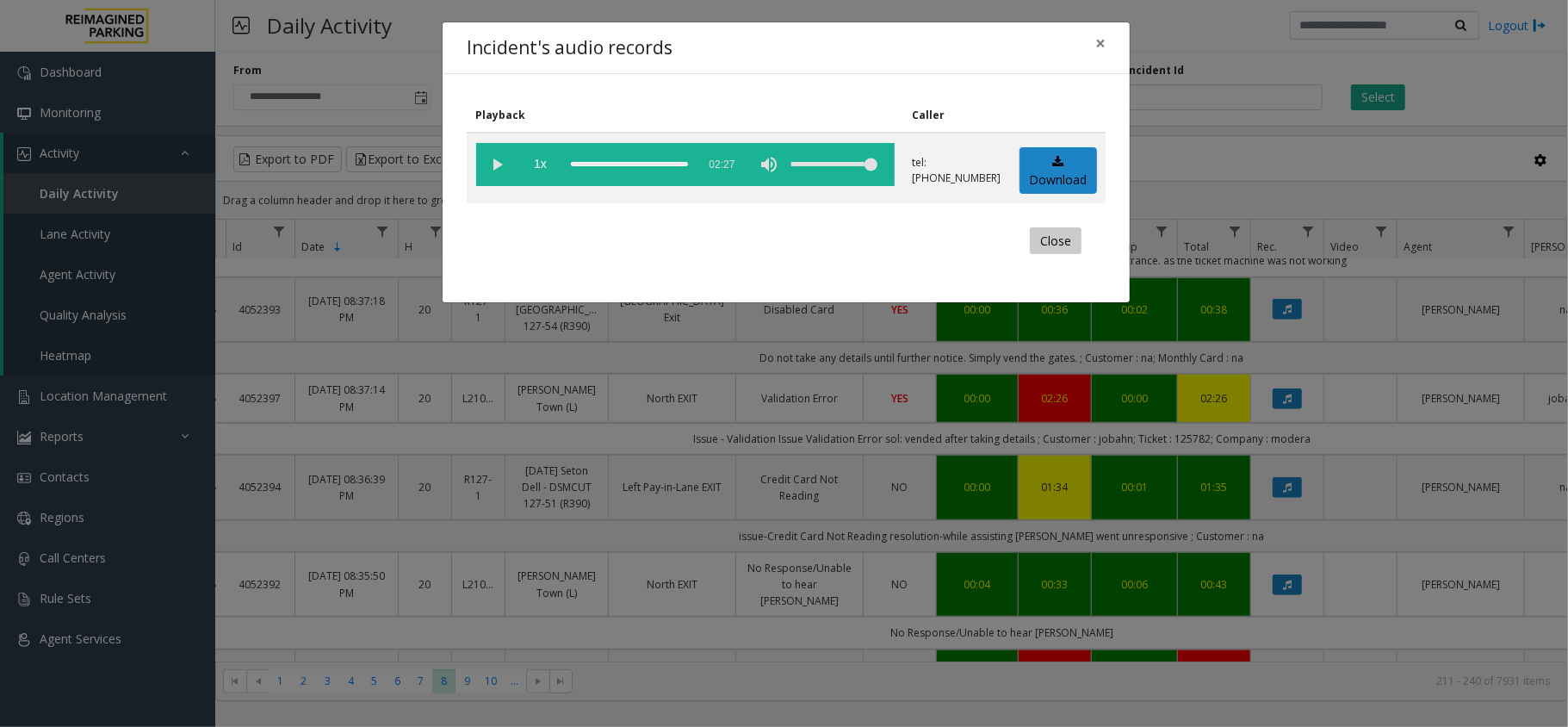
click at [1050, 245] on button "Close" at bounding box center [1055, 241] width 52 height 27
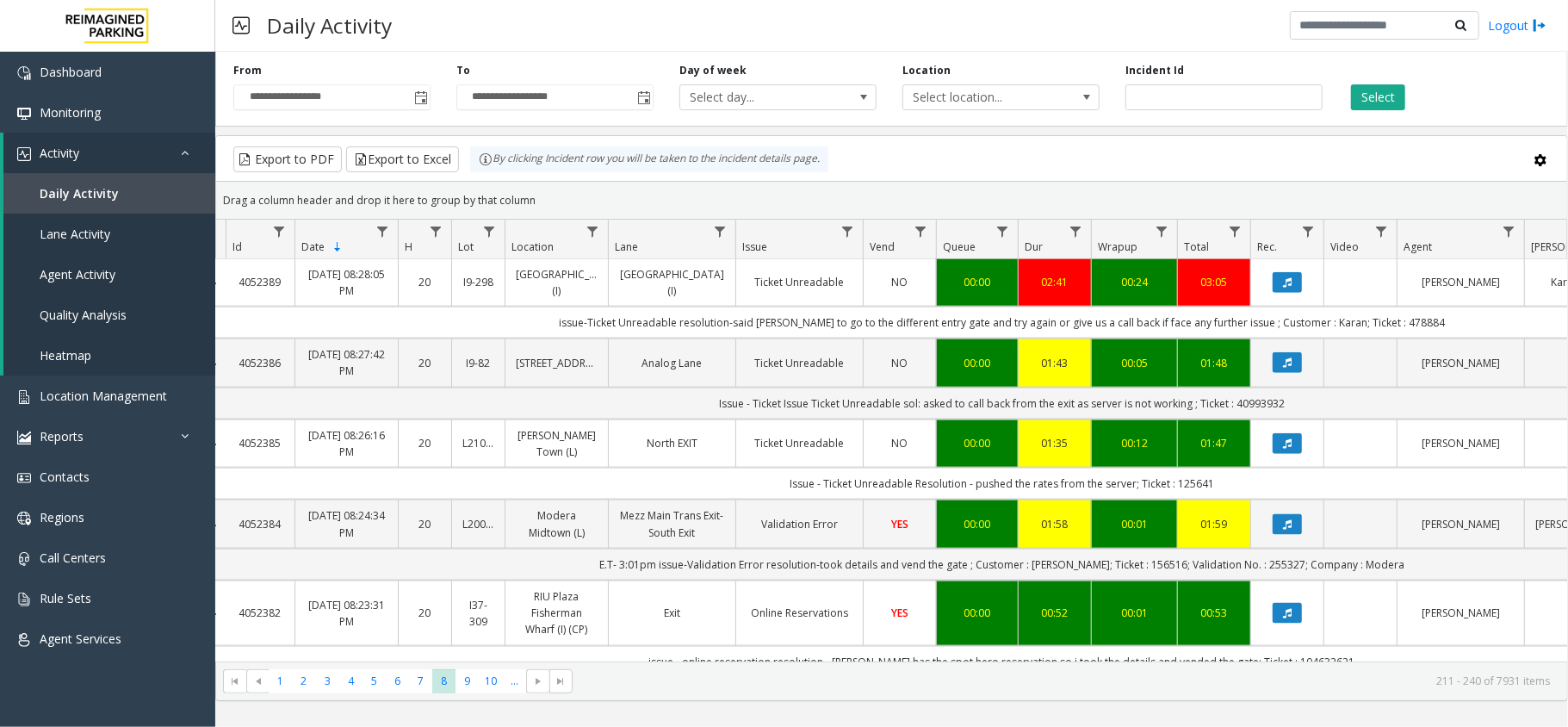
scroll to position [1606, 18]
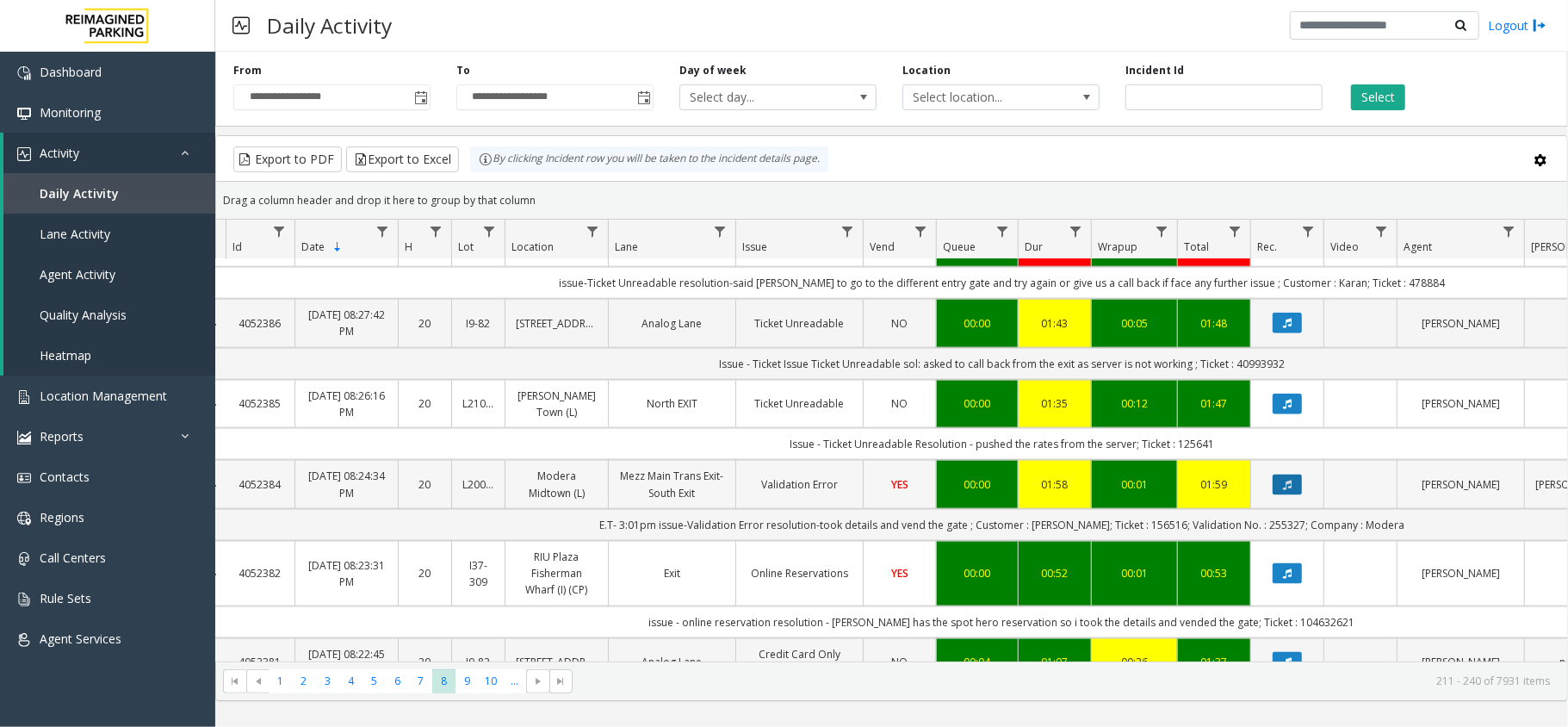
click at [1279, 495] on button "Data table" at bounding box center [1287, 485] width 29 height 21
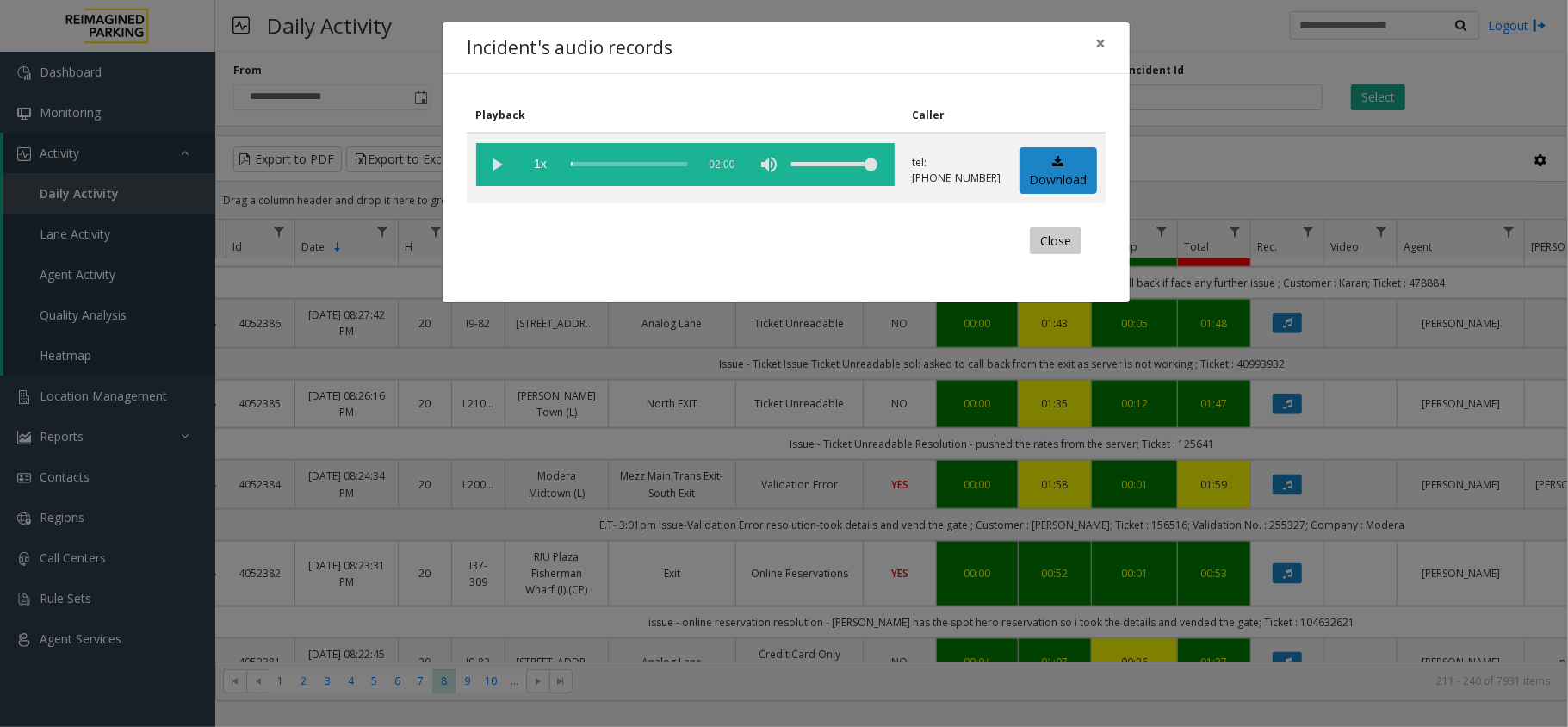
click at [1051, 245] on button "Close" at bounding box center [1055, 241] width 52 height 27
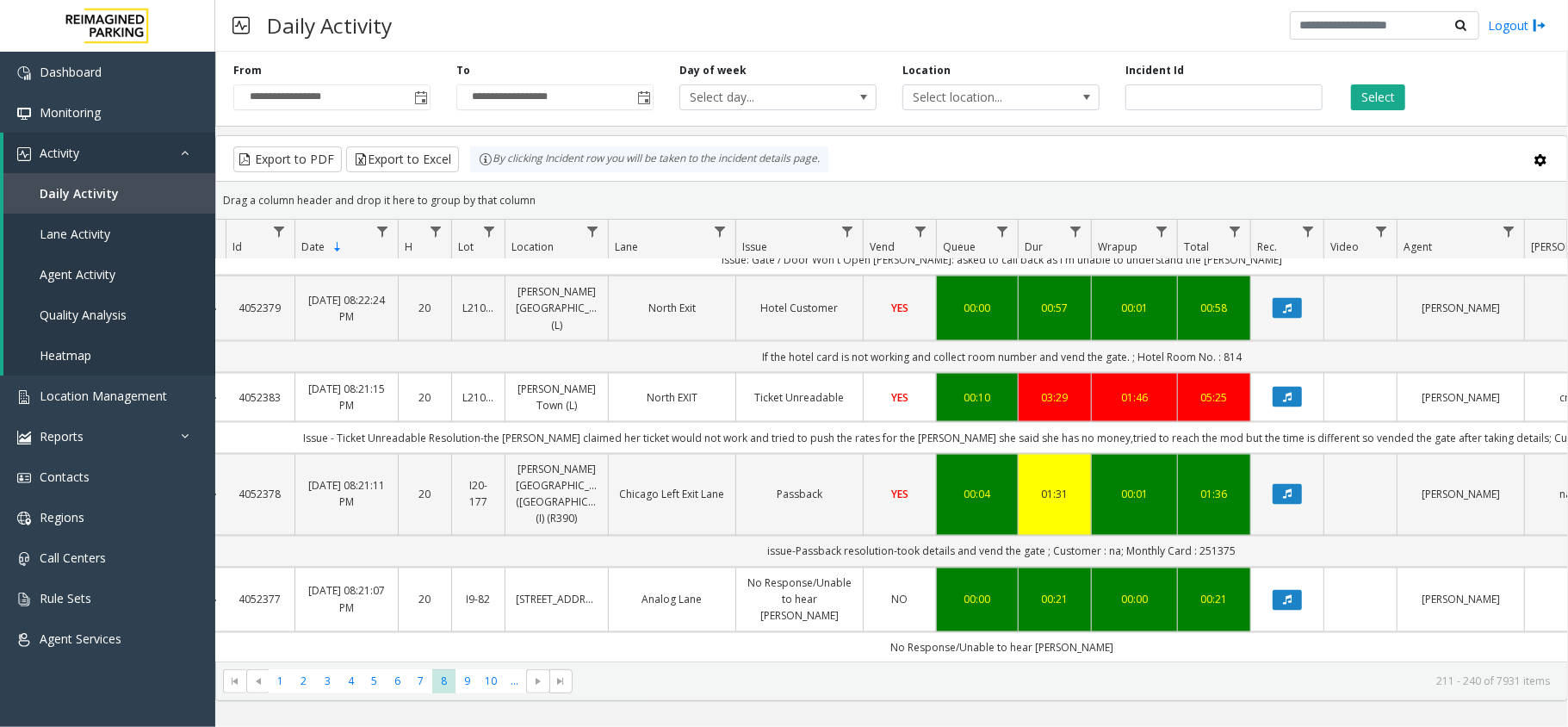
scroll to position [2181, 18]
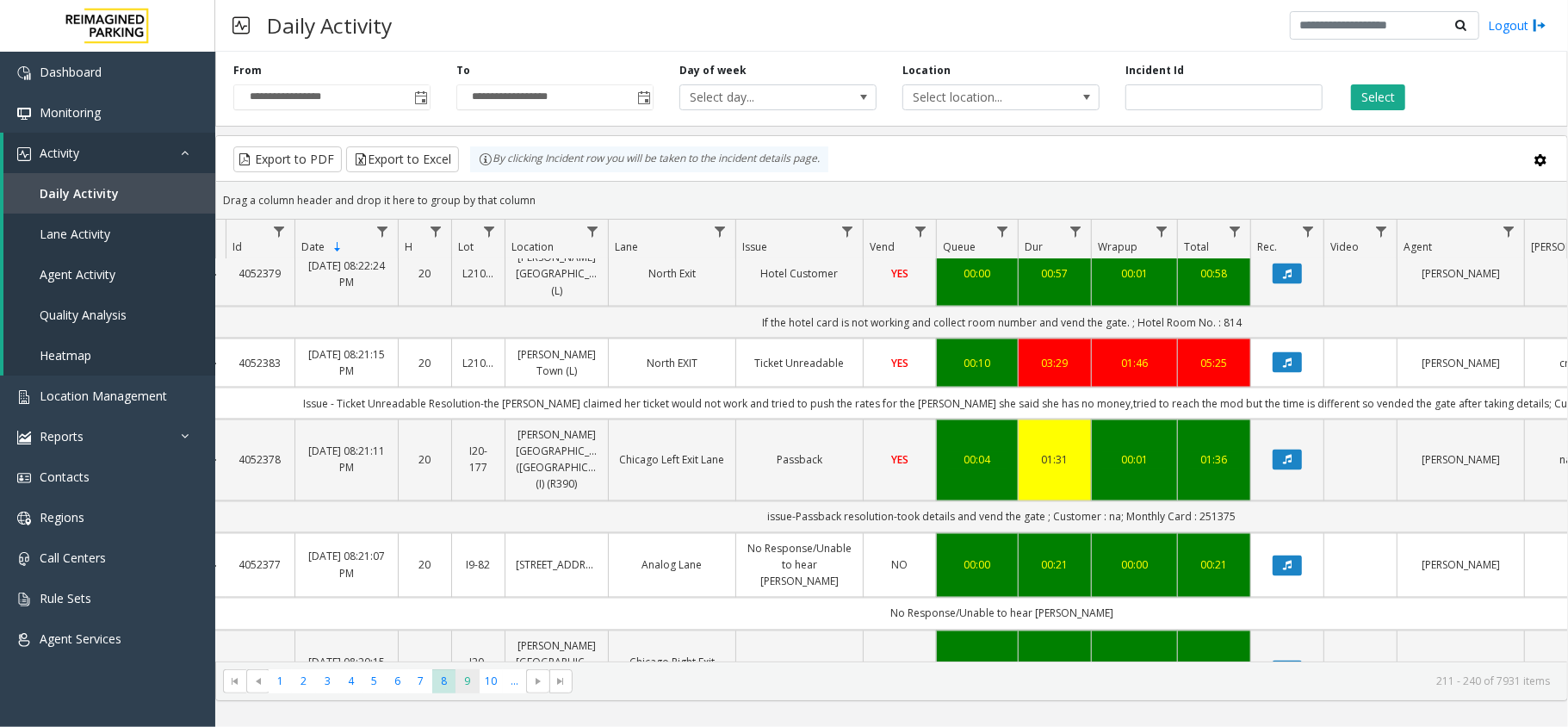
click at [468, 690] on span "9" at bounding box center [467, 681] width 24 height 24
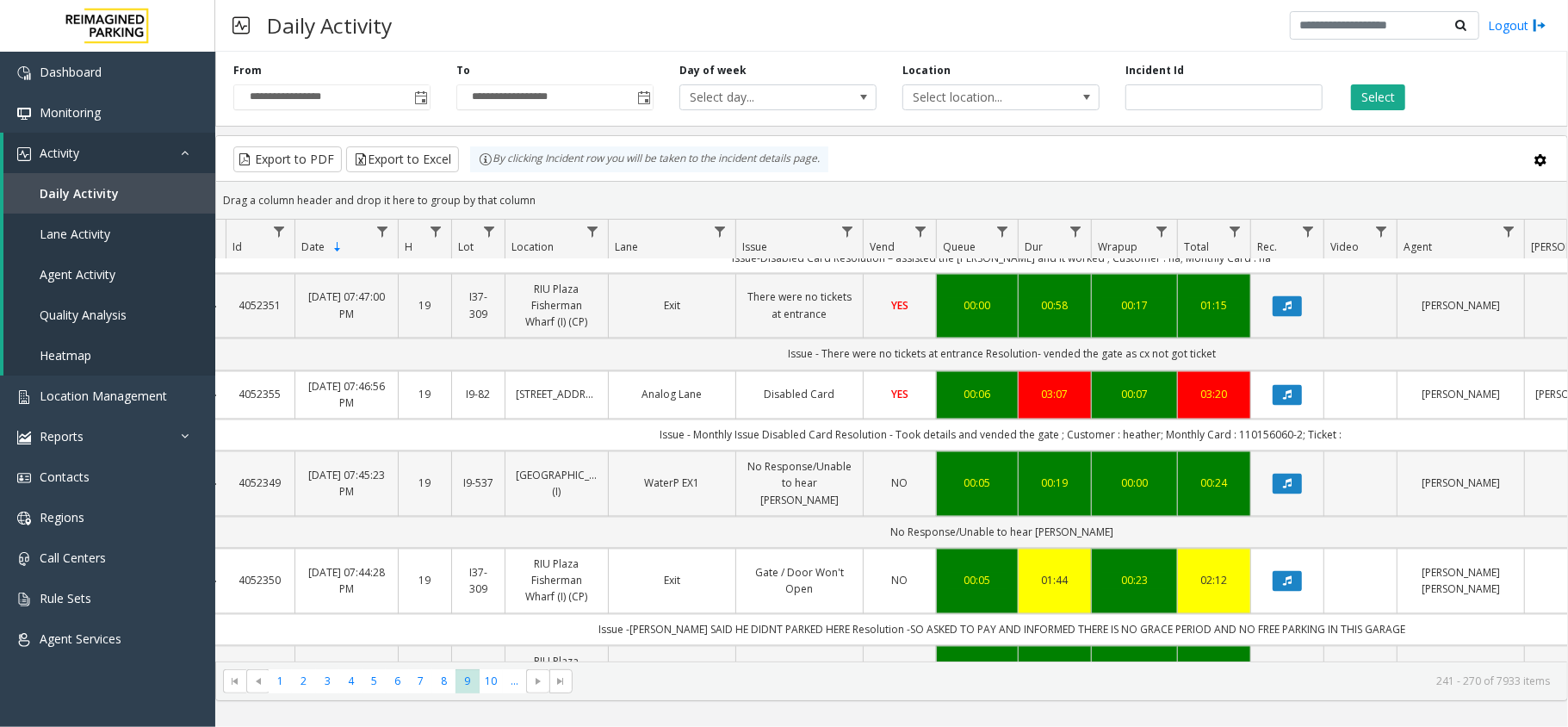
scroll to position [2331, 18]
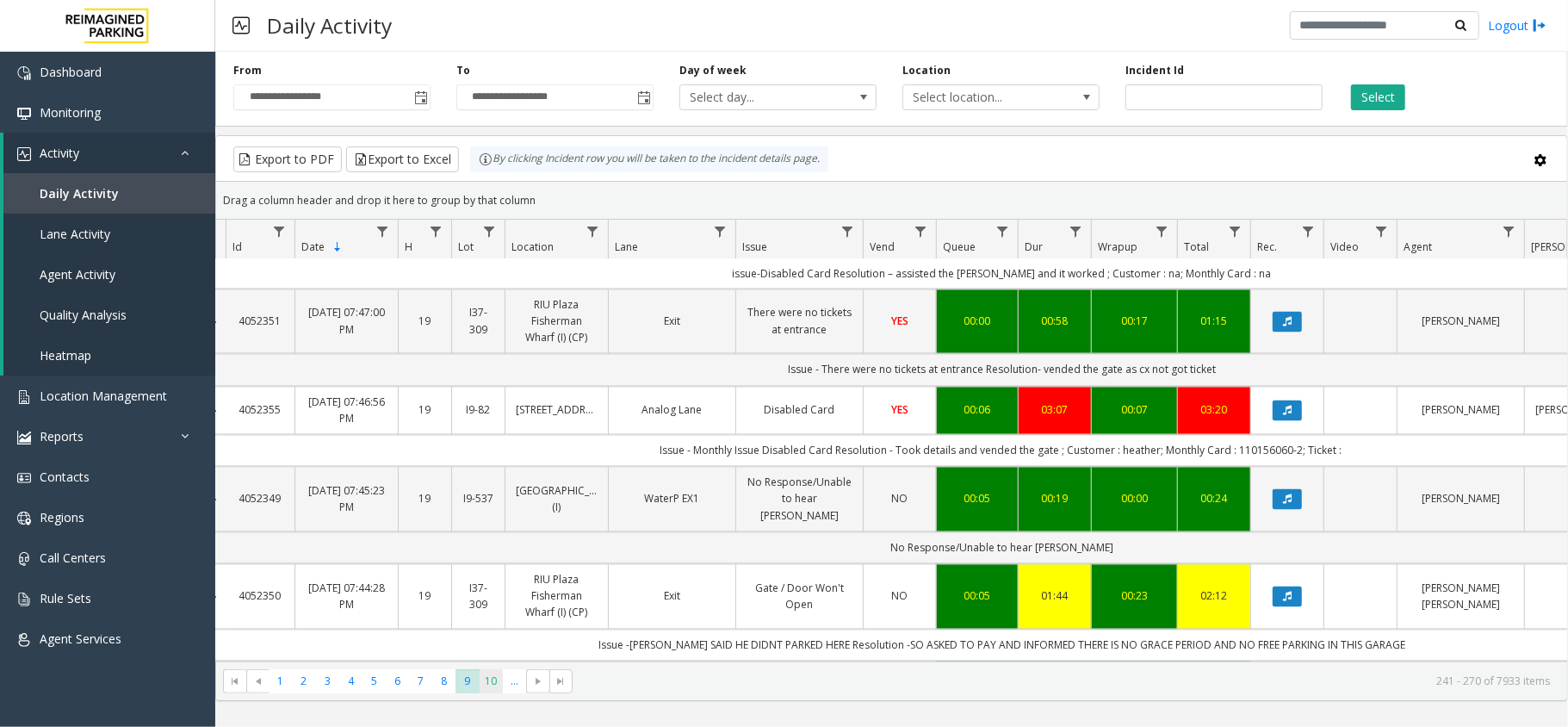
click at [494, 681] on span "10" at bounding box center [491, 681] width 24 height 24
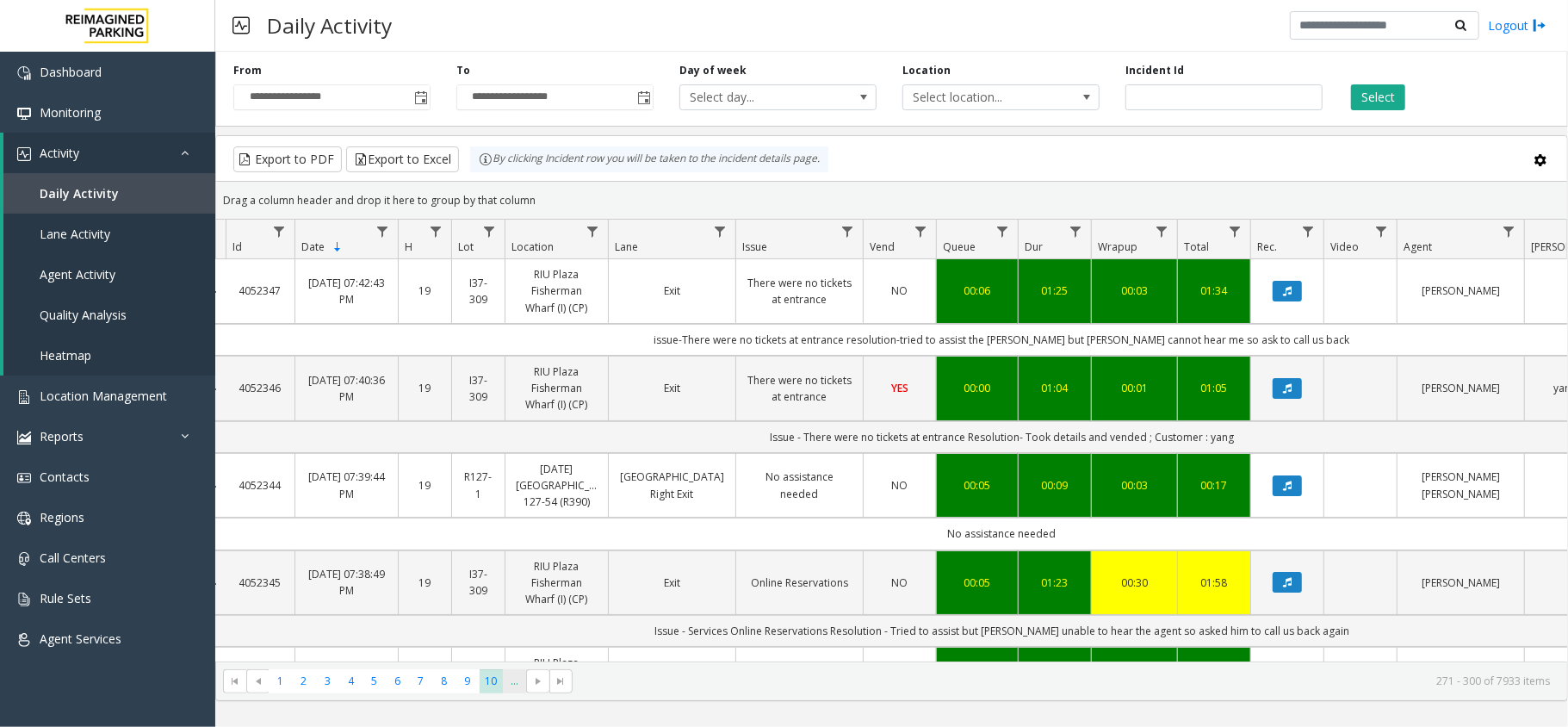
click at [517, 682] on span "..." at bounding box center [515, 681] width 24 height 24
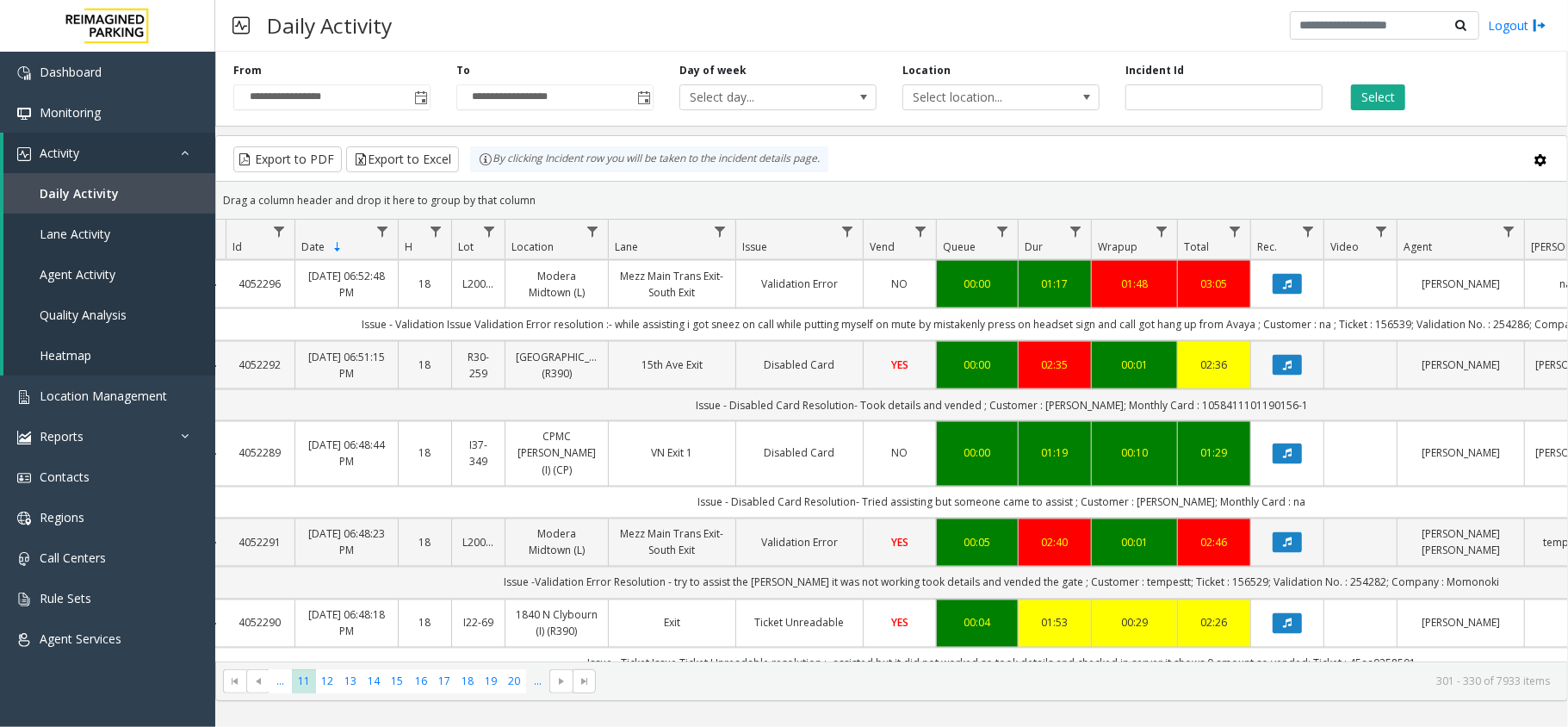
scroll to position [2295, 18]
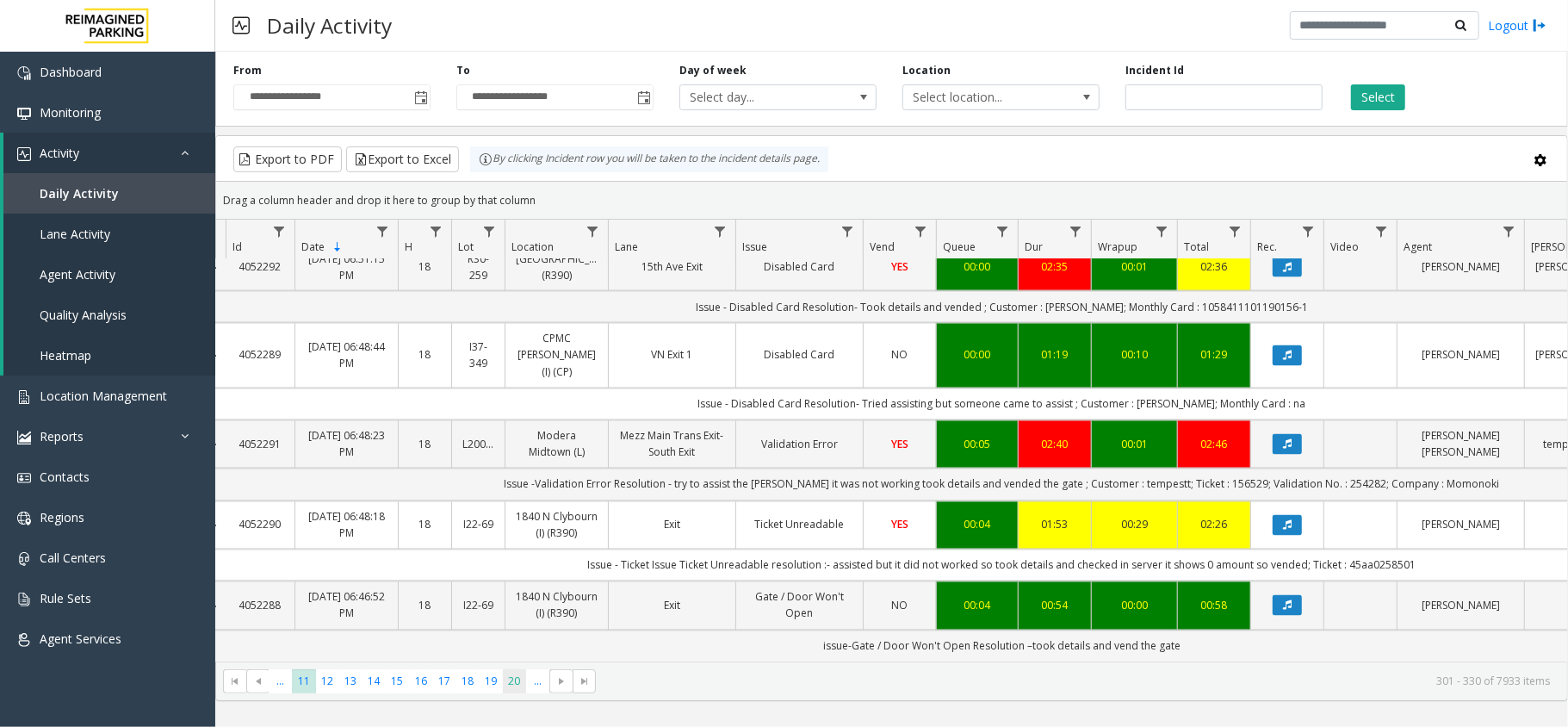
click at [522, 680] on span "20" at bounding box center [515, 681] width 24 height 24
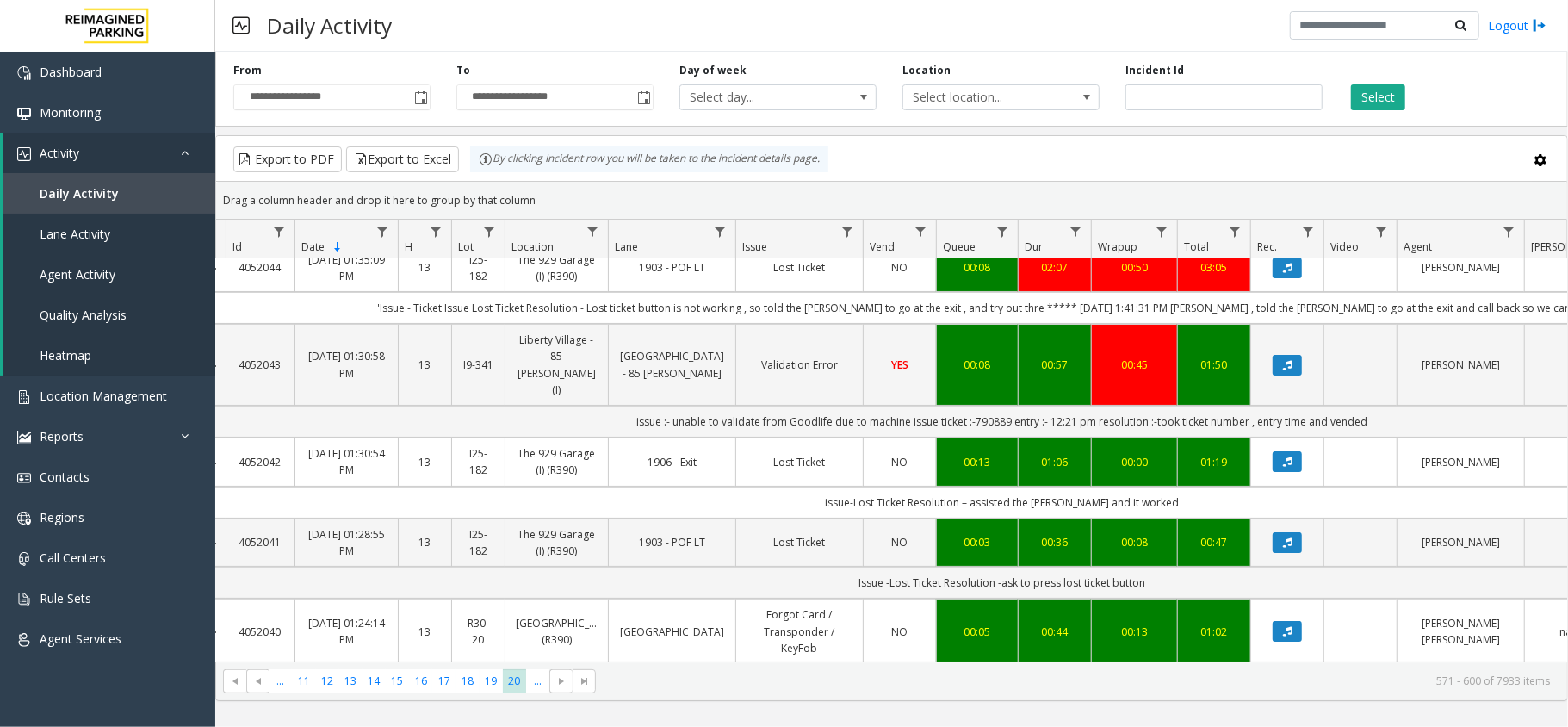
scroll to position [229, 18]
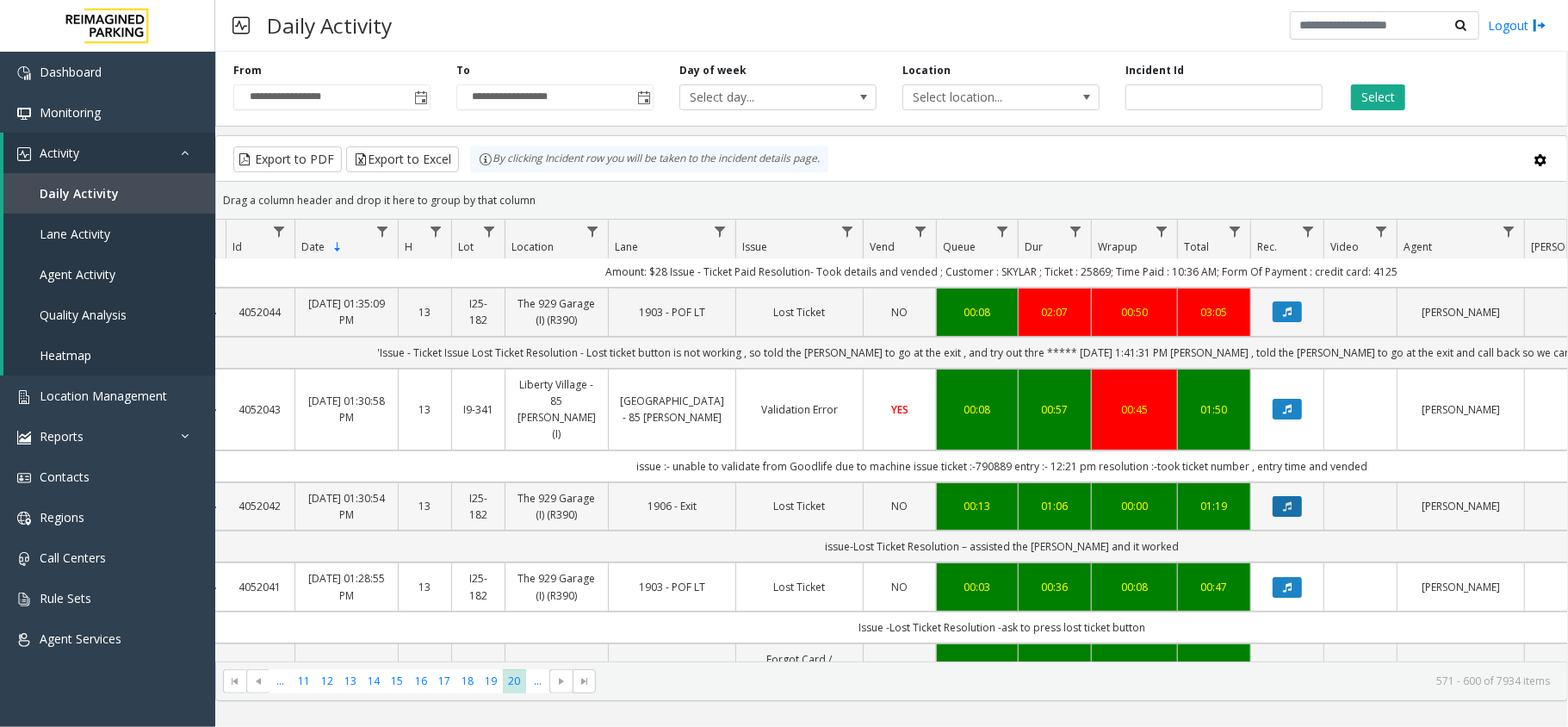
click at [1299, 496] on button "Data table" at bounding box center [1287, 506] width 29 height 21
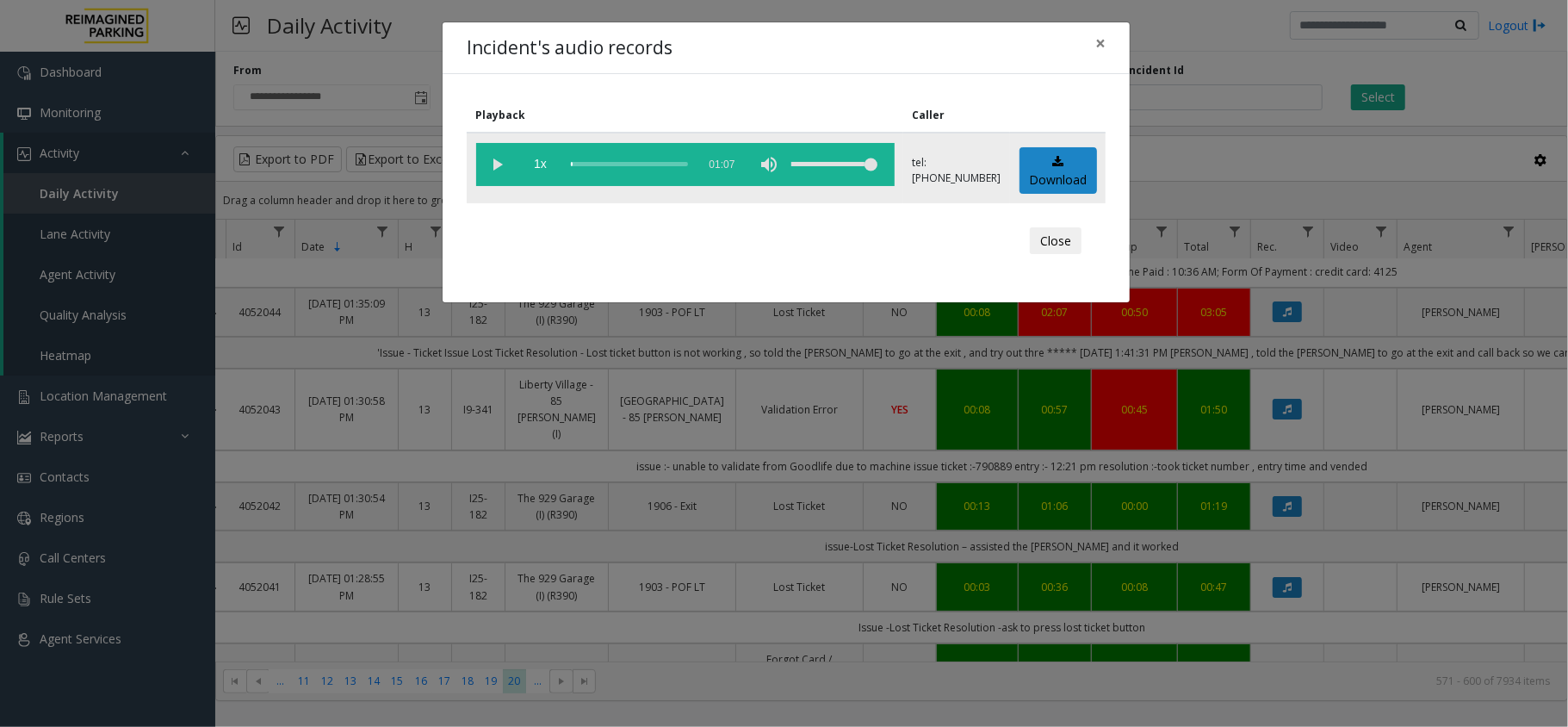
click at [493, 160] on vg-play-pause at bounding box center [497, 164] width 43 height 43
click at [855, 164] on div "volume level" at bounding box center [834, 164] width 86 height 43
click at [866, 163] on div "volume level" at bounding box center [834, 164] width 86 height 43
click at [855, 165] on div "volume level" at bounding box center [834, 164] width 86 height 43
click at [1059, 242] on button "Close" at bounding box center [1055, 241] width 52 height 27
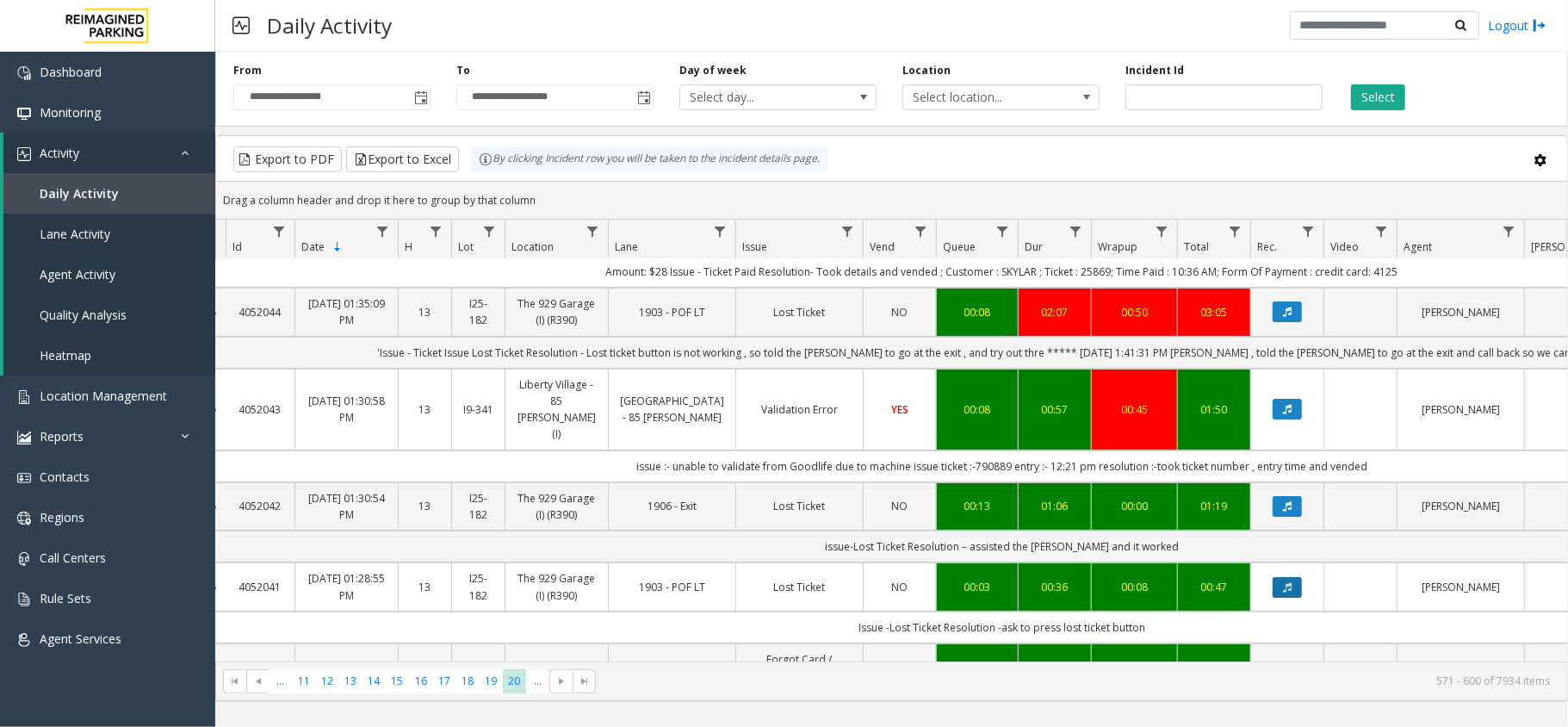
click at [1295, 577] on button "Data table" at bounding box center [1287, 587] width 29 height 21
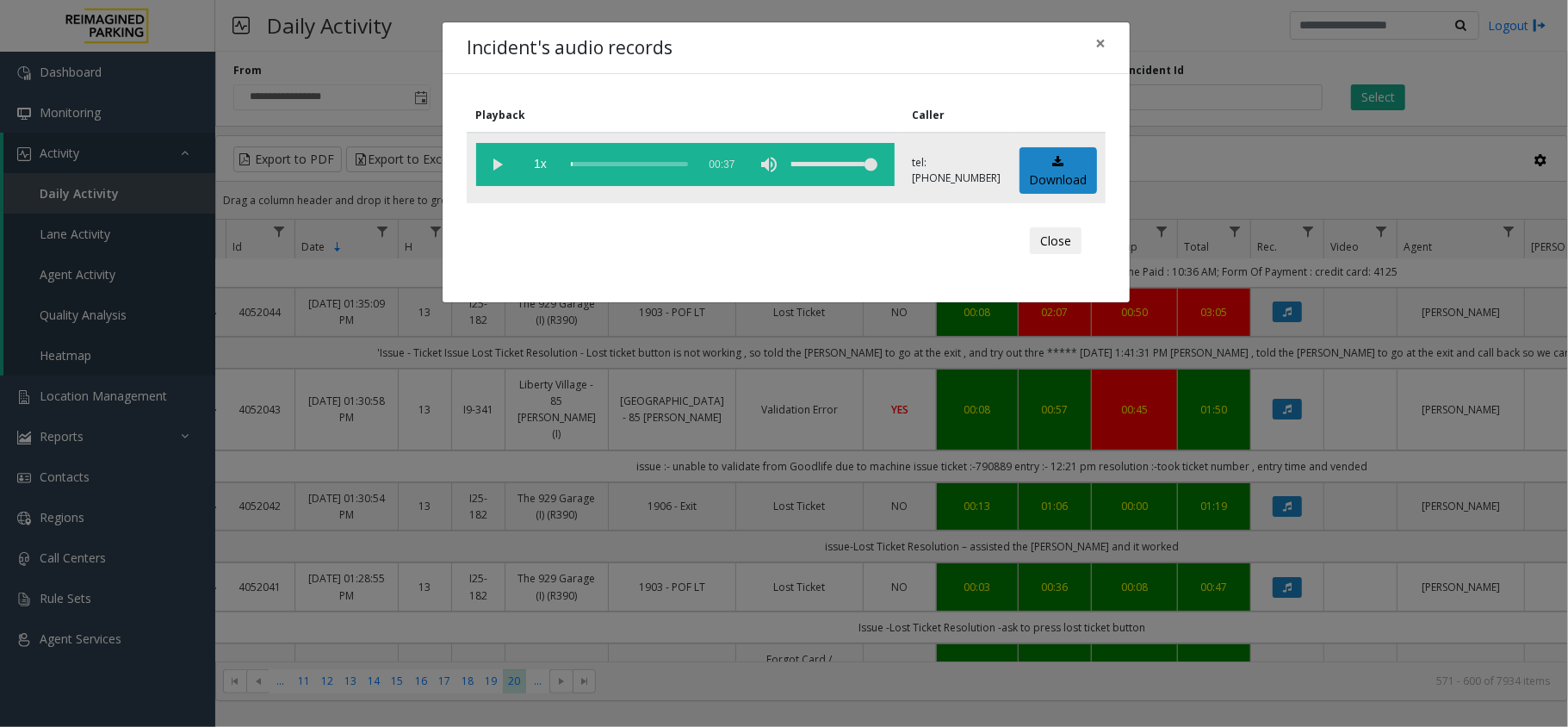
click at [491, 167] on vg-play-pause at bounding box center [497, 164] width 43 height 43
click at [1054, 240] on button "Close" at bounding box center [1055, 241] width 52 height 27
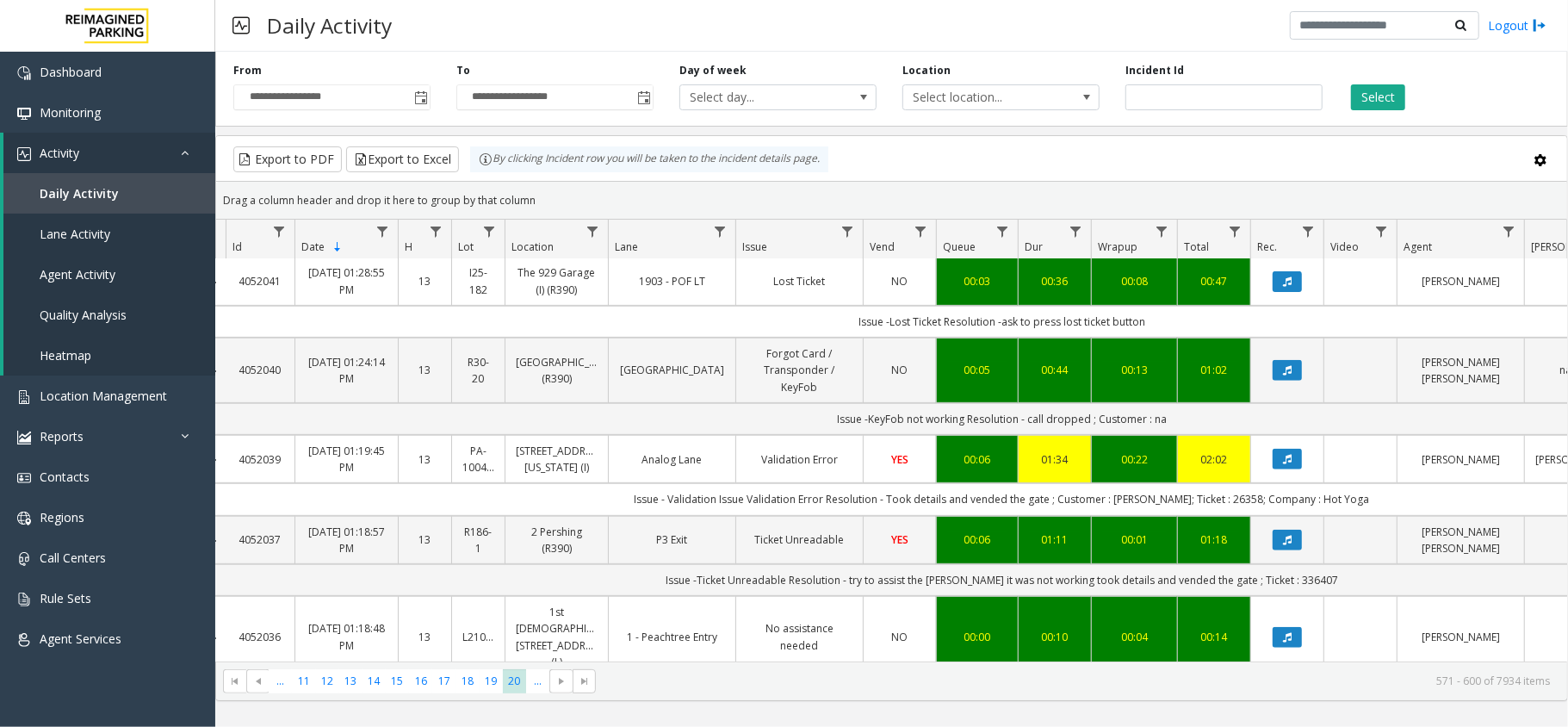
scroll to position [573, 18]
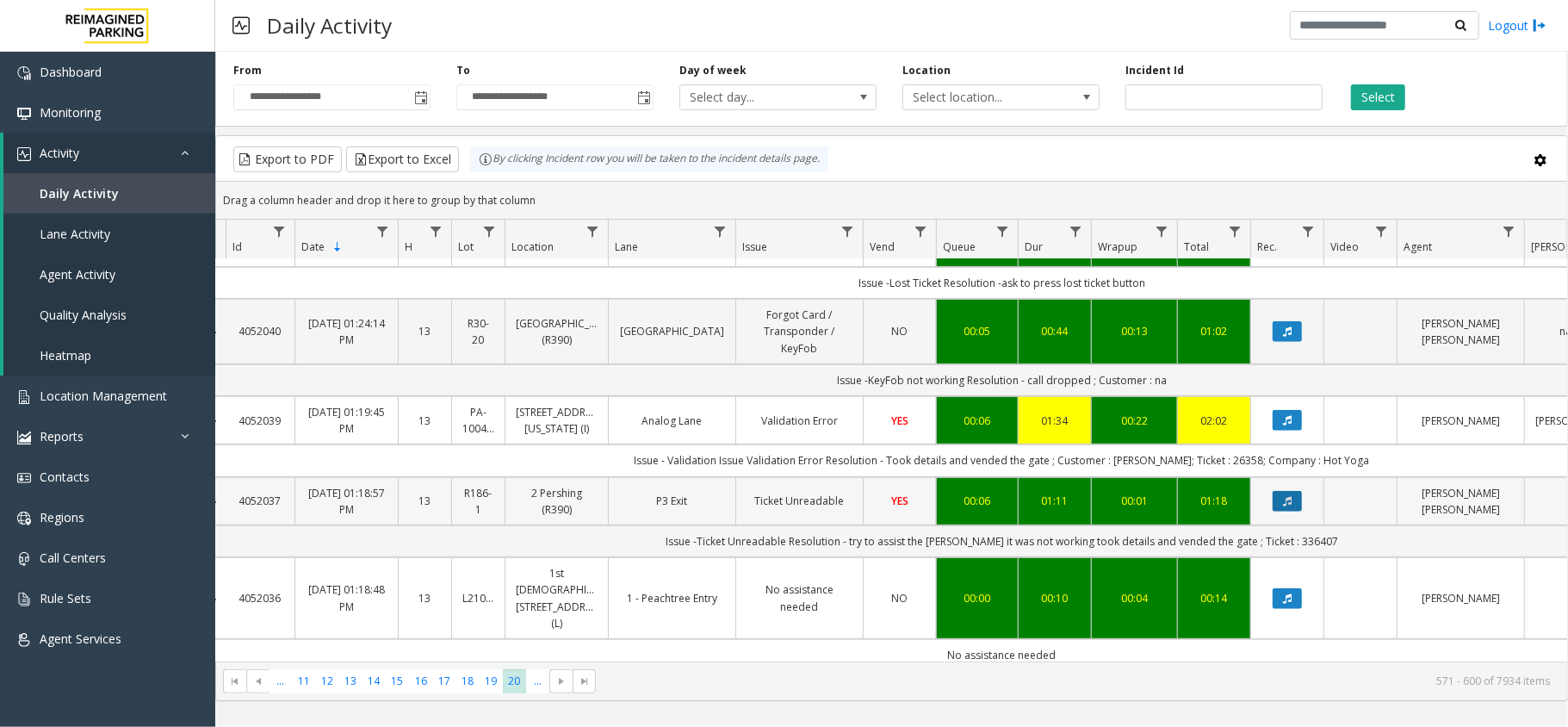
click at [1286, 496] on icon "Data table" at bounding box center [1286, 500] width 8 height 10
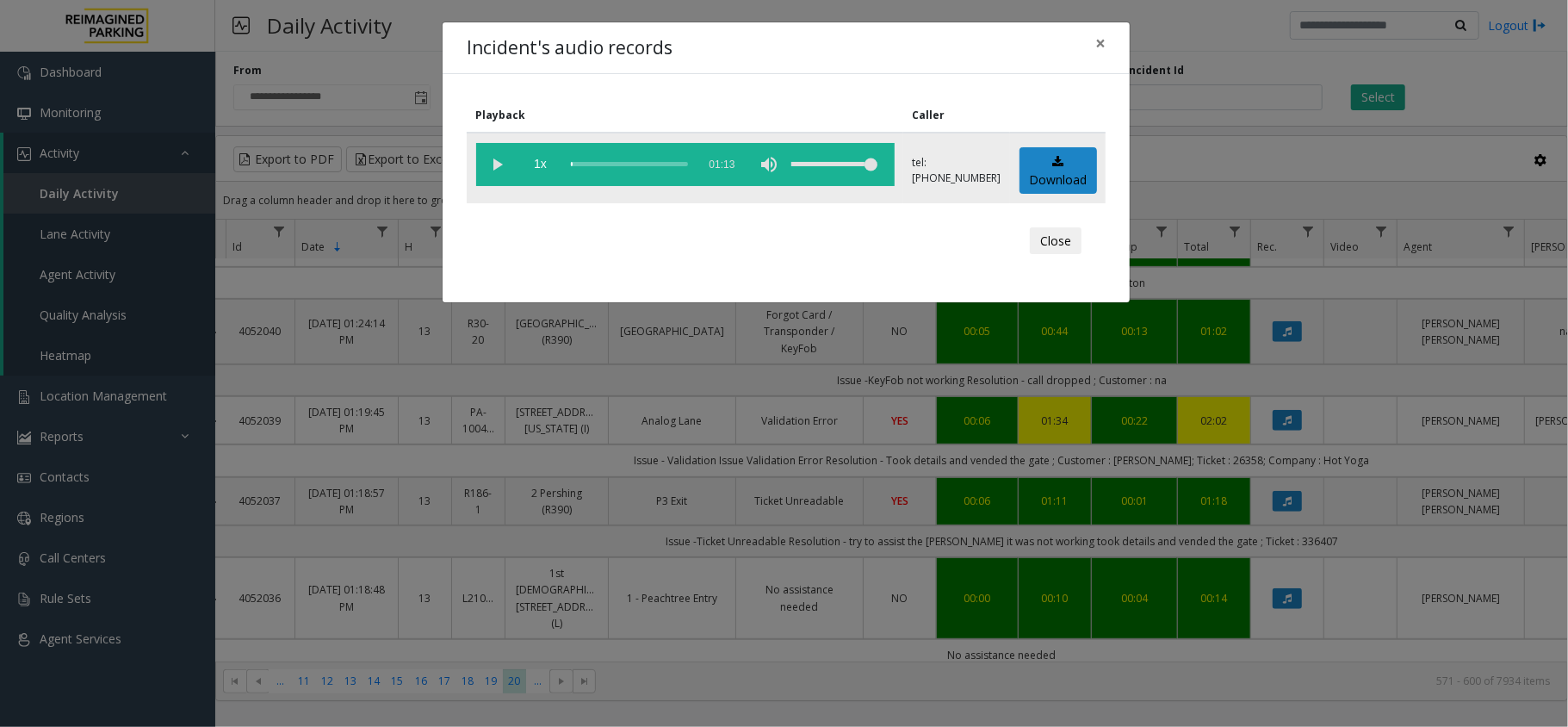
click at [501, 165] on vg-play-pause at bounding box center [497, 164] width 43 height 43
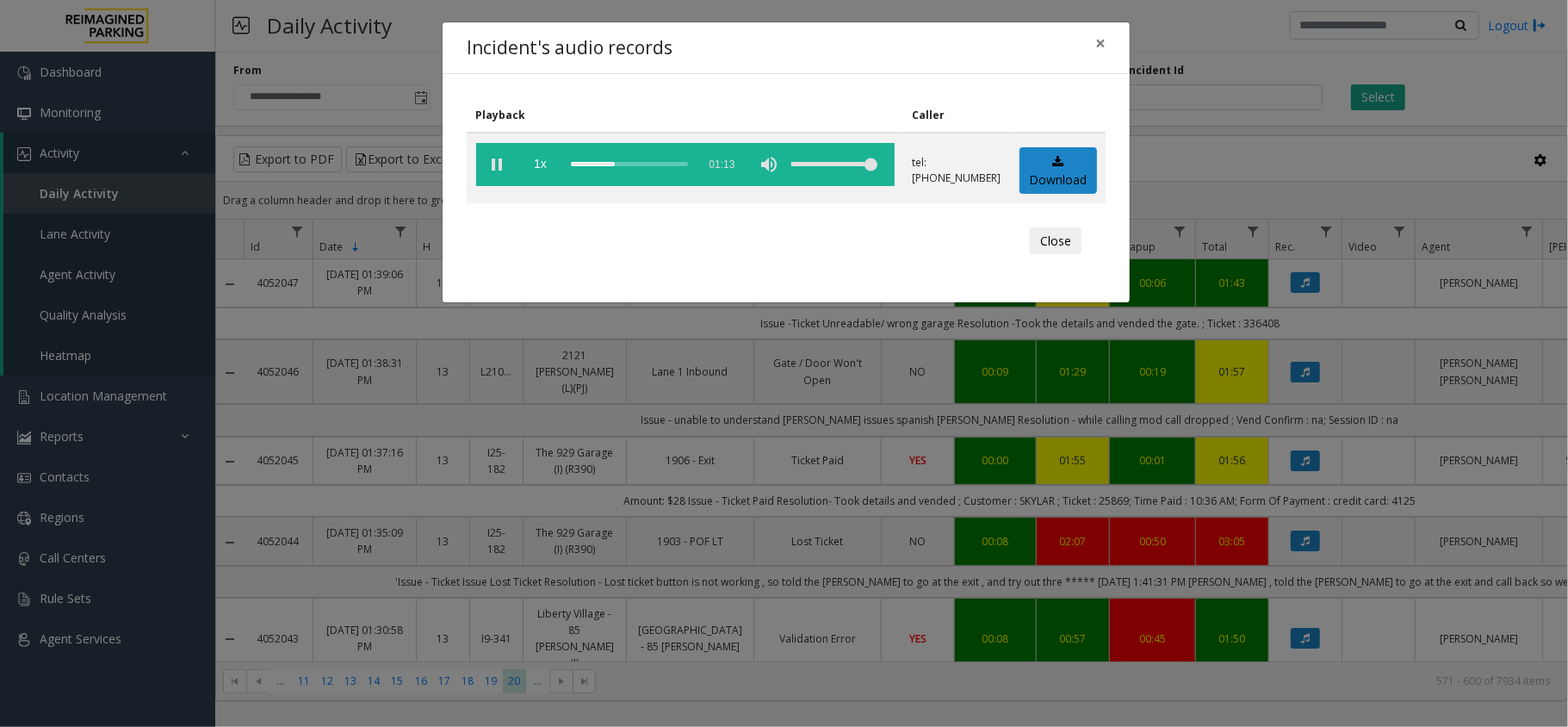
scroll to position [573, 18]
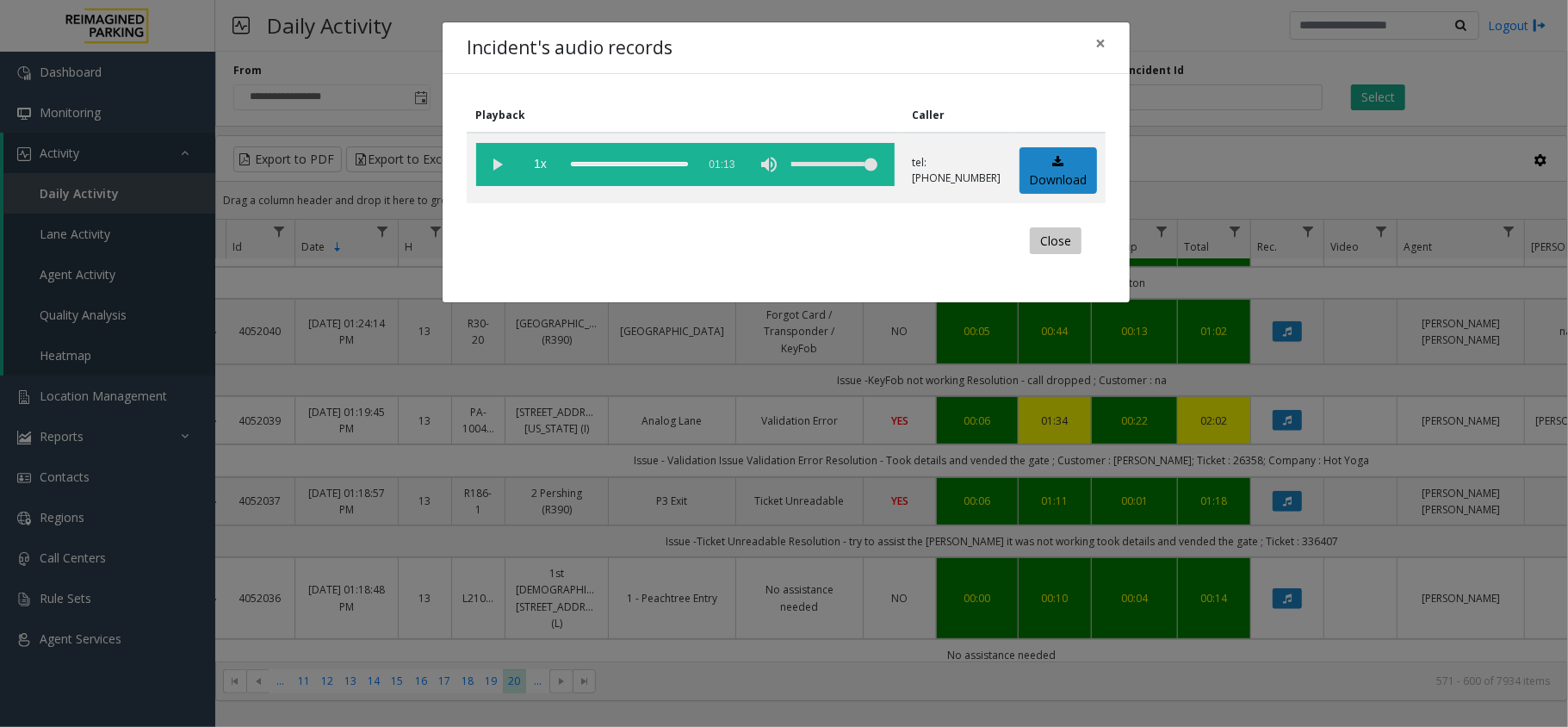
click at [1064, 236] on button "Close" at bounding box center [1055, 241] width 52 height 27
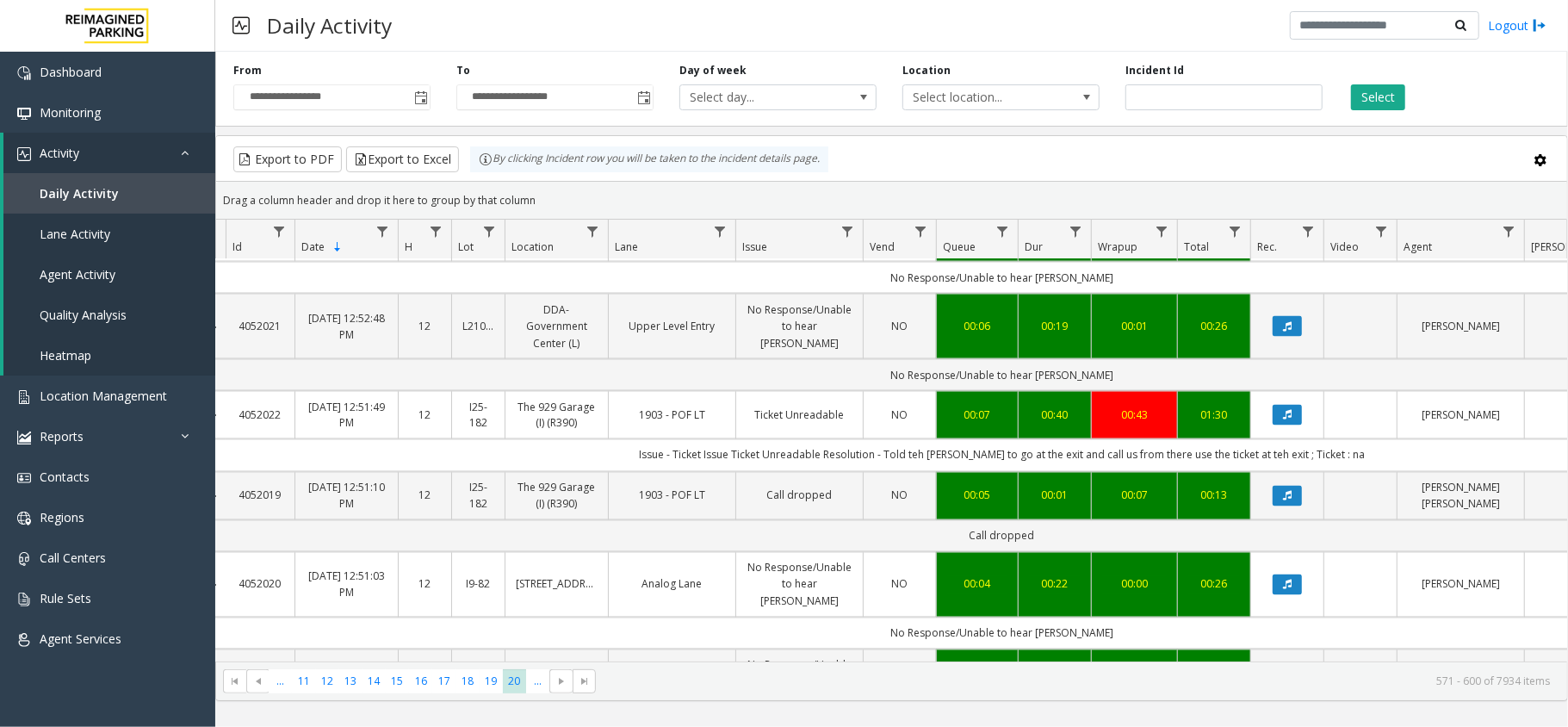
scroll to position [2198, 18]
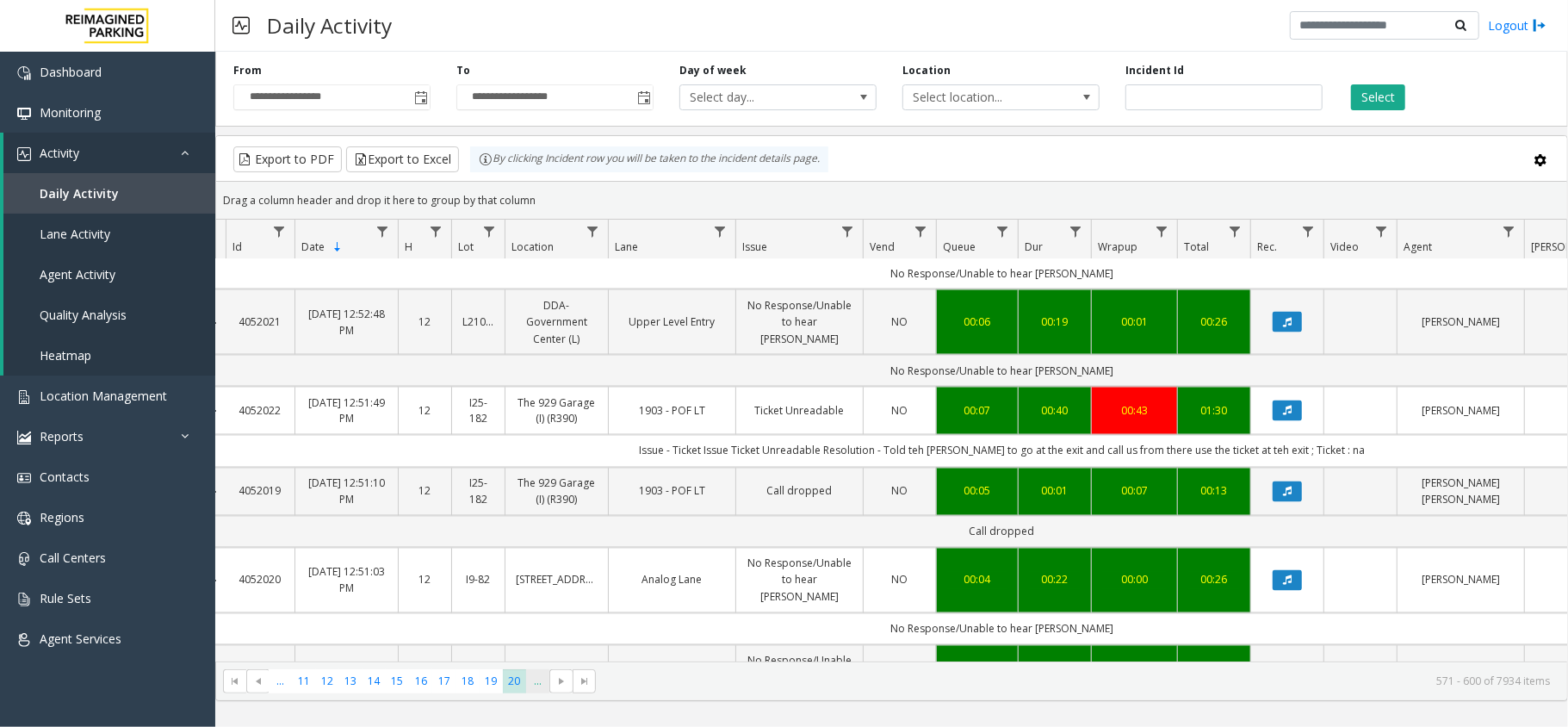
click at [545, 681] on span "..." at bounding box center [538, 681] width 24 height 24
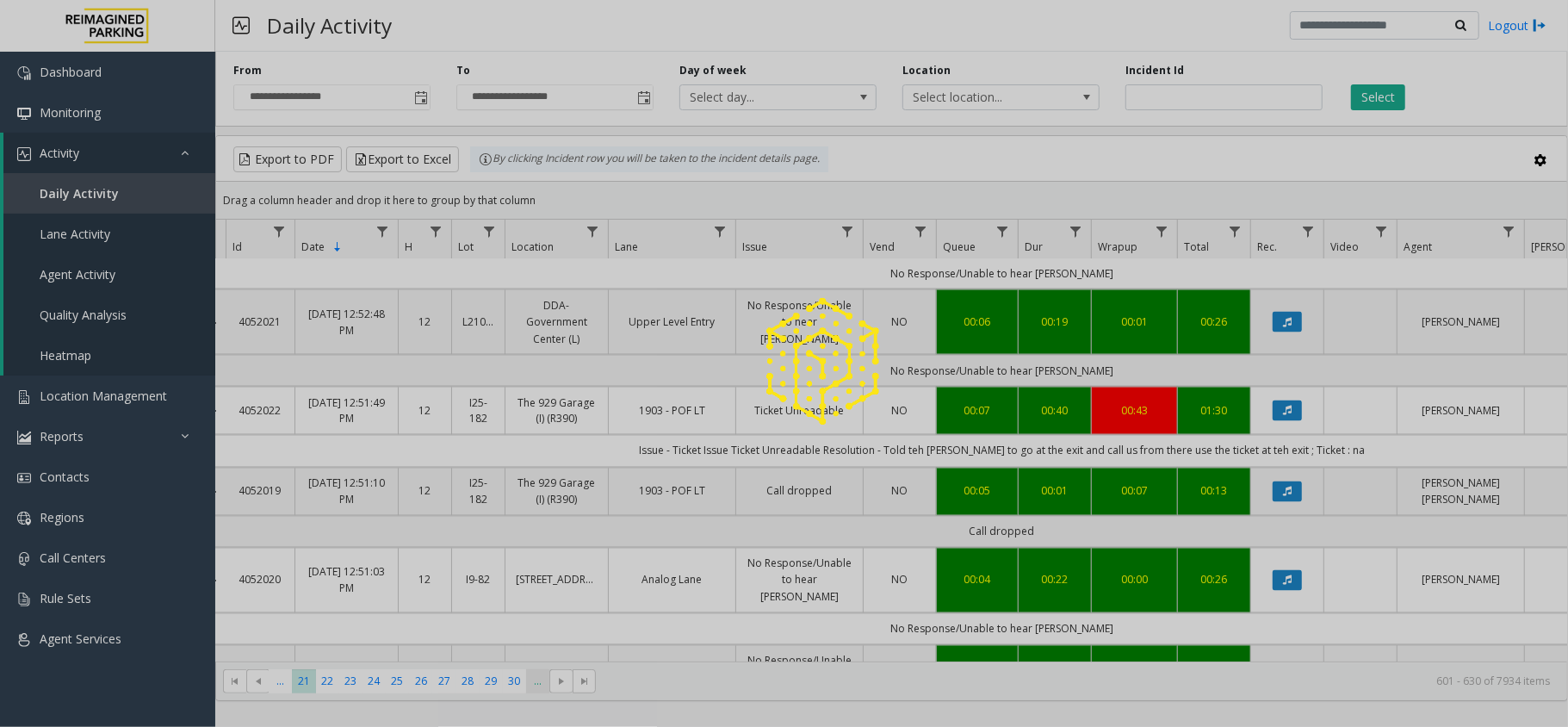
scroll to position [0, 18]
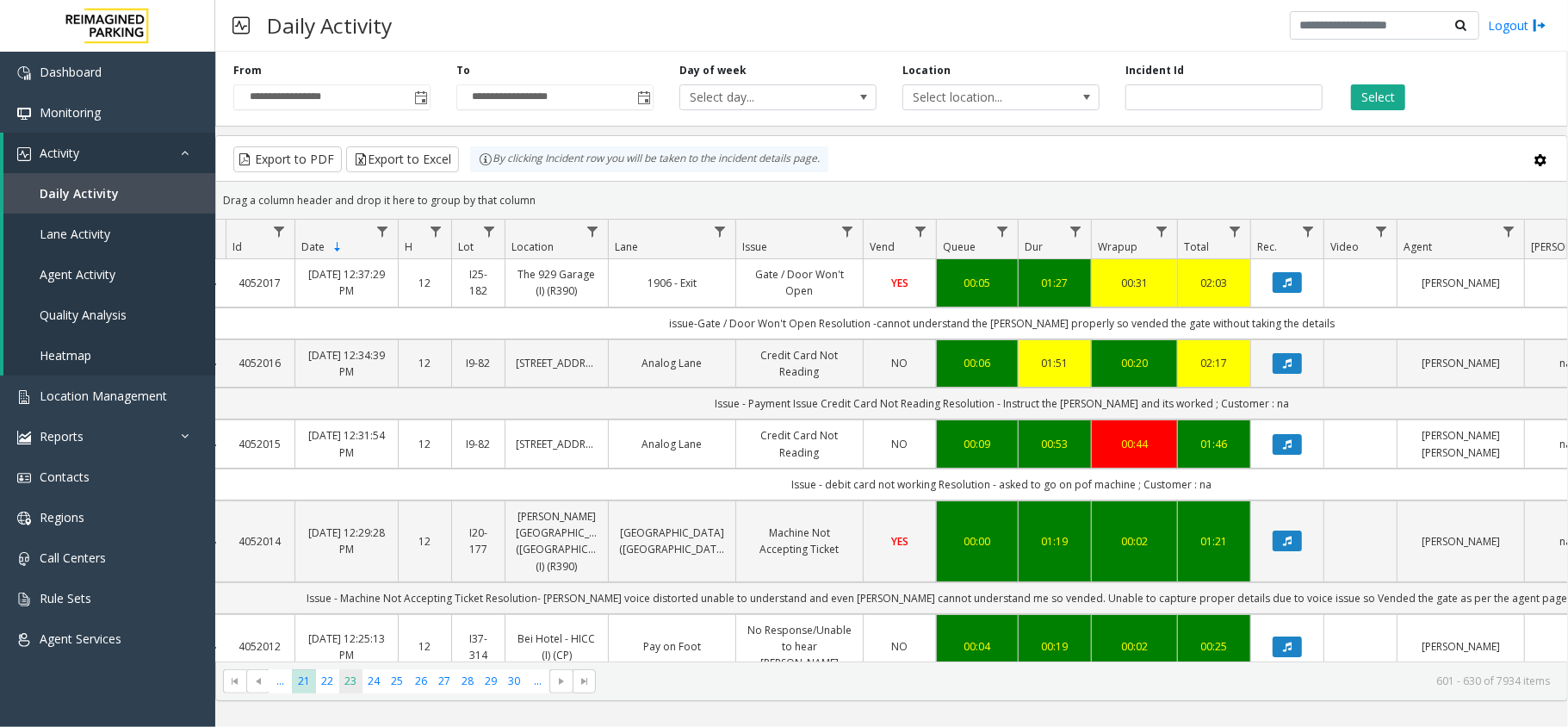
click at [352, 675] on span "23" at bounding box center [351, 681] width 24 height 24
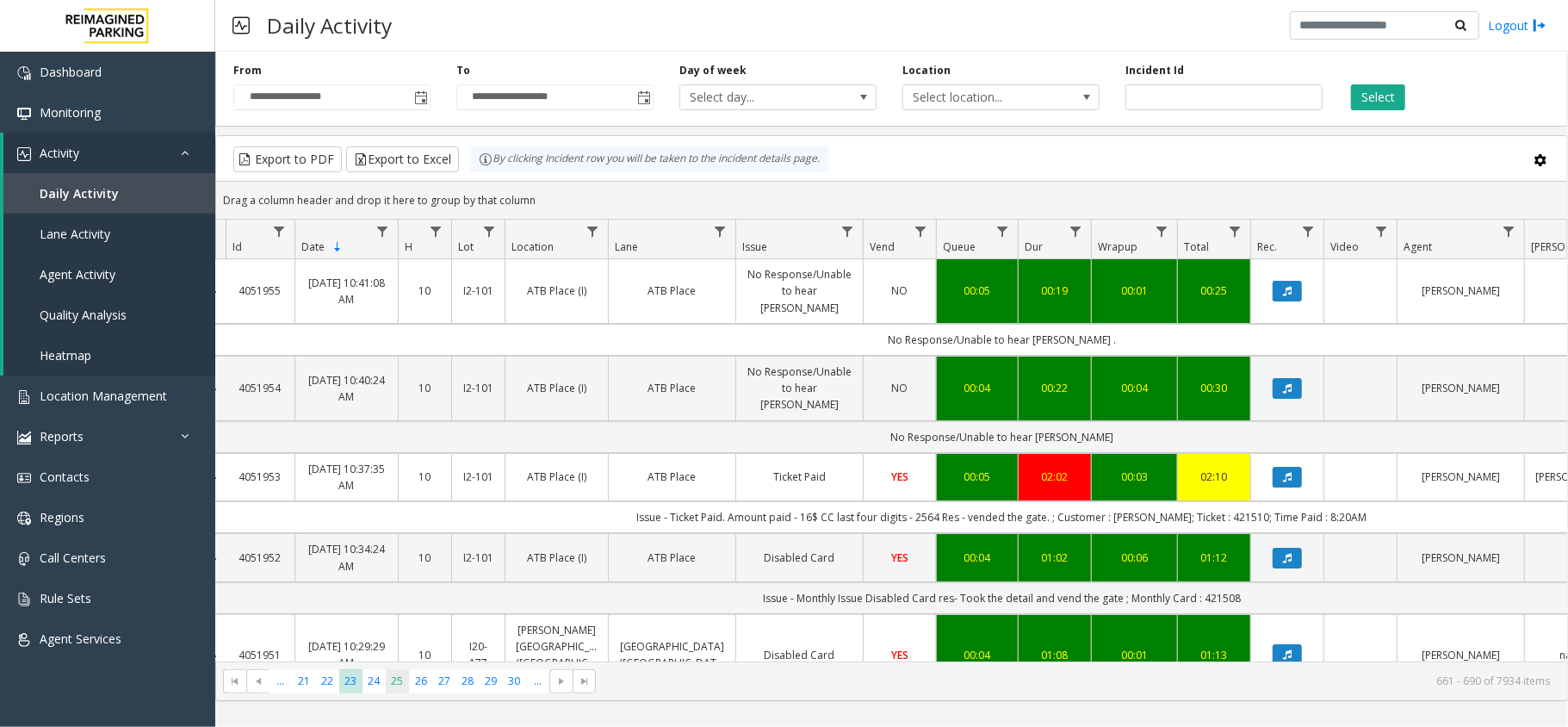
click at [395, 686] on span "25" at bounding box center [397, 681] width 24 height 24
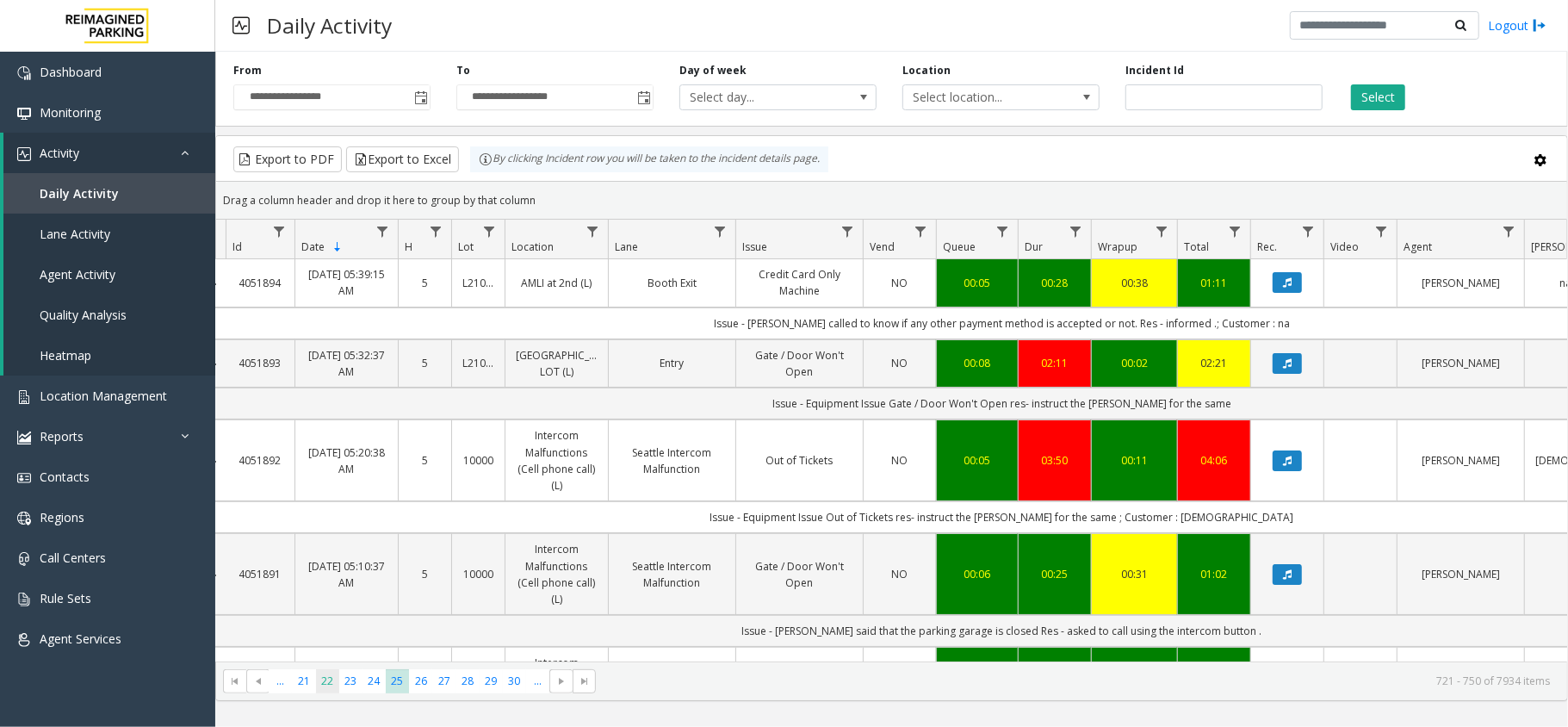
click at [325, 681] on span "22" at bounding box center [328, 681] width 24 height 24
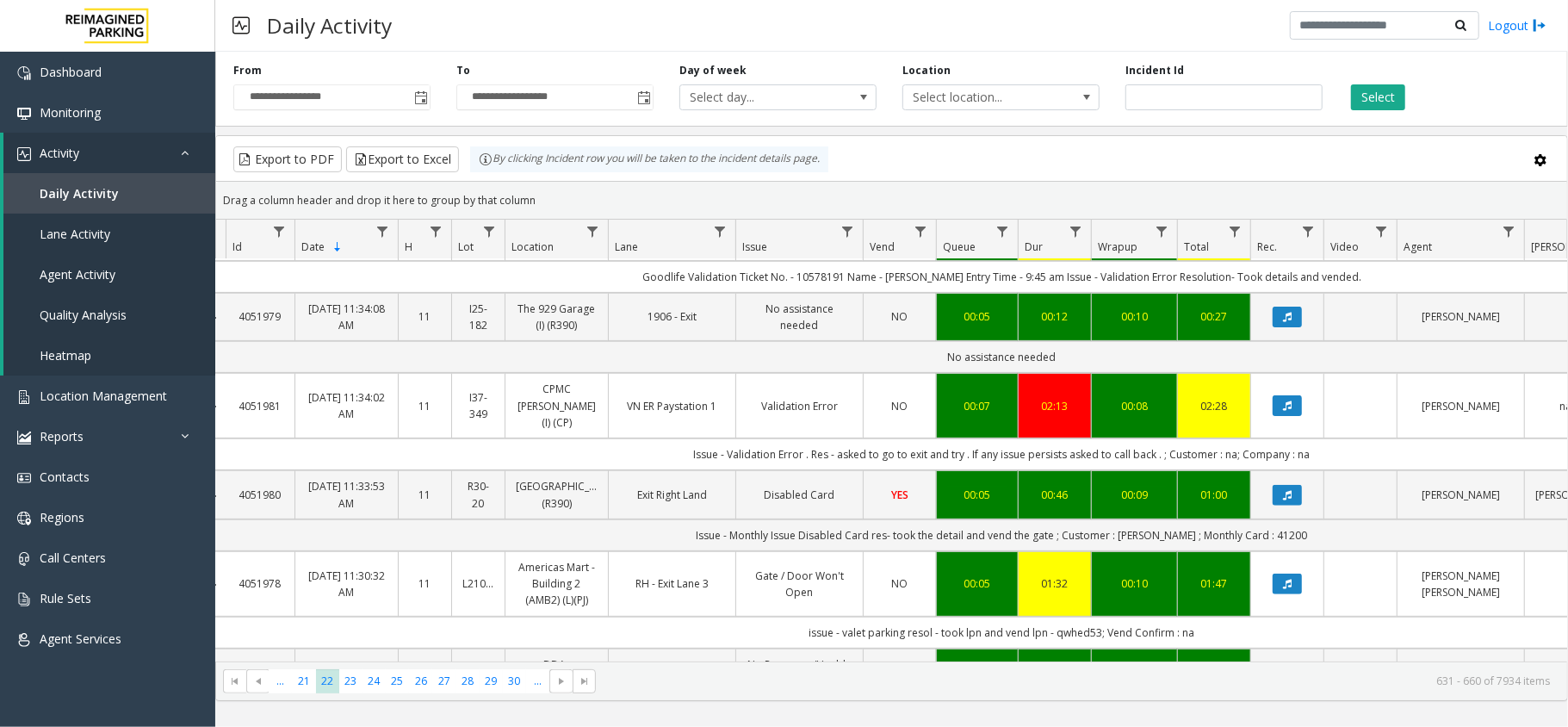
scroll to position [459, 18]
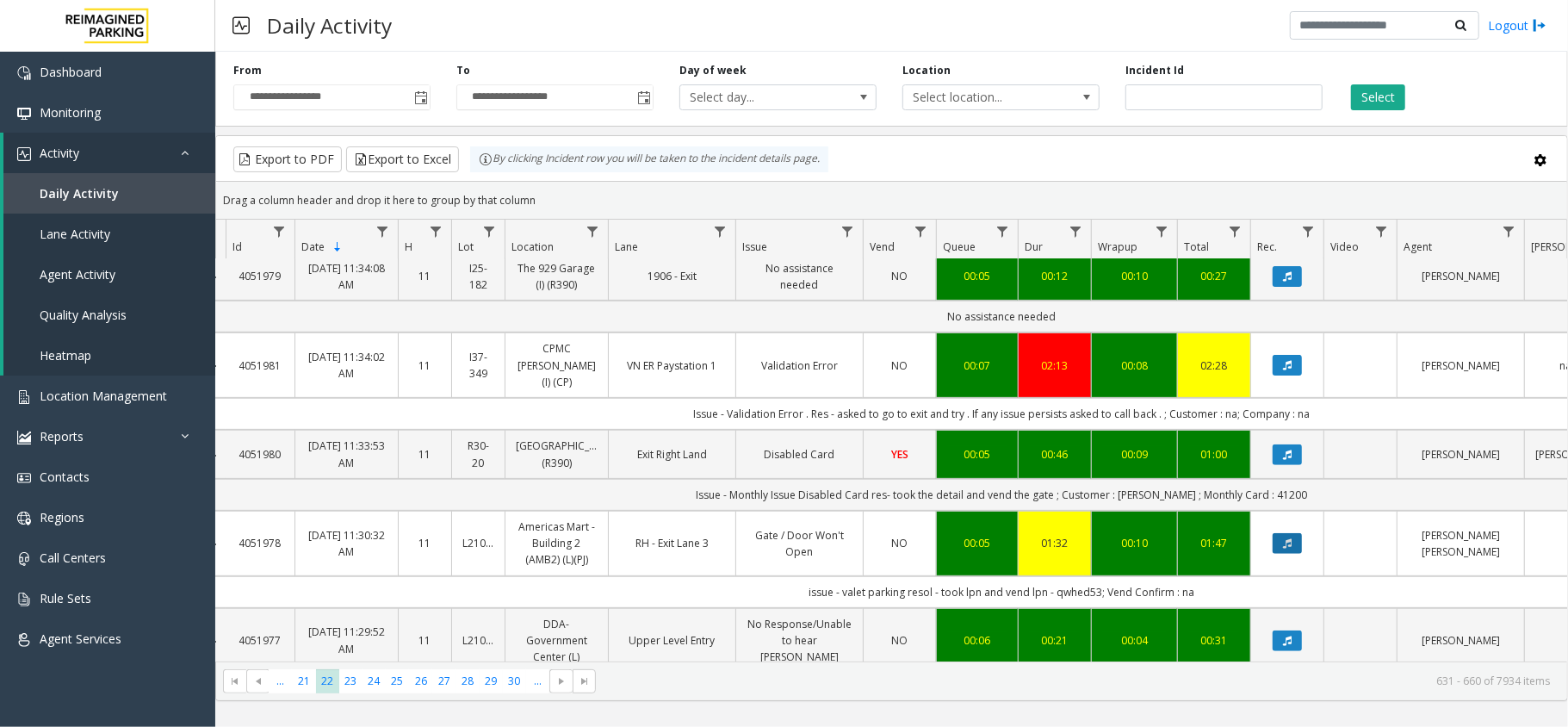
click at [1276, 533] on button "Data table" at bounding box center [1287, 543] width 29 height 21
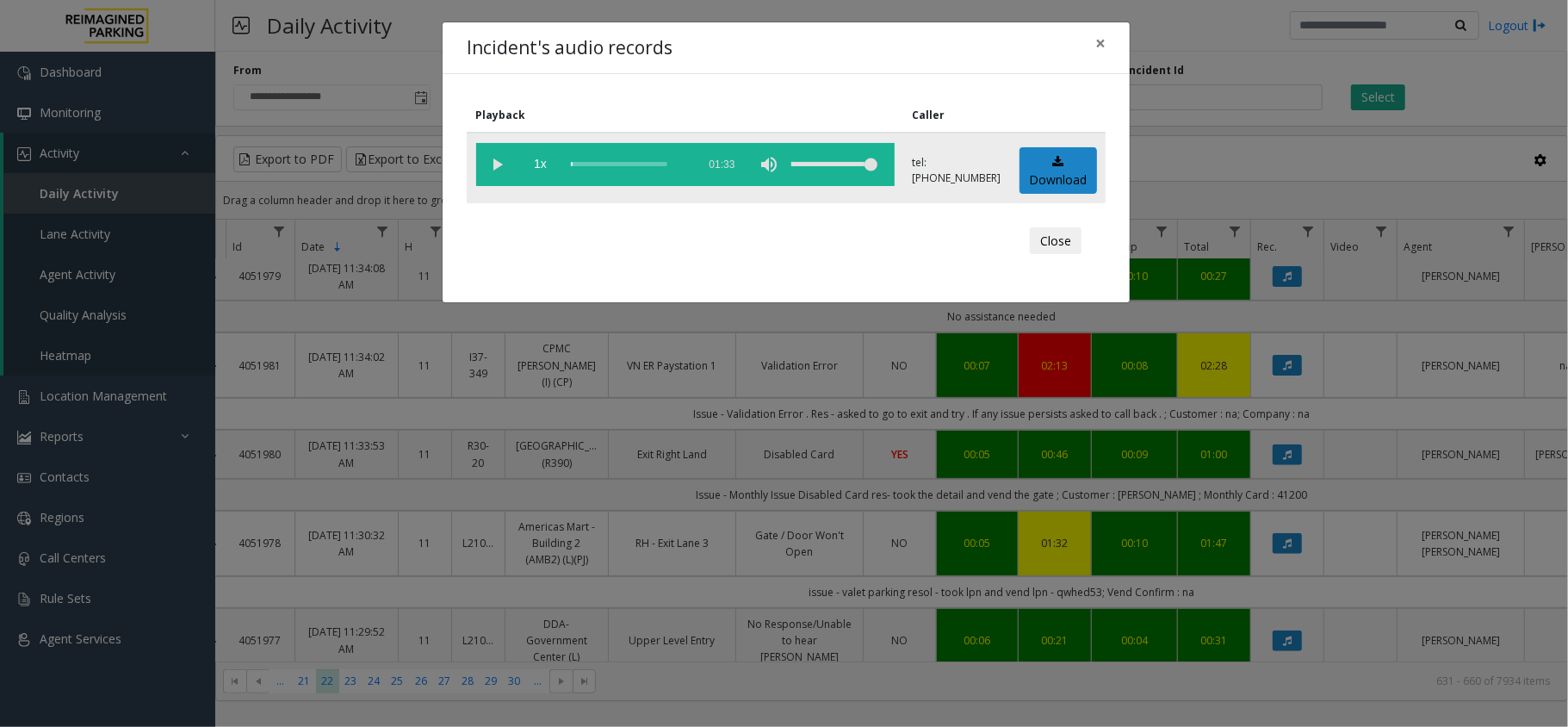
click at [487, 167] on vg-play-pause at bounding box center [497, 164] width 43 height 43
click at [1040, 241] on button "Close" at bounding box center [1055, 241] width 52 height 27
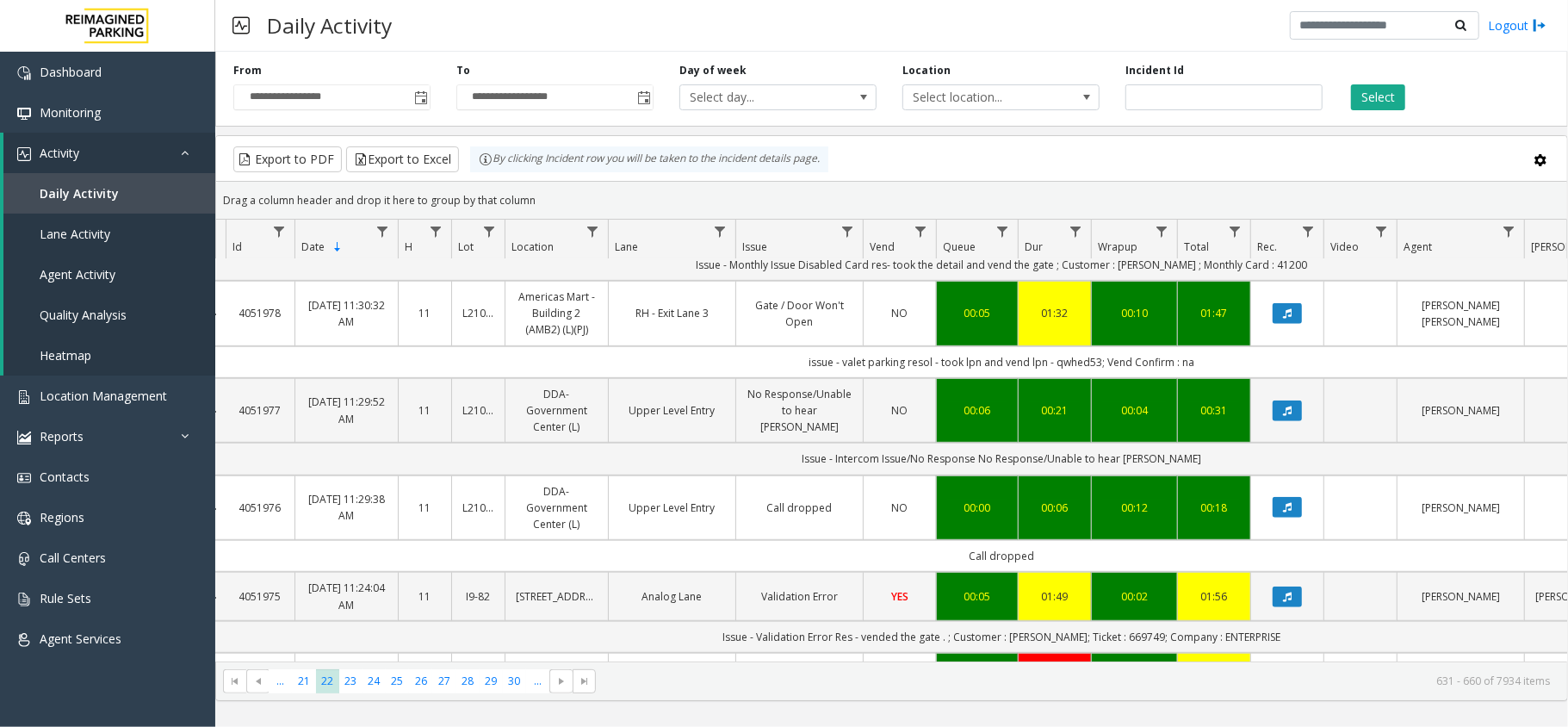
scroll to position [804, 18]
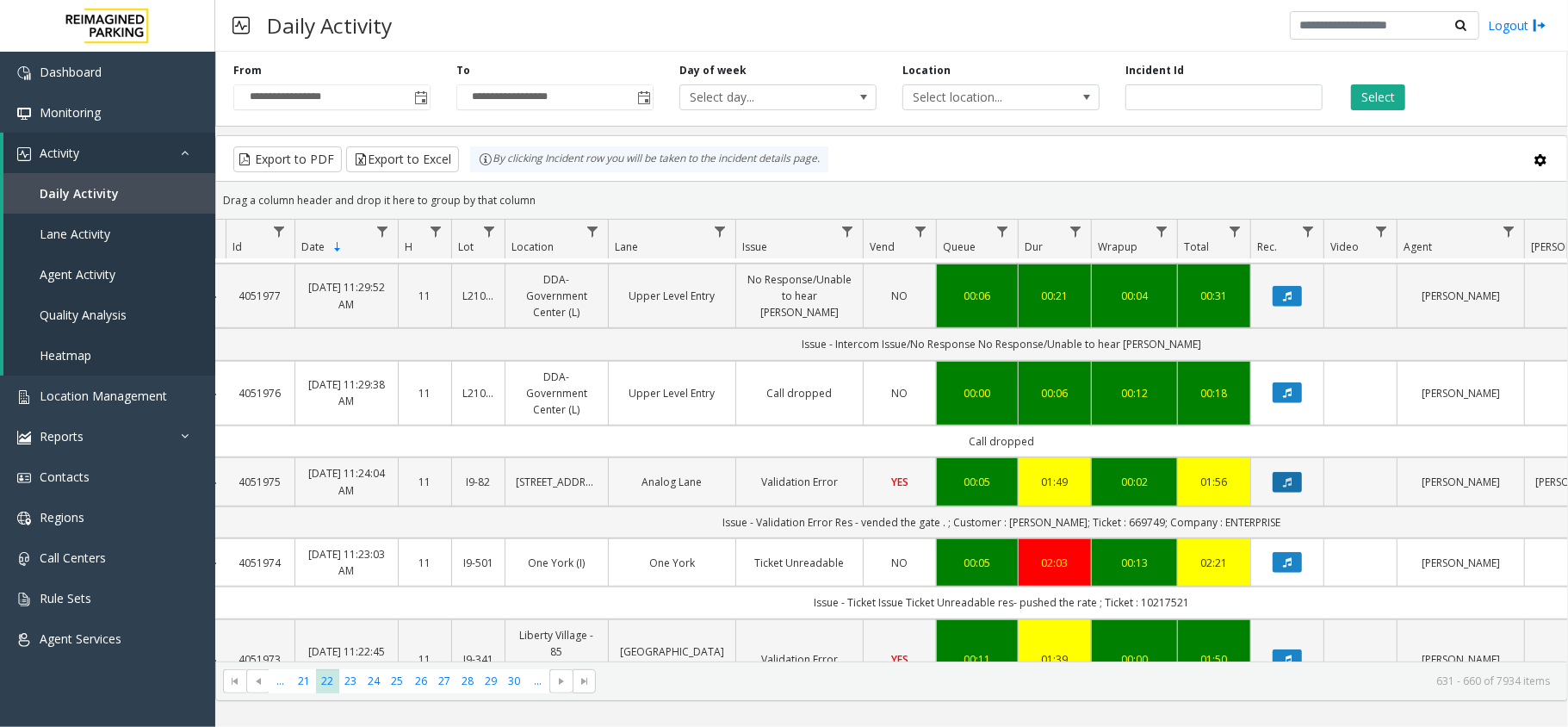
click at [1296, 472] on button "Data table" at bounding box center [1287, 482] width 29 height 21
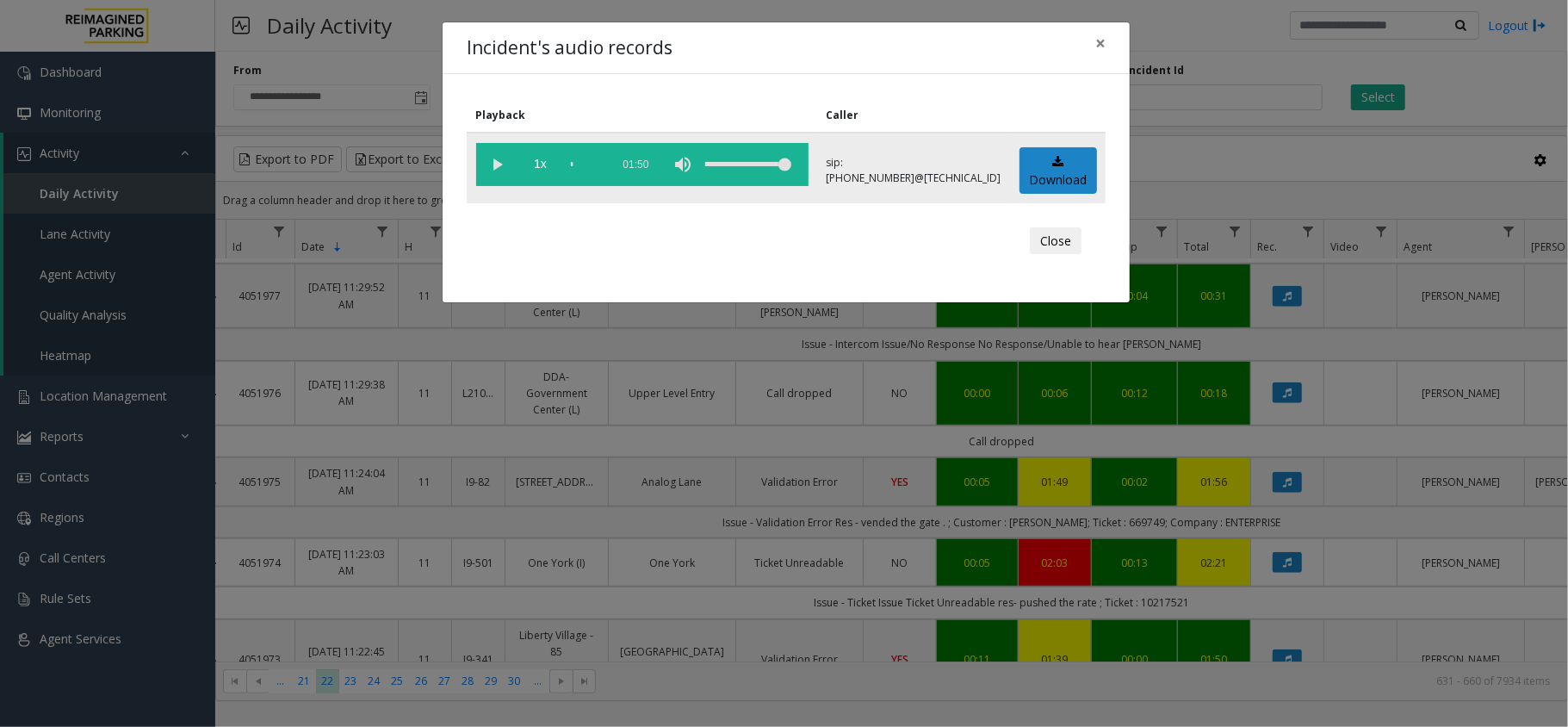
click at [490, 166] on vg-play-pause at bounding box center [497, 164] width 43 height 43
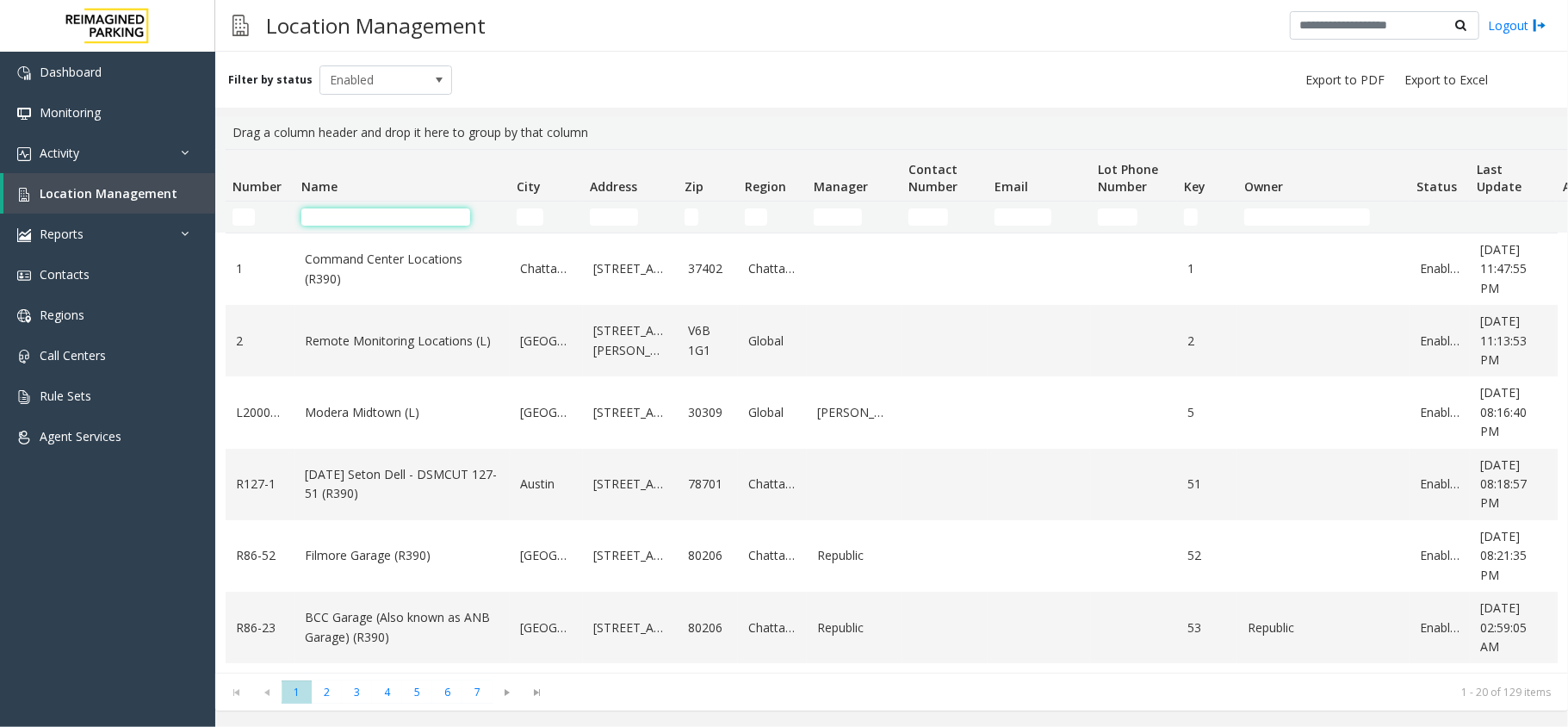
drag, startPoint x: 0, startPoint y: 0, endPoint x: 322, endPoint y: 217, distance: 388.3
click at [322, 217] on input "Name Filter" at bounding box center [385, 217] width 169 height 17
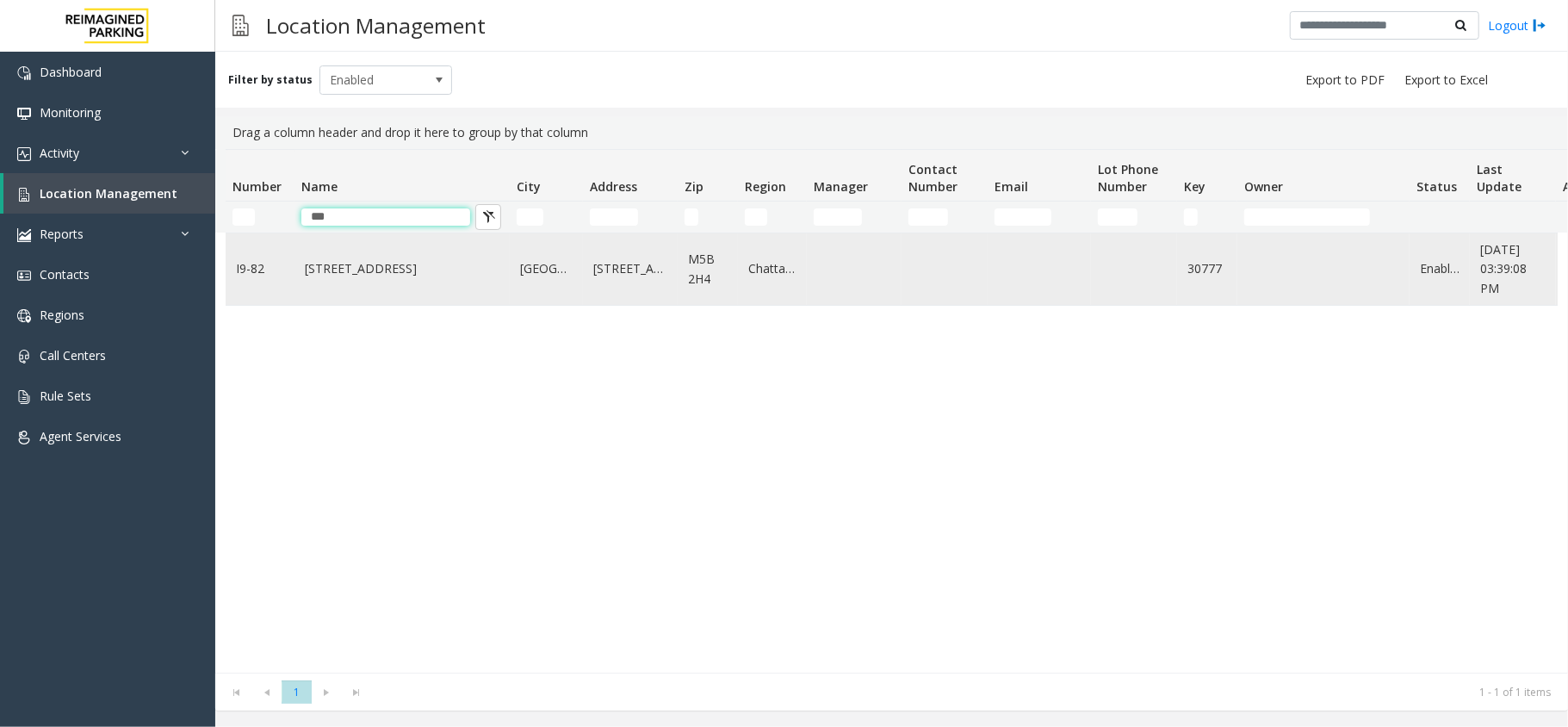
type input "***"
click at [355, 269] on link "[STREET_ADDRESS]" at bounding box center [403, 268] width 195 height 19
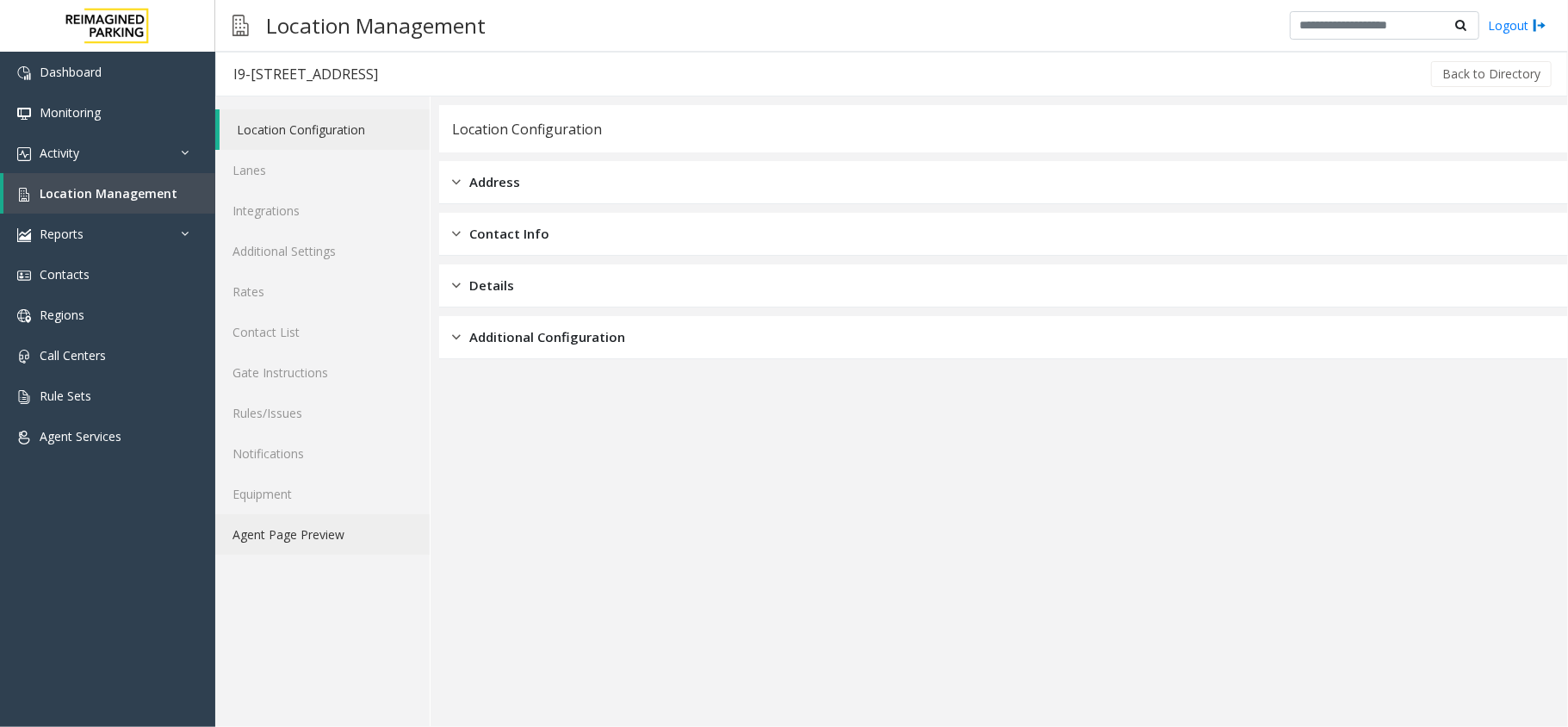
click at [365, 532] on link "Agent Page Preview" at bounding box center [322, 534] width 214 height 40
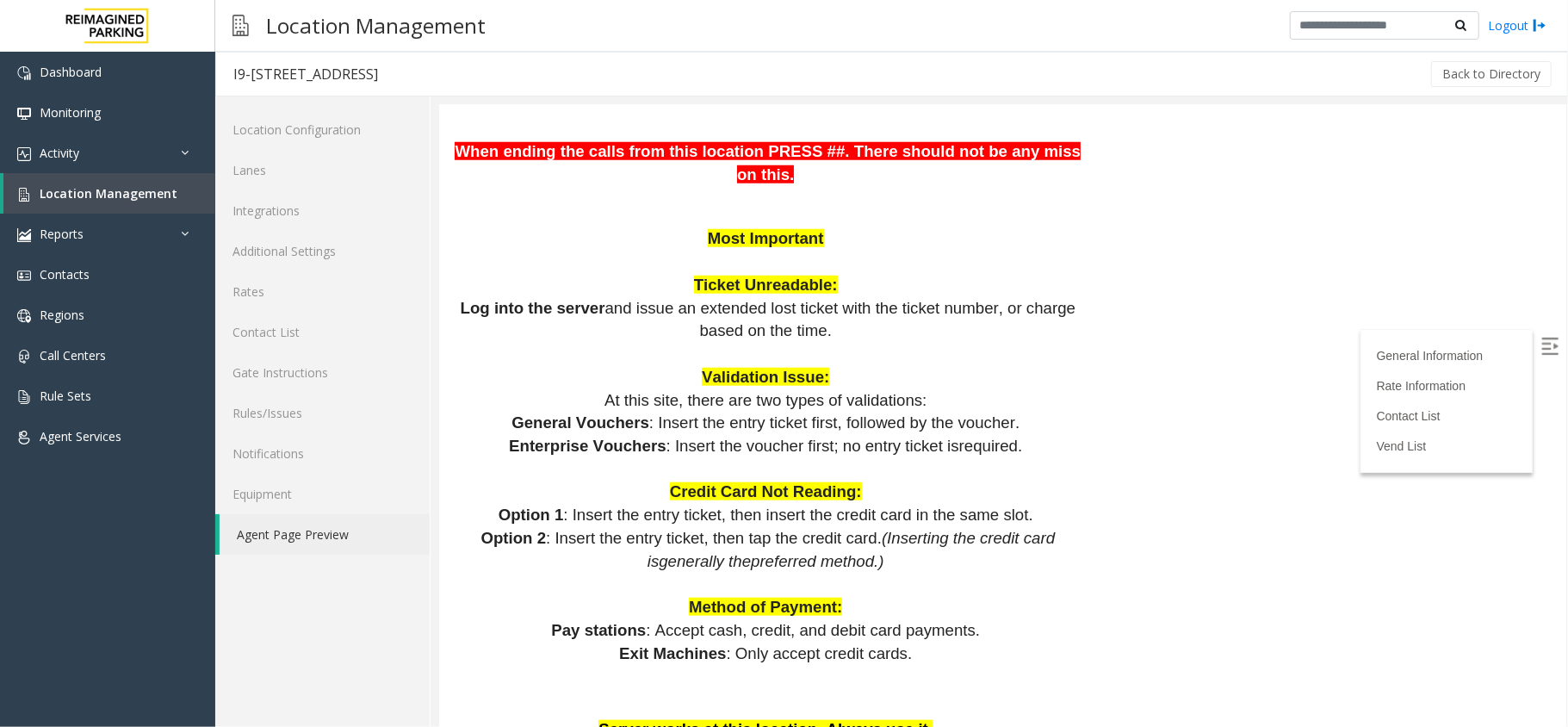
scroll to position [1148, 0]
click at [90, 203] on link "Location Management" at bounding box center [109, 193] width 211 height 40
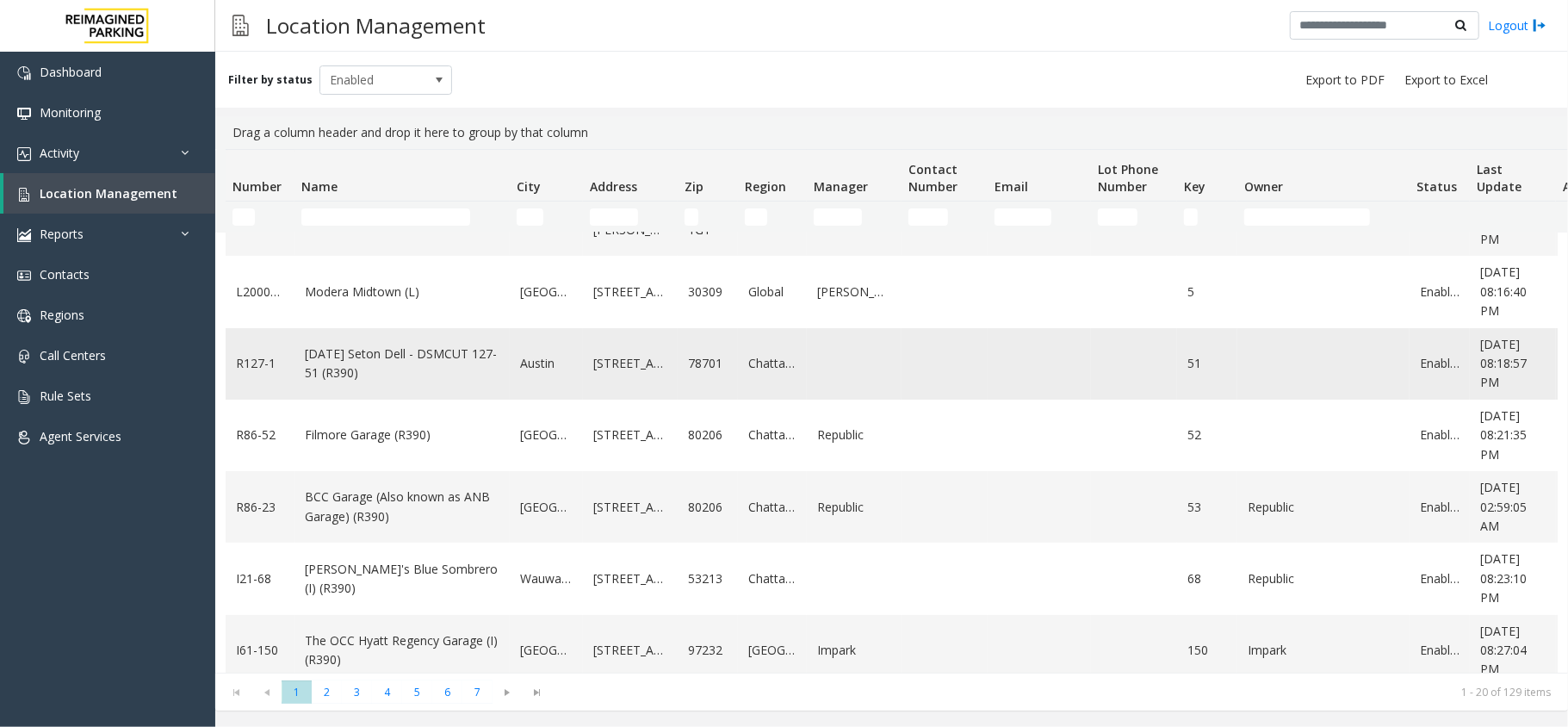
scroll to position [229, 0]
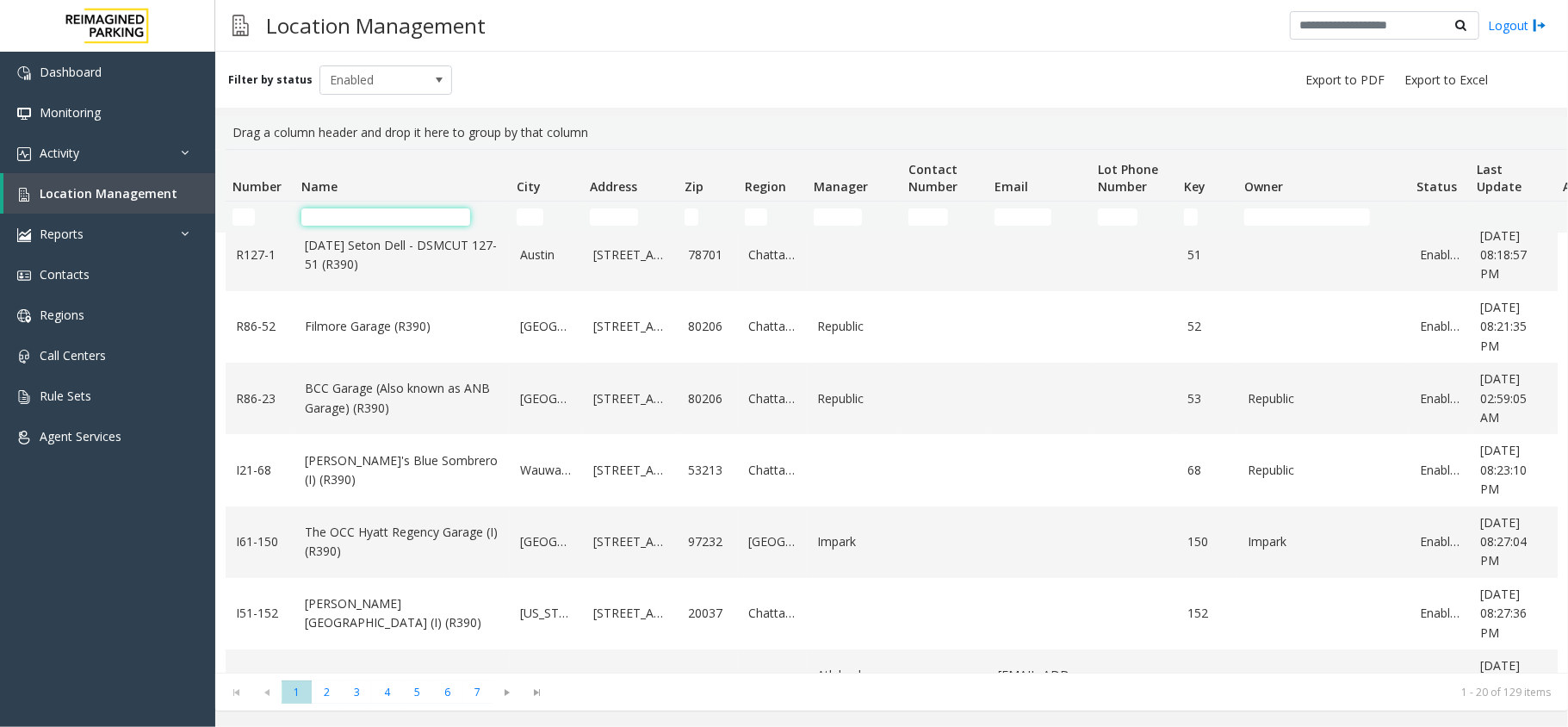
click at [372, 214] on input "Name Filter" at bounding box center [385, 217] width 169 height 17
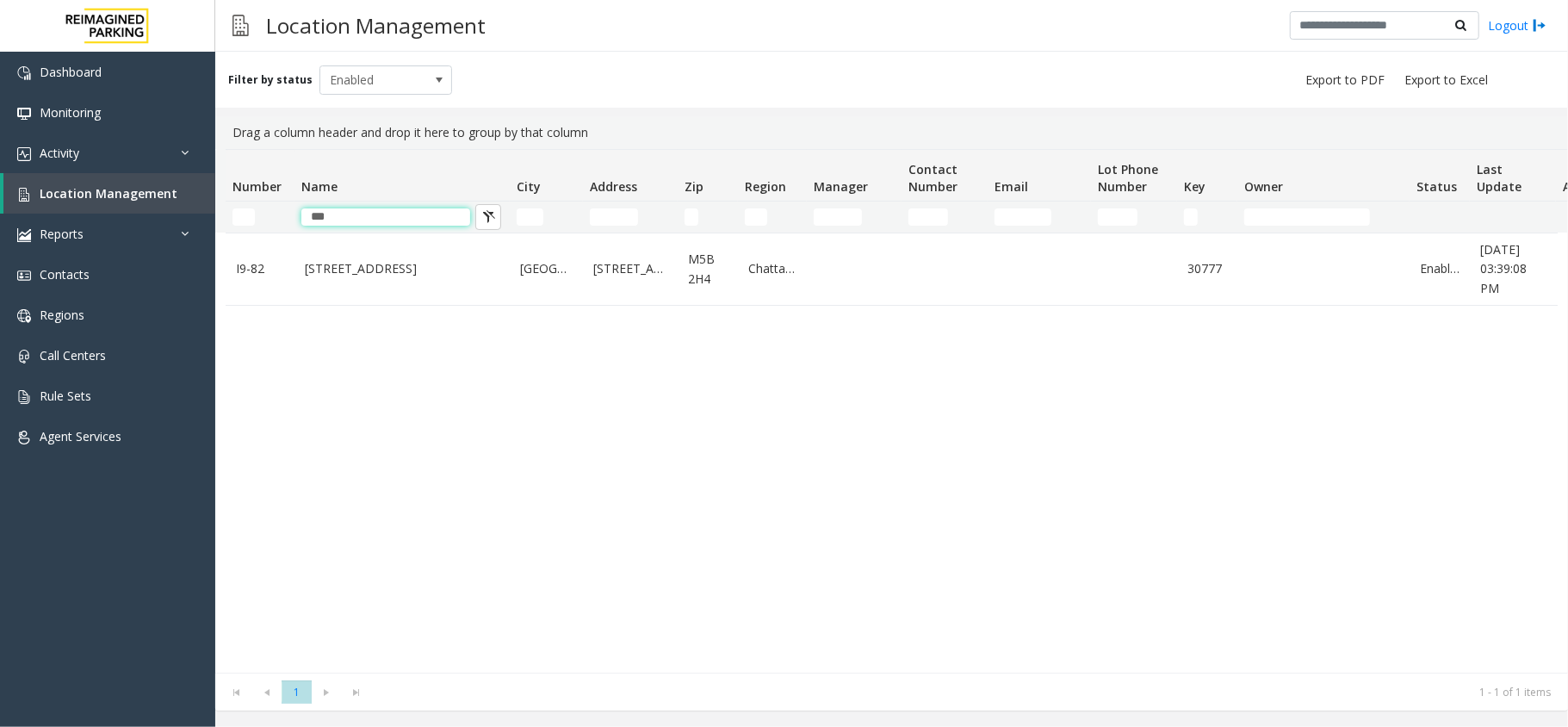
scroll to position [0, 0]
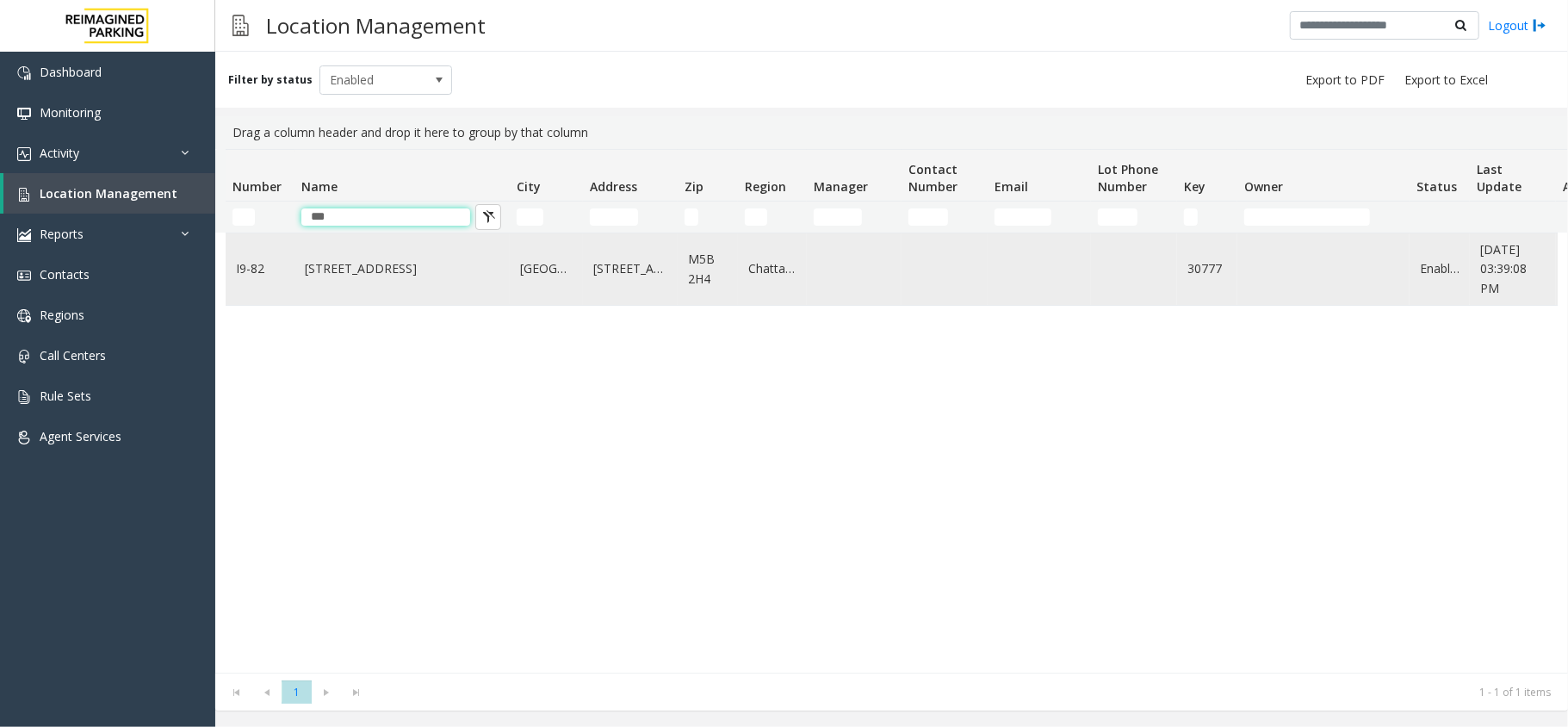
type input "***"
click at [339, 260] on link "[STREET_ADDRESS]" at bounding box center [403, 268] width 195 height 19
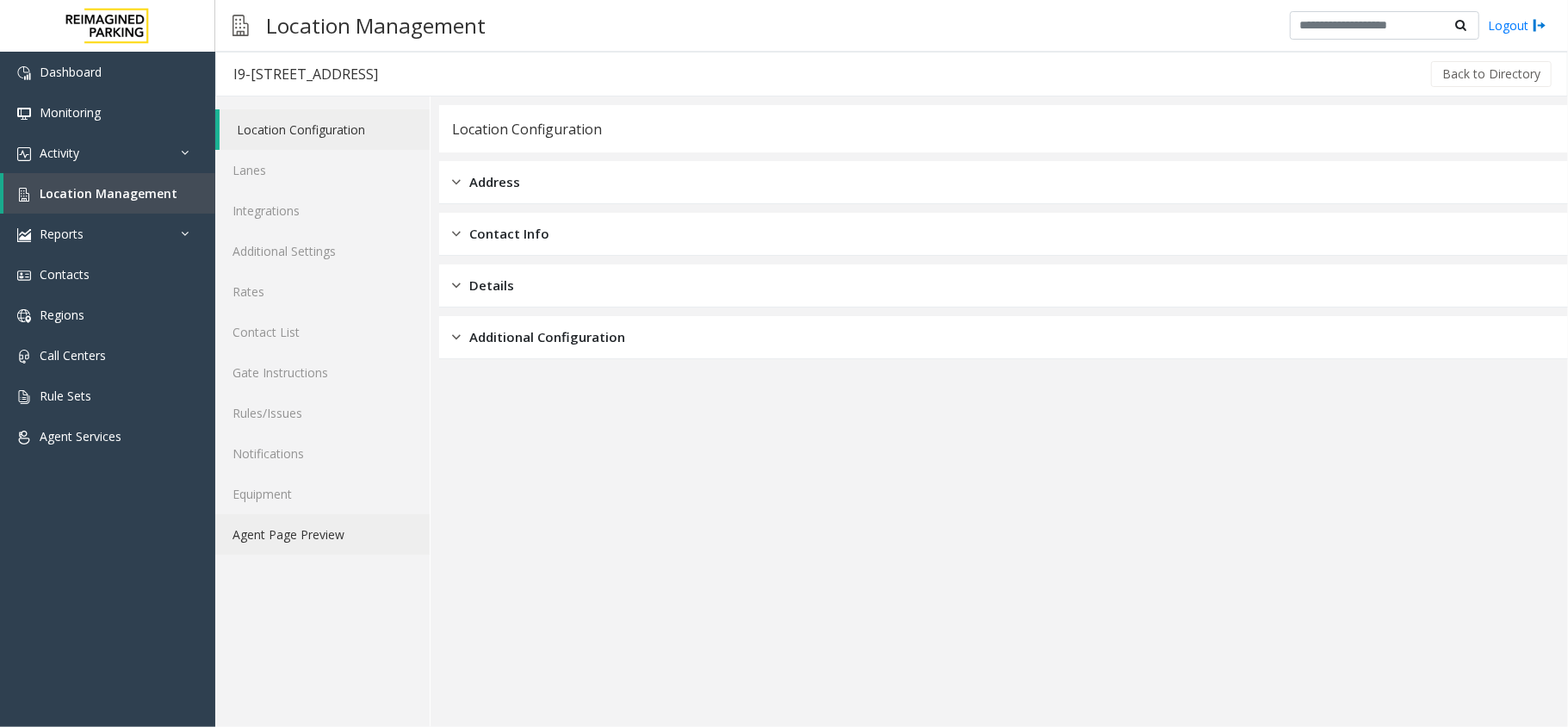
click at [374, 551] on link "Agent Page Preview" at bounding box center [322, 534] width 214 height 40
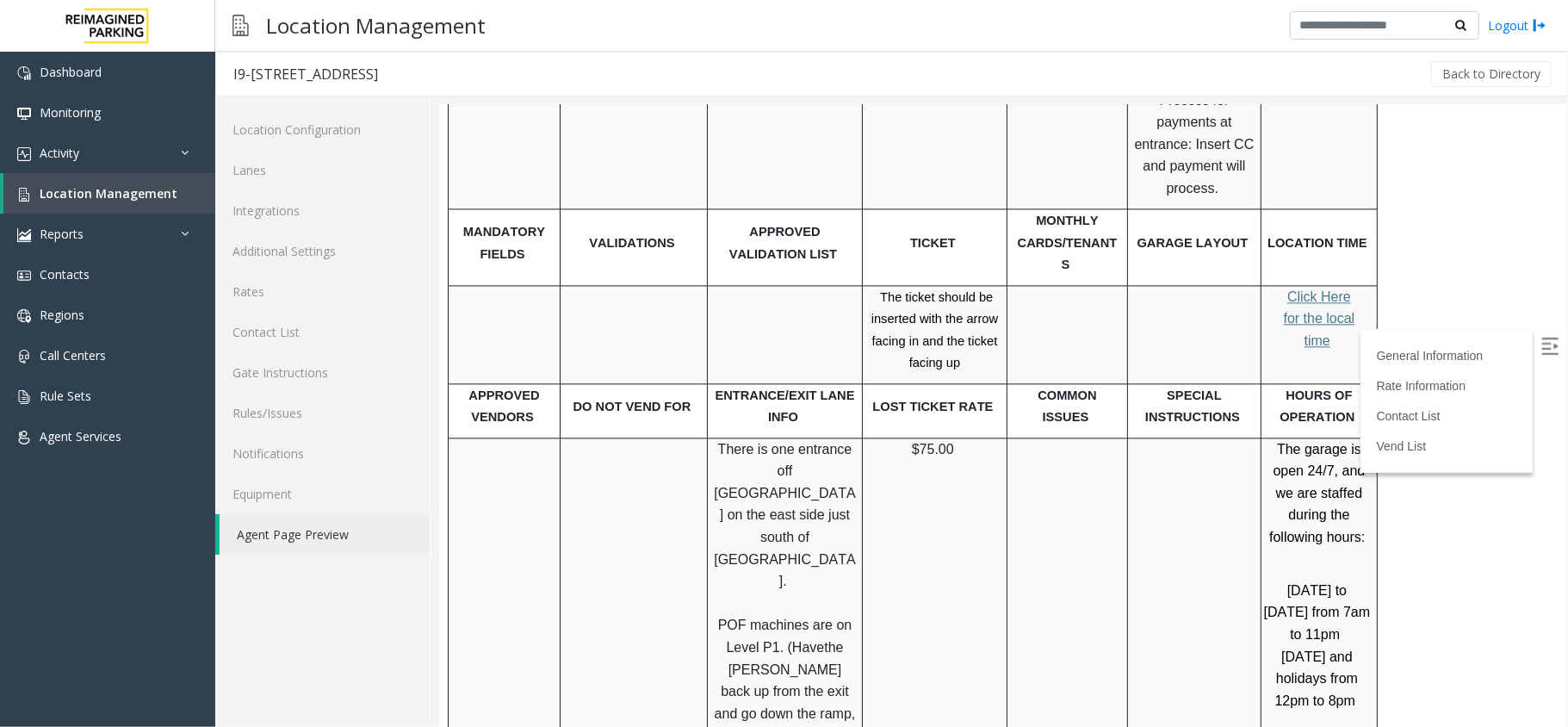
scroll to position [2869, 0]
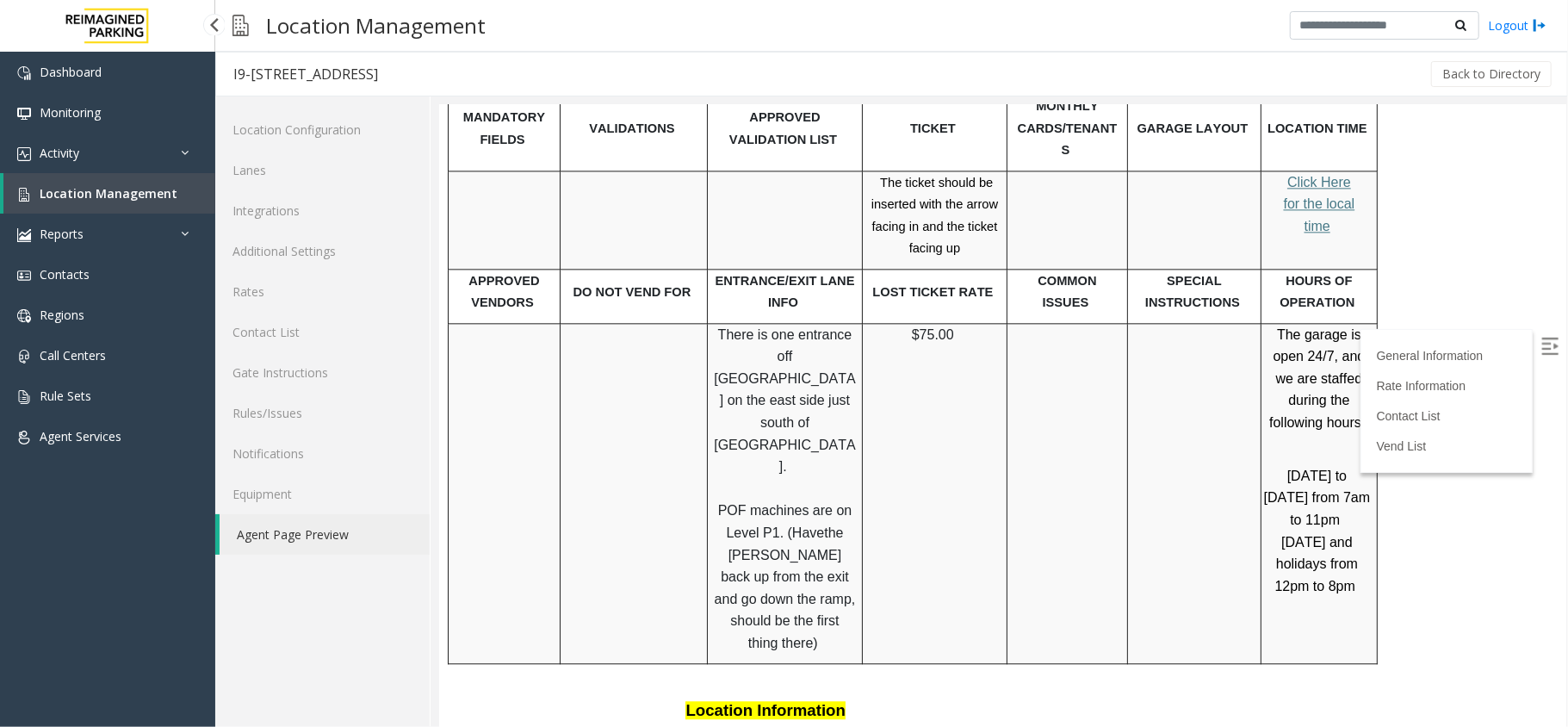
click at [138, 177] on link "Location Management" at bounding box center [109, 193] width 211 height 40
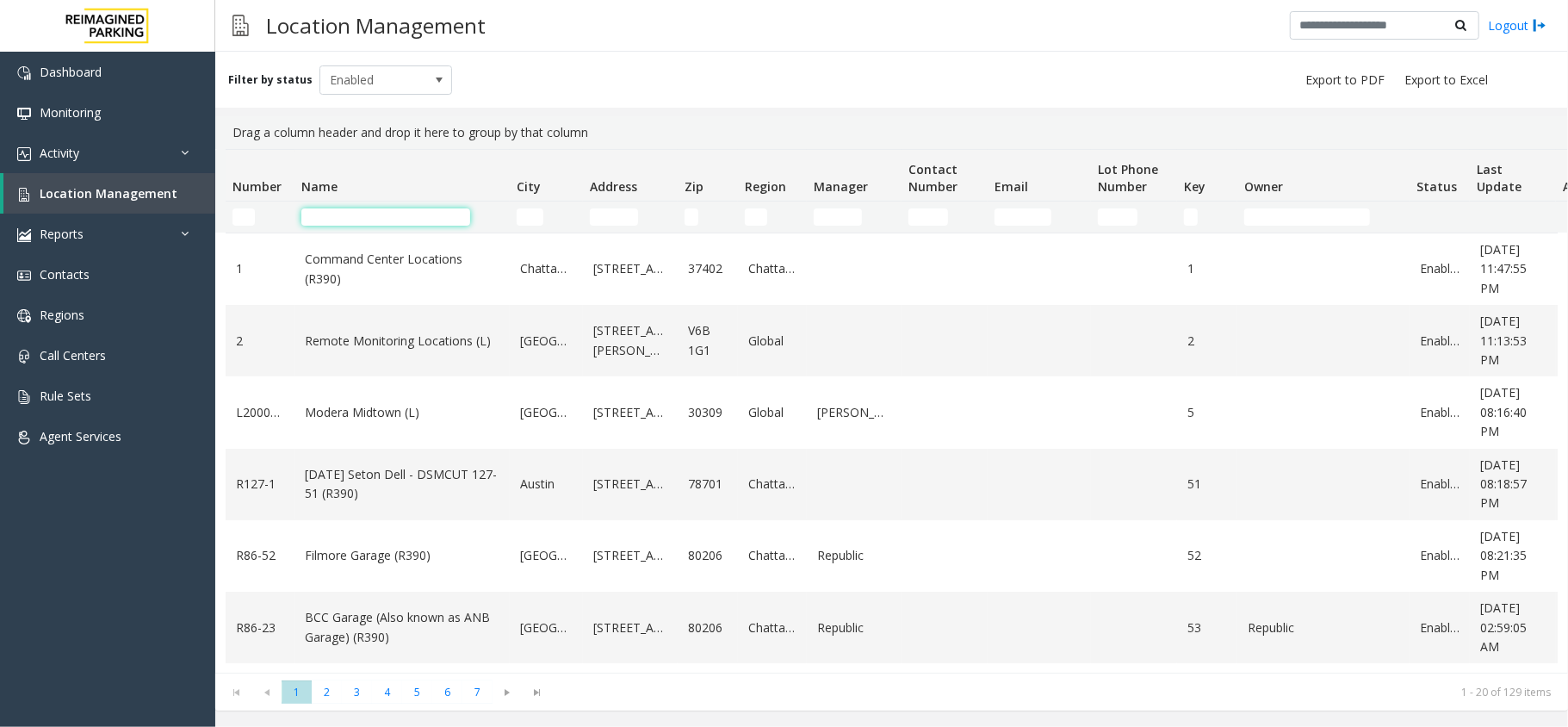
click at [339, 211] on input "Name Filter" at bounding box center [385, 217] width 169 height 17
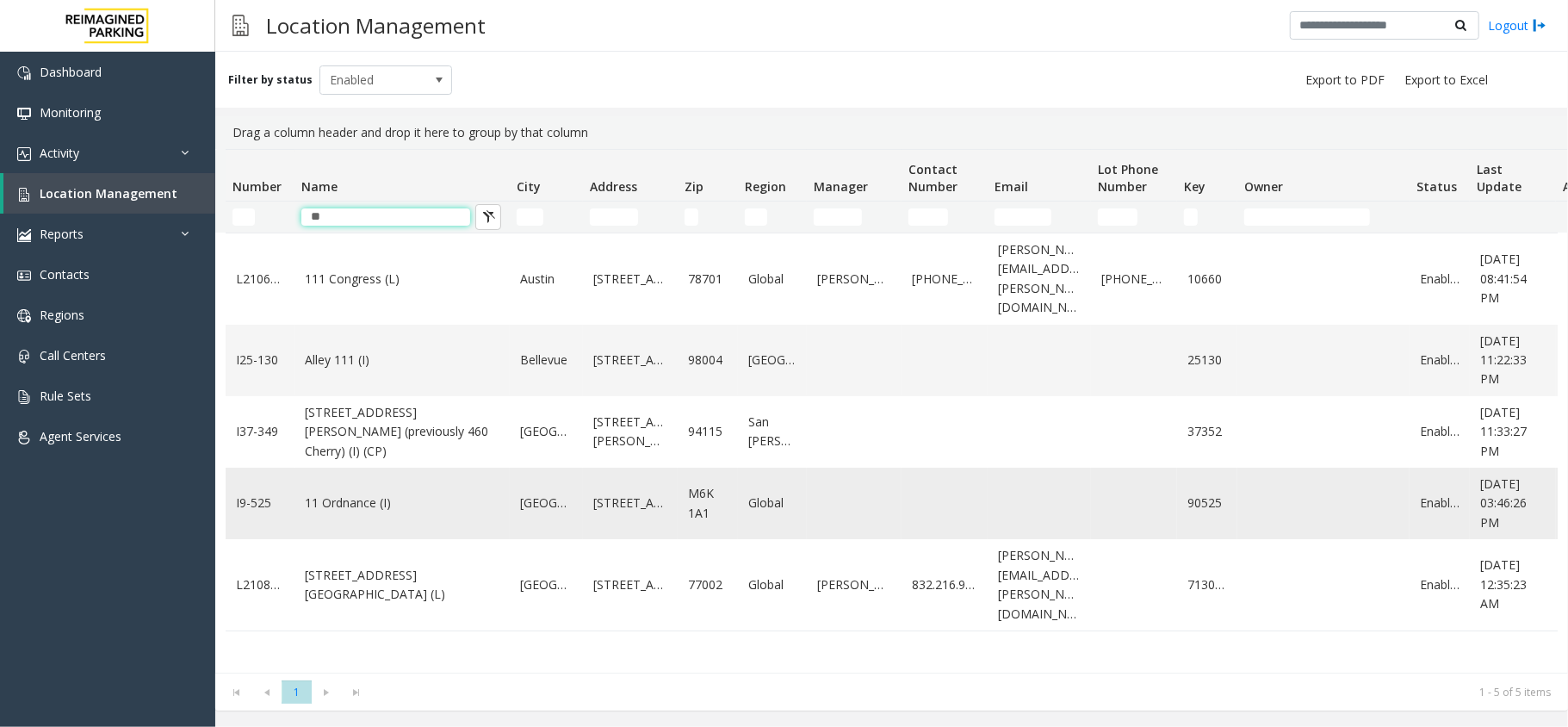
type input "**"
click at [325, 493] on link "11 Ordnance (I)" at bounding box center [403, 502] width 195 height 19
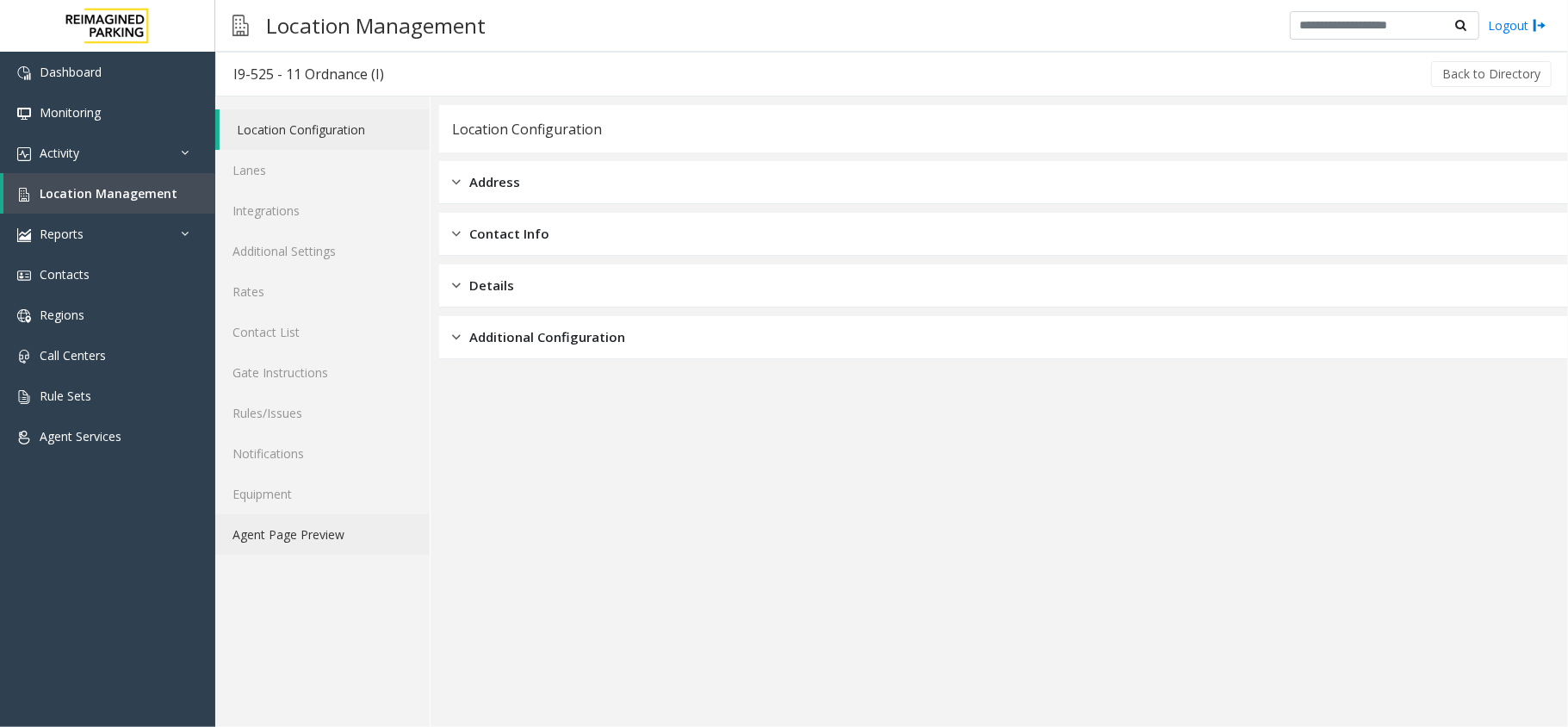
click at [339, 525] on link "Agent Page Preview" at bounding box center [322, 534] width 214 height 40
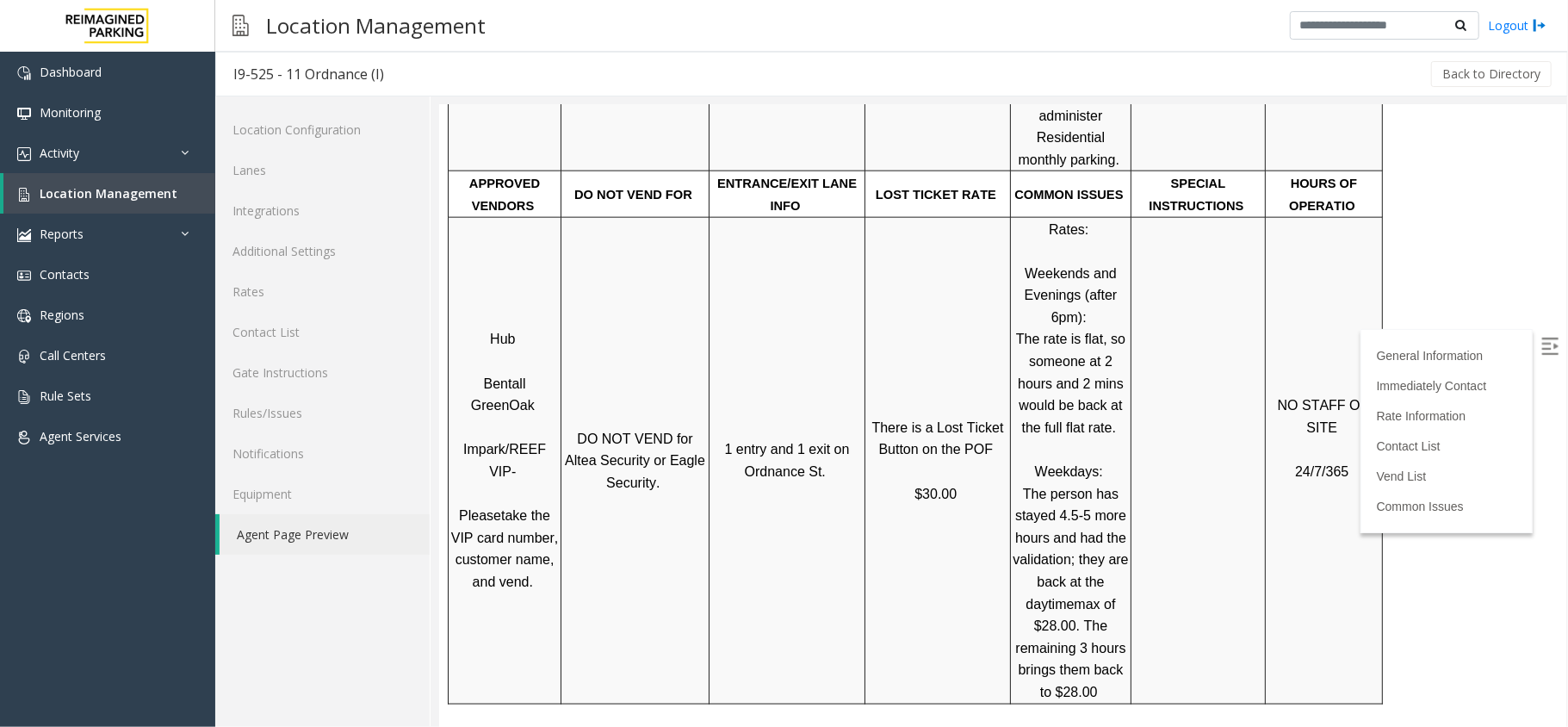
scroll to position [1492, 0]
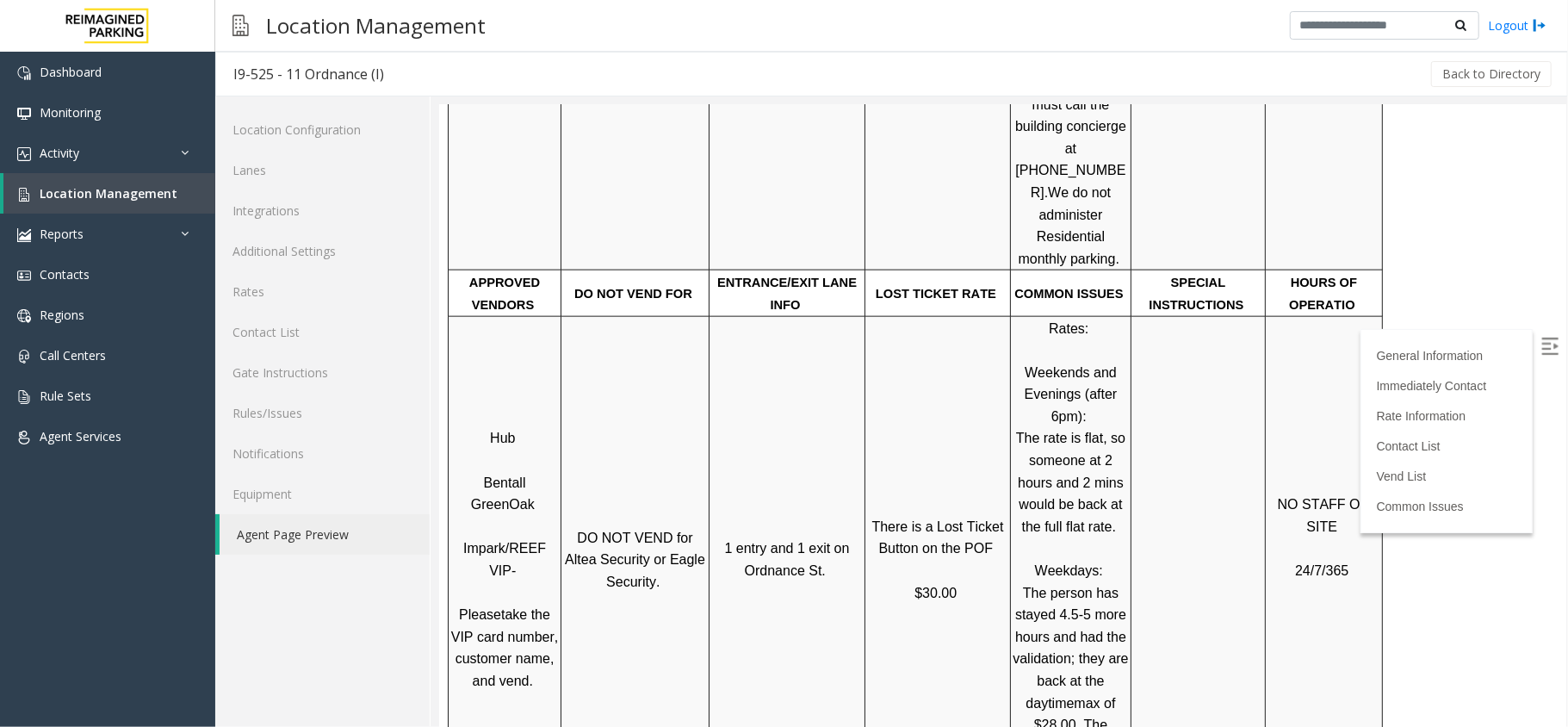
click at [1541, 347] on img at bounding box center [1549, 344] width 17 height 17
click at [149, 193] on span "Location Management" at bounding box center [108, 193] width 138 height 16
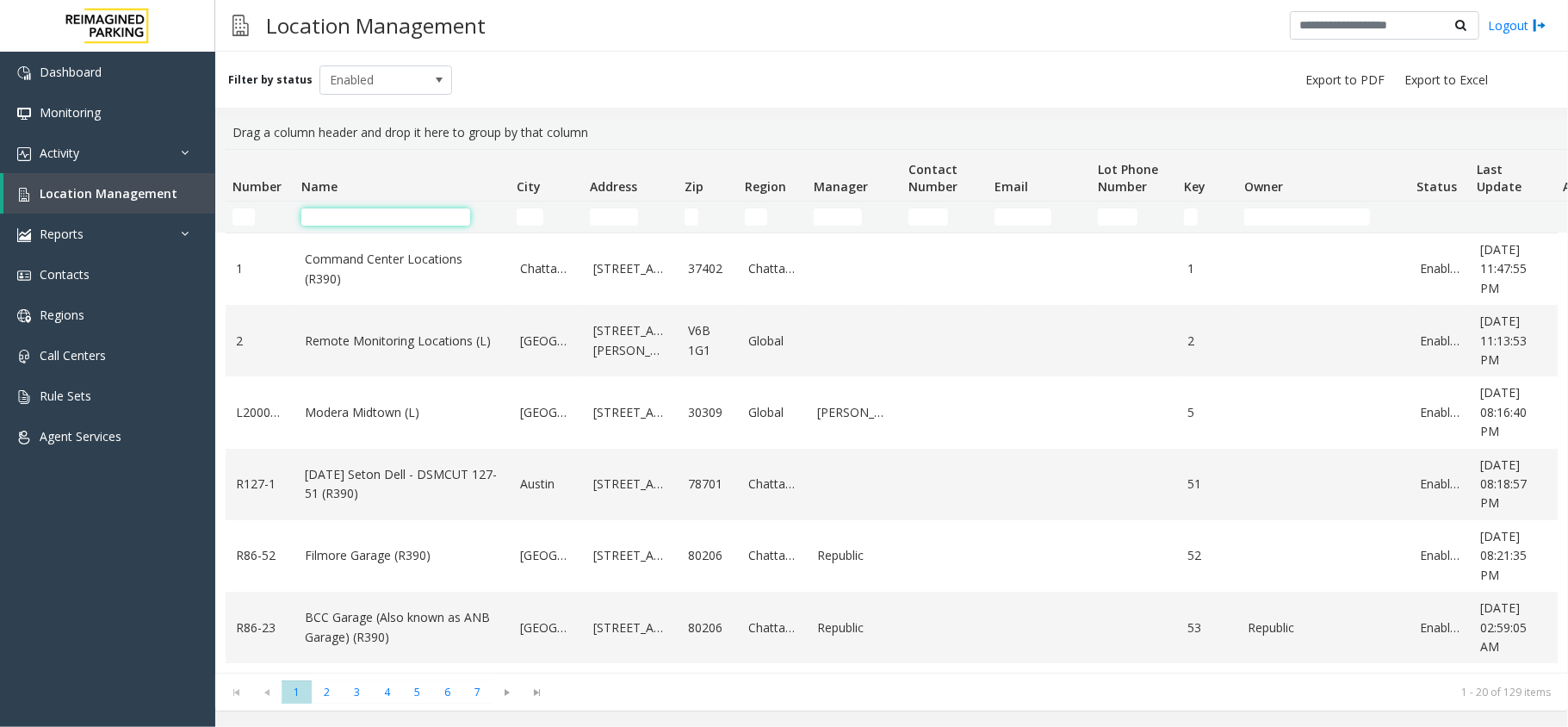
click at [348, 224] on input "Name Filter" at bounding box center [385, 217] width 169 height 17
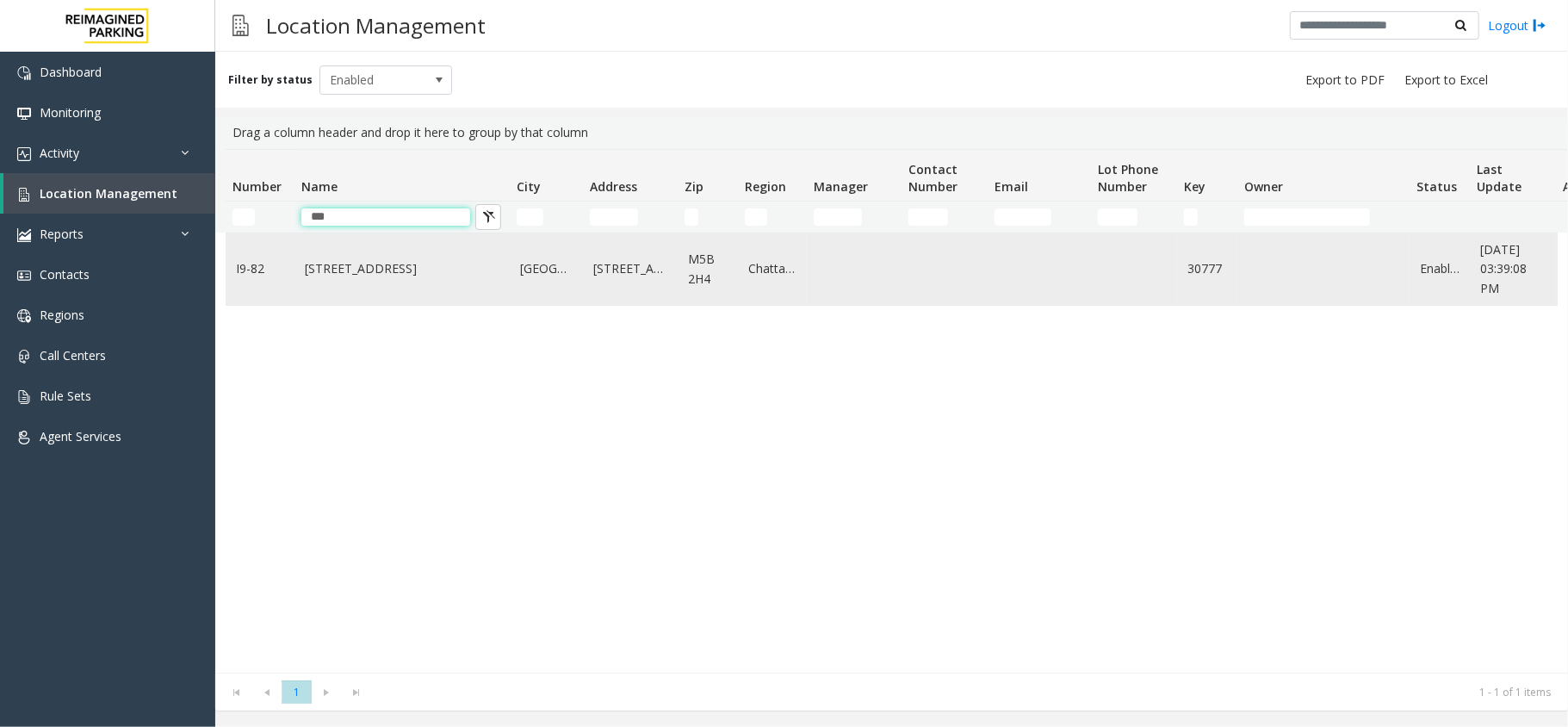
type input "***"
click at [335, 269] on link "[STREET_ADDRESS]" at bounding box center [403, 268] width 195 height 19
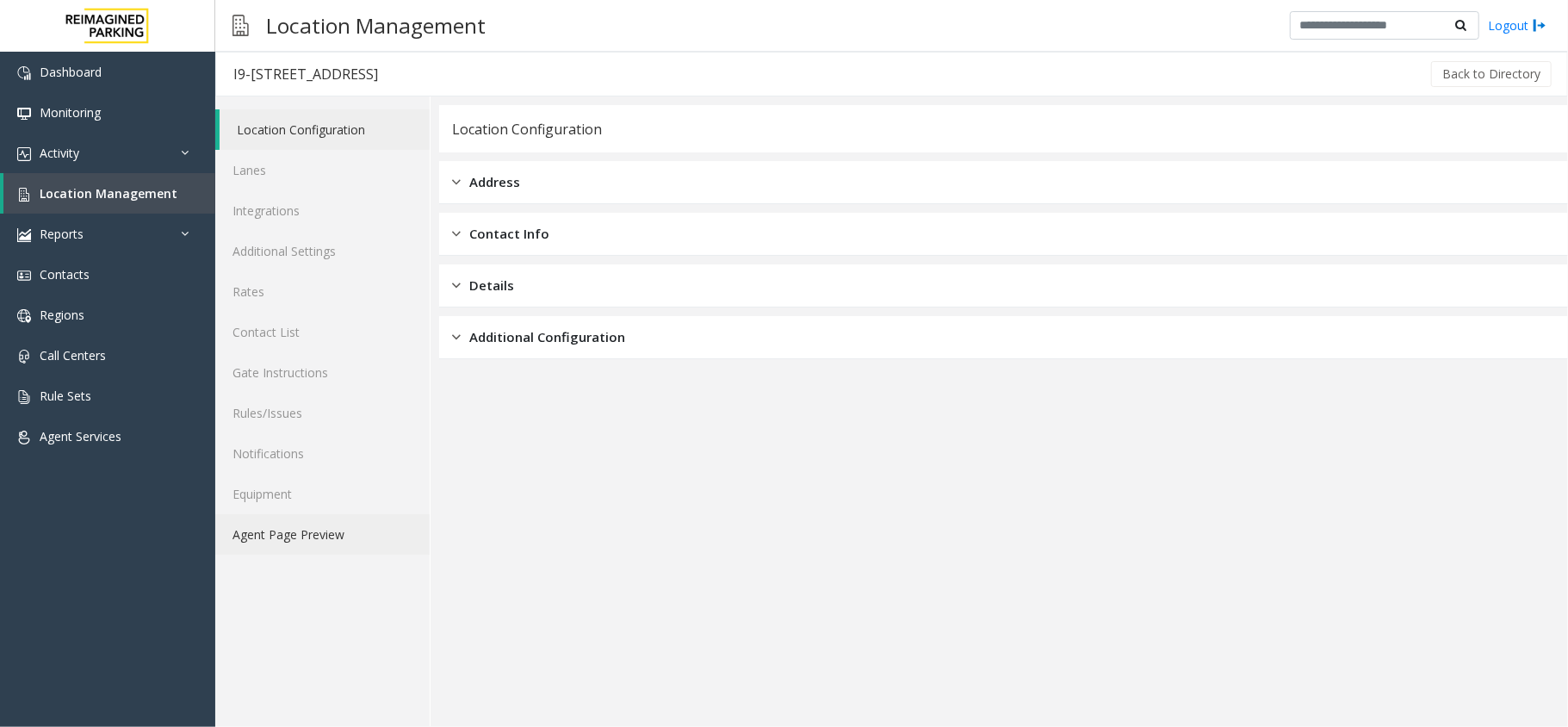
click at [349, 534] on link "Agent Page Preview" at bounding box center [322, 534] width 214 height 40
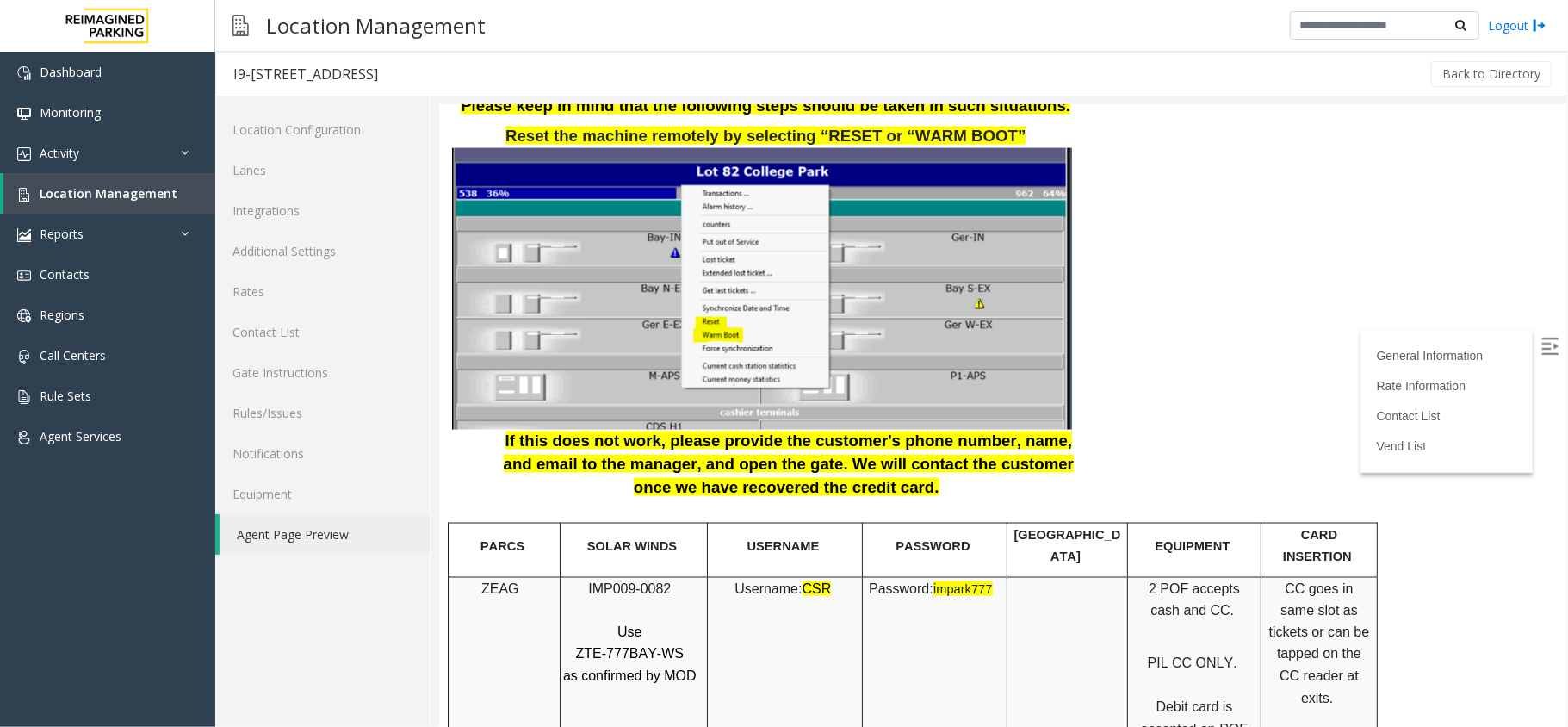
scroll to position [1951, 0]
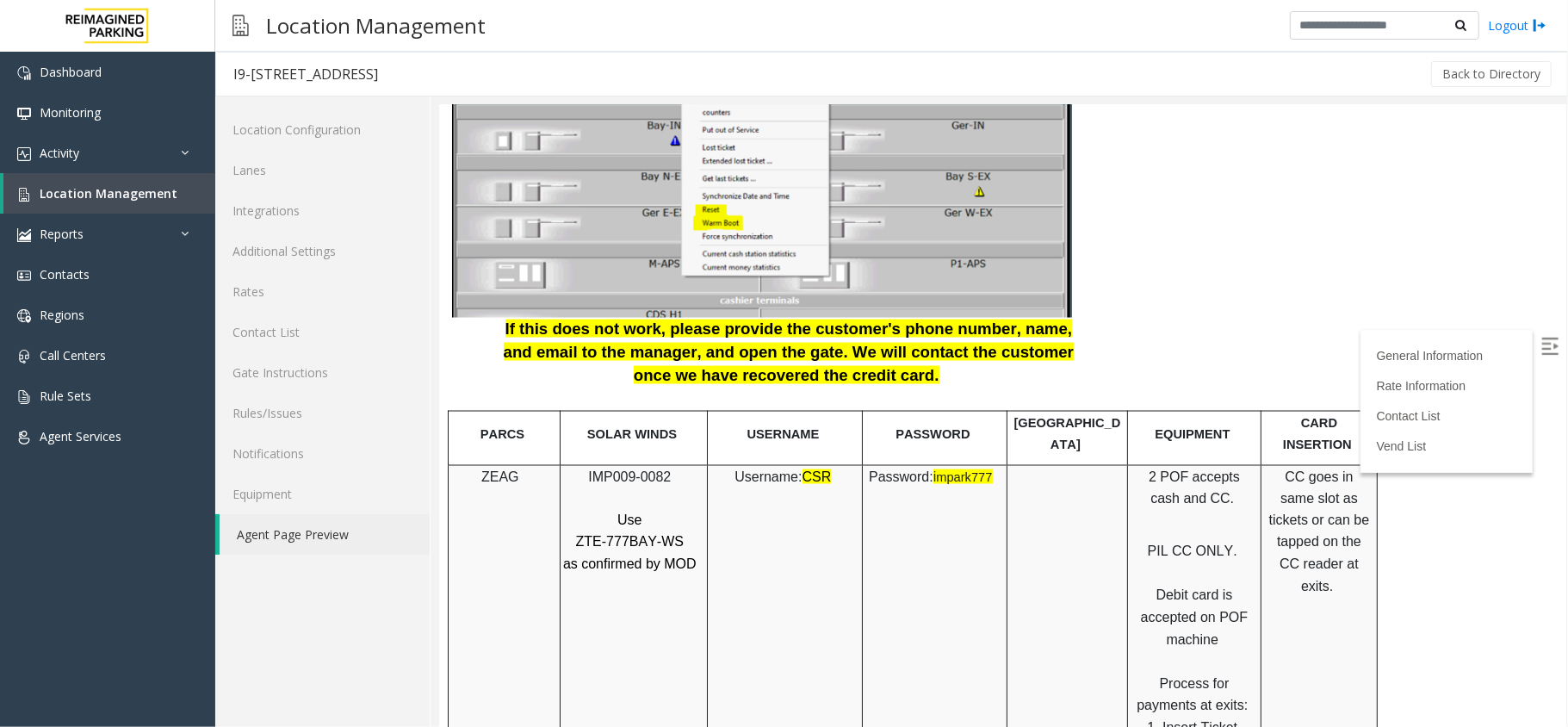
click at [599, 479] on span "IMP009-0082" at bounding box center [628, 476] width 83 height 15
click at [603, 476] on span "IMP009-0082" at bounding box center [628, 476] width 83 height 15
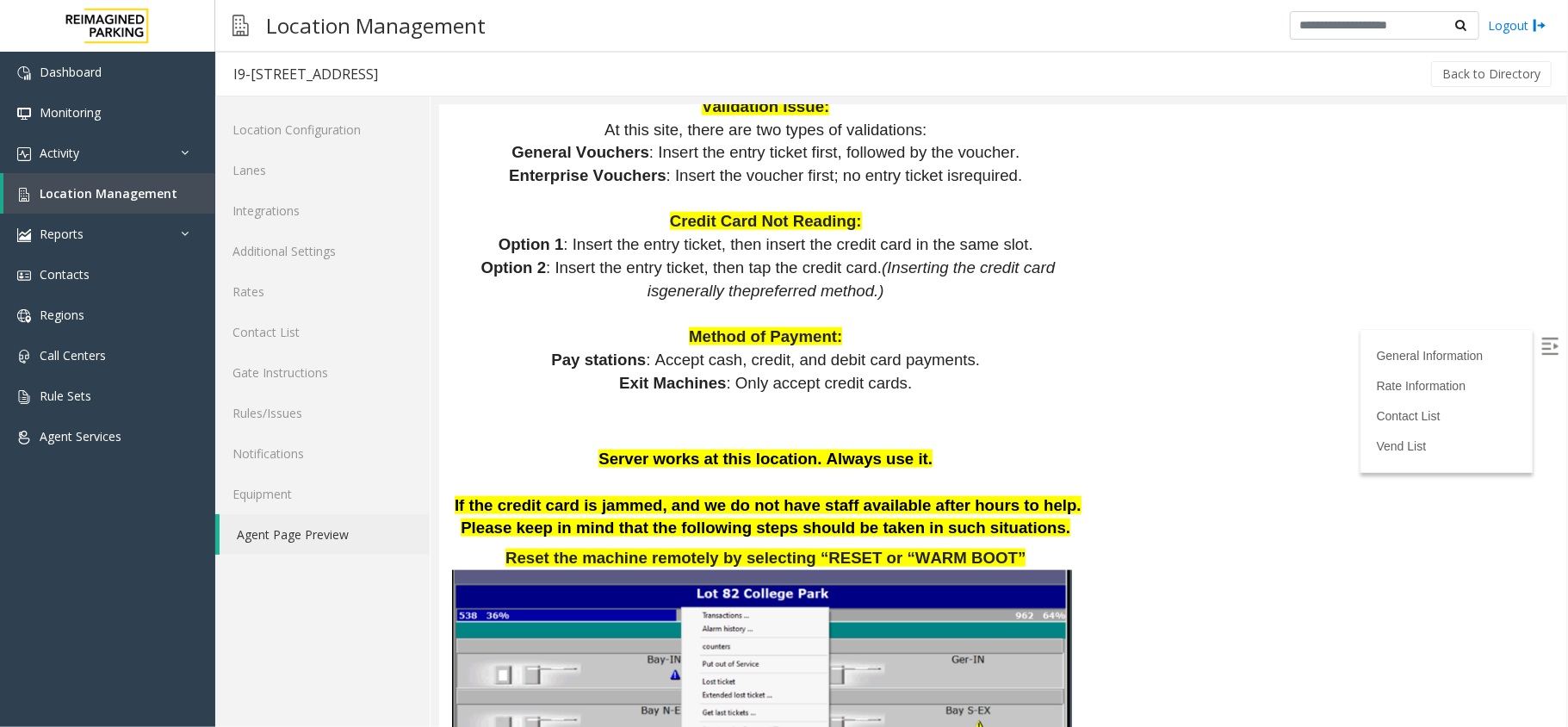
scroll to position [1377, 0]
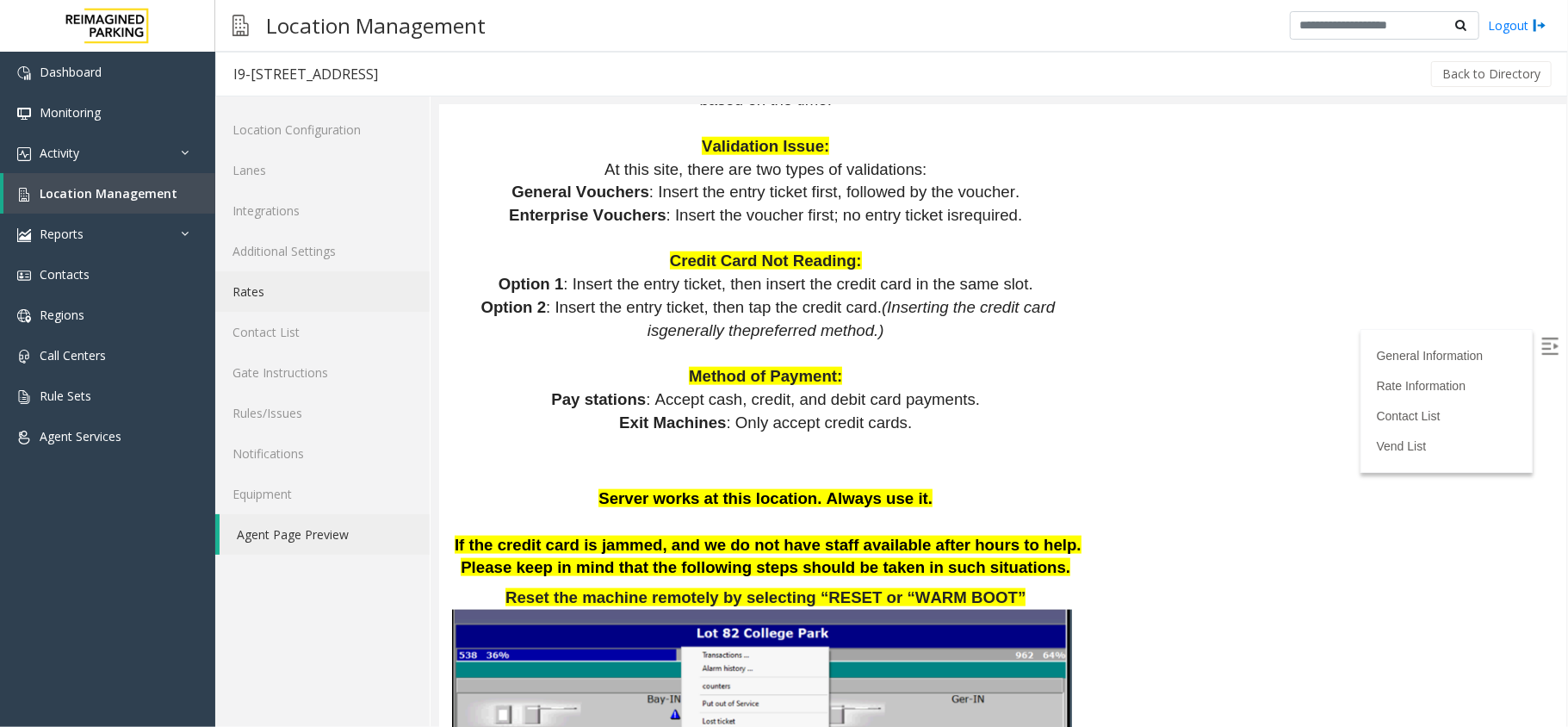
click at [334, 297] on link "Rates" at bounding box center [322, 292] width 214 height 40
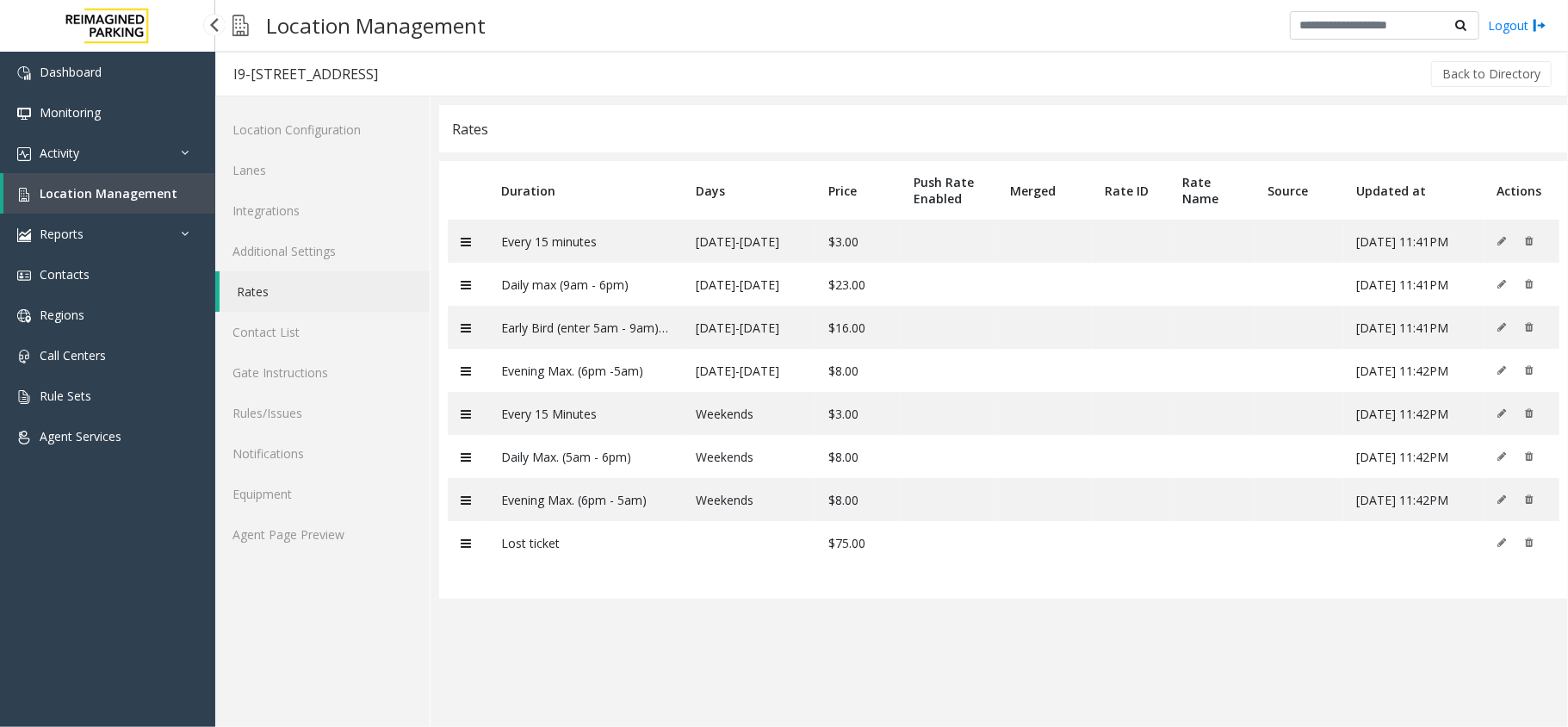
click at [164, 193] on span "Location Management" at bounding box center [108, 193] width 138 height 16
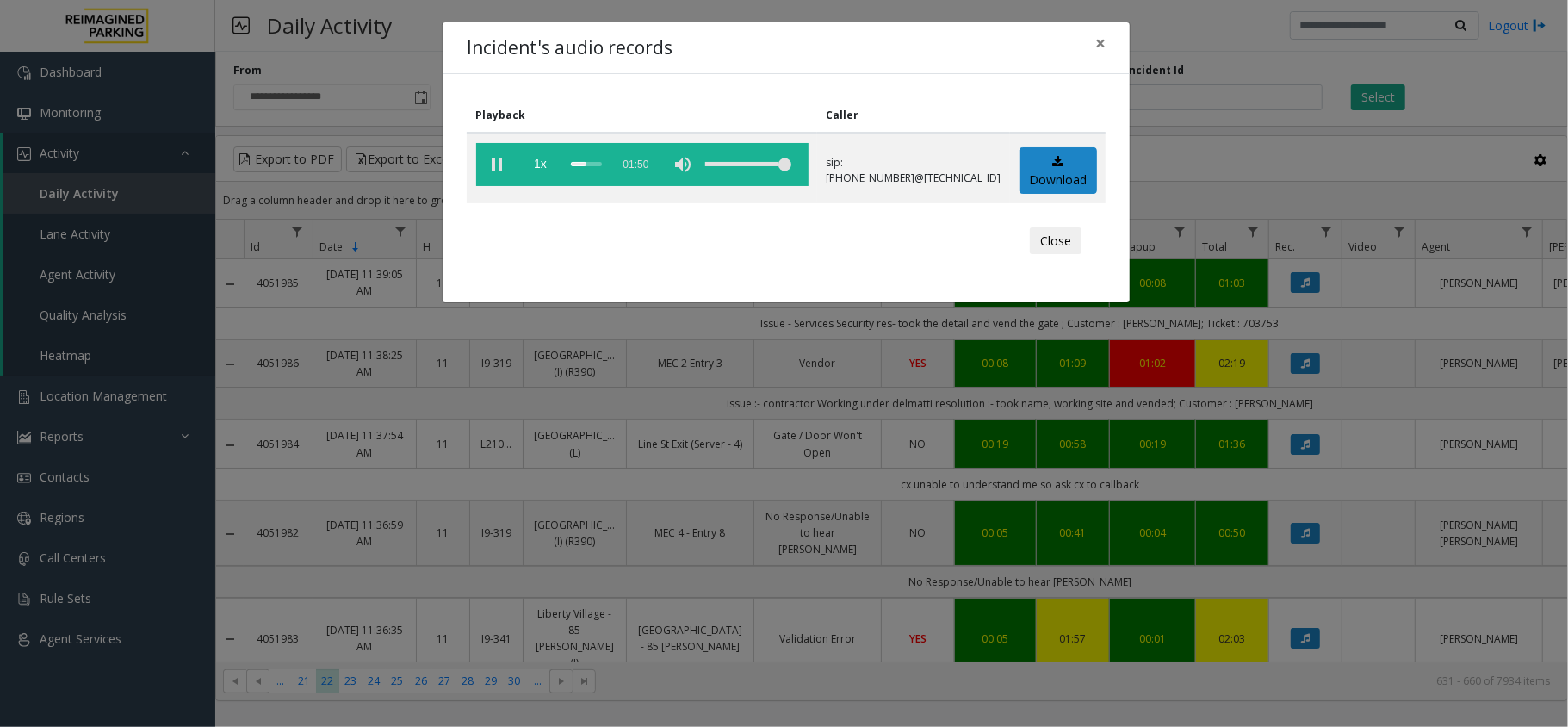
scroll to position [804, 18]
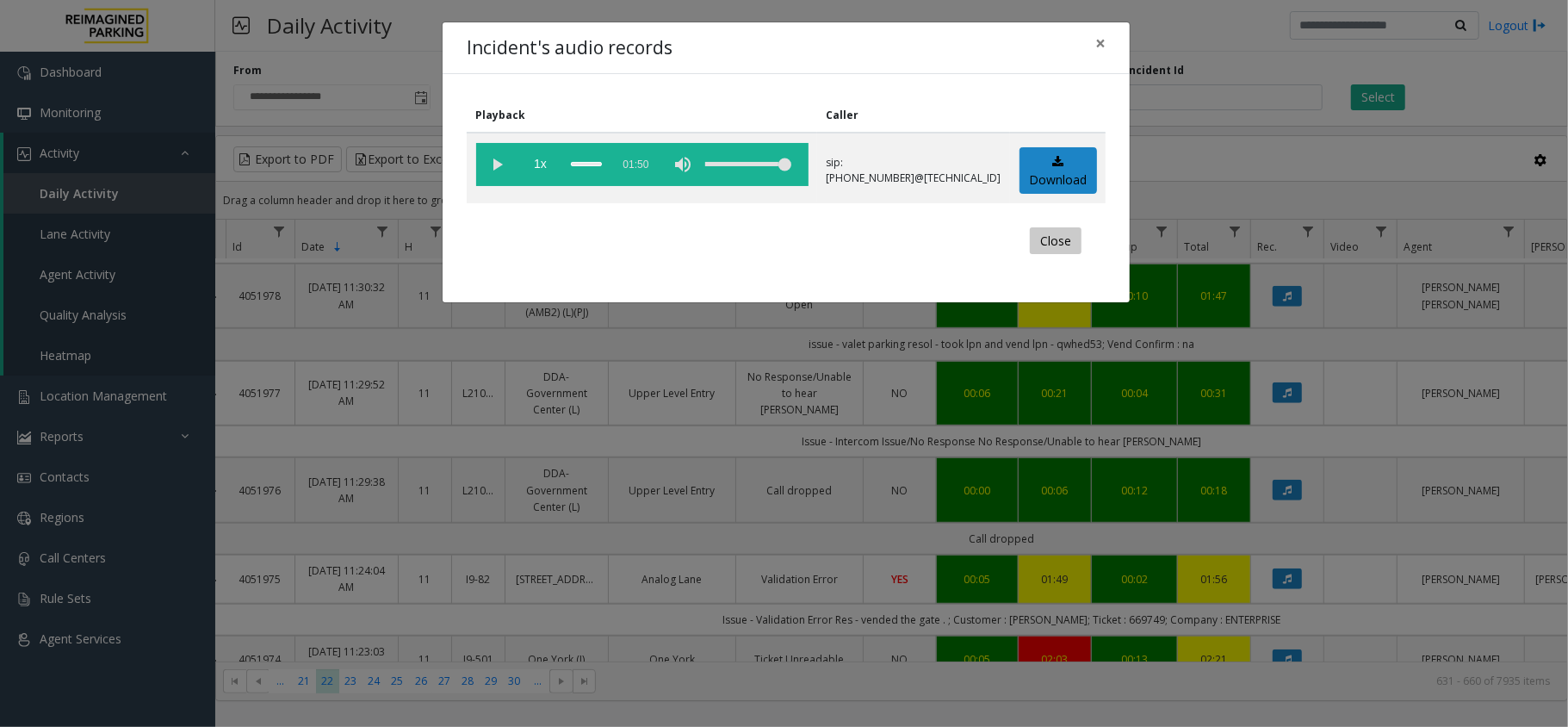
click at [1055, 242] on button "Close" at bounding box center [1055, 241] width 52 height 27
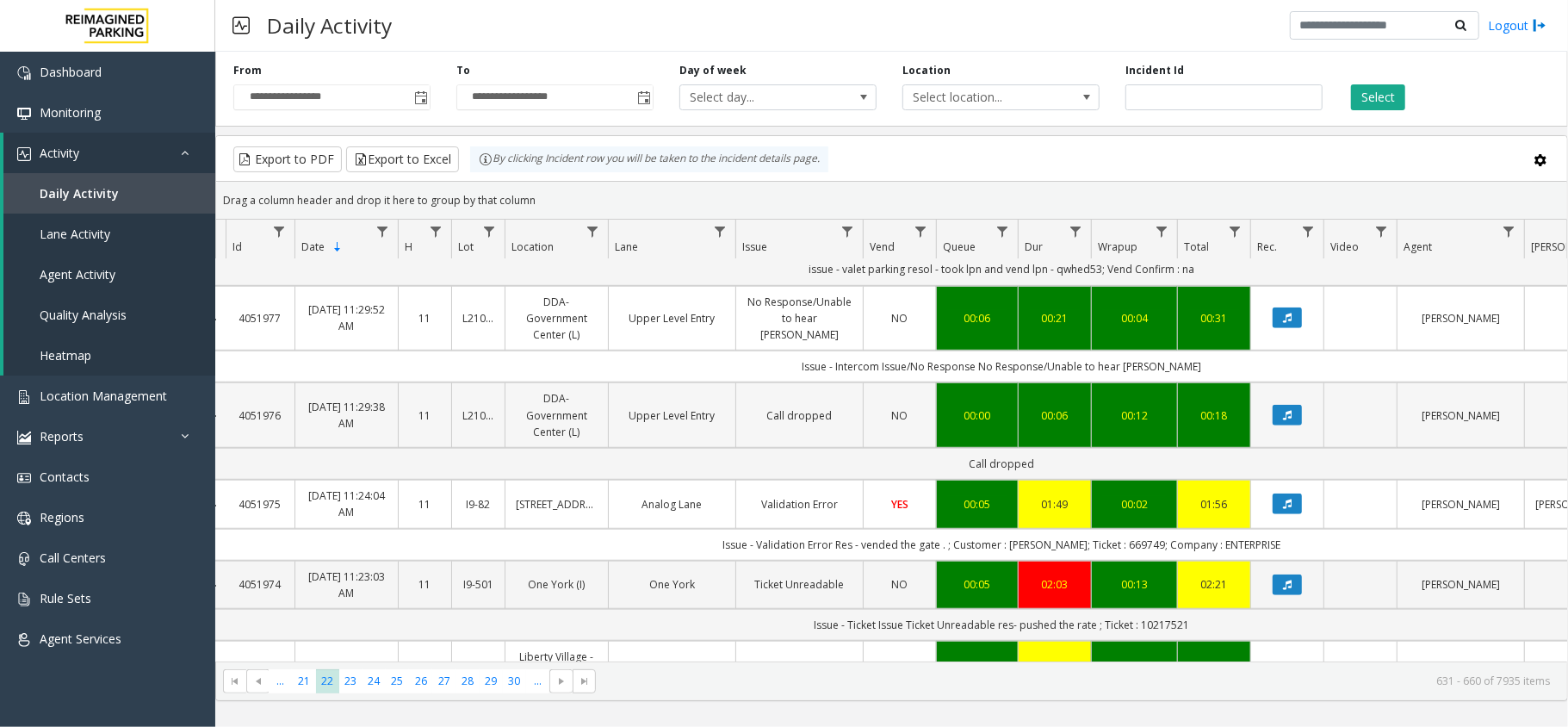
scroll to position [917, 18]
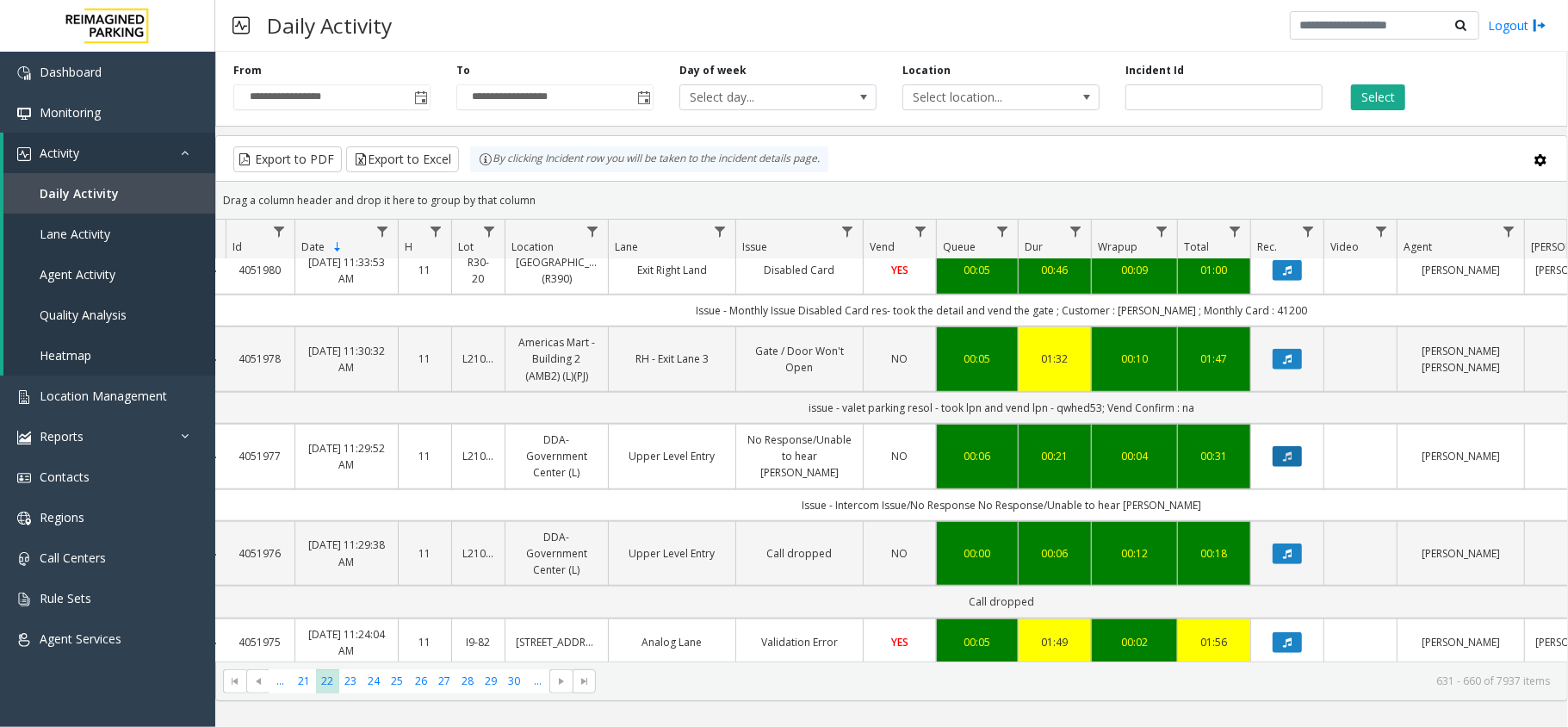
click at [1290, 445] on button "Data table" at bounding box center [1287, 456] width 29 height 21
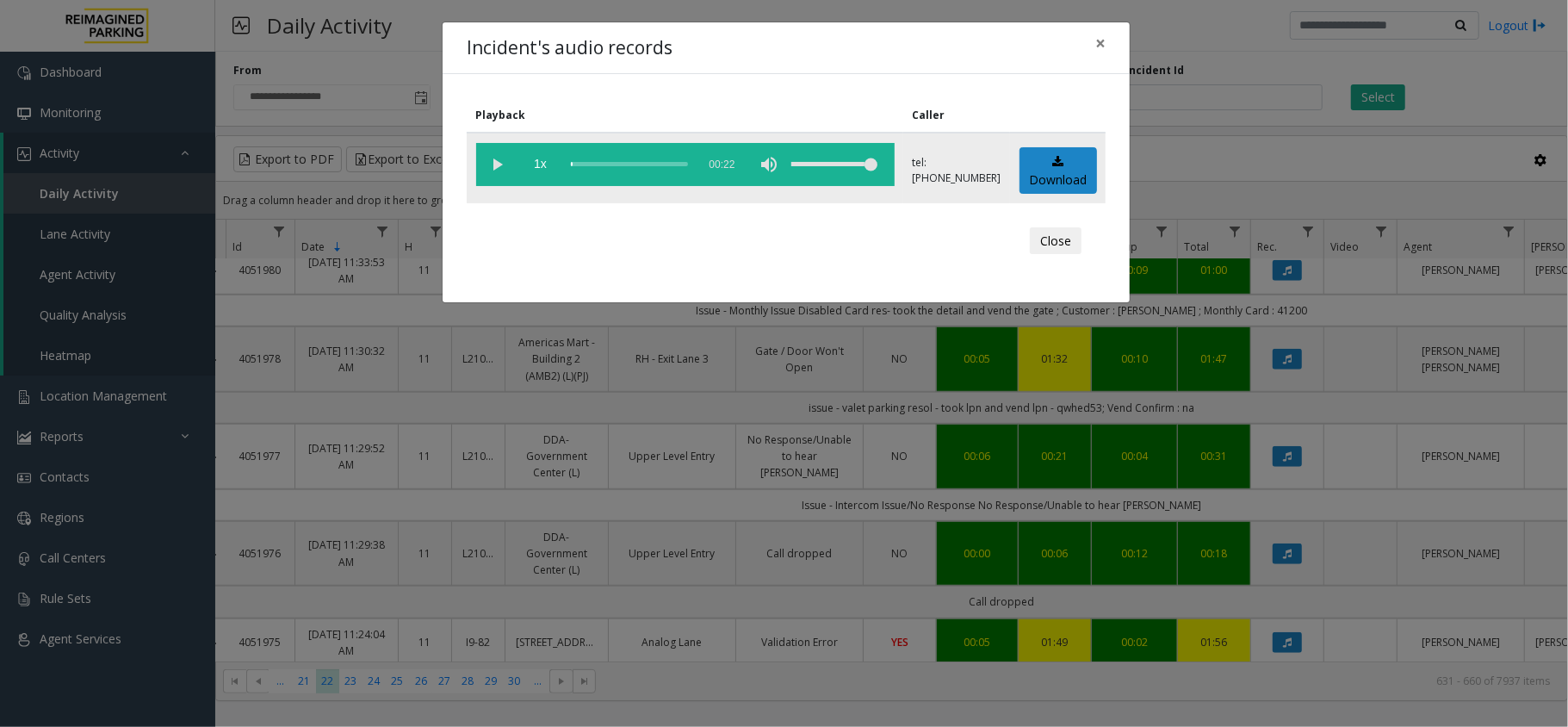
click at [496, 160] on vg-play-pause at bounding box center [497, 164] width 43 height 43
click at [1040, 242] on button "Close" at bounding box center [1055, 241] width 52 height 27
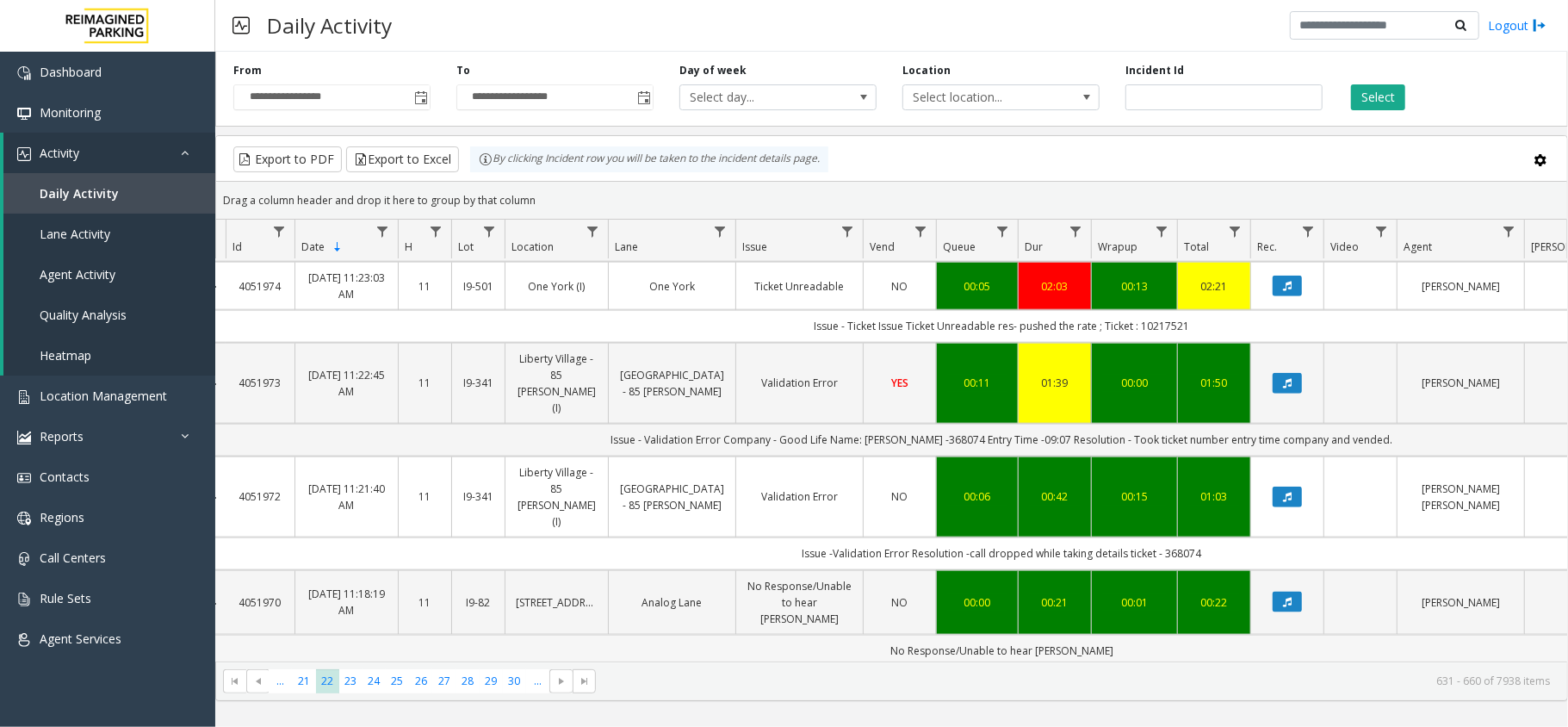
scroll to position [1492, 18]
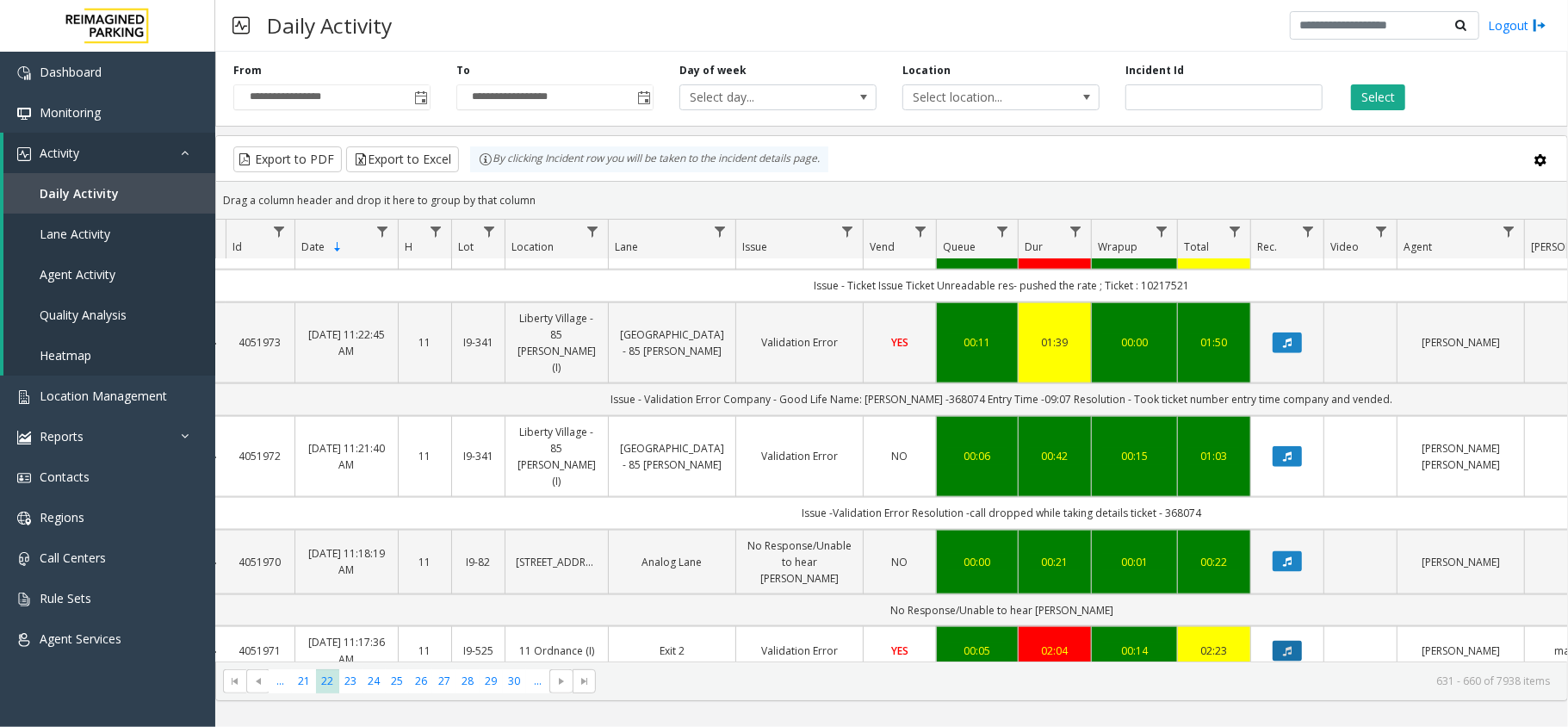
click at [1291, 646] on icon "Data table" at bounding box center [1286, 650] width 8 height 10
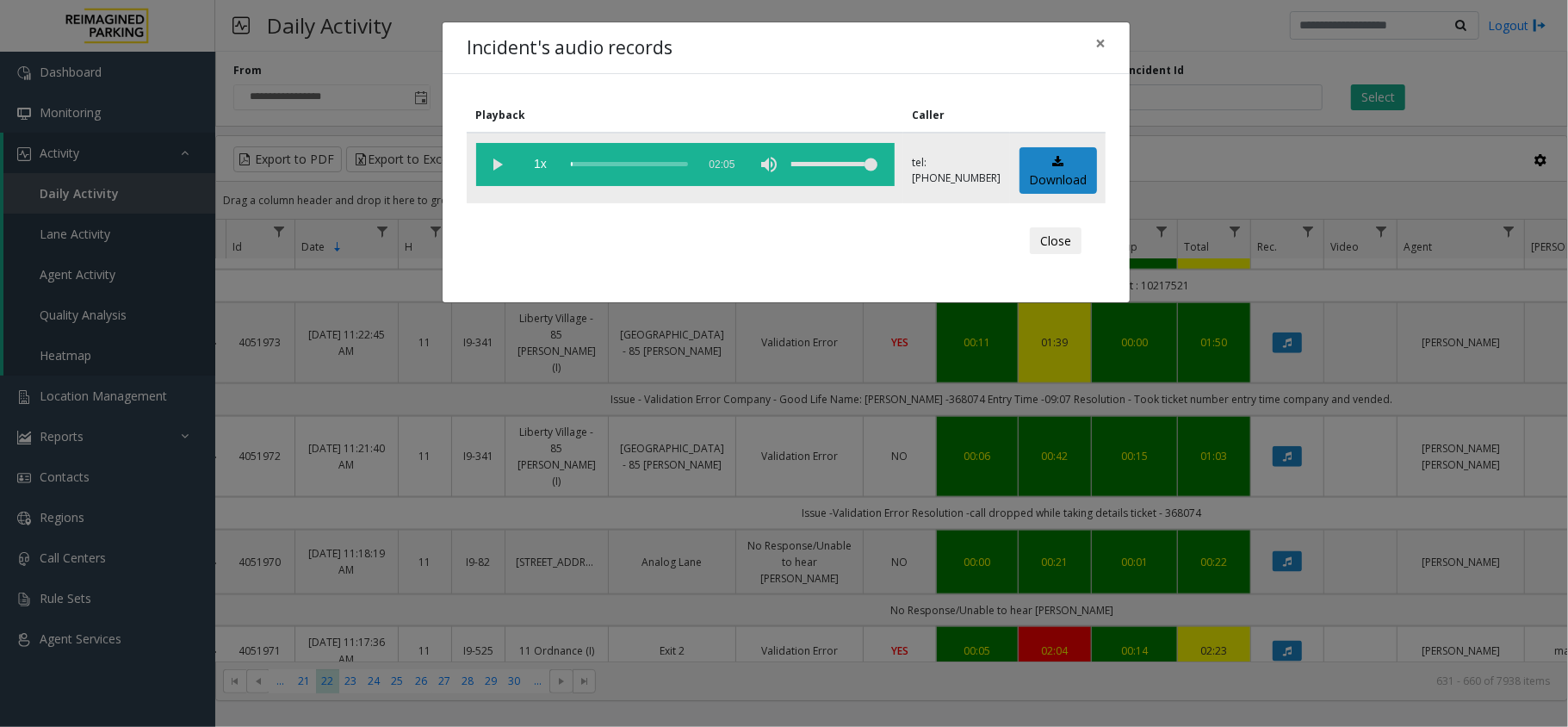
click at [494, 160] on vg-play-pause at bounding box center [497, 164] width 43 height 43
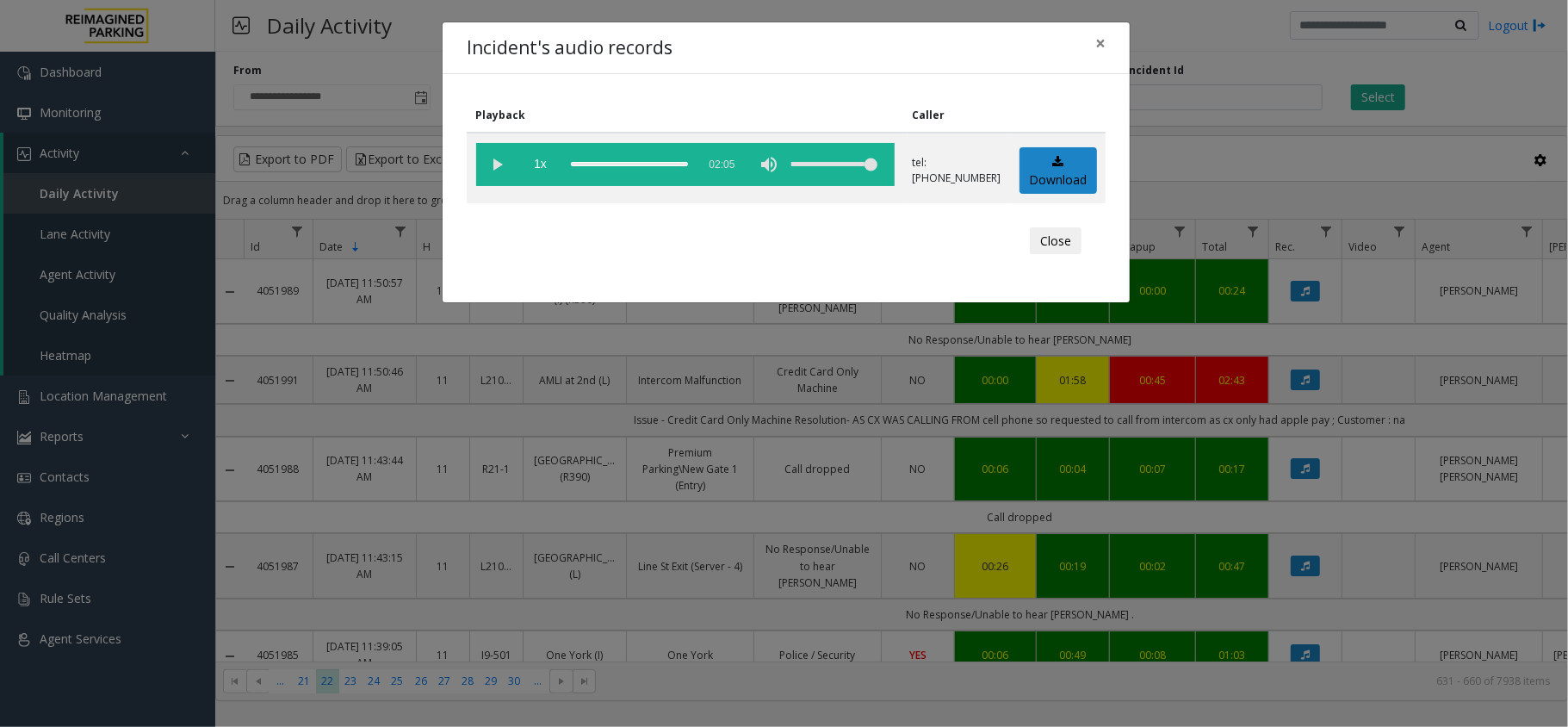
scroll to position [1492, 18]
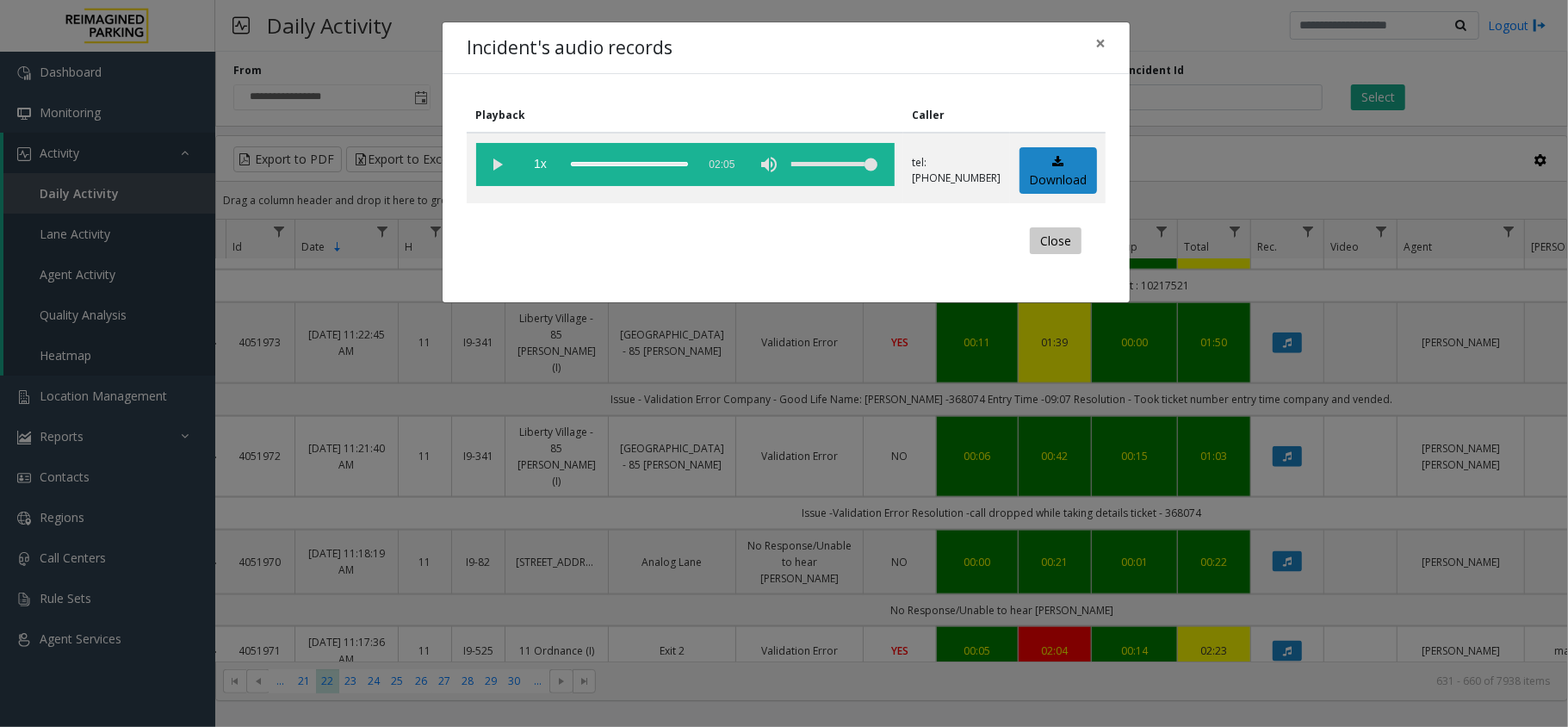
click at [1064, 241] on button "Close" at bounding box center [1055, 241] width 52 height 27
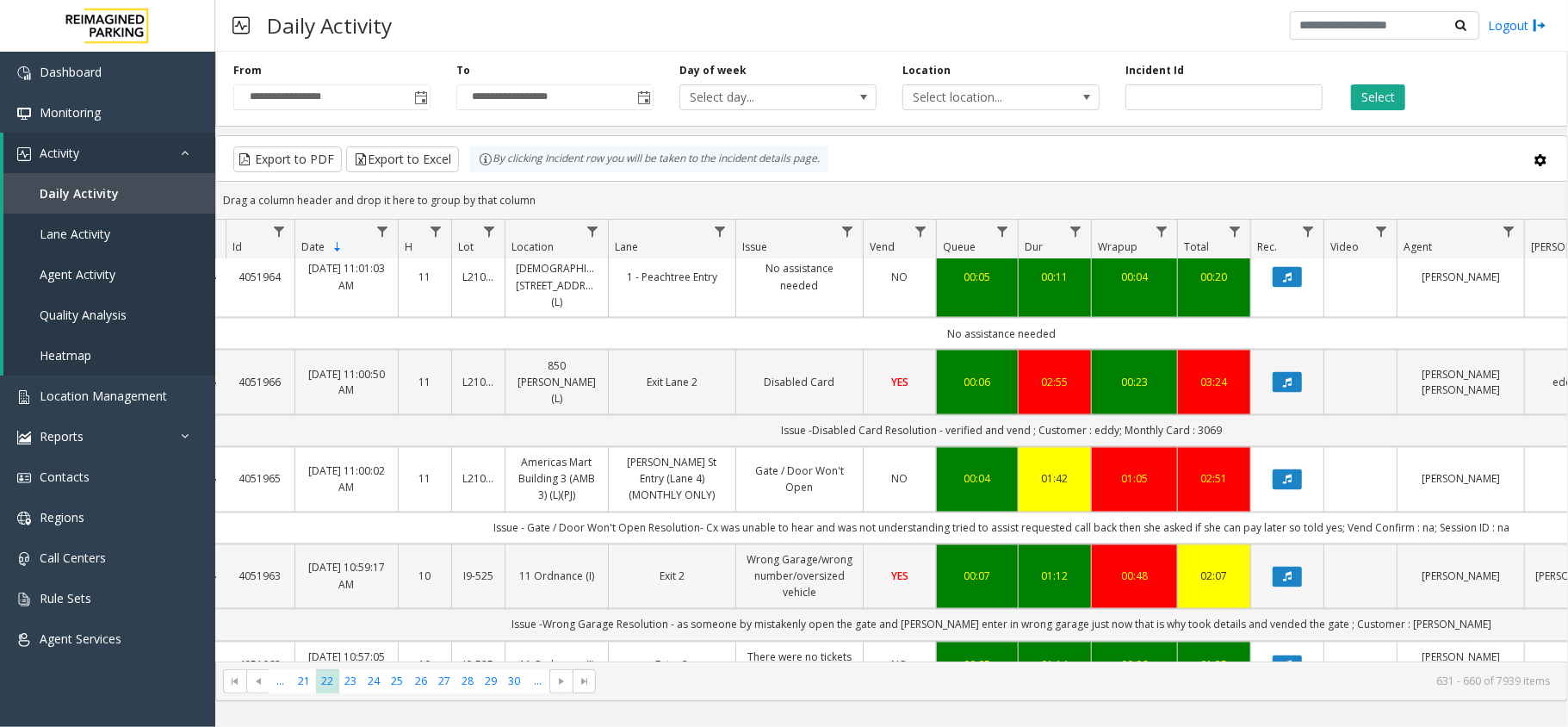
scroll to position [2232, 18]
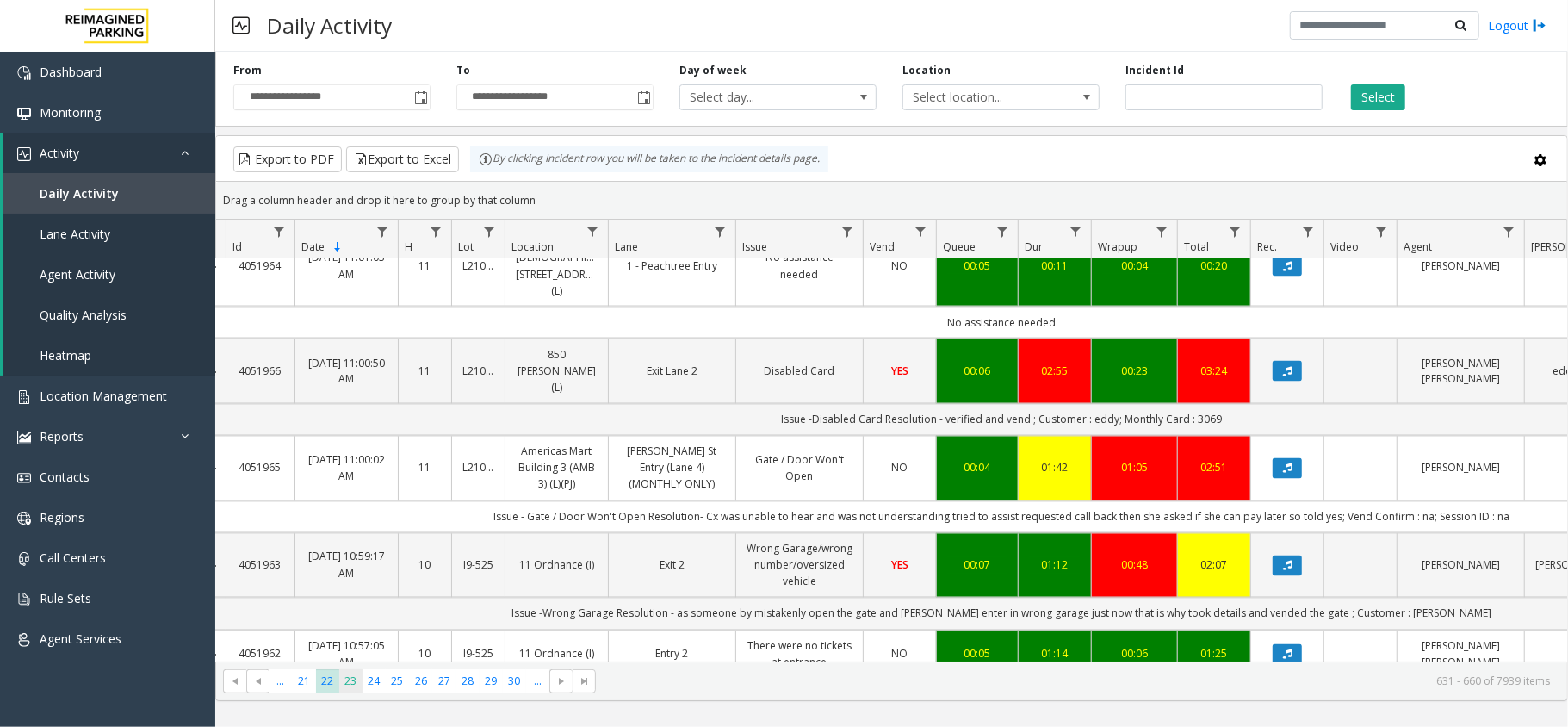
click at [345, 680] on span "23" at bounding box center [351, 681] width 24 height 24
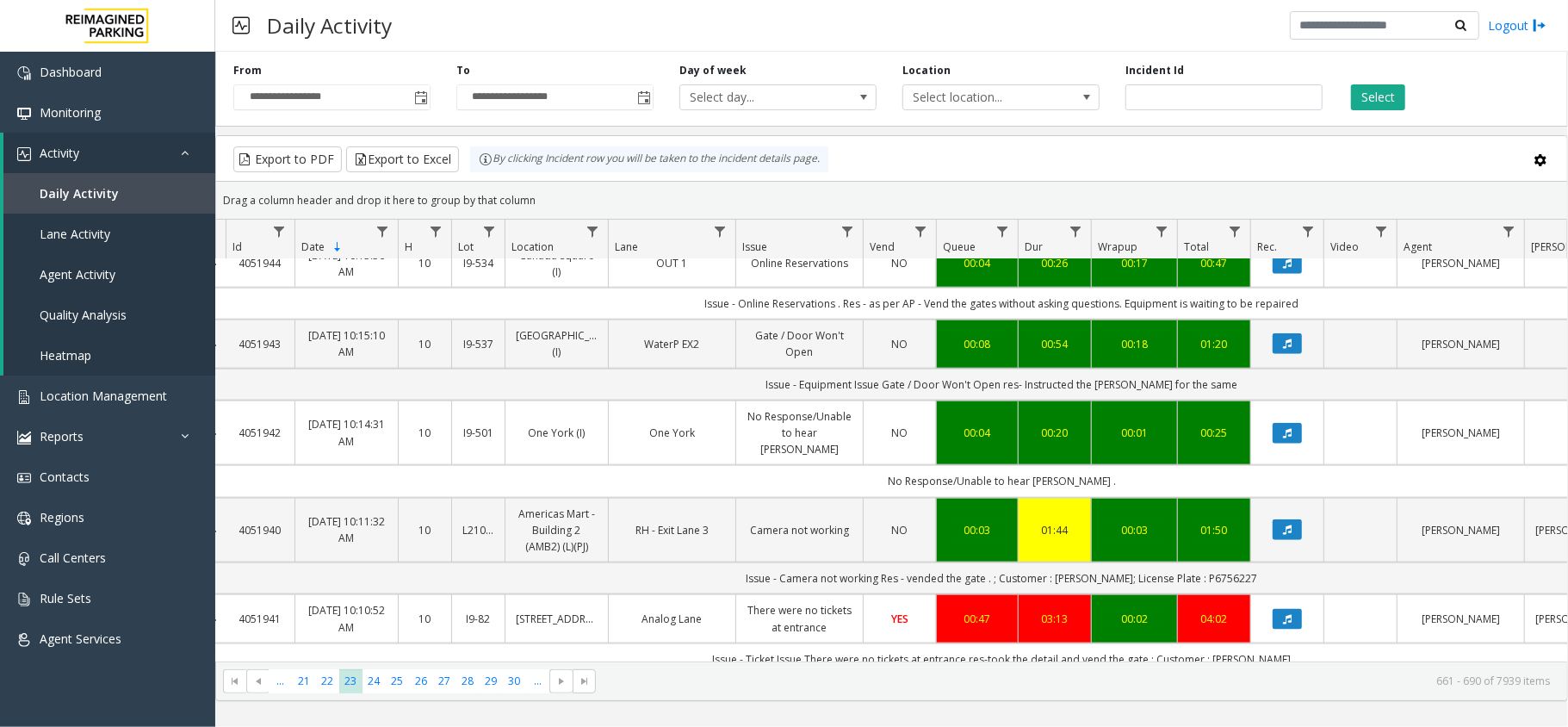
scroll to position [1606, 18]
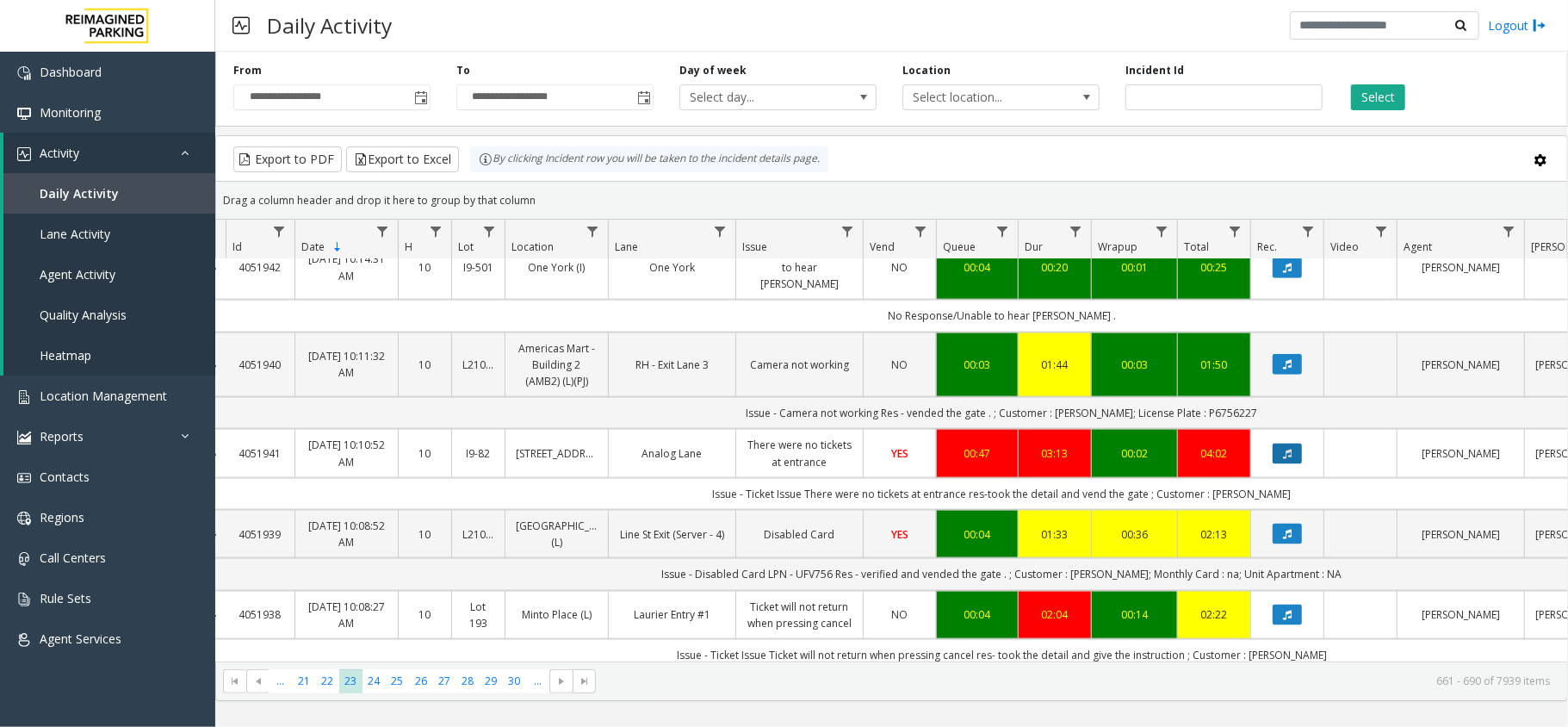
click at [1283, 448] on icon "Data table" at bounding box center [1286, 453] width 8 height 10
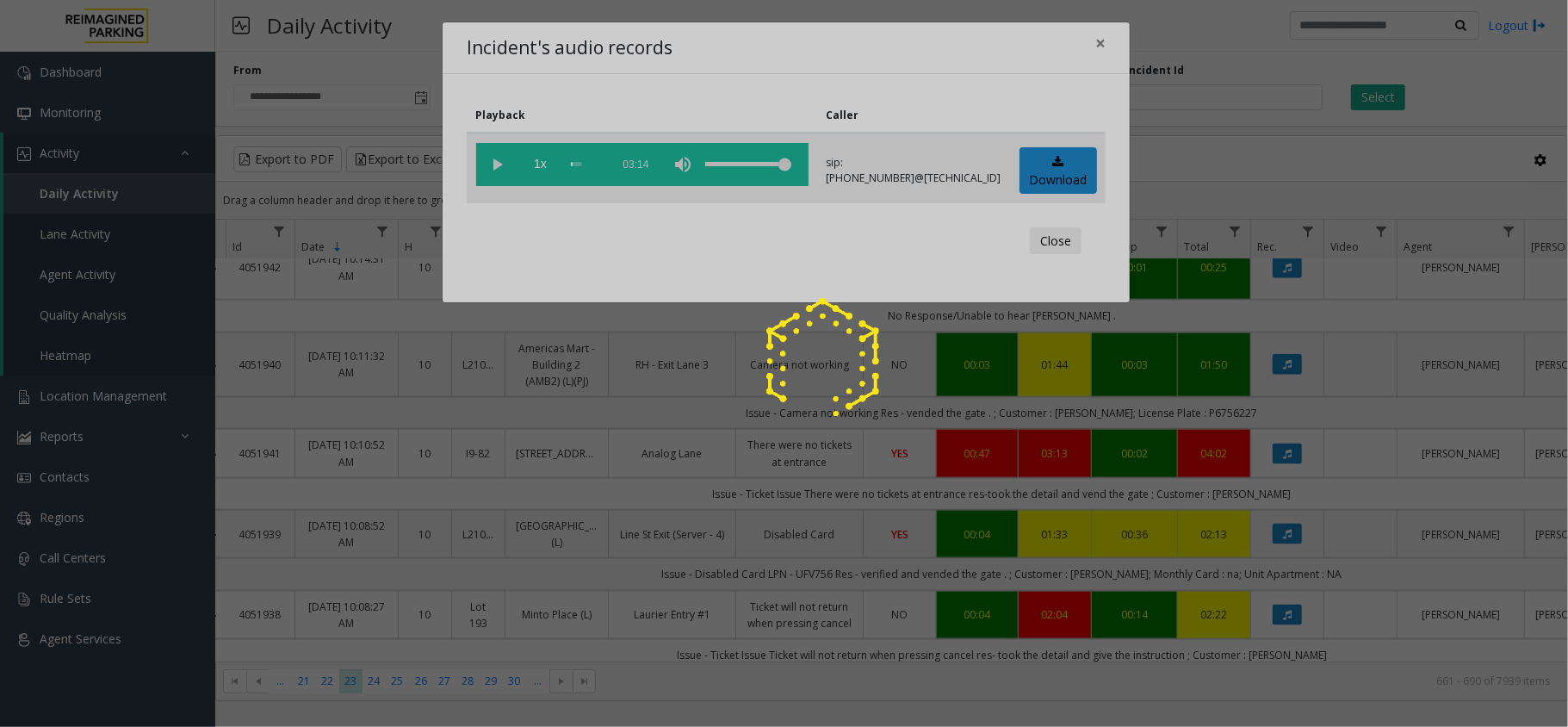
click at [493, 162] on div at bounding box center [784, 364] width 1568 height 727
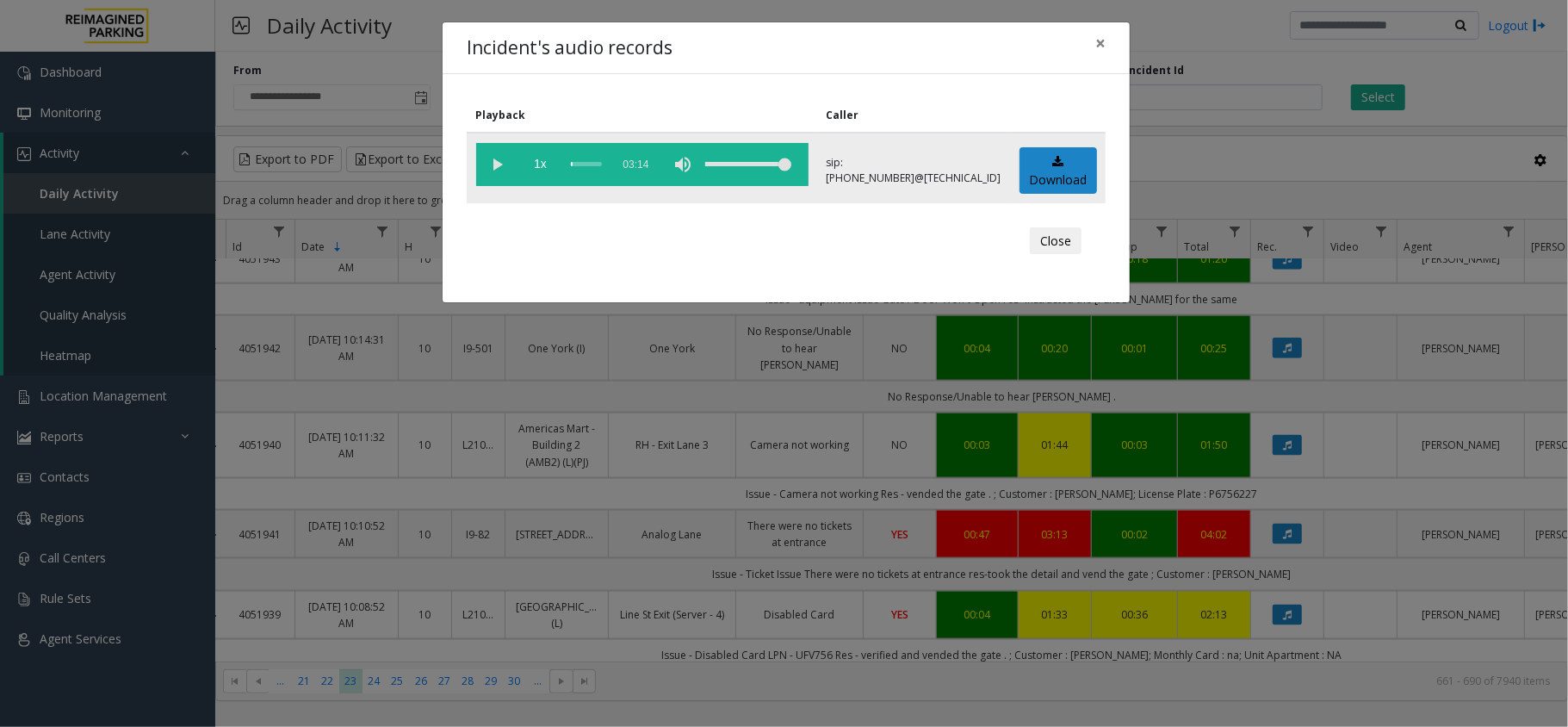
click at [493, 163] on vg-play-pause at bounding box center [497, 164] width 43 height 43
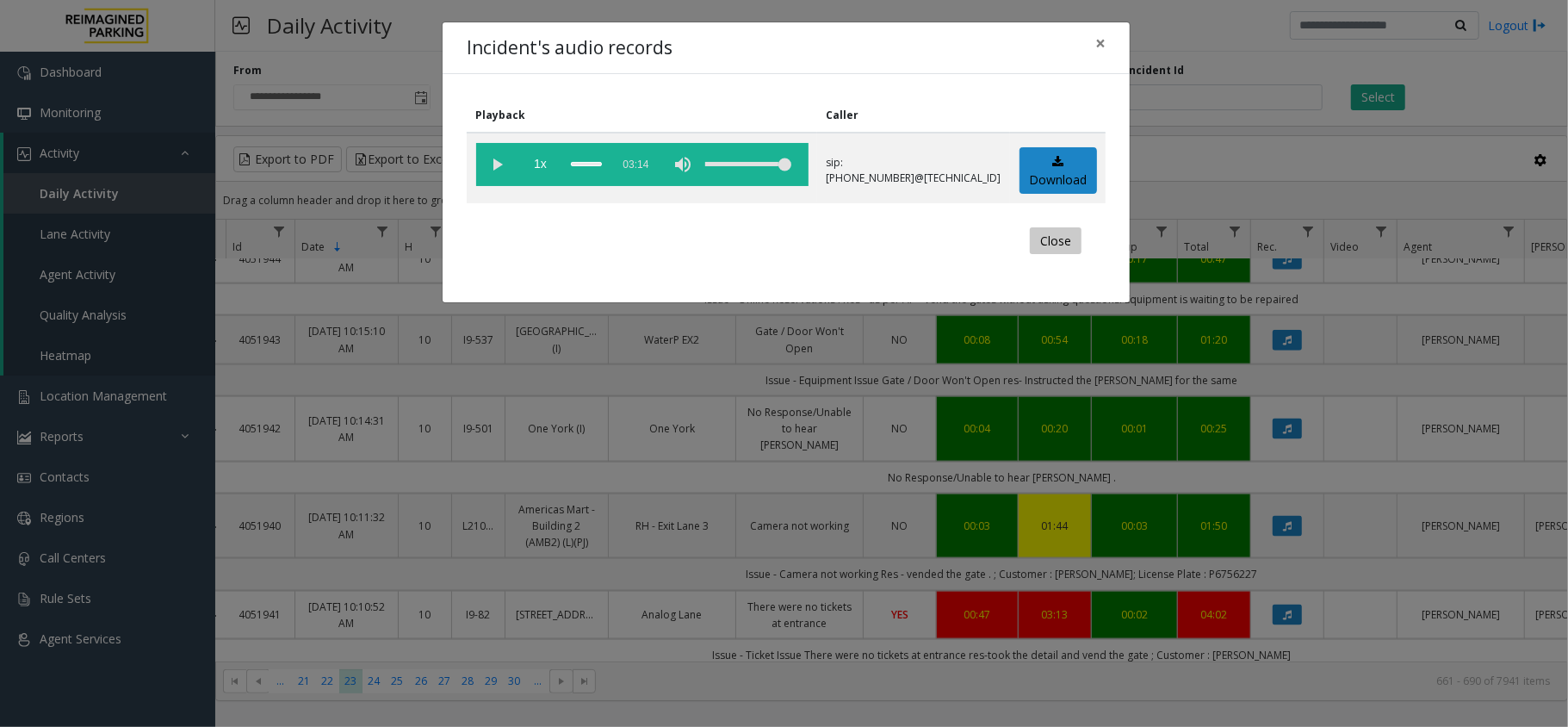
click at [1062, 230] on button "Close" at bounding box center [1055, 241] width 52 height 27
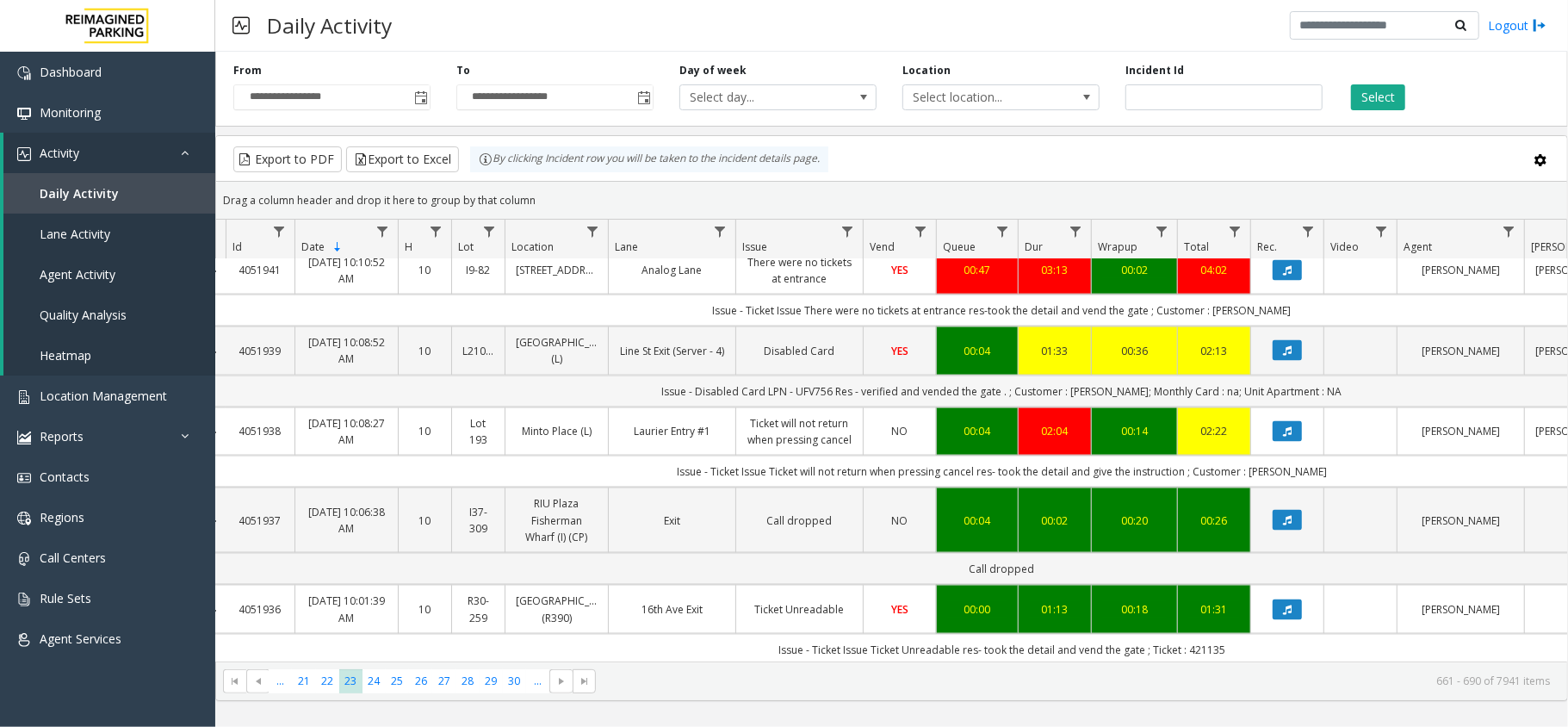
scroll to position [1837, 18]
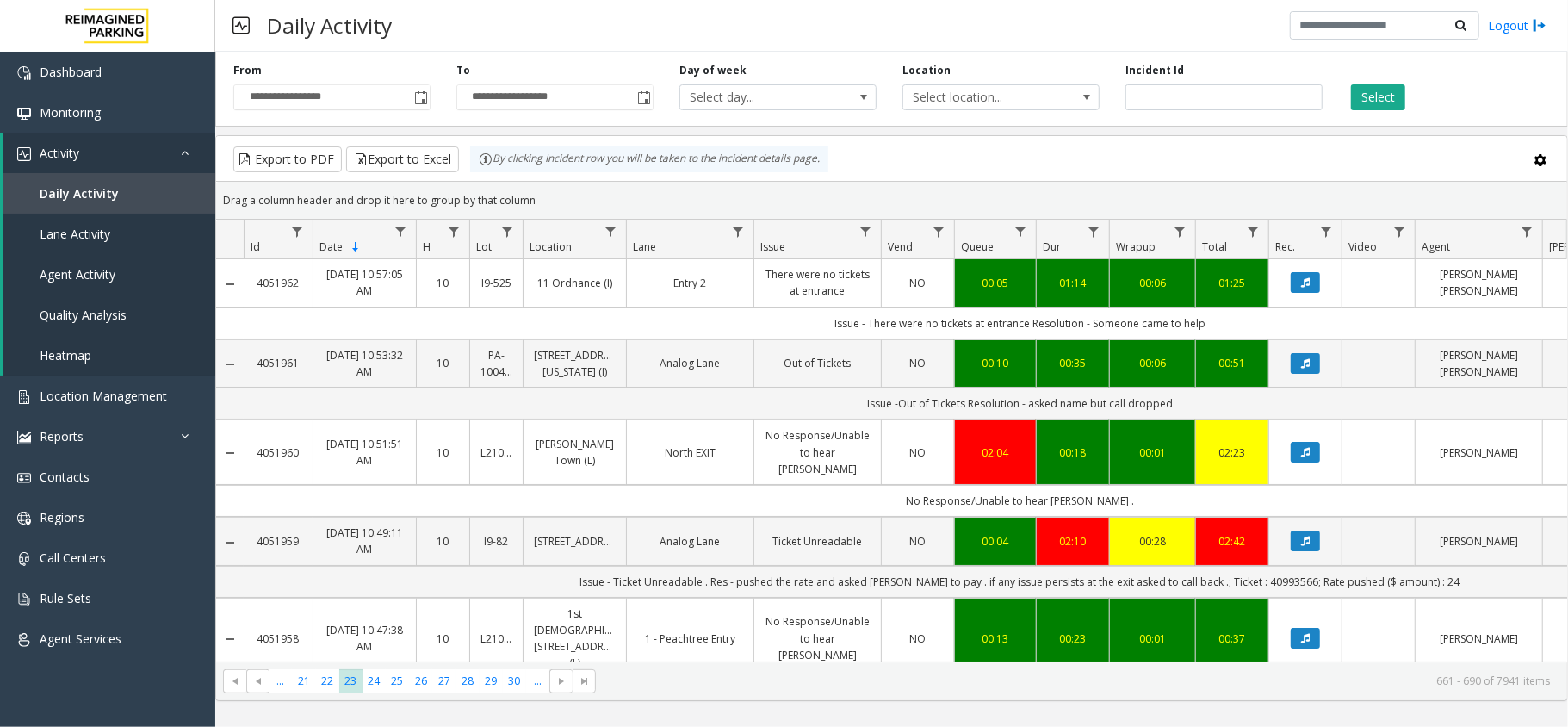
scroll to position [1837, 18]
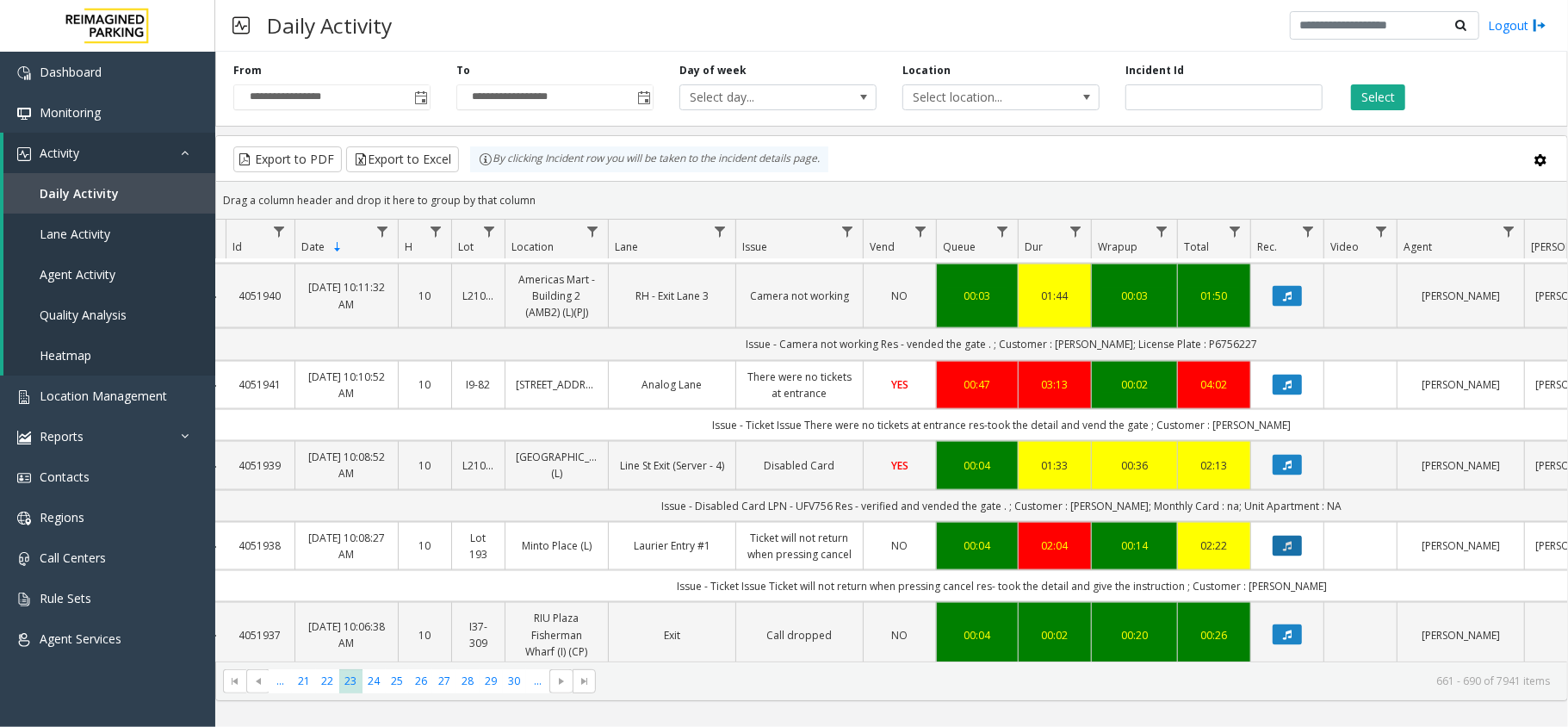
click at [1283, 540] on icon "Data table" at bounding box center [1286, 545] width 8 height 10
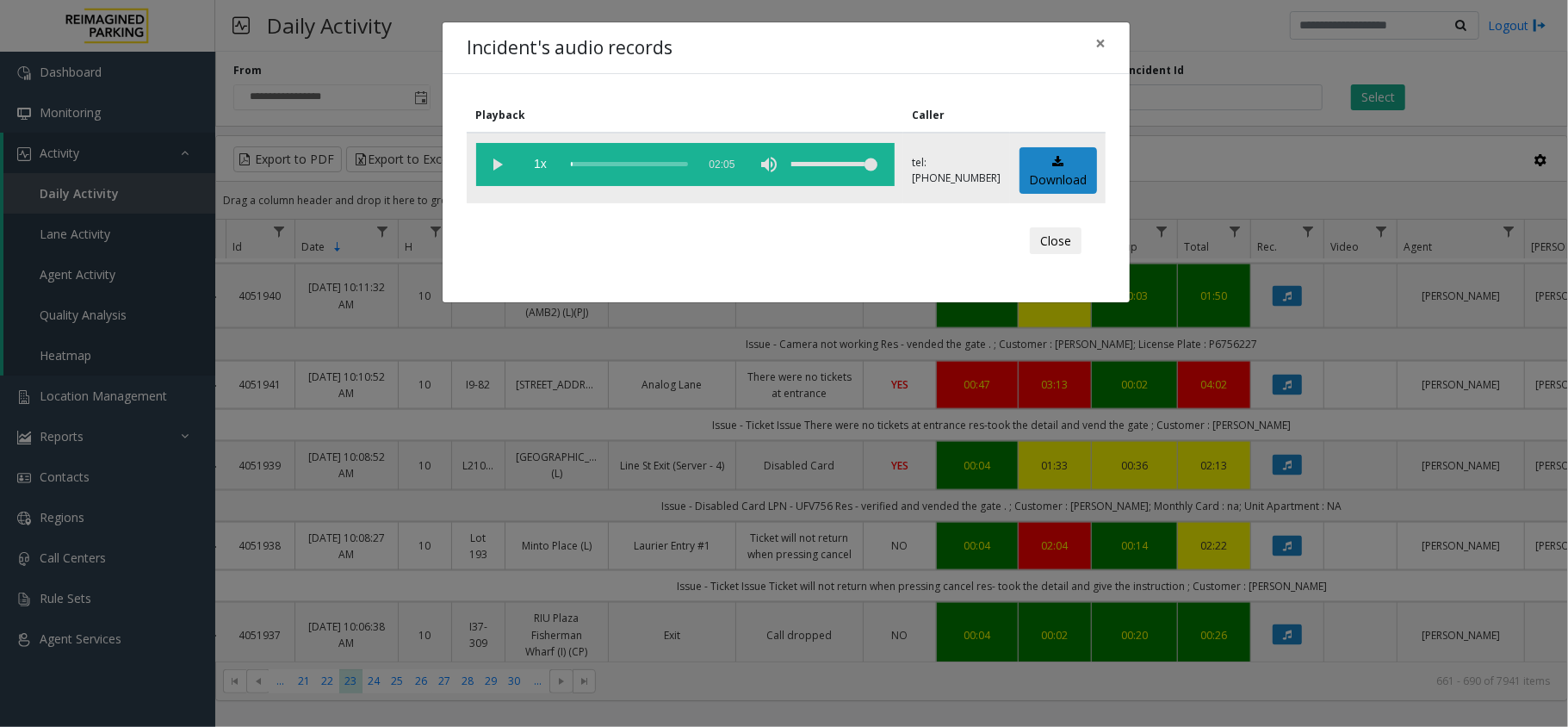
click at [497, 165] on vg-play-pause at bounding box center [497, 164] width 43 height 43
click at [1050, 236] on button "Close" at bounding box center [1055, 241] width 52 height 27
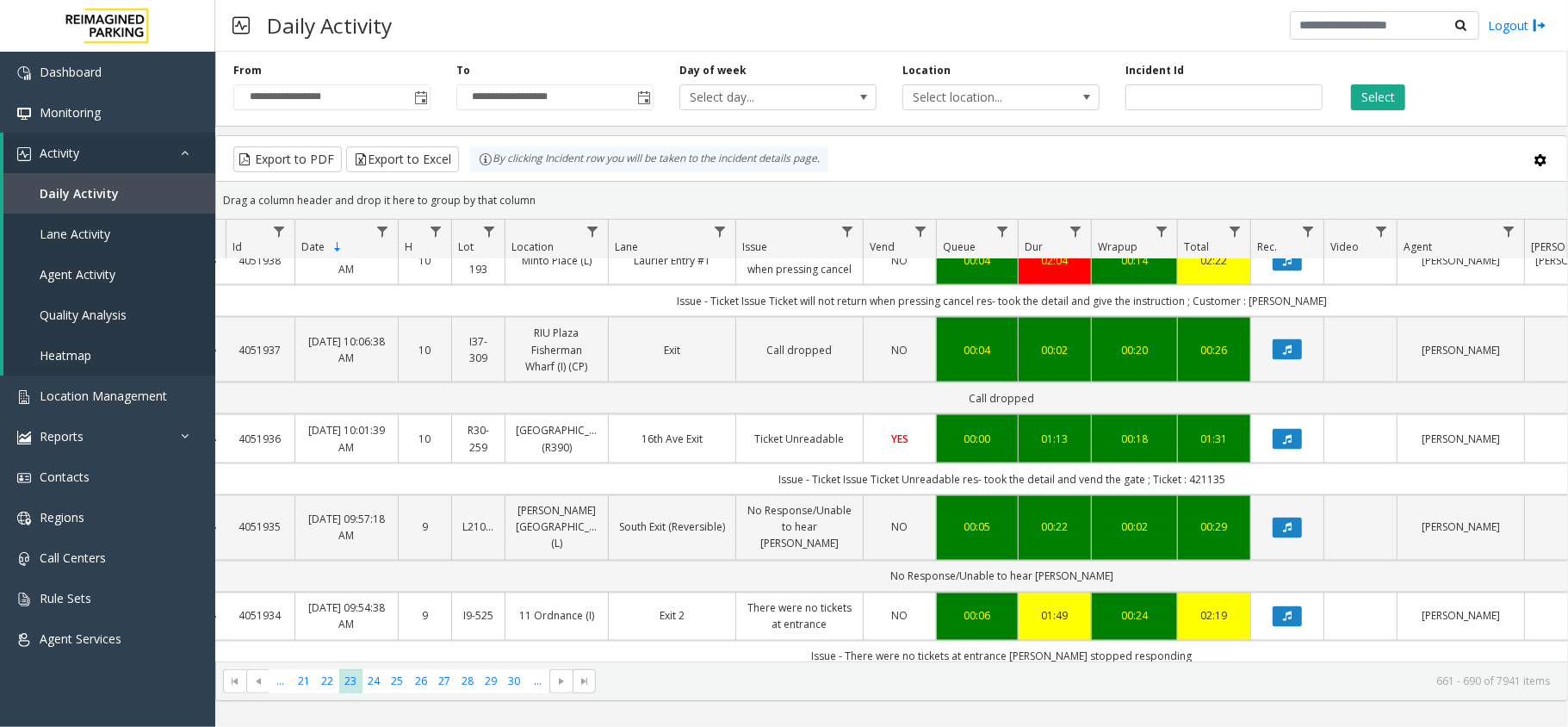
scroll to position [2150, 18]
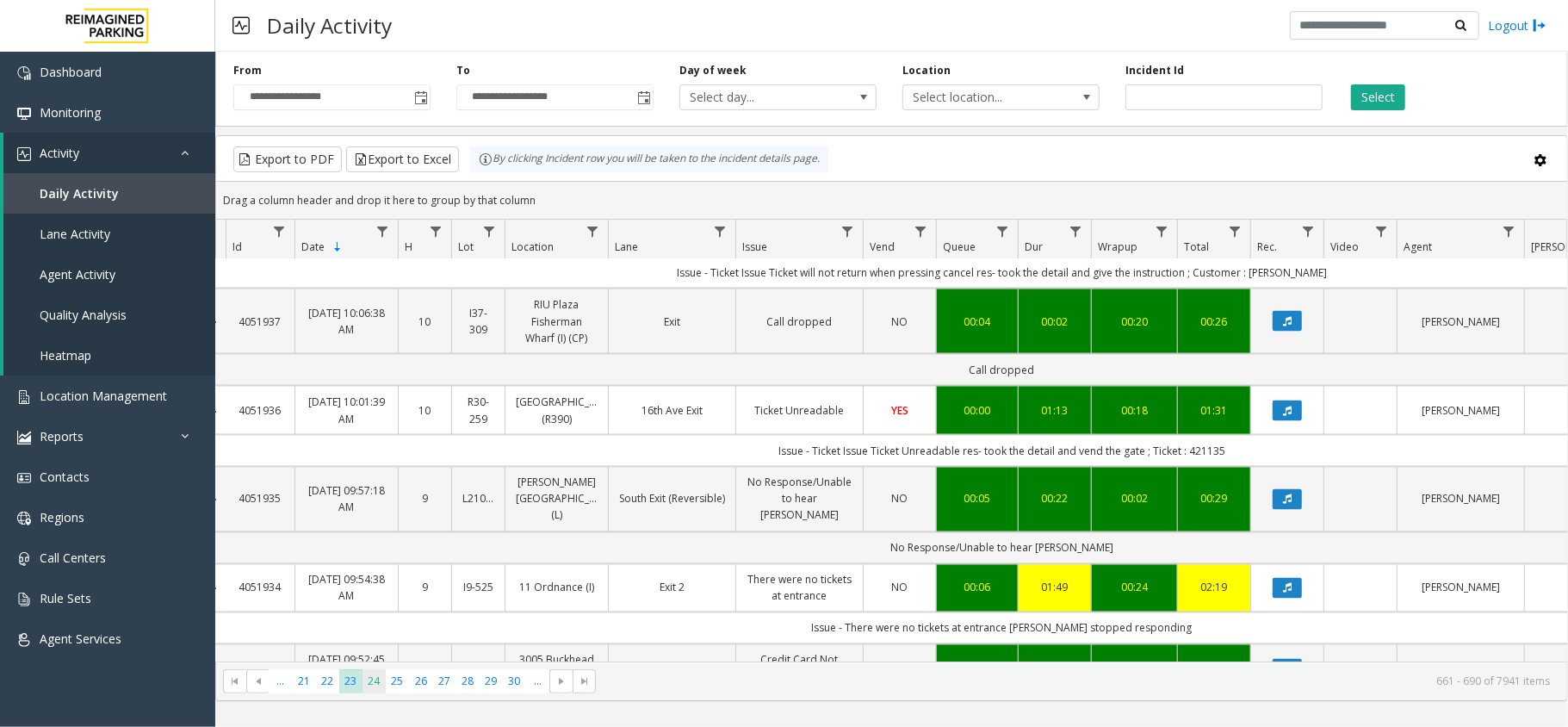
click at [372, 690] on span "24" at bounding box center [374, 681] width 24 height 24
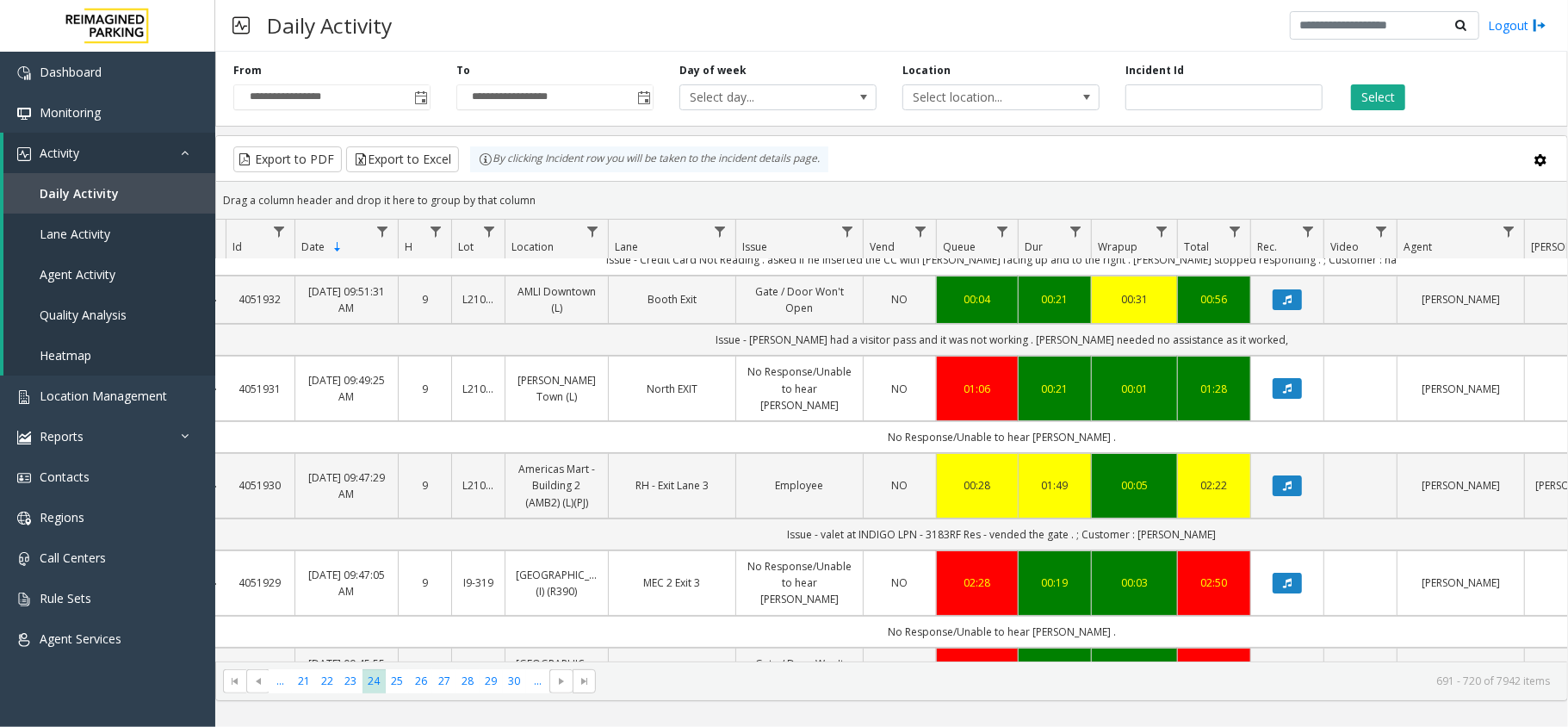
scroll to position [115, 18]
